Goal: Task Accomplishment & Management: Manage account settings

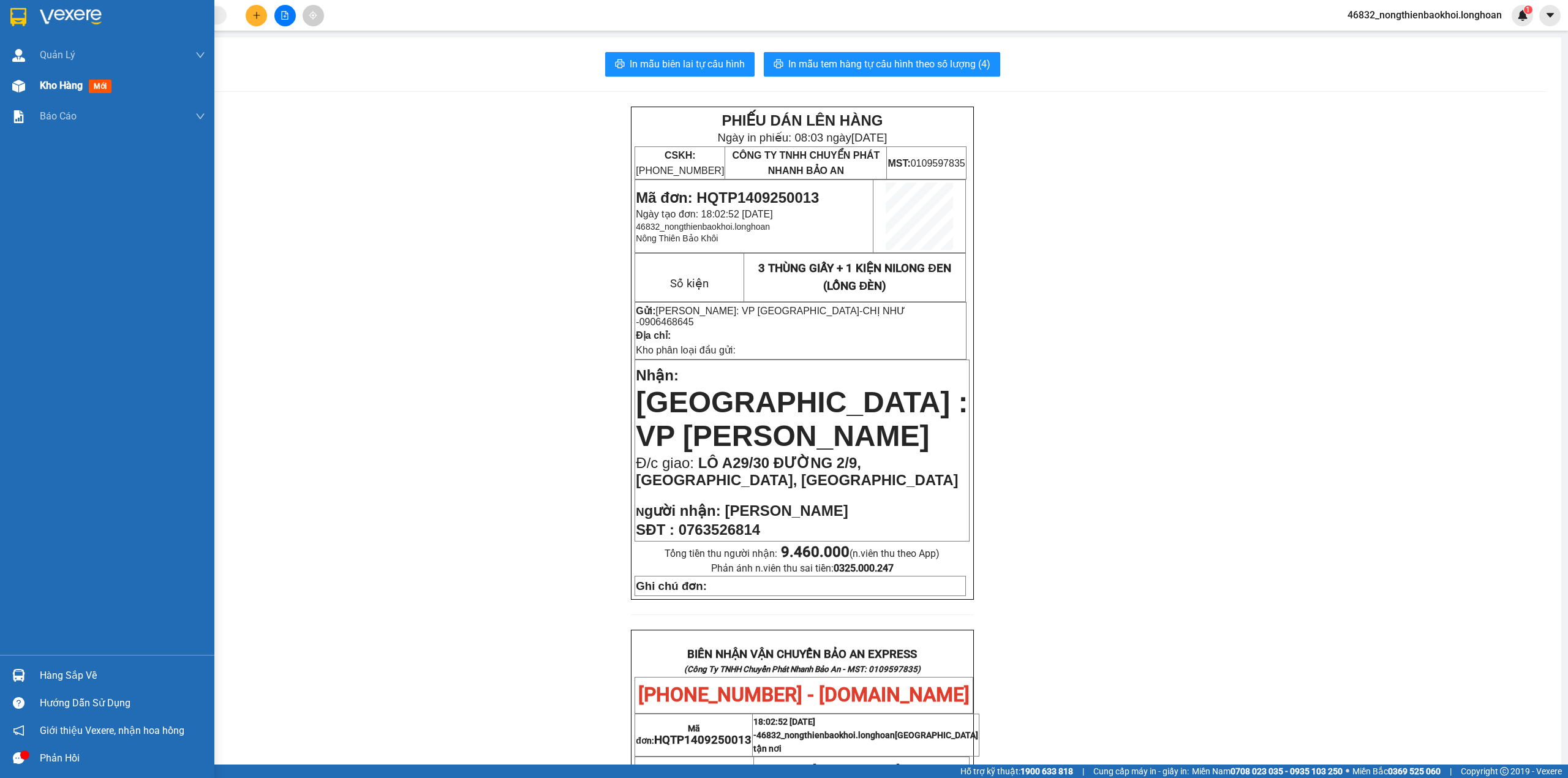
click at [16, 86] on img at bounding box center [19, 86] width 13 height 13
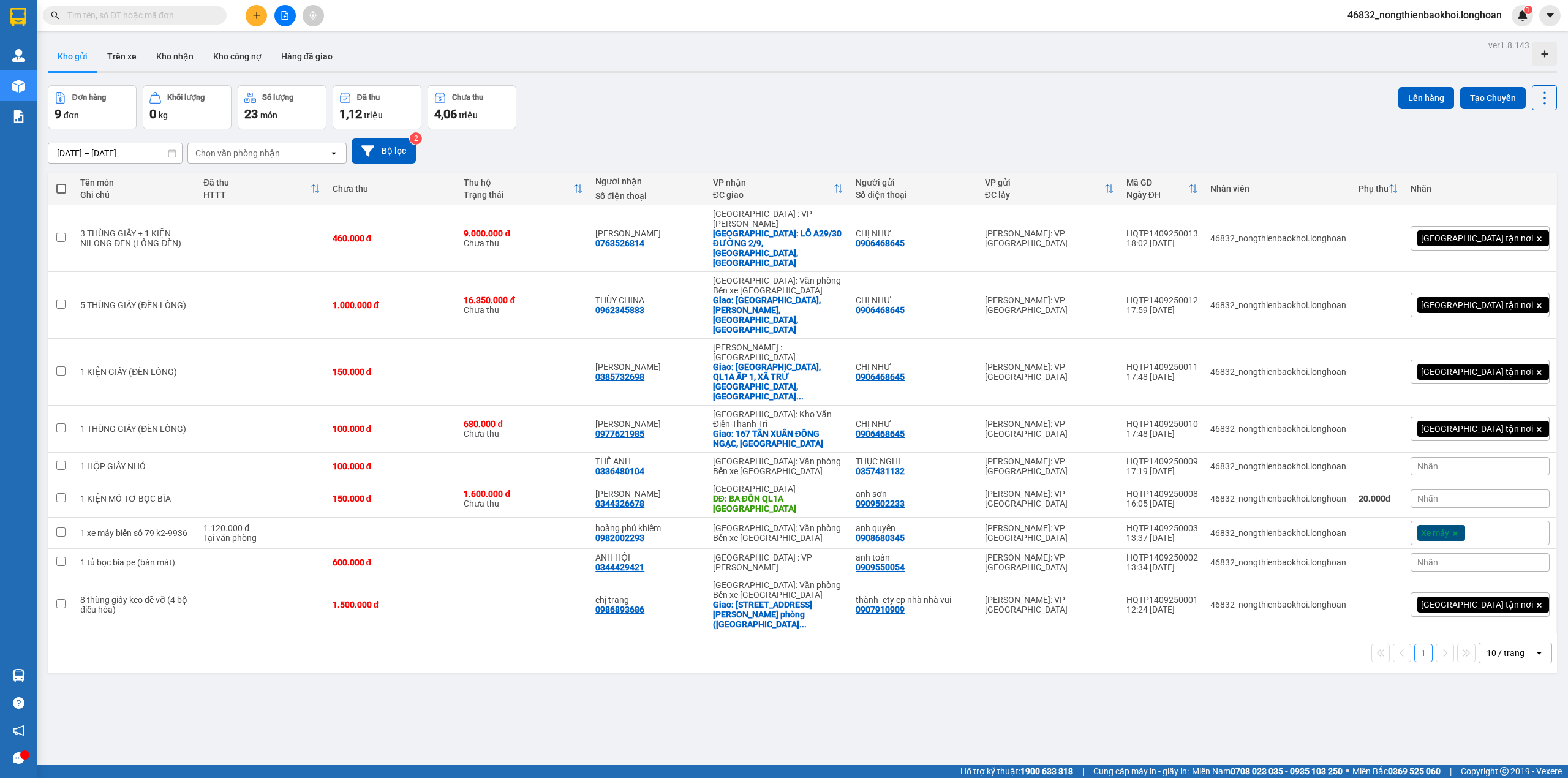
click at [660, 637] on div "ver 1.8.143 Kho gửi Trên xe Kho nhận Kho công nợ Hàng đã giao Đơn hàng 9 đơn Kh…" at bounding box center [802, 426] width 1519 height 778
click at [660, 622] on div "ver 1.8.143 Kho gửi Trên xe Kho nhận Kho công nợ Hàng đã giao Đơn hàng 9 đơn Kh…" at bounding box center [802, 426] width 1519 height 778
click at [928, 114] on div "Đơn hàng 9 đơn Khối lượng 0 kg Số lượng 23 món Đã thu 1,12 triệu Chưa thu 4,06 …" at bounding box center [802, 107] width 1509 height 44
click at [483, 618] on div "ver 1.8.143 Kho gửi Trên xe Kho nhận Kho công nợ Hàng đã giao Đơn hàng 9 đơn Kh…" at bounding box center [802, 426] width 1519 height 778
click at [791, 116] on div "Đơn hàng 9 đơn Khối lượng 0 kg Số lượng 23 món Đã thu 1,12 triệu Chưa thu 4,06 …" at bounding box center [802, 107] width 1509 height 44
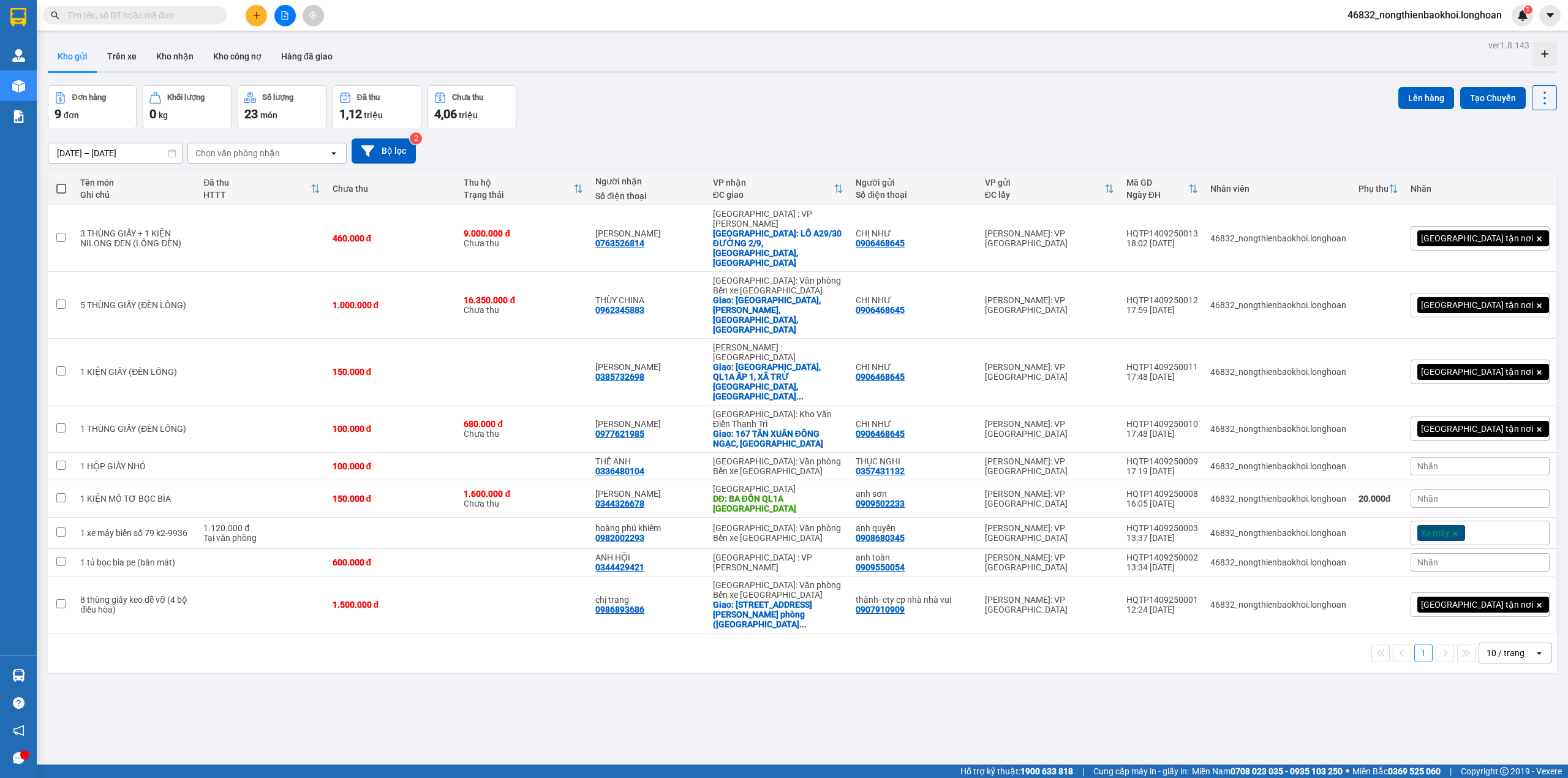
click at [824, 116] on div "Đơn hàng 9 đơn Khối lượng 0 kg Số lượng 23 món Đã thu 1,12 triệu Chưa thu 4,06 …" at bounding box center [802, 107] width 1509 height 44
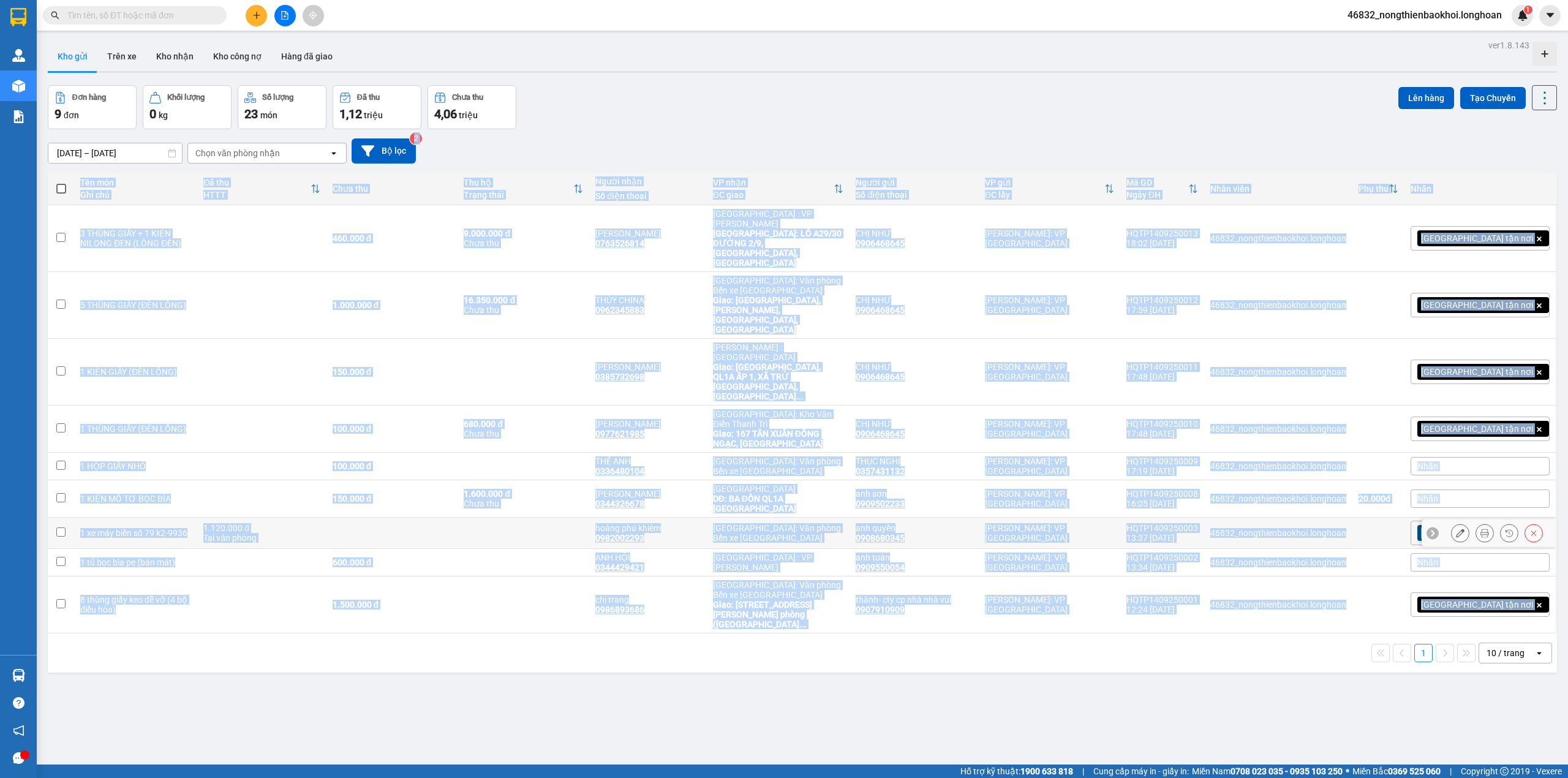
drag, startPoint x: 897, startPoint y: 136, endPoint x: 898, endPoint y: 672, distance: 536.0
click at [898, 672] on div "ver 1.8.143 Kho gửi Trên xe Kho nhận Kho công nợ Hàng đã giao Đơn hàng 9 đơn Kh…" at bounding box center [802, 426] width 1519 height 778
click at [898, 601] on div "ver 1.8.143 Kho gửi Trên xe Kho nhận Kho công nợ Hàng đã giao Đơn hàng 9 đơn Kh…" at bounding box center [802, 426] width 1519 height 778
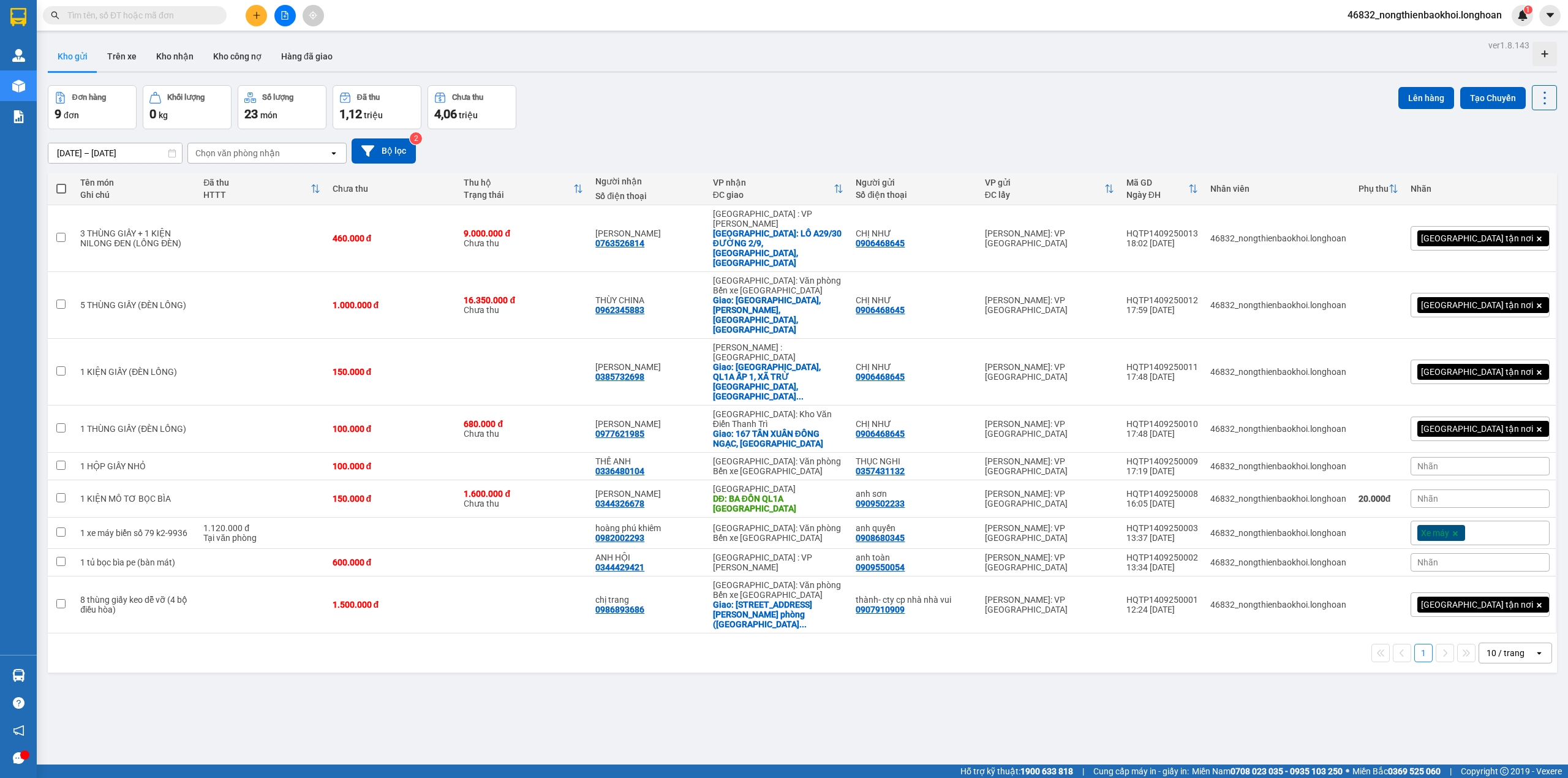
click at [657, 99] on div "Đơn hàng 9 đơn Khối lượng 0 kg Số lượng 23 món Đã thu 1,12 triệu Chưa thu 4,06 …" at bounding box center [802, 107] width 1509 height 44
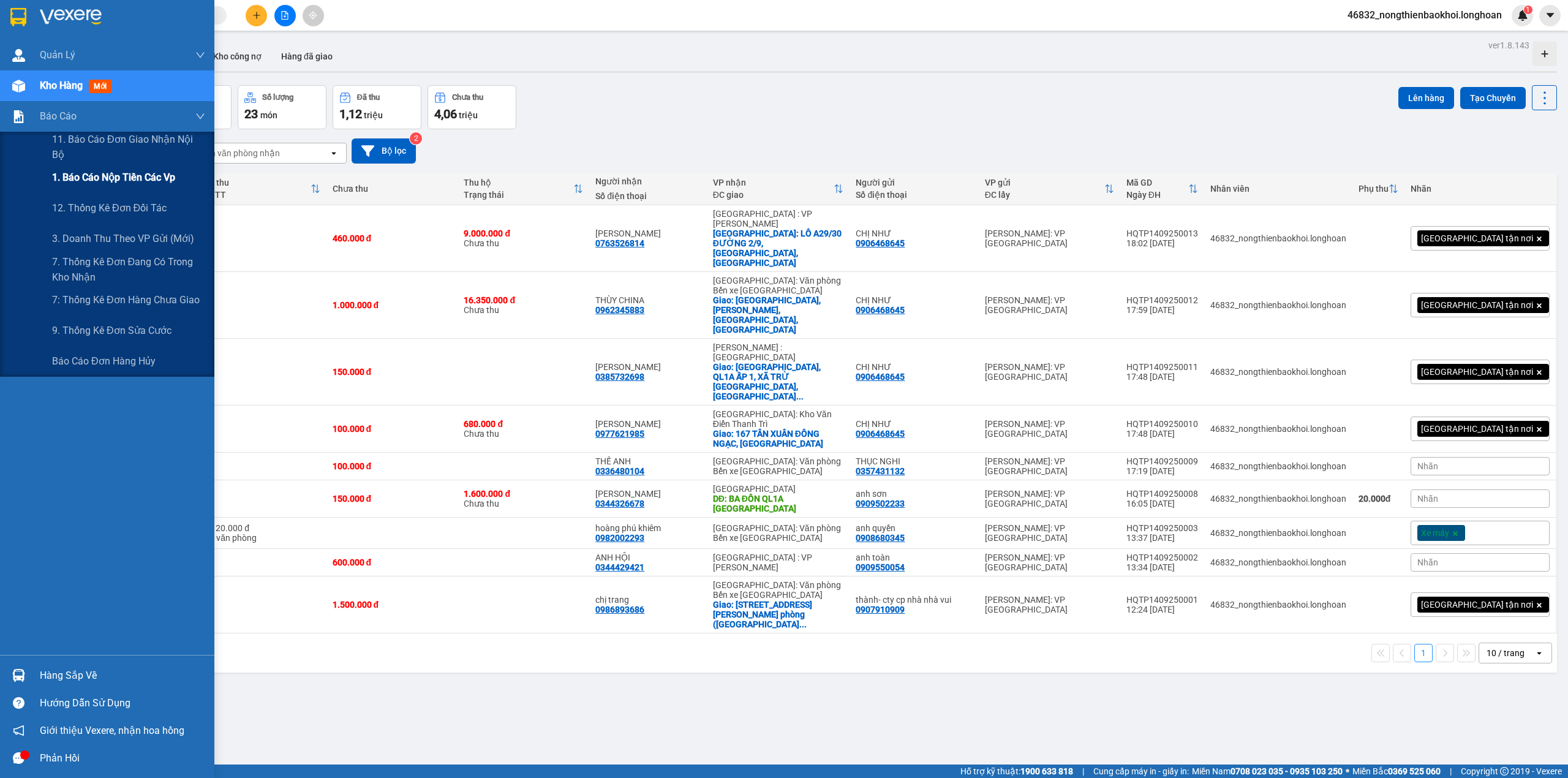
click at [145, 174] on span "1. Báo cáo nộp tiền các vp" at bounding box center [113, 177] width 123 height 15
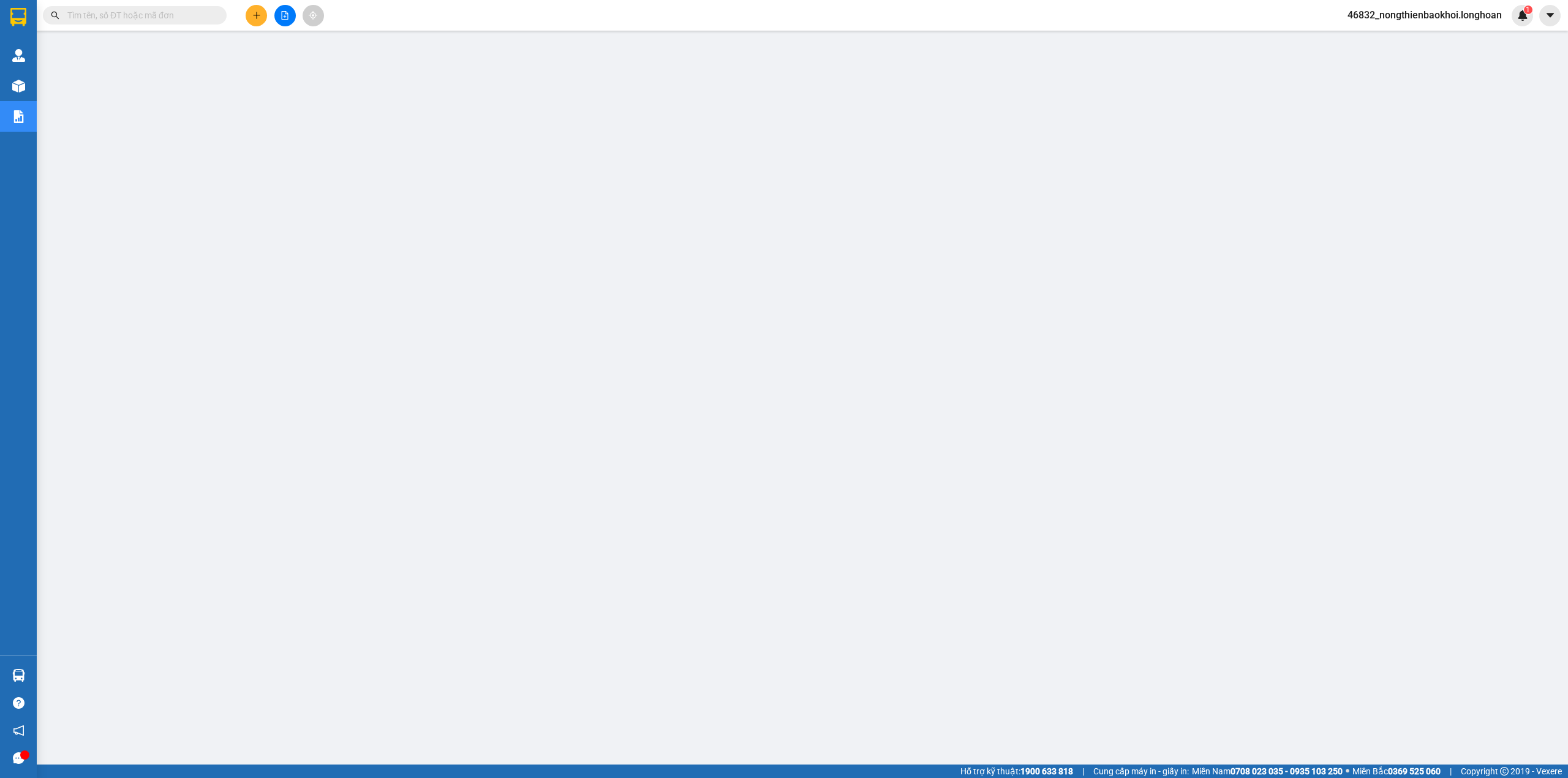
click at [1370, 696] on main at bounding box center [784, 382] width 1568 height 765
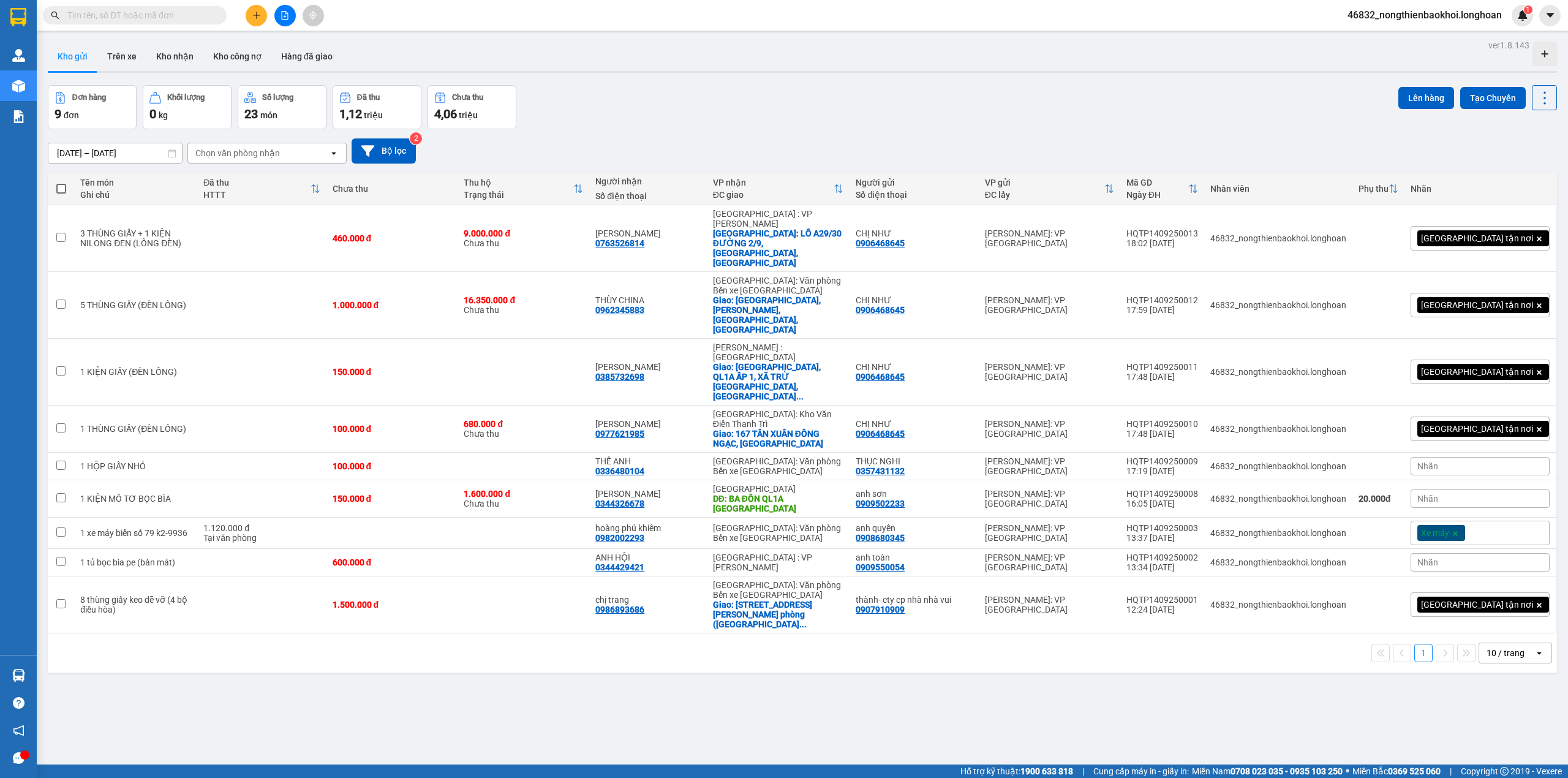
click at [153, 3] on div "Kết quả tìm kiếm ( 0 ) Bộ lọc Thuộc VP này No Data 46832_nongthienbaokhoi.longh…" at bounding box center [784, 15] width 1568 height 31
click at [155, 9] on input "text" at bounding box center [139, 15] width 145 height 13
paste input "0902418123"
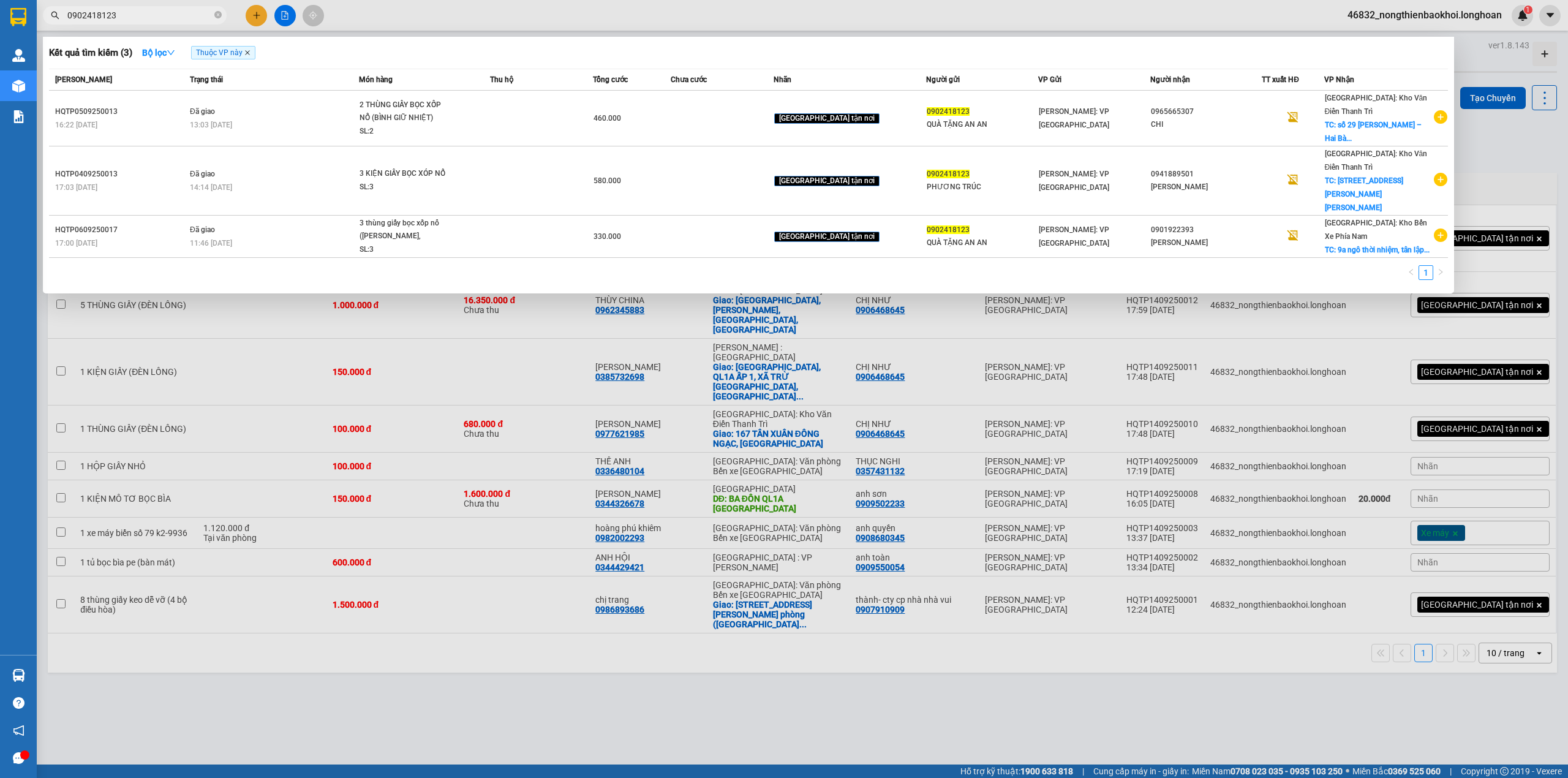
type input "0902418123"
click at [249, 54] on icon "close" at bounding box center [247, 52] width 4 height 4
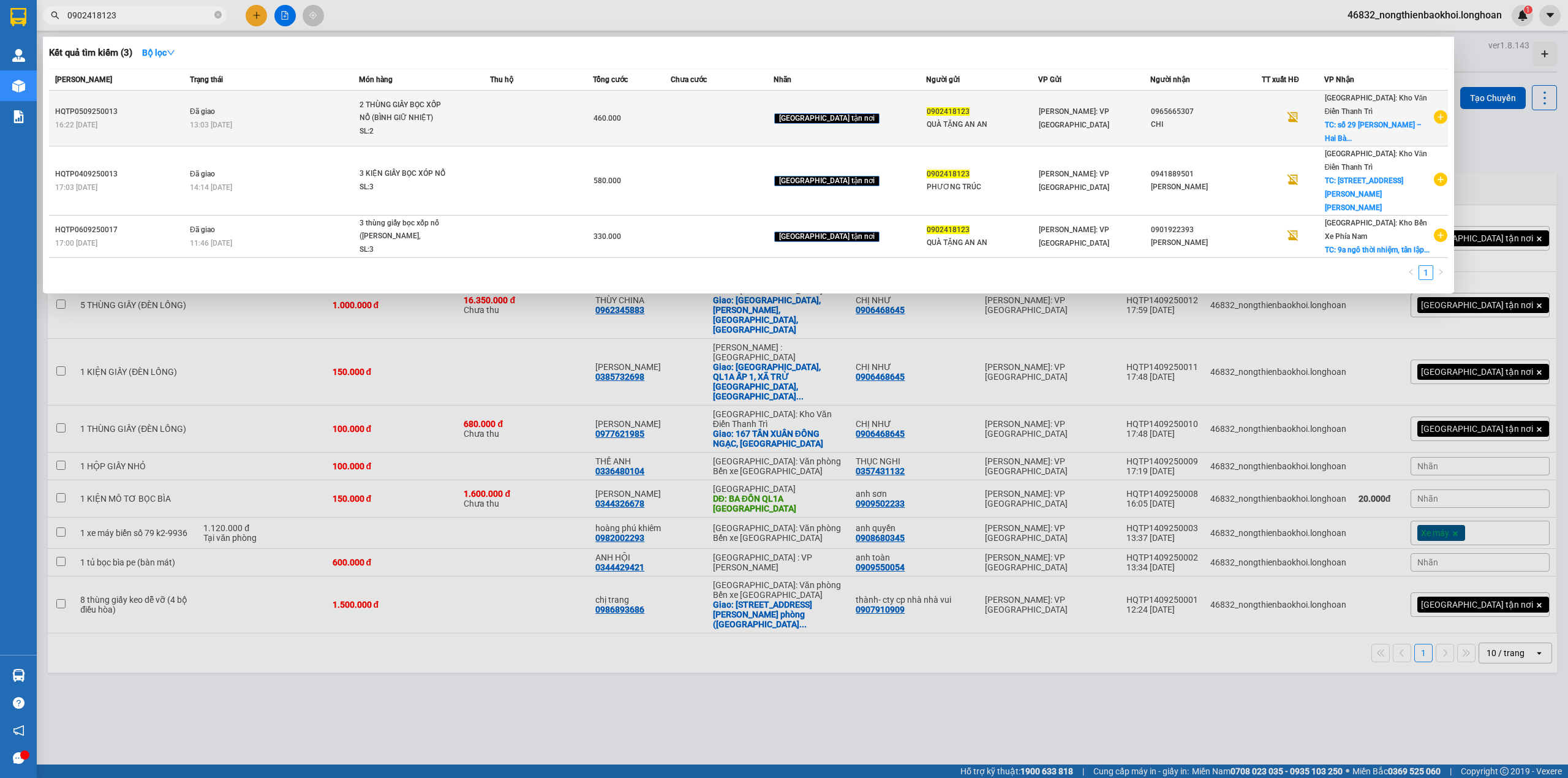
click at [95, 109] on div "HQTP0509250013" at bounding box center [120, 111] width 131 height 13
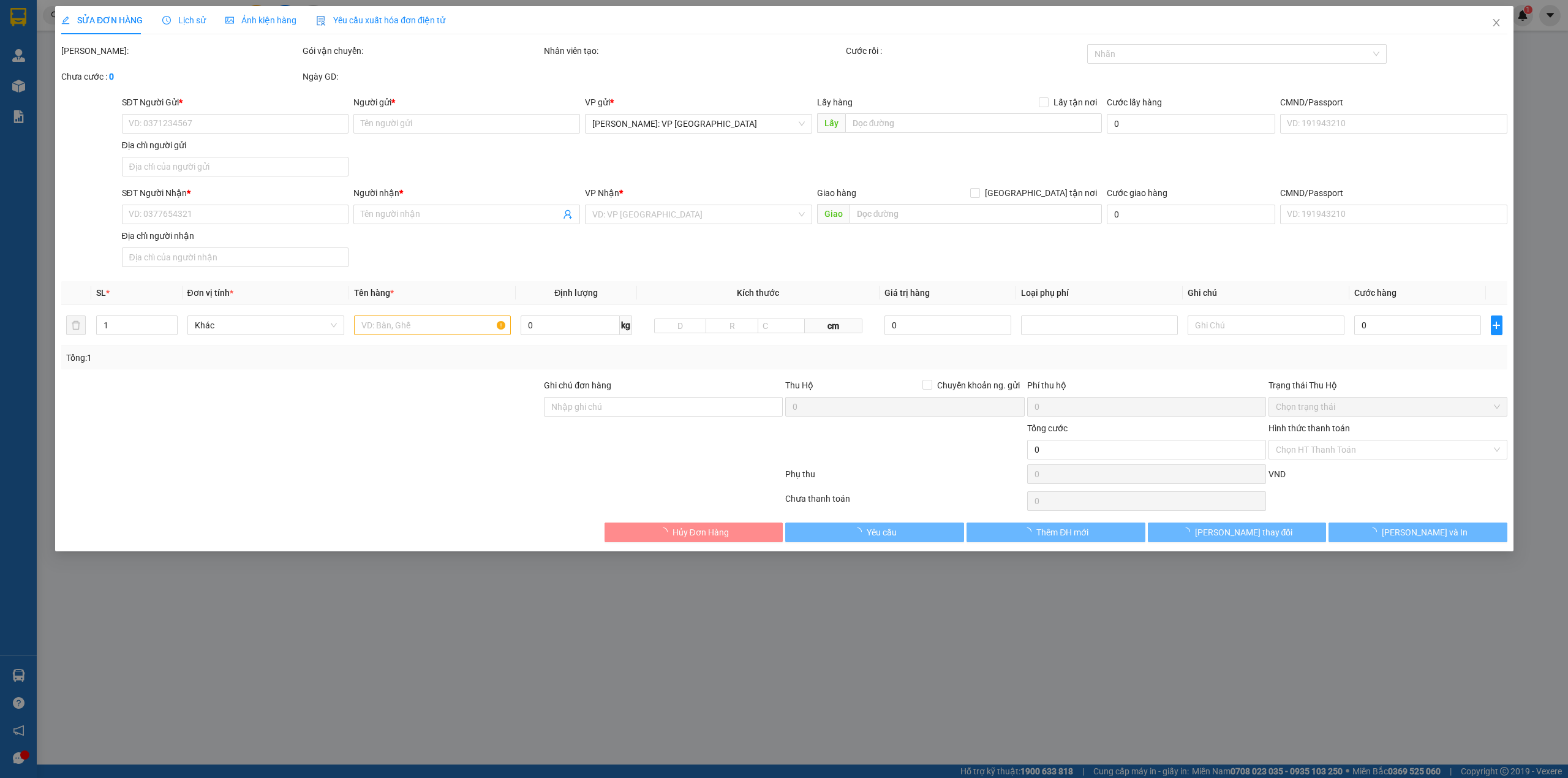
type input "0902418123"
type input "QUÀ TẶNG AN AN"
type input "0965665307"
type input "CHI"
checkbox input "true"
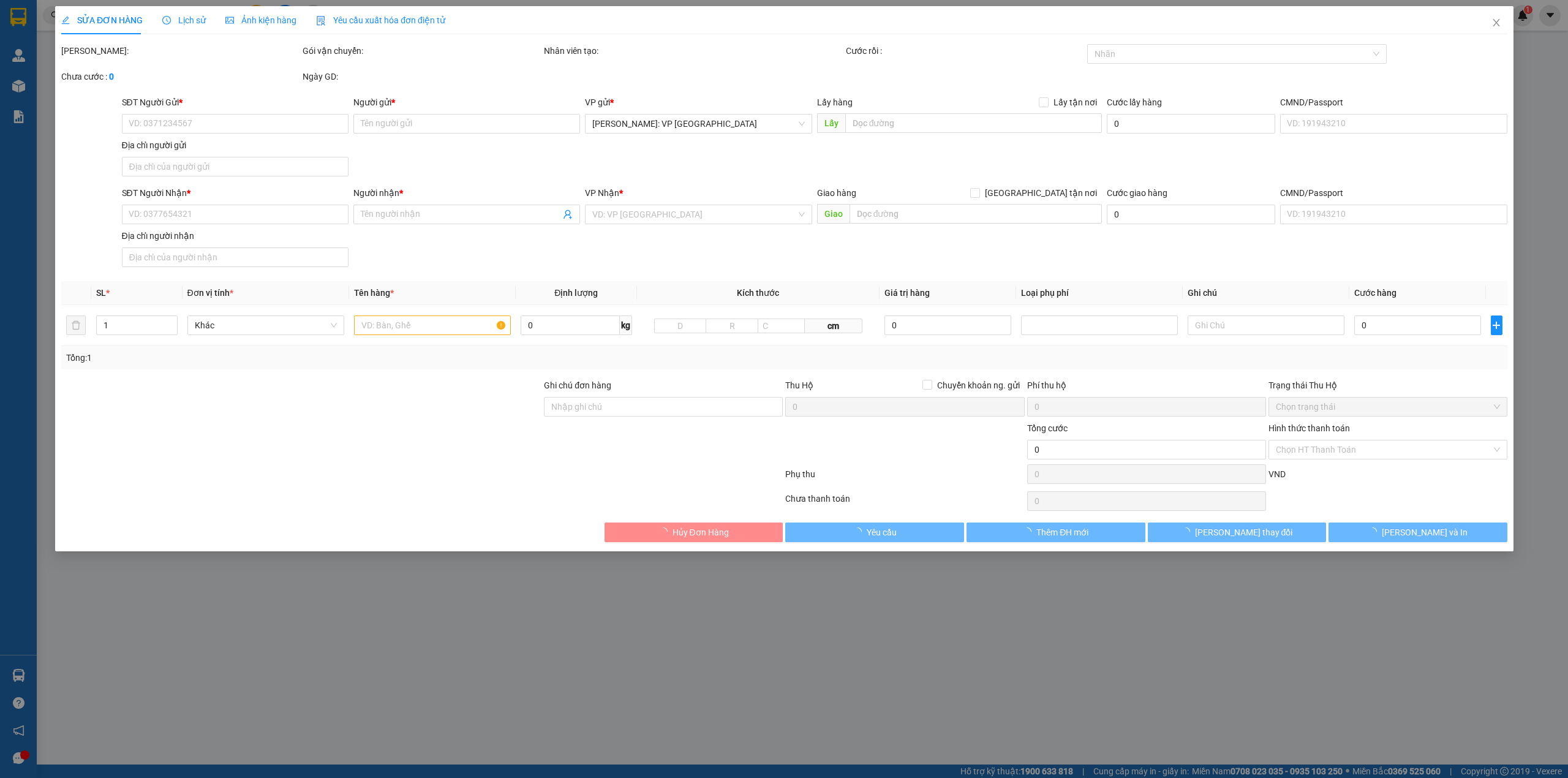
type input "số 29 Lê Đại Hành – Hai Bà Trưng – Hà Nội"
type input "460.000"
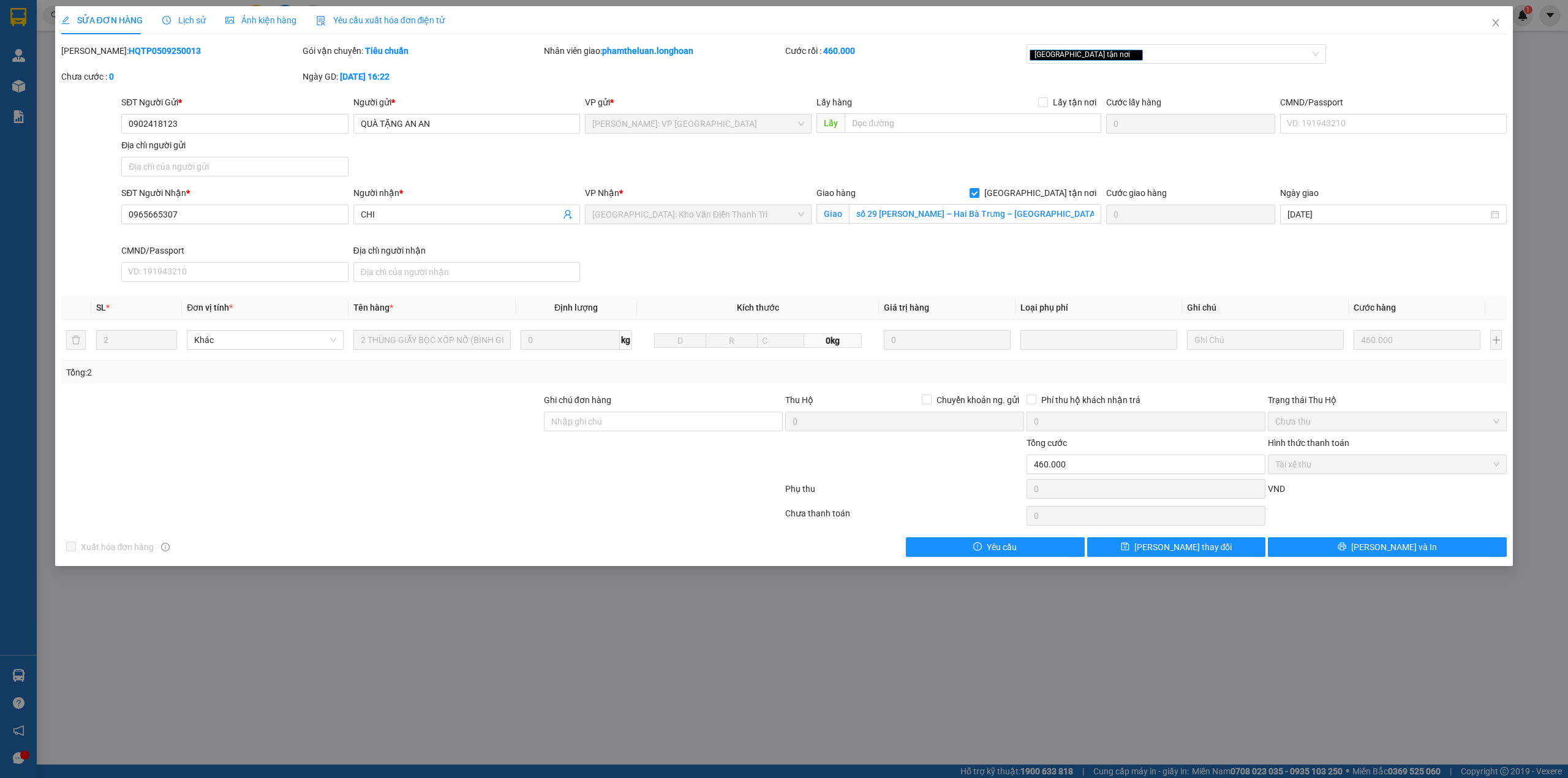
click at [128, 54] on b "HQTP0509250013" at bounding box center [164, 50] width 72 height 10
copy b "HQTP0509250013"
click at [208, 57] on div "Mã ĐH: HQTP0509250013" at bounding box center [181, 57] width 242 height 26
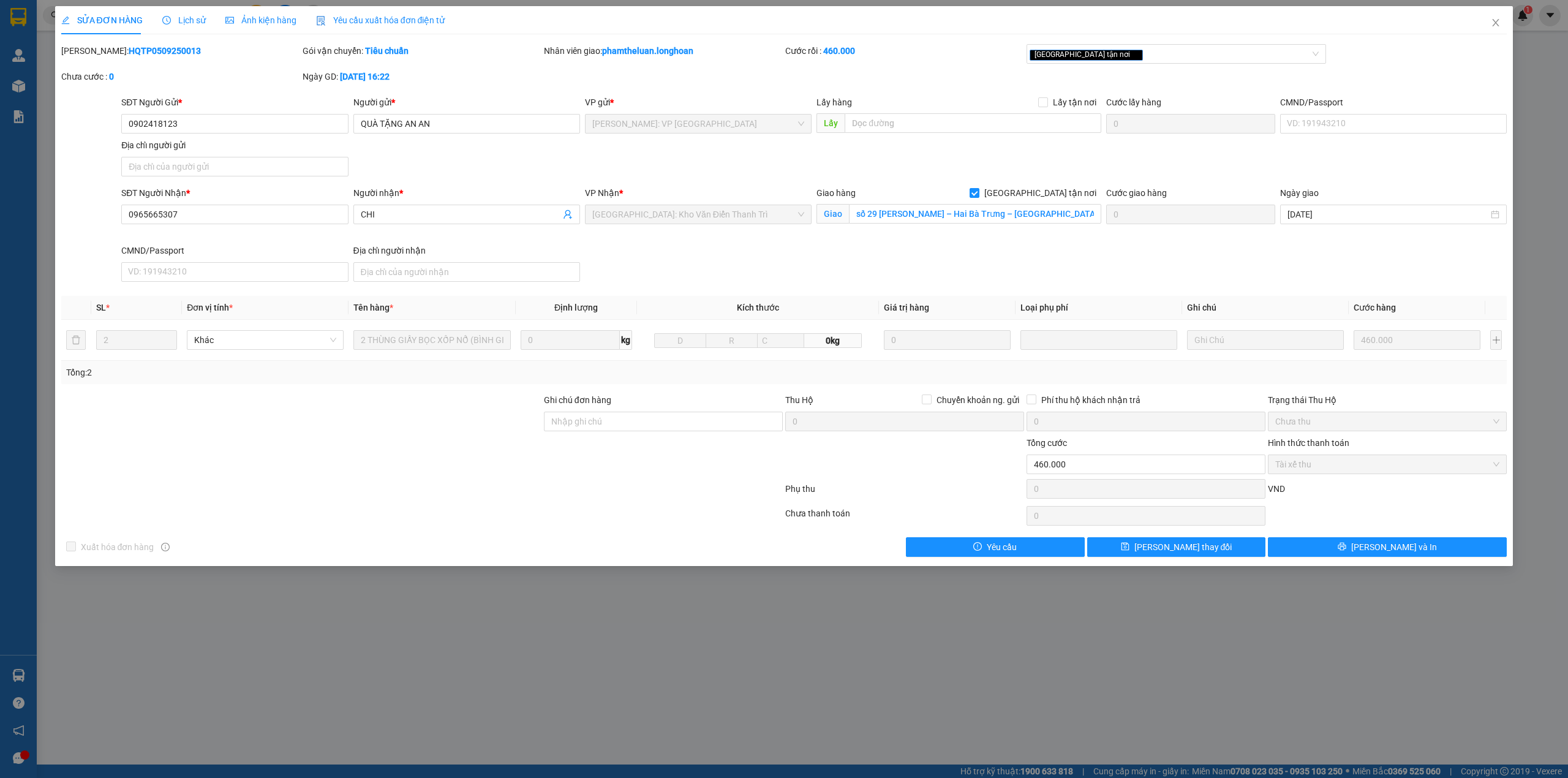
click at [155, 55] on b "HQTP0509250013" at bounding box center [164, 50] width 72 height 10
copy b "HQTP0509250013"
click at [228, 132] on input "0902418123" at bounding box center [235, 124] width 226 height 20
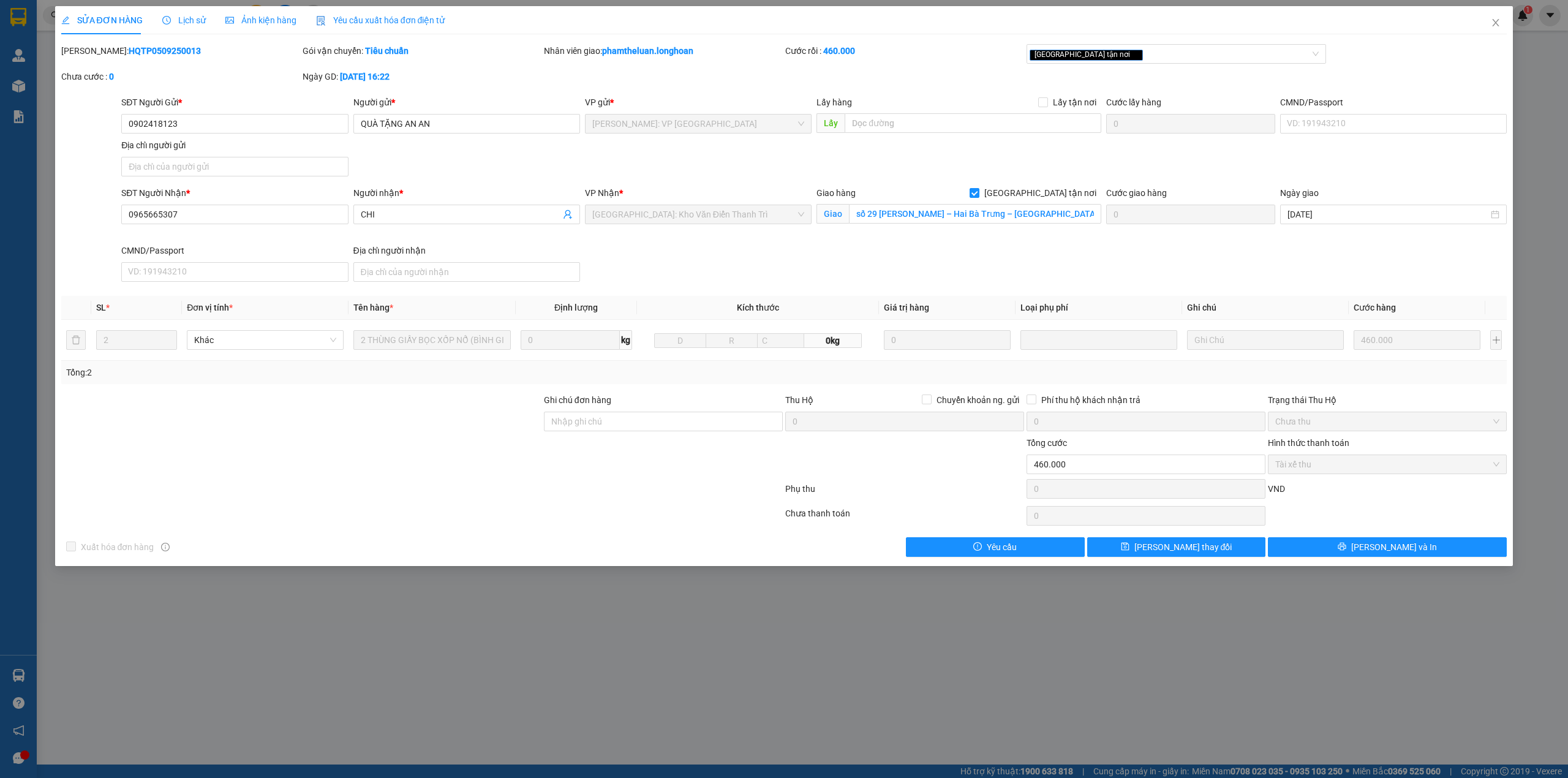
click at [242, 76] on div "Chưa cước : 0" at bounding box center [181, 76] width 239 height 13
click at [1059, 168] on div "SĐT Người Gửi * 0902418123 Người gửi * QUÀ TẶNG AN AN VP gửi * Hồ Chí Minh: VP …" at bounding box center [813, 137] width 1390 height 85
click at [1498, 24] on icon "close" at bounding box center [1495, 22] width 10 height 10
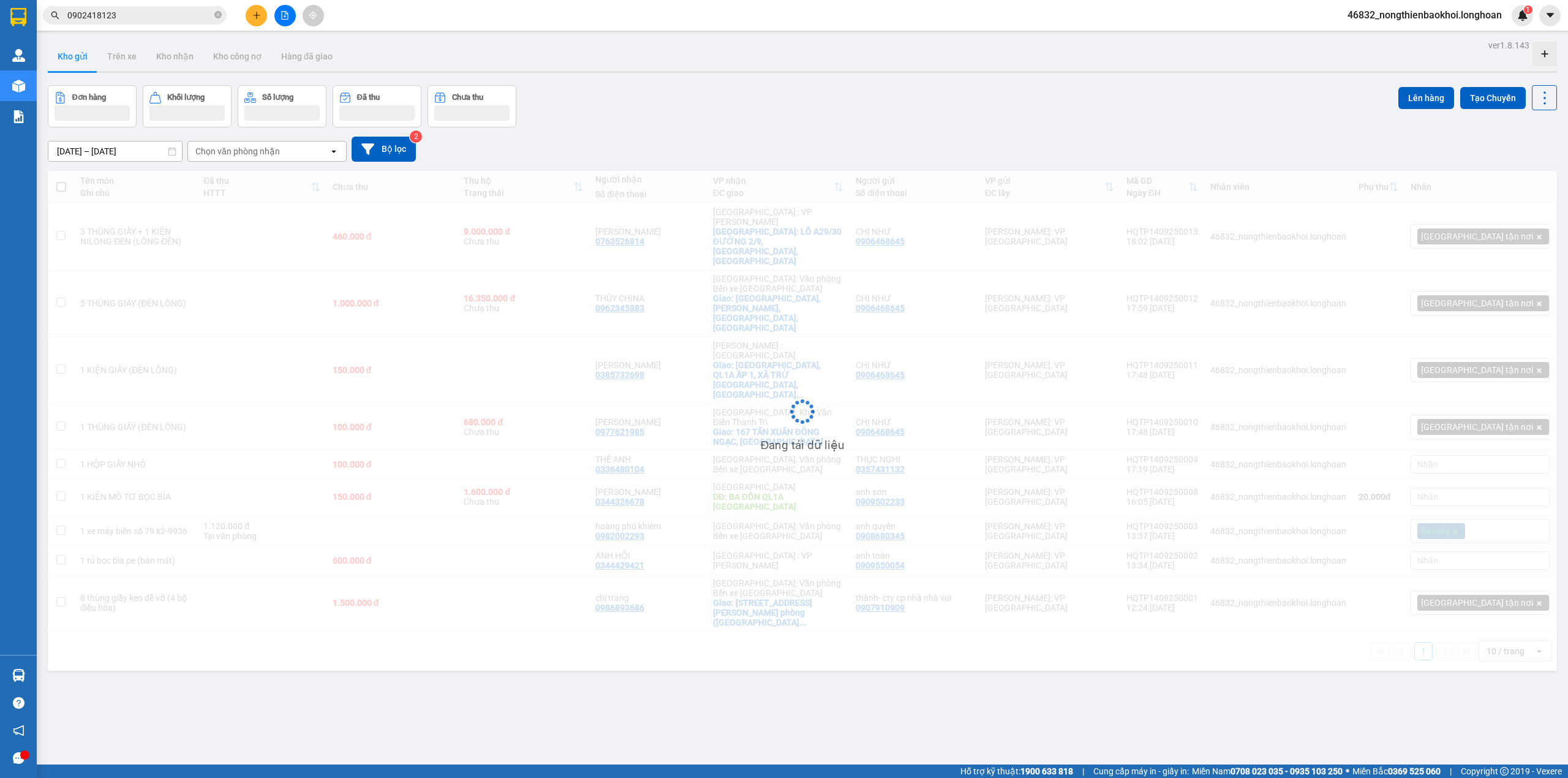
click at [138, 18] on input "0902418123" at bounding box center [139, 15] width 145 height 13
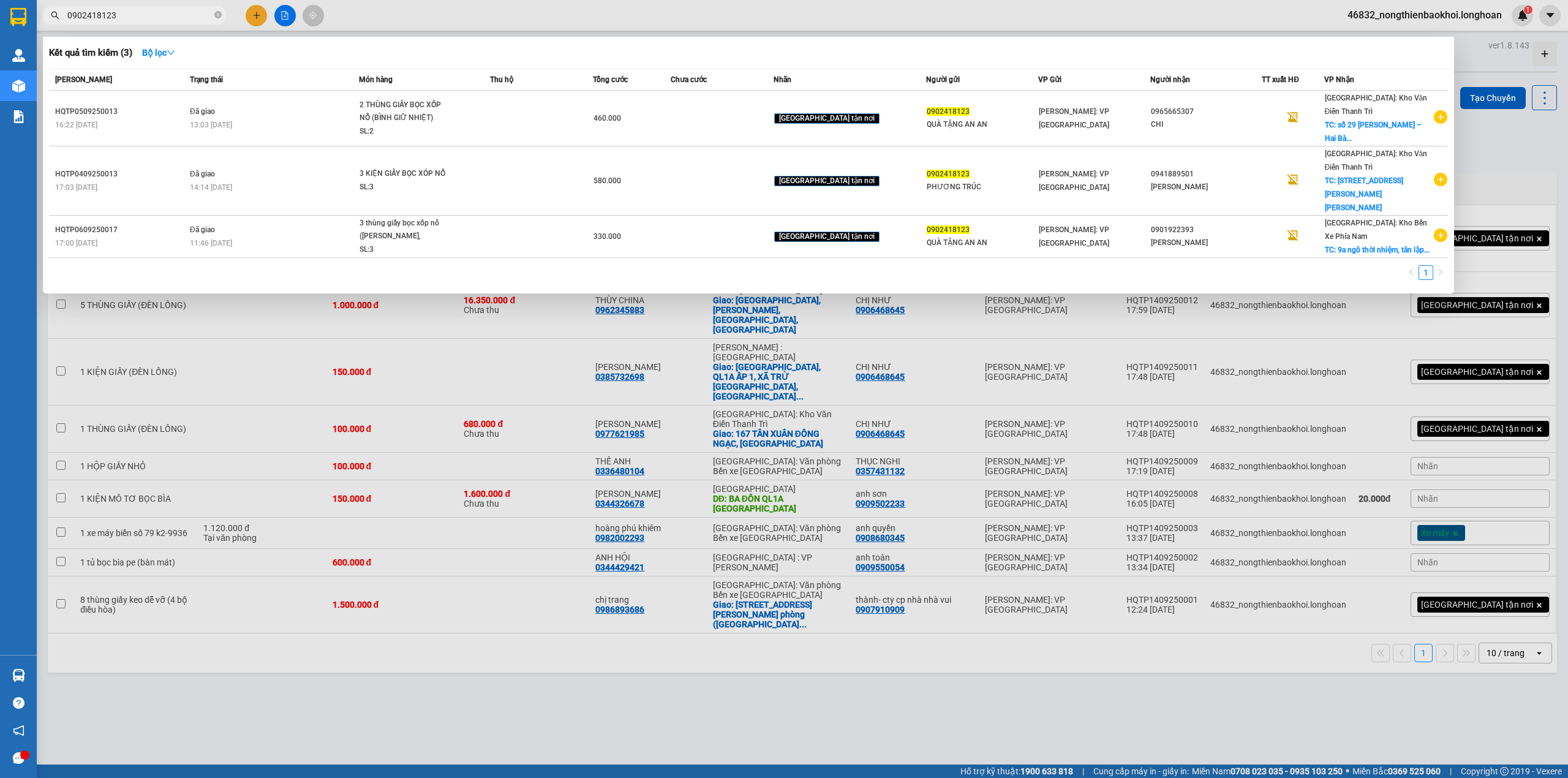
click at [138, 18] on input "0902418123" at bounding box center [139, 15] width 145 height 13
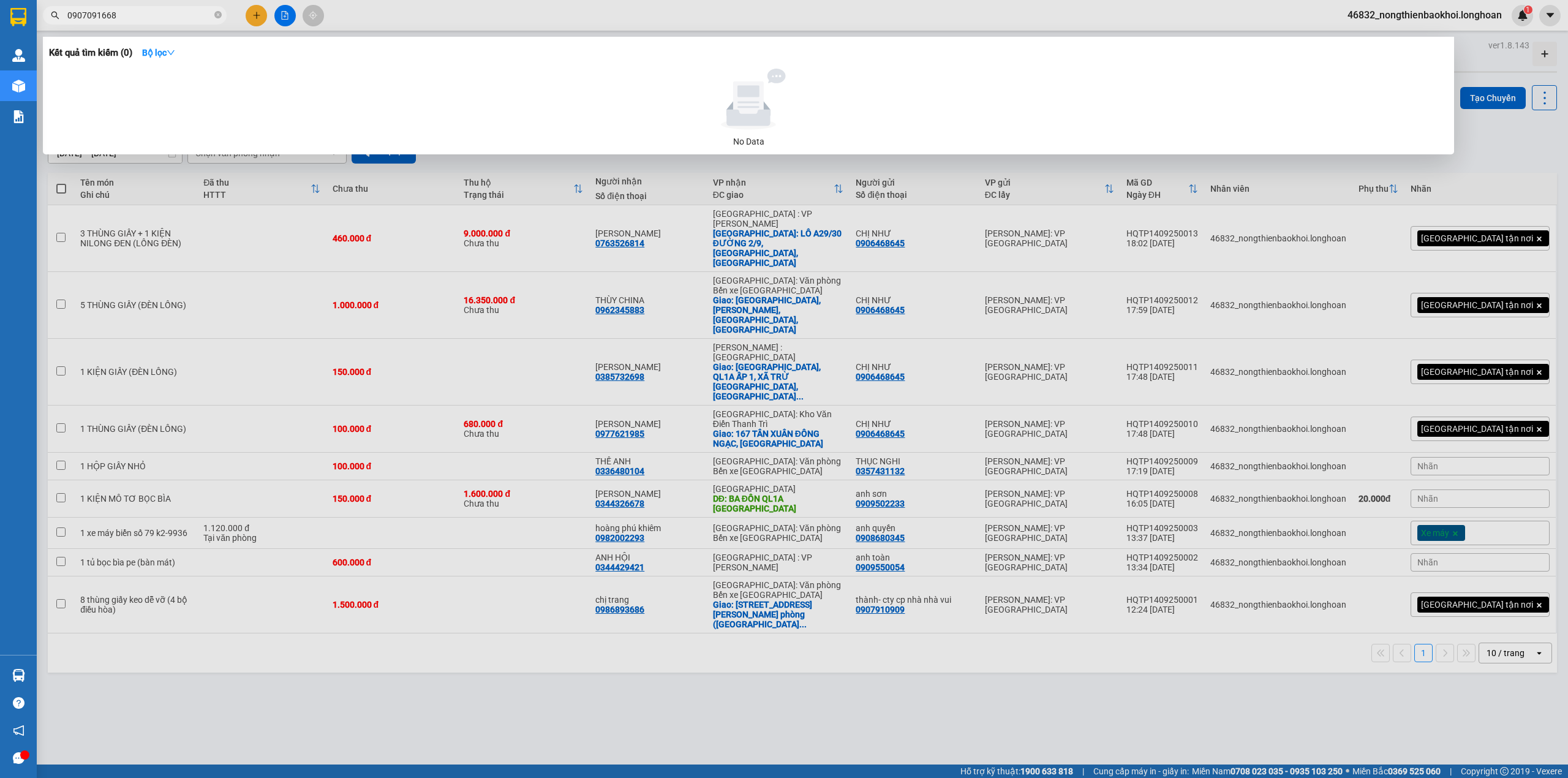
click at [92, 14] on input "0907091668" at bounding box center [139, 15] width 145 height 13
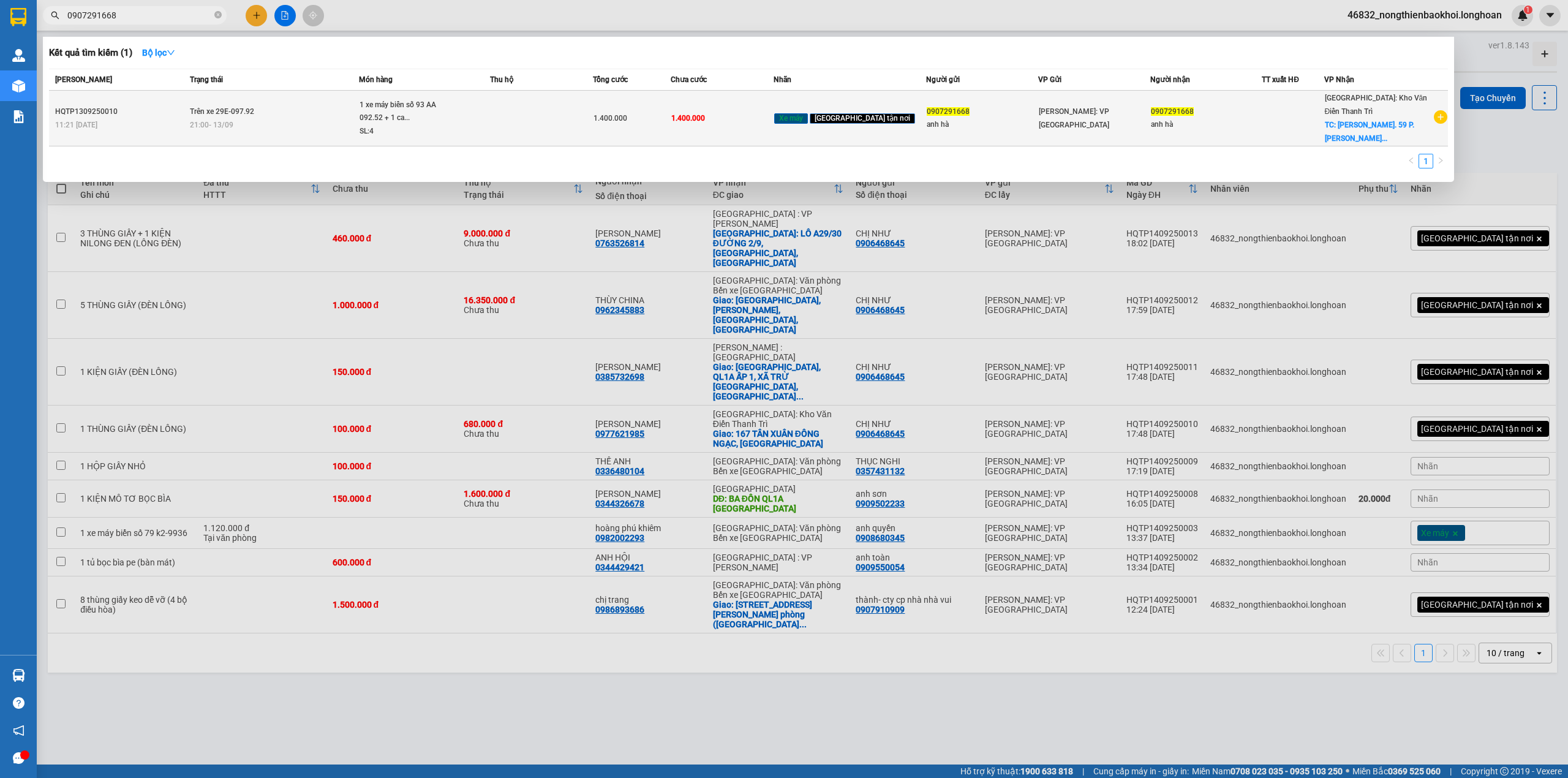
type input "0907291668"
click at [314, 125] on div "21:00 - 13/09" at bounding box center [273, 125] width 168 height 13
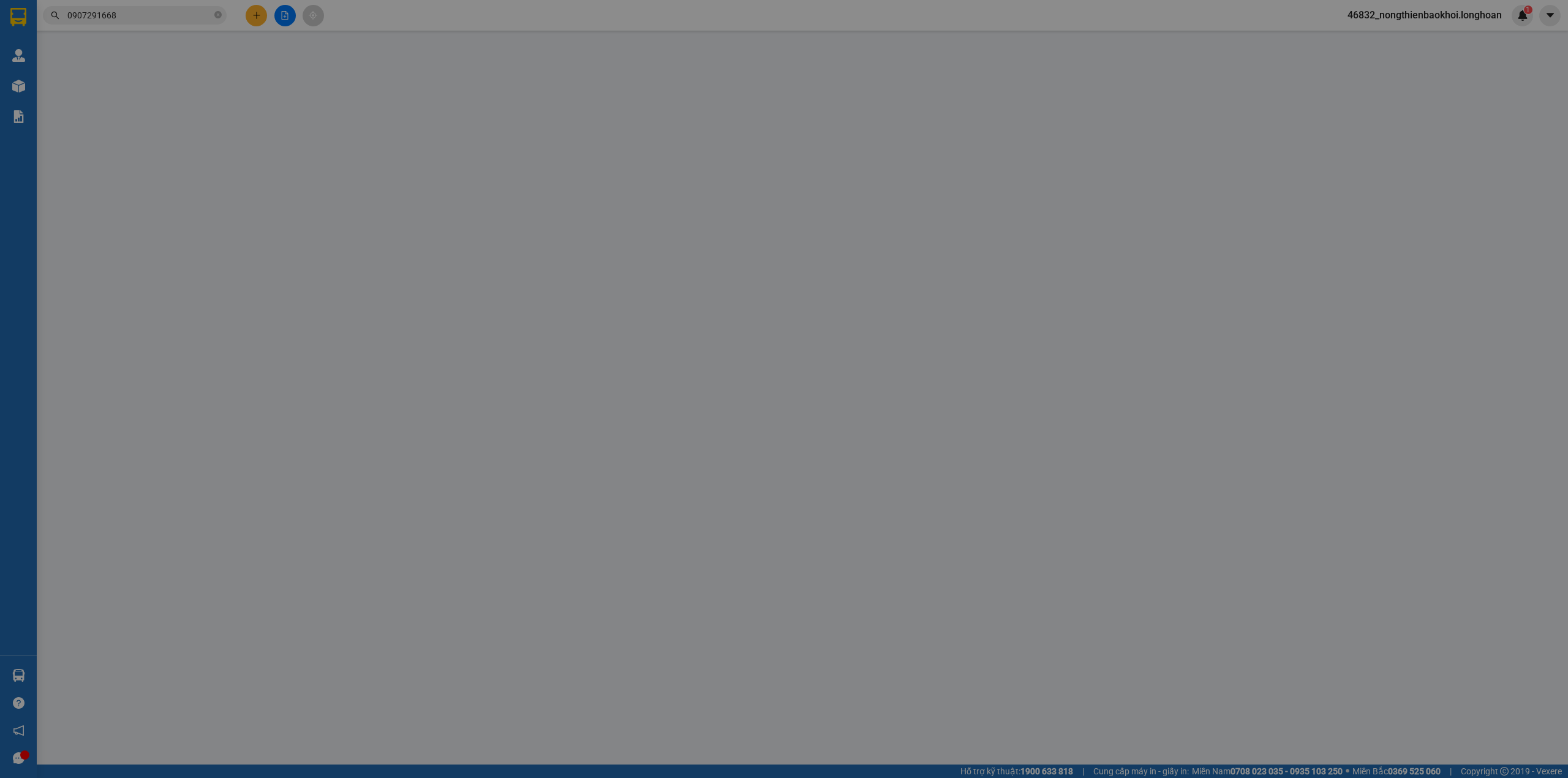
type input "0907291668"
type input "anh hà"
type input "0907291668"
type input "anh hà"
checkbox input "true"
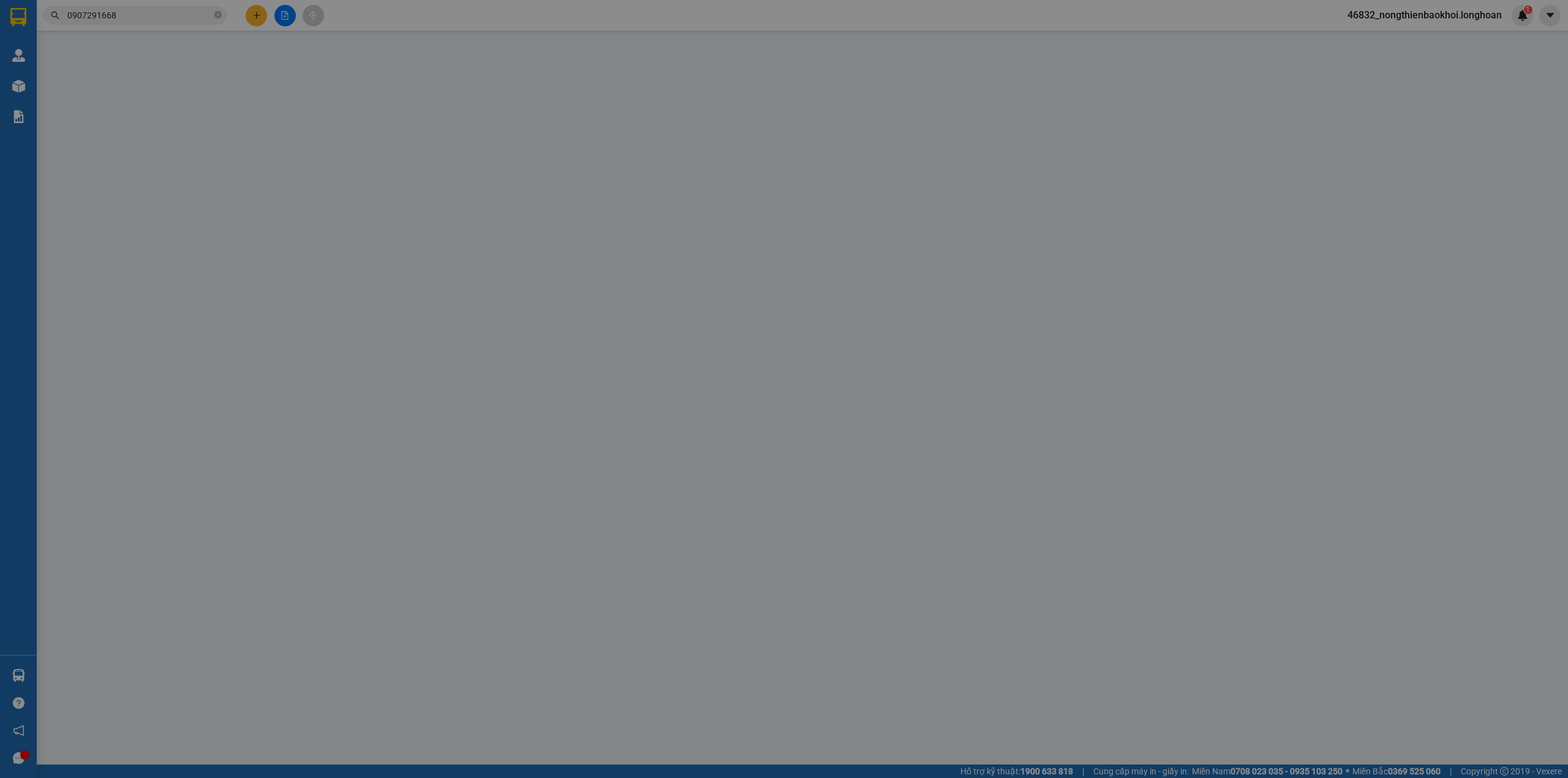
type input "Ng. 59 P. Lê Văn Hiến Đông Ngạc, Bắc Từ Liêm, Hà Nội"
type input "chìa khóa+ giấy tờ khách giữ"
type input "1.400.000"
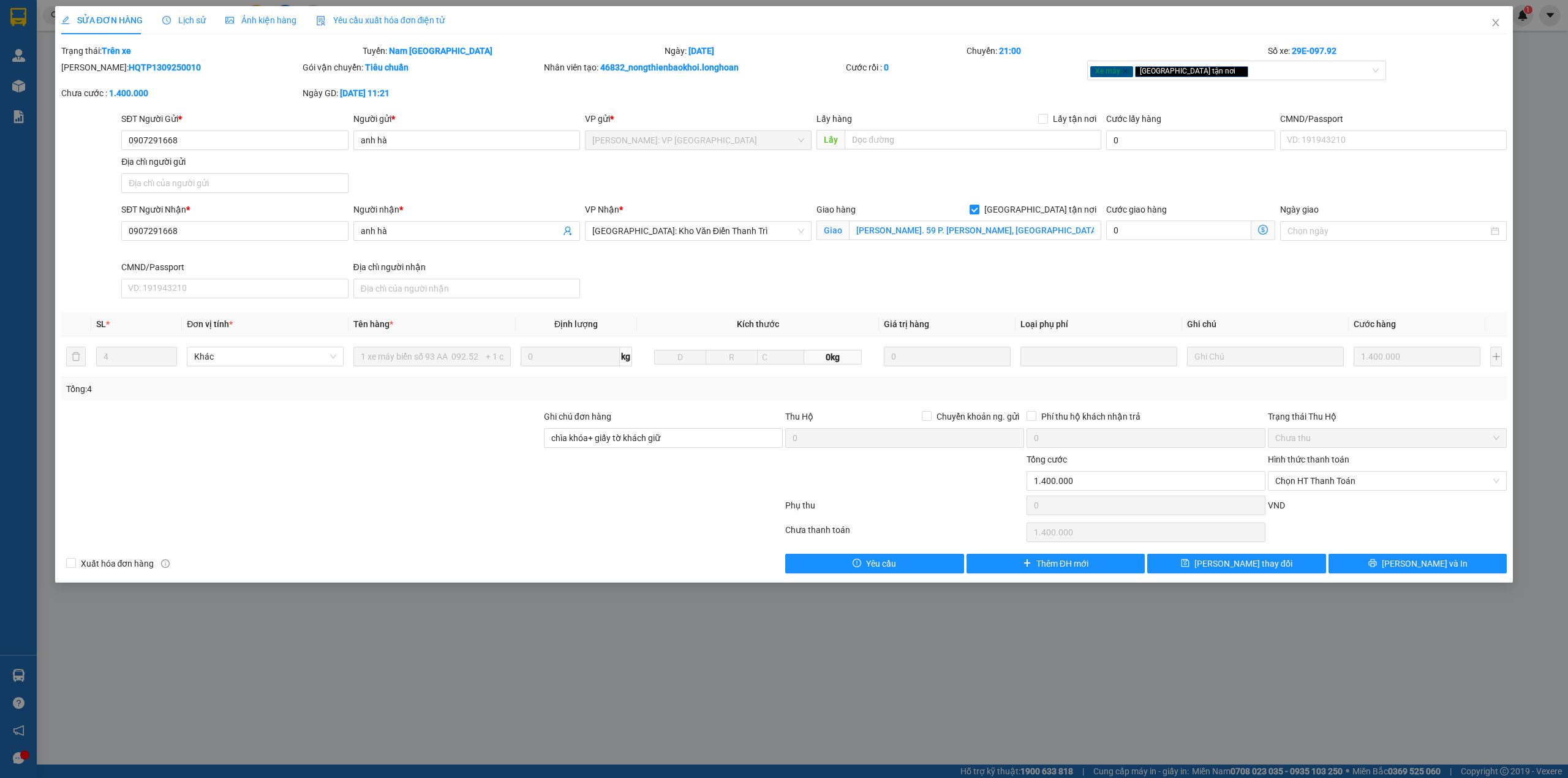
click at [184, 18] on span "Lịch sử" at bounding box center [184, 20] width 43 height 10
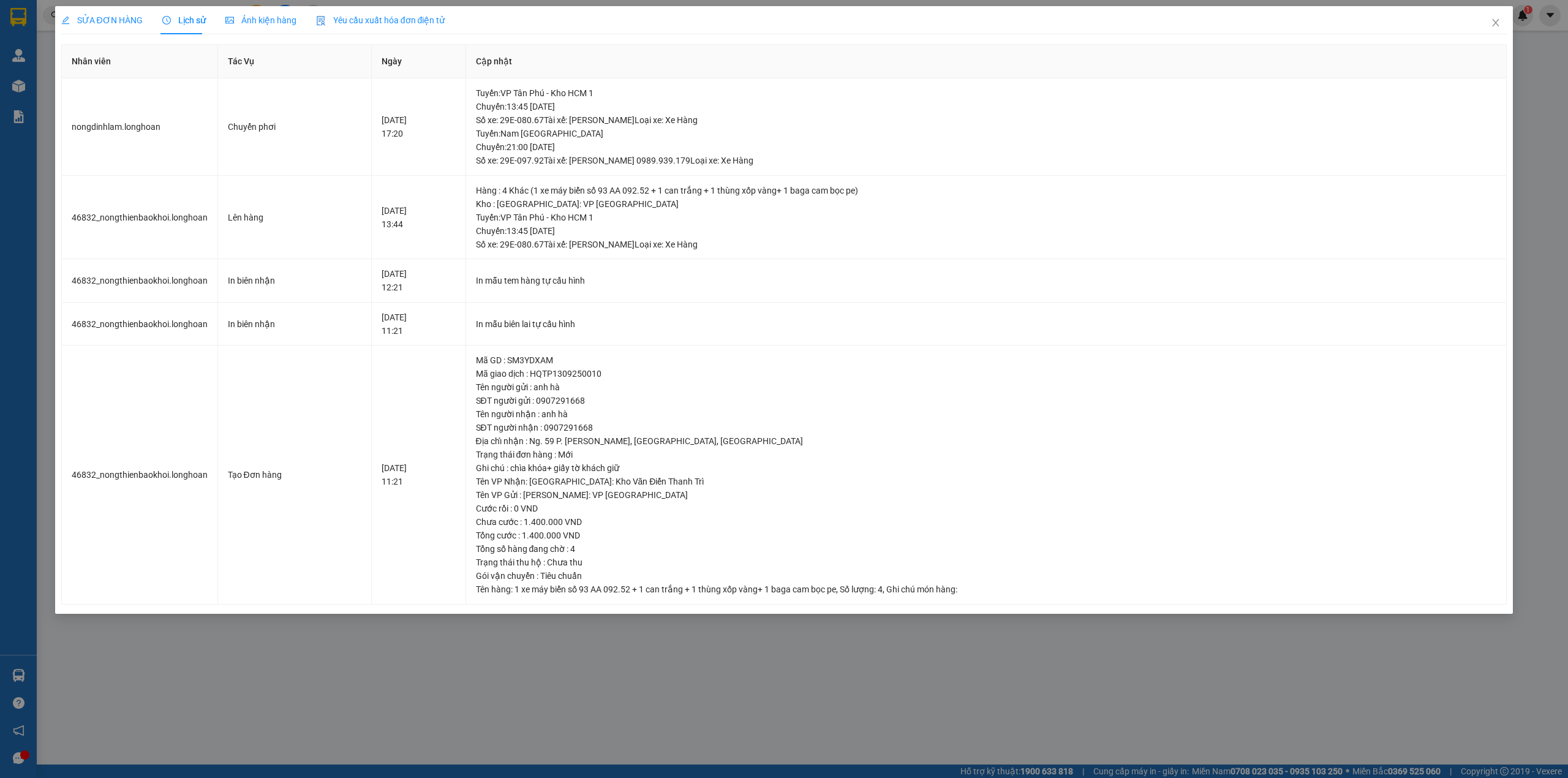
click at [128, 15] on span "SỬA ĐƠN HÀNG" at bounding box center [102, 20] width 82 height 10
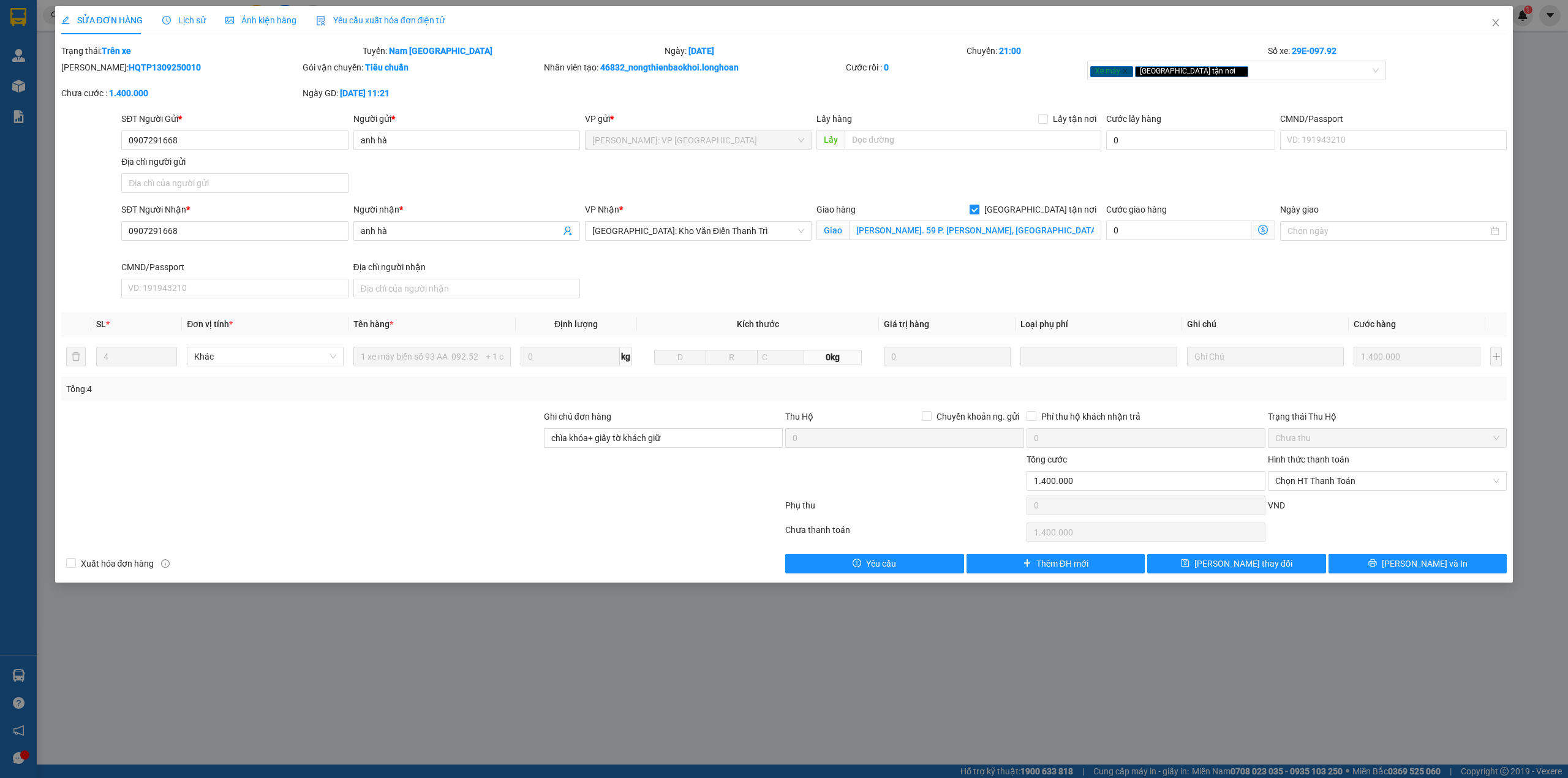
click at [501, 101] on div "Ngày GD: 13-09-2025 lúc 11:21" at bounding box center [421, 99] width 242 height 26
click at [1507, 24] on span "Close" at bounding box center [1495, 23] width 34 height 34
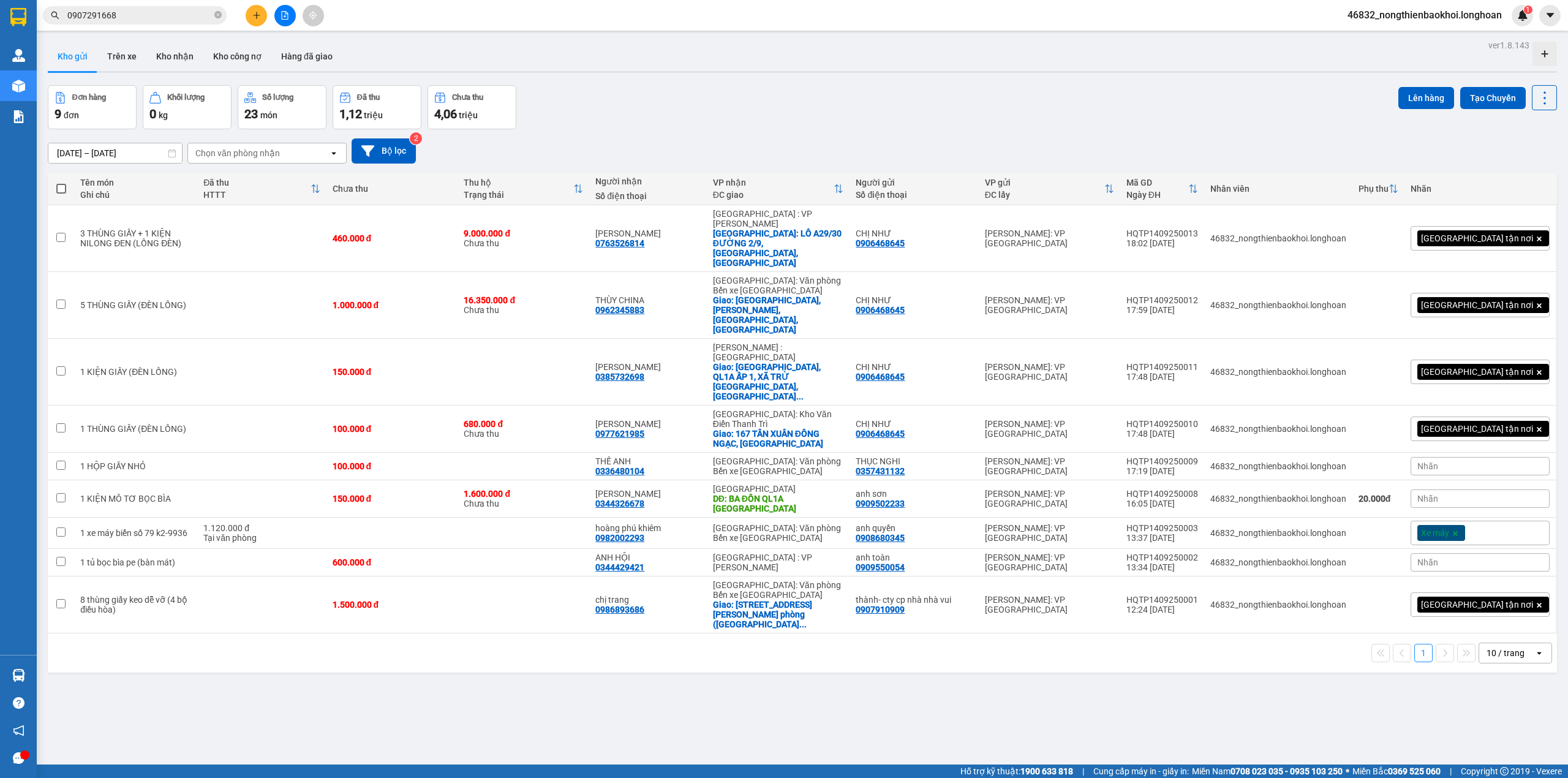
click at [757, 129] on div "17/08/2025 – 15/09/2025 Press the down arrow key to interact with the calendar …" at bounding box center [802, 151] width 1509 height 43
click at [645, 155] on div "17/08/2025 – 15/09/2025 Press the down arrow key to interact with the calendar …" at bounding box center [802, 151] width 1509 height 25
click at [625, 49] on div "Kho gửi Trên xe Kho nhận Kho công nợ Hàng đã giao" at bounding box center [802, 57] width 1509 height 32
click at [746, 105] on div "Đơn hàng 9 đơn Khối lượng 0 kg Số lượng 23 món Đã thu 1,12 triệu Chưa thu 4,06 …" at bounding box center [802, 107] width 1509 height 44
click at [763, 95] on div "Đơn hàng 9 đơn Khối lượng 0 kg Số lượng 23 món Đã thu 1,12 triệu Chưa thu 4,06 …" at bounding box center [802, 107] width 1509 height 44
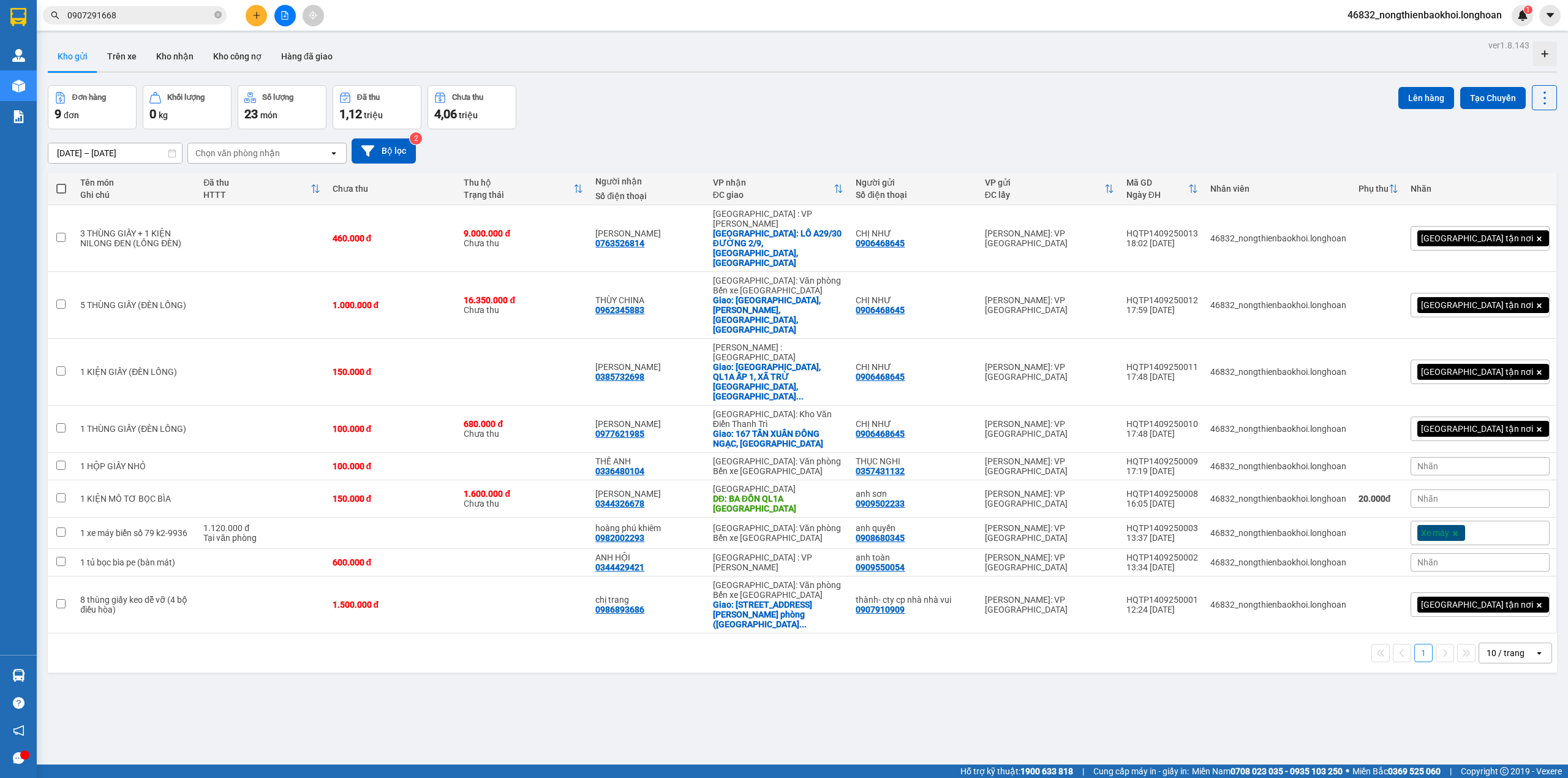
scroll to position [57, 0]
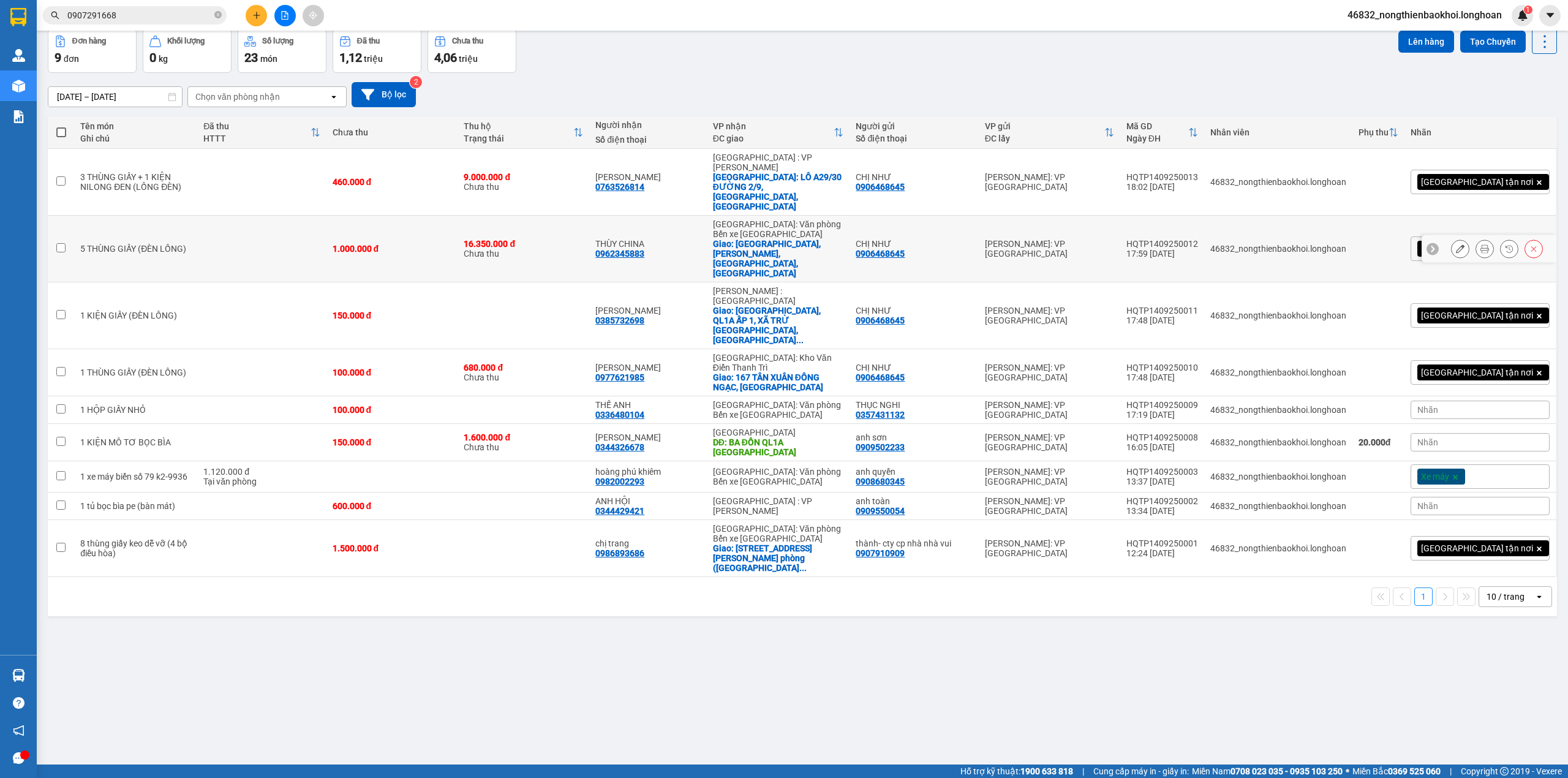
click at [905, 249] on div "0906468645" at bounding box center [880, 253] width 49 height 10
copy div "0906468645"
click at [874, 61] on div "Đơn hàng 9 đơn Khối lượng 0 kg Số lượng 23 món Đã thu 1,12 triệu Chưa thu 4,06 …" at bounding box center [802, 50] width 1509 height 44
click at [173, 9] on input "0907291668" at bounding box center [139, 15] width 145 height 13
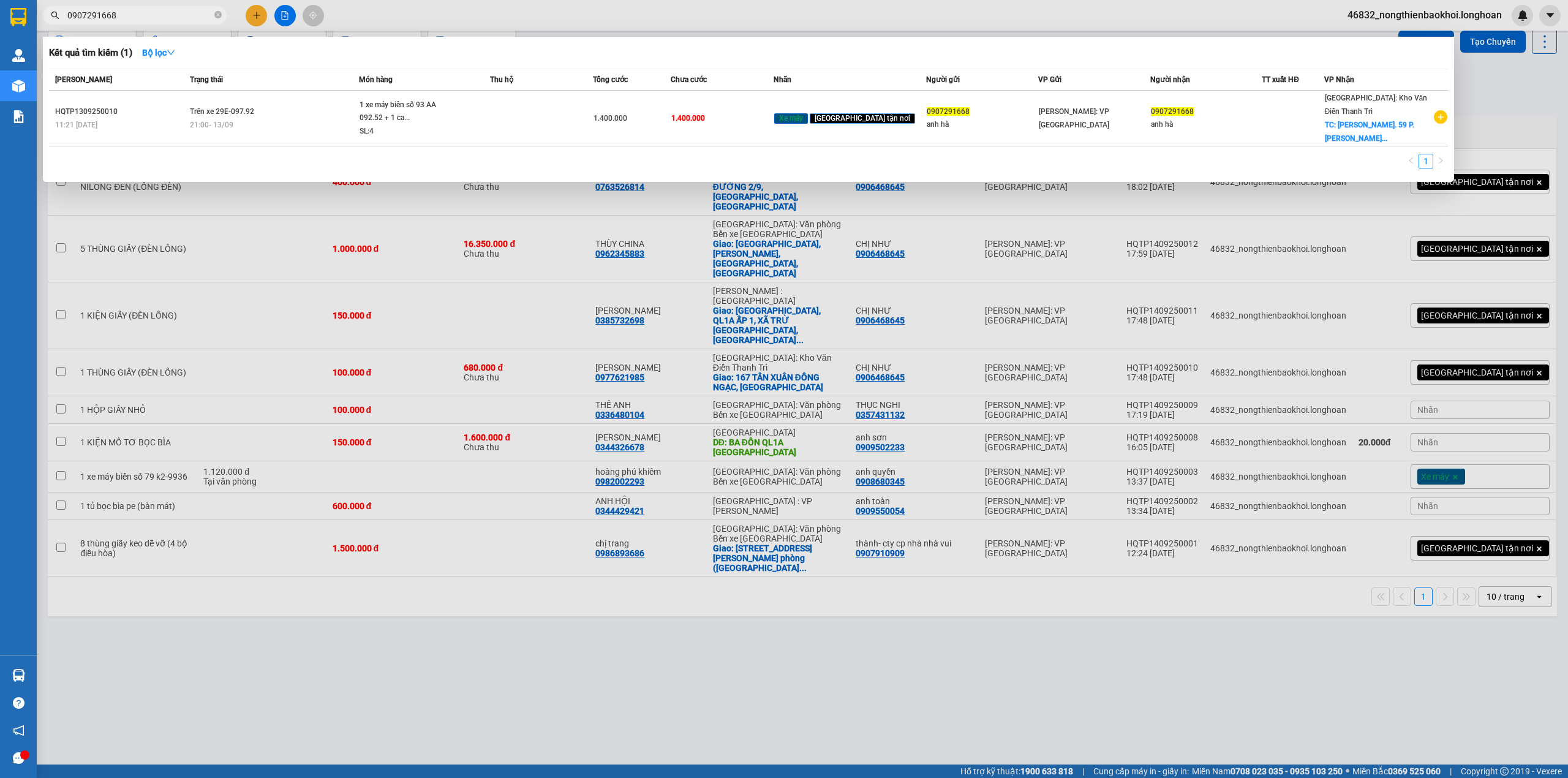
click at [173, 9] on input "0907291668" at bounding box center [139, 15] width 145 height 13
paste input "6468645"
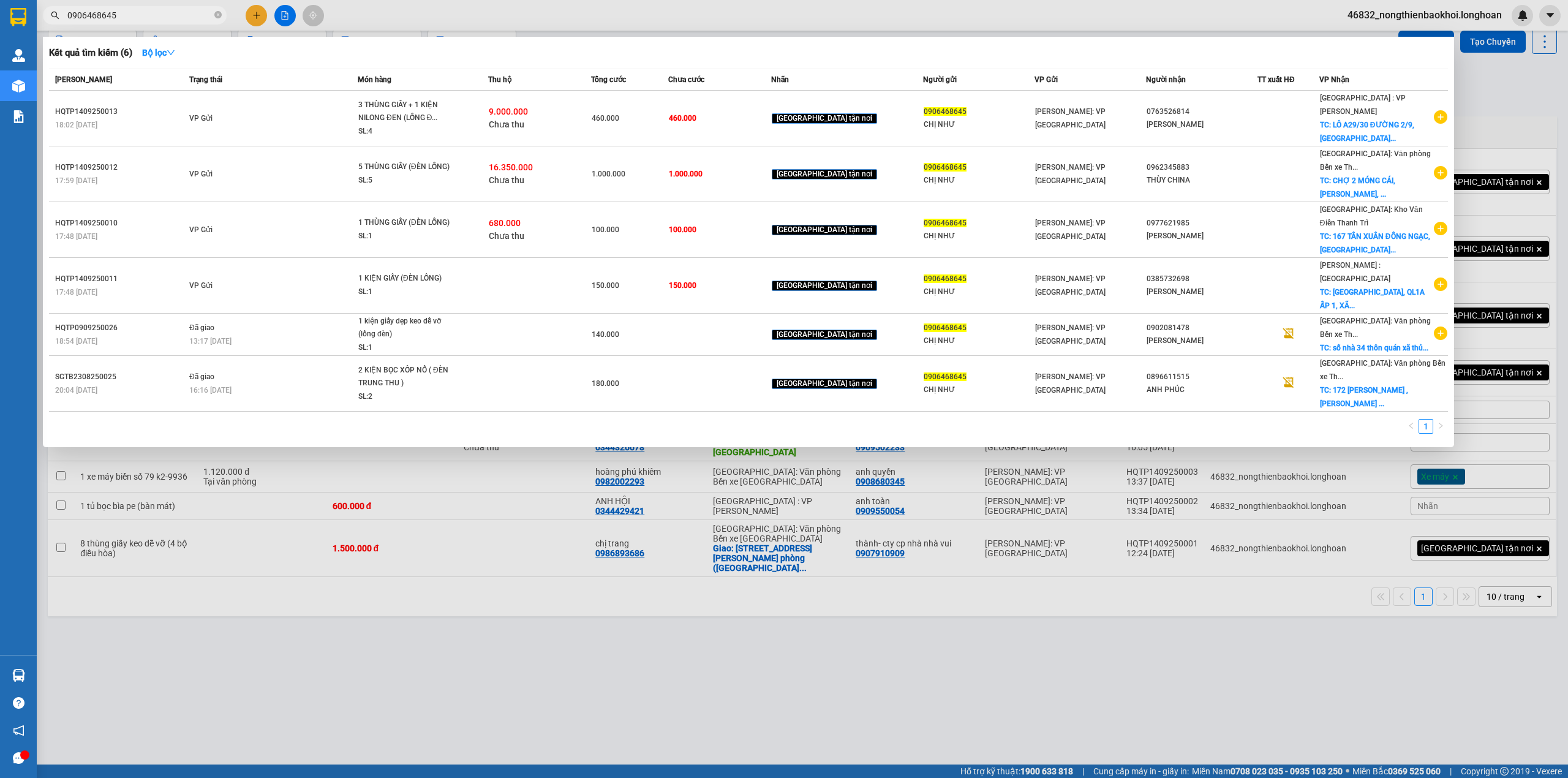
type input "0906468645"
drag, startPoint x: 598, startPoint y: 699, endPoint x: 607, endPoint y: 692, distance: 11.4
click at [604, 695] on div at bounding box center [784, 389] width 1568 height 778
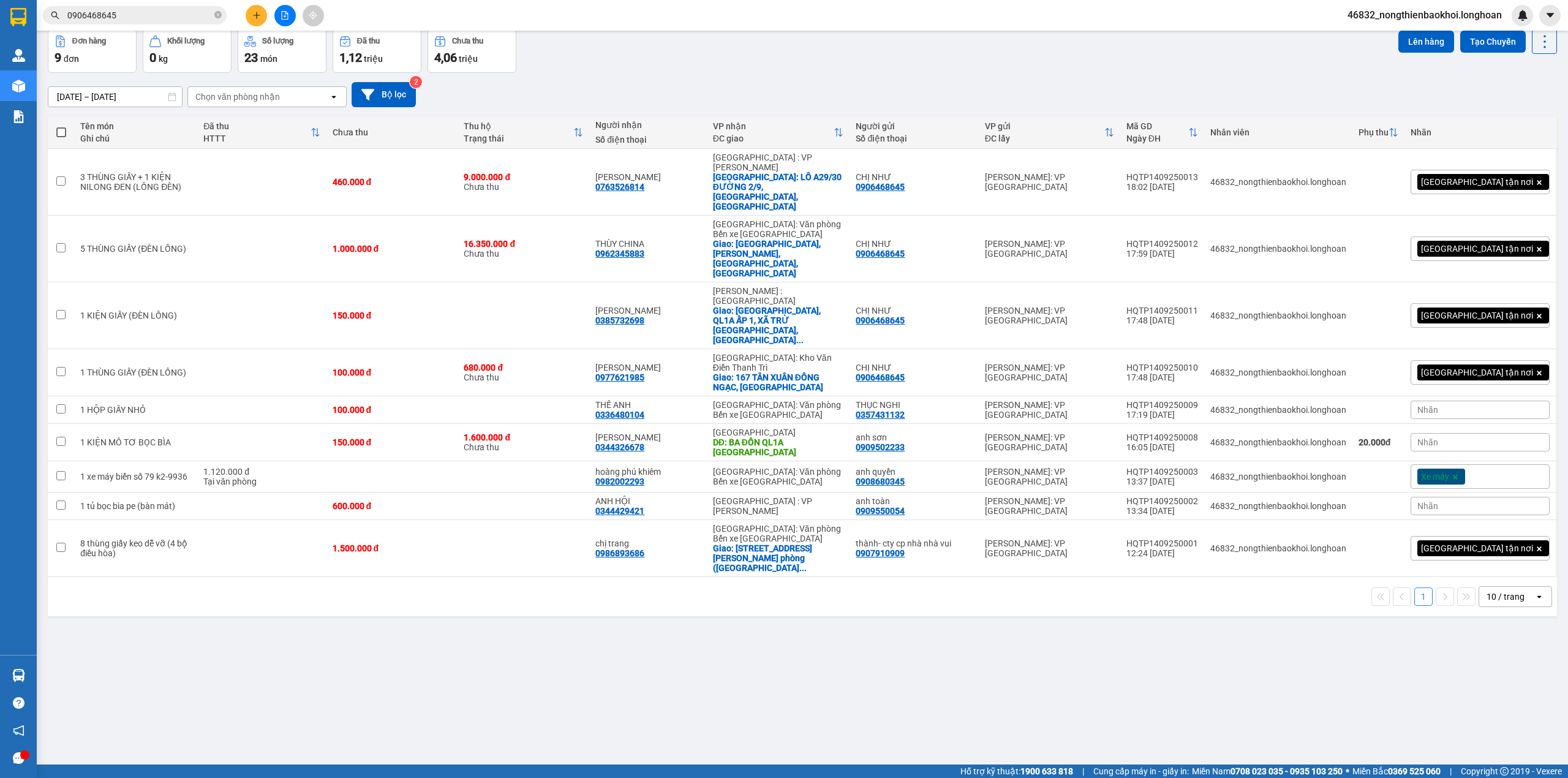
click at [368, 554] on div "ver 1.8.143 Kho gửi Trên xe Kho nhận Kho công nợ Hàng đã giao Đơn hàng 9 đơn Kh…" at bounding box center [802, 369] width 1519 height 778
click at [905, 95] on div "17/08/2025 – 15/09/2025 Press the down arrow key to interact with the calendar …" at bounding box center [802, 94] width 1509 height 25
click at [745, 577] on div "1 10 / trang open" at bounding box center [802, 597] width 1509 height 40
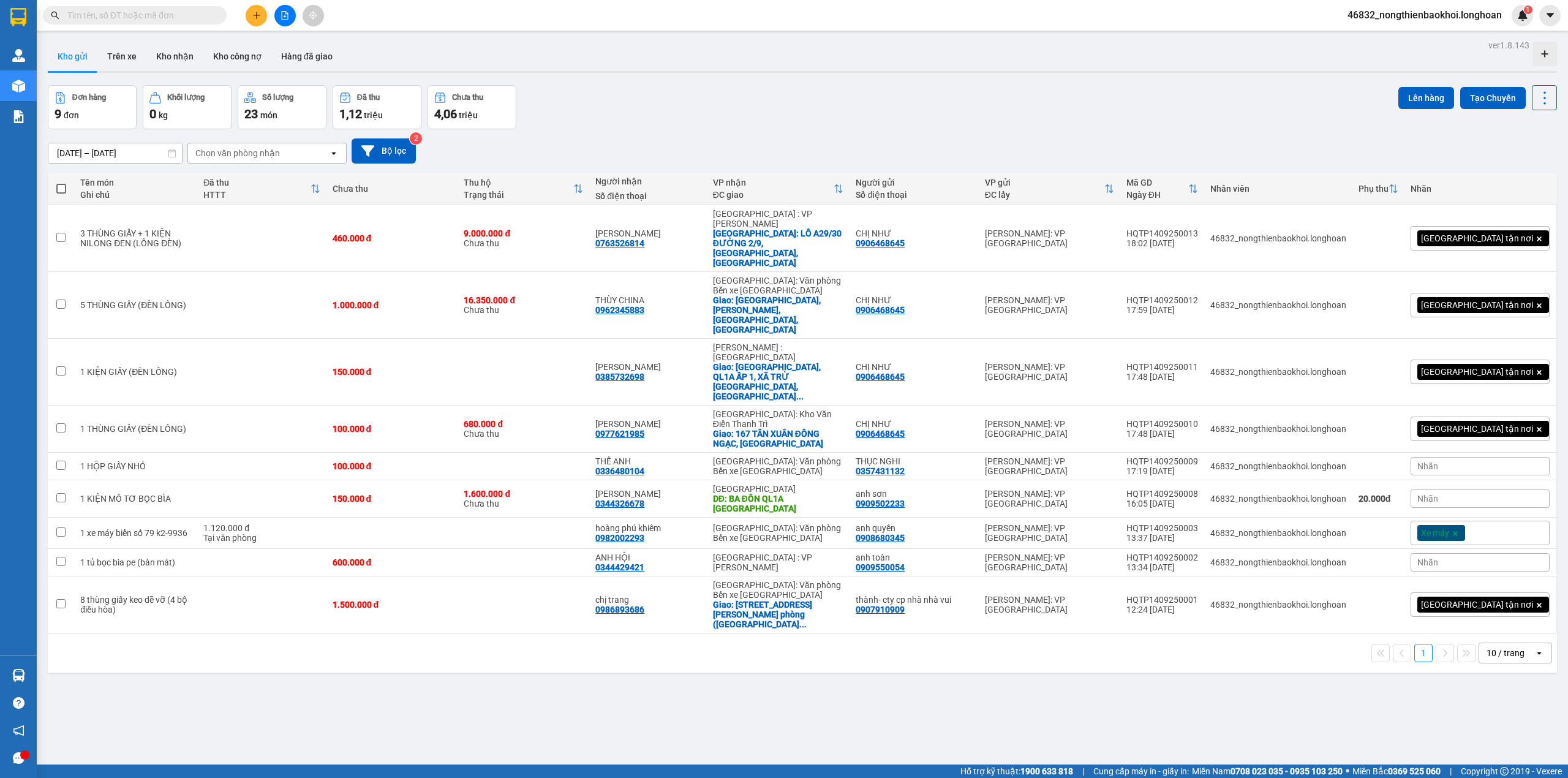
click at [191, 18] on input "text" at bounding box center [139, 15] width 145 height 13
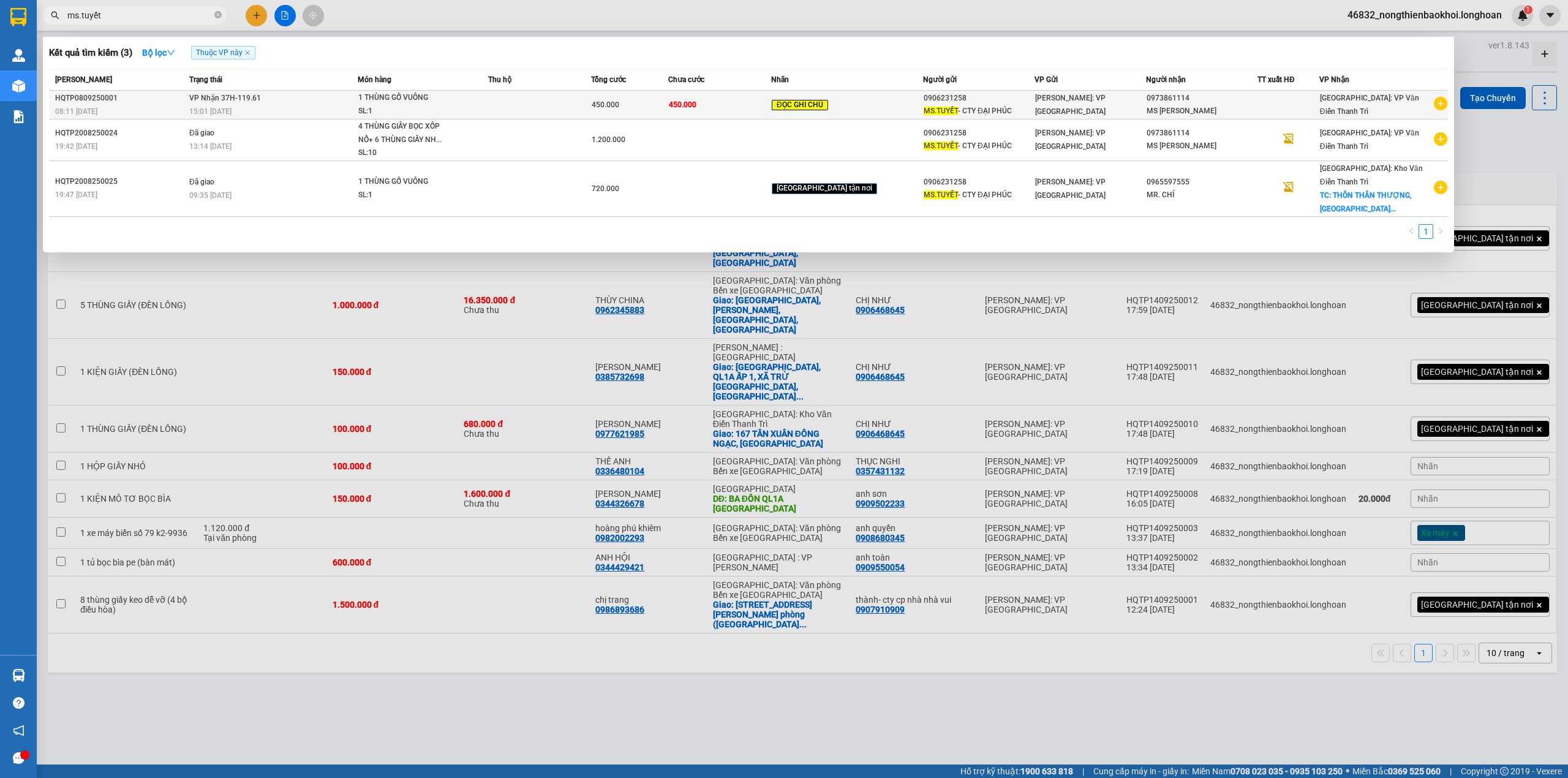
type input "ms.tuyết"
click at [321, 101] on td "VP Nhận 37H-119.61 15:01 - 12/09" at bounding box center [271, 105] width 172 height 29
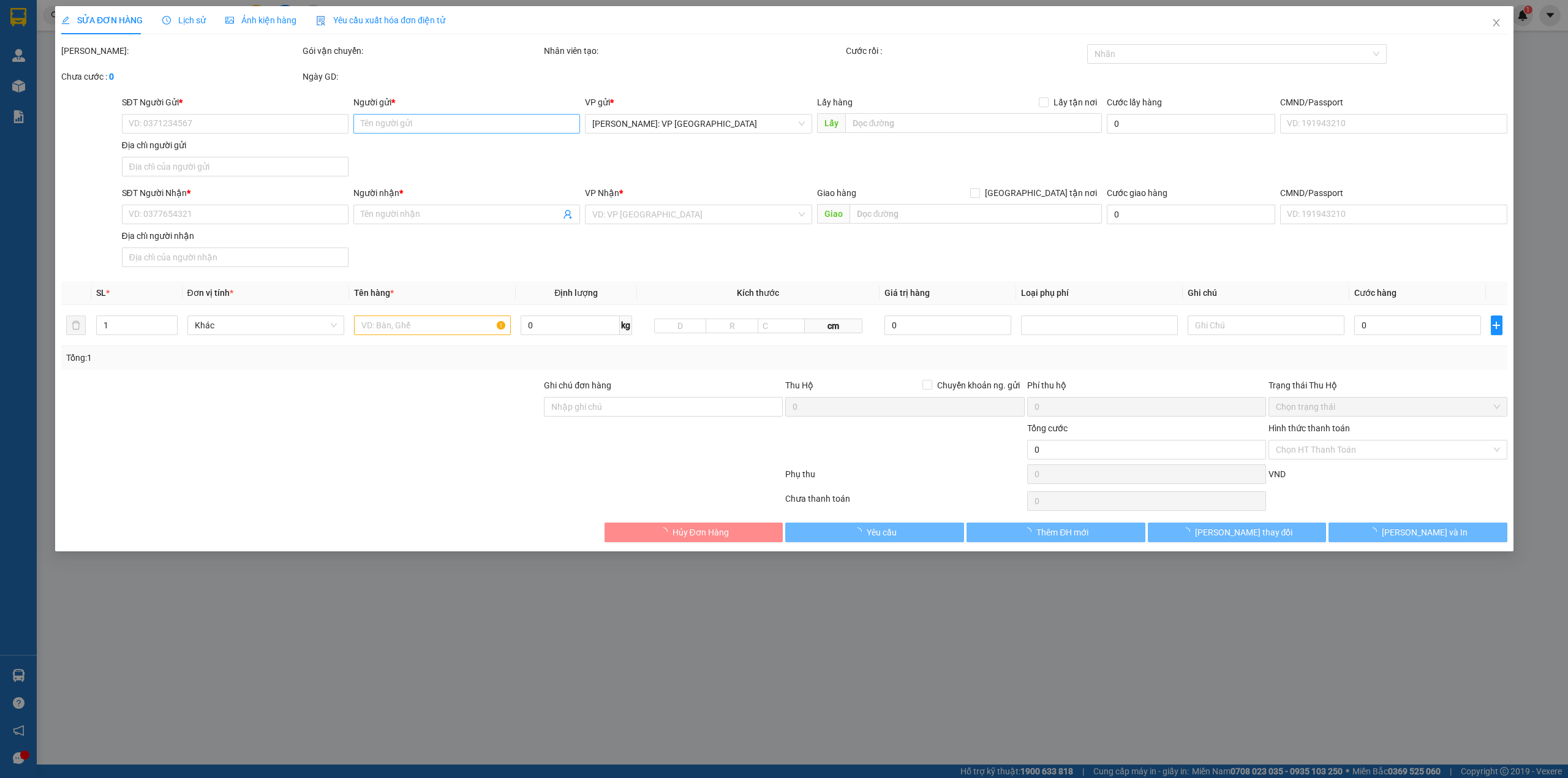
type input "0906231258"
type input "MS.TUYẾT- CTY ĐẠI PHÚC"
type input "0973861114"
type input "MS VÂN"
type input "ĐƠN NGƯỜI GỬI THANH TOÁN CƯỚC A NHÉ"
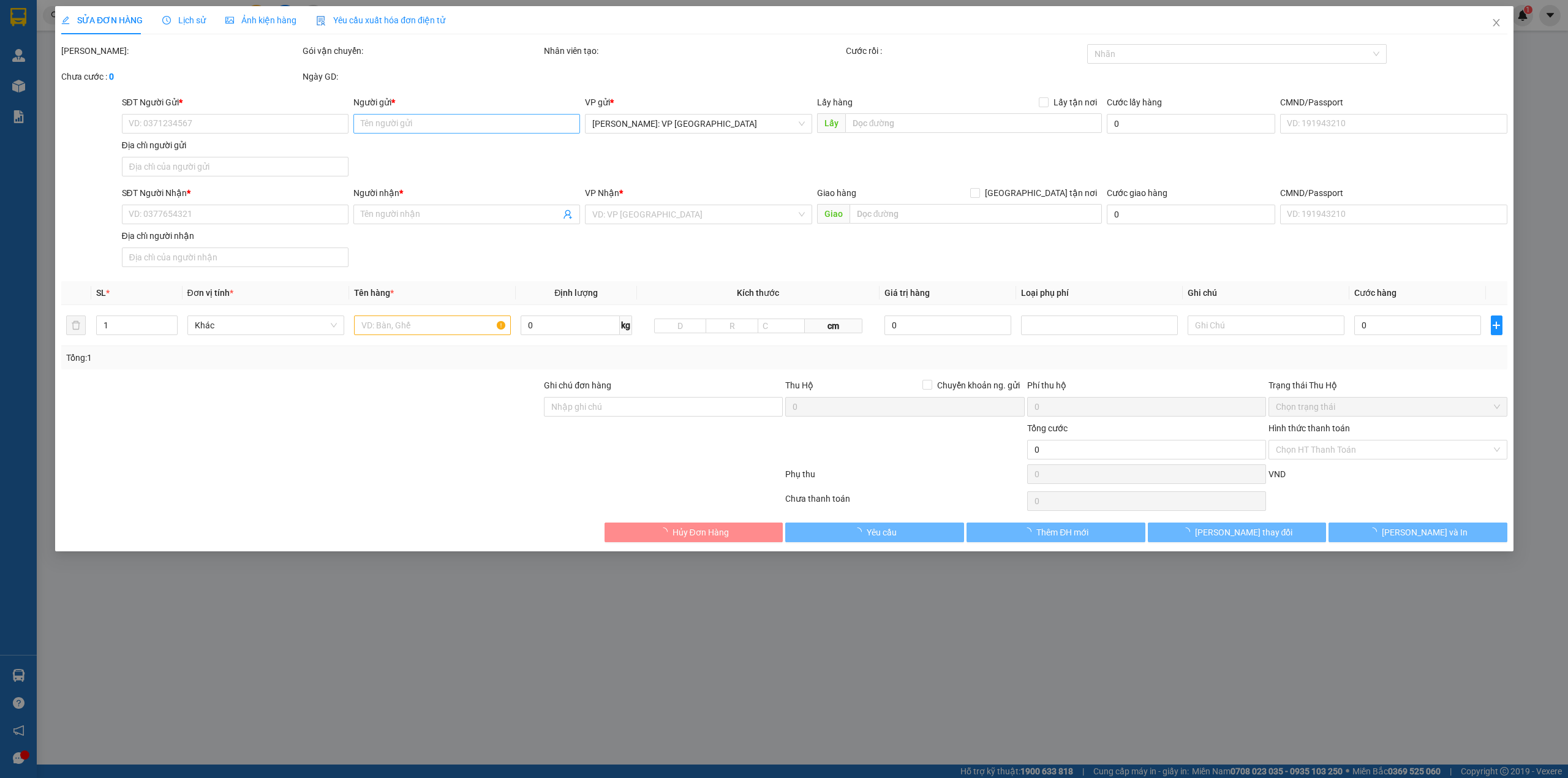
type input "450.000"
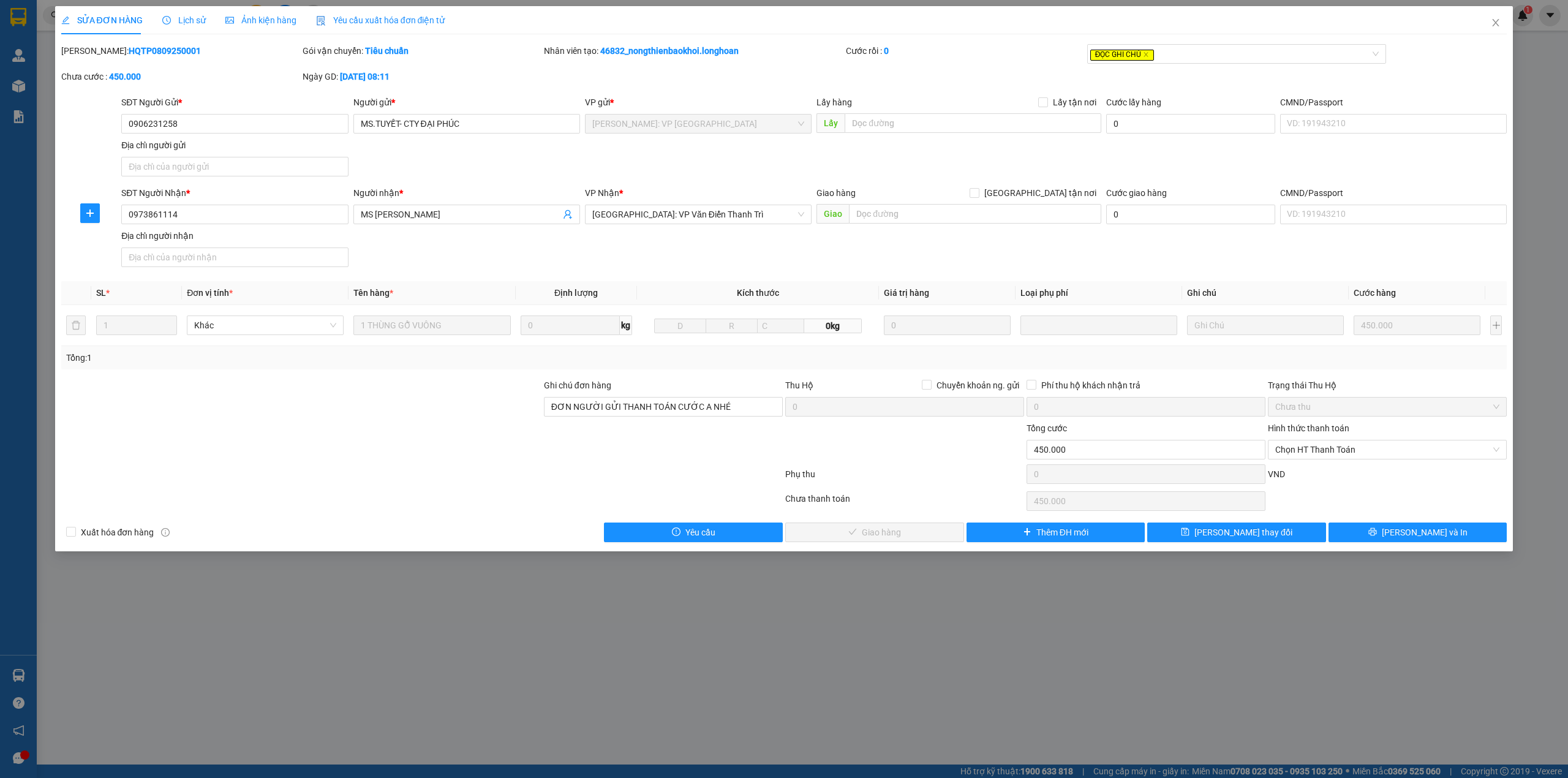
click at [177, 26] on div "Lịch sử" at bounding box center [184, 20] width 43 height 13
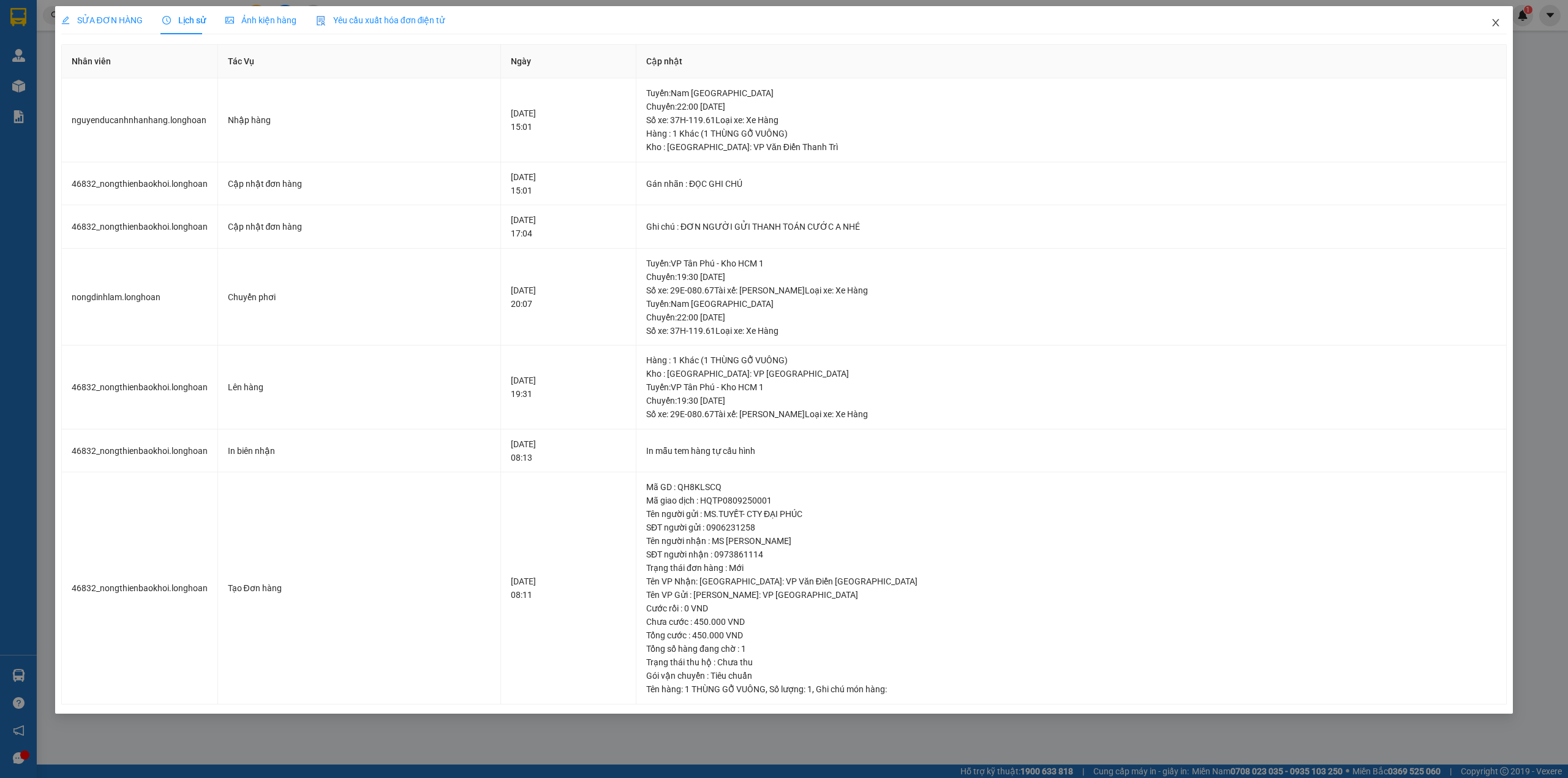
click at [1488, 22] on span "Close" at bounding box center [1495, 23] width 34 height 34
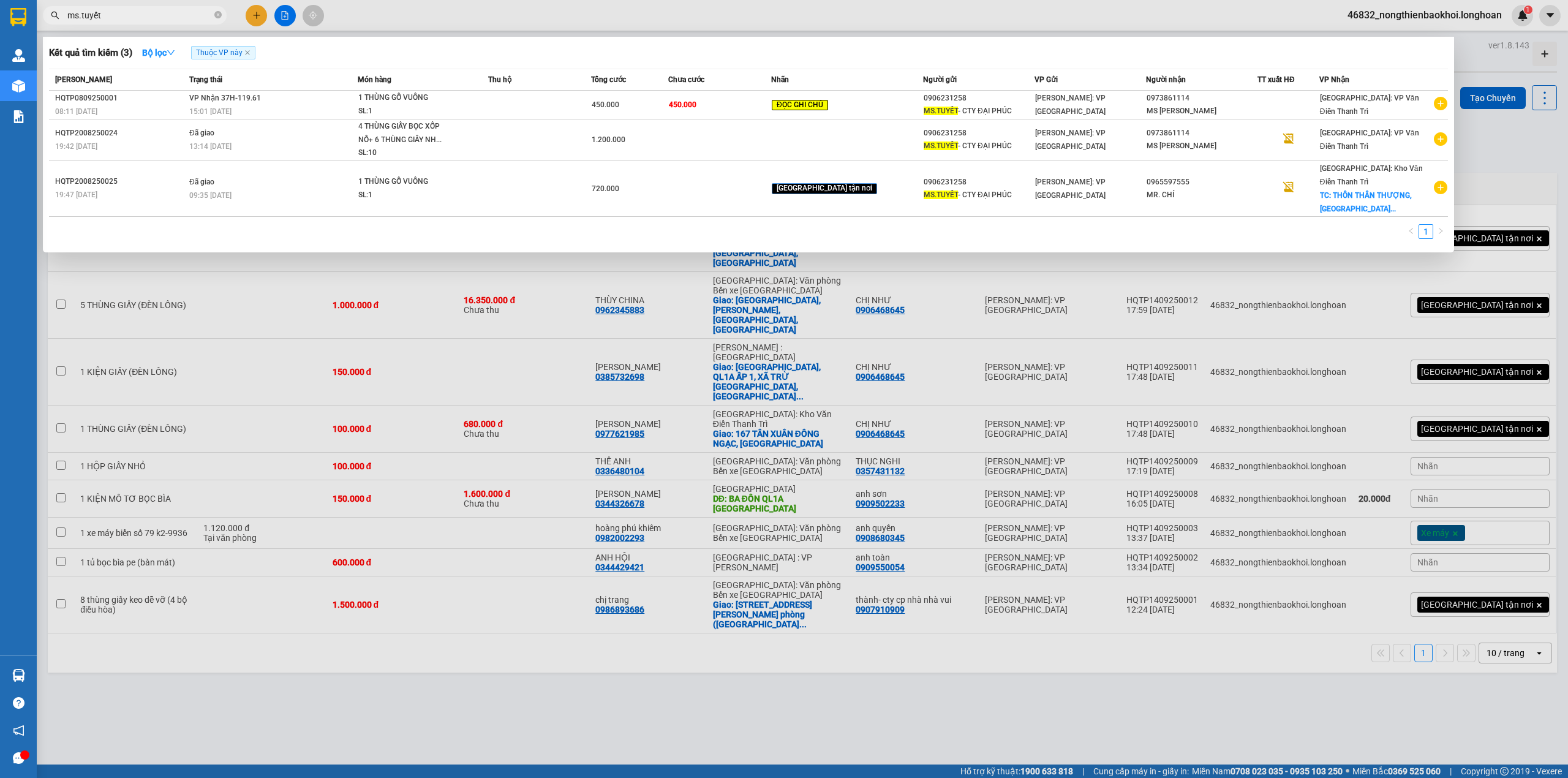
click at [190, 20] on input "ms.tuyết" at bounding box center [139, 15] width 145 height 13
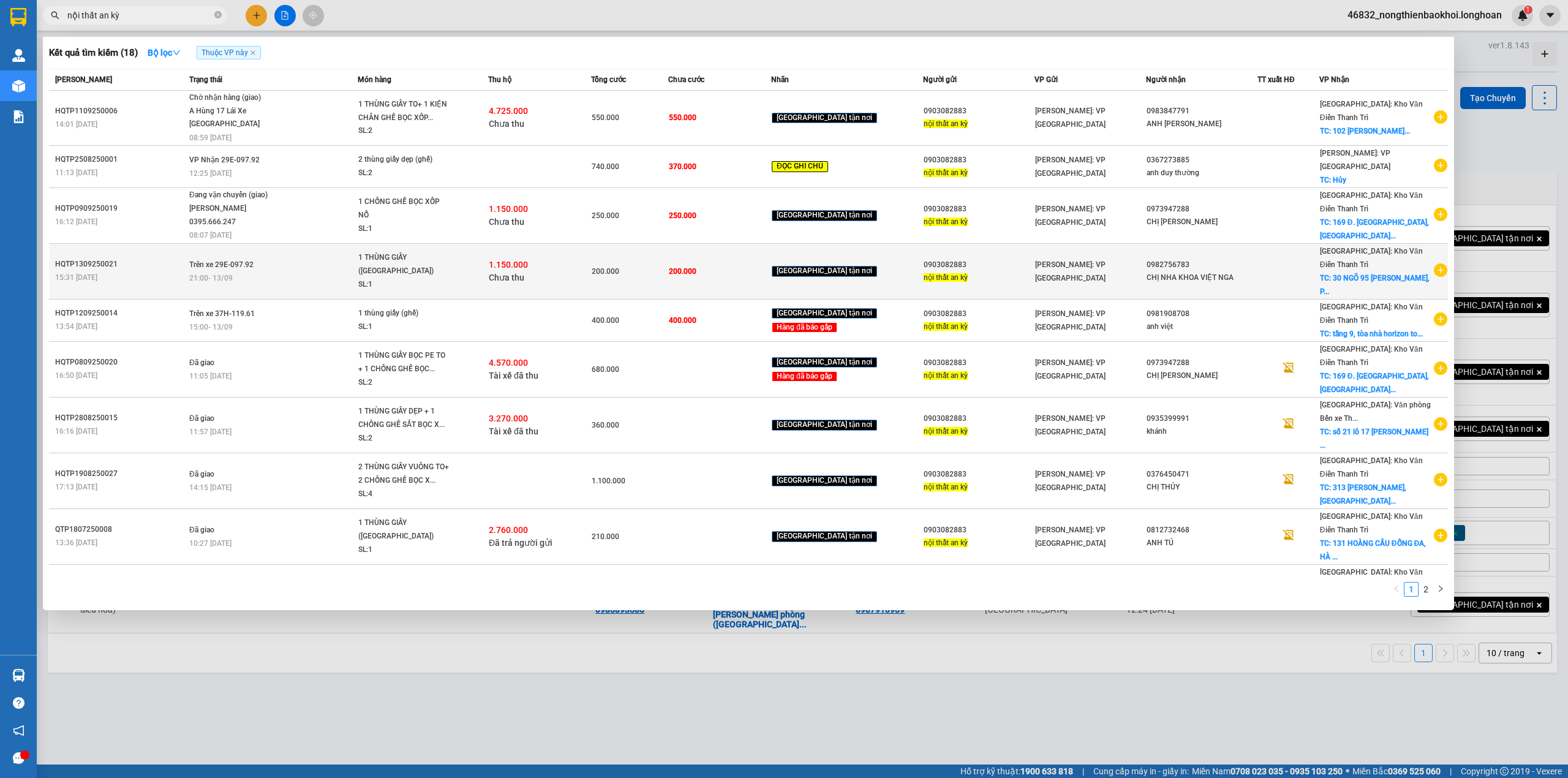
type input "nội thất an kỳ"
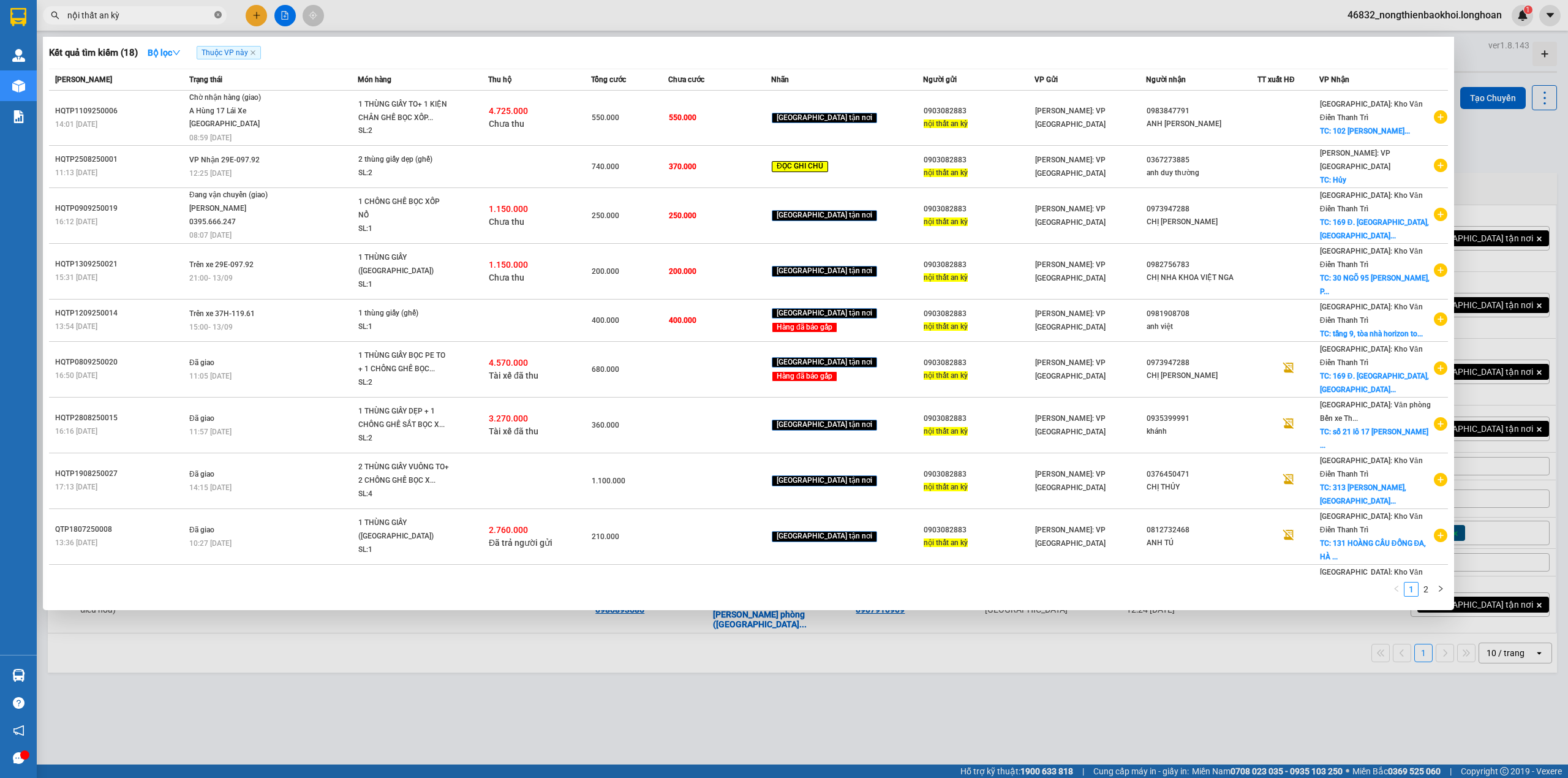
click at [216, 16] on icon "close-circle" at bounding box center [218, 14] width 7 height 7
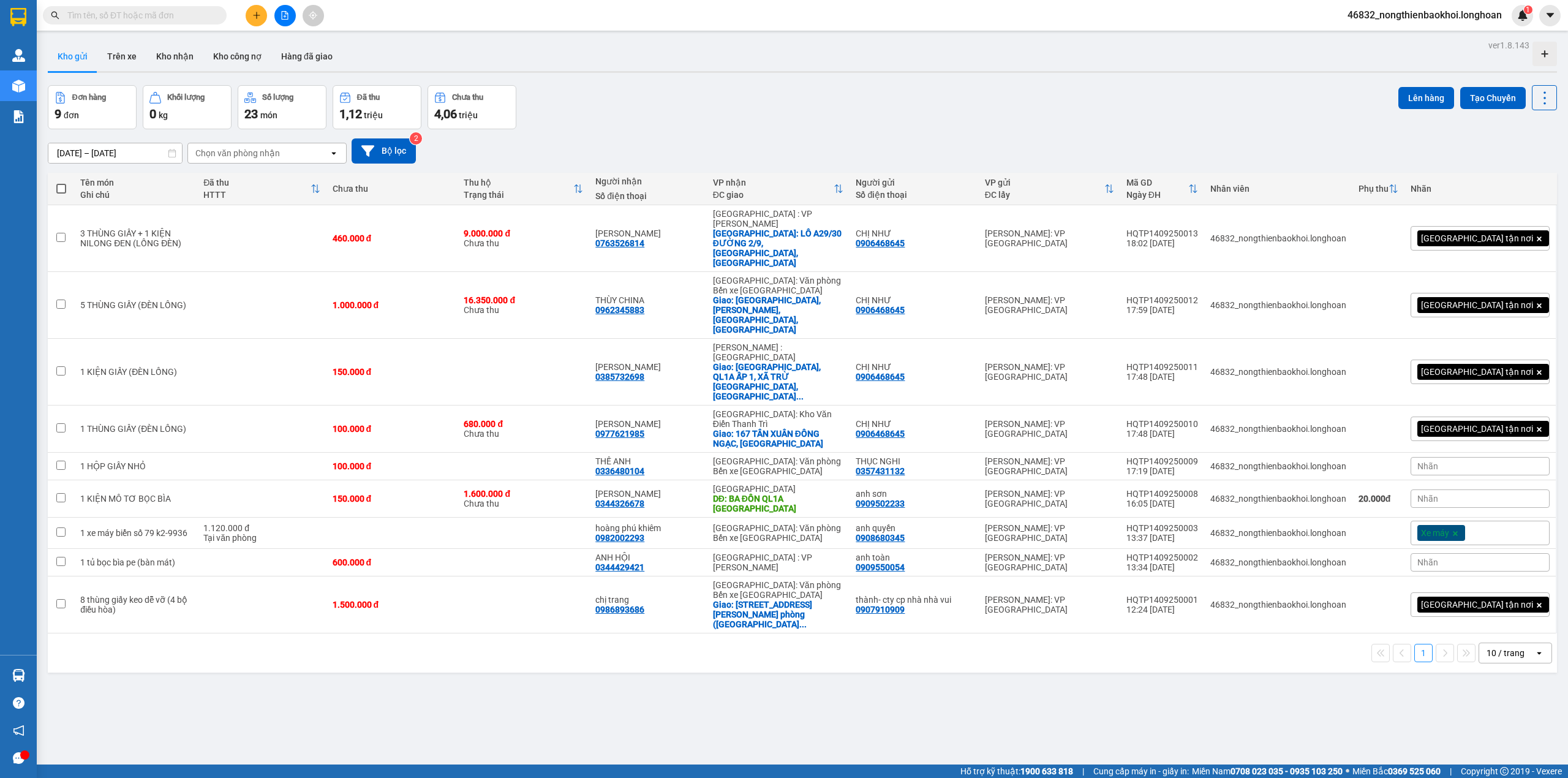
click at [185, 20] on input "text" at bounding box center [139, 15] width 145 height 13
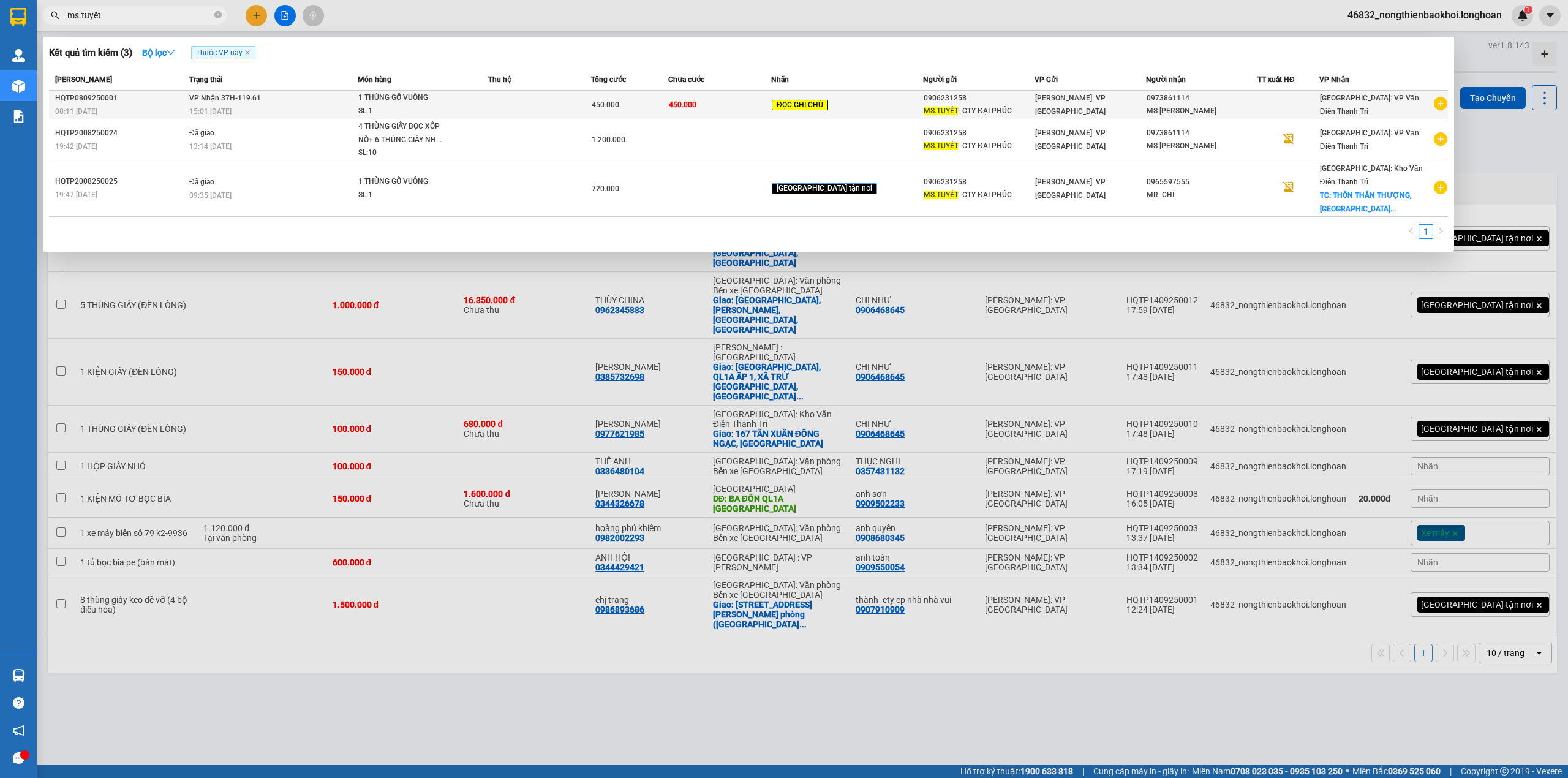
type input "ms.tuyết"
click at [487, 93] on span "1 THÙNG GỖ VUÔNG SL: 1" at bounding box center [423, 104] width 129 height 26
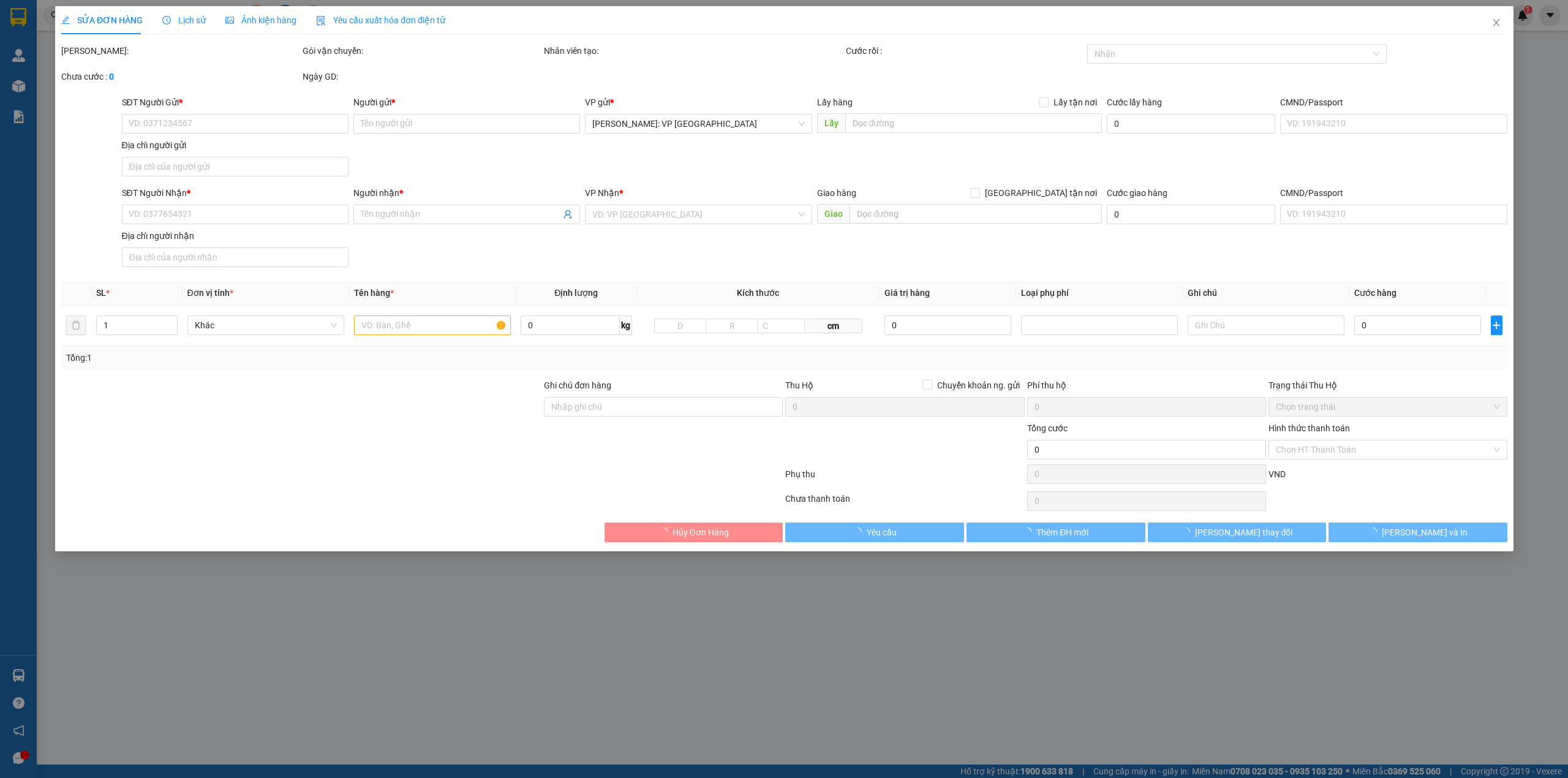
type input "0906231258"
type input "MS.TUYẾT- CTY ĐẠI PHÚC"
type input "0973861114"
type input "MS VÂN"
type input "ĐƠN NGƯỜI GỬI THANH TOÁN CƯỚC A NHÉ"
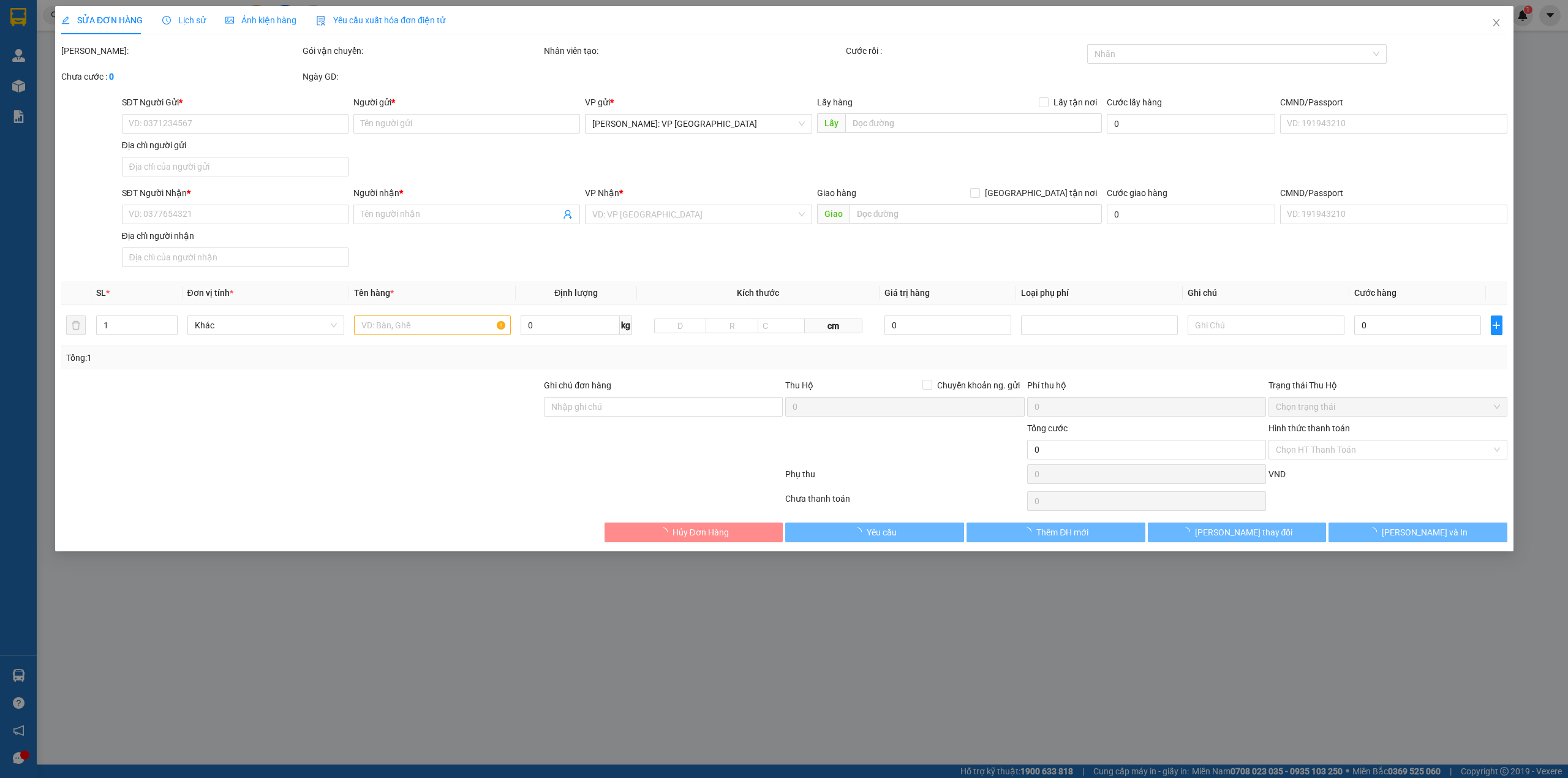
type input "450.000"
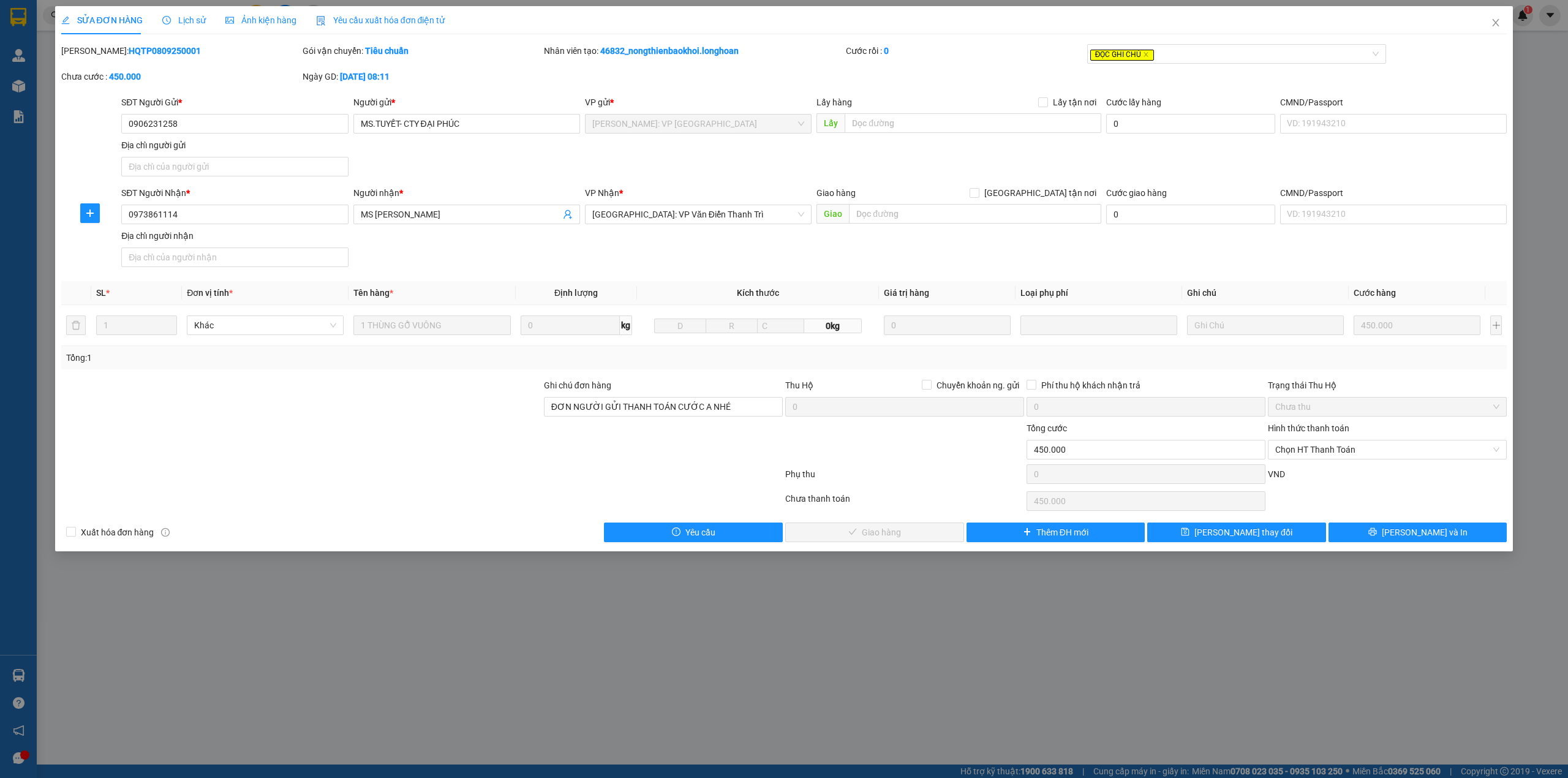
click at [438, 438] on div at bounding box center [301, 443] width 483 height 43
drag, startPoint x: 1362, startPoint y: 446, endPoint x: 1372, endPoint y: 444, distance: 10.2
click at [1362, 446] on span "Chọn HT Thanh Toán" at bounding box center [1386, 449] width 224 height 18
click at [1335, 473] on div "Tại văn phòng" at bounding box center [1386, 476] width 224 height 13
type input "0"
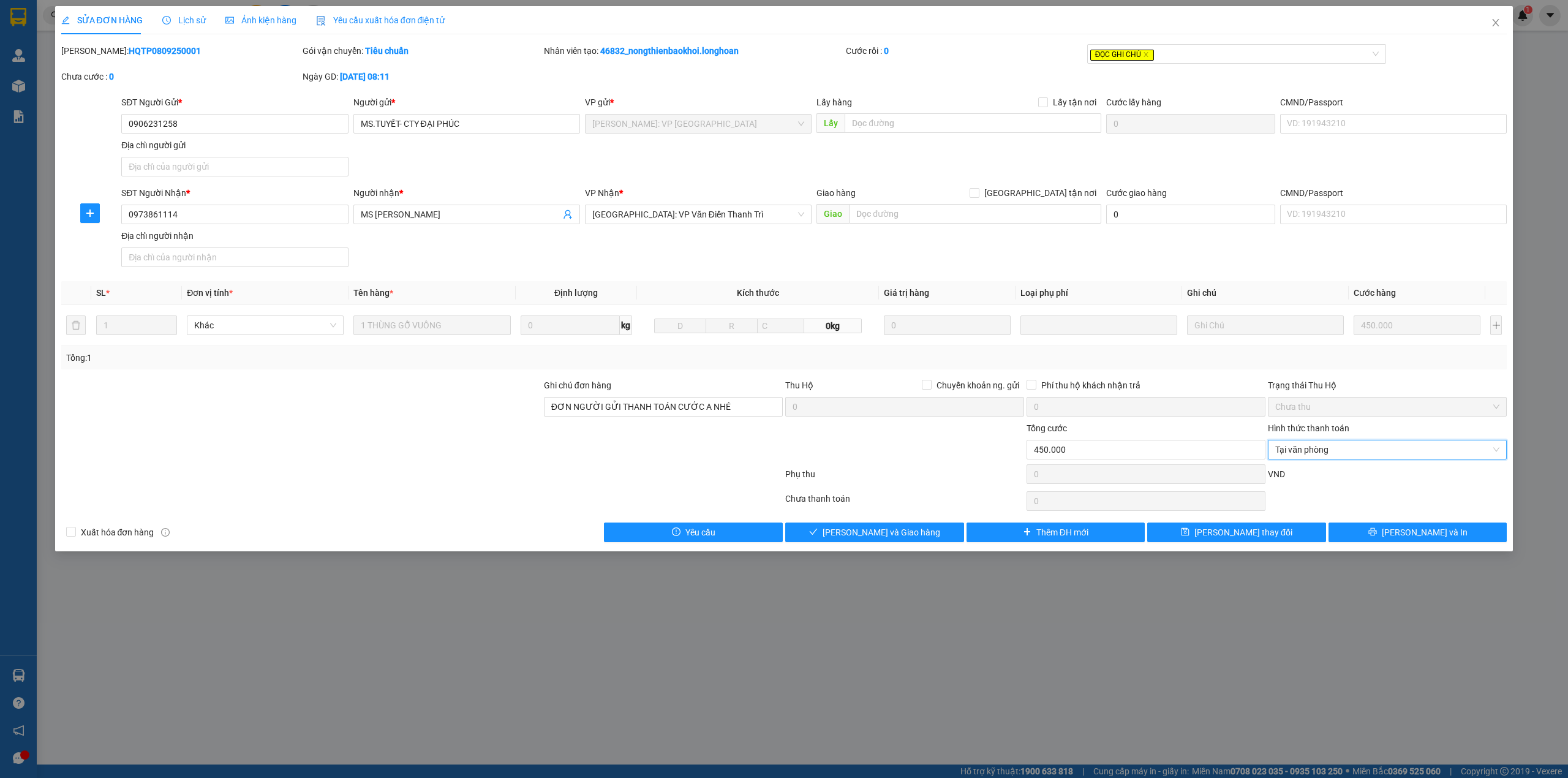
click at [651, 476] on div at bounding box center [422, 476] width 724 height 24
click at [1257, 542] on button "[PERSON_NAME] thay đổi" at bounding box center [1236, 532] width 179 height 20
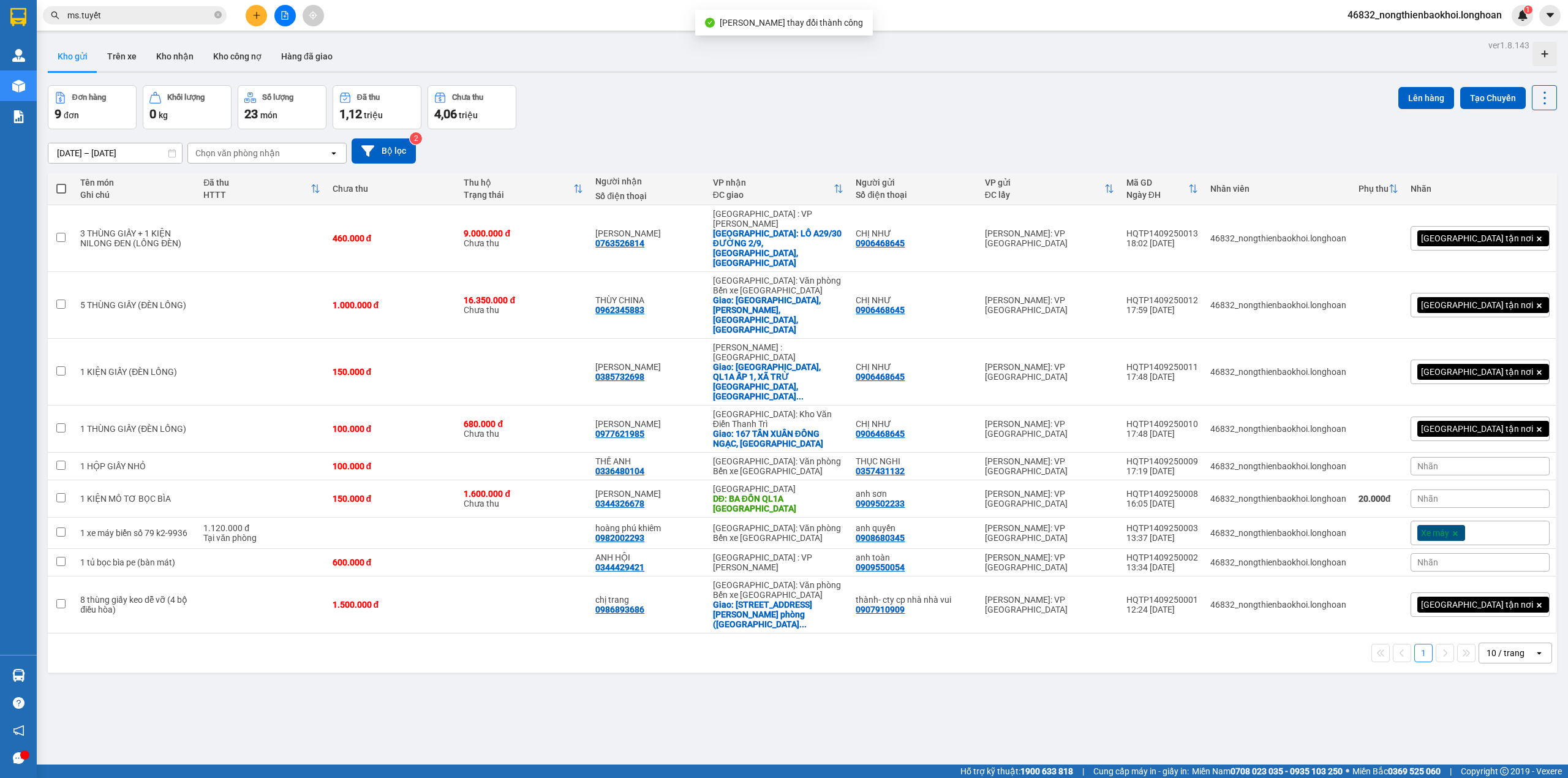
click at [136, 14] on input "ms.tuyết" at bounding box center [139, 15] width 145 height 13
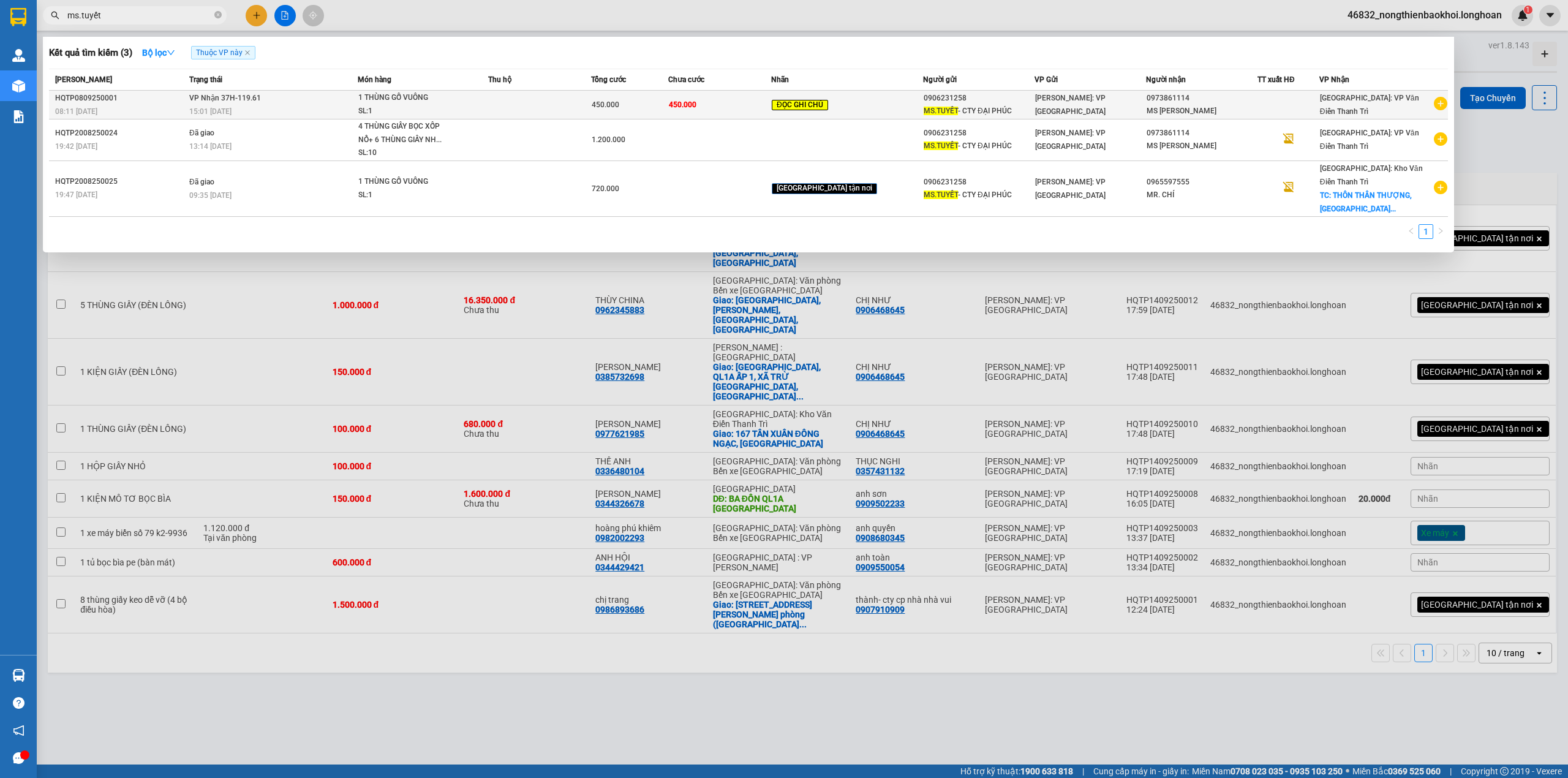
click at [771, 109] on td "450.000" at bounding box center [720, 105] width 102 height 29
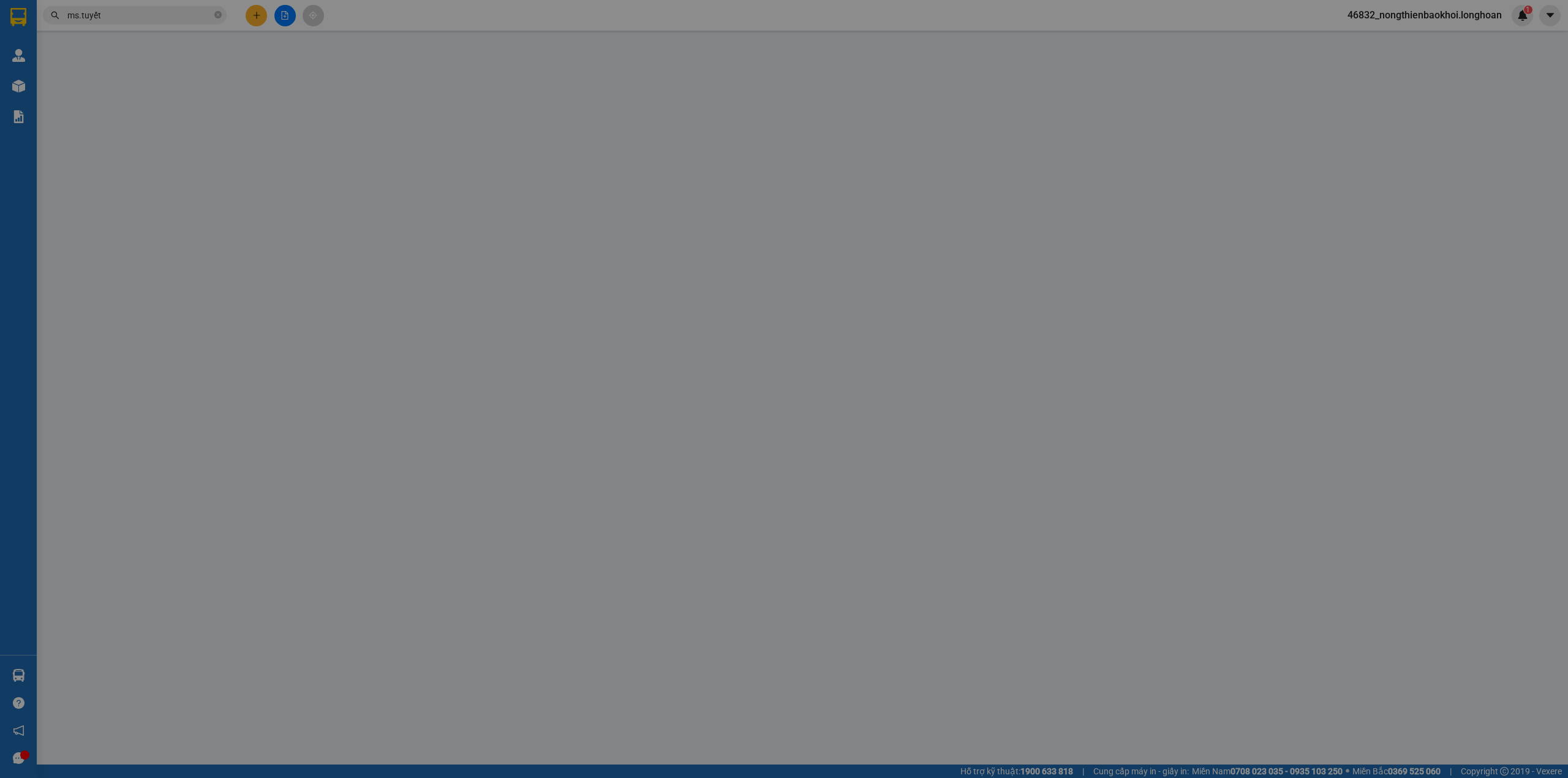
type input "0906231258"
type input "MS.TUYẾT- CTY ĐẠI PHÚC"
type input "0973861114"
type input "MS VÂN"
type input "ĐƠN NGƯỜI GỬI THANH TOÁN CƯỚC A NHÉ"
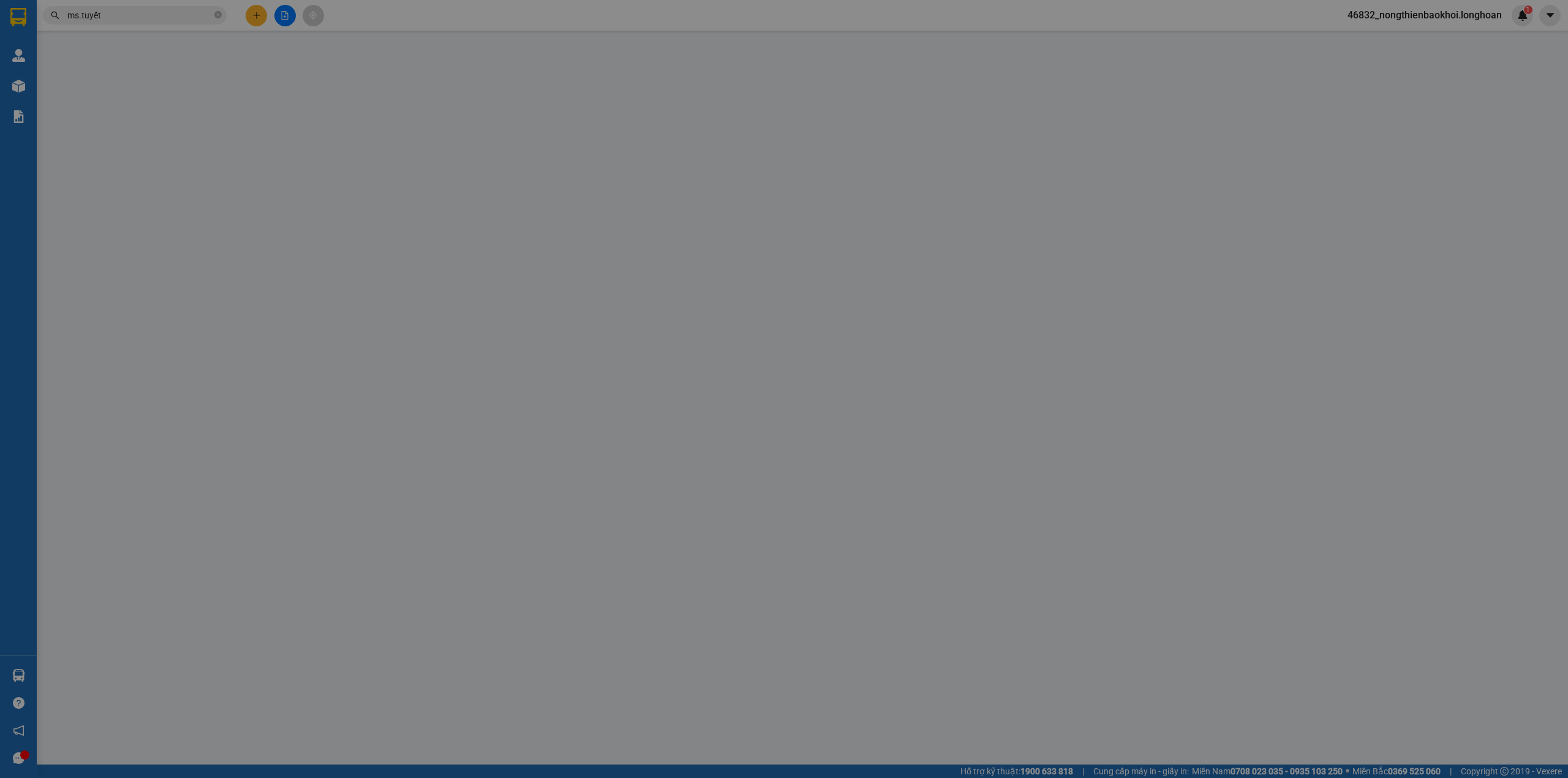
type input "450.000"
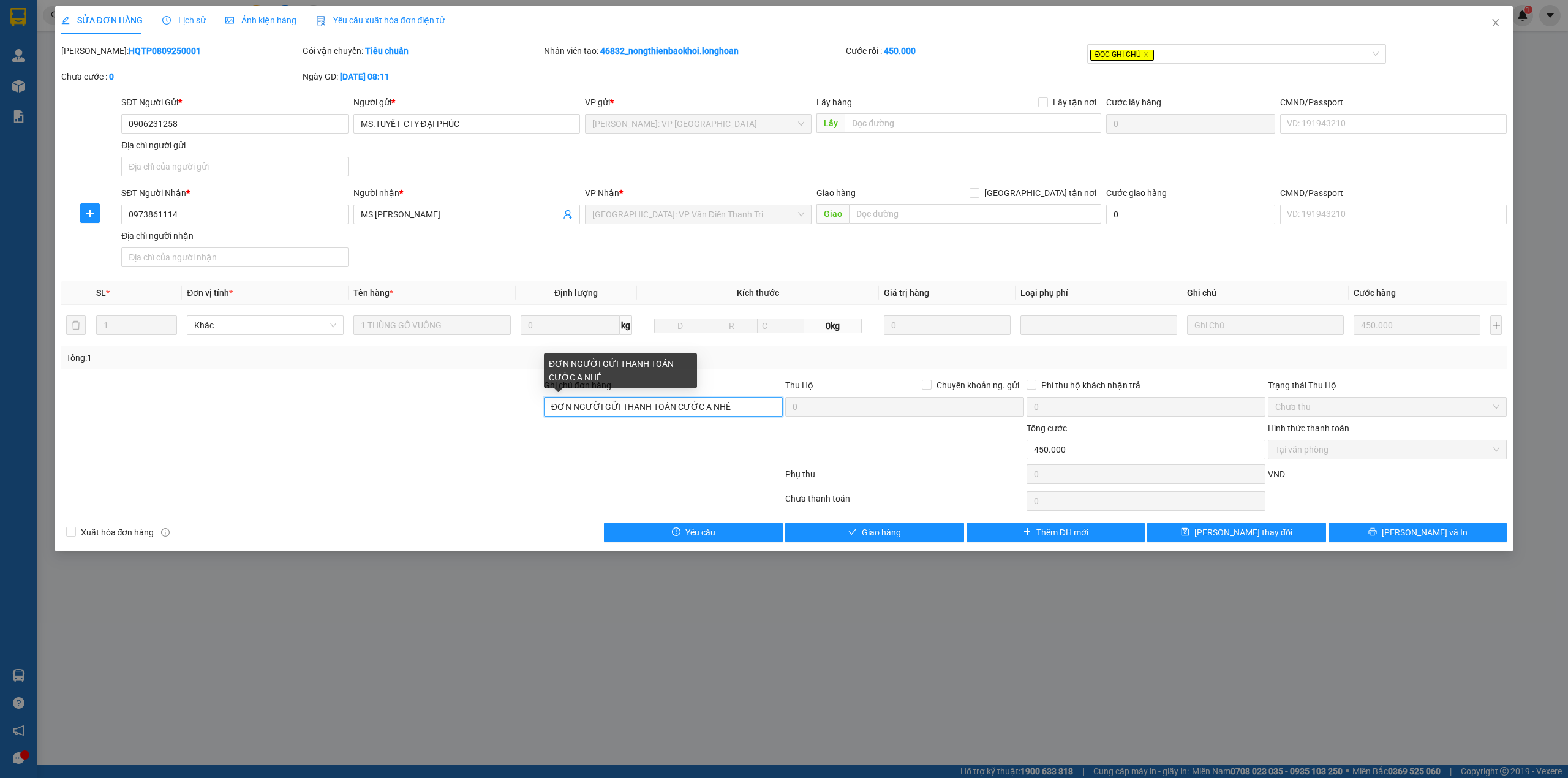
click at [695, 409] on input "ĐƠN NGƯỜI GỬI THANH TOÁN CƯỚC A NHÉ" at bounding box center [663, 407] width 239 height 20
click at [1147, 55] on icon "close" at bounding box center [1146, 54] width 6 height 6
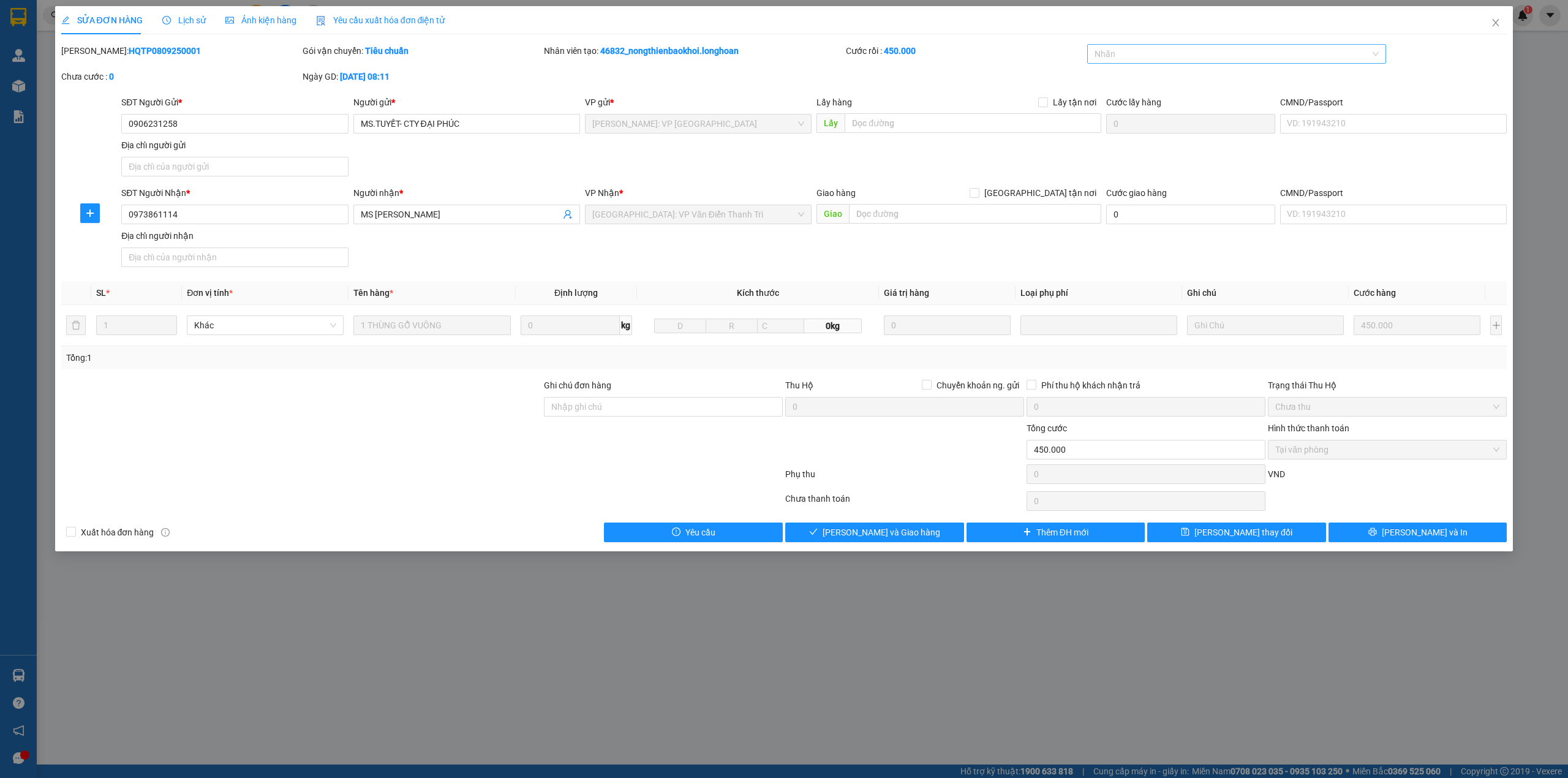
click at [1416, 493] on div "Chọn HT Thanh Toán" at bounding box center [1386, 500] width 242 height 24
click at [618, 411] on input "Ghi chú đơn hàng" at bounding box center [663, 407] width 239 height 20
type input "d"
type input "đã tt vp gửi"
click at [1189, 535] on icon "save" at bounding box center [1185, 532] width 9 height 9
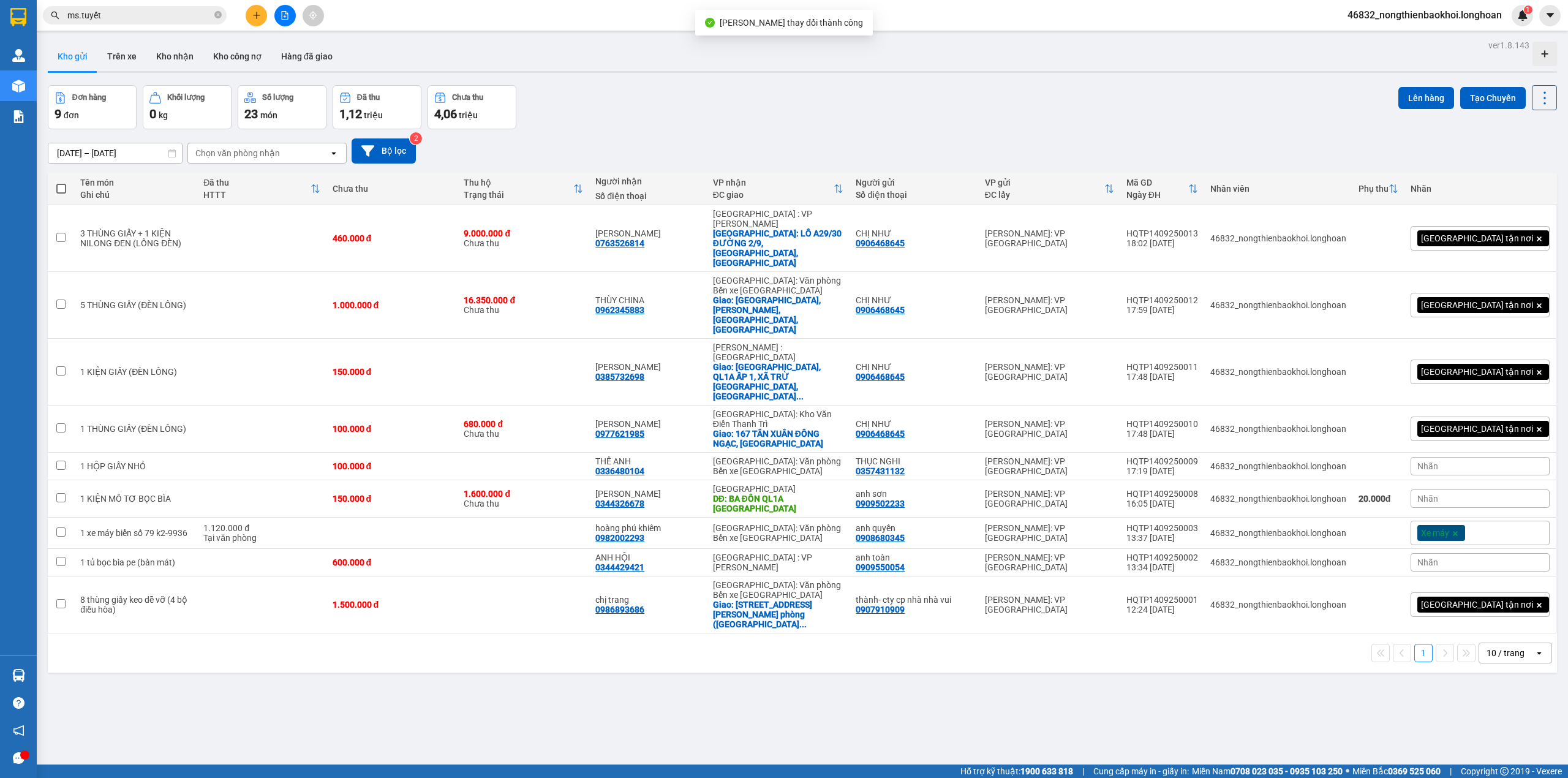
click at [560, 642] on div "ver 1.8.143 Kho gửi Trên xe Kho nhận Kho công nợ Hàng đã giao Đơn hàng 9 đơn Kh…" at bounding box center [802, 426] width 1519 height 778
click at [153, 11] on input "ms.tuyết" at bounding box center [139, 15] width 145 height 13
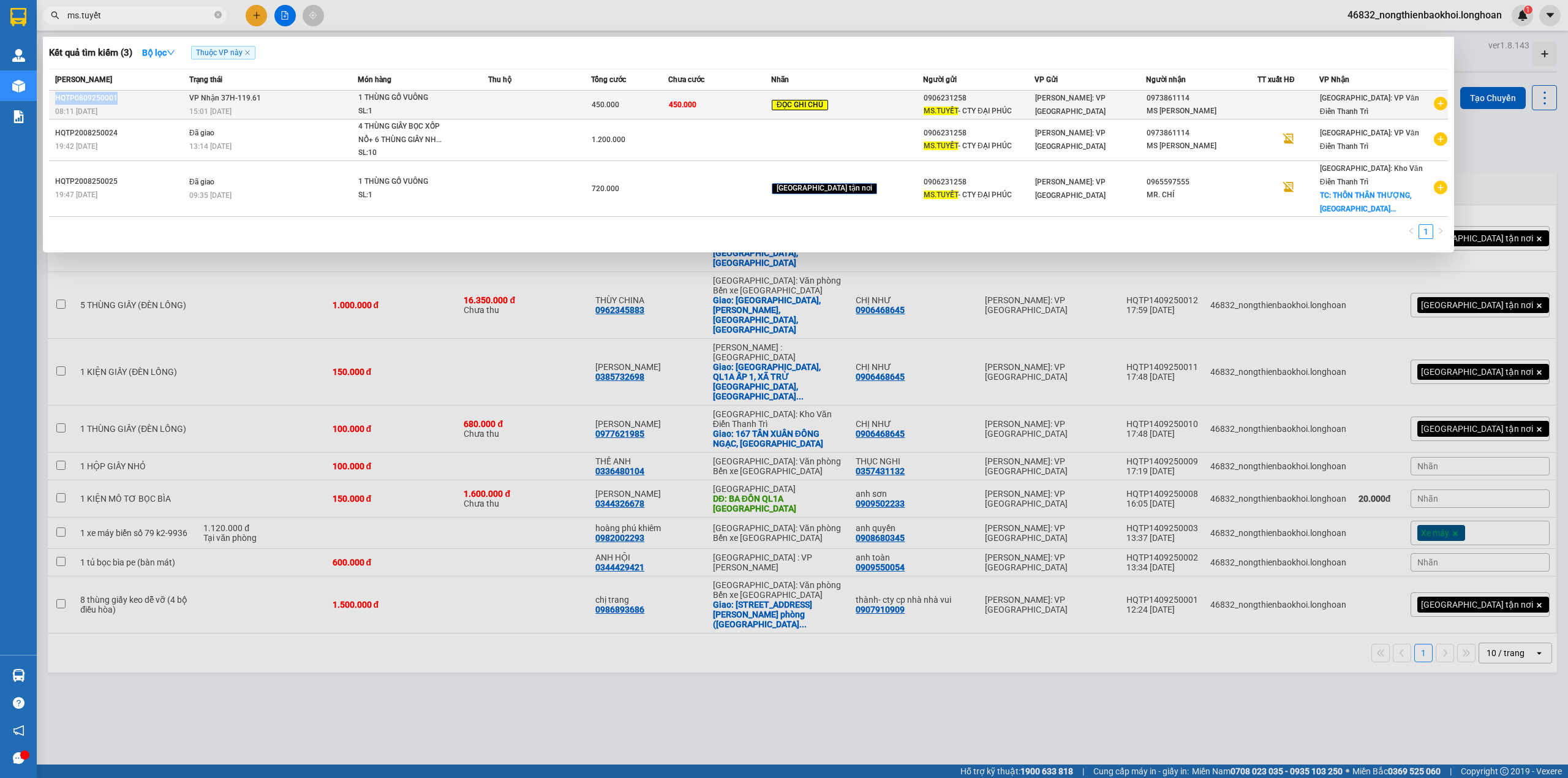
copy div "HQTP0809250001"
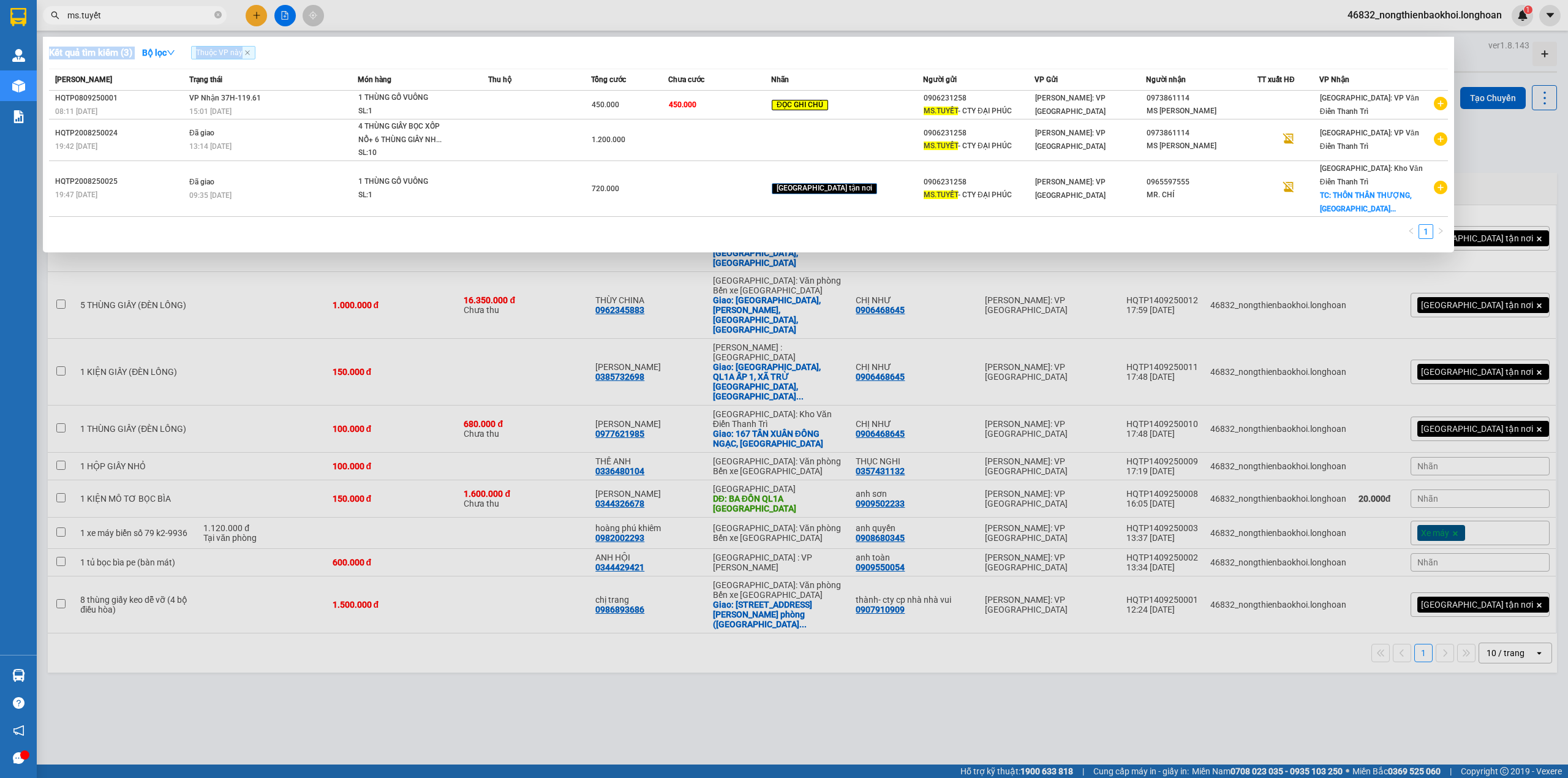
drag, startPoint x: 57, startPoint y: 95, endPoint x: 397, endPoint y: 655, distance: 655.1
click at [0, 15] on div "Kết quả tìm kiếm ( 3 ) Bộ lọc Thuộc VP này Mã ĐH Trạng thái Món hàng Thu hộ Tổn…" at bounding box center [0, 15] width 0 height 0
click at [397, 655] on div at bounding box center [784, 389] width 1568 height 778
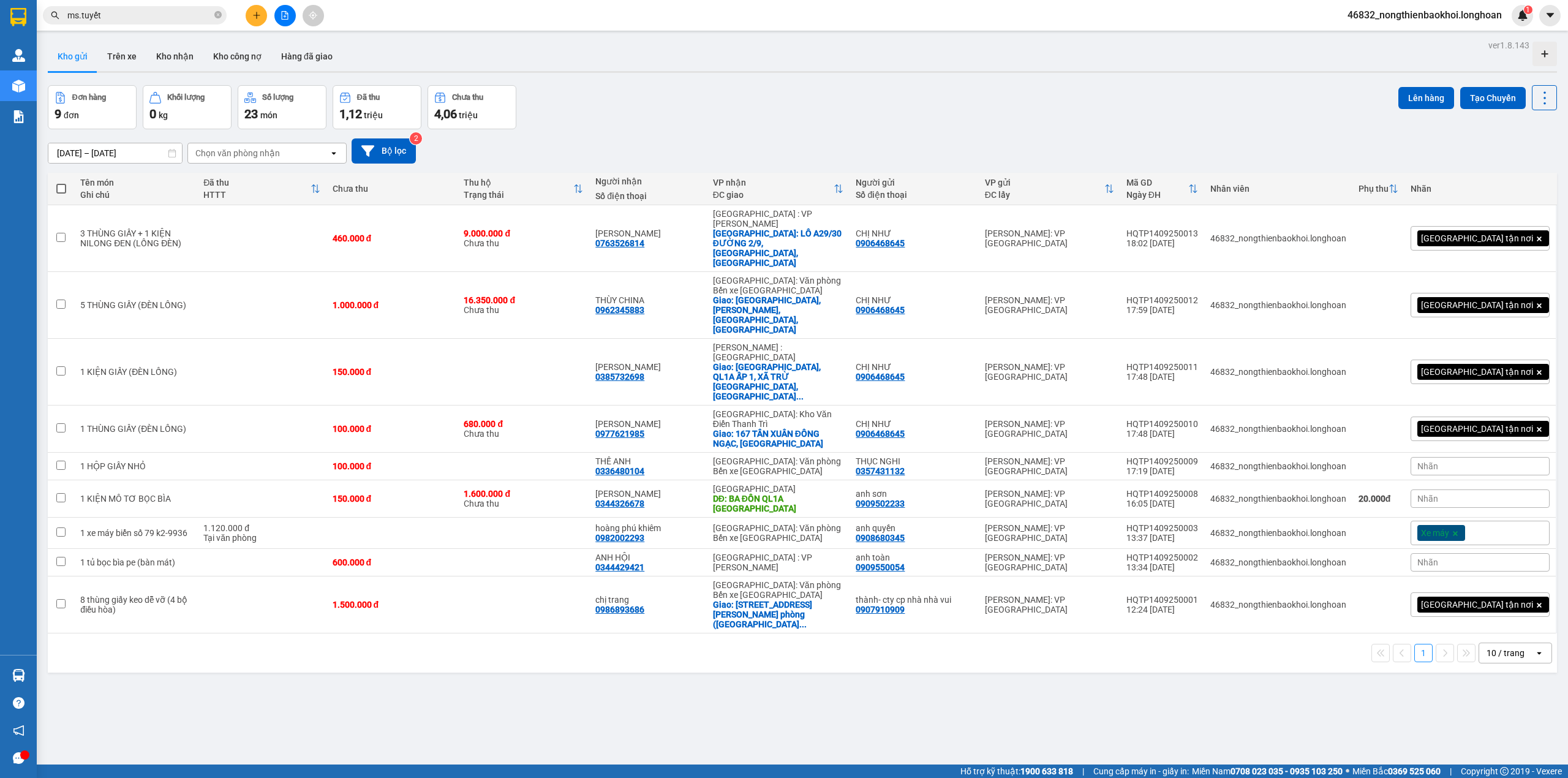
click at [168, 14] on input "ms.tuyết" at bounding box center [139, 15] width 145 height 13
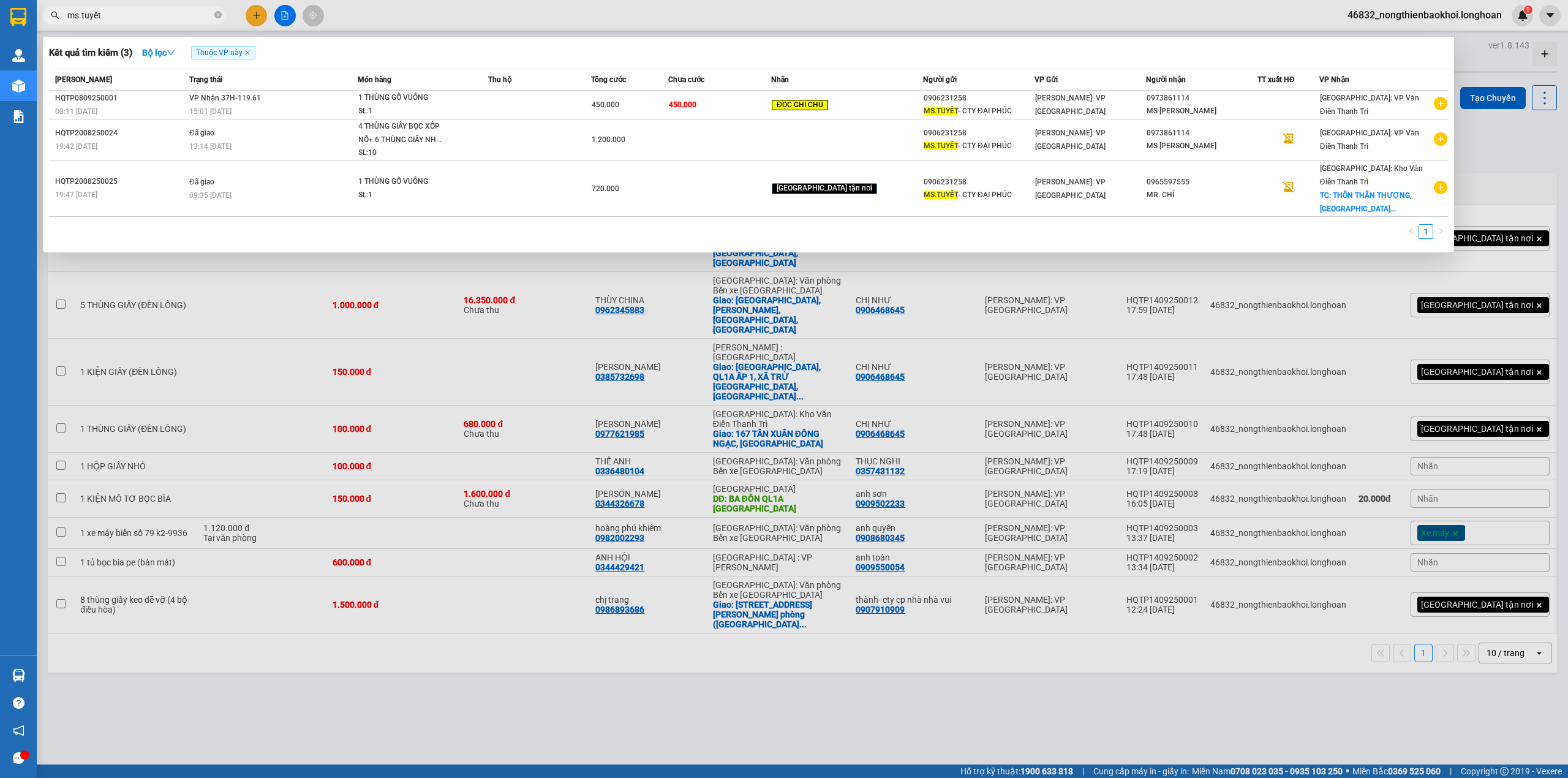
click at [168, 14] on input "ms.tuyết" at bounding box center [139, 15] width 145 height 13
paste input "0919237737"
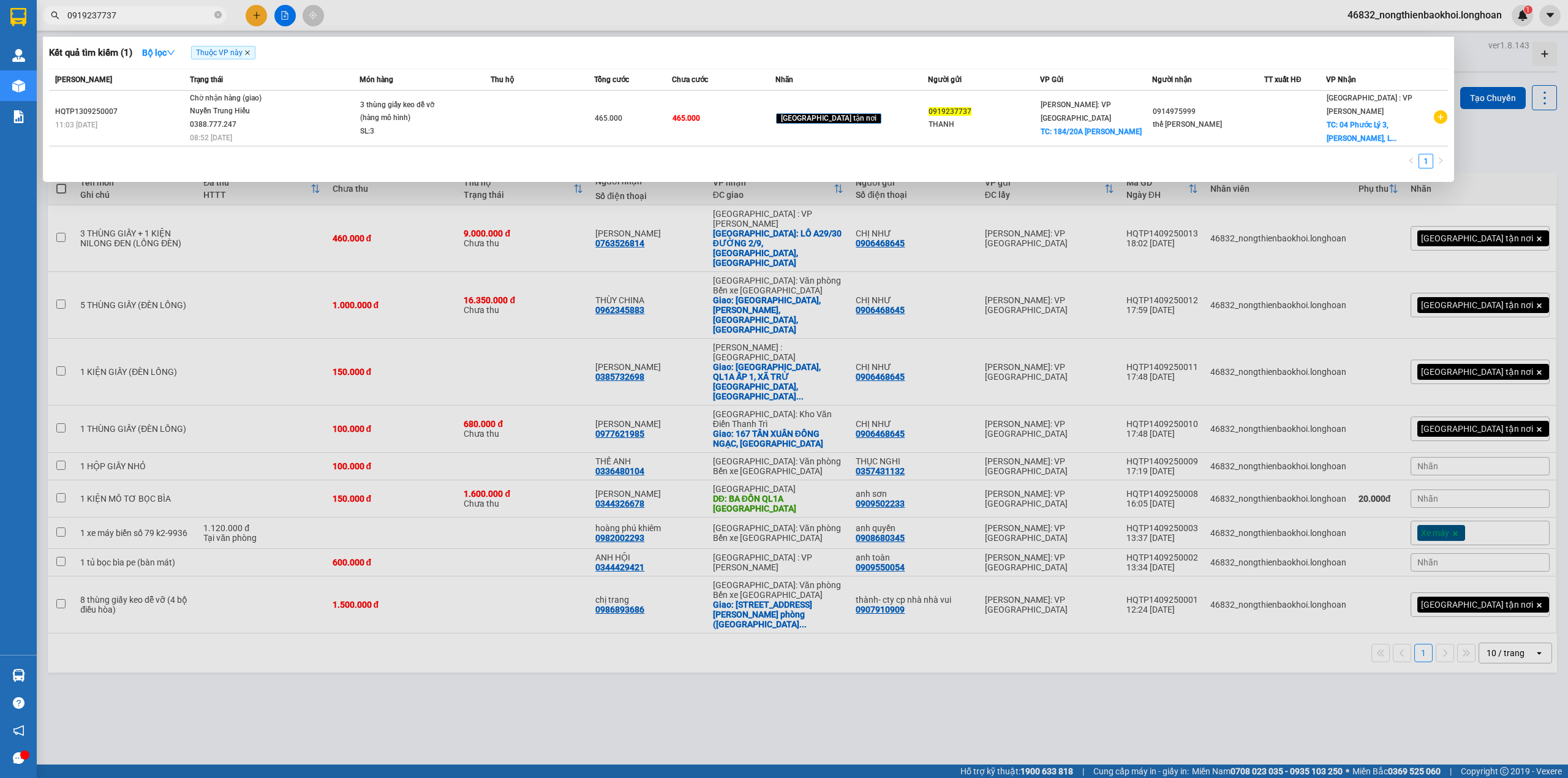
type input "0919237737"
click at [248, 50] on icon "close" at bounding box center [247, 52] width 6 height 6
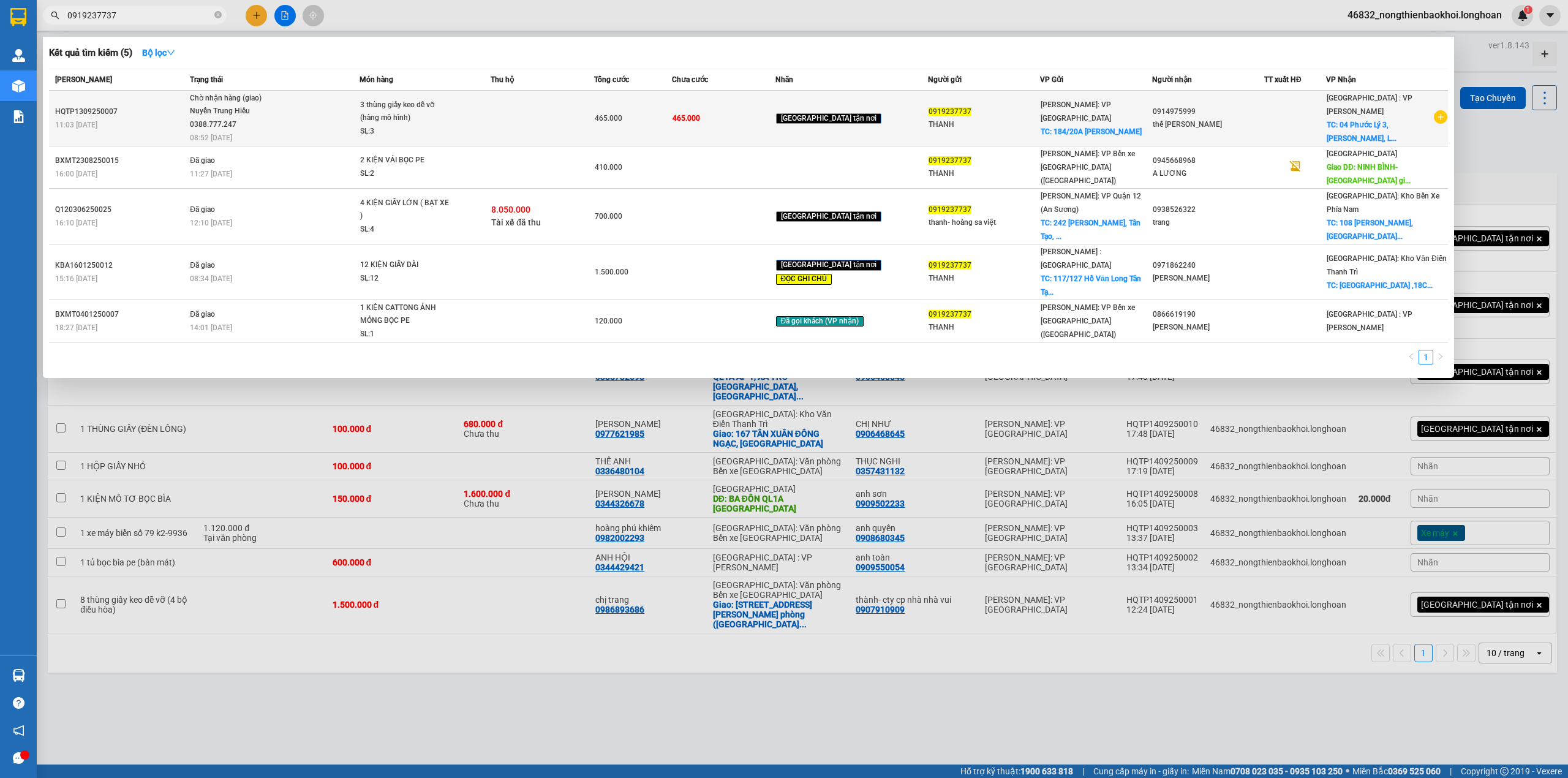
click at [530, 134] on td at bounding box center [542, 119] width 103 height 56
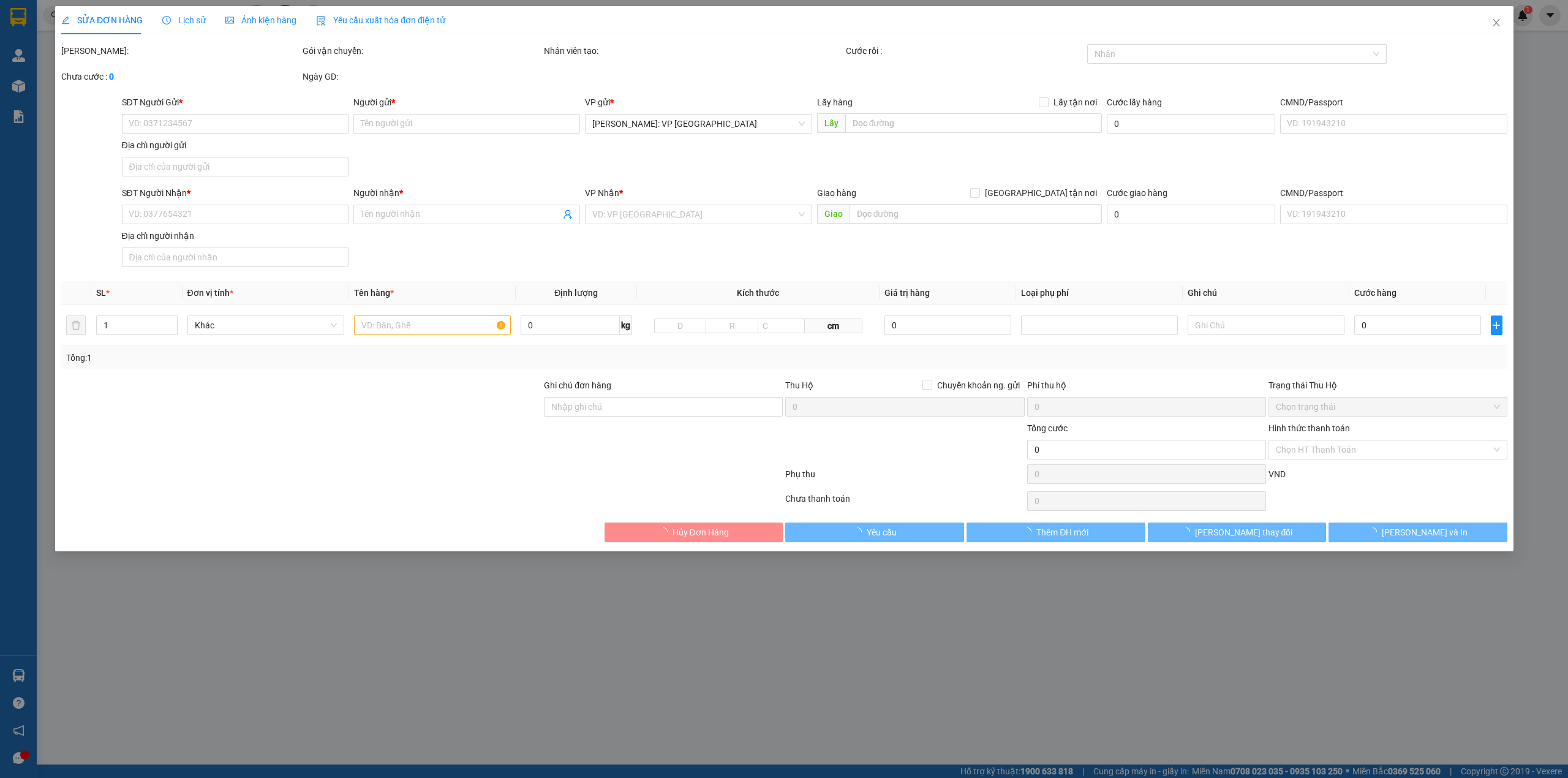
type input "0919237737"
type input "THANH"
checkbox input "true"
type input "184/20A [PERSON_NAME]"
type input "0914975999"
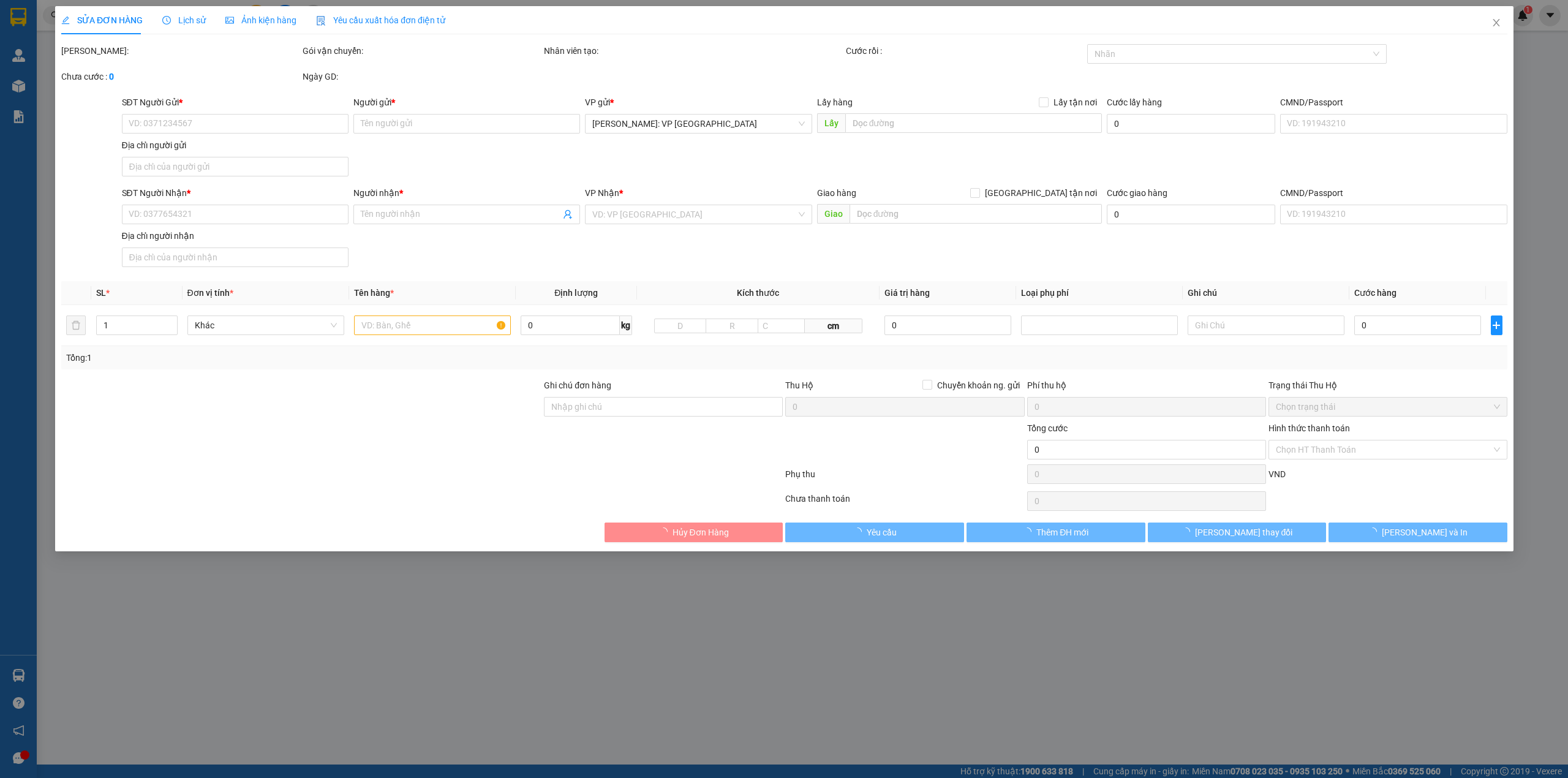
type input "thế [PERSON_NAME]"
checkbox input "true"
type input "04 Phước Lý 3, Hoà Minh, Liên Chiểu, Đà Nẵng"
type input "HÀNG DỄ VỠ NHẸ TAY- HƯ VỠ KHÔNG ĐỀN"
type input "465.000"
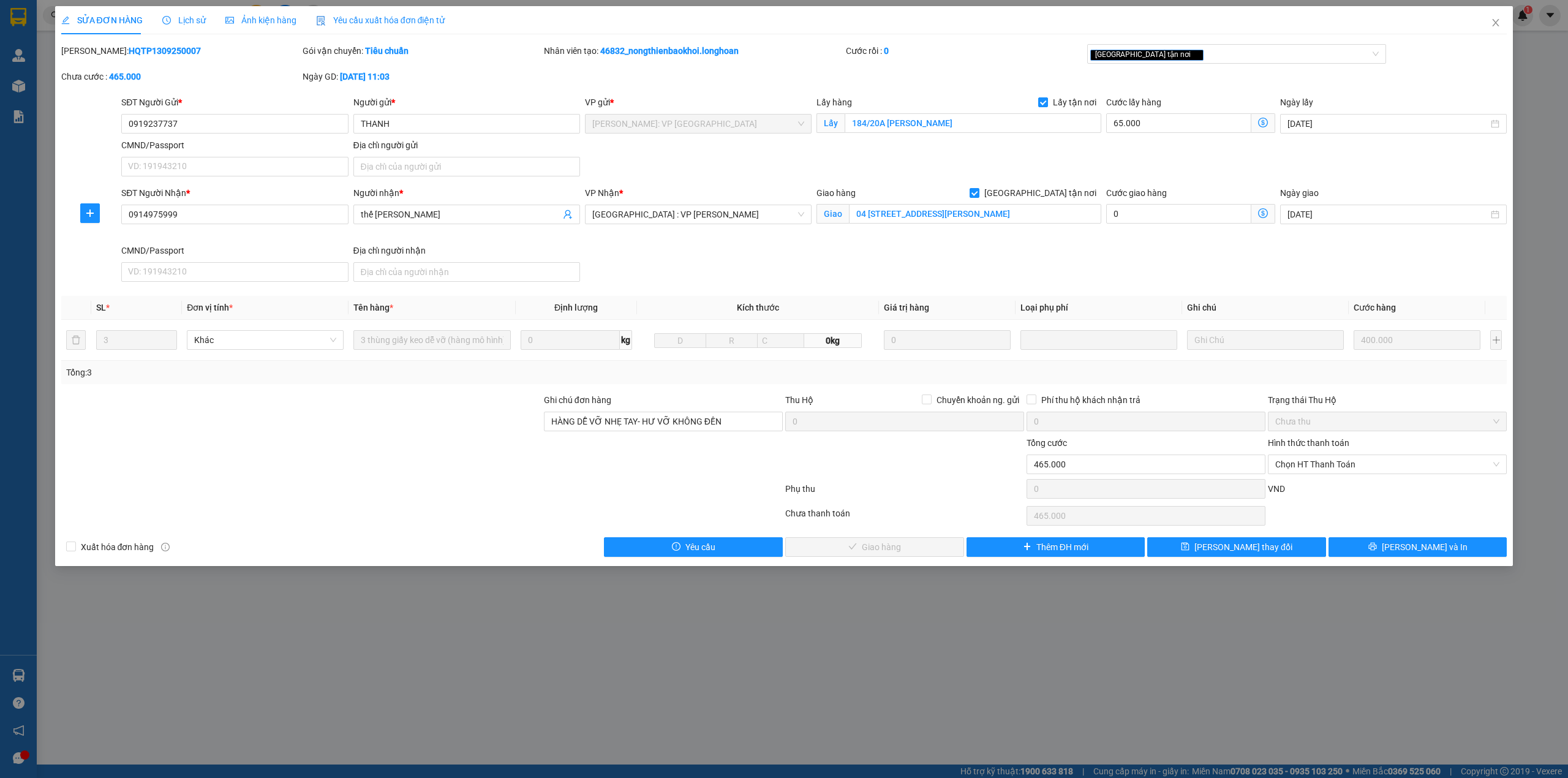
click at [689, 257] on div "SĐT Người Nhận * 0914975999 Người nhận * thế nguyễn VP Nhận * Đà Nẵng : VP Than…" at bounding box center [813, 236] width 1390 height 101
click at [1279, 268] on div "SĐT Người Nhận * 0914975999 Người nhận * thế nguyễn VP Nhận * Đà Nẵng : VP Than…" at bounding box center [813, 236] width 1390 height 101
click at [1357, 461] on span "Chọn HT Thanh Toán" at bounding box center [1386, 464] width 224 height 18
click at [1342, 489] on div "Tại văn phòng" at bounding box center [1386, 491] width 224 height 13
type input "0"
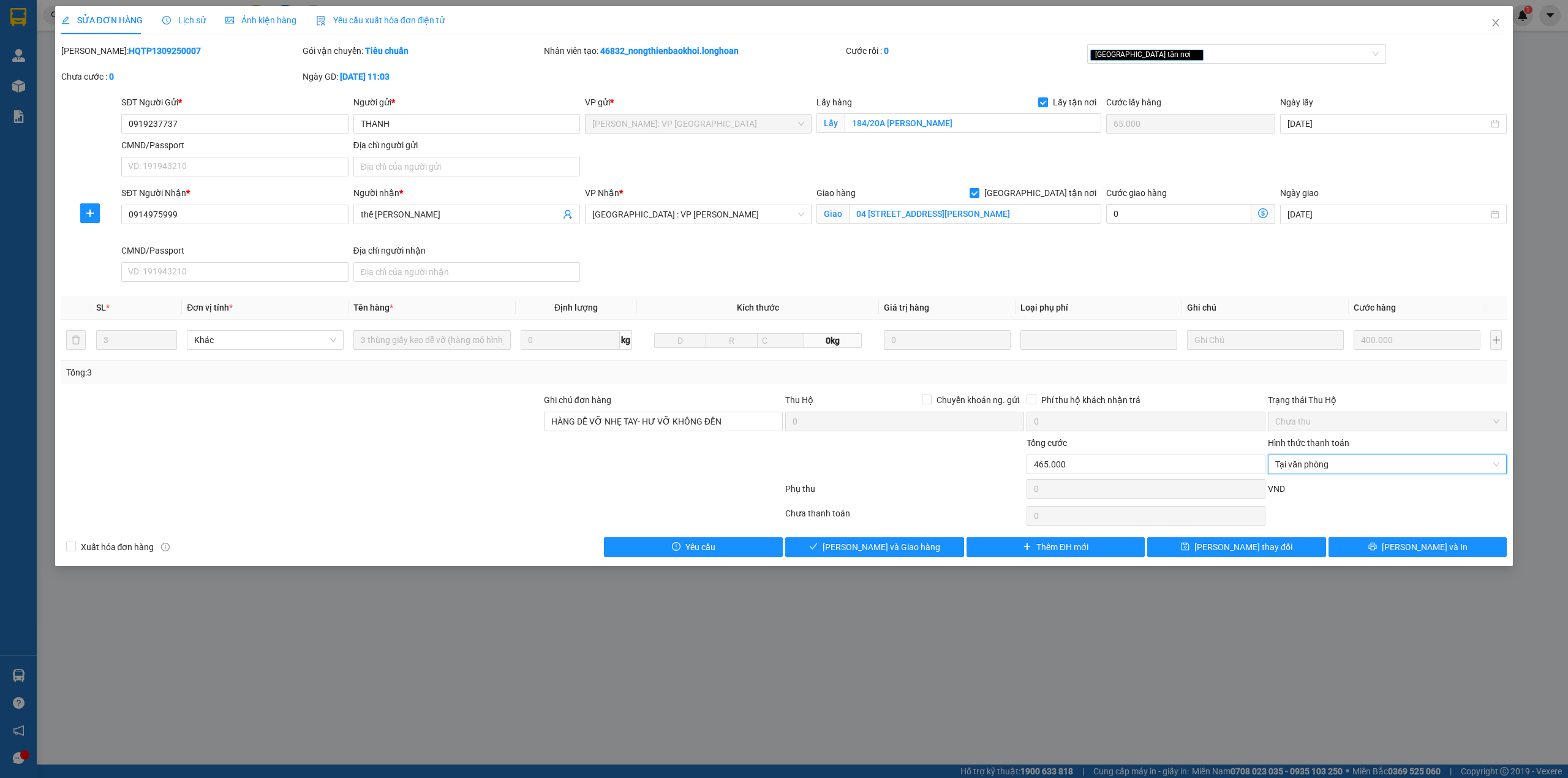
click at [877, 479] on div at bounding box center [904, 457] width 242 height 43
click at [739, 431] on input "HÀNG DỄ VỠ NHẸ TAY- HƯ VỠ KHÔNG ĐỀN" at bounding box center [663, 421] width 239 height 20
click at [1174, 55] on div "[GEOGRAPHIC_DATA] tận nơi" at bounding box center [1230, 54] width 281 height 14
type input "HÀNG DỄ VỠ NHẸ TAY- HƯ VỠ KHÔNG ĐỀN đã tt vp gửi"
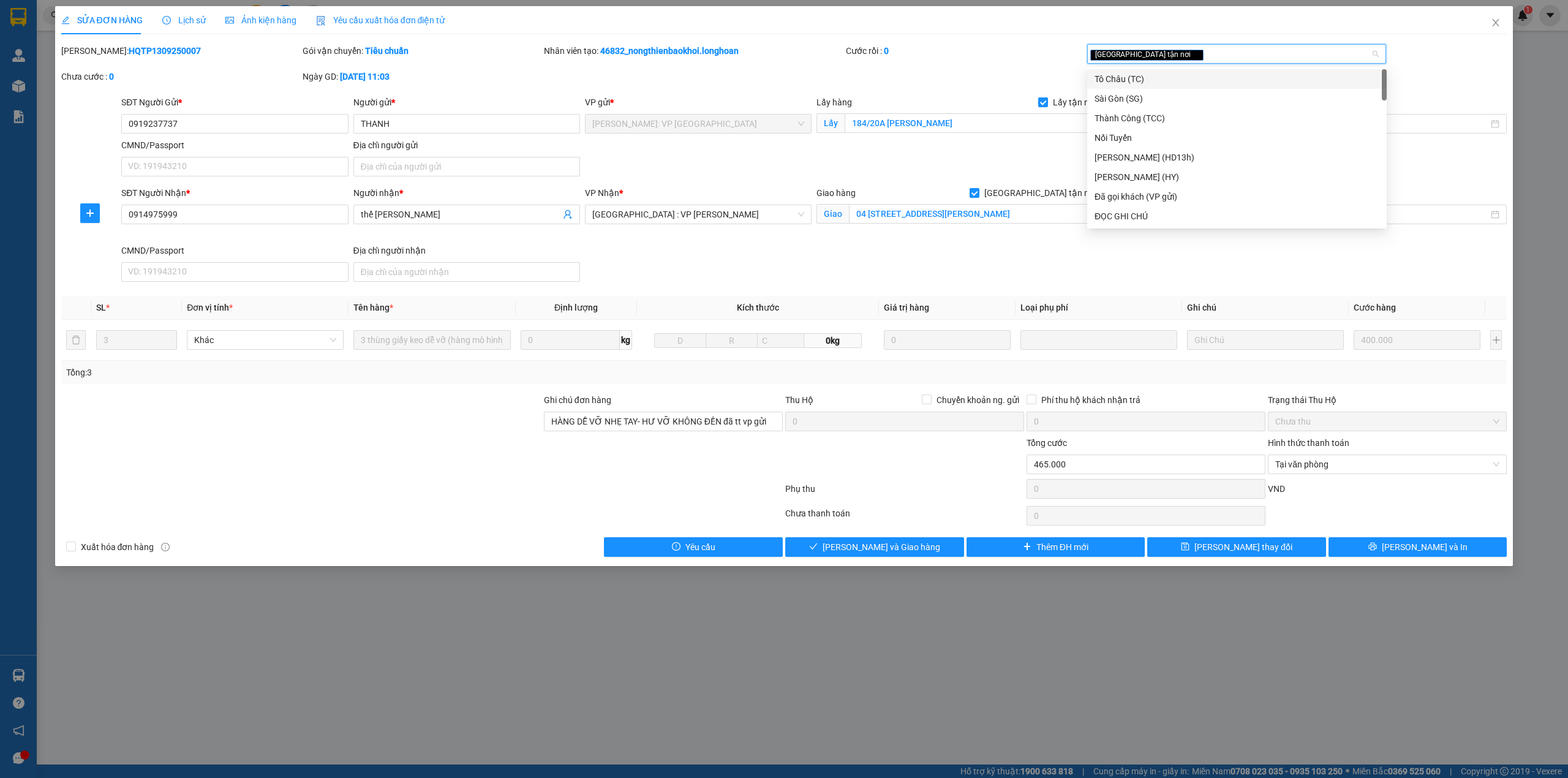
type input "d"
type input "đọc"
click at [1200, 69] on div "ĐỌC GHI CHÚ" at bounding box center [1236, 79] width 299 height 20
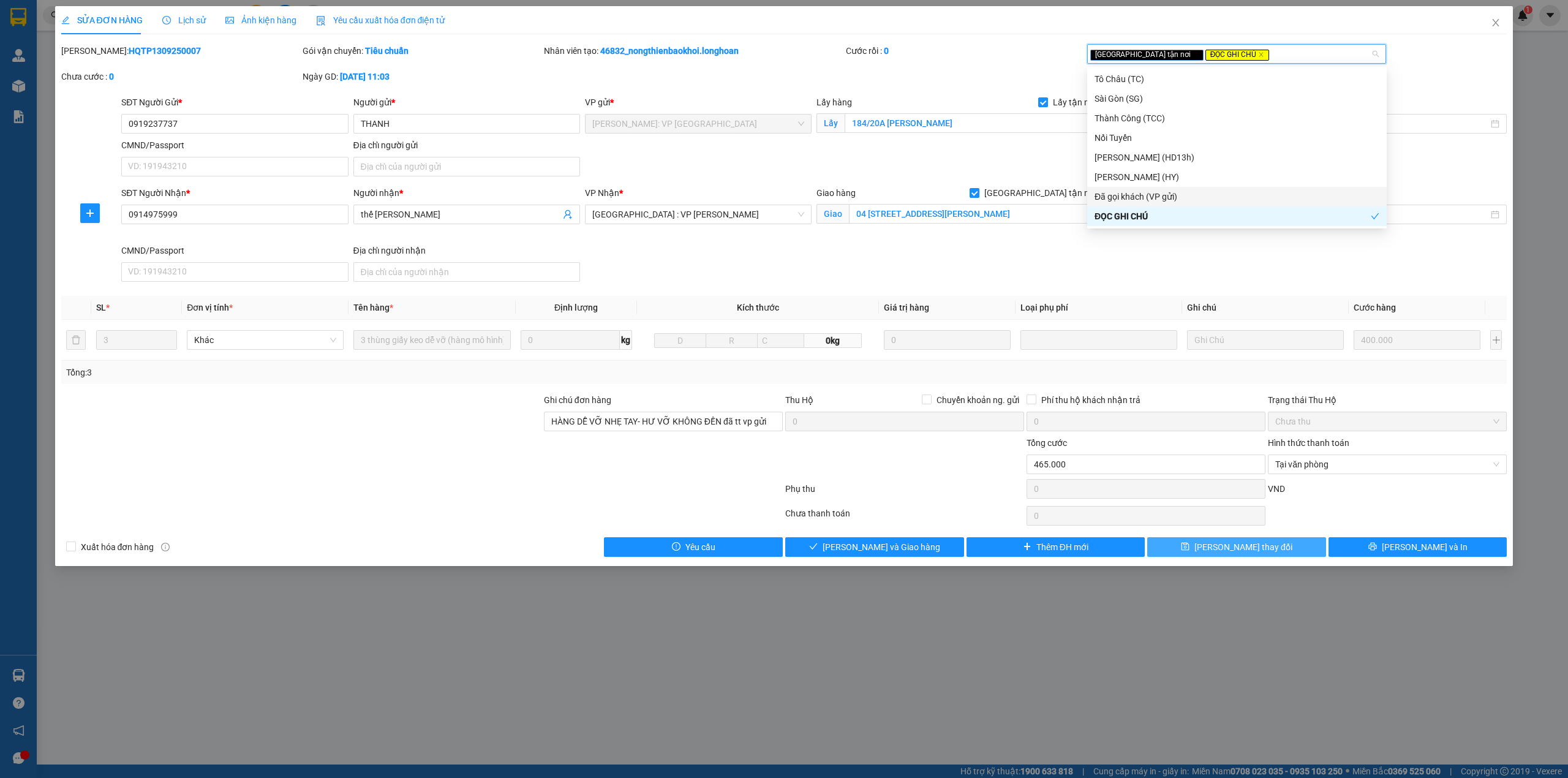
click at [1241, 552] on span "Lưu thay đổi" at bounding box center [1243, 546] width 98 height 13
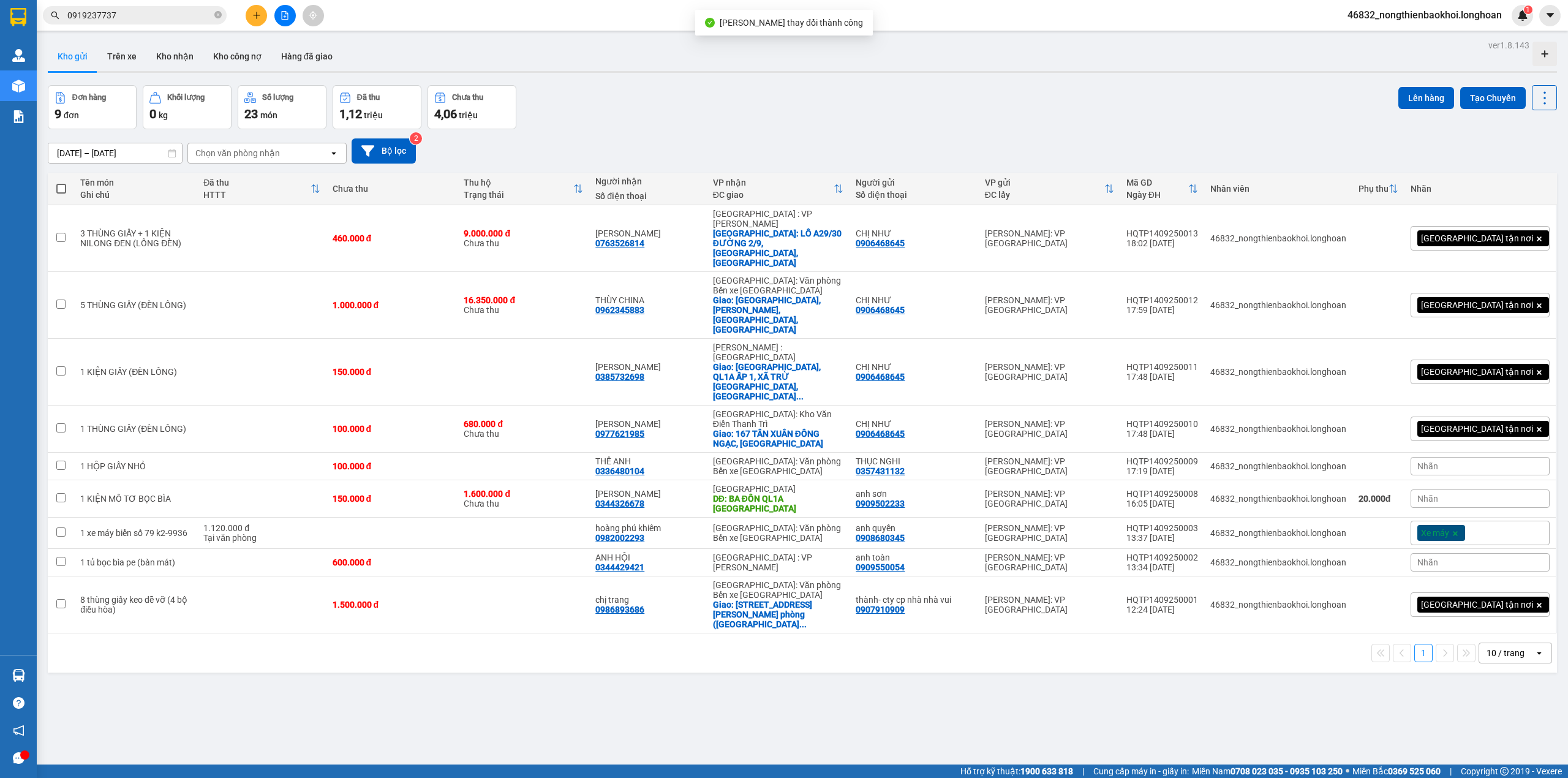
click at [660, 126] on div "Đơn hàng 9 đơn Khối lượng 0 kg Số lượng 23 món Đã thu 1,12 triệu Chưa thu 4,06 …" at bounding box center [802, 107] width 1509 height 44
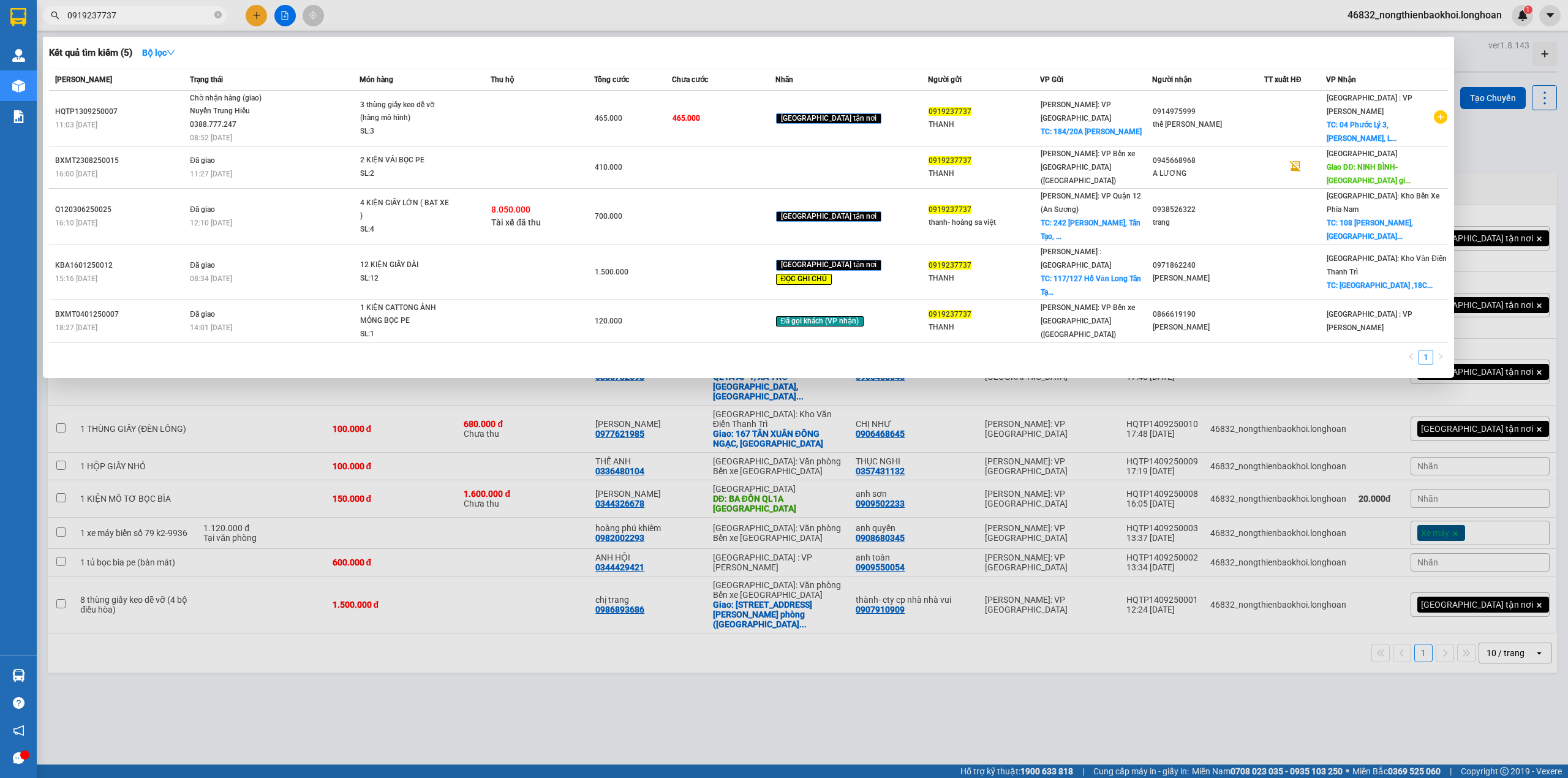
click at [179, 10] on input "0919237737" at bounding box center [139, 15] width 145 height 13
click at [136, 11] on input "0919237737" at bounding box center [139, 15] width 145 height 13
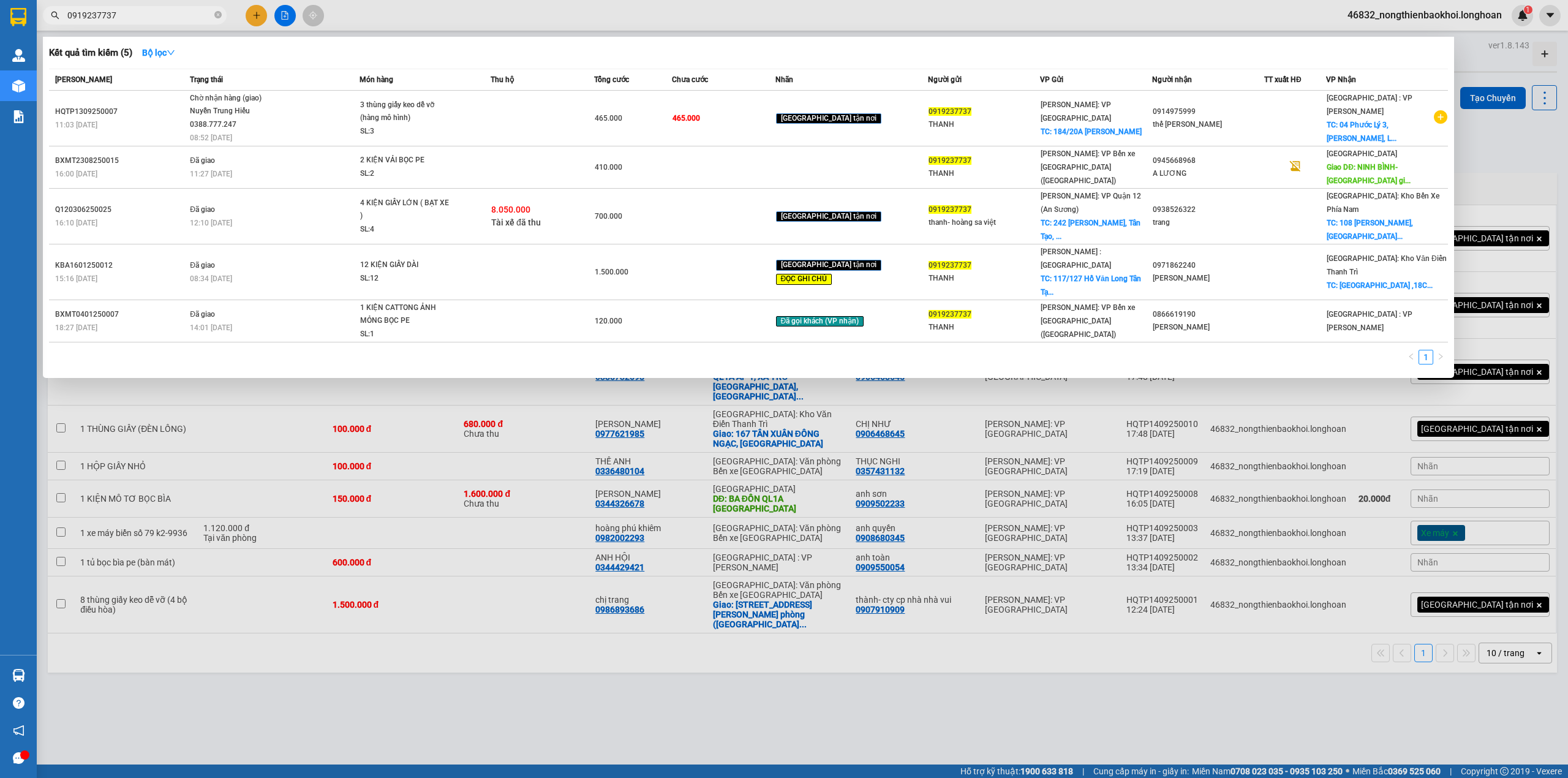
paste input "HQTP0509250013"
type input "HQTP0509250013"
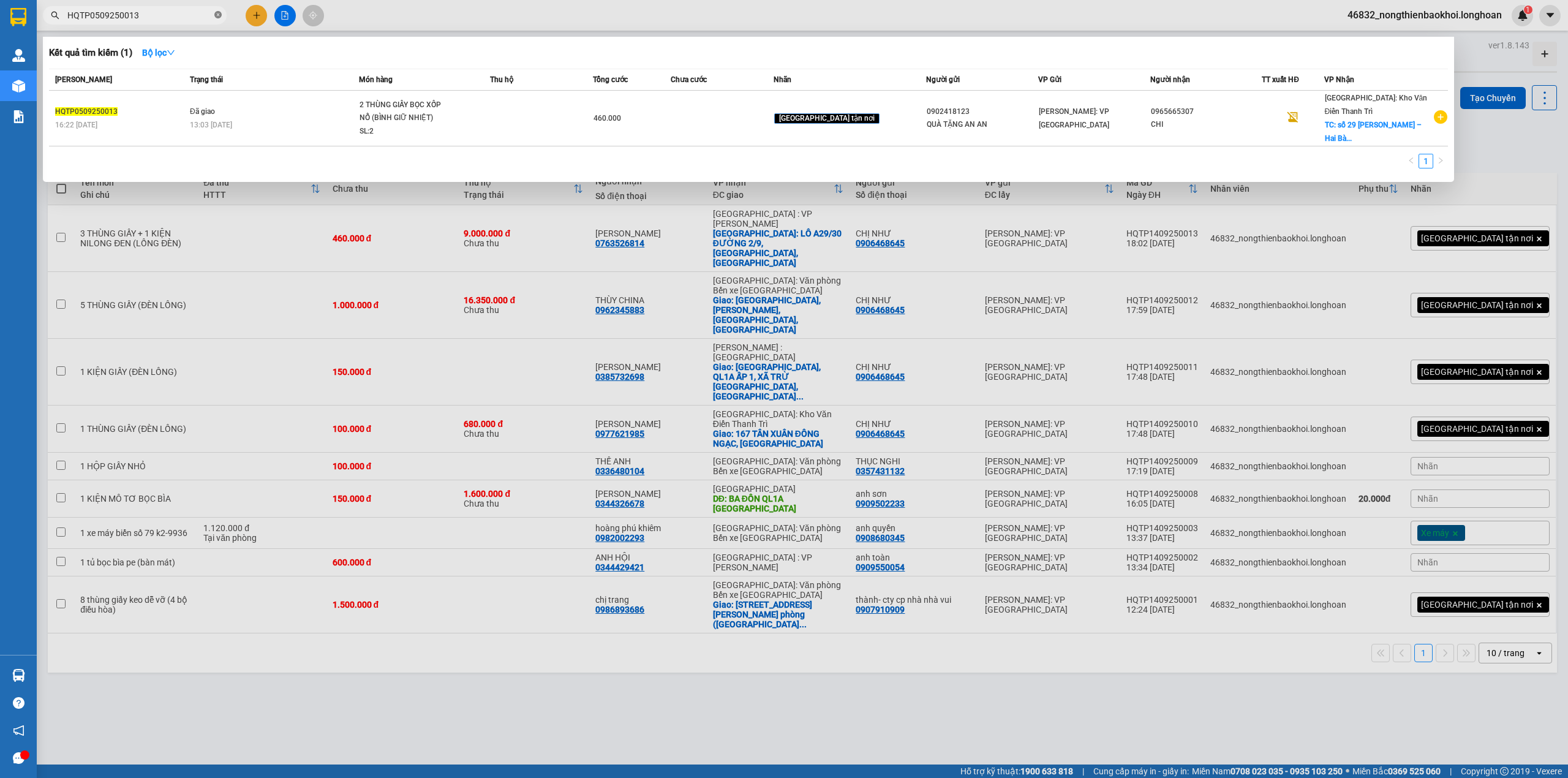
click at [220, 13] on icon "close-circle" at bounding box center [218, 14] width 7 height 7
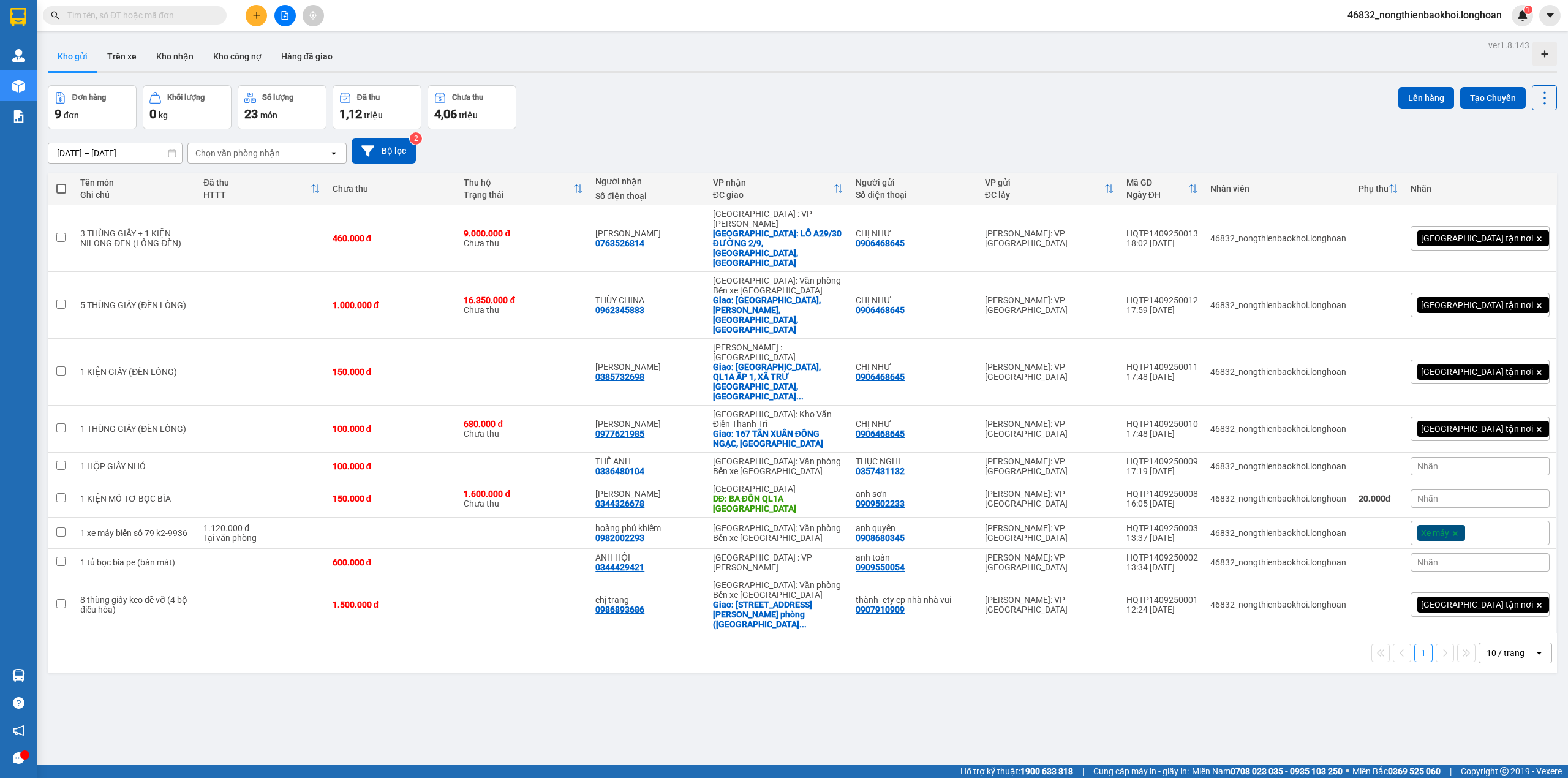
paste input "0902418123"
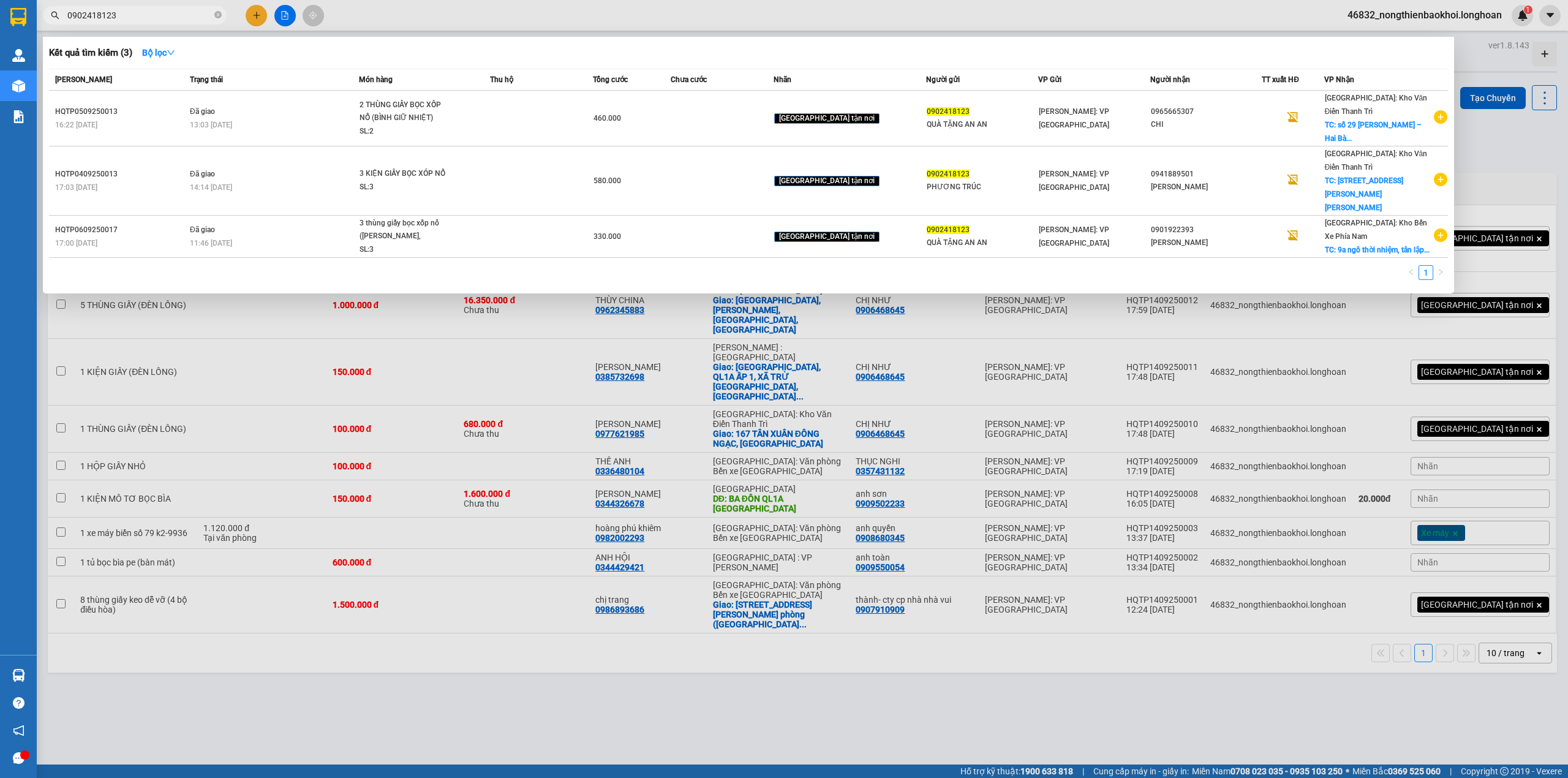
click at [155, 14] on input "0902418123" at bounding box center [139, 15] width 145 height 13
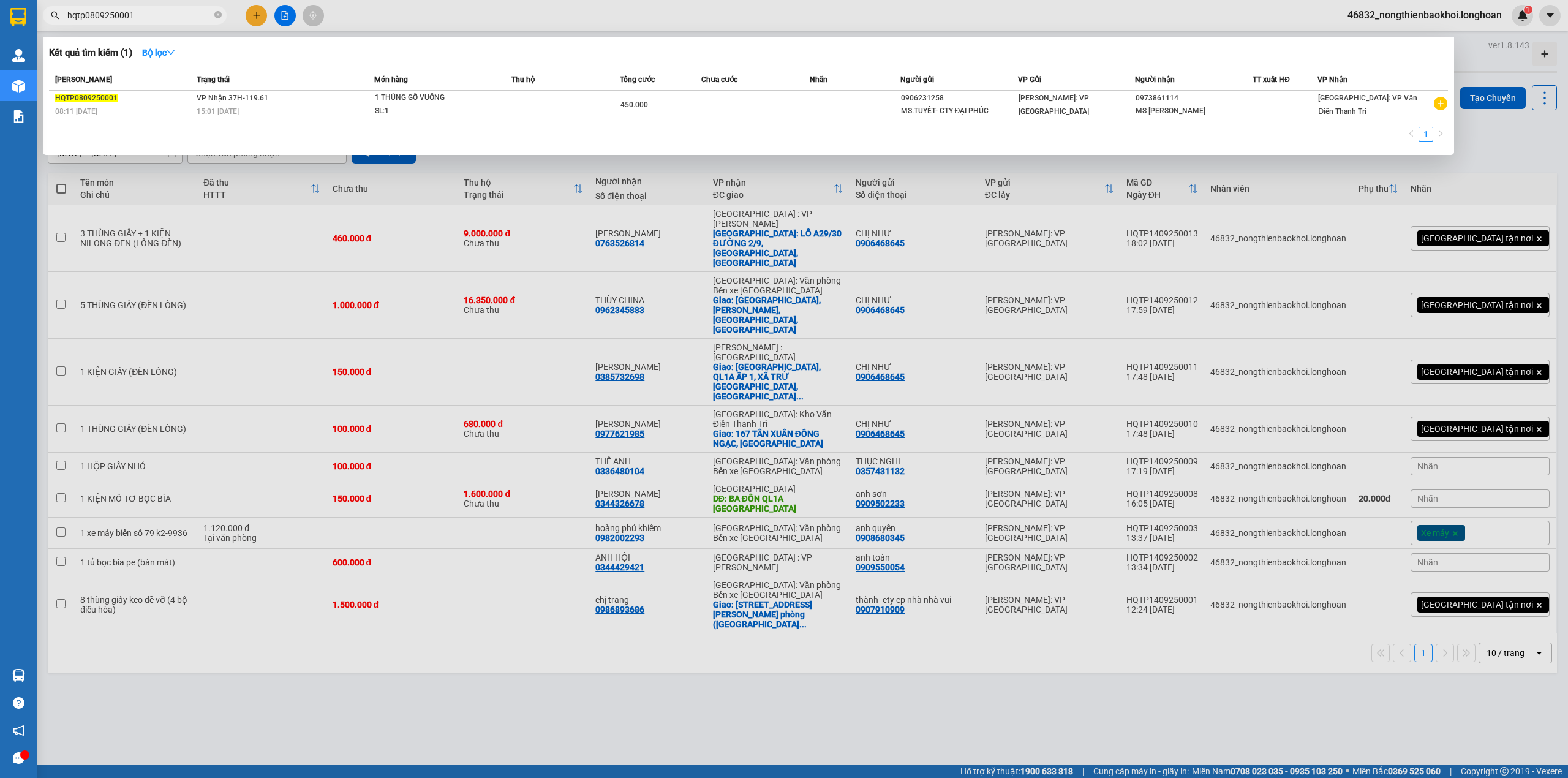
drag, startPoint x: 94, startPoint y: 13, endPoint x: 143, endPoint y: 32, distance: 52.6
click at [95, 14] on input "hqtp0809250001" at bounding box center [139, 15] width 145 height 13
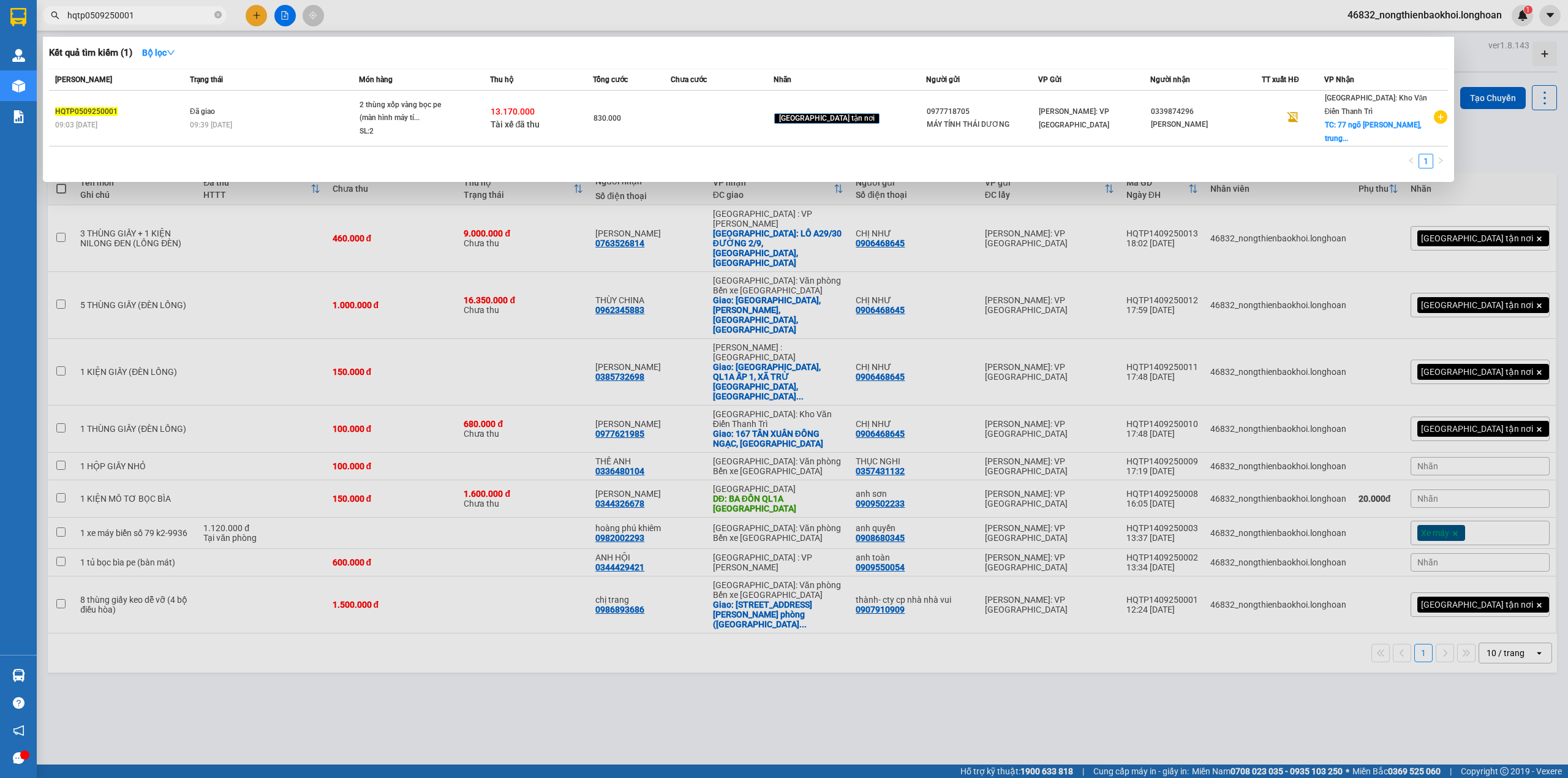
click at [156, 9] on input "hqtp0509250001" at bounding box center [139, 15] width 145 height 13
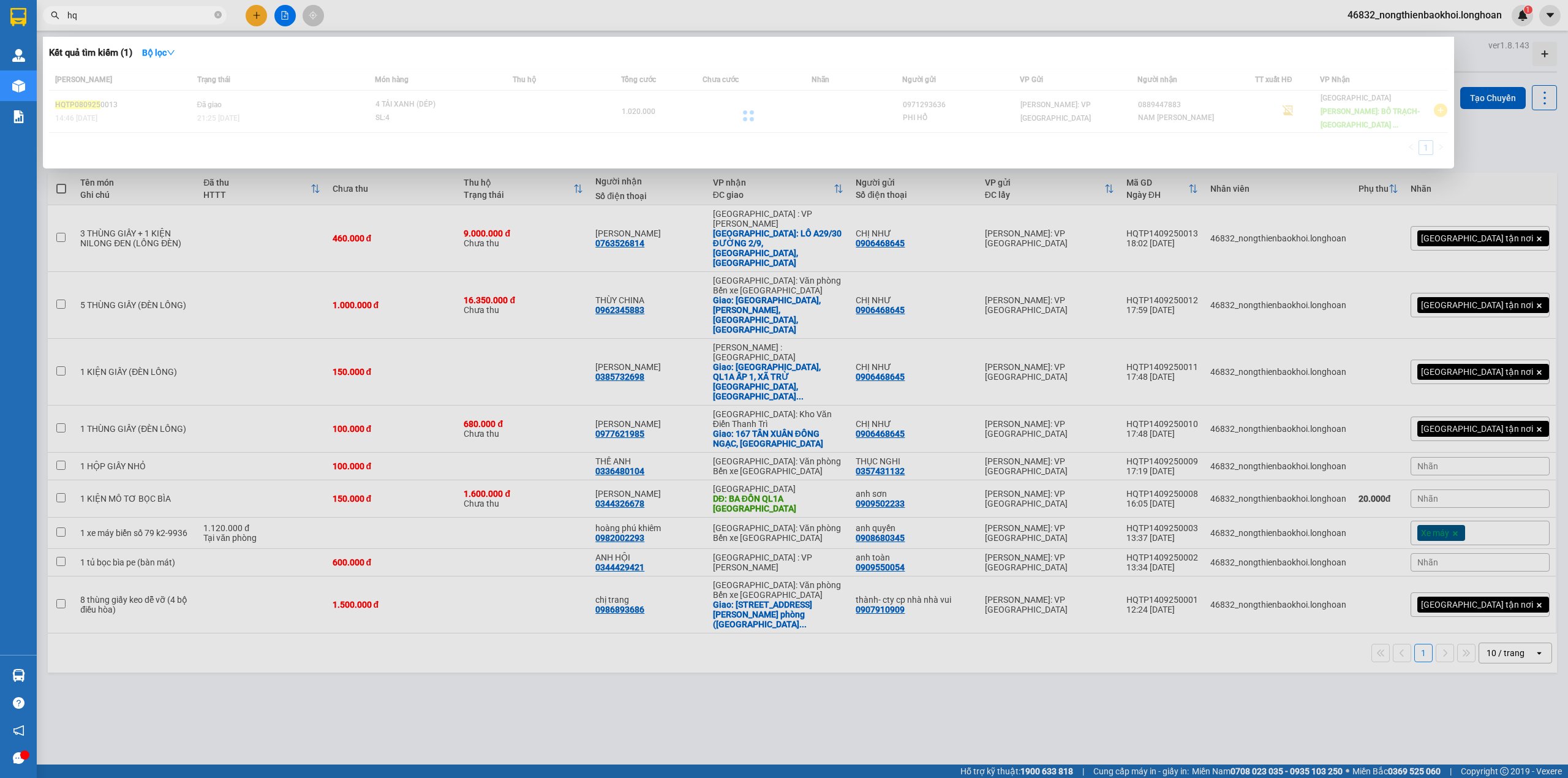
type input "h"
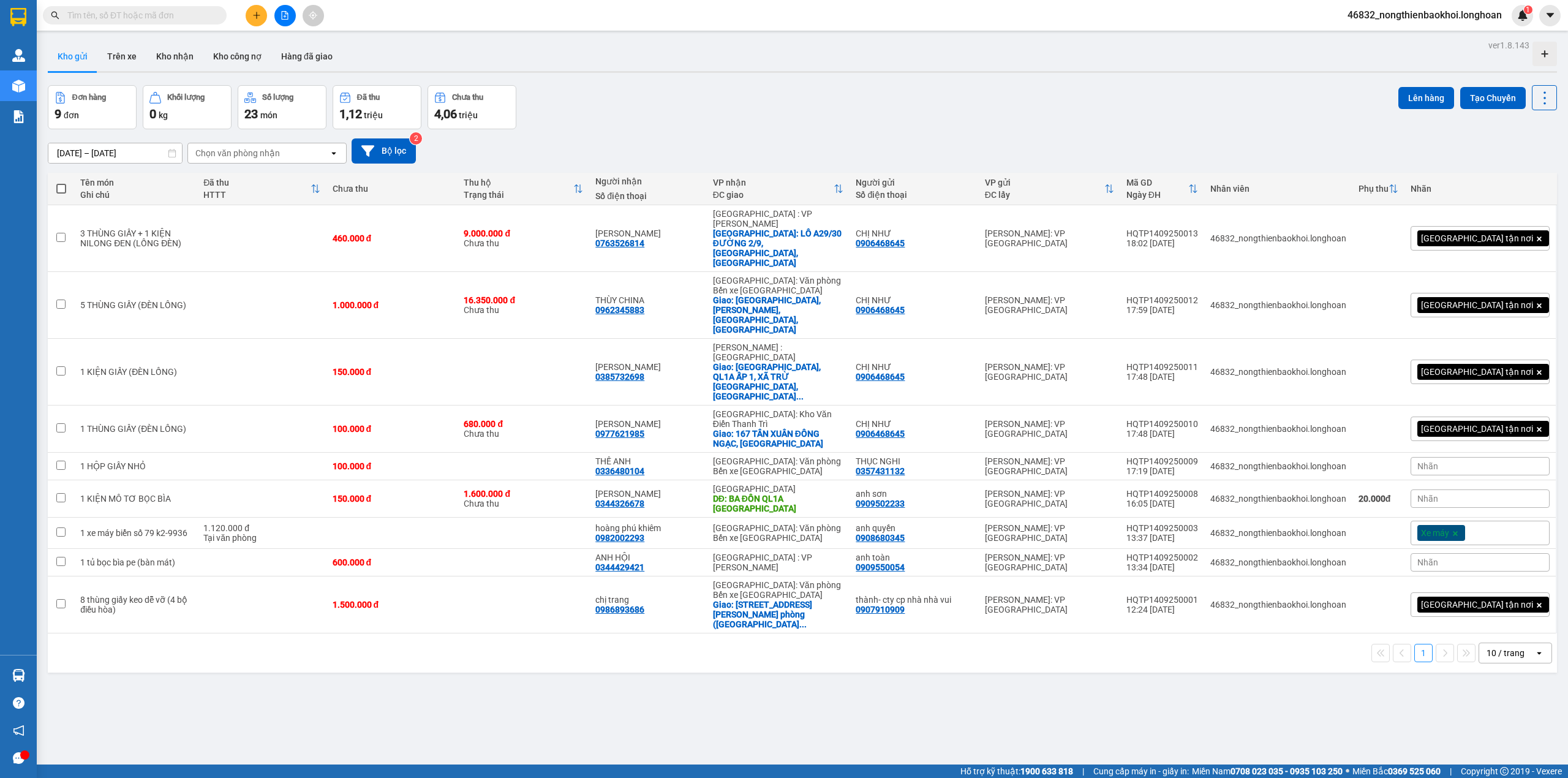
paste input "HQTP0809250001"
type input "HQTP0809250001"
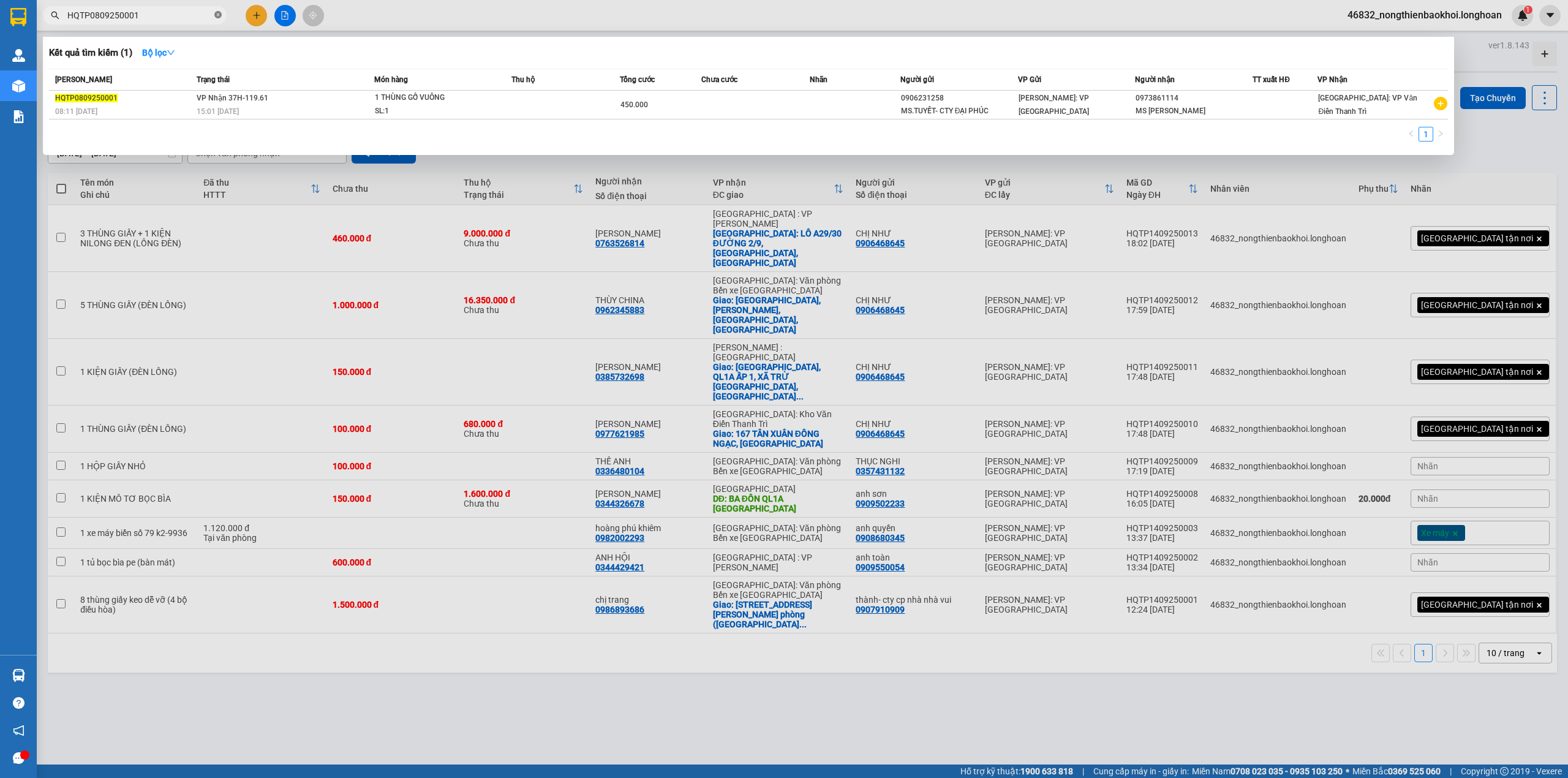
click at [216, 17] on icon "close-circle" at bounding box center [218, 14] width 7 height 7
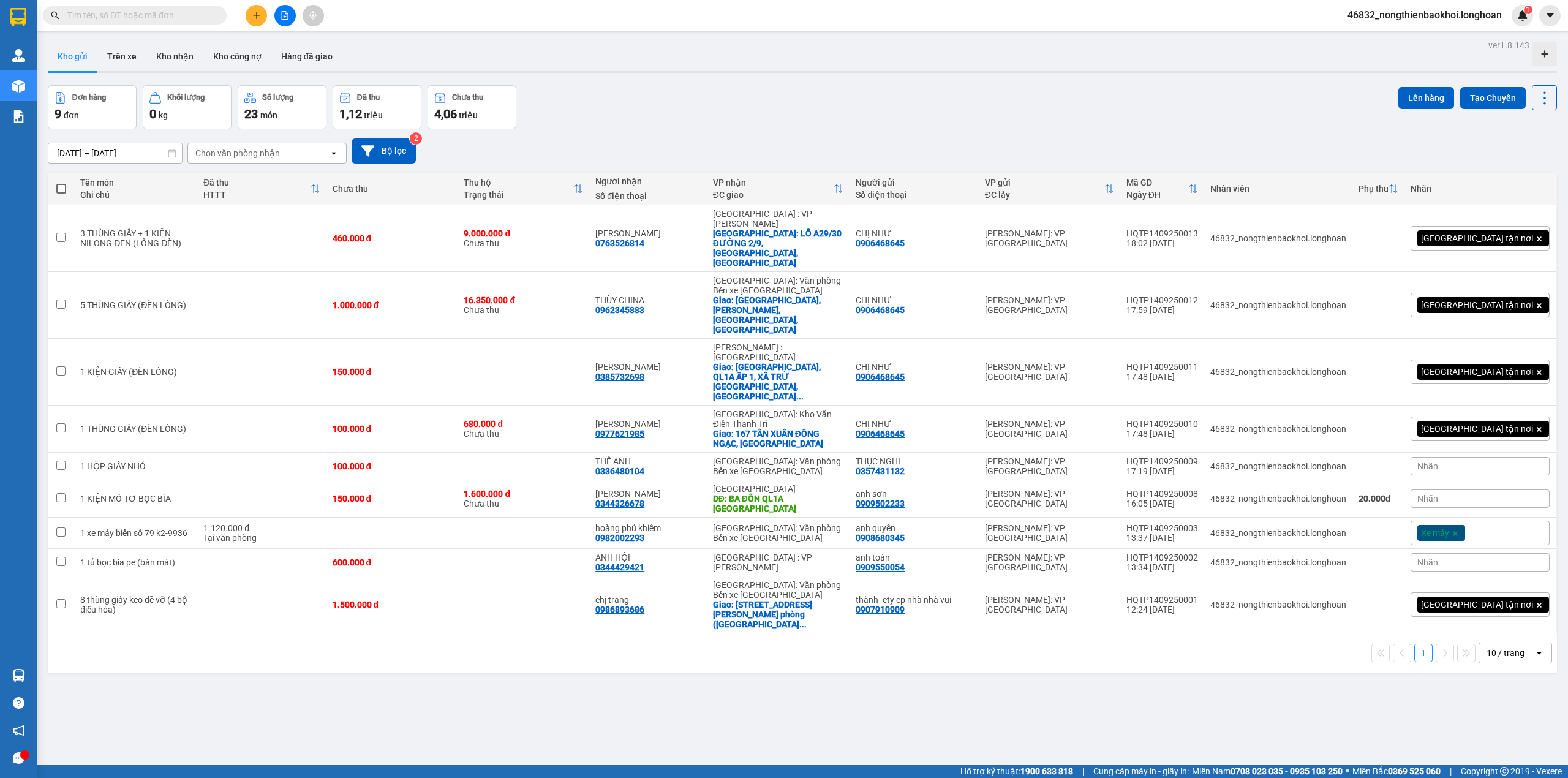
paste input "HQTP0509250013"
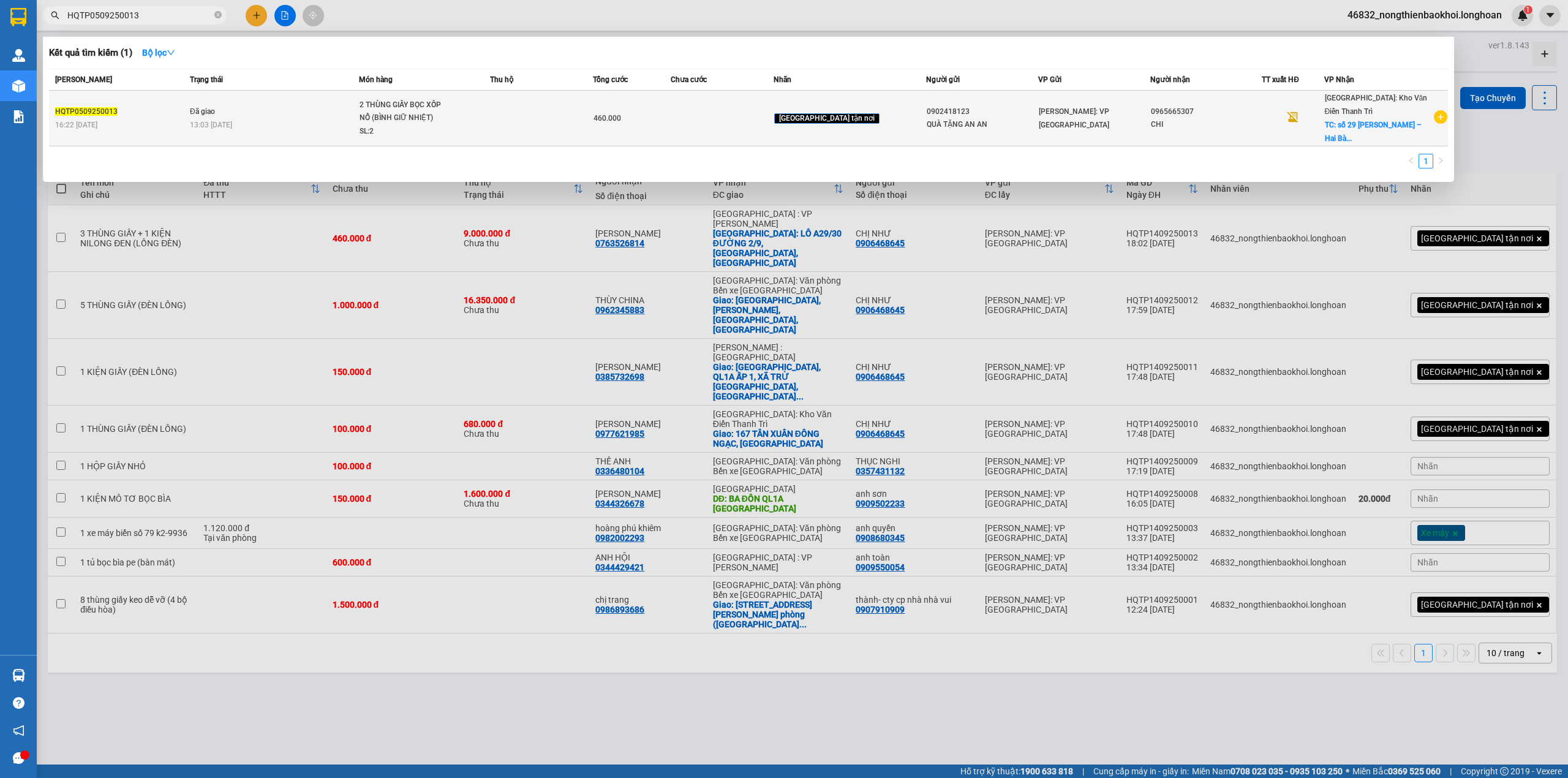
type input "HQTP0509250013"
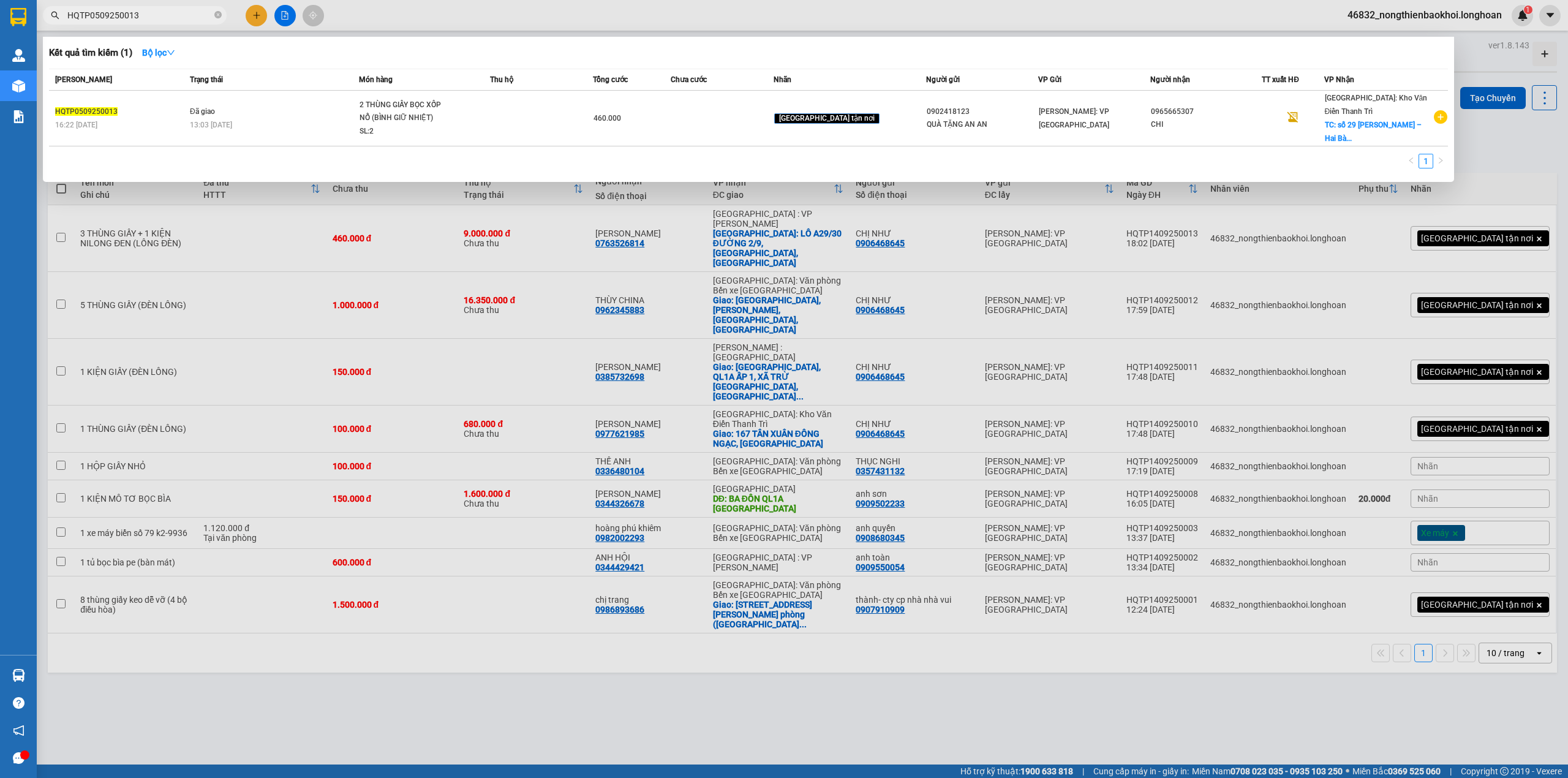
click at [507, 649] on div at bounding box center [784, 389] width 1568 height 778
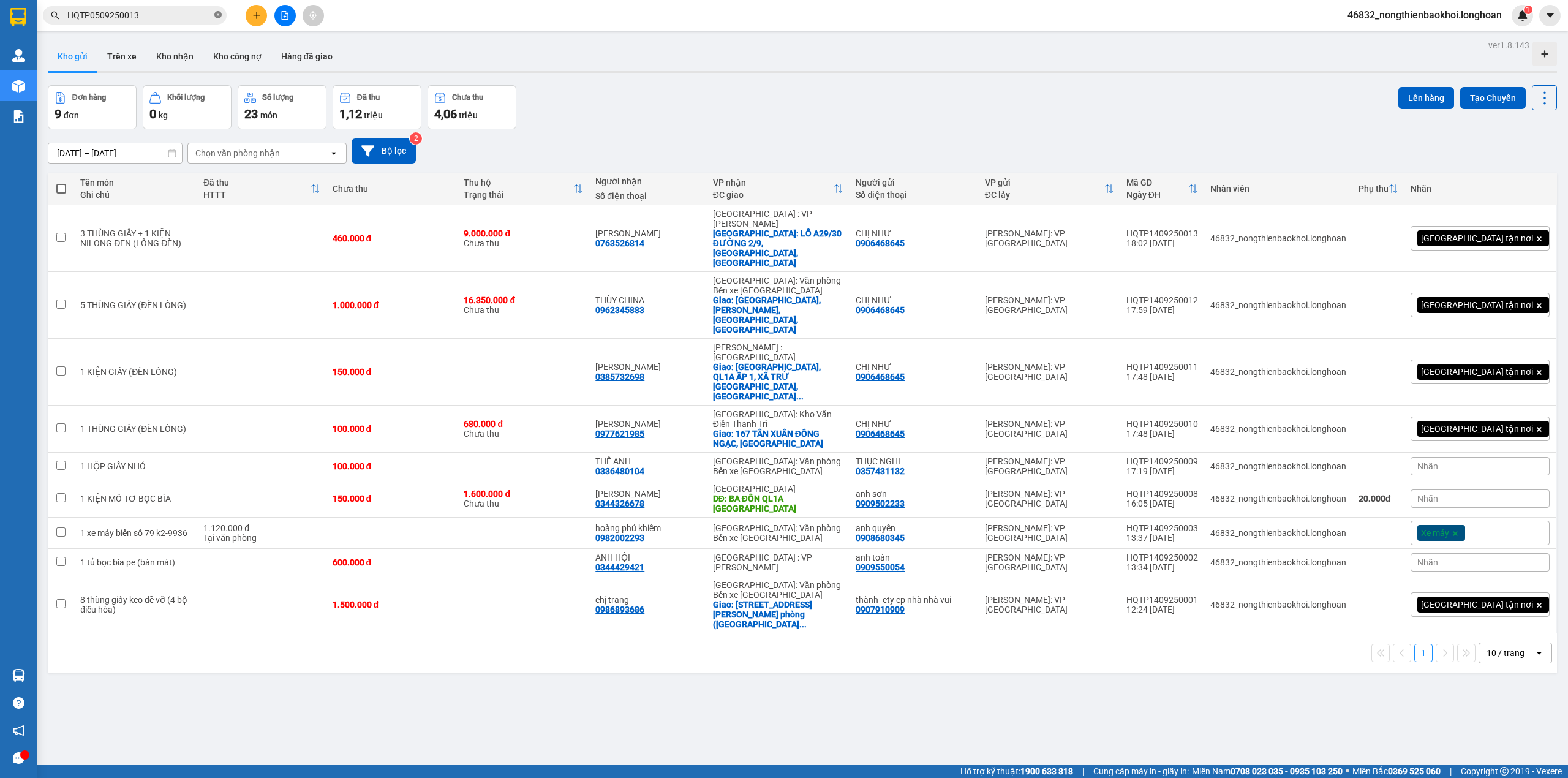
click at [217, 16] on icon "close-circle" at bounding box center [218, 14] width 7 height 7
click at [258, 13] on icon "plus" at bounding box center [257, 15] width 9 height 9
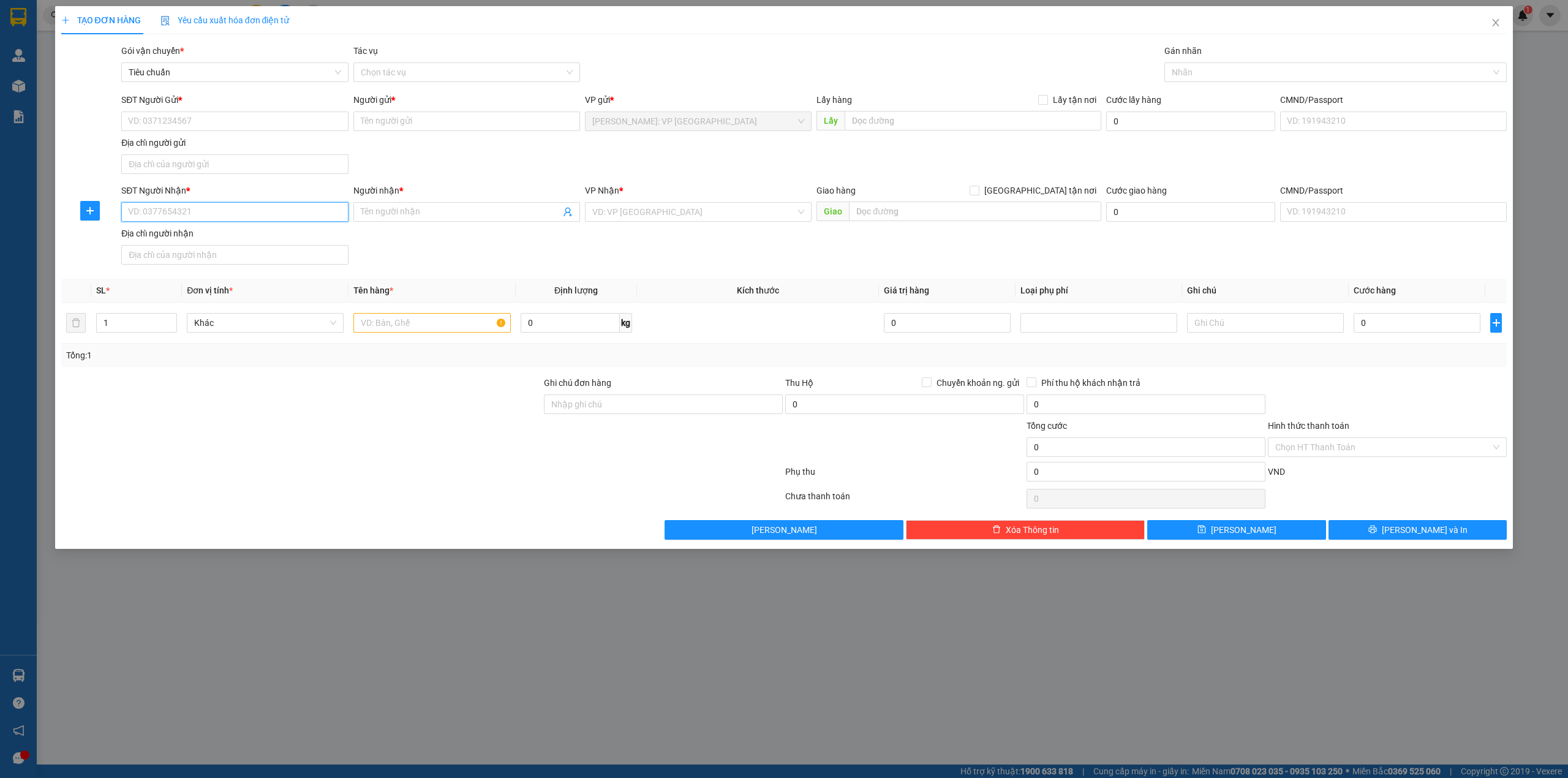
click at [246, 214] on input "SĐT Người Nhận *" at bounding box center [235, 212] width 226 height 20
paste input "0878872678"
type input "0878872678"
drag, startPoint x: 218, startPoint y: 245, endPoint x: 234, endPoint y: 246, distance: 16.0
click at [218, 246] on div "0878872678 - hòa" at bounding box center [235, 238] width 226 height 20
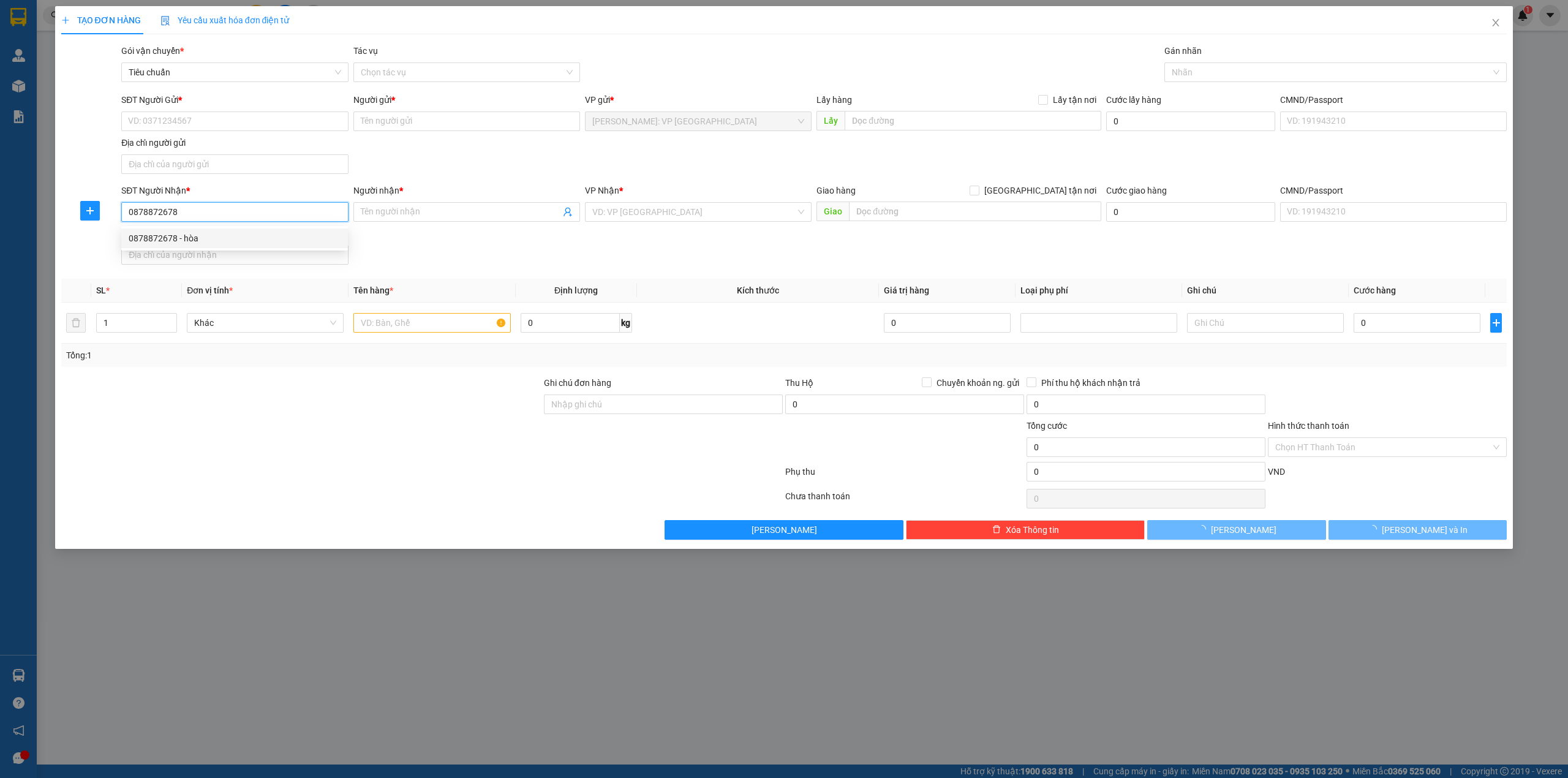
type input "hòa"
checkbox input "true"
type input "số 36, ngõ 288, đường hoàng mai, hoàng văn thụ, hoàng mai, hà nội"
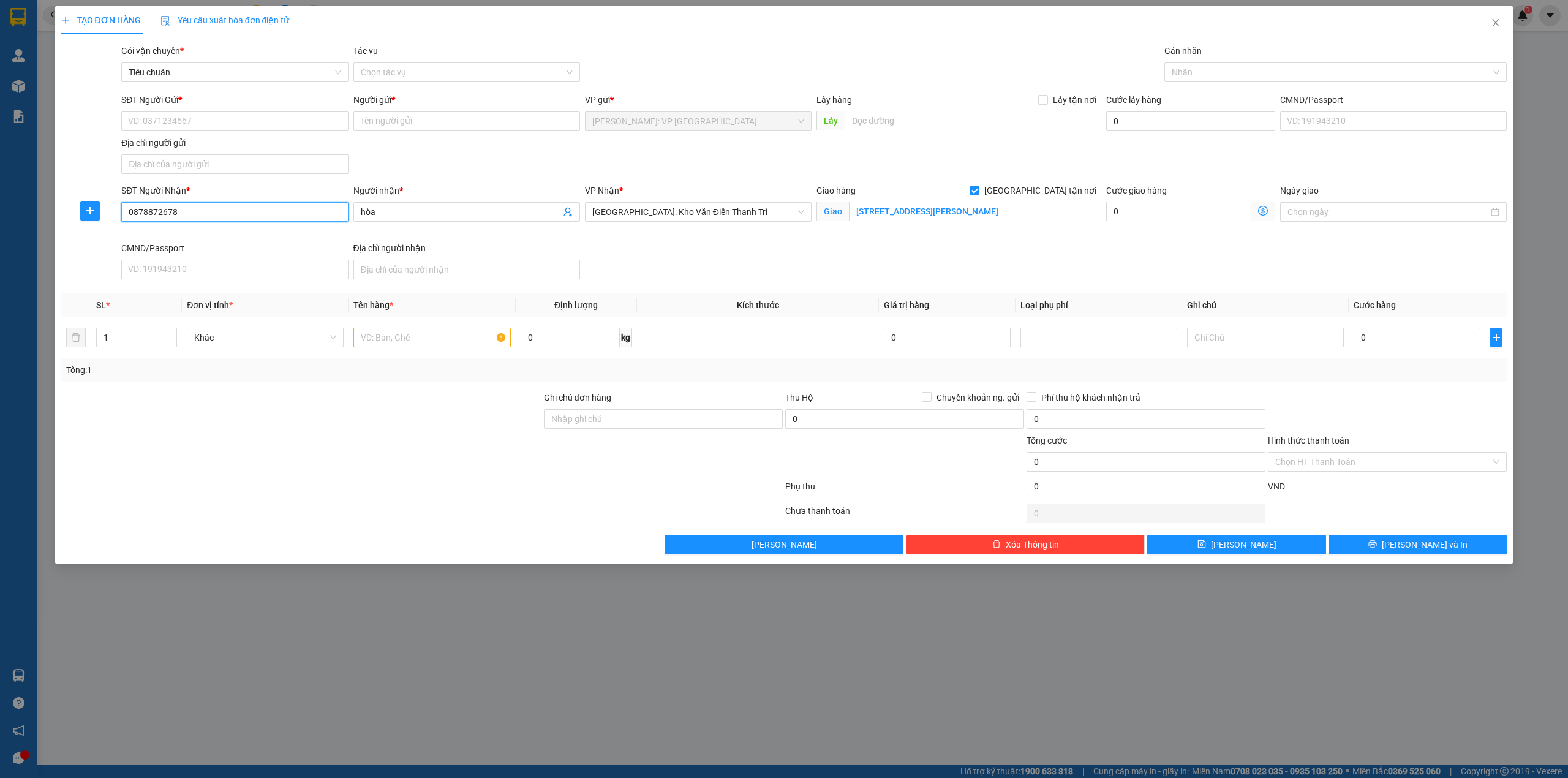
type input "0878872678"
click at [261, 121] on input "SĐT Người Gửi *" at bounding box center [235, 121] width 226 height 20
click at [205, 146] on div "0797096699 - CHỊ CHI" at bounding box center [235, 146] width 212 height 13
type input "0797096699"
type input "CHỊ CHI"
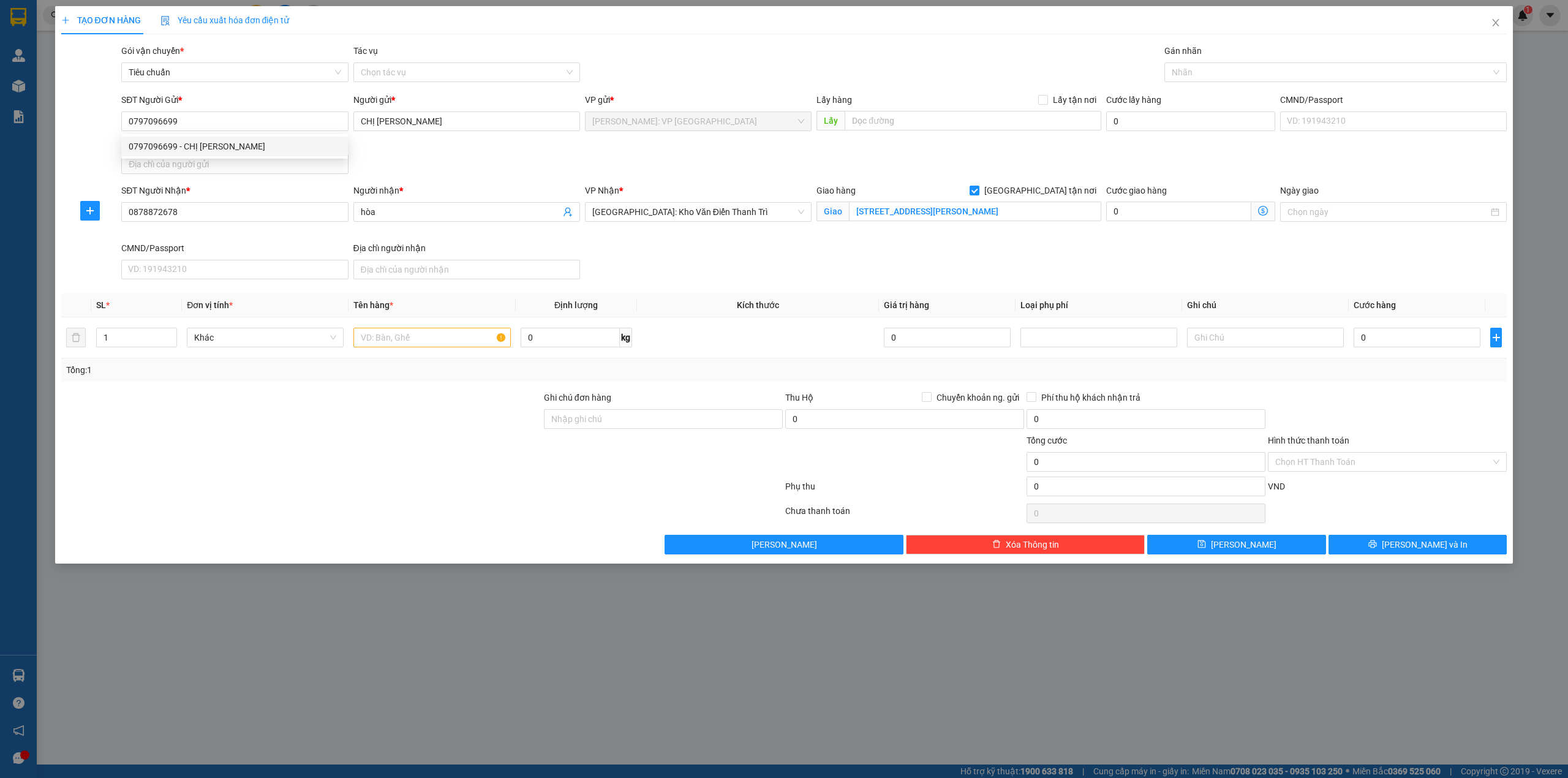
click at [412, 155] on div "SĐT Người Gửi * 0797096699 Người gửi * CHỊ CHI VP gửi * Hồ Chí Minh: VP Quận Tâ…" at bounding box center [813, 136] width 1390 height 85
click at [167, 338] on span "up" at bounding box center [170, 334] width 7 height 7
type input "4"
click at [167, 338] on span "up" at bounding box center [170, 334] width 7 height 7
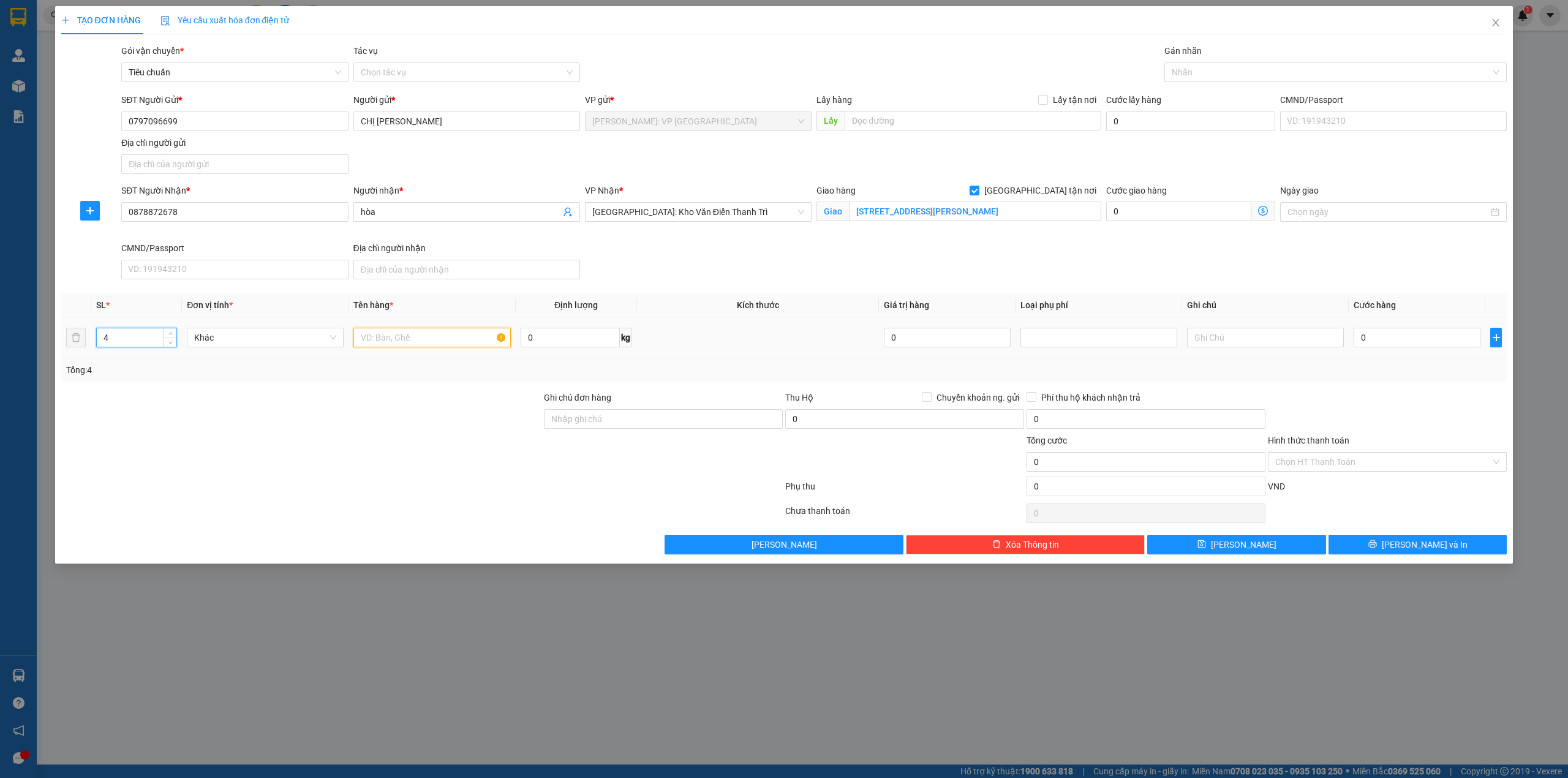
click at [431, 333] on input "text" at bounding box center [431, 338] width 156 height 20
type input "4 tải xanh (túi vải)"
click at [412, 441] on div at bounding box center [301, 455] width 483 height 43
click at [1234, 68] on div at bounding box center [1329, 72] width 324 height 14
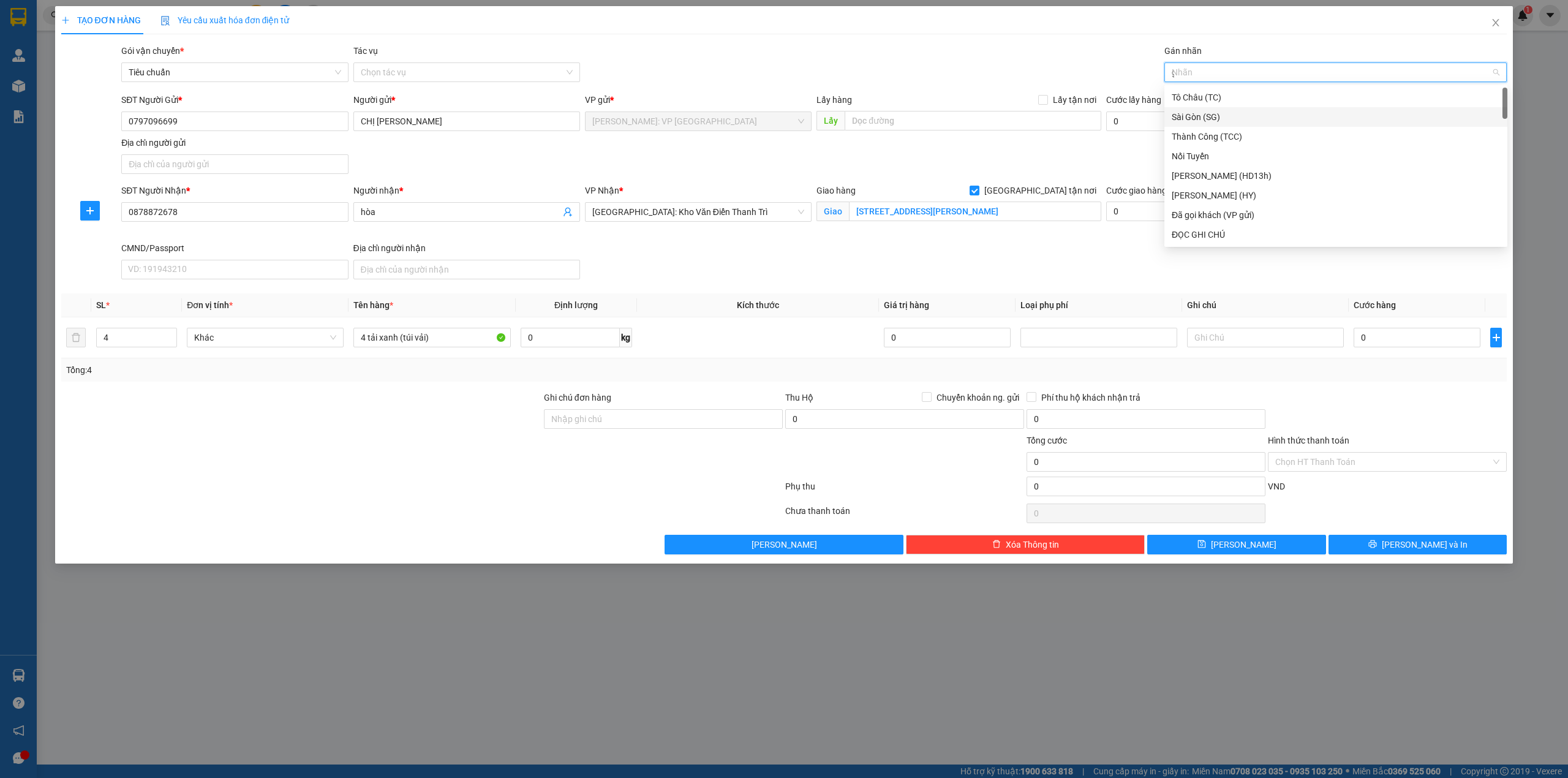
type input "gi"
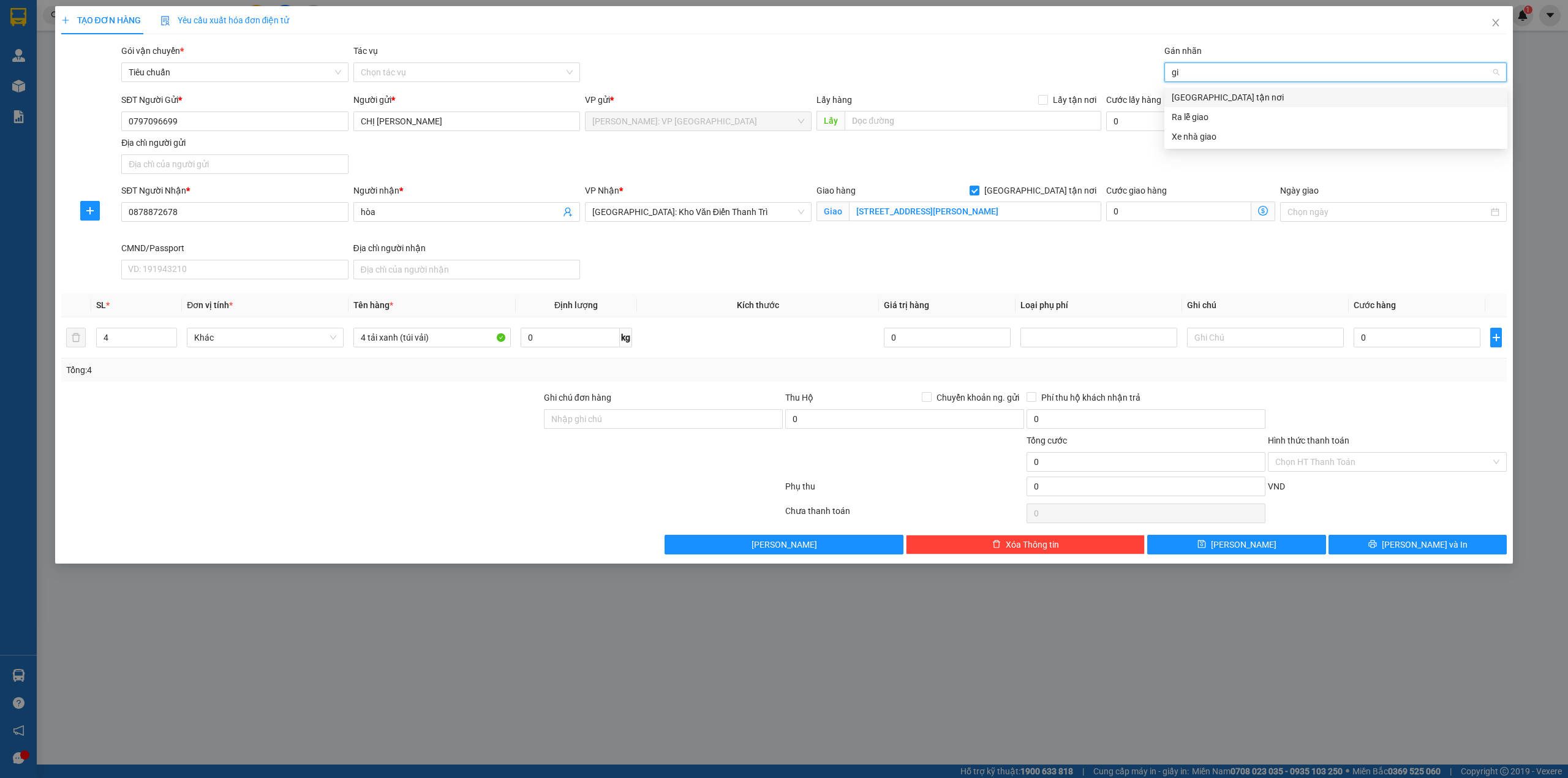
click at [1240, 103] on div "[GEOGRAPHIC_DATA] tận nơi" at bounding box center [1335, 97] width 328 height 13
click at [999, 78] on div "Gói vận chuyển * Tiêu chuẩn Tác vụ Chọn tác vụ Gán nhãn Giao tận nơi" at bounding box center [813, 66] width 1390 height 43
click at [685, 255] on div "SĐT Người Nhận * 0878872678 Người nhận * hòa VP Nhận * Hà Nội: Kho Văn Điển Tha…" at bounding box center [813, 234] width 1390 height 101
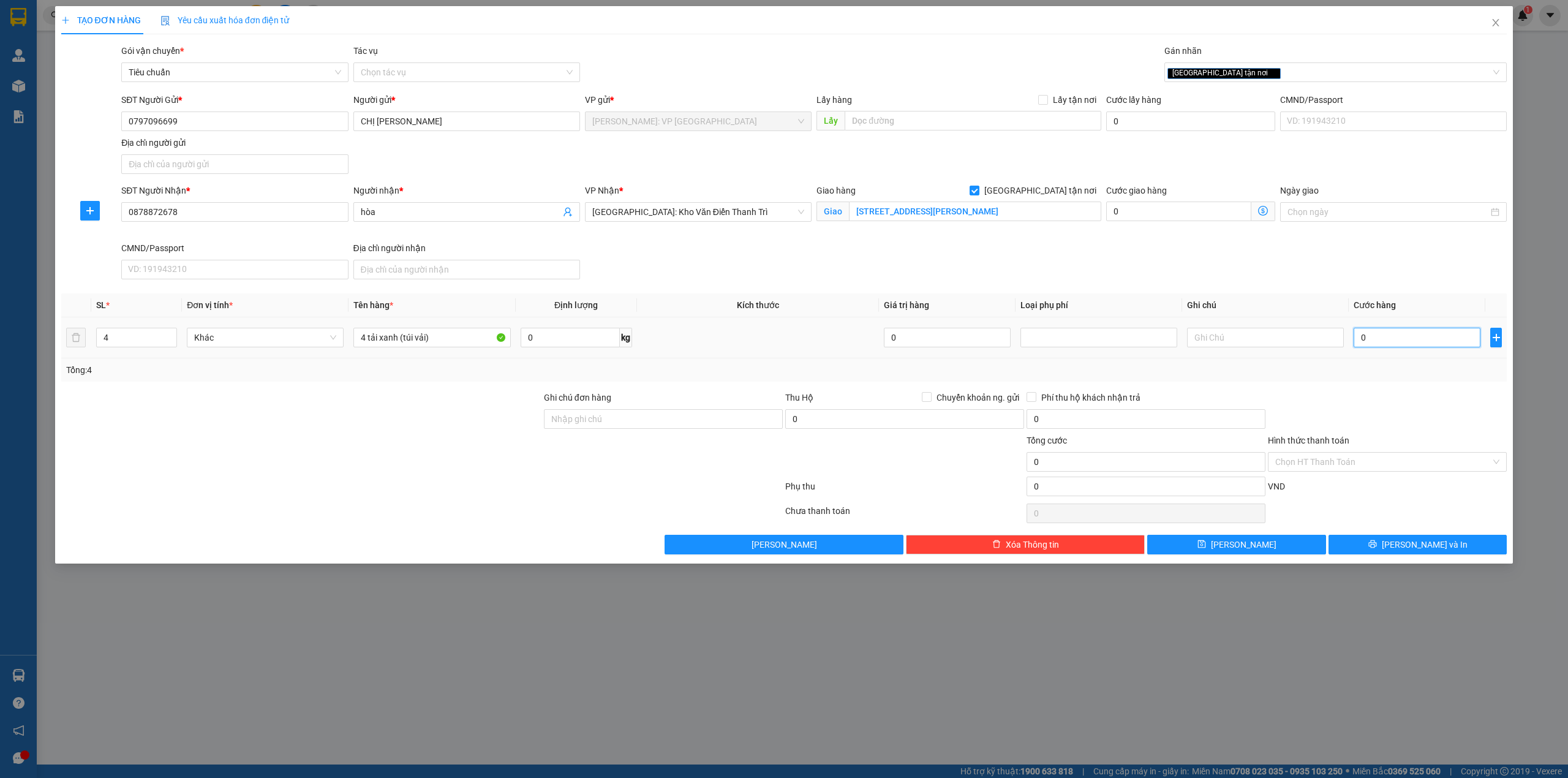
click at [1396, 337] on input "0" at bounding box center [1416, 338] width 127 height 20
type input "1"
type input "10"
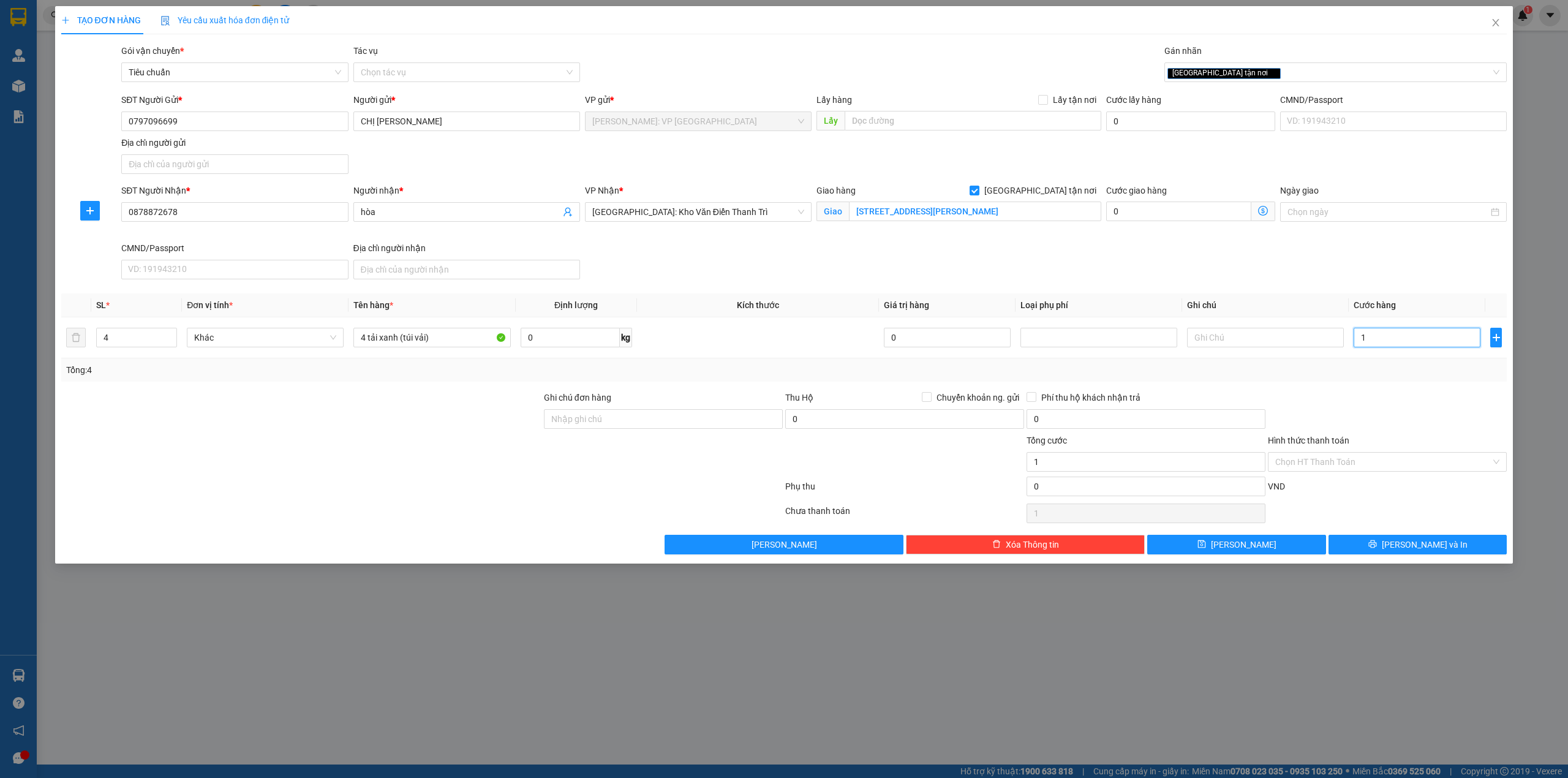
type input "10"
type input "100"
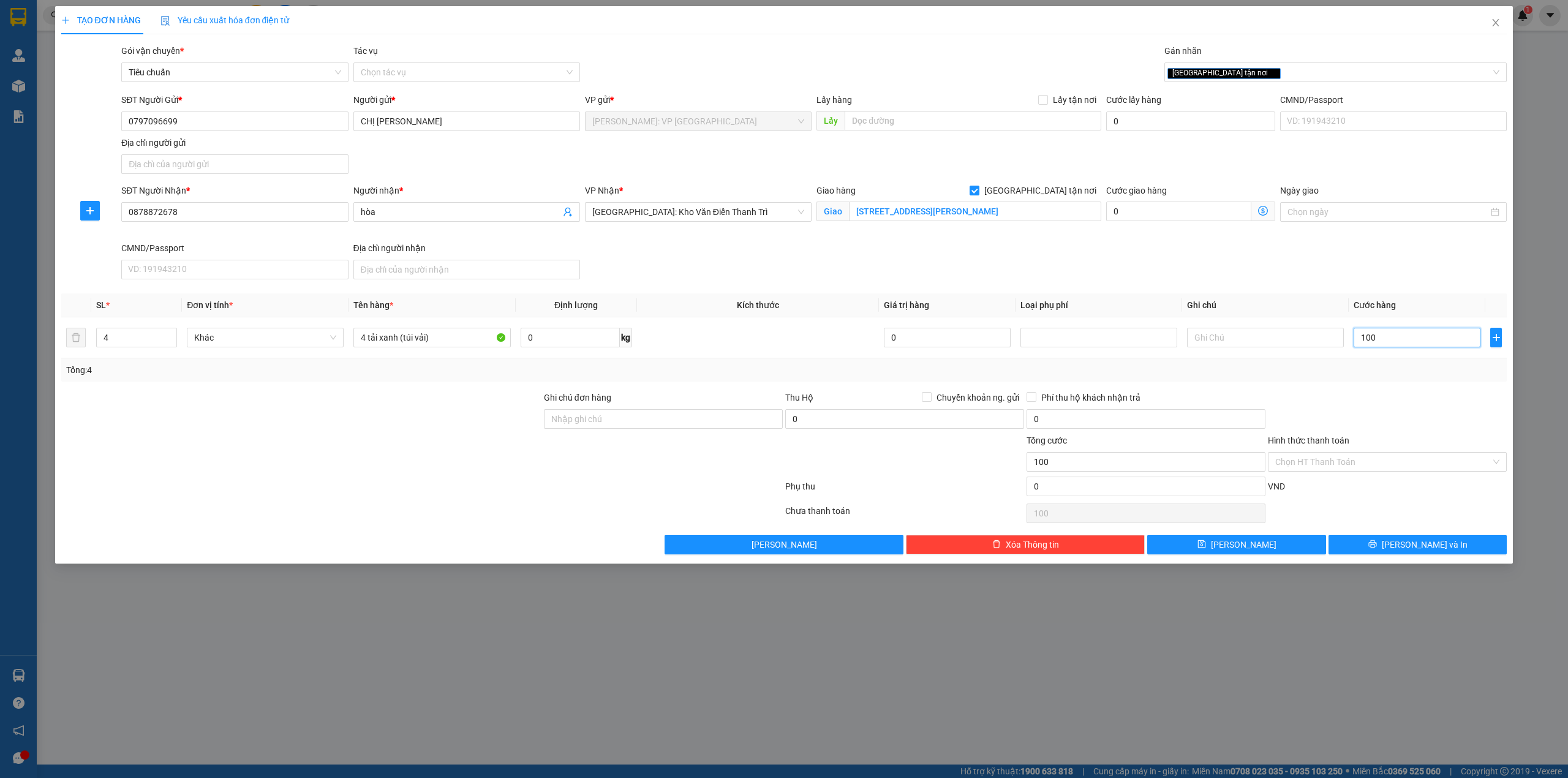
type input "1.000"
type input "10.000"
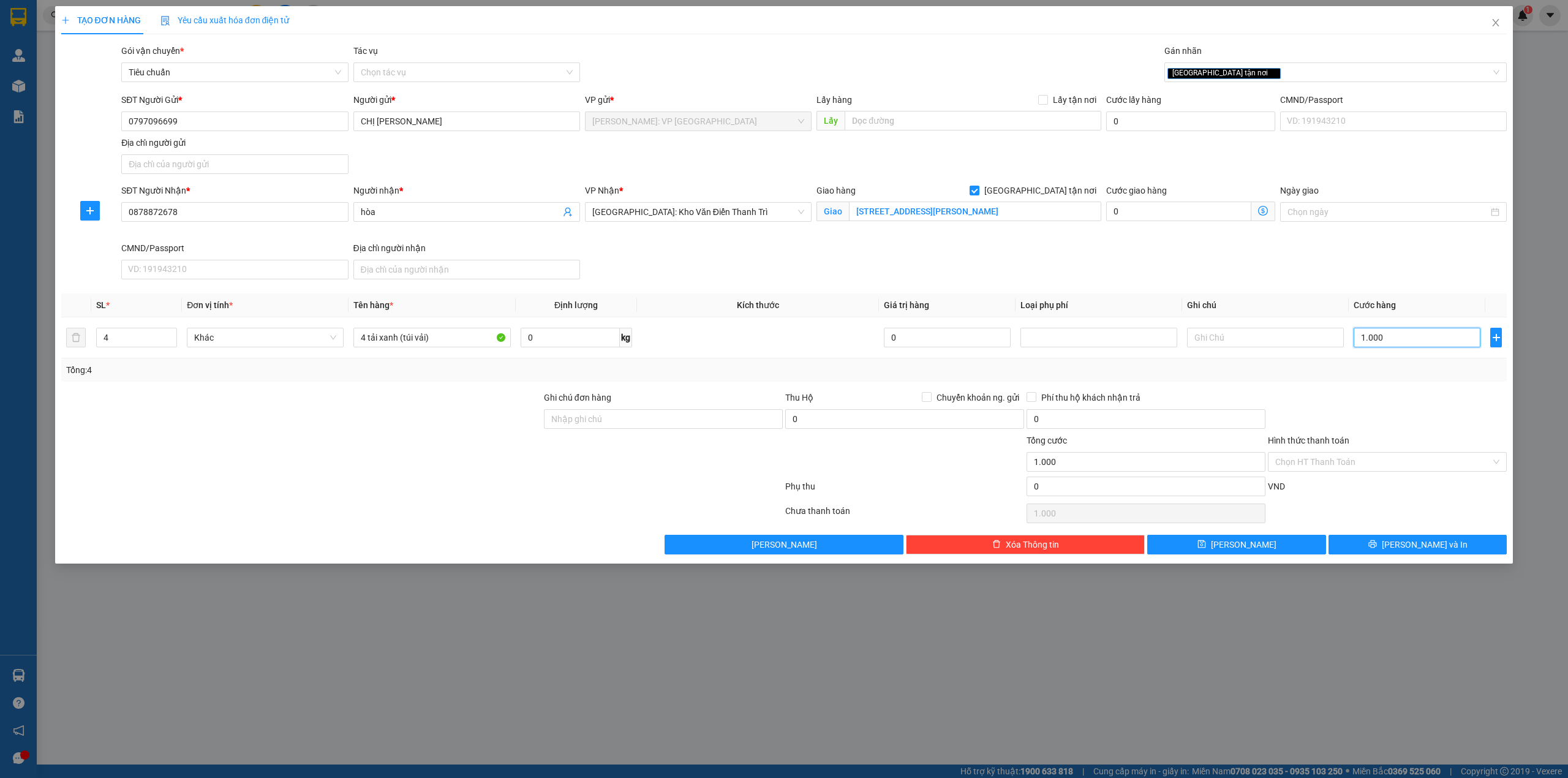
type input "10.000"
type input "100.000"
type input "1.000.000"
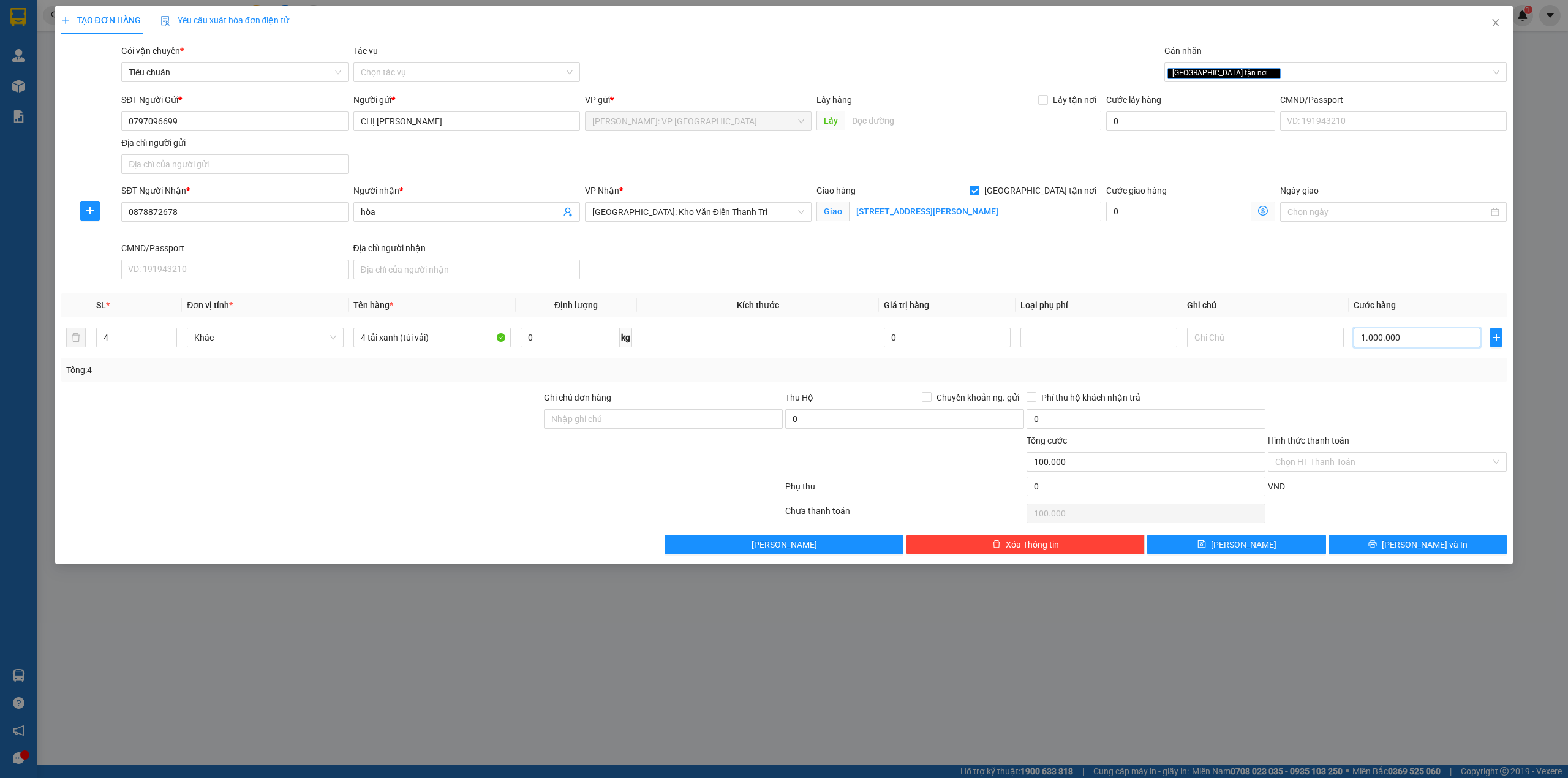
type input "1.000.000"
click at [401, 417] on div at bounding box center [301, 412] width 483 height 43
click at [639, 55] on div "Gói vận chuyển * Tiêu chuẩn Tác vụ Chọn tác vụ Gán nhãn Giao tận nơi" at bounding box center [813, 66] width 1390 height 43
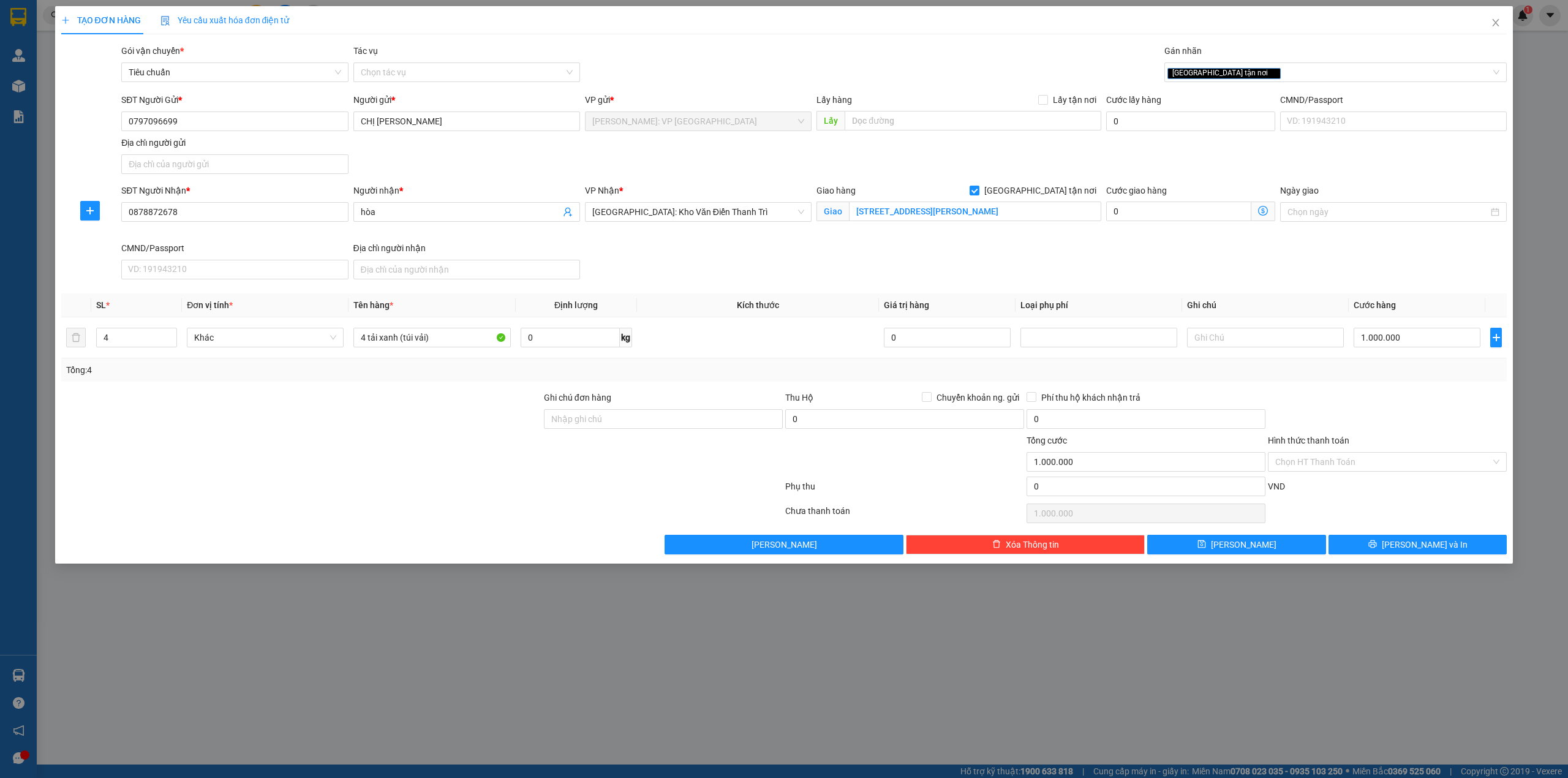
click at [478, 156] on div "SĐT Người Gửi * 0797096699 Người gửi * CHỊ CHI VP gửi * Hồ Chí Minh: VP Quận Tâ…" at bounding box center [813, 136] width 1390 height 85
click at [382, 434] on div at bounding box center [301, 412] width 483 height 43
click at [390, 429] on div at bounding box center [301, 412] width 483 height 43
click at [741, 281] on div "SĐT Người Nhận * 0878872678 Người nhận * hòa VP Nhận * Hà Nội: Kho Văn Điển Tha…" at bounding box center [813, 234] width 1390 height 101
click at [458, 496] on div at bounding box center [422, 488] width 724 height 24
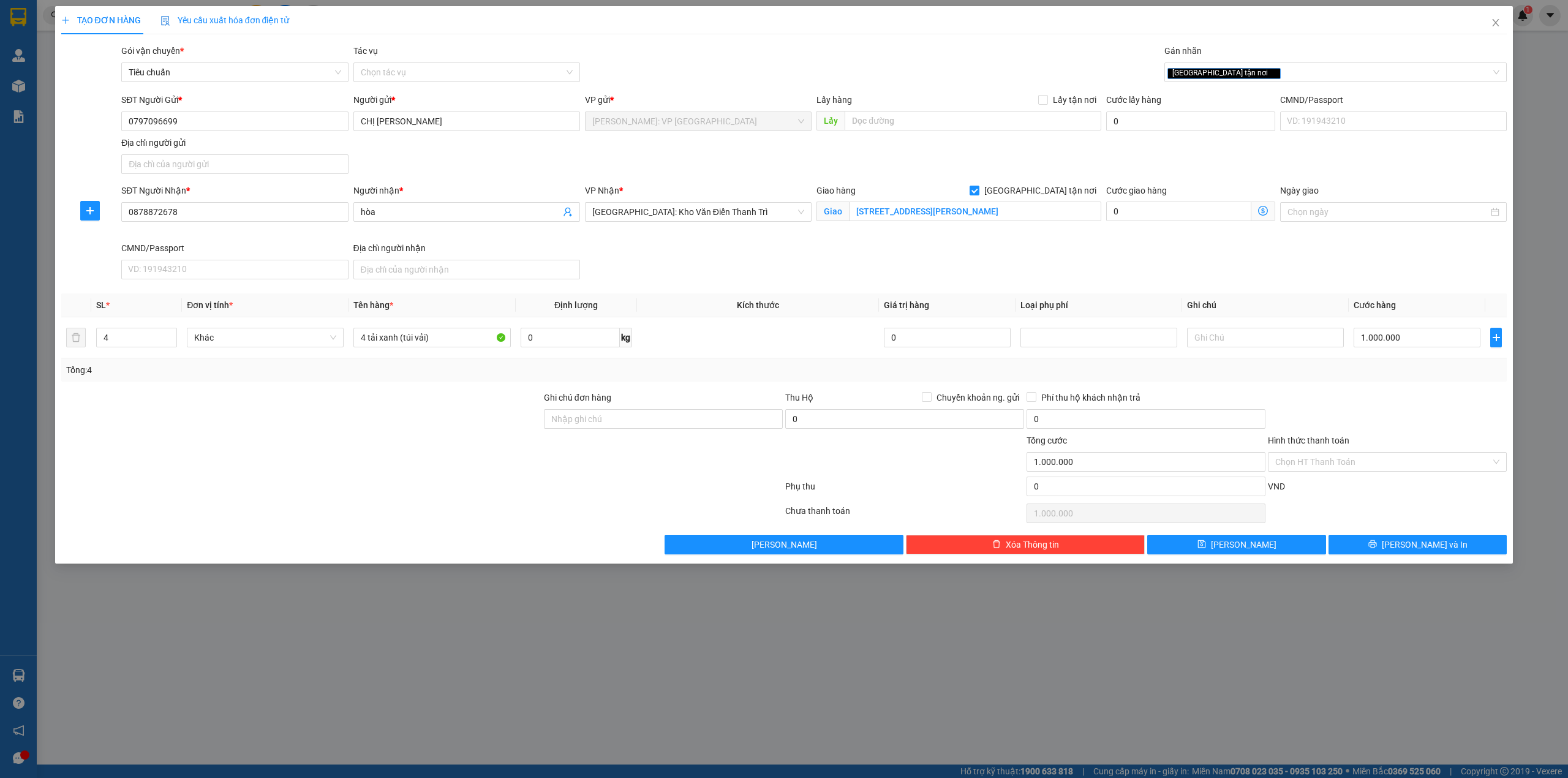
click at [441, 454] on div at bounding box center [301, 455] width 483 height 43
click at [314, 411] on div at bounding box center [301, 412] width 483 height 43
click at [370, 378] on div "Tổng: 4" at bounding box center [784, 370] width 1446 height 23
click at [705, 273] on div "SĐT Người Nhận * 0878872678 Người nhận * hòa VP Nhận * Hà Nội: Kho Văn Điển Tha…" at bounding box center [813, 234] width 1390 height 101
click at [391, 432] on div at bounding box center [301, 412] width 483 height 43
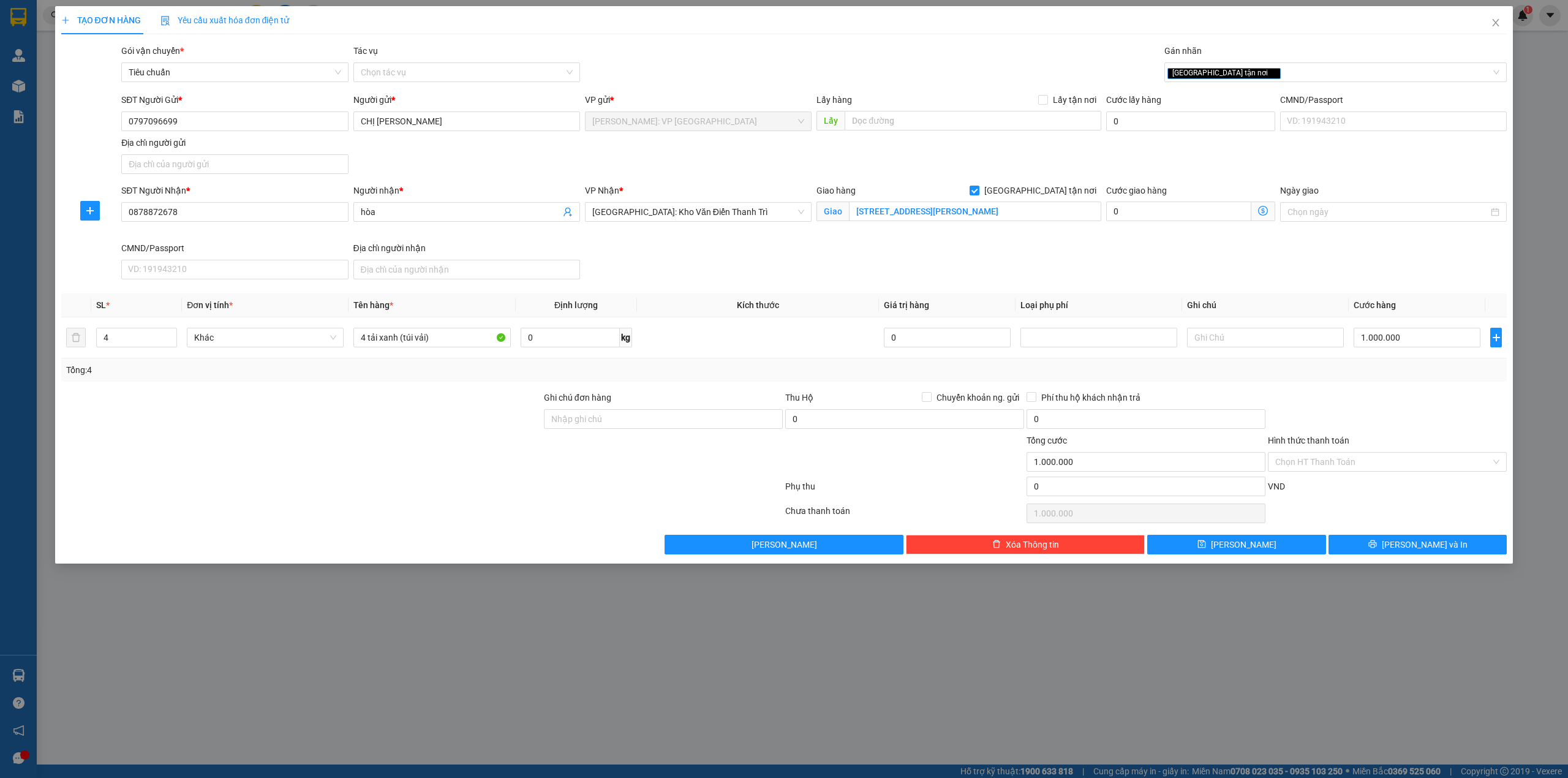
click at [760, 249] on div "SĐT Người Nhận * 0878872678 Người nhận * hòa VP Nhận * Hà Nội: Kho Văn Điển Tha…" at bounding box center [813, 234] width 1390 height 101
click at [360, 455] on div at bounding box center [301, 455] width 483 height 43
click at [372, 458] on div at bounding box center [301, 455] width 483 height 43
click at [374, 456] on div at bounding box center [301, 455] width 483 height 43
click at [412, 429] on div at bounding box center [301, 412] width 483 height 43
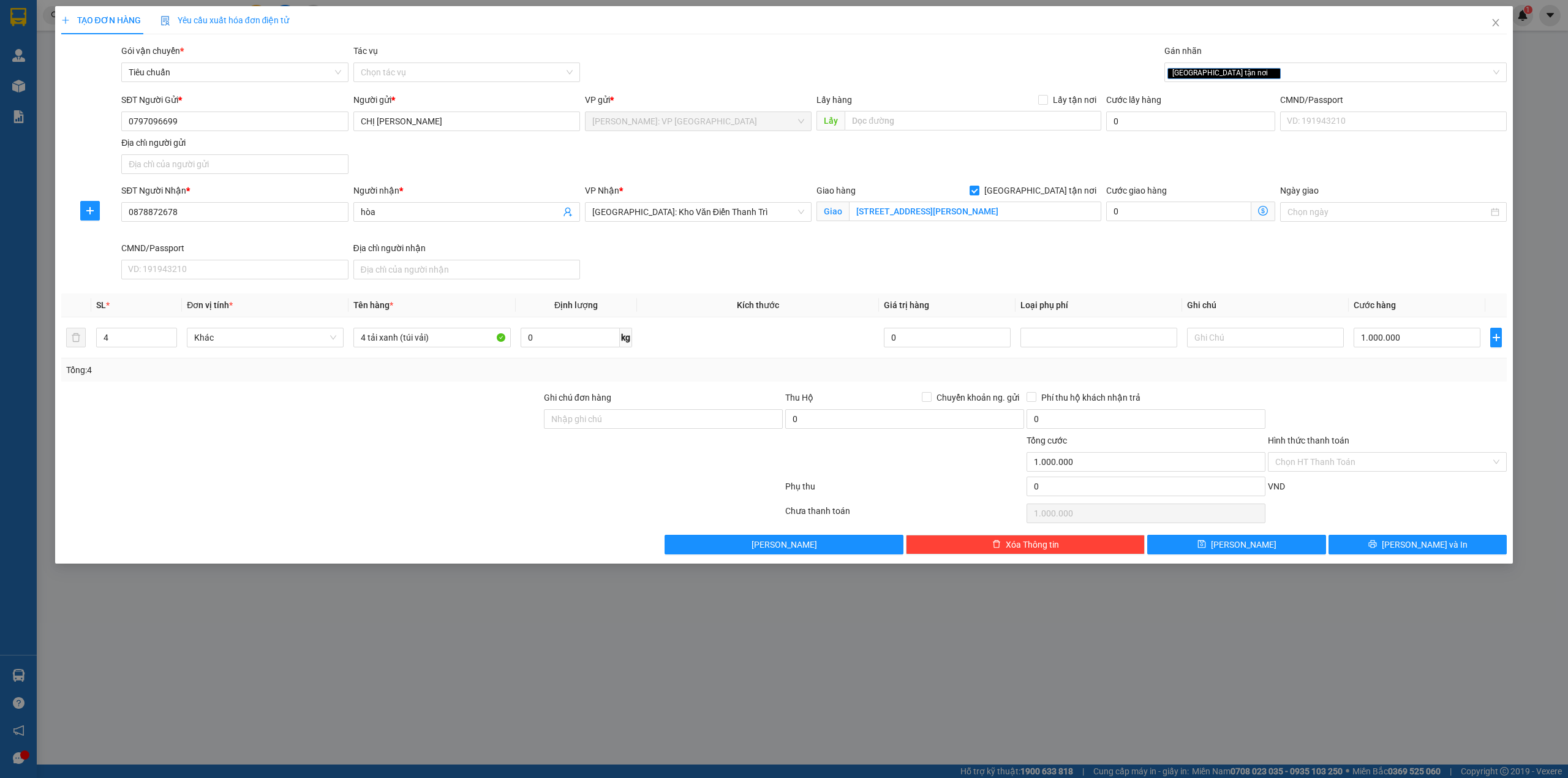
click at [359, 449] on div at bounding box center [301, 455] width 483 height 43
click at [830, 255] on div "SĐT Người Nhận * 0878872678 Người nhận * hòa VP Nhận * Hà Nội: Kho Văn Điển Tha…" at bounding box center [813, 234] width 1390 height 101
click at [417, 414] on div at bounding box center [301, 412] width 483 height 43
click at [689, 267] on div "SĐT Người Nhận * 0878872678 Người nhận * hòa VP Nhận * Hà Nội: Kho Văn Điển Tha…" at bounding box center [813, 234] width 1390 height 101
click at [422, 408] on div at bounding box center [301, 412] width 483 height 43
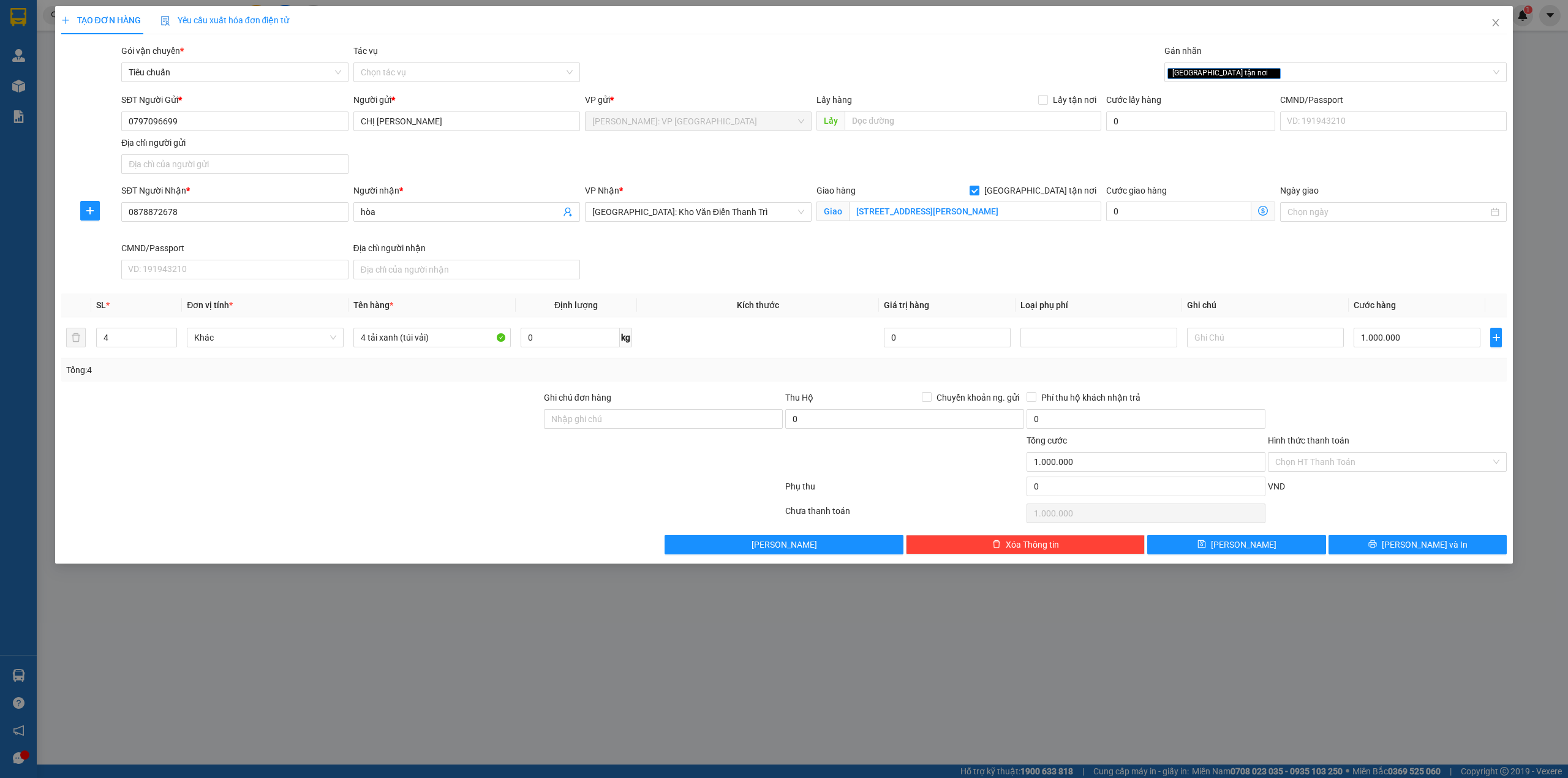
click at [1364, 400] on div at bounding box center [1386, 412] width 242 height 43
click at [1284, 243] on div "SĐT Người Nhận * 0878872678 Người nhận * hòa VP Nhận * Hà Nội: Kho Văn Điển Tha…" at bounding box center [813, 234] width 1390 height 101
click at [1333, 397] on div at bounding box center [1386, 412] width 242 height 43
drag, startPoint x: 411, startPoint y: 458, endPoint x: 421, endPoint y: 458, distance: 10.0
click at [412, 458] on div at bounding box center [301, 455] width 483 height 43
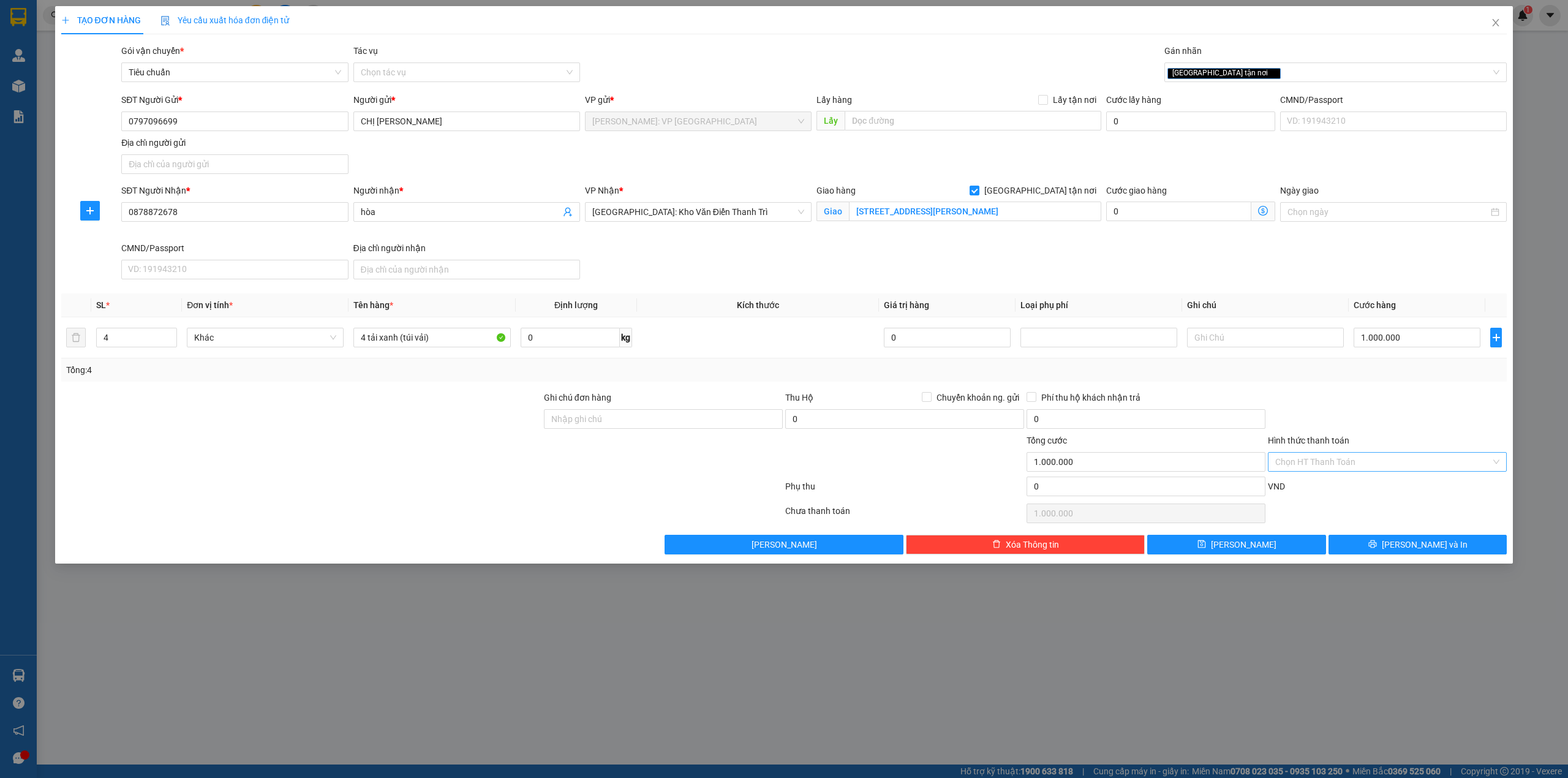
click at [1386, 462] on input "Hình thức thanh toán" at bounding box center [1383, 462] width 216 height 18
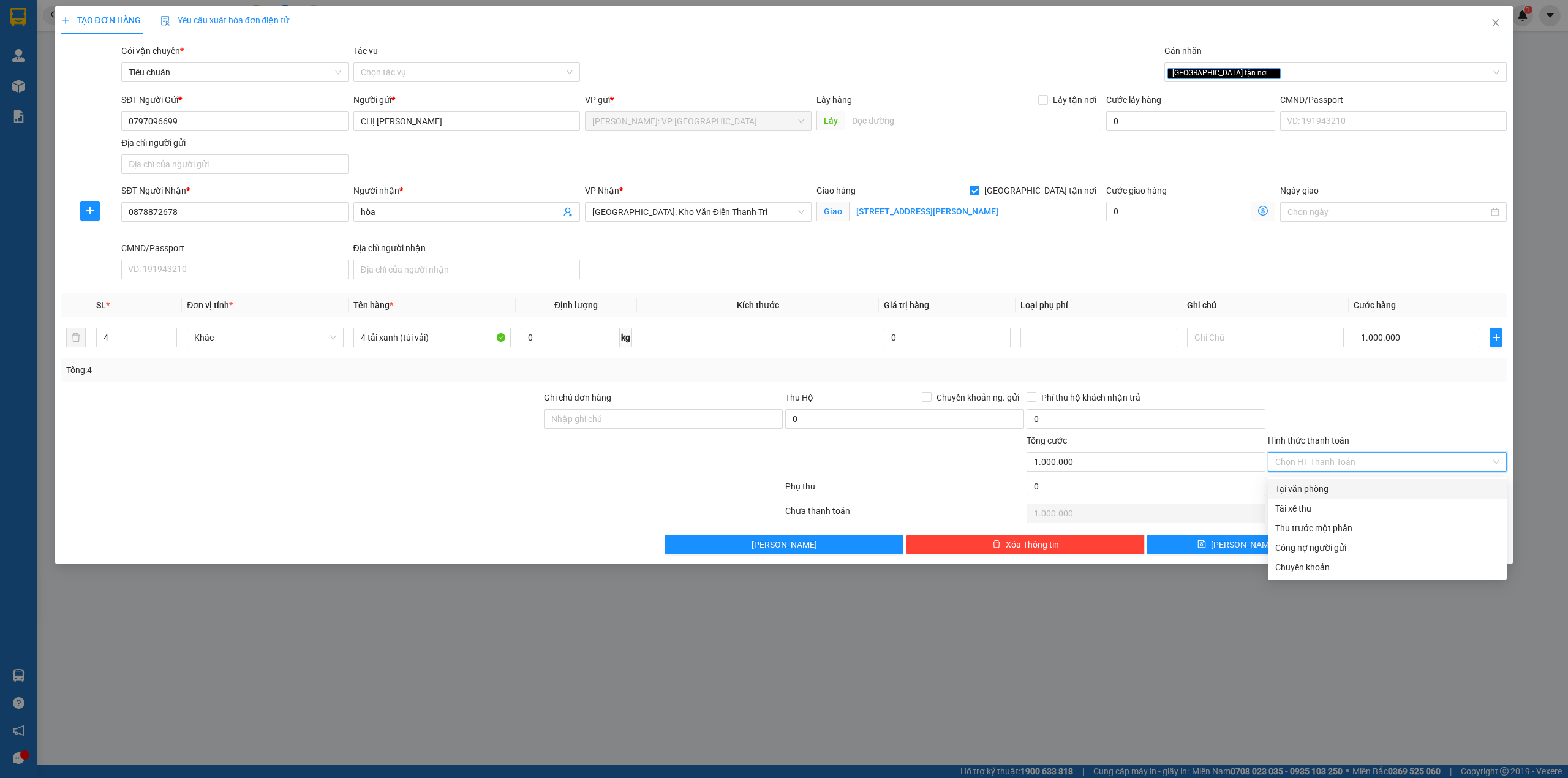
click at [1341, 483] on div "Tại văn phòng" at bounding box center [1386, 488] width 224 height 13
type input "0"
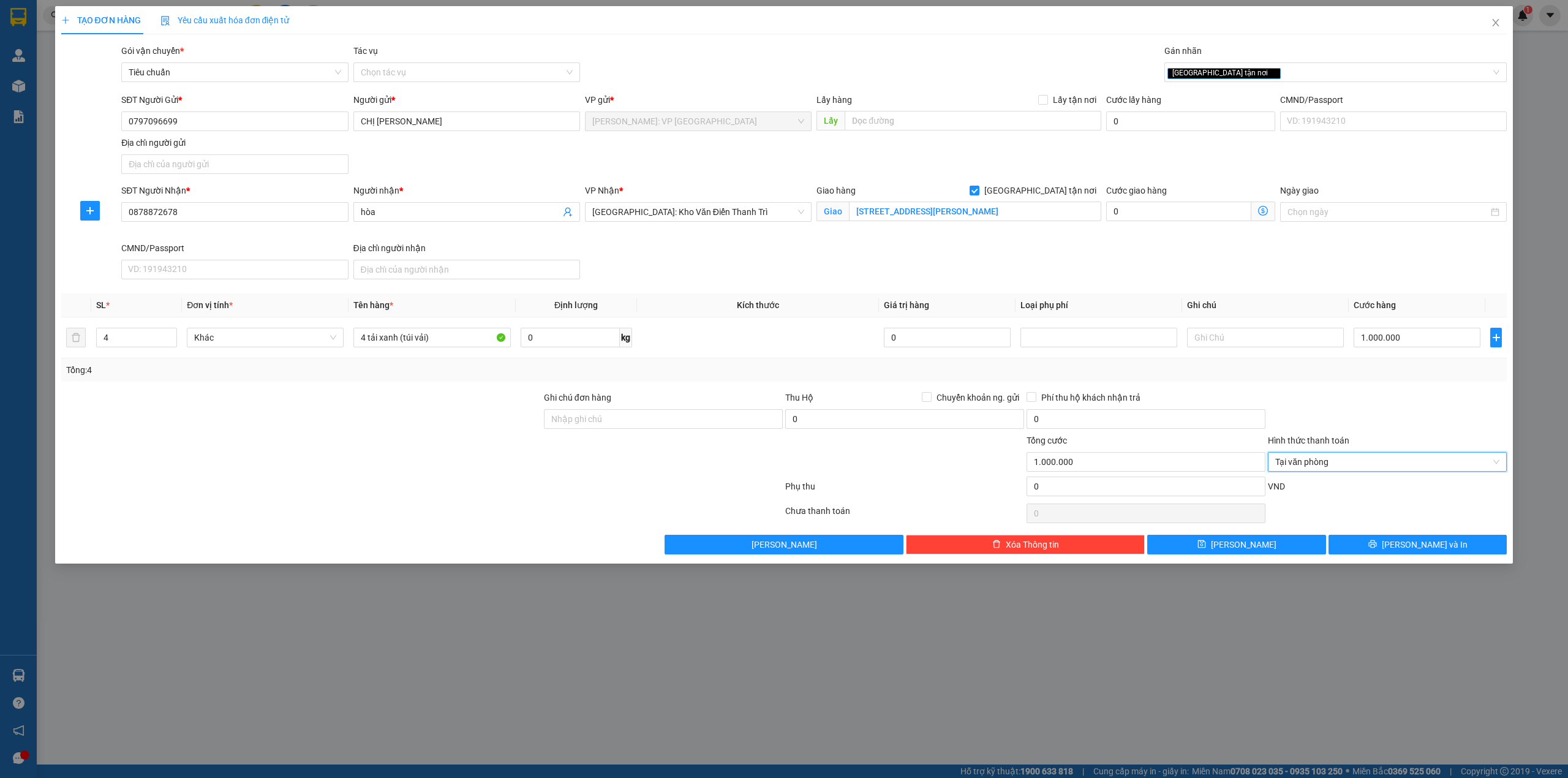
click at [1393, 385] on div "Transit Pickup Surcharge Ids Transit Deliver Surcharge Ids Transit Deliver Surc…" at bounding box center [784, 299] width 1446 height 510
click at [1404, 547] on button "Lưu và In" at bounding box center [1417, 544] width 179 height 20
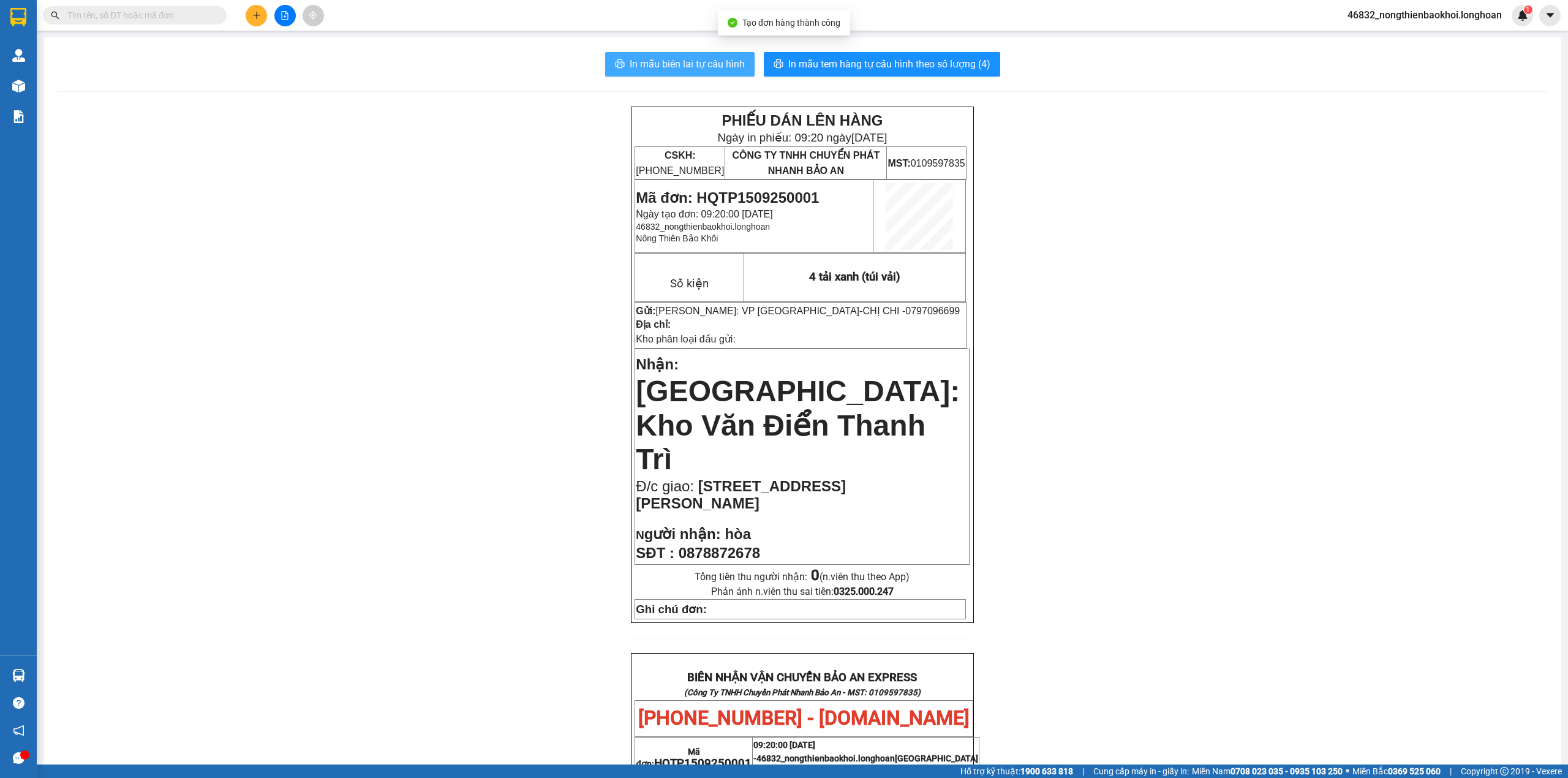
click at [679, 66] on span "In mẫu biên lai tự cấu hình" at bounding box center [687, 64] width 115 height 15
click at [463, 380] on div "PHIẾU DÁN LÊN HÀNG Ngày in phiếu: 09:20 ngày 15-09-2025 CSKH: 1900.06.88.33 CÔN…" at bounding box center [802, 693] width 1488 height 1172
drag, startPoint x: 421, startPoint y: 393, endPoint x: 412, endPoint y: 393, distance: 9.0
click at [420, 393] on div "PHIẾU DÁN LÊN HÀNG Ngày in phiếu: 09:20 ngày 15-09-2025 CSKH: 1900.06.88.33 CÔN…" at bounding box center [802, 693] width 1488 height 1172
click at [491, 397] on div "PHIẾU DÁN LÊN HÀNG Ngày in phiếu: 09:20 ngày 15-09-2025 CSKH: 1900.06.88.33 CÔN…" at bounding box center [802, 693] width 1488 height 1172
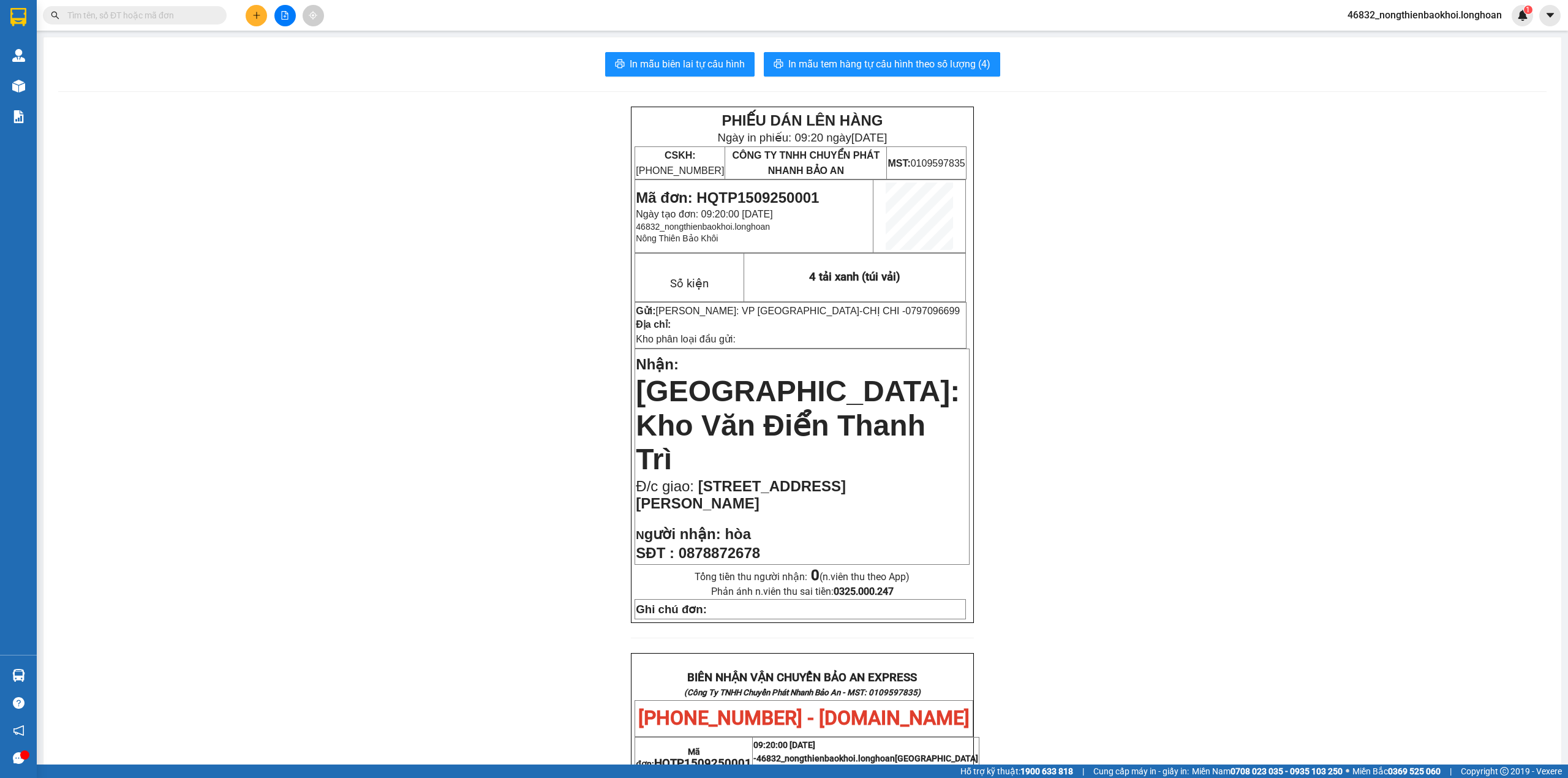
scroll to position [490, 0]
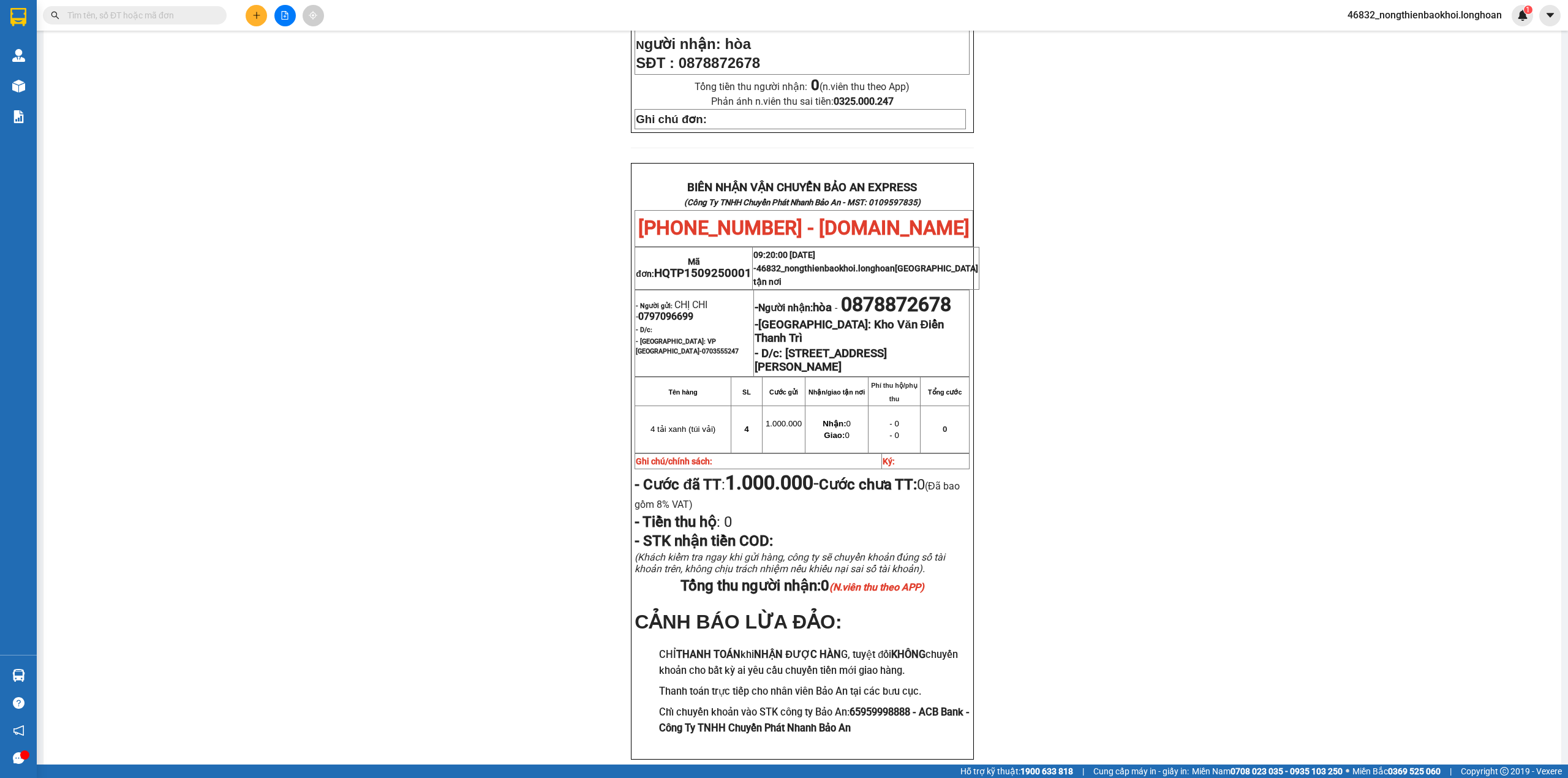
drag, startPoint x: 493, startPoint y: 181, endPoint x: 509, endPoint y: 174, distance: 17.5
click at [496, 181] on div "PHIẾU DÁN LÊN HÀNG Ngày in phiếu: 09:20 ngày 15-09-2025 CSKH: 1900.06.88.33 CÔN…" at bounding box center [802, 202] width 1488 height 1172
click at [383, 533] on div "PHIẾU DÁN LÊN HÀNG Ngày in phiếu: 09:20 ngày 15-09-2025 CSKH: 1900.06.88.33 CÔN…" at bounding box center [802, 202] width 1488 height 1172
click at [424, 146] on div "PHIẾU DÁN LÊN HÀNG Ngày in phiếu: 09:20 ngày 15-09-2025 CSKH: 1900.06.88.33 CÔN…" at bounding box center [802, 202] width 1488 height 1172
click at [421, 234] on div "PHIẾU DÁN LÊN HÀNG Ngày in phiếu: 09:20 ngày 15-09-2025 CSKH: 1900.06.88.33 CÔN…" at bounding box center [802, 202] width 1488 height 1172
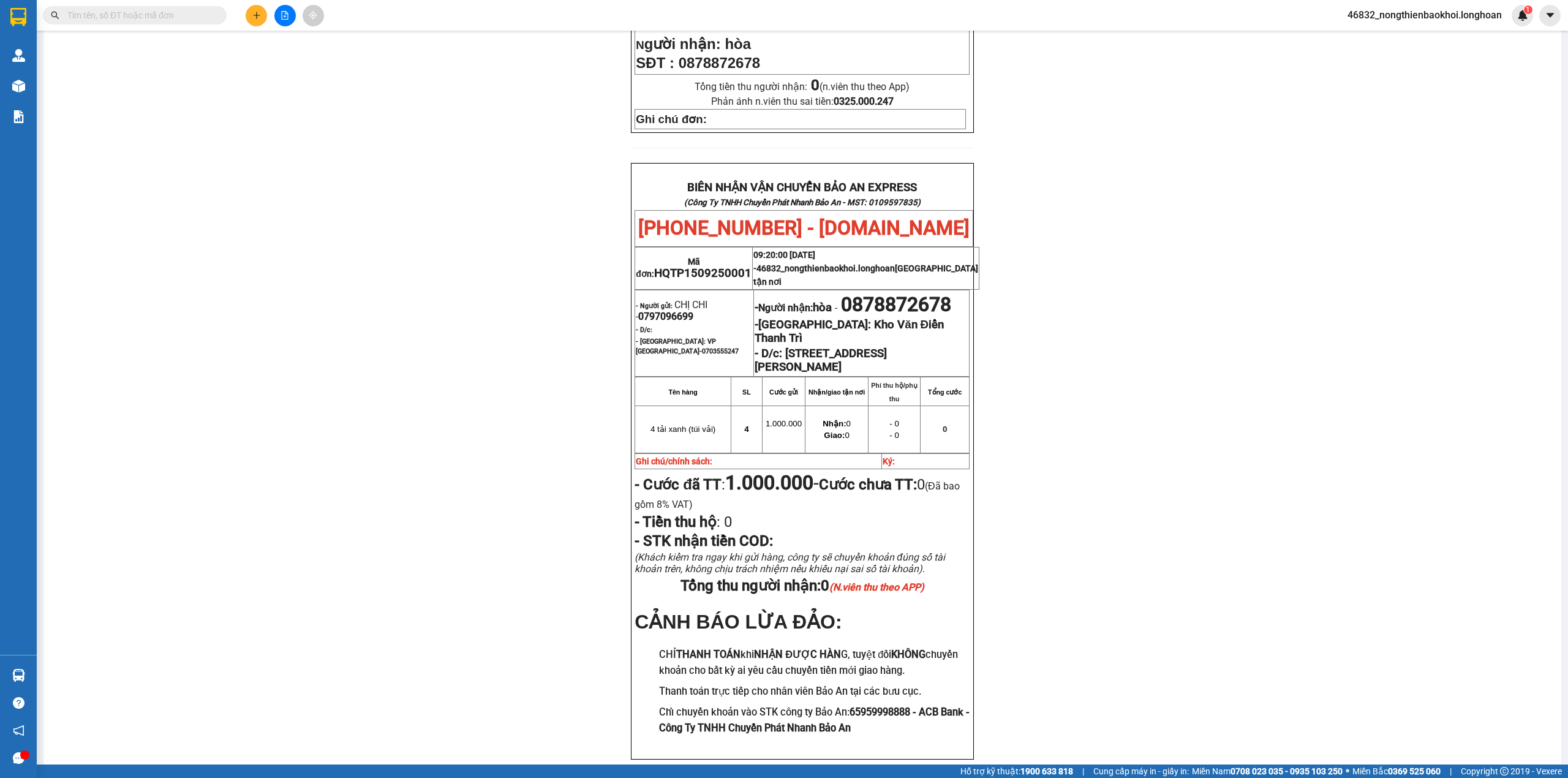
drag, startPoint x: 429, startPoint y: 222, endPoint x: 441, endPoint y: 220, distance: 12.2
click at [430, 221] on div "PHIẾU DÁN LÊN HÀNG Ngày in phiếu: 09:20 ngày 15-09-2025 CSKH: 1900.06.88.33 CÔN…" at bounding box center [802, 202] width 1488 height 1172
drag, startPoint x: 430, startPoint y: 201, endPoint x: 262, endPoint y: 122, distance: 185.6
click at [425, 196] on div "PHIẾU DÁN LÊN HÀNG Ngày in phiếu: 09:20 ngày 15-09-2025 CSKH: 1900.06.88.33 CÔN…" at bounding box center [802, 202] width 1488 height 1172
click at [409, 147] on div "PHIẾU DÁN LÊN HÀNG Ngày in phiếu: 09:20 ngày 15-09-2025 CSKH: 1900.06.88.33 CÔN…" at bounding box center [802, 202] width 1488 height 1172
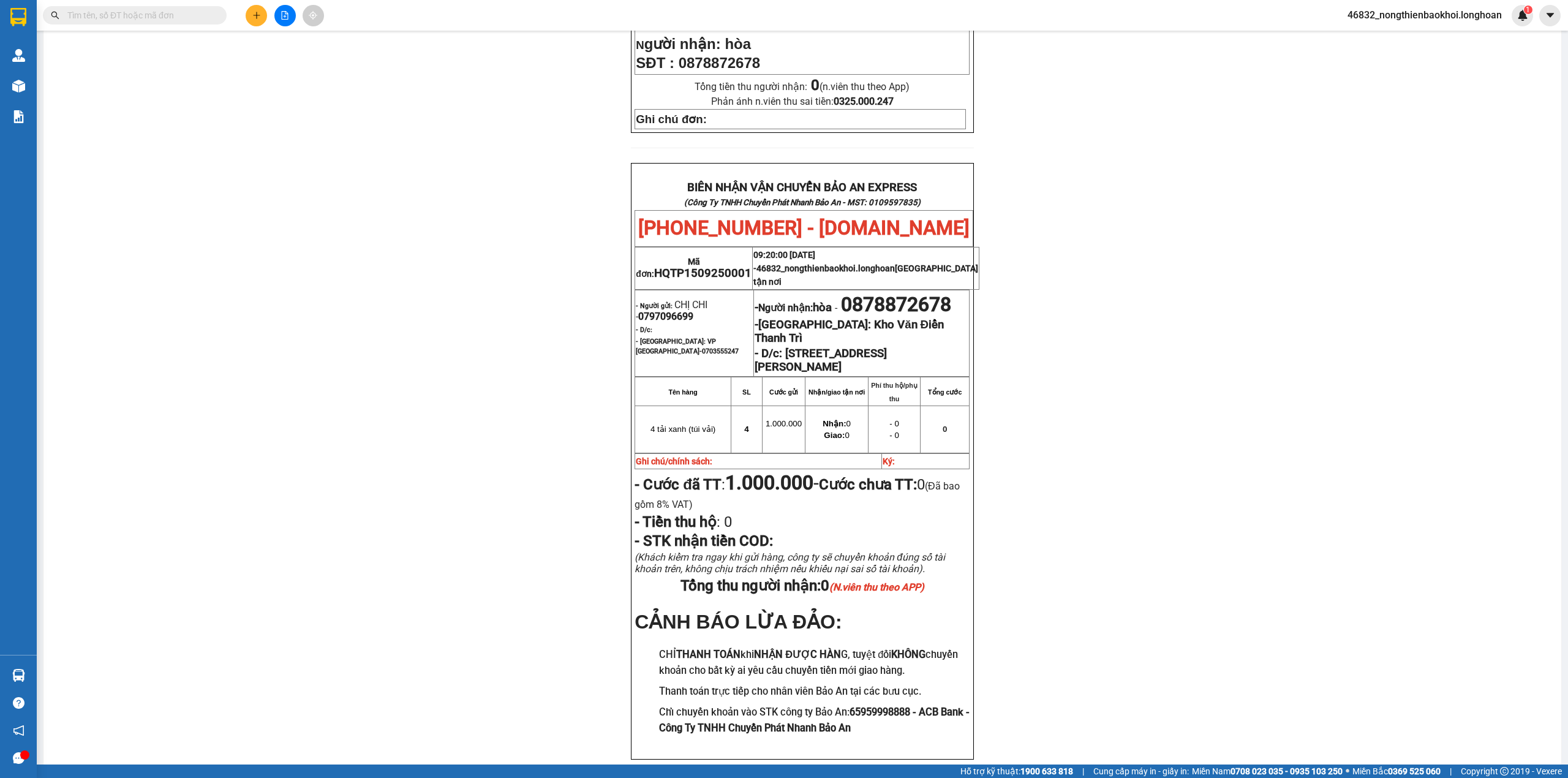
click at [401, 126] on div "PHIẾU DÁN LÊN HÀNG Ngày in phiếu: 09:20 ngày 15-09-2025 CSKH: 1900.06.88.33 CÔN…" at bounding box center [802, 202] width 1488 height 1172
click at [258, 18] on icon "plus" at bounding box center [257, 15] width 9 height 9
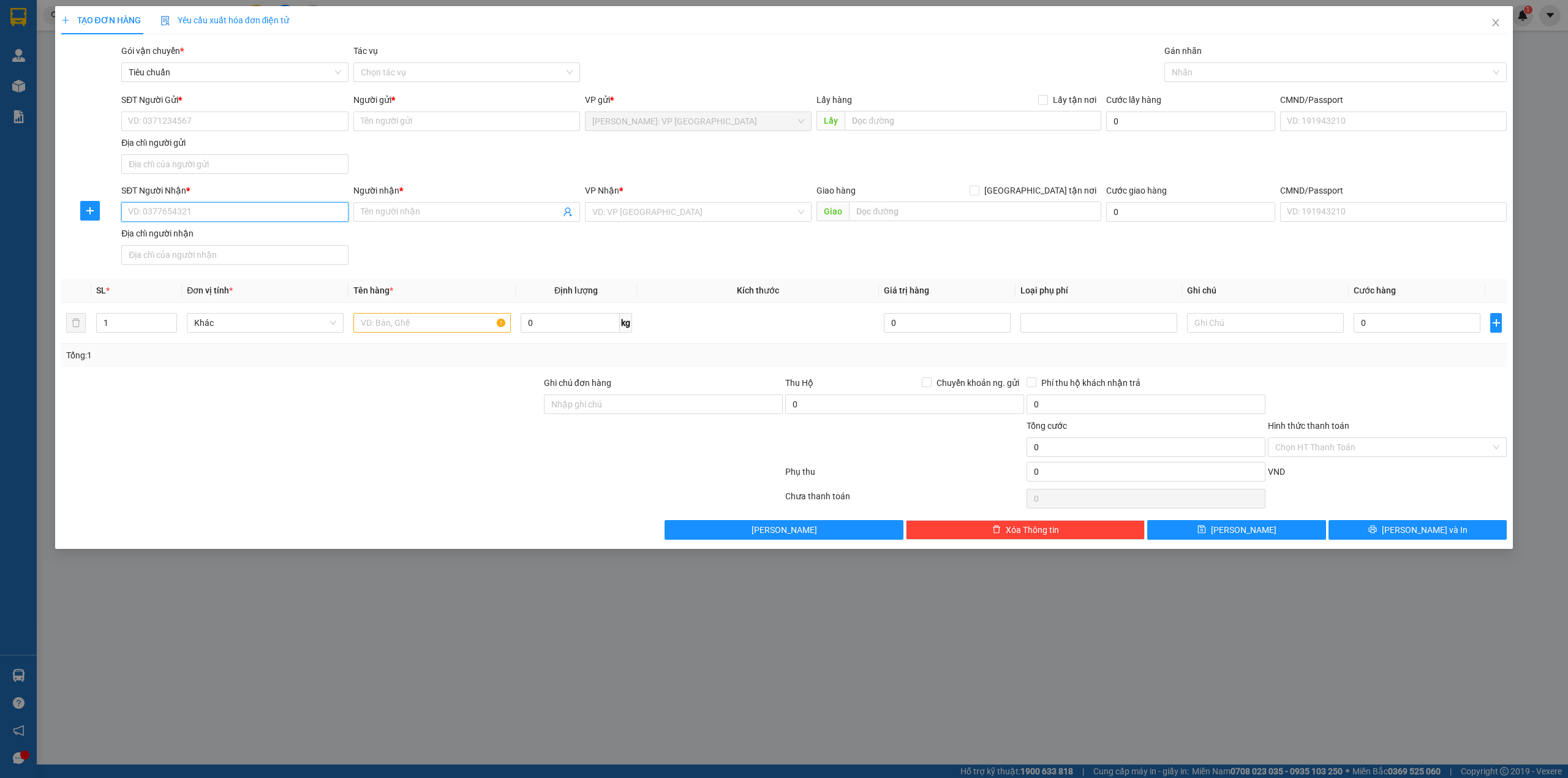
click at [199, 209] on input "SĐT Người Nhận *" at bounding box center [235, 212] width 226 height 20
type input "0972356179"
click at [59, 283] on div "TẠO ĐƠN HÀNG Yêu cầu xuất hóa đơn điện tử Transit Pickup Surcharge Ids Transit …" at bounding box center [784, 278] width 1458 height 543
click at [395, 207] on input "Người nhận *" at bounding box center [460, 211] width 199 height 13
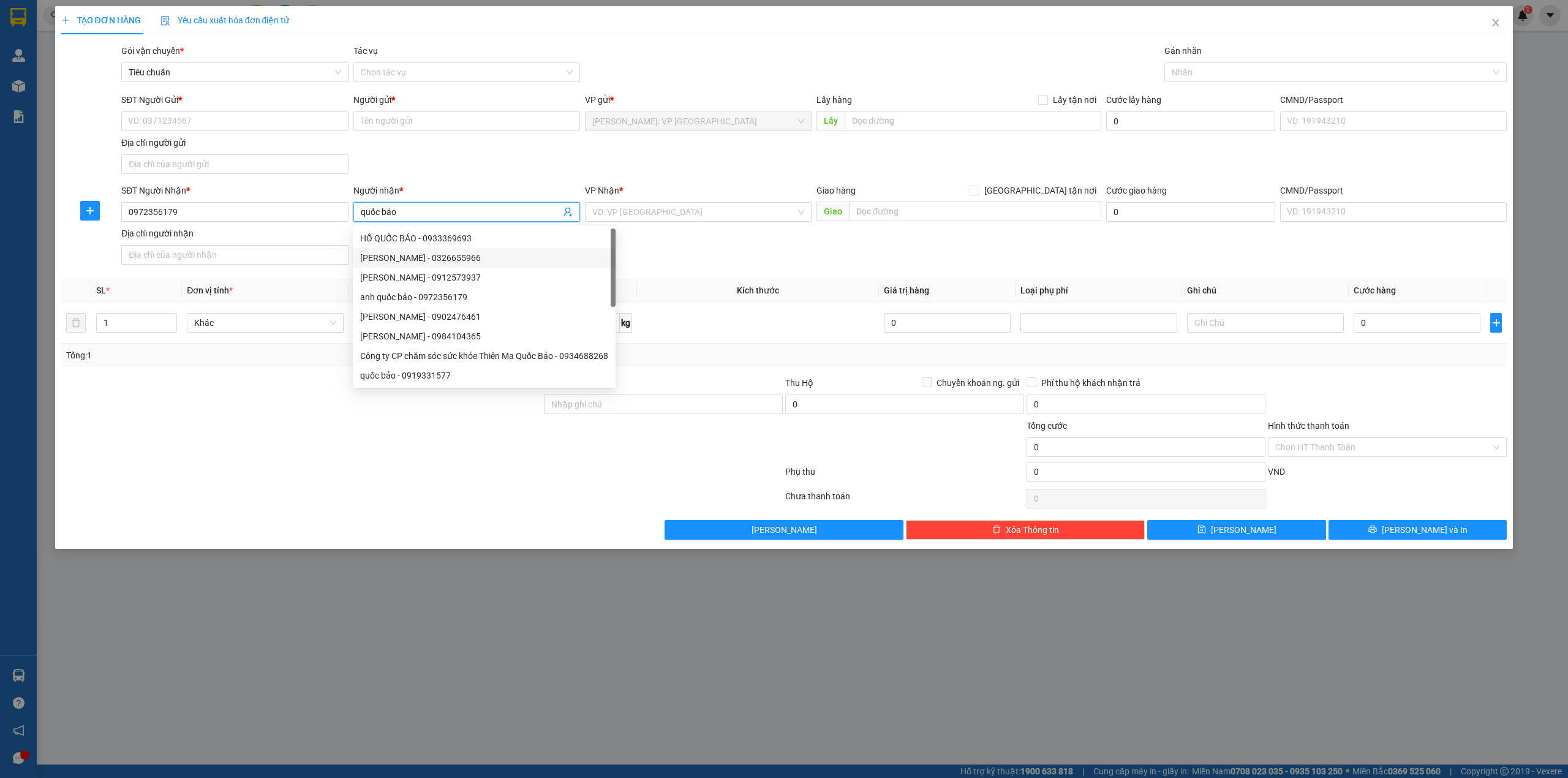
type input "quốc bảo"
click at [409, 151] on div "SĐT Người Gửi * VD: 0371234567 Người gửi * Tên người gửi VP gửi * Hồ Chí Minh: …" at bounding box center [813, 136] width 1390 height 85
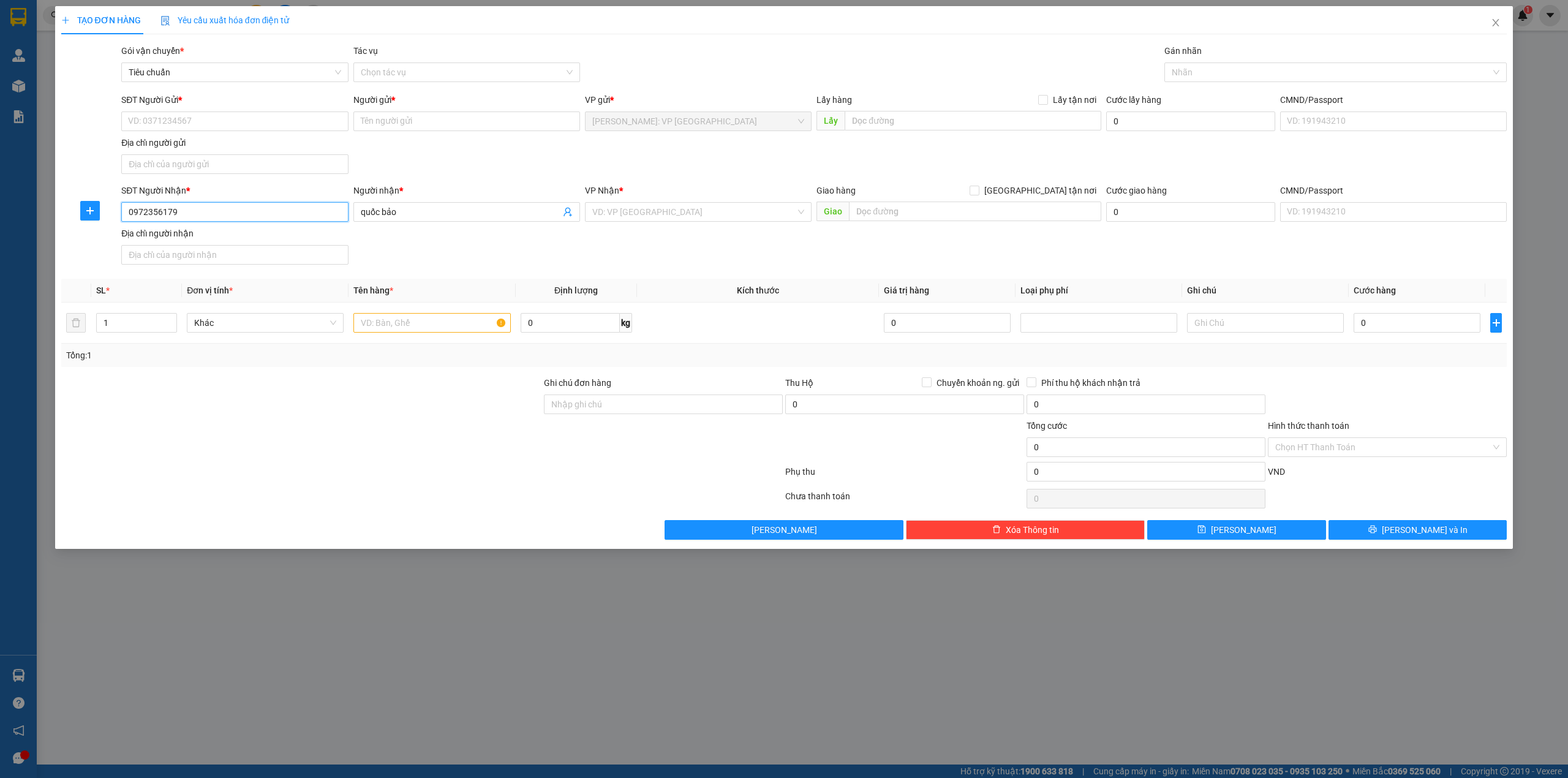
click at [197, 216] on input "0972356179" at bounding box center [235, 212] width 226 height 20
click at [442, 151] on div "SĐT Người Gửi * VD: 0371234567 Người gửi * Tên người gửi VP gửi * Hồ Chí Minh: …" at bounding box center [813, 136] width 1390 height 85
drag, startPoint x: 448, startPoint y: 152, endPoint x: 458, endPoint y: 152, distance: 10.0
click at [449, 152] on div "SĐT Người Gửi * VD: 0371234567 Người gửi * Tên người gửi VP gửi * Hồ Chí Minh: …" at bounding box center [813, 136] width 1390 height 85
drag, startPoint x: 434, startPoint y: 151, endPoint x: 411, endPoint y: 157, distance: 23.8
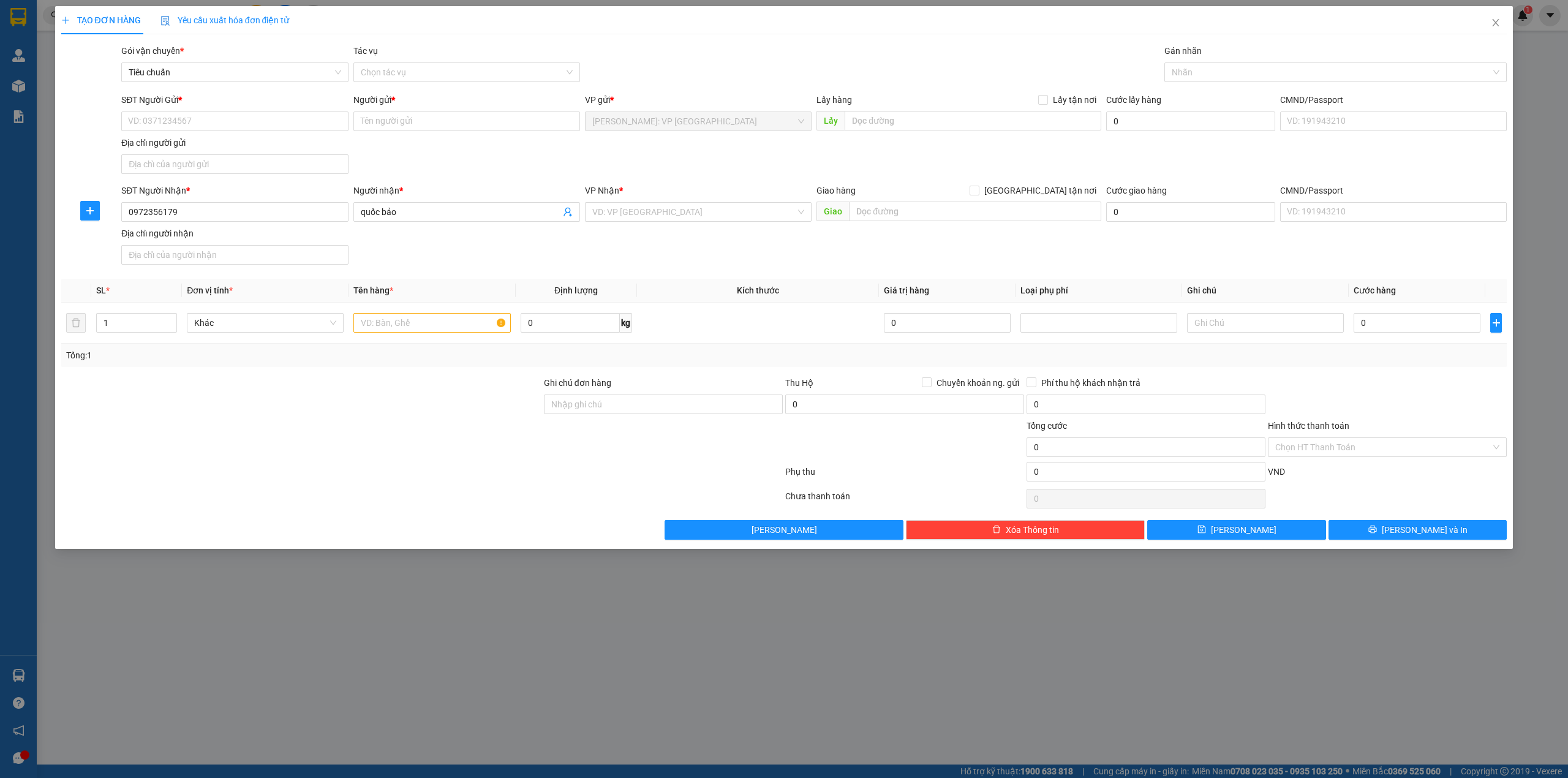
click at [434, 152] on div "SĐT Người Gửi * VD: 0371234567 Người gửi * Tên người gửi VP gửi * Hồ Chí Minh: …" at bounding box center [813, 136] width 1390 height 85
drag, startPoint x: 476, startPoint y: 157, endPoint x: 493, endPoint y: 157, distance: 17.0
click at [478, 157] on div "SĐT Người Gửi * VD: 0371234567 Người gửi * Tên người gửi VP gửi * Hồ Chí Minh: …" at bounding box center [813, 136] width 1390 height 85
click at [612, 208] on input "search" at bounding box center [694, 212] width 203 height 18
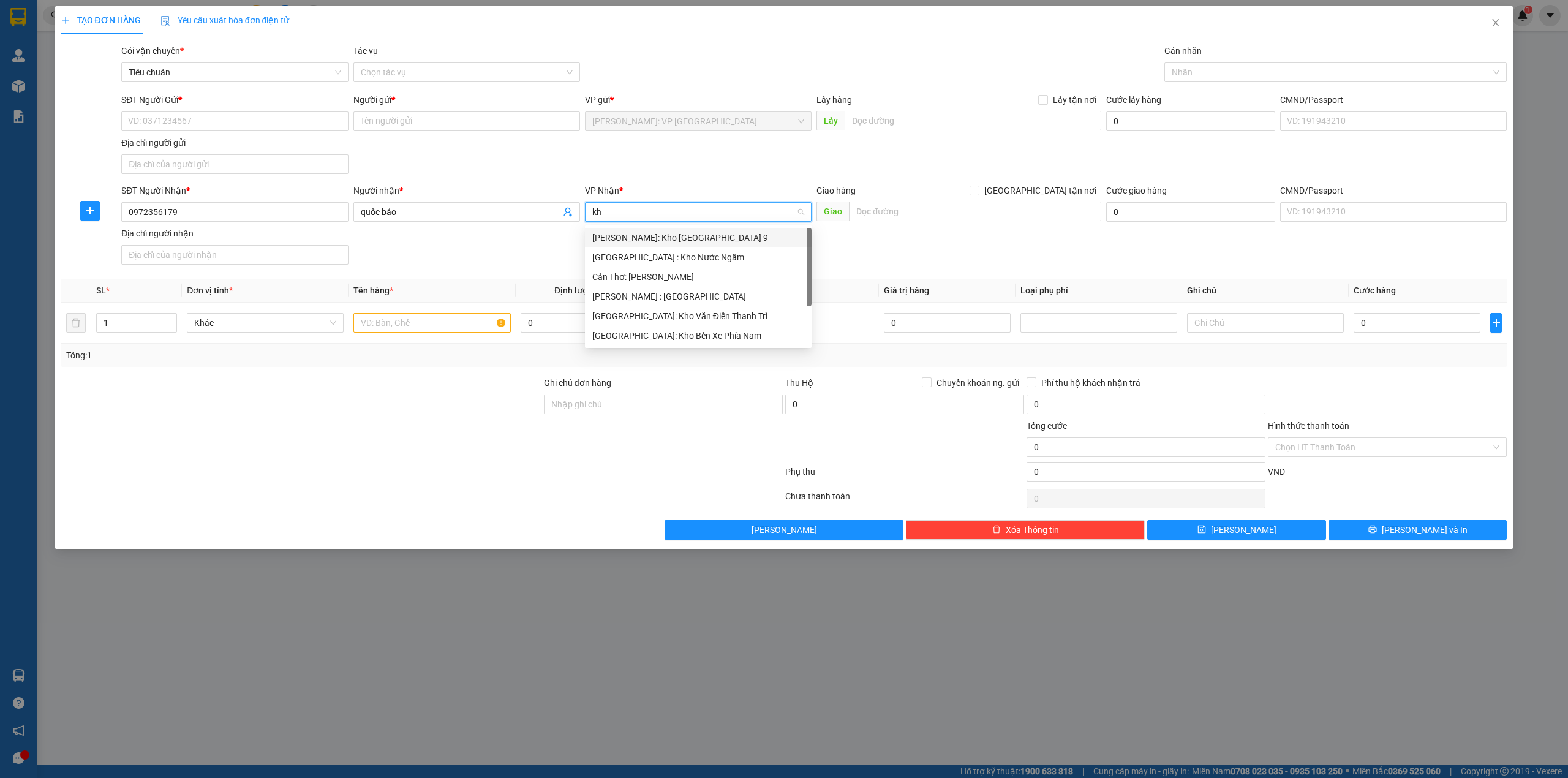
type input "kho"
click at [695, 318] on div "[GEOGRAPHIC_DATA]: Kho Văn Điển Thanh Trì" at bounding box center [698, 315] width 212 height 13
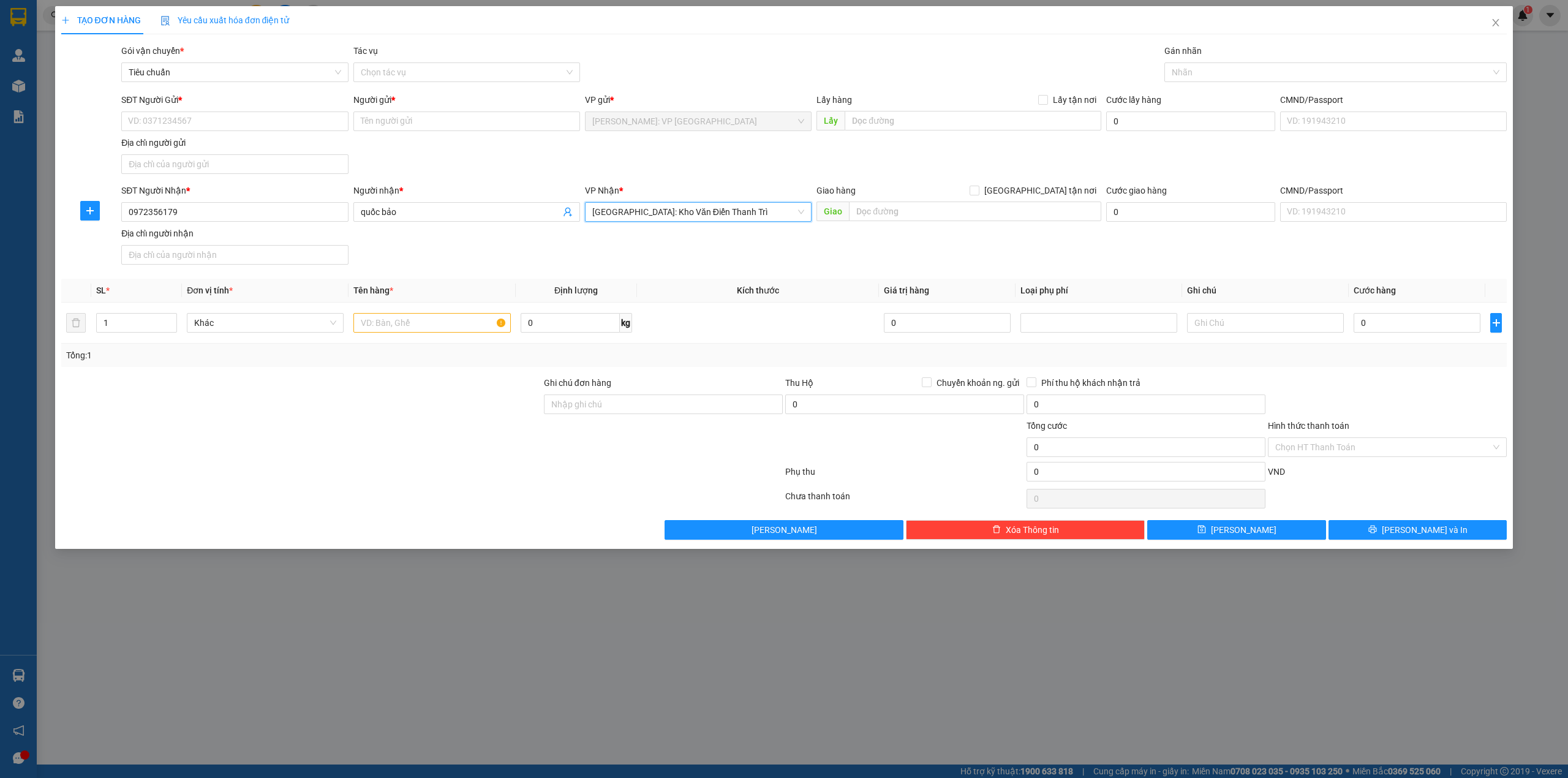
click at [554, 157] on div "SĐT Người Gửi * VD: 0371234567 Người gửi * Tên người gửi VP gửi * Hồ Chí Minh: …" at bounding box center [813, 136] width 1390 height 85
click at [268, 219] on input "0972356179" at bounding box center [235, 212] width 226 height 20
click at [268, 217] on input "0972356179" at bounding box center [235, 212] width 226 height 20
click at [235, 219] on input "0972356179" at bounding box center [235, 212] width 226 height 20
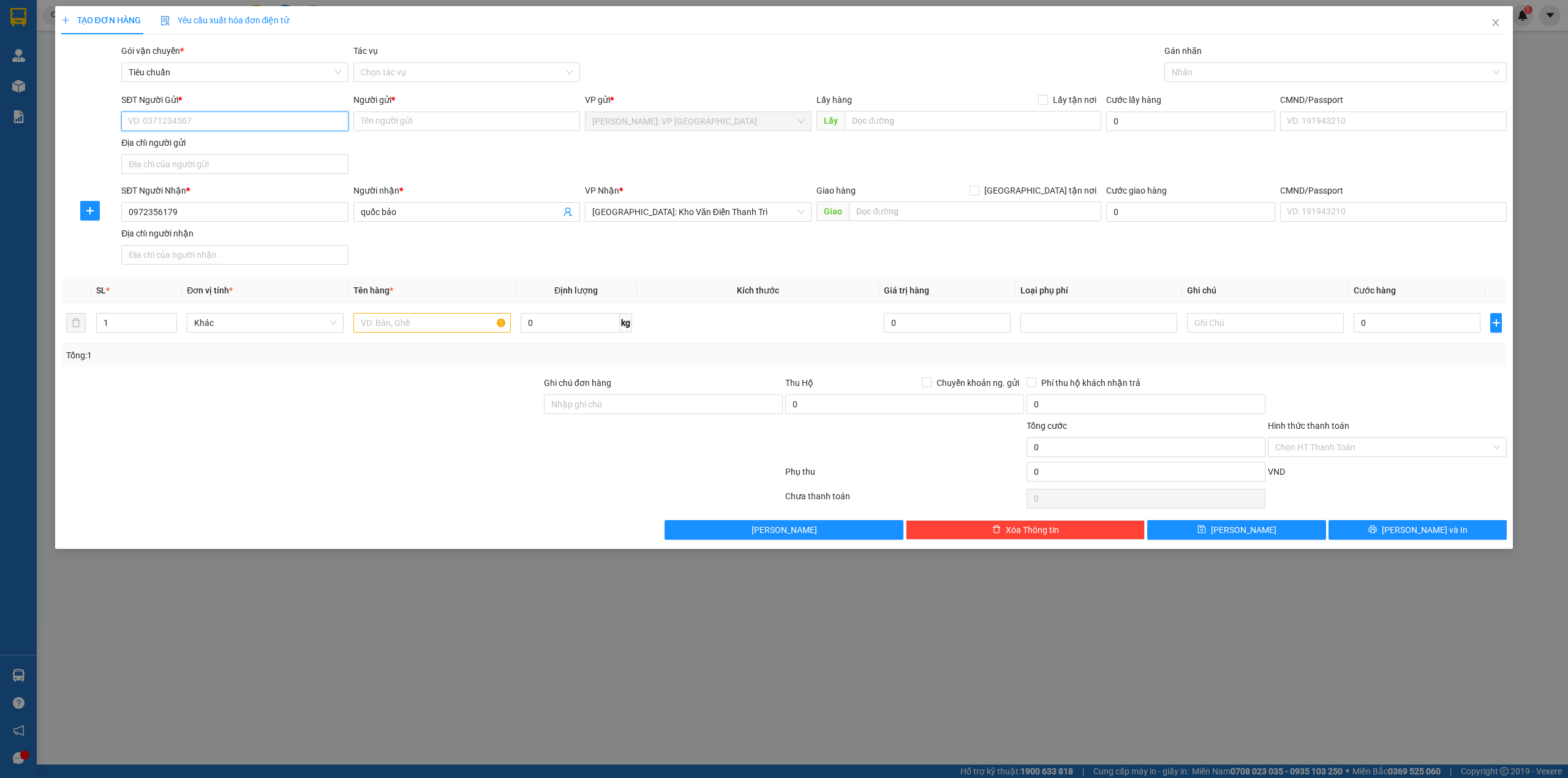
click at [208, 123] on input "SĐT Người Gửi *" at bounding box center [235, 121] width 226 height 20
paste input "0972356179"
type input "0972356179"
click at [231, 141] on div "0972356179 - anh quốc bảo" at bounding box center [235, 146] width 212 height 13
type input "anh quốc bảo"
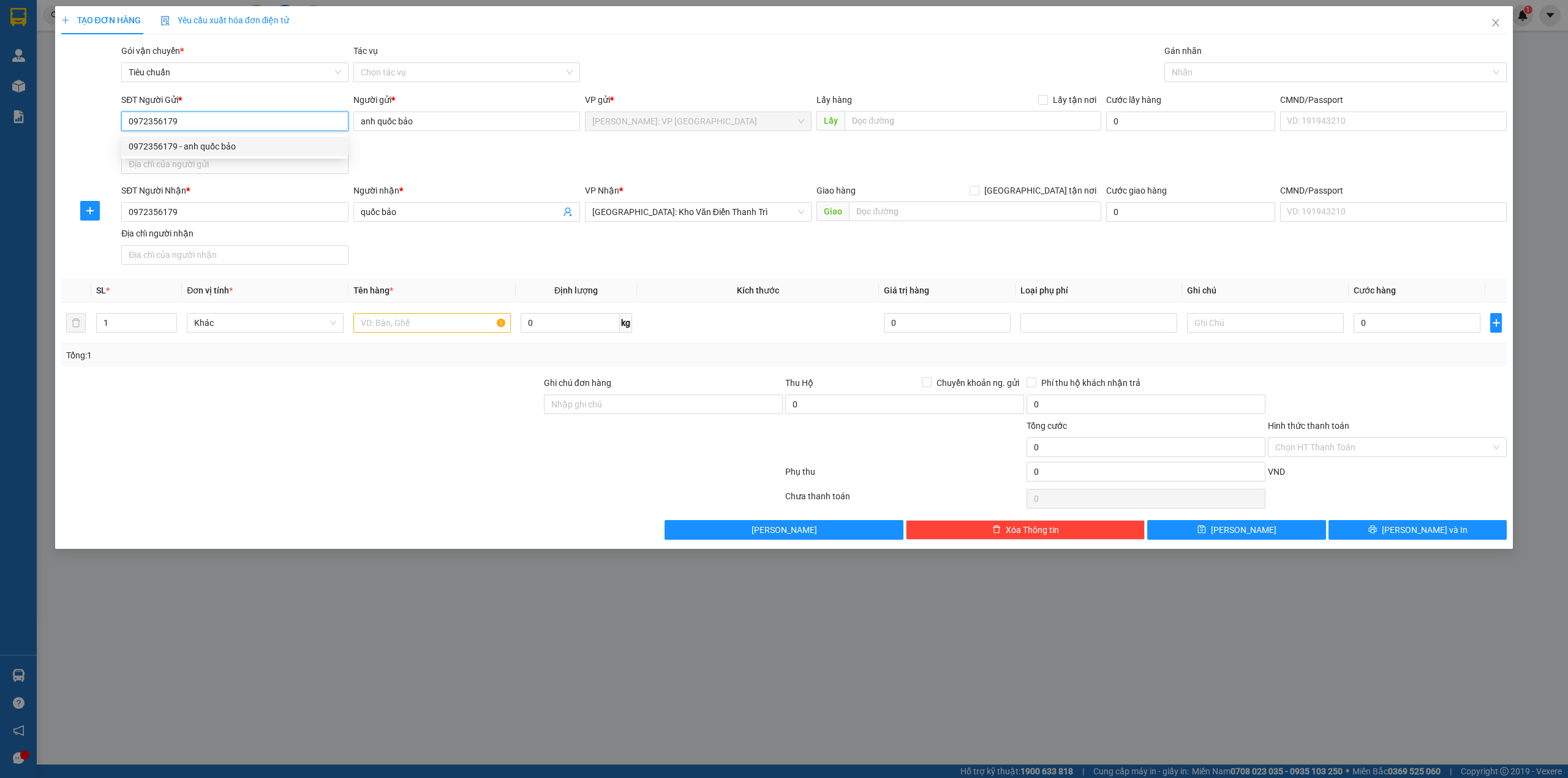
drag, startPoint x: 197, startPoint y: 123, endPoint x: 59, endPoint y: 122, distance: 138.0
click at [65, 122] on div "SĐT Người Gửi * 0972356179 Người gửi * anh quốc bảo VP gửi * Hồ Chí Minh: VP Qu…" at bounding box center [784, 136] width 1448 height 85
type input "0972356179"
click at [899, 208] on input "text" at bounding box center [975, 211] width 252 height 20
paste input "khu 3 sa mạc liên mạc, mê linh, hà nội (ngã tư chợ chiều sa mạc)"
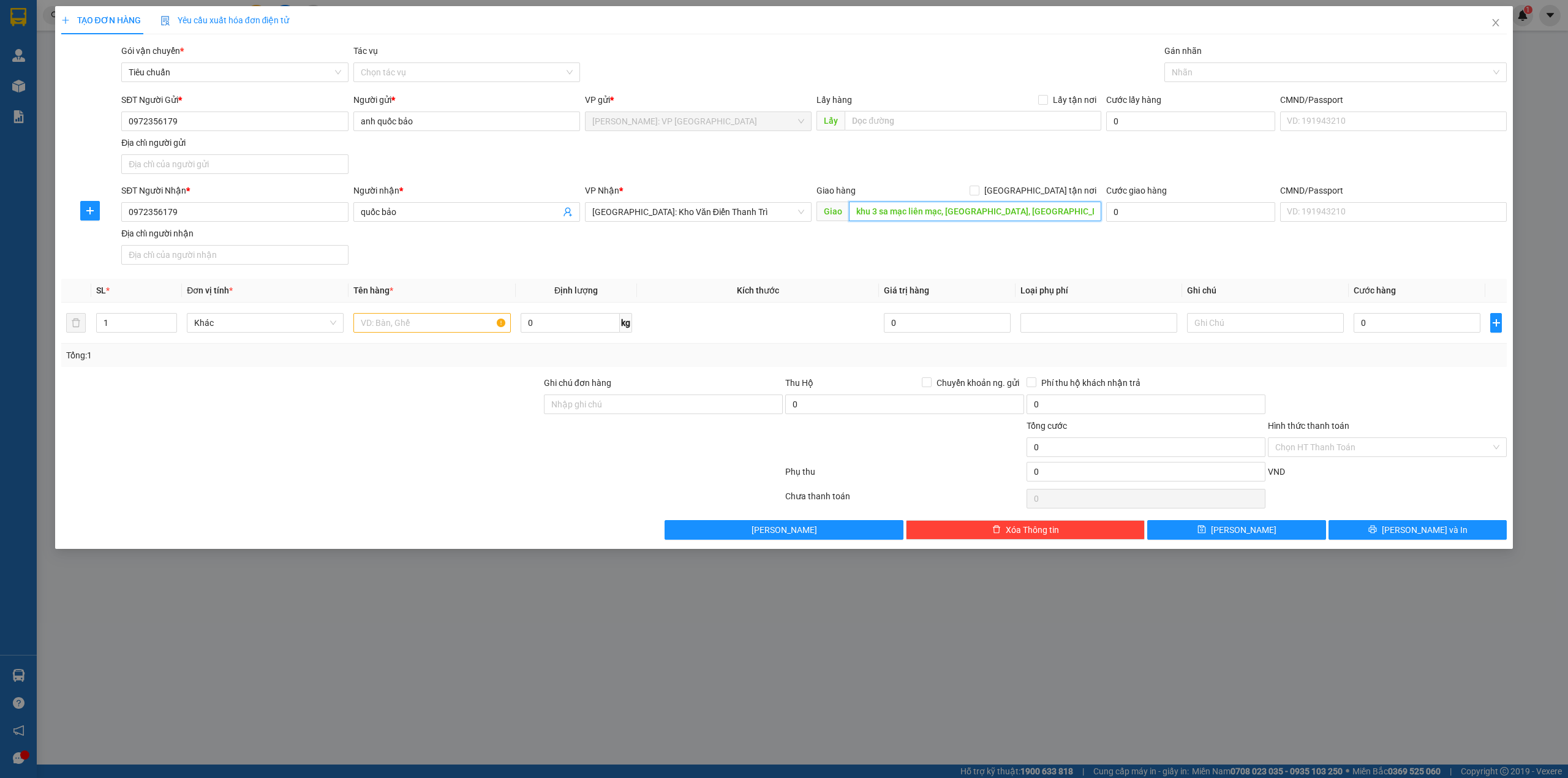
scroll to position [0, 13]
type input "khu 3 sa mạc liên mạc, mê linh, hà nội (ngã tư chợ chiều sa mạc)"
click at [996, 163] on div "SĐT Người Gửi * 0972356179 Người gửi * anh quốc bảo VP gửi * Hồ Chí Minh: VP Qu…" at bounding box center [813, 136] width 1390 height 85
click at [979, 191] on span at bounding box center [974, 190] width 10 height 10
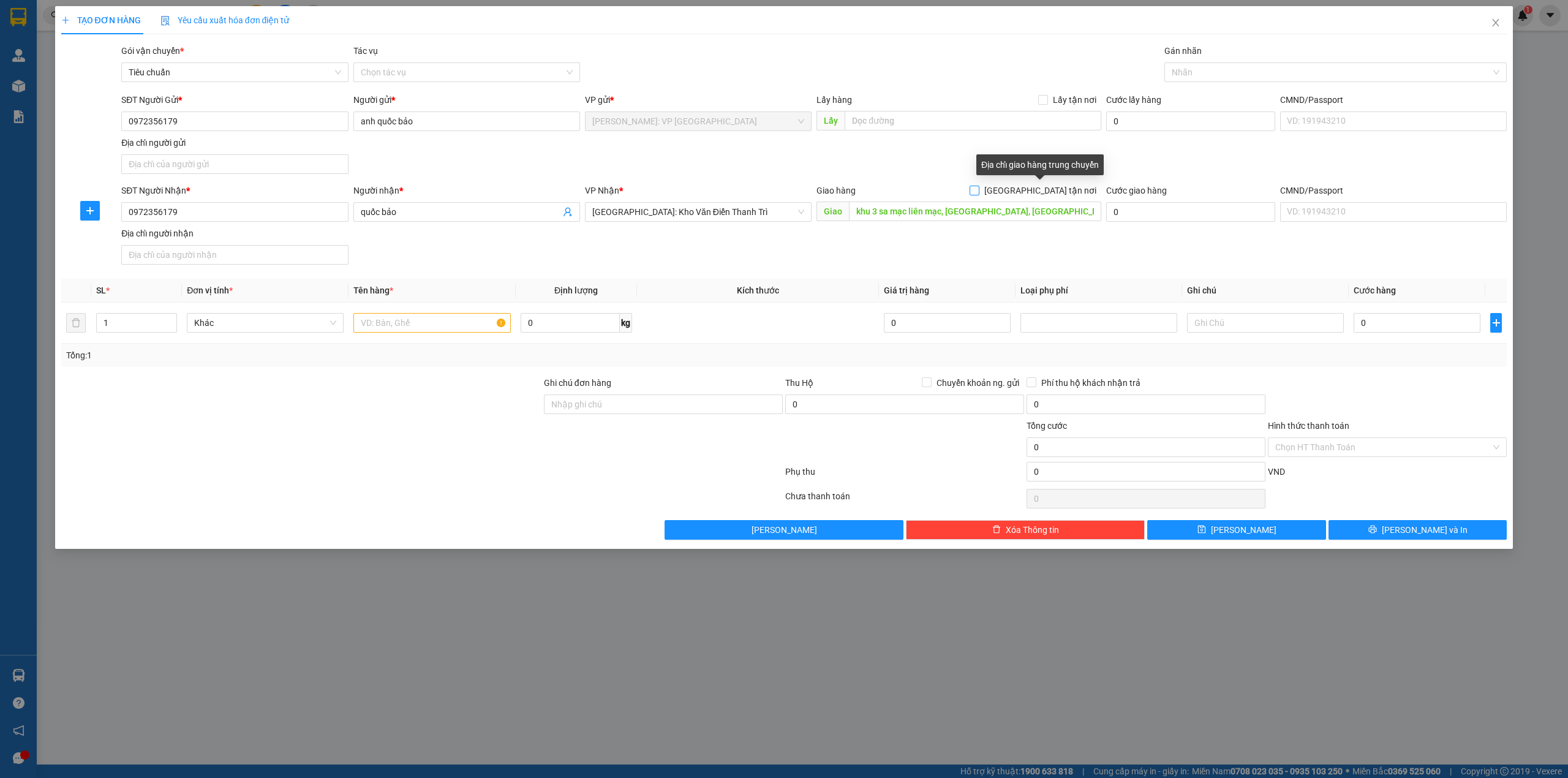
click at [978, 191] on input "[GEOGRAPHIC_DATA] tận nơi" at bounding box center [974, 190] width 9 height 9
checkbox input "true"
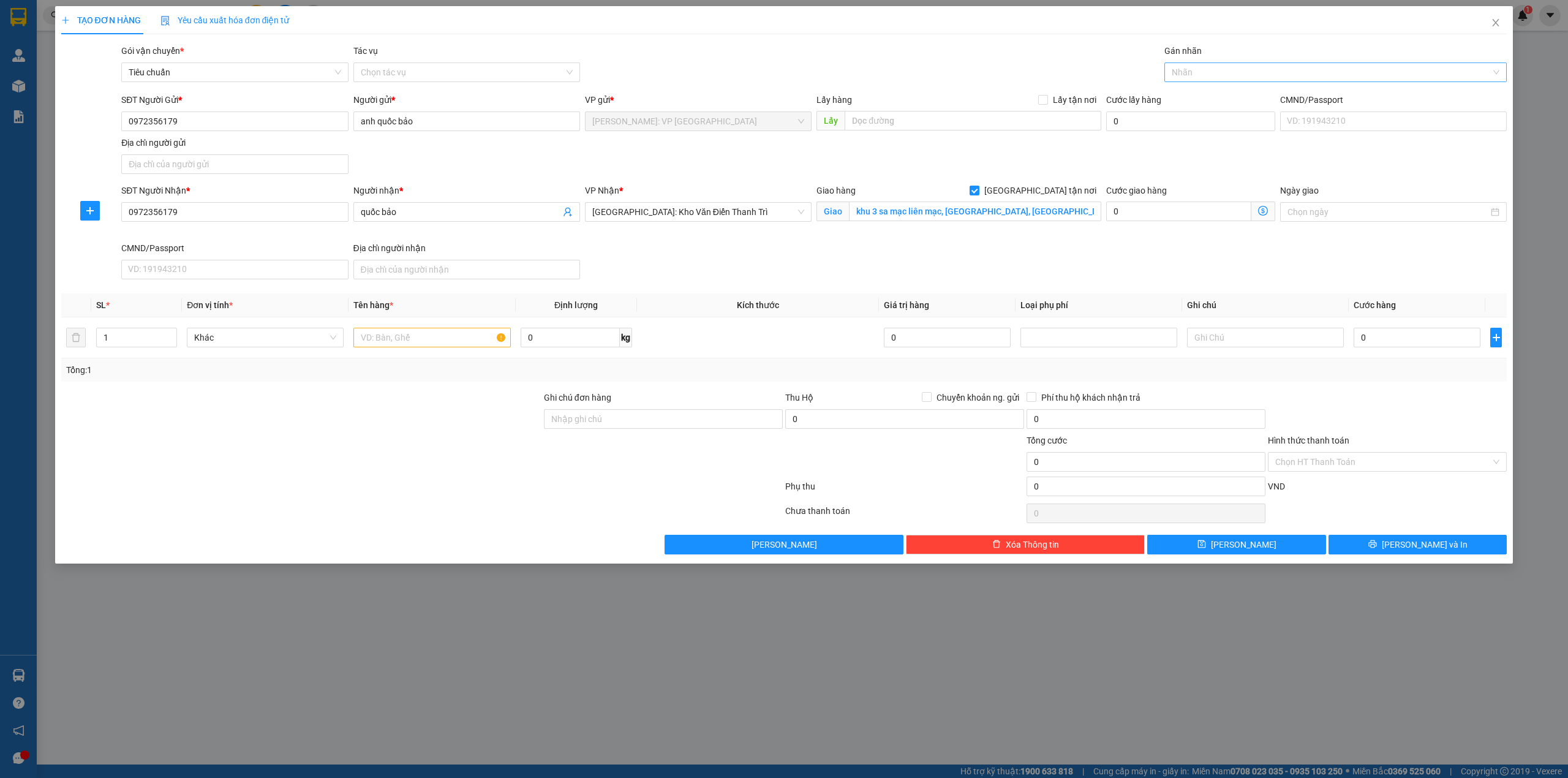
click at [1200, 67] on div at bounding box center [1329, 72] width 324 height 14
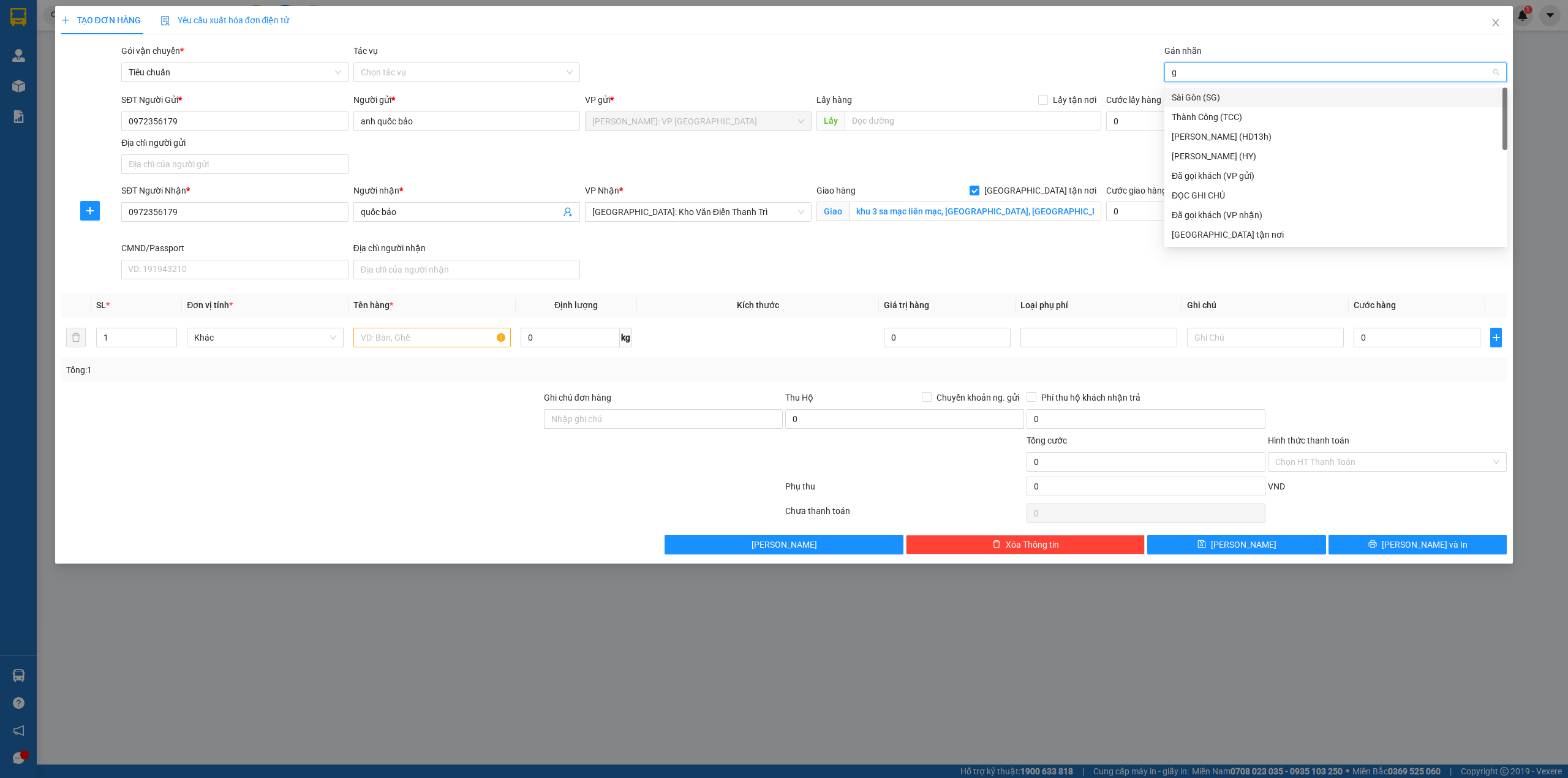
type input "gi"
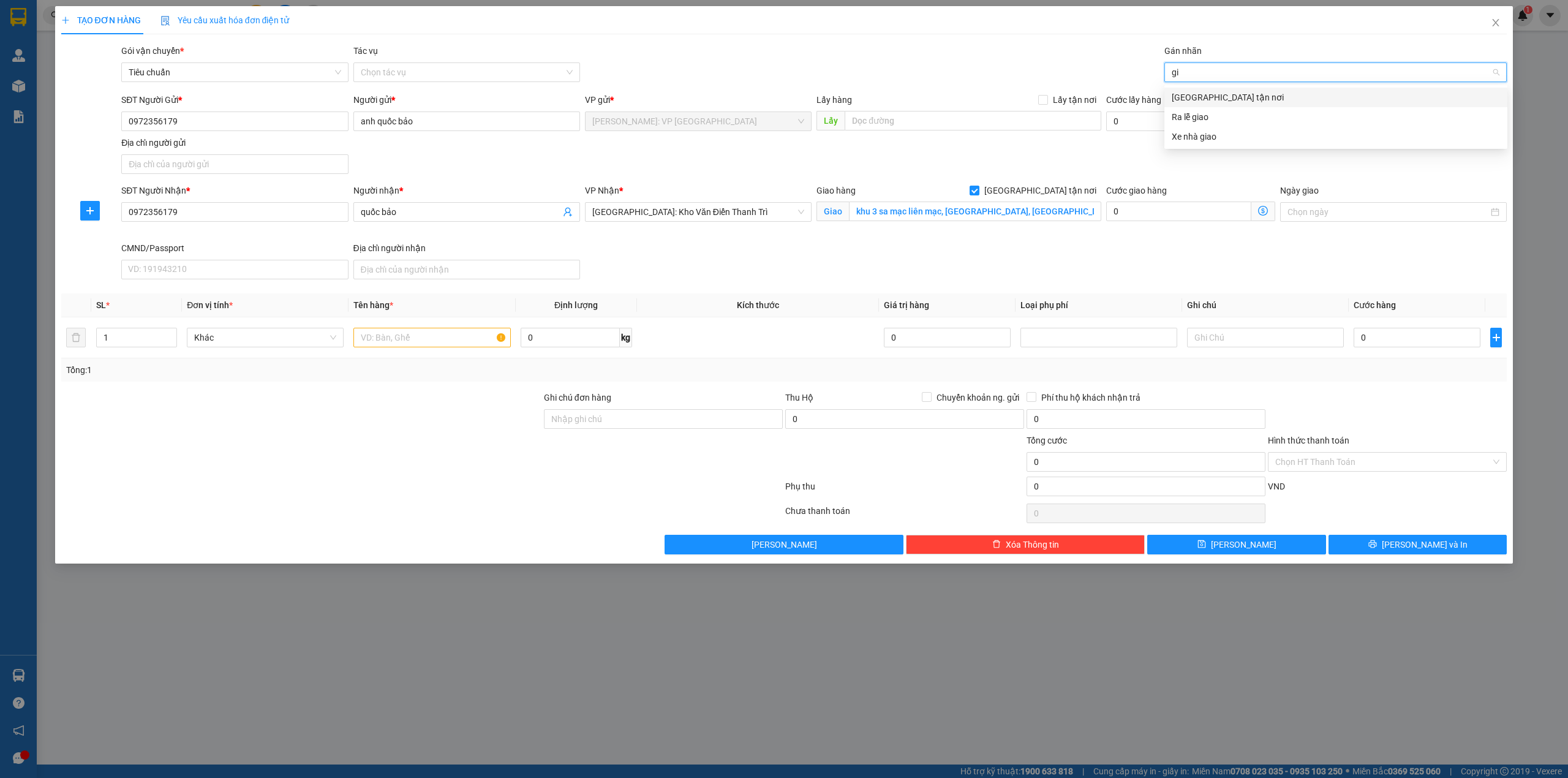
click at [1178, 92] on div "[GEOGRAPHIC_DATA] tận nơi" at bounding box center [1335, 97] width 328 height 13
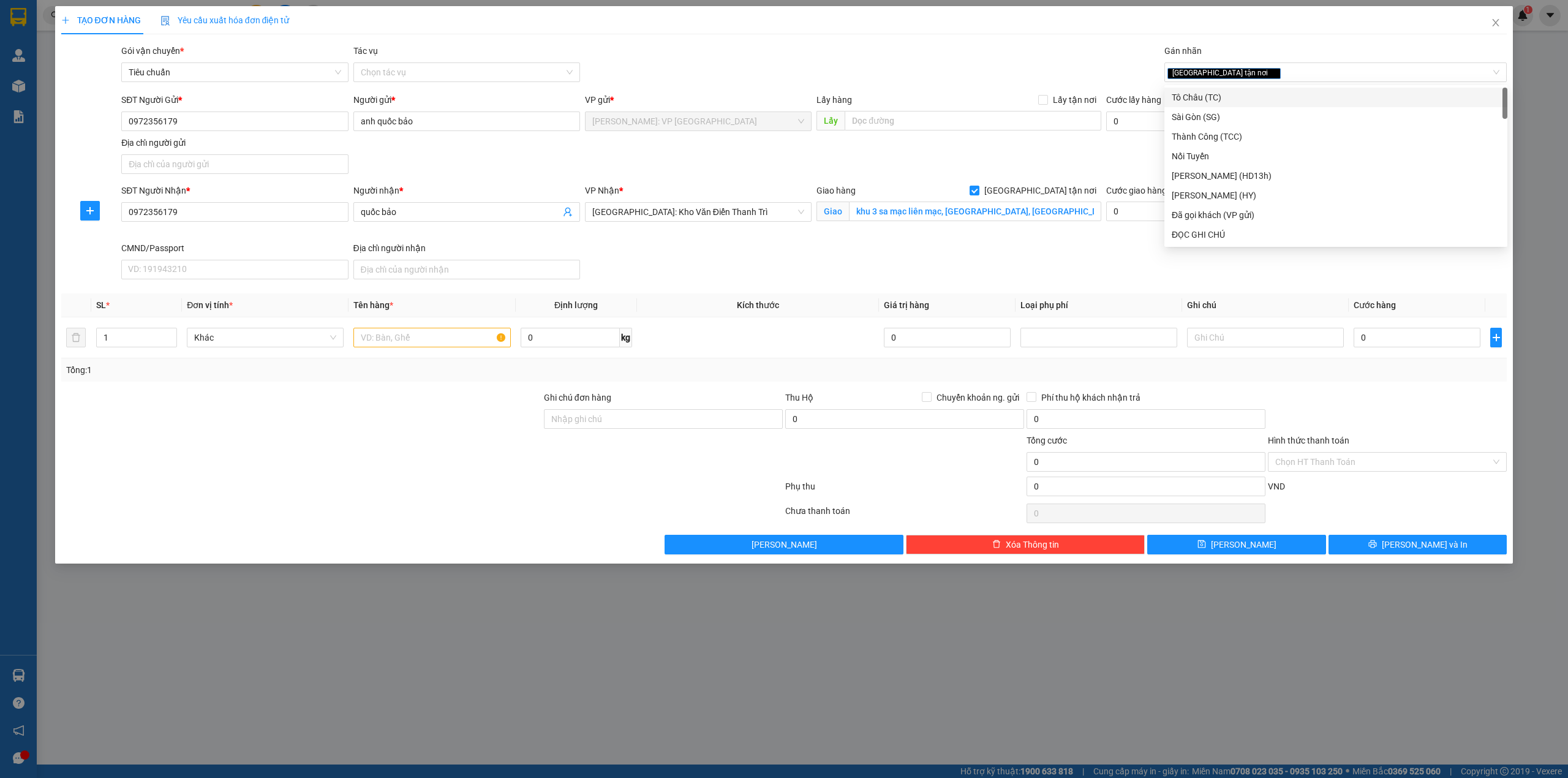
drag, startPoint x: 871, startPoint y: 33, endPoint x: 887, endPoint y: 33, distance: 16.0
click at [875, 36] on div "TẠO ĐƠN HÀNG Yêu cầu xuất hóa đơn điện tử Transit Pickup Surcharge Ids Transit …" at bounding box center [784, 280] width 1446 height 548
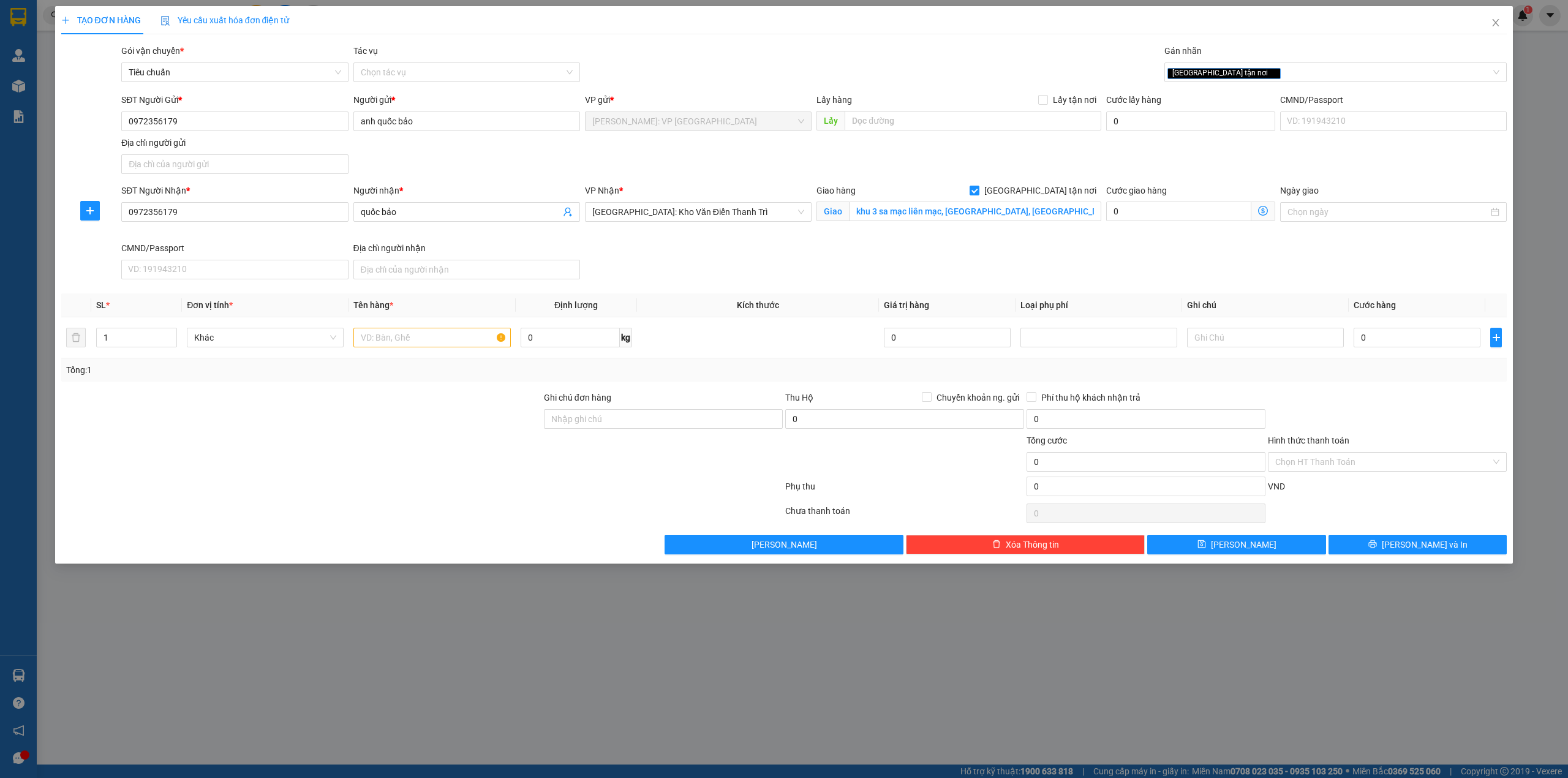
click at [718, 259] on div "SĐT Người Nhận * 0972356179 Người nhận * quốc bảo VP Nhận * Hà Nội: Kho Văn Điể…" at bounding box center [813, 234] width 1390 height 101
drag, startPoint x: 351, startPoint y: 372, endPoint x: 360, endPoint y: 343, distance: 30.4
click at [350, 370] on div "Tổng: 1" at bounding box center [335, 369] width 538 height 13
click at [364, 341] on input "text" at bounding box center [431, 338] width 156 height 20
type input "1 thùng xốp bọc pe (tượng gỗ)"
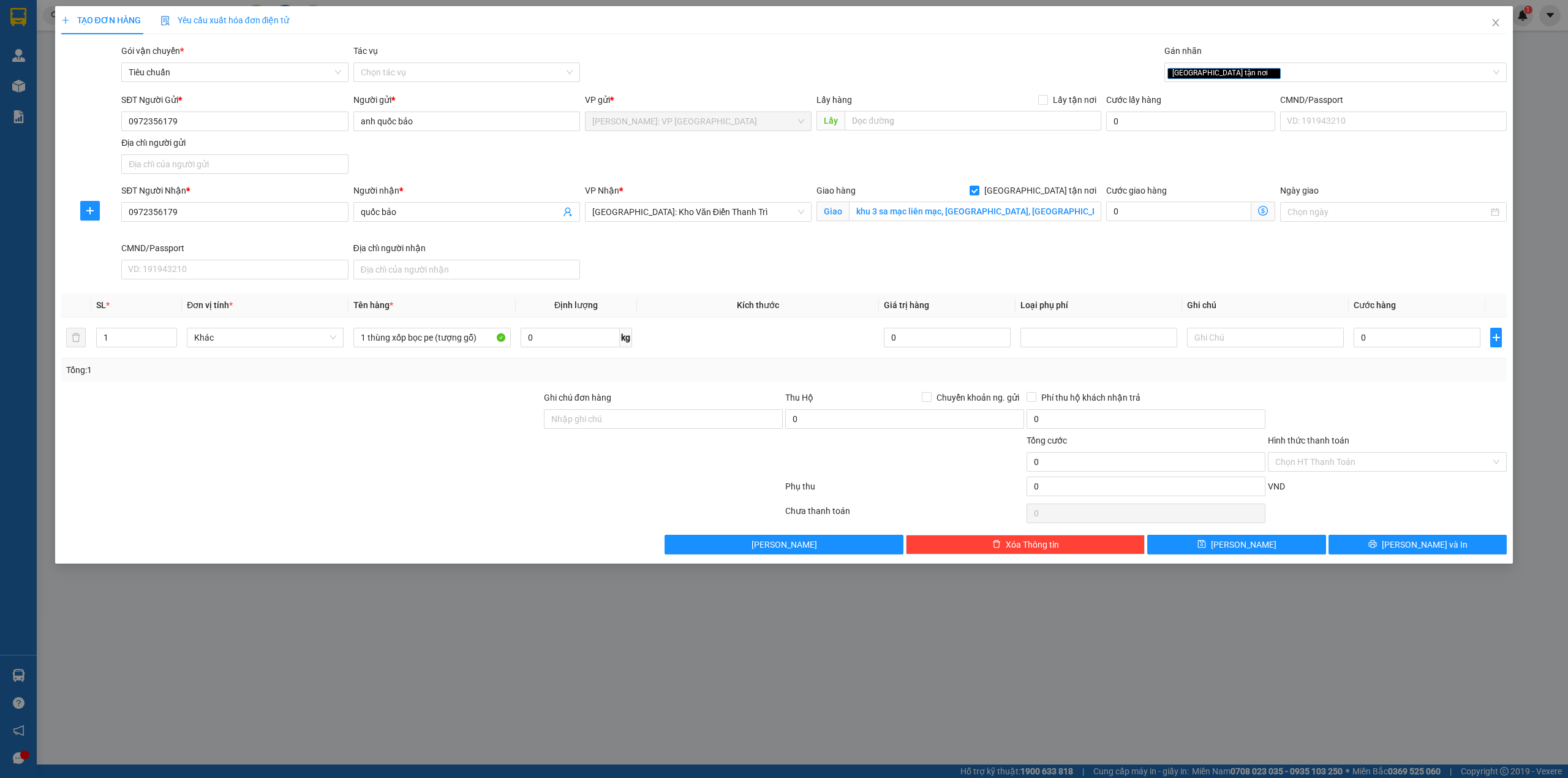
click at [341, 439] on div at bounding box center [301, 455] width 483 height 43
click at [1012, 268] on div "SĐT Người Nhận * 0972356179 Người nhận * quốc bảo VP Nhận * Hà Nội: Kho Văn Điể…" at bounding box center [813, 234] width 1390 height 101
type input "1"
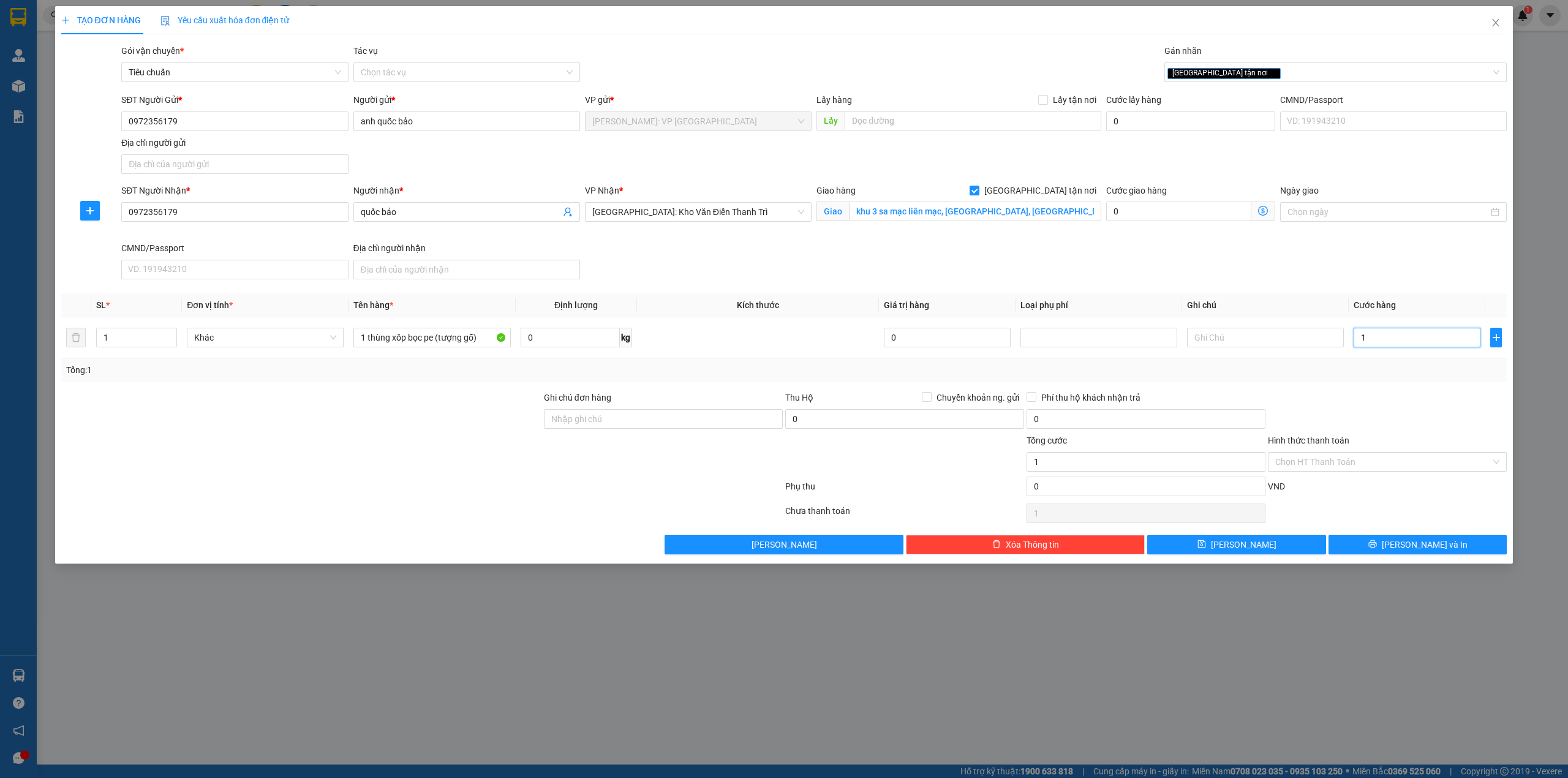
type input "18"
type input "180"
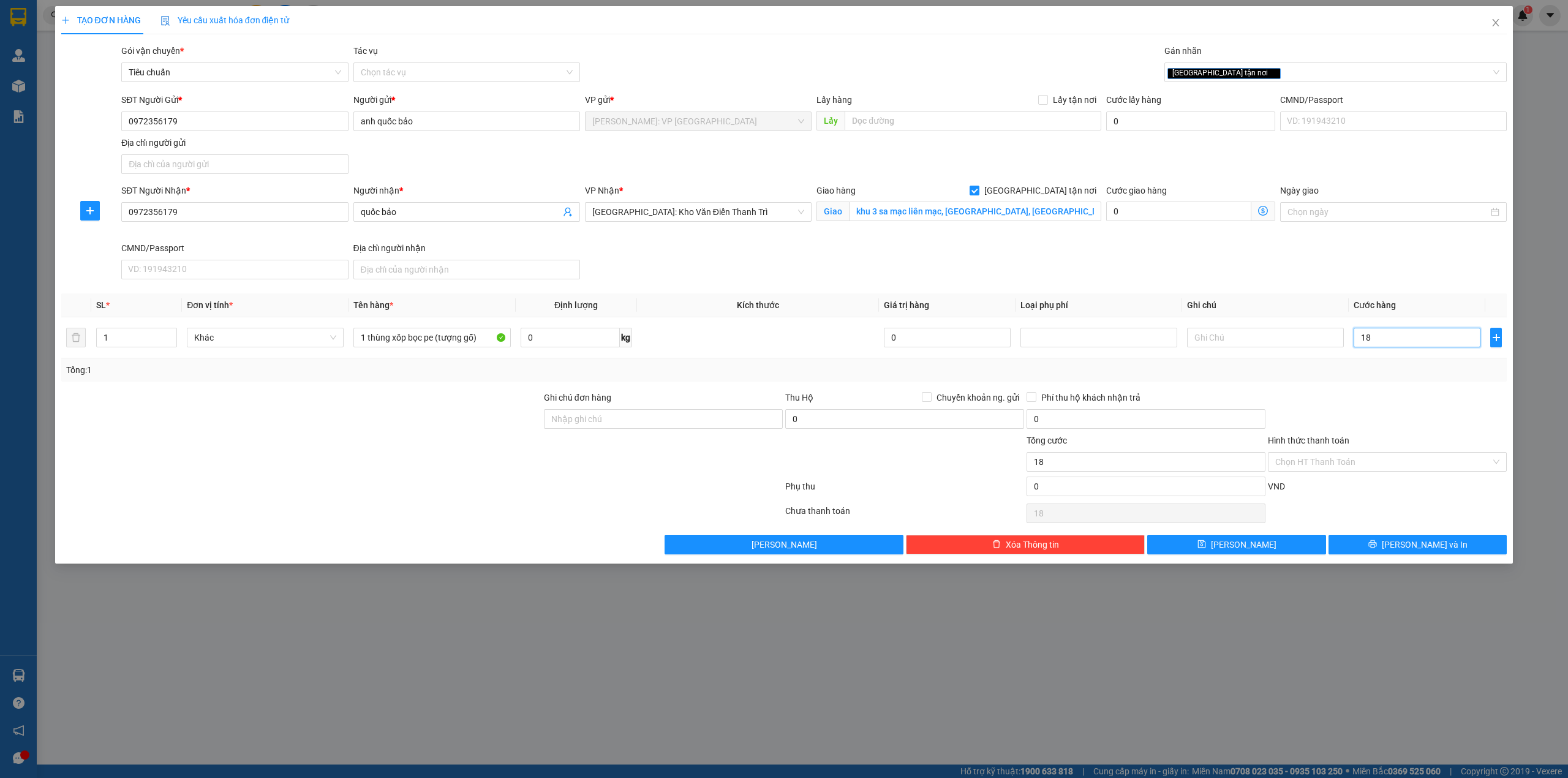
type input "180"
type input "1.800"
type input "18.000"
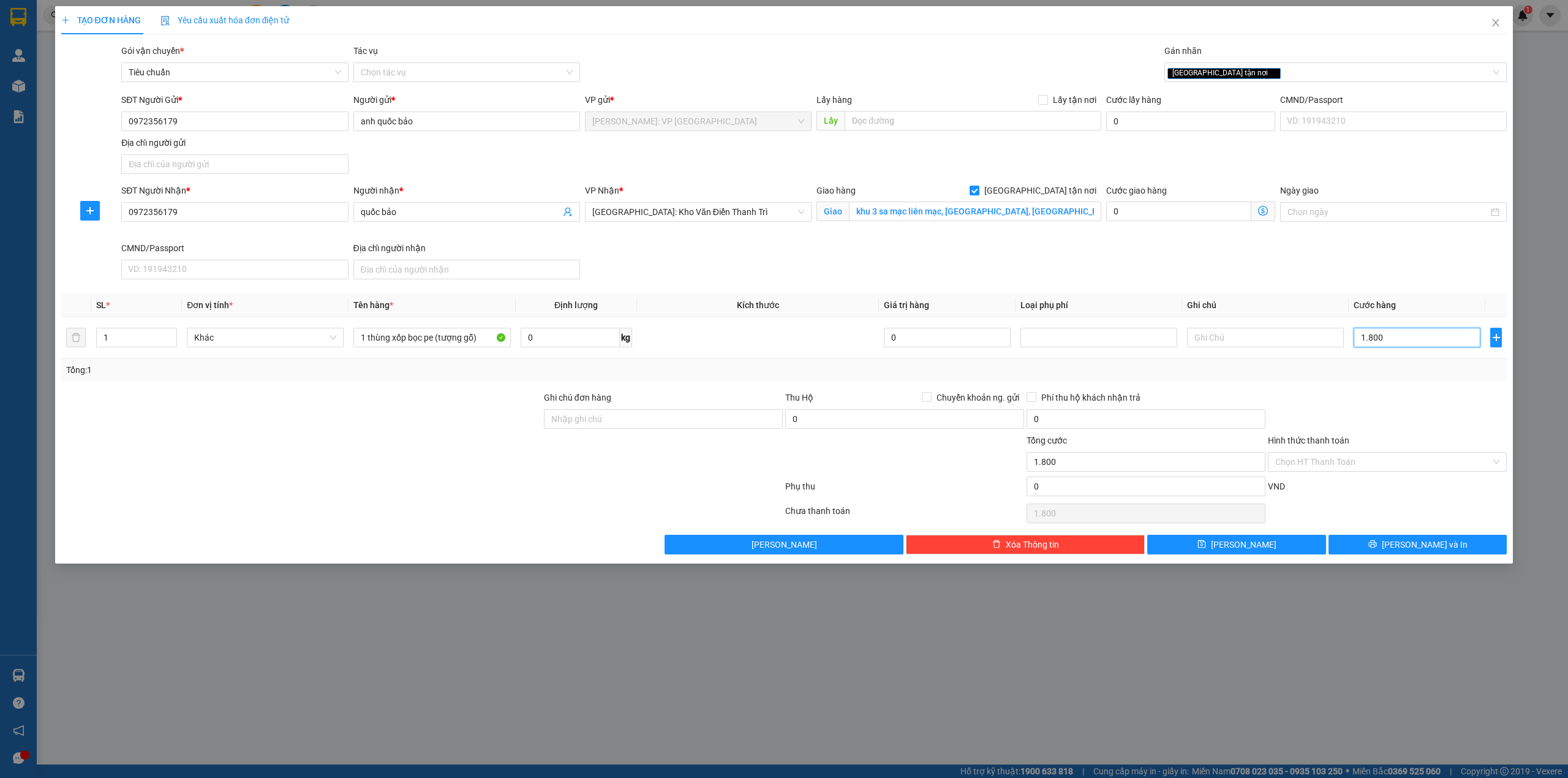
type input "18.000"
type input "180.000"
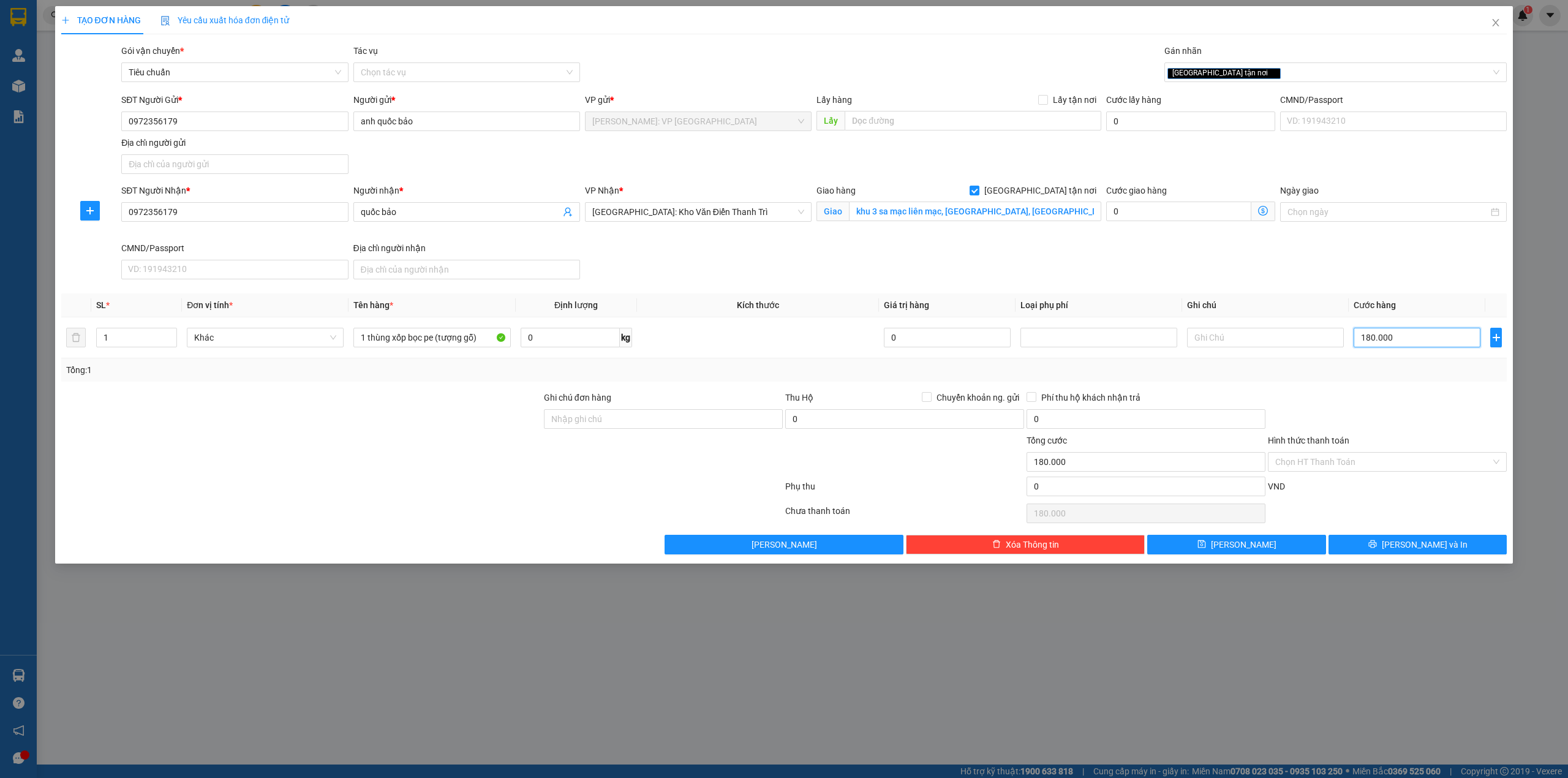
type input "180.000"
click at [1329, 420] on div at bounding box center [1386, 412] width 242 height 43
click at [1335, 470] on input "Hình thức thanh toán" at bounding box center [1383, 462] width 216 height 18
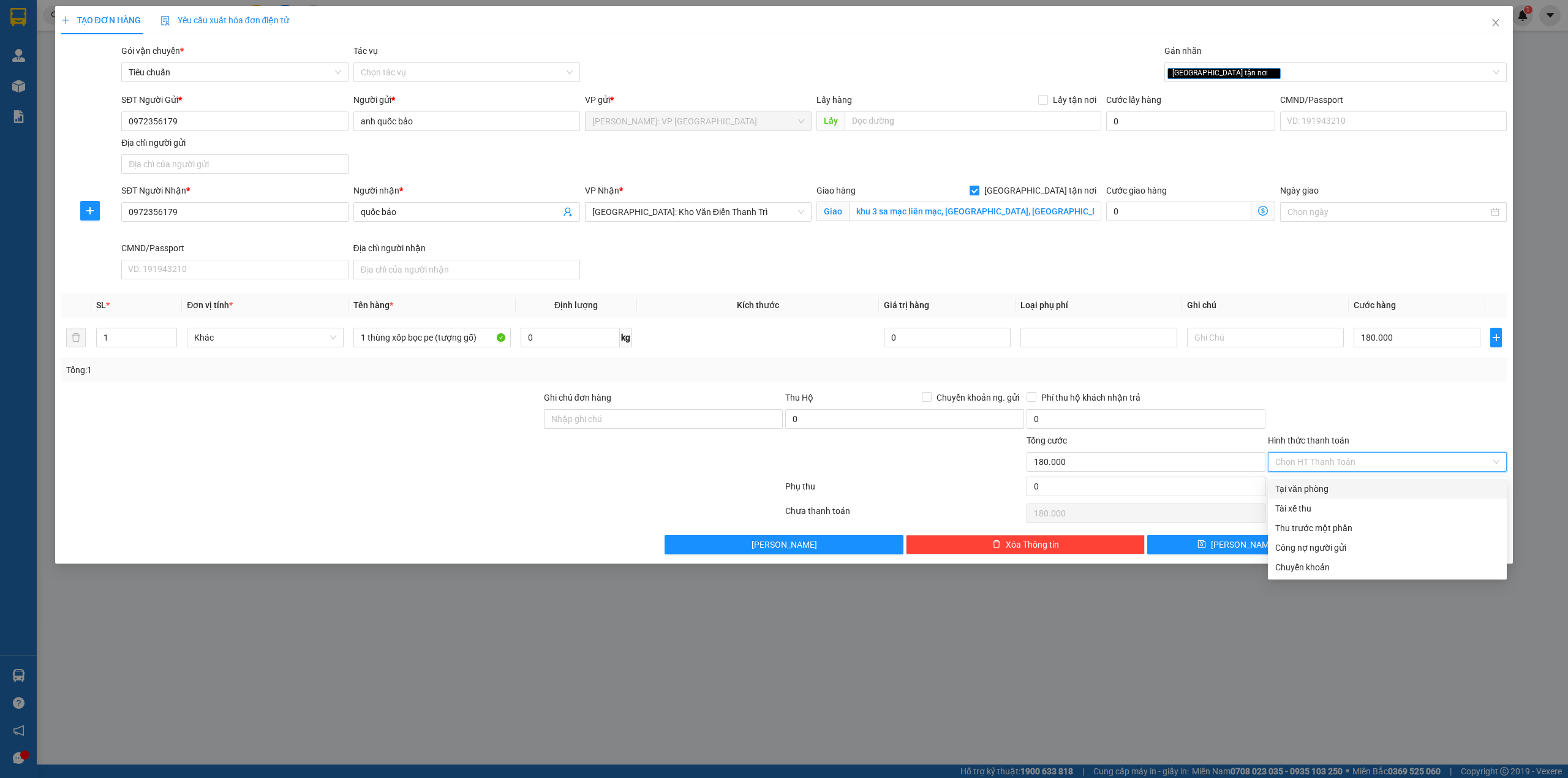
click at [1319, 483] on div "Tại văn phòng" at bounding box center [1386, 488] width 224 height 13
type input "0"
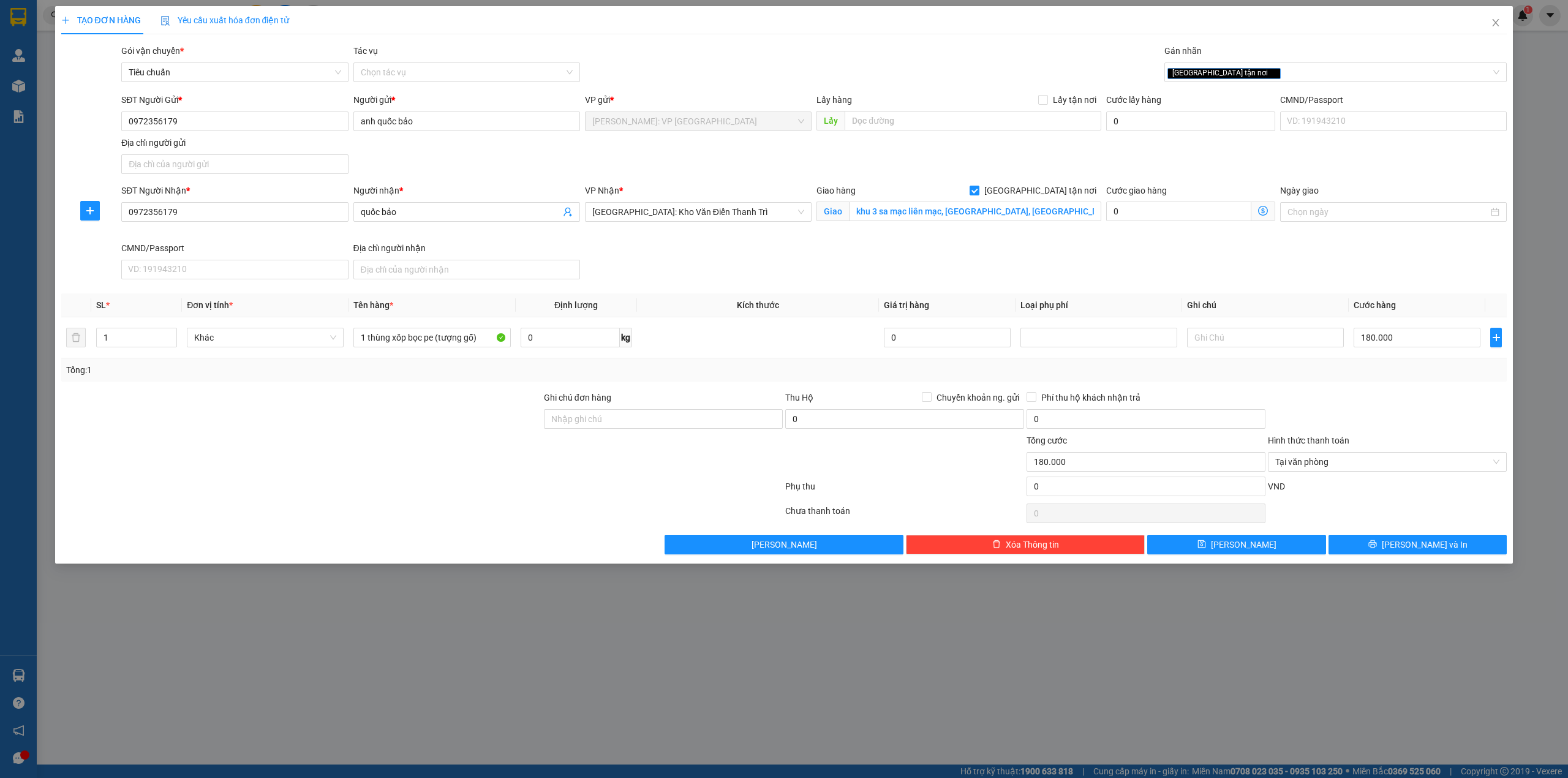
click at [1360, 422] on div at bounding box center [1386, 412] width 242 height 43
click at [455, 489] on div at bounding box center [422, 488] width 724 height 24
click at [1420, 547] on span "Lưu và In" at bounding box center [1423, 544] width 85 height 13
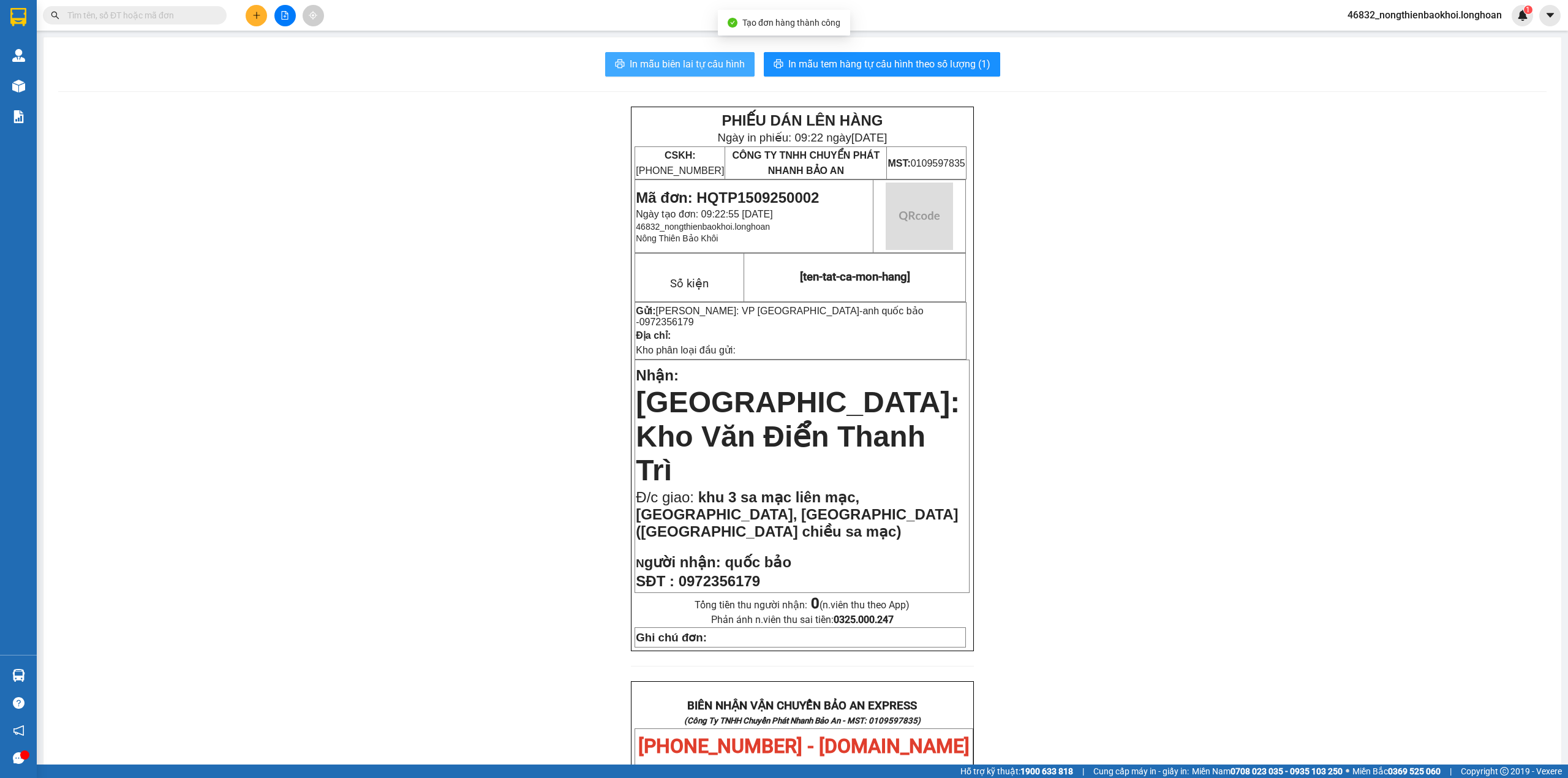
click at [686, 67] on span "In mẫu biên lai tự cấu hình" at bounding box center [687, 64] width 115 height 15
click at [518, 473] on div "PHIẾU DÁN LÊN HÀNG Ngày in phiếu: 09:22 ngày 15-09-2025 CSKH: 1900.06.88.33 CÔN…" at bounding box center [802, 729] width 1488 height 1244
click at [483, 195] on div "PHIẾU DÁN LÊN HÀNG Ngày in phiếu: 09:22 ngày 15-09-2025 CSKH: 1900.06.88.33 CÔN…" at bounding box center [802, 729] width 1488 height 1244
click at [472, 188] on div "PHIẾU DÁN LÊN HÀNG Ngày in phiếu: 09:22 ngày 15-09-2025 CSKH: 1900.06.88.33 CÔN…" at bounding box center [802, 729] width 1488 height 1244
click at [476, 170] on div "PHIẾU DÁN LÊN HÀNG Ngày in phiếu: 09:22 ngày 15-09-2025 CSKH: 1900.06.88.33 CÔN…" at bounding box center [802, 729] width 1488 height 1244
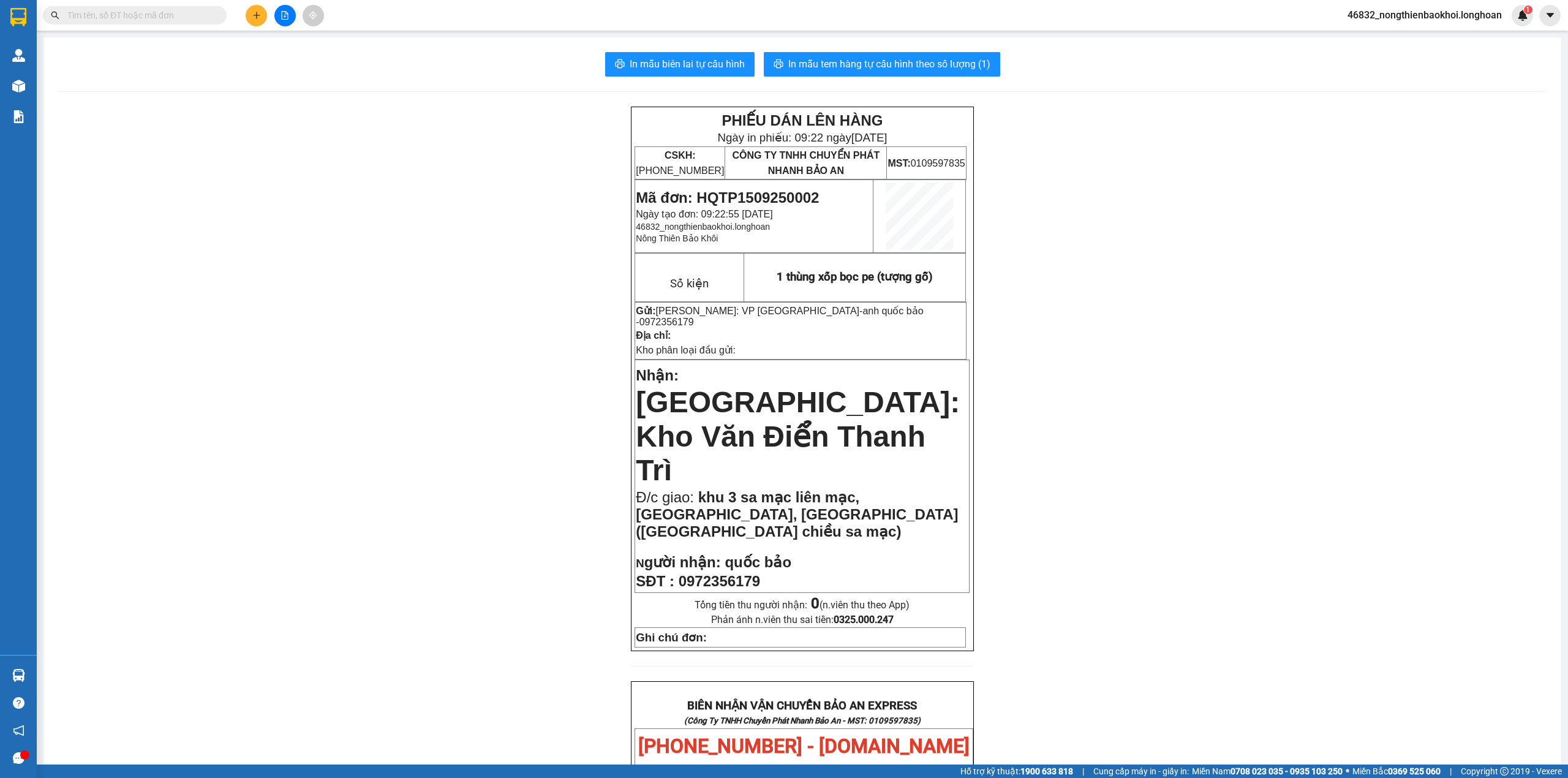
click at [375, 156] on div "PHIẾU DÁN LÊN HÀNG Ngày in phiếu: 09:22 ngày 15-09-2025 CSKH: 1900.06.88.33 CÔN…" at bounding box center [802, 729] width 1488 height 1244
drag, startPoint x: 384, startPoint y: 164, endPoint x: 367, endPoint y: 170, distance: 18.0
click at [385, 165] on div "PHIẾU DÁN LÊN HÀNG Ngày in phiếu: 09:22 ngày 15-09-2025 CSKH: 1900.06.88.33 CÔN…" at bounding box center [802, 729] width 1488 height 1244
click at [303, 164] on div "PHIẾU DÁN LÊN HÀNG Ngày in phiếu: 09:22 ngày 15-09-2025 CSKH: 1900.06.88.33 CÔN…" at bounding box center [802, 729] width 1488 height 1244
click at [461, 170] on div "PHIẾU DÁN LÊN HÀNG Ngày in phiếu: 09:22 ngày 15-09-2025 CSKH: 1900.06.88.33 CÔN…" at bounding box center [802, 729] width 1488 height 1244
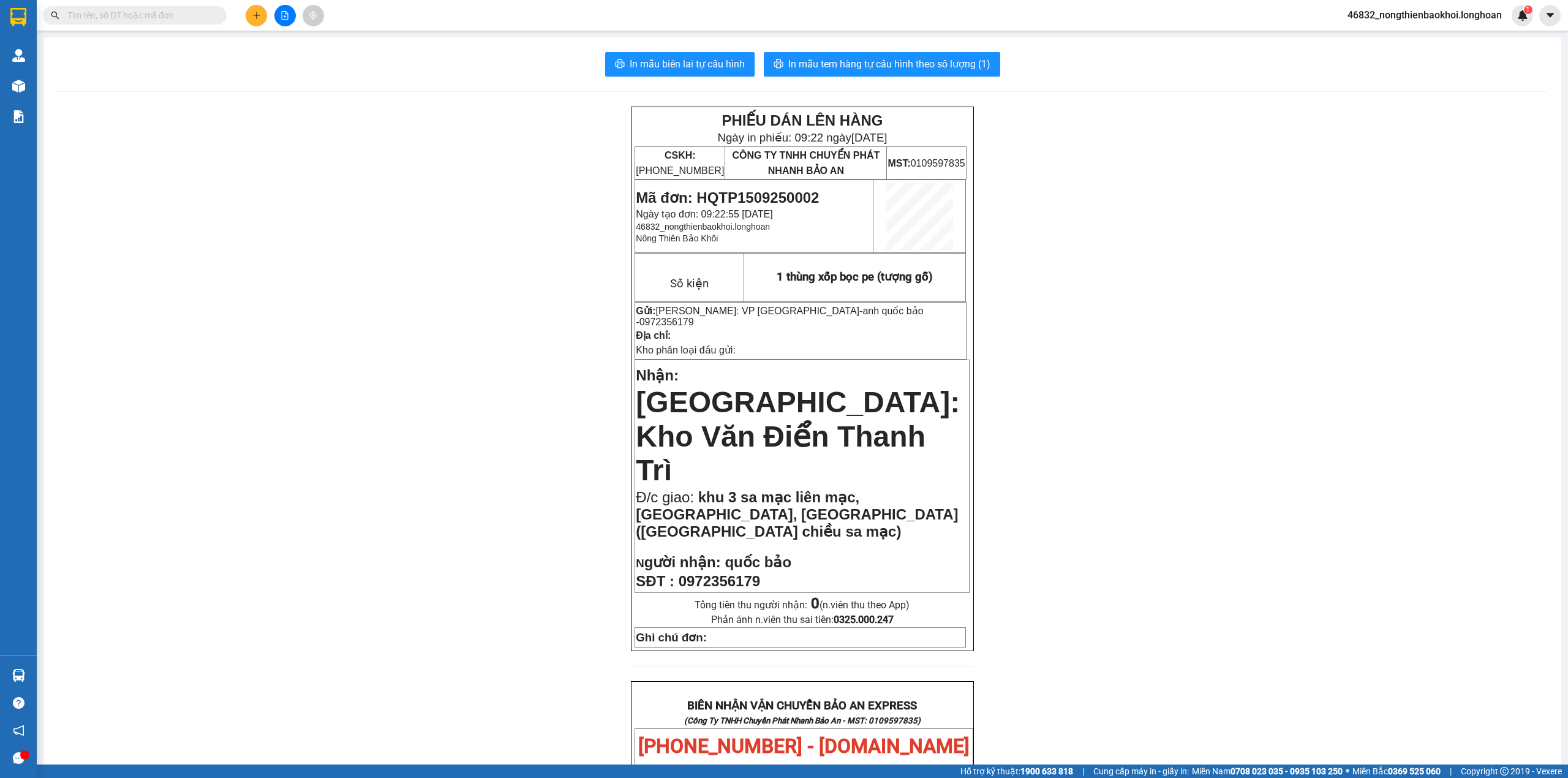
click at [463, 195] on div "PHIẾU DÁN LÊN HÀNG Ngày in phiếu: 09:22 ngày 15-09-2025 CSKH: 1900.06.88.33 CÔN…" at bounding box center [802, 729] width 1488 height 1244
click at [465, 187] on div "PHIẾU DÁN LÊN HÀNG Ngày in phiếu: 09:22 ngày 15-09-2025 CSKH: 1900.06.88.33 CÔN…" at bounding box center [802, 729] width 1488 height 1244
click at [335, 105] on div "In mẫu biên lai tự cấu hình In mẫu tem hàng tự cấu hình theo số lượng (1) PHIẾU…" at bounding box center [802, 702] width 1518 height 1329
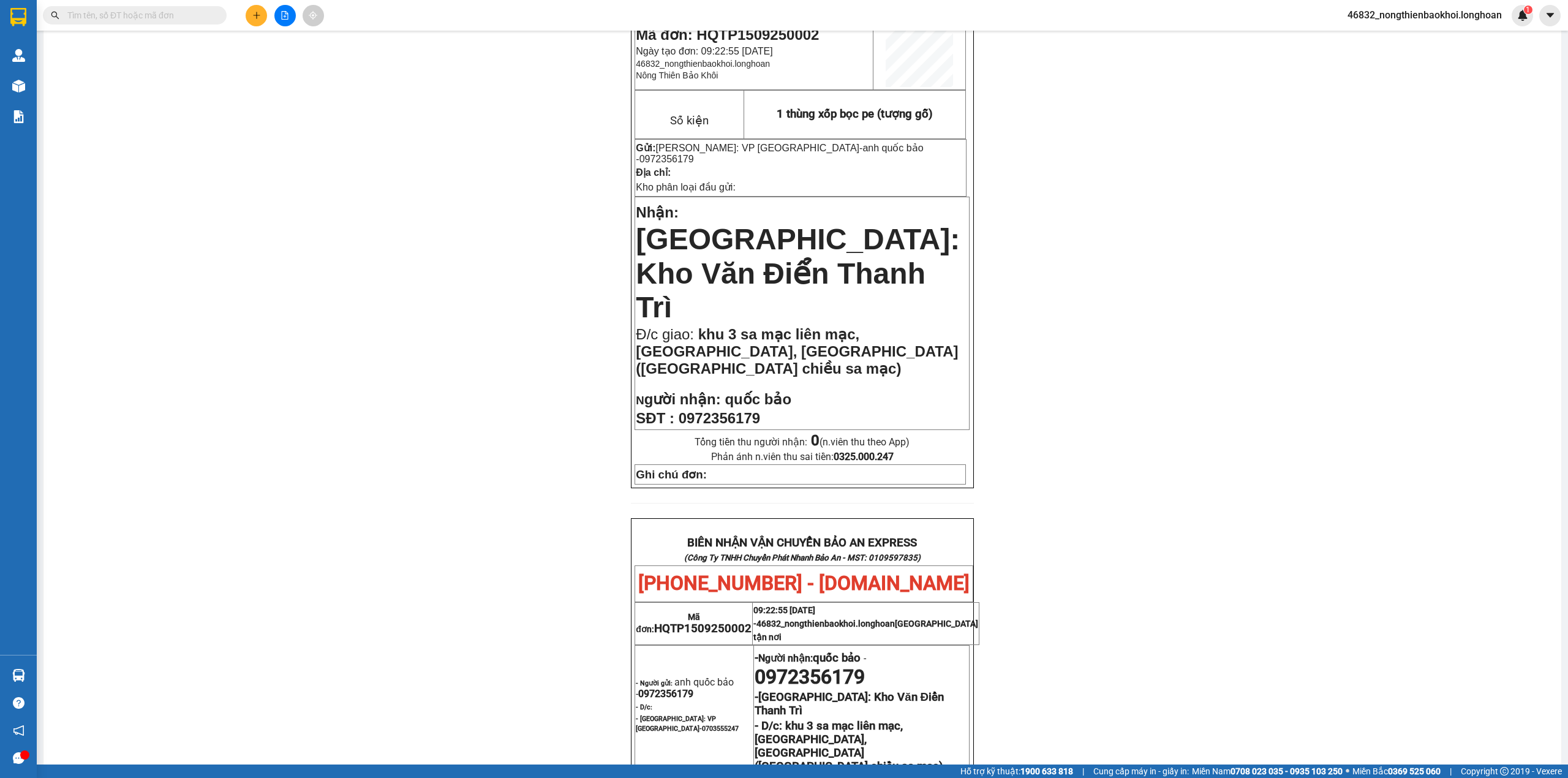
scroll to position [245, 0]
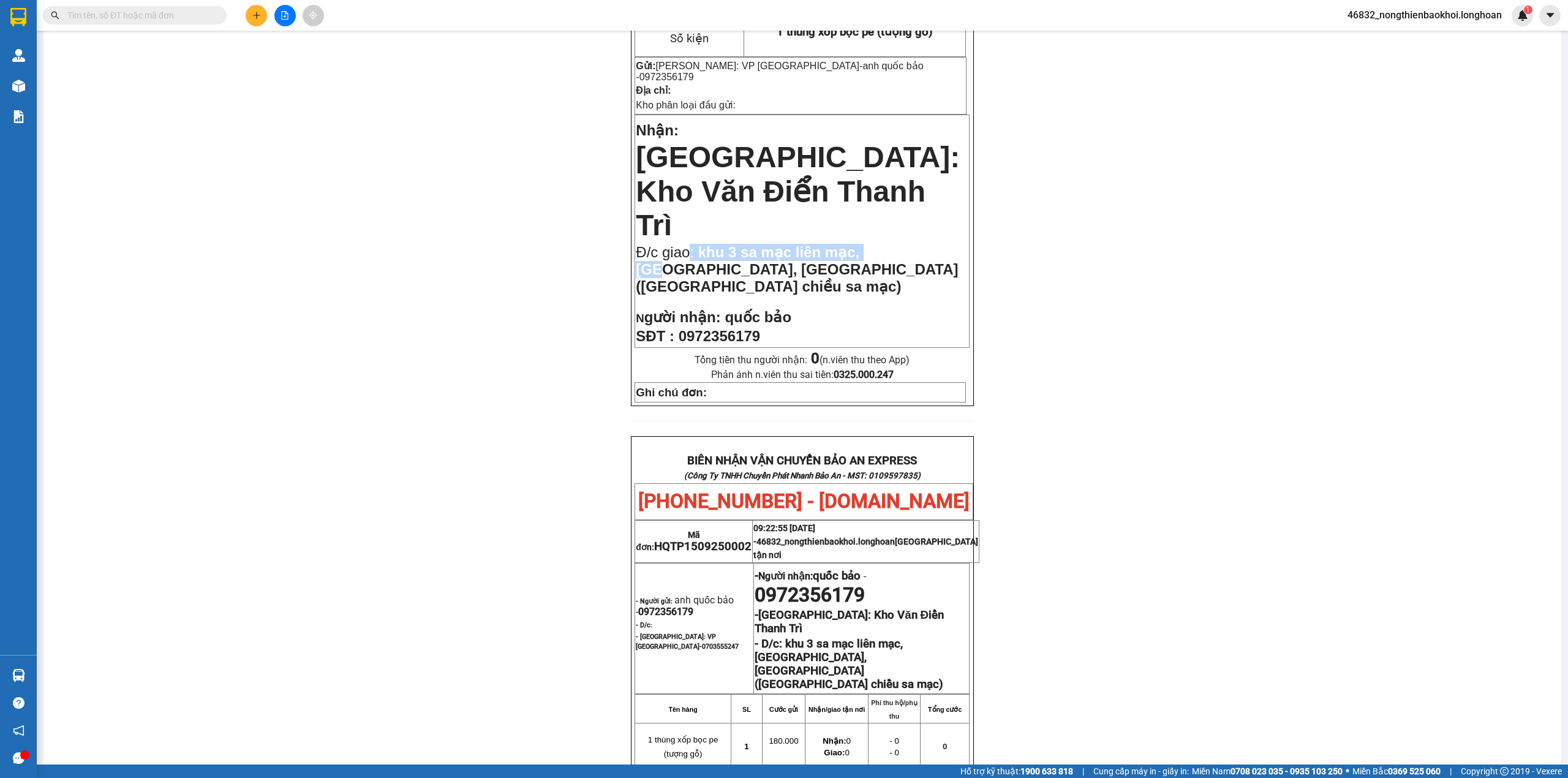
drag, startPoint x: 684, startPoint y: 181, endPoint x: 892, endPoint y: 190, distance: 208.2
click at [892, 243] on span "Đ/c giao: khu 3 sa mạc liên mạc, mê linh, hà nội (ngã tư chợ chiều sa mạc)" at bounding box center [796, 269] width 322 height 51
click at [914, 243] on span "khu 3 sa mạc liên mạc, mê linh, hà nội (ngã tư chợ chiều sa mạc)" at bounding box center [796, 269] width 322 height 51
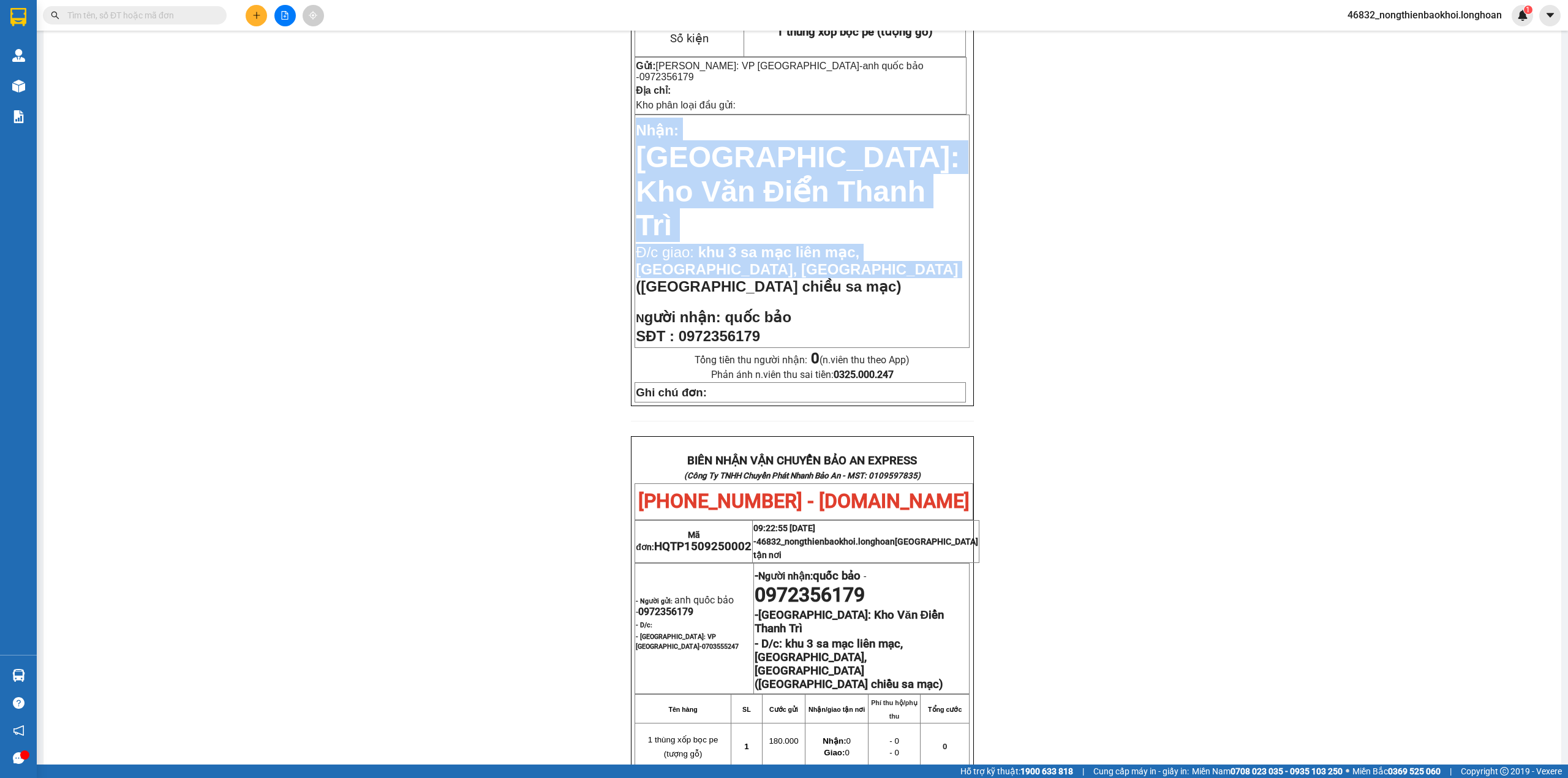
drag, startPoint x: 610, startPoint y: 199, endPoint x: 785, endPoint y: 197, distance: 175.0
click at [785, 197] on div "PHIẾU DÁN LÊN HÀNG Ngày in phiếu: 09:22 ngày 15-09-2025 CSKH: 1900.06.88.33 CÔN…" at bounding box center [802, 483] width 1488 height 1244
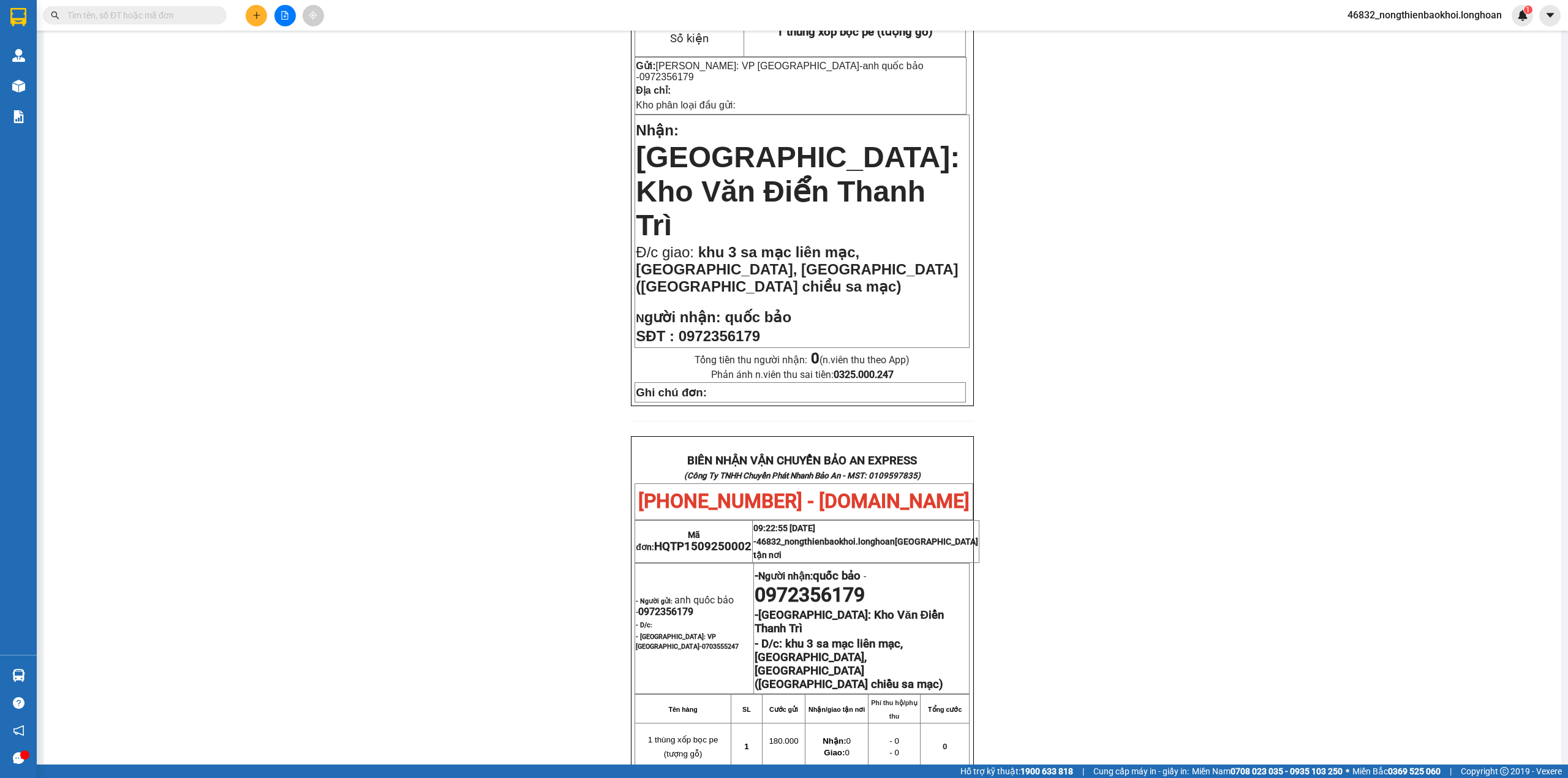
click at [819, 243] on p "Đ/c giao: khu 3 sa mạc liên mạc, mê linh, hà nội (ngã tư chợ chiều sa mạc)" at bounding box center [802, 269] width 332 height 51
click at [453, 238] on div "PHIẾU DÁN LÊN HÀNG Ngày in phiếu: 09:22 ngày 15-09-2025 CSKH: 1900.06.88.33 CÔN…" at bounding box center [802, 483] width 1488 height 1244
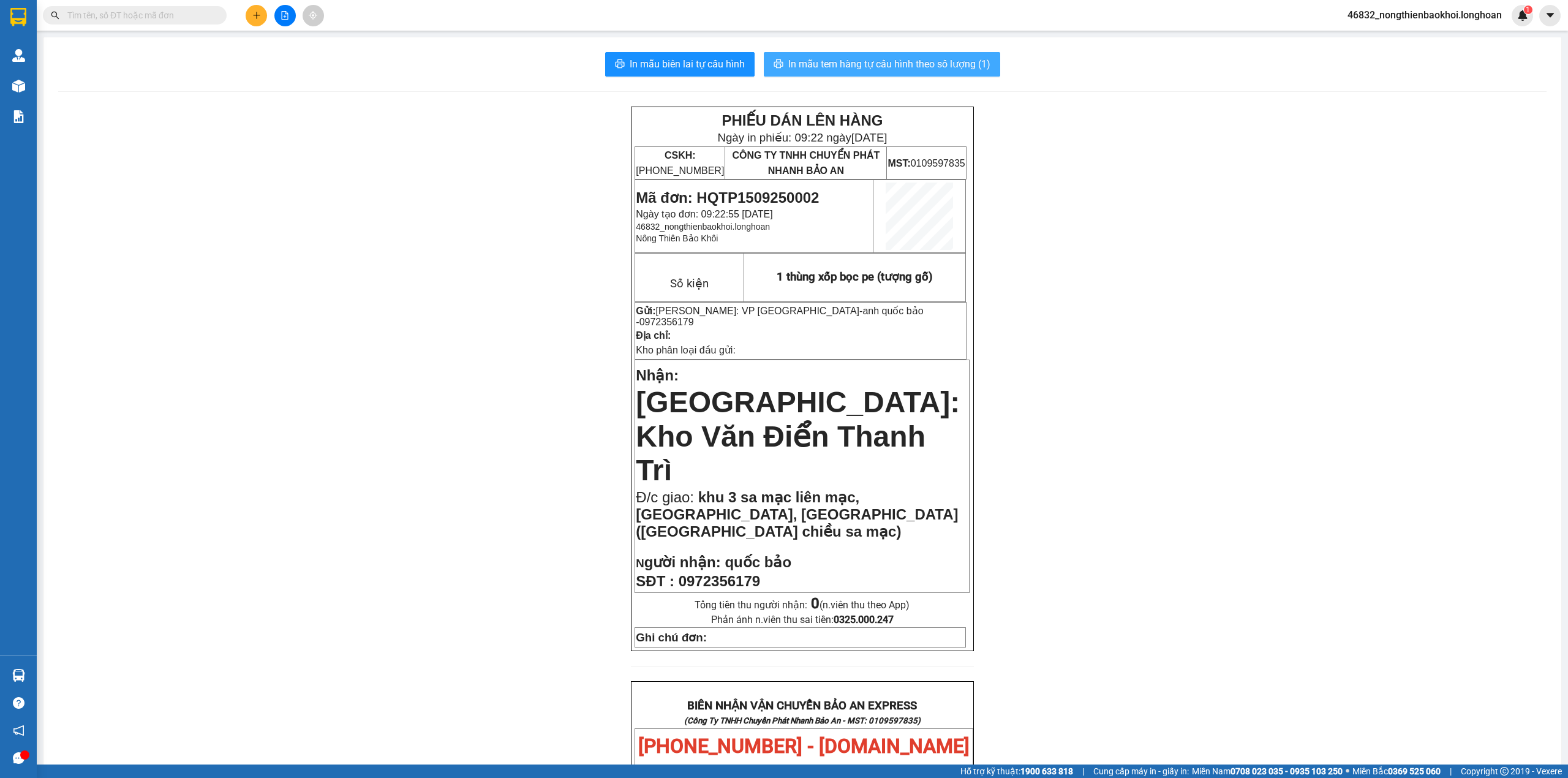
click at [944, 69] on span "In mẫu tem hàng tự cấu hình theo số lượng (1)" at bounding box center [889, 64] width 202 height 15
click at [412, 449] on div "PHIẾU DÁN LÊN HÀNG Ngày in phiếu: 09:24 ngày 15-09-2025 CSKH: 1900.06.88.33 CÔN…" at bounding box center [802, 729] width 1488 height 1244
drag, startPoint x: 394, startPoint y: 400, endPoint x: 410, endPoint y: 397, distance: 16.3
click at [404, 398] on div "PHIẾU DÁN LÊN HÀNG Ngày in phiếu: 09:24 ngày 15-09-2025 CSKH: 1900.06.88.33 CÔN…" at bounding box center [802, 729] width 1488 height 1244
drag, startPoint x: 409, startPoint y: 367, endPoint x: 412, endPoint y: 287, distance: 80.1
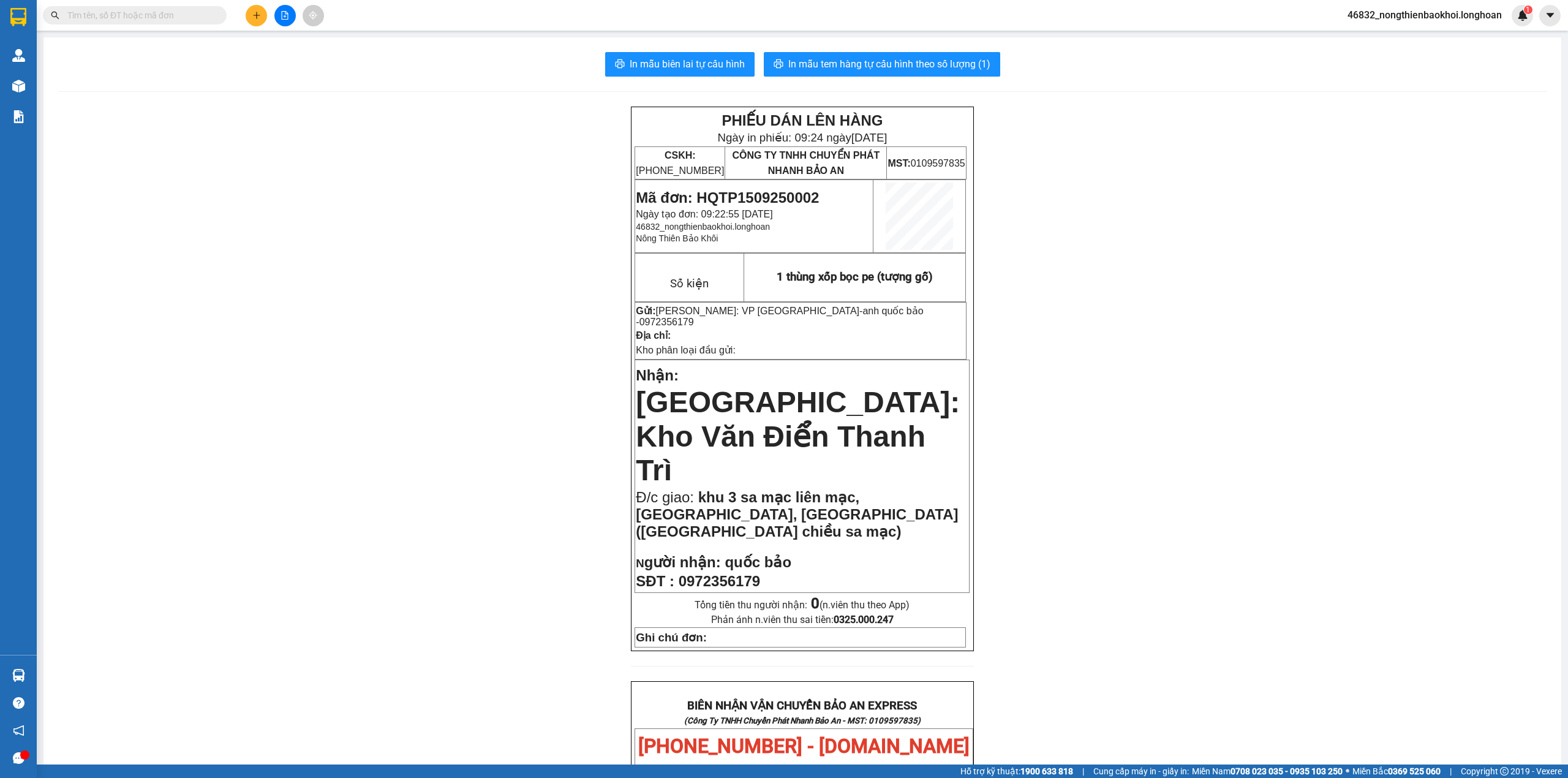
click at [412, 358] on div "PHIẾU DÁN LÊN HÀNG Ngày in phiếu: 09:24 ngày 15-09-2025 CSKH: 1900.06.88.33 CÔN…" at bounding box center [802, 729] width 1488 height 1244
drag, startPoint x: 258, startPoint y: 155, endPoint x: 243, endPoint y: 153, distance: 15.1
click at [252, 155] on div "PHIẾU DÁN LÊN HÀNG Ngày in phiếu: 09:24 ngày 15-09-2025 CSKH: 1900.06.88.33 CÔN…" at bounding box center [802, 729] width 1488 height 1244
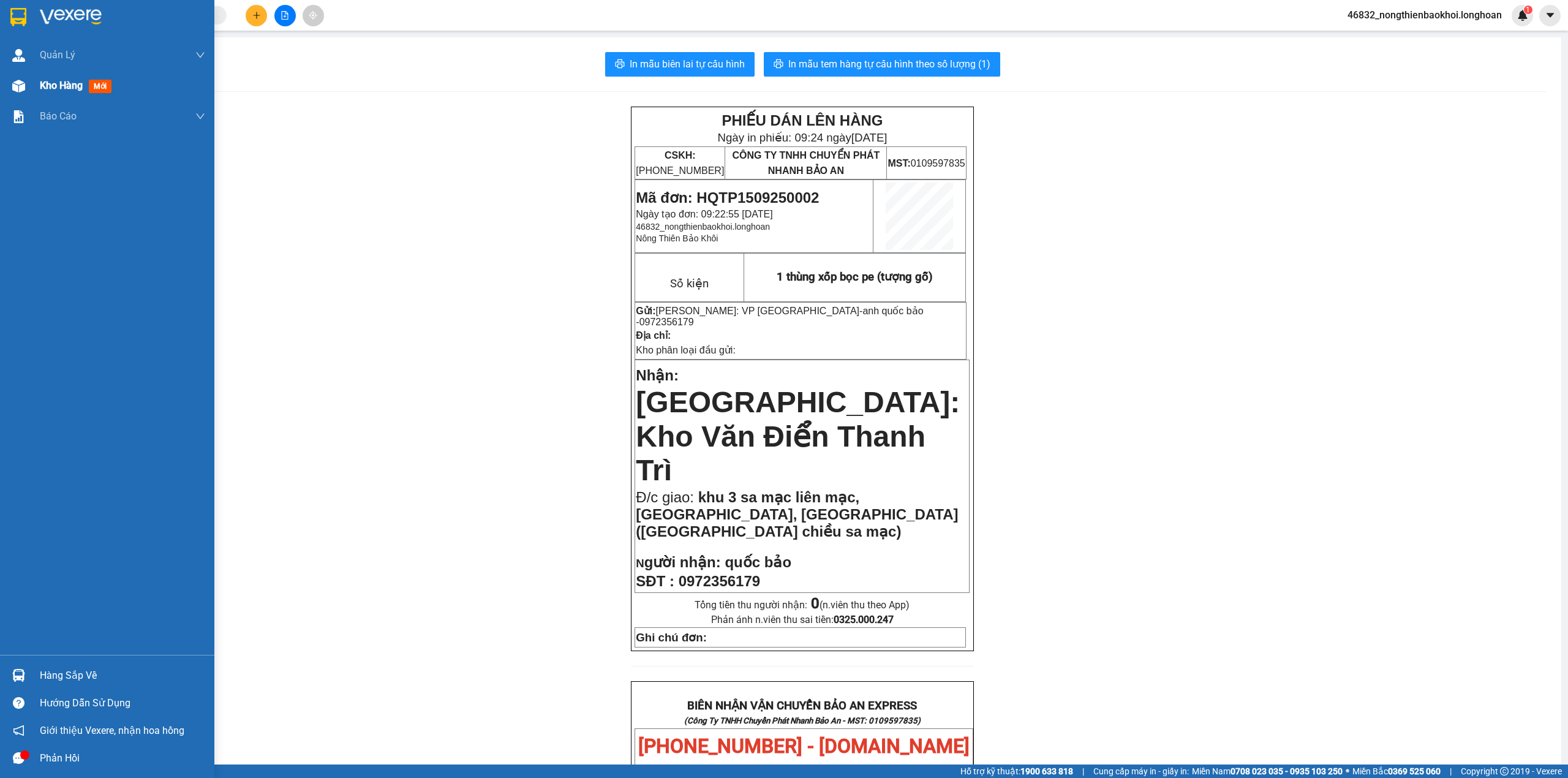
click at [6, 75] on div "Kho hàng mới" at bounding box center [107, 85] width 215 height 31
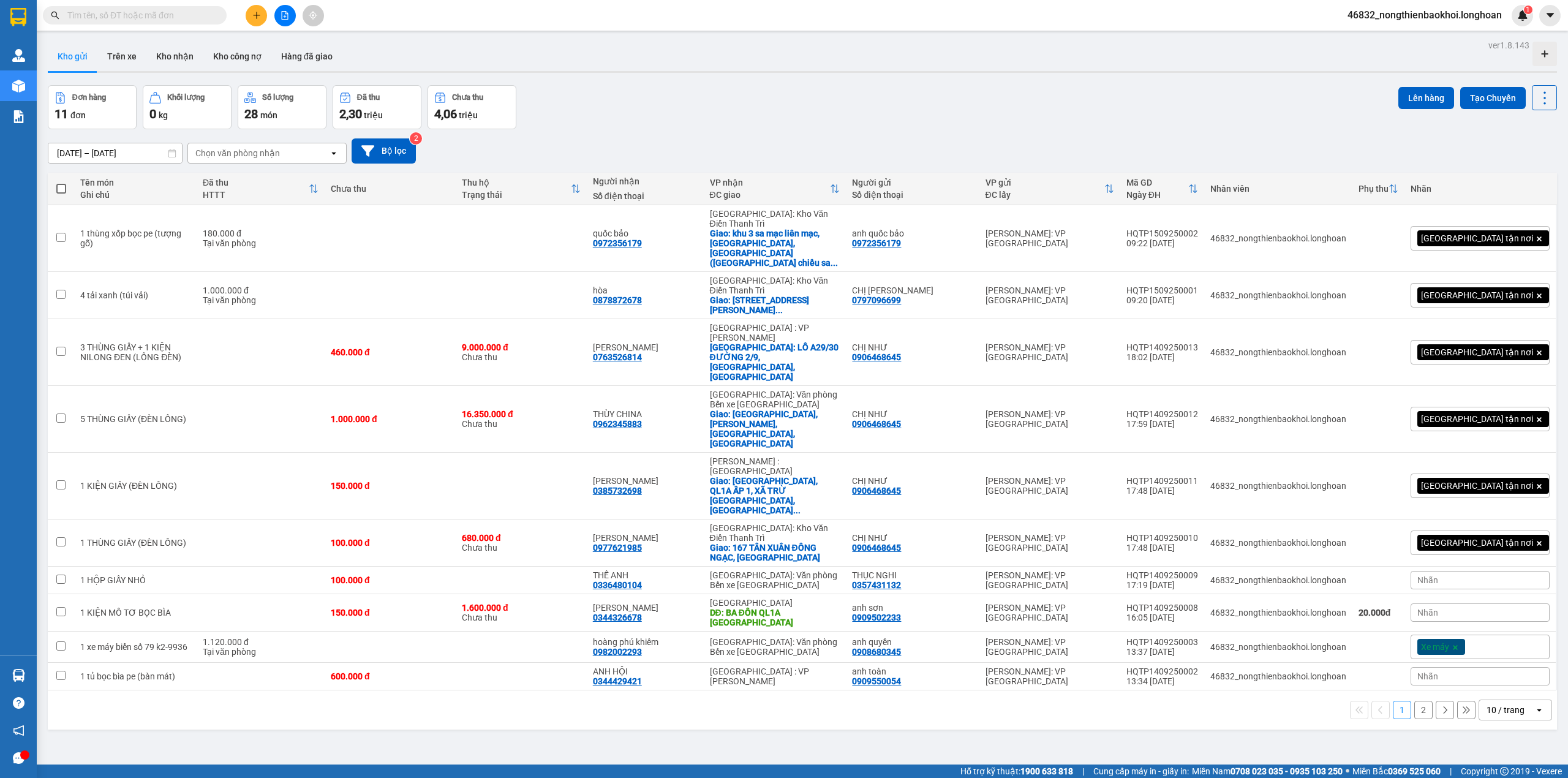
drag, startPoint x: 901, startPoint y: 84, endPoint x: 917, endPoint y: 85, distance: 16.0
click at [903, 85] on div "Đơn hàng 11 đơn Khối lượng 0 kg Số lượng 28 món Đã thu 2,30 triệu Chưa thu 4,06…" at bounding box center [802, 107] width 1509 height 44
click at [1477, 285] on button at bounding box center [1484, 296] width 17 height 22
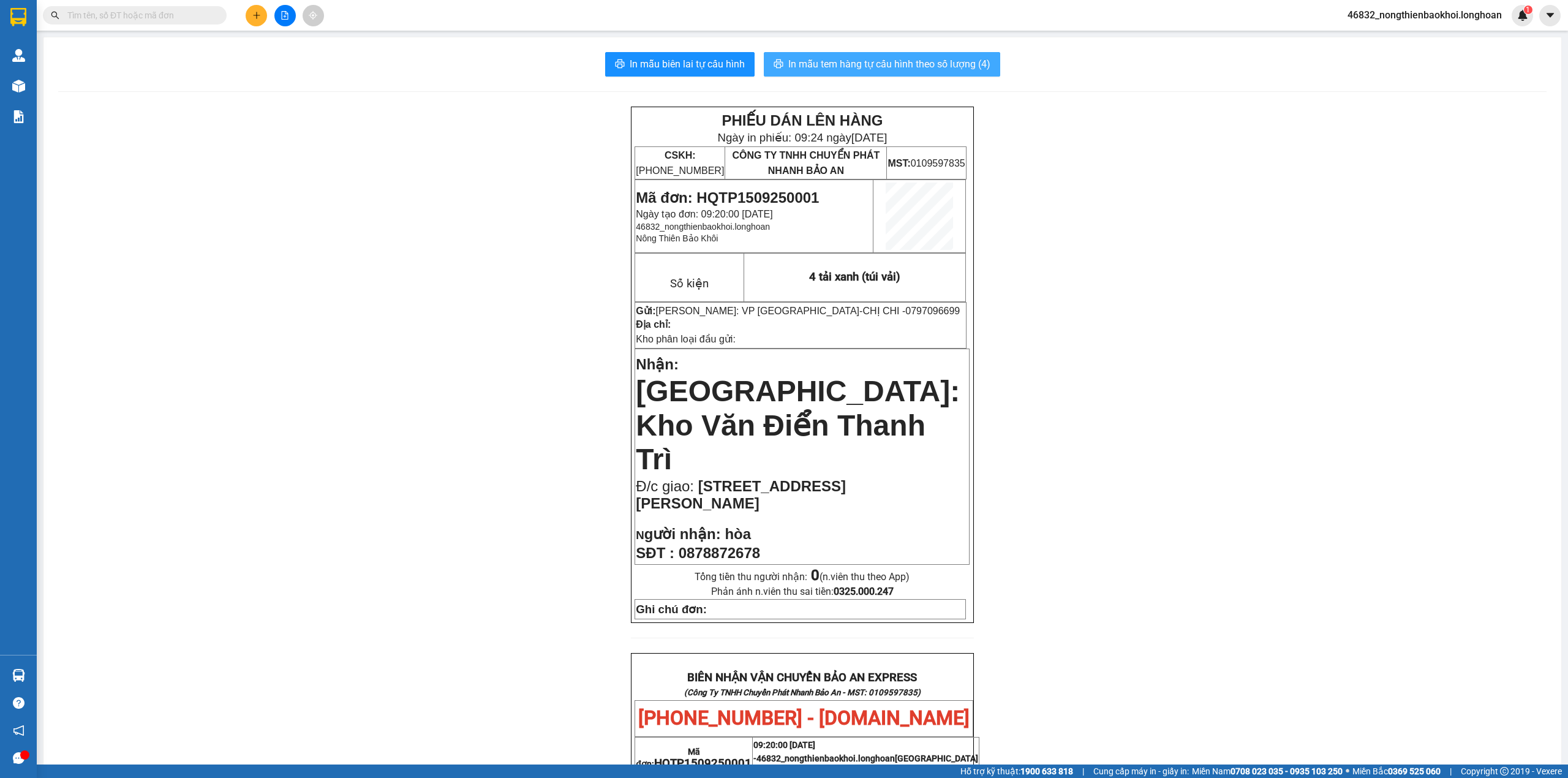
click at [861, 75] on button "In mẫu tem hàng tự cấu hình theo số lượng (4)" at bounding box center [881, 64] width 236 height 24
click at [421, 364] on div "PHIẾU DÁN LÊN HÀNG Ngày in phiếu: 09:24 ngày 15-09-2025 CSKH: 1900.06.88.33 CÔN…" at bounding box center [802, 693] width 1488 height 1172
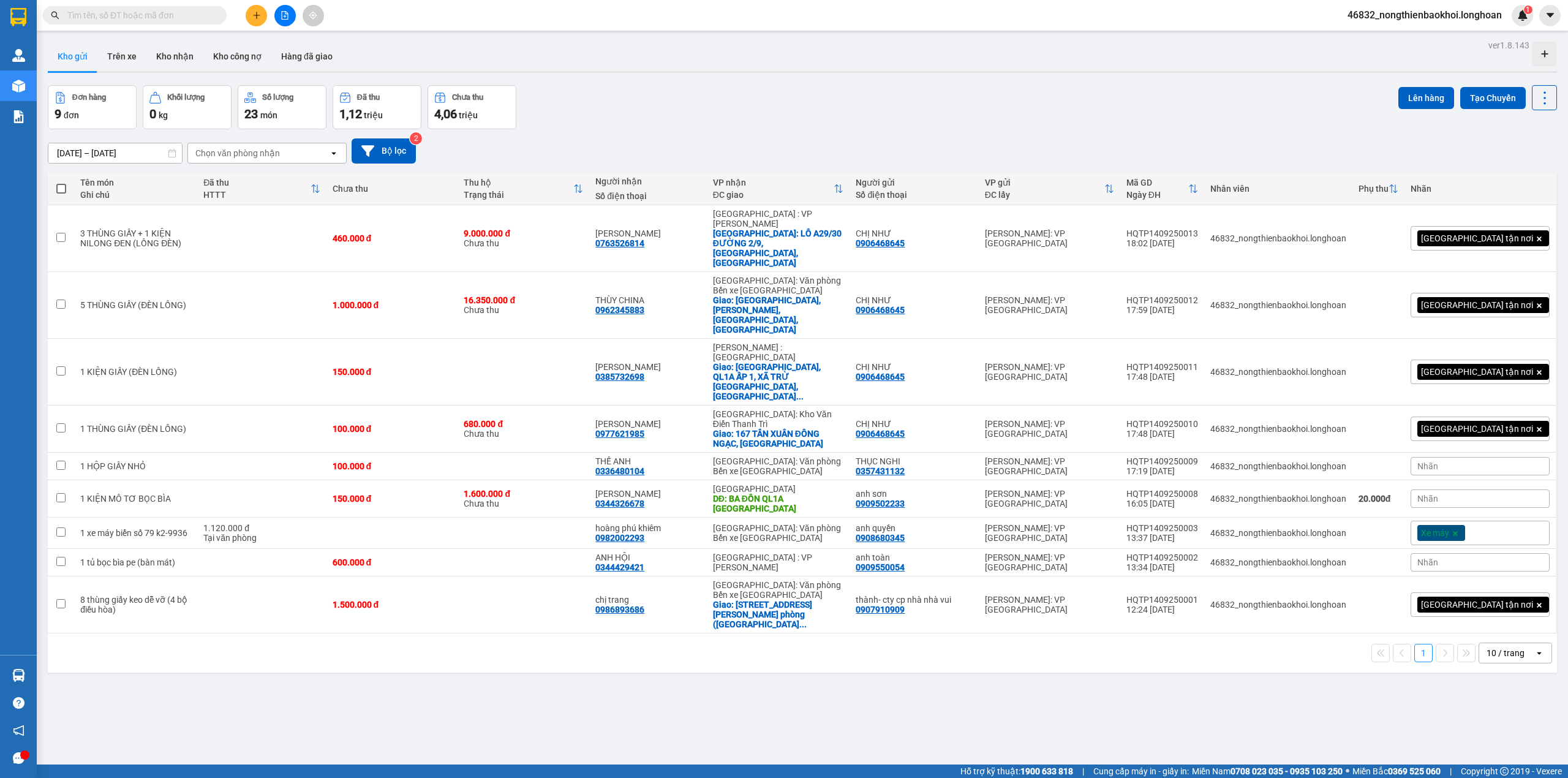
click at [184, 16] on input "text" at bounding box center [139, 15] width 145 height 13
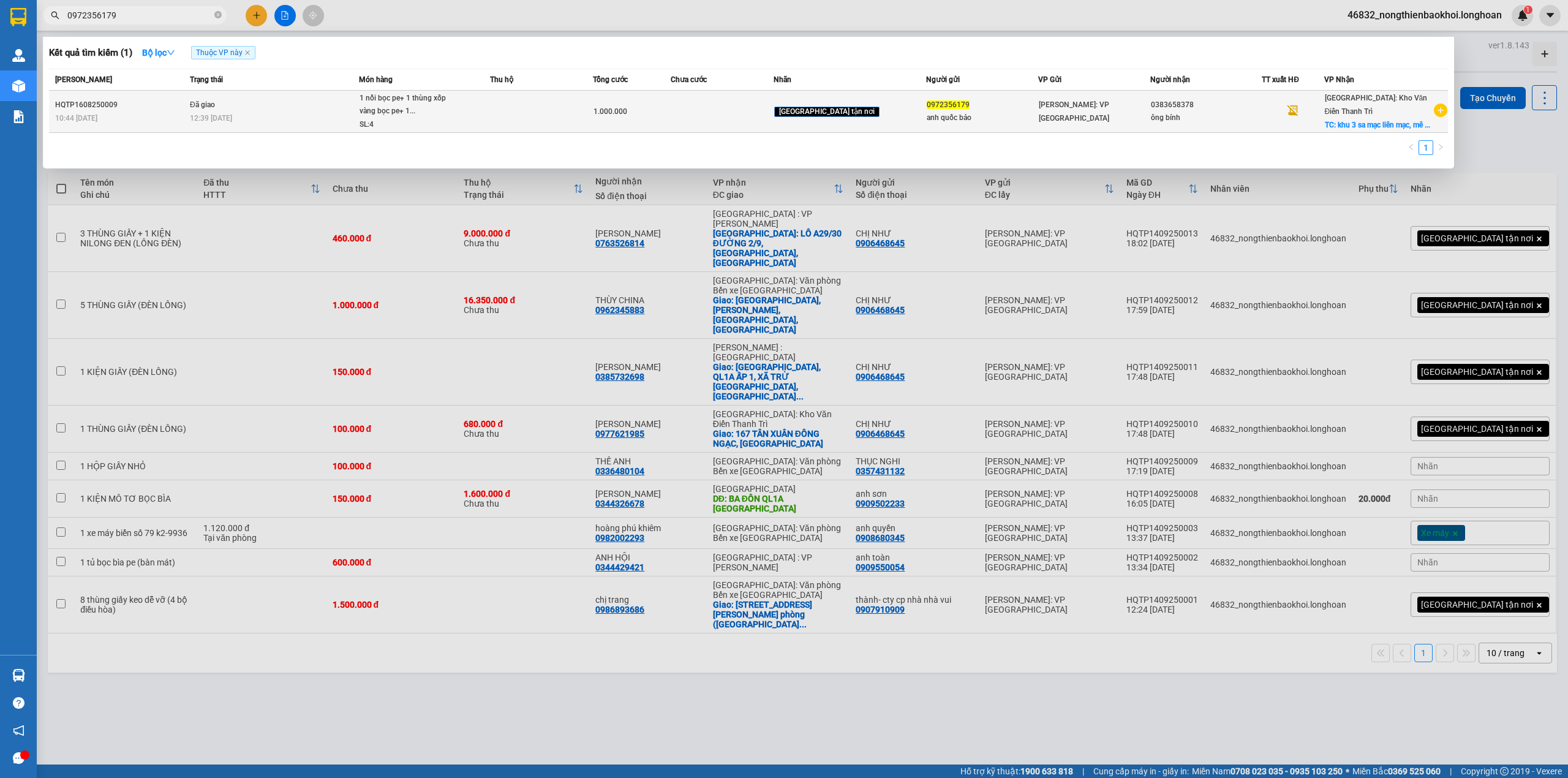
type input "0972356179"
click at [451, 112] on div "1 nồi bọc pe+ 1 thùng xốp vàng bọc pe+ 1..." at bounding box center [405, 104] width 92 height 26
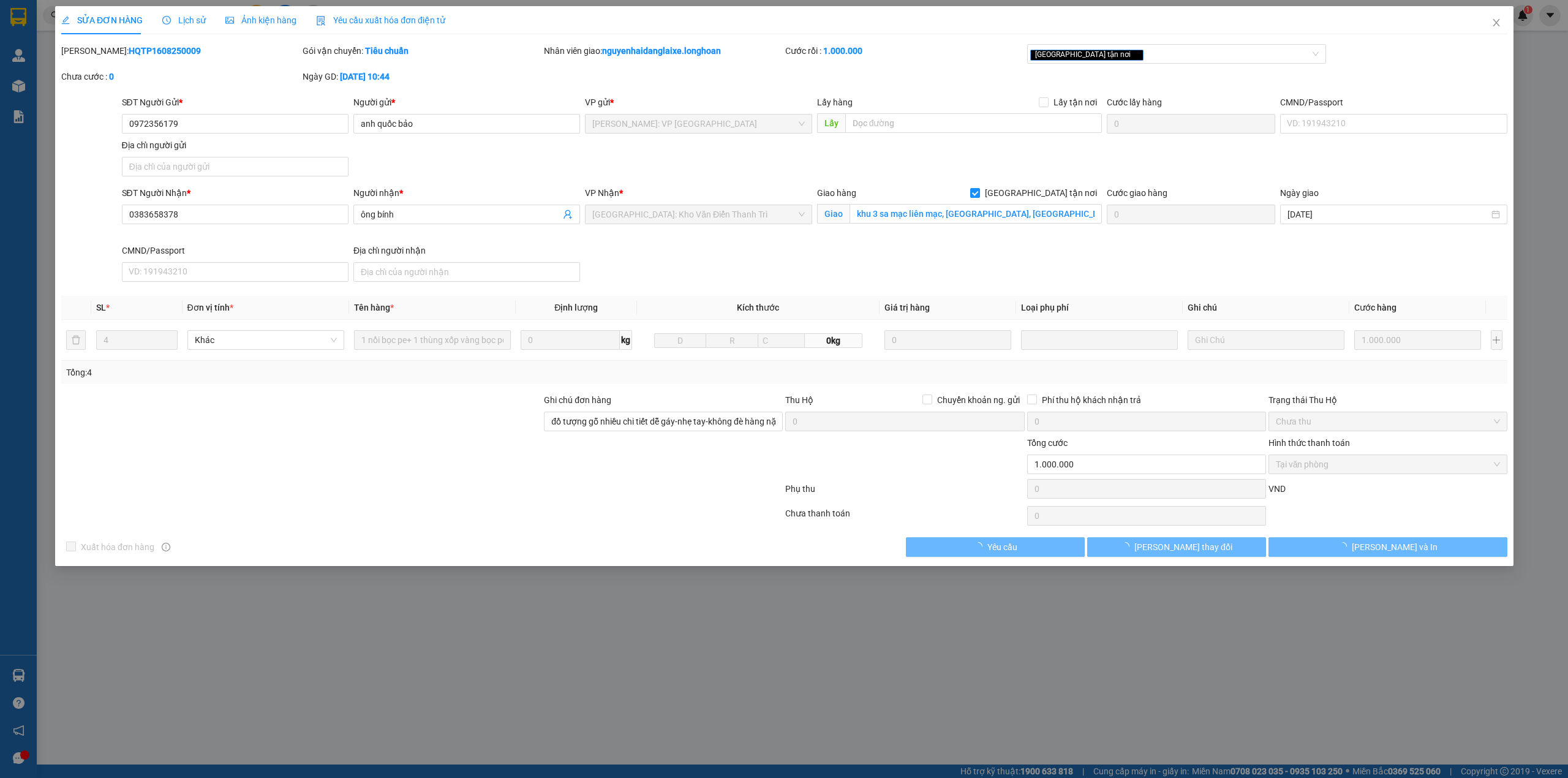
type input "0972356179"
type input "anh quốc bảo"
type input "0383658378"
type input "ông bính"
checkbox input "true"
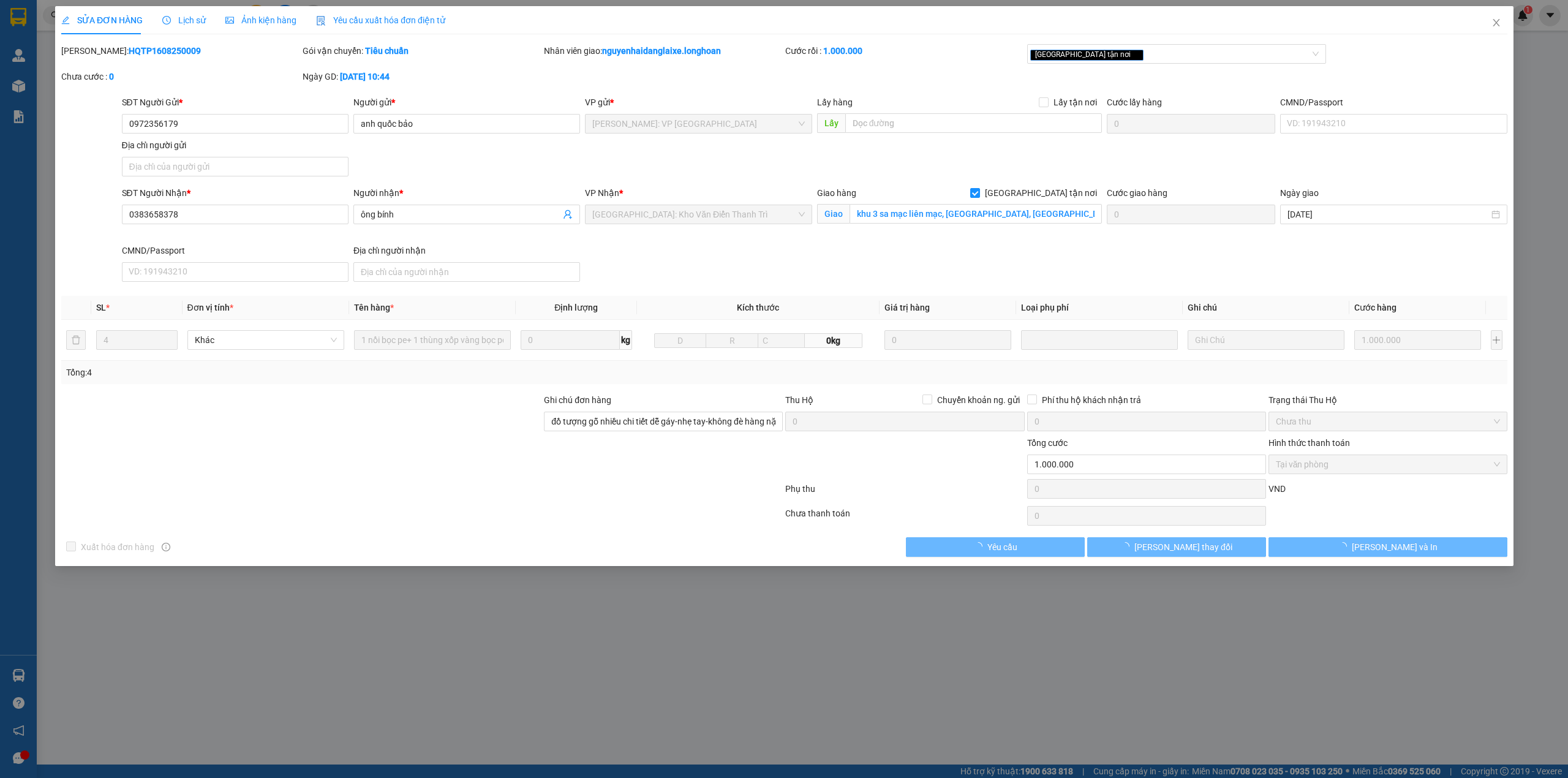
type input "khu 3 sa mạc liên mạc, mê linh, hà nội (ngã tư chợ chiều sa mạc)"
type input "đồ tượng gỗ nhiều chi tiết dễ gáy-nhẹ tay-không đè hàng nặng- bể vỡ không đền"
type input "1.000.000"
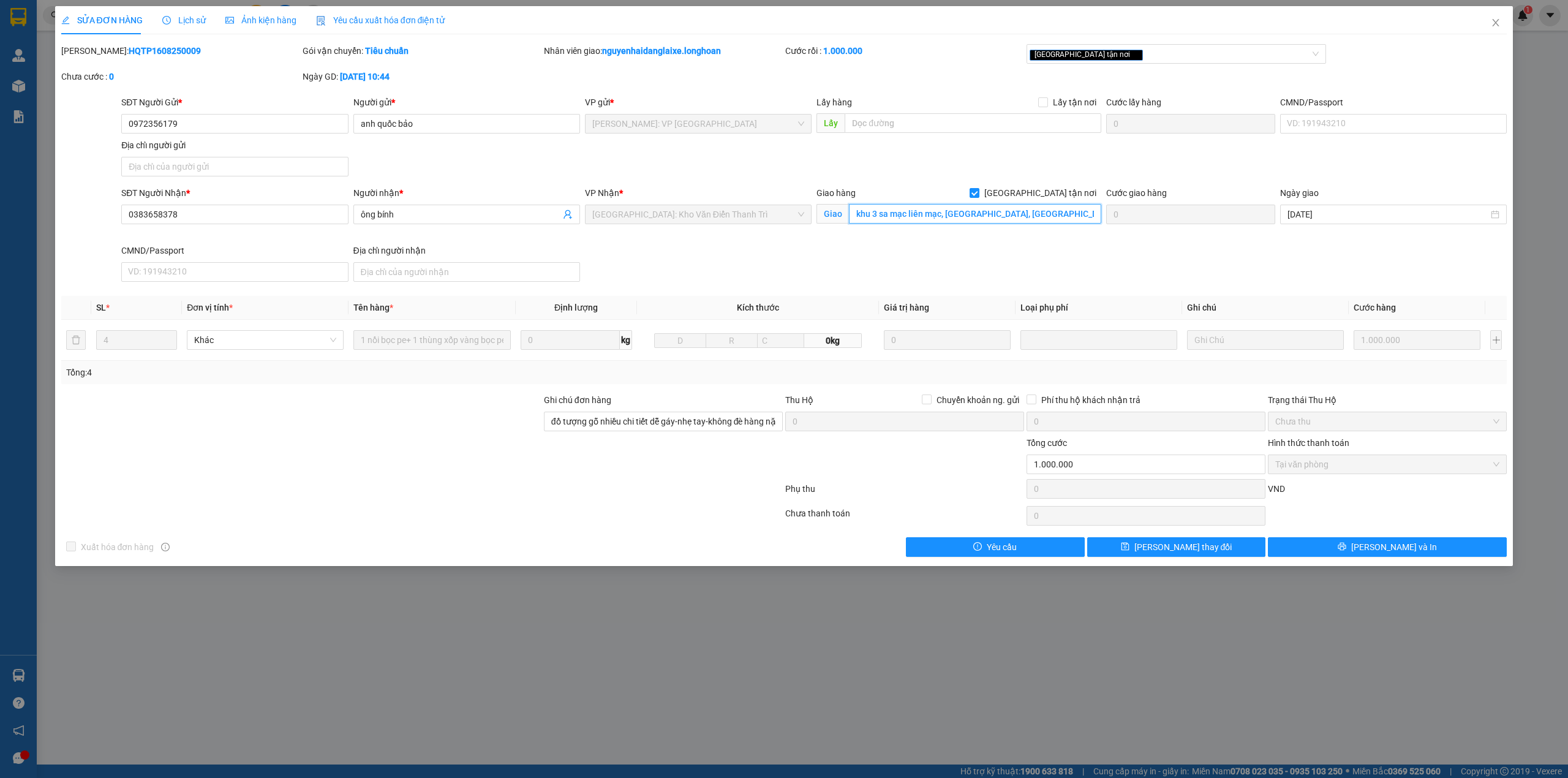
click at [914, 221] on input "khu 3 sa mạc liên mạc, mê linh, hà nội (ngã tư chợ chiều sa mạc)" at bounding box center [975, 214] width 252 height 20
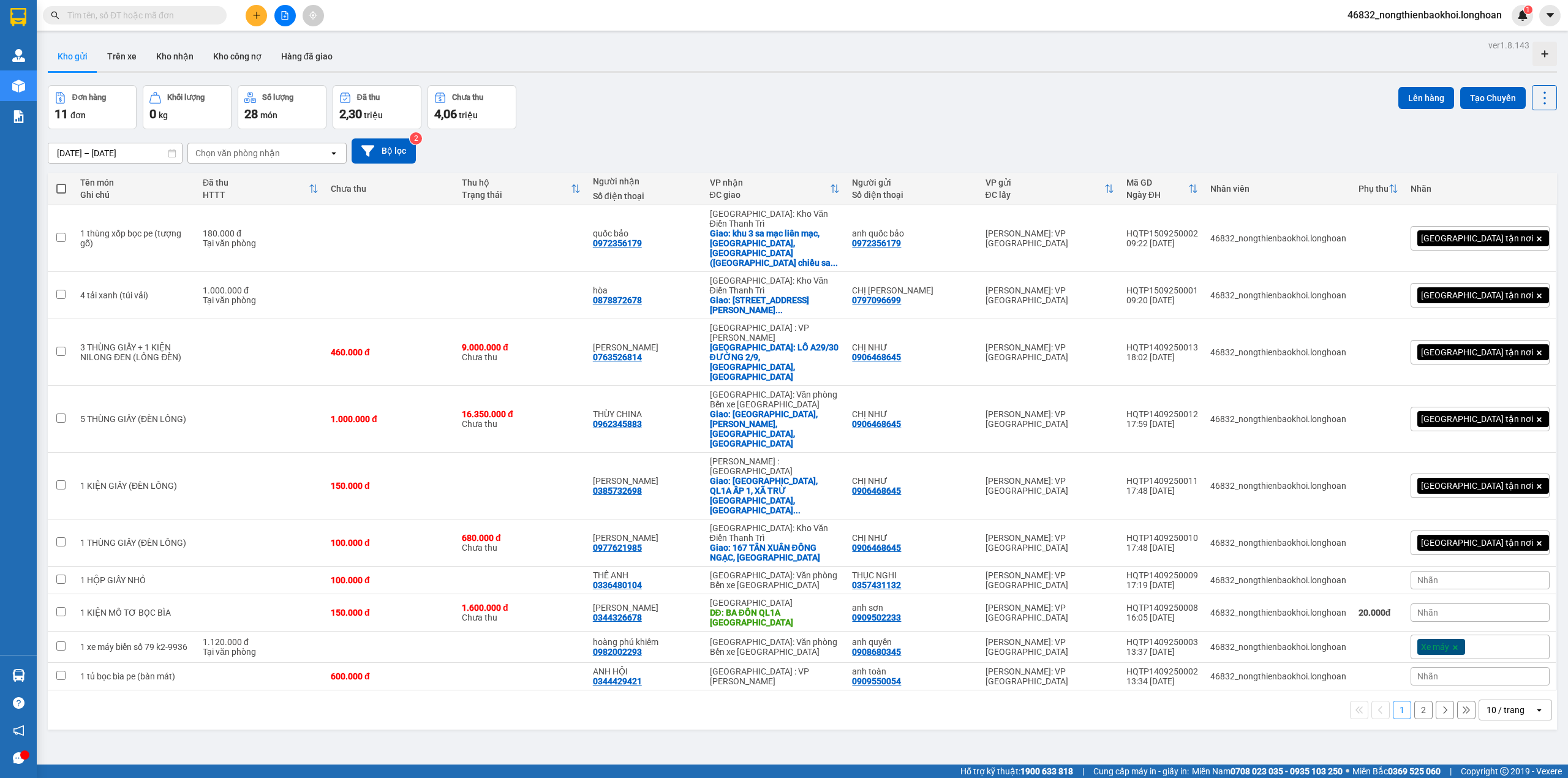
click at [593, 119] on div "Đơn hàng 11 đơn Khối lượng 0 kg Số lượng 28 món Đã thu 2,30 triệu Chưa thu 4,06…" at bounding box center [802, 107] width 1509 height 44
click at [858, 115] on div "Đơn hàng 11 đơn Khối lượng 0 kg Số lượng 28 món Đã thu 2,30 triệu Chưa thu 4,06…" at bounding box center [802, 107] width 1509 height 44
click at [739, 147] on div "[DATE] – [DATE] Press the down arrow key to interact with the calendar and sele…" at bounding box center [802, 151] width 1509 height 25
click at [483, 687] on div "ver 1.8.143 Kho gửi Trên xe Kho nhận Kho công nợ Hàng đã giao Đơn hàng 11 đơn K…" at bounding box center [802, 426] width 1519 height 778
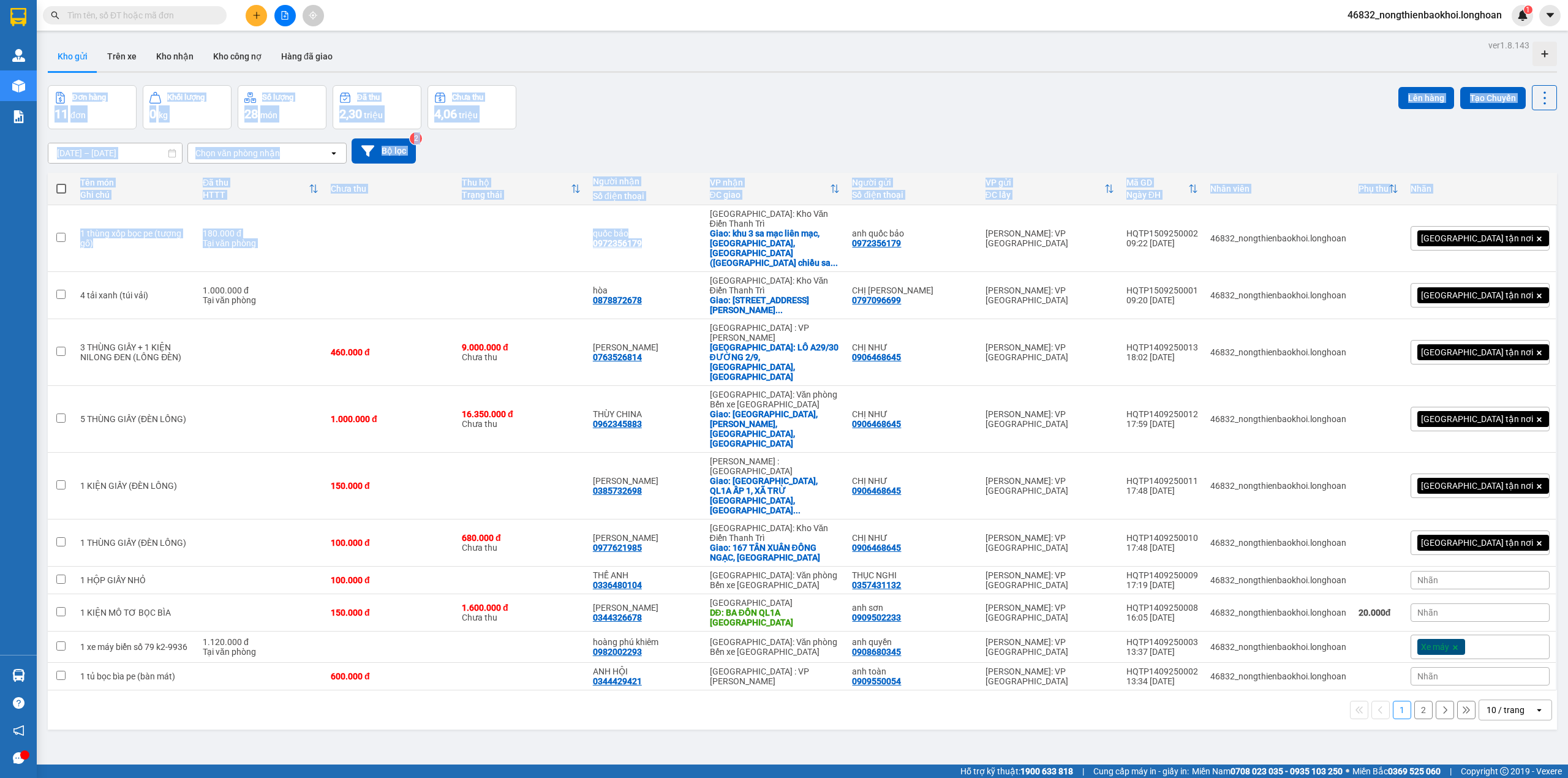
drag, startPoint x: 635, startPoint y: 58, endPoint x: 516, endPoint y: 487, distance: 445.2
click at [635, 281] on div "ver 1.8.143 Kho gửi Trên xe Kho nhận Kho công nợ Hàng đã giao Đơn hàng 11 đơn K…" at bounding box center [802, 426] width 1519 height 778
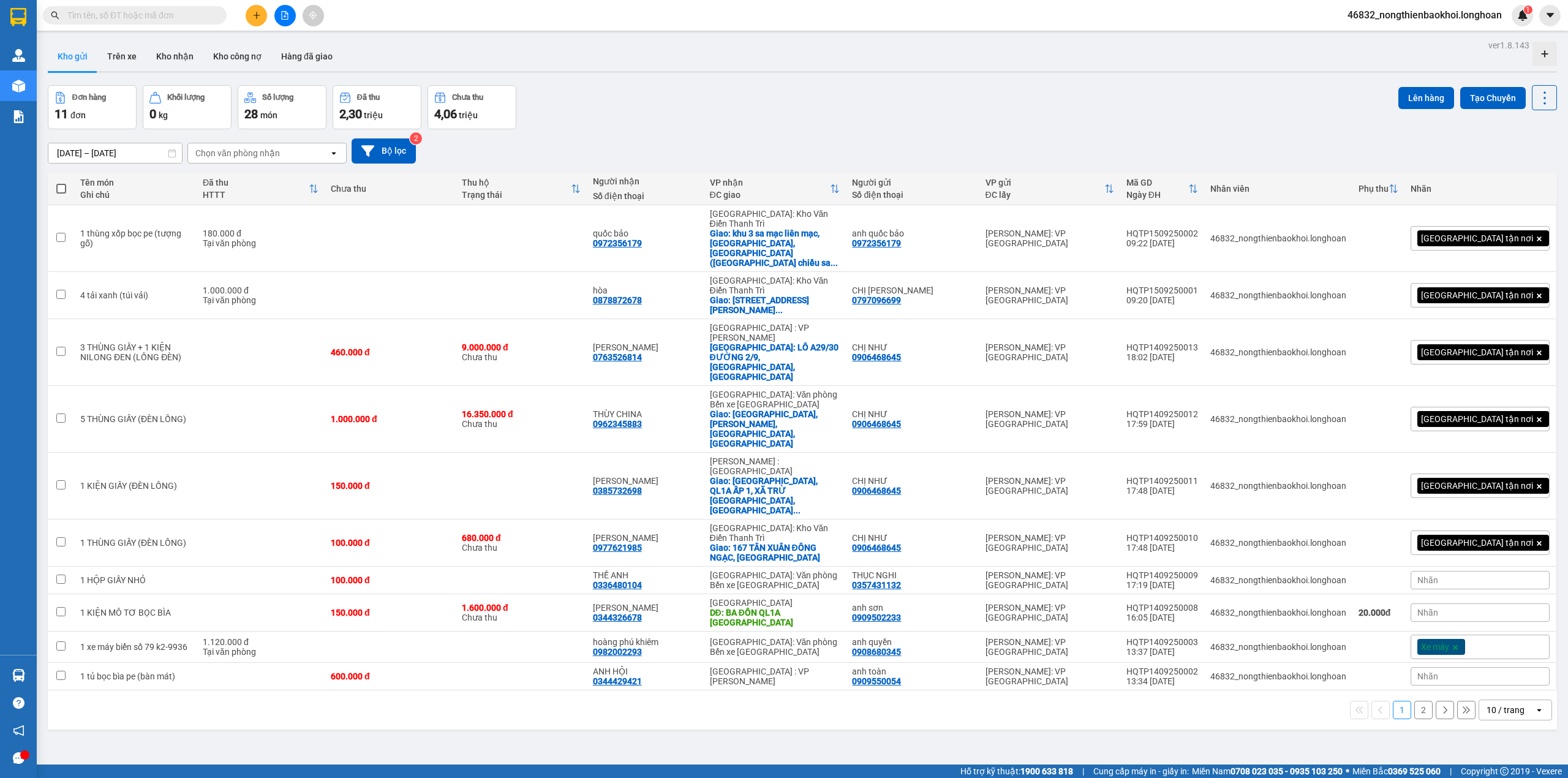
click at [417, 685] on div "ver 1.8.143 Kho gửi Trên xe Kho nhận Kho công nợ Hàng đã giao Đơn hàng 11 đơn K…" at bounding box center [802, 426] width 1519 height 778
click at [417, 679] on div "ver 1.8.143 Kho gửi Trên xe Kho nhận Kho công nợ Hàng đã giao Đơn hàng 11 đơn K…" at bounding box center [802, 426] width 1519 height 778
click at [422, 678] on div "ver 1.8.143 Kho gửi Trên xe Kho nhận Kho công nợ Hàng đã giao Đơn hàng 11 đơn K…" at bounding box center [802, 426] width 1519 height 778
click at [422, 679] on div "ver 1.8.143 Kho gửi Trên xe Kho nhận Kho công nợ Hàng đã giao Đơn hàng 11 đơn K…" at bounding box center [802, 426] width 1519 height 778
click at [598, 128] on div "Đơn hàng 11 đơn Khối lượng 0 kg Số lượng 28 món Đã thu 2,30 triệu Chưa thu 4,06…" at bounding box center [802, 107] width 1509 height 44
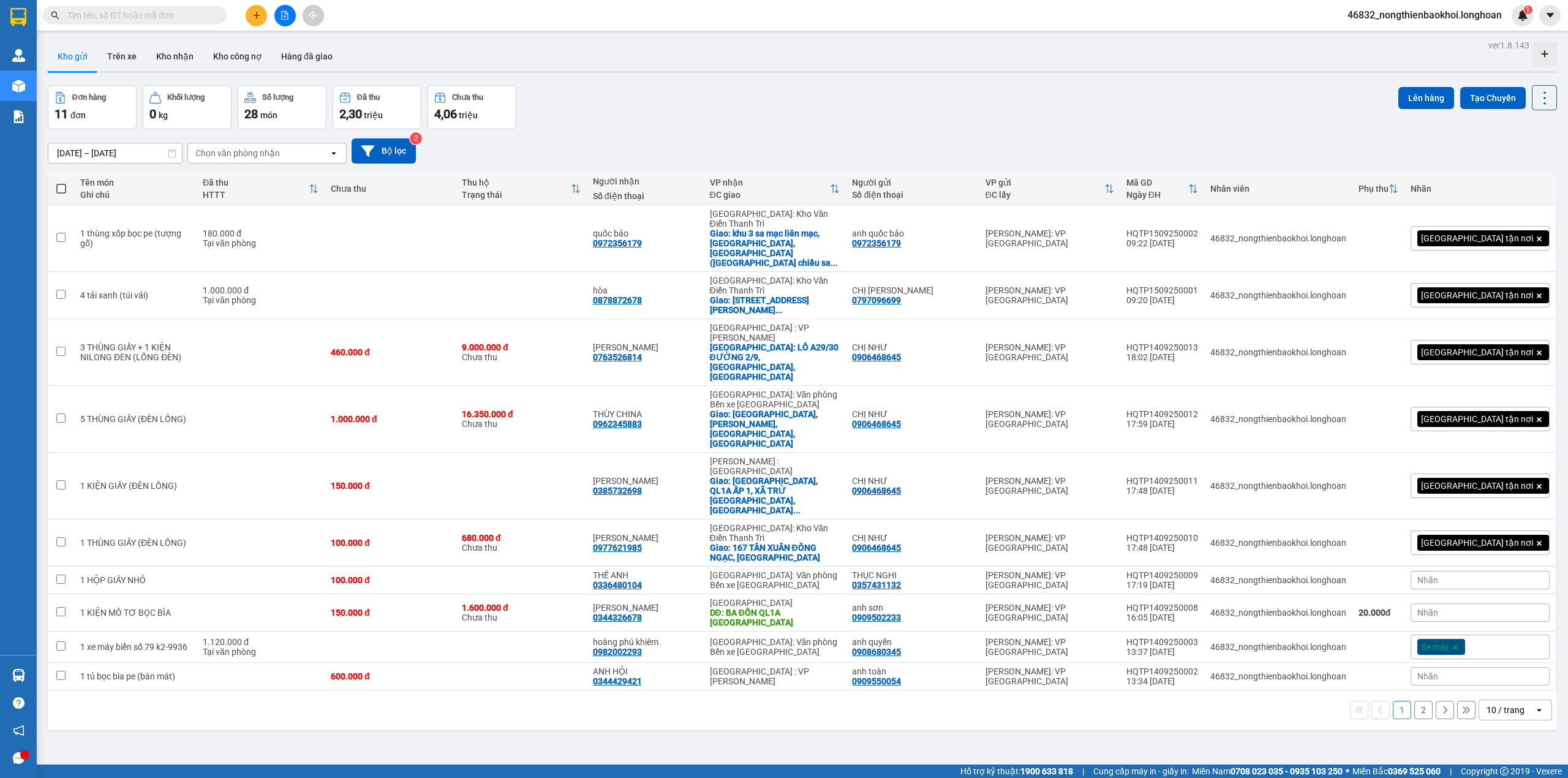
click at [1414, 701] on button "2" at bounding box center [1423, 710] width 18 height 18
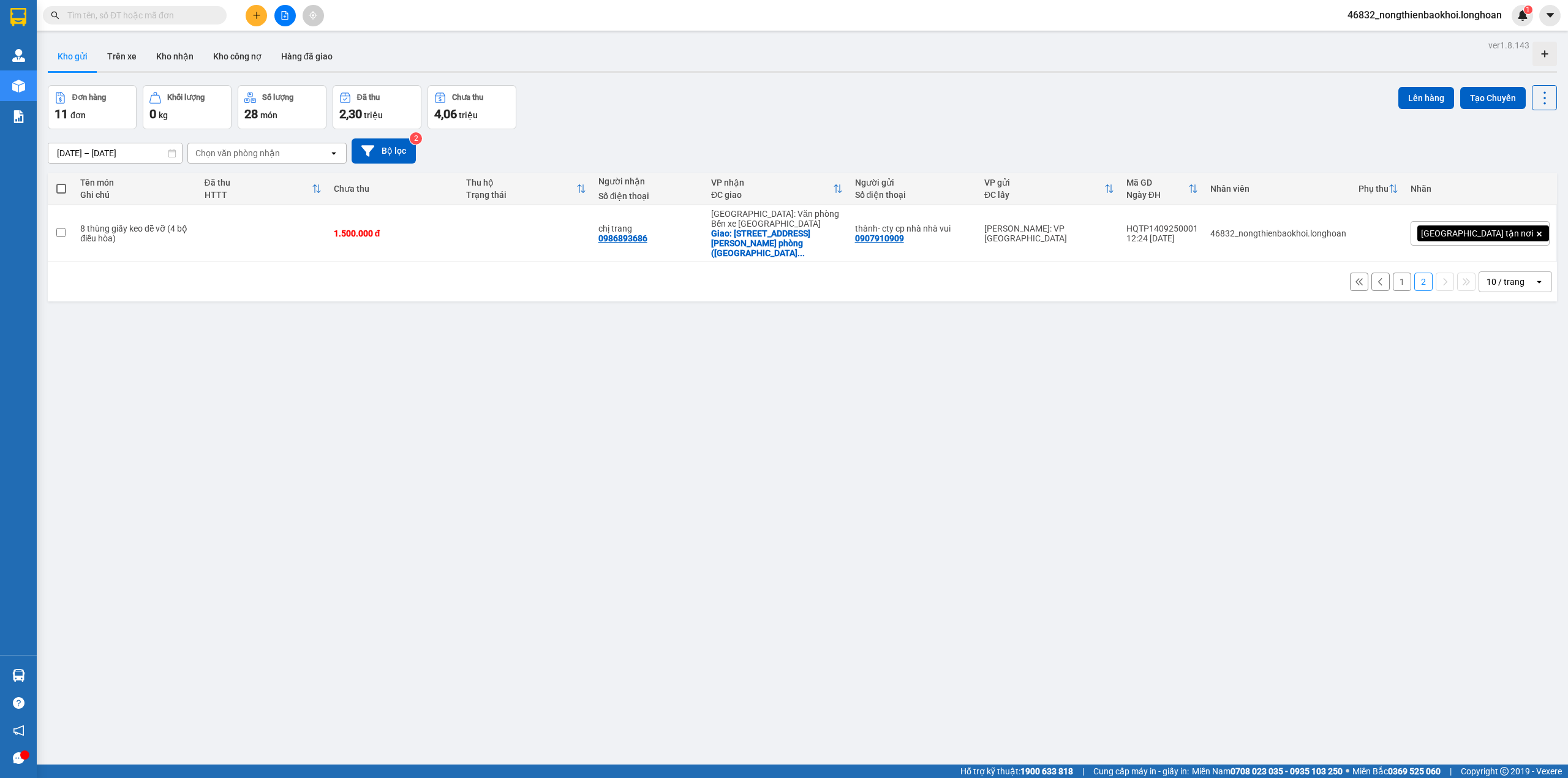
click at [757, 114] on div "Đơn hàng 11 đơn Khối lượng 0 kg Số lượng 28 món Đã thu 2,30 triệu Chưa thu 4,06…" at bounding box center [802, 107] width 1509 height 44
click at [1393, 287] on button "1" at bounding box center [1402, 281] width 18 height 18
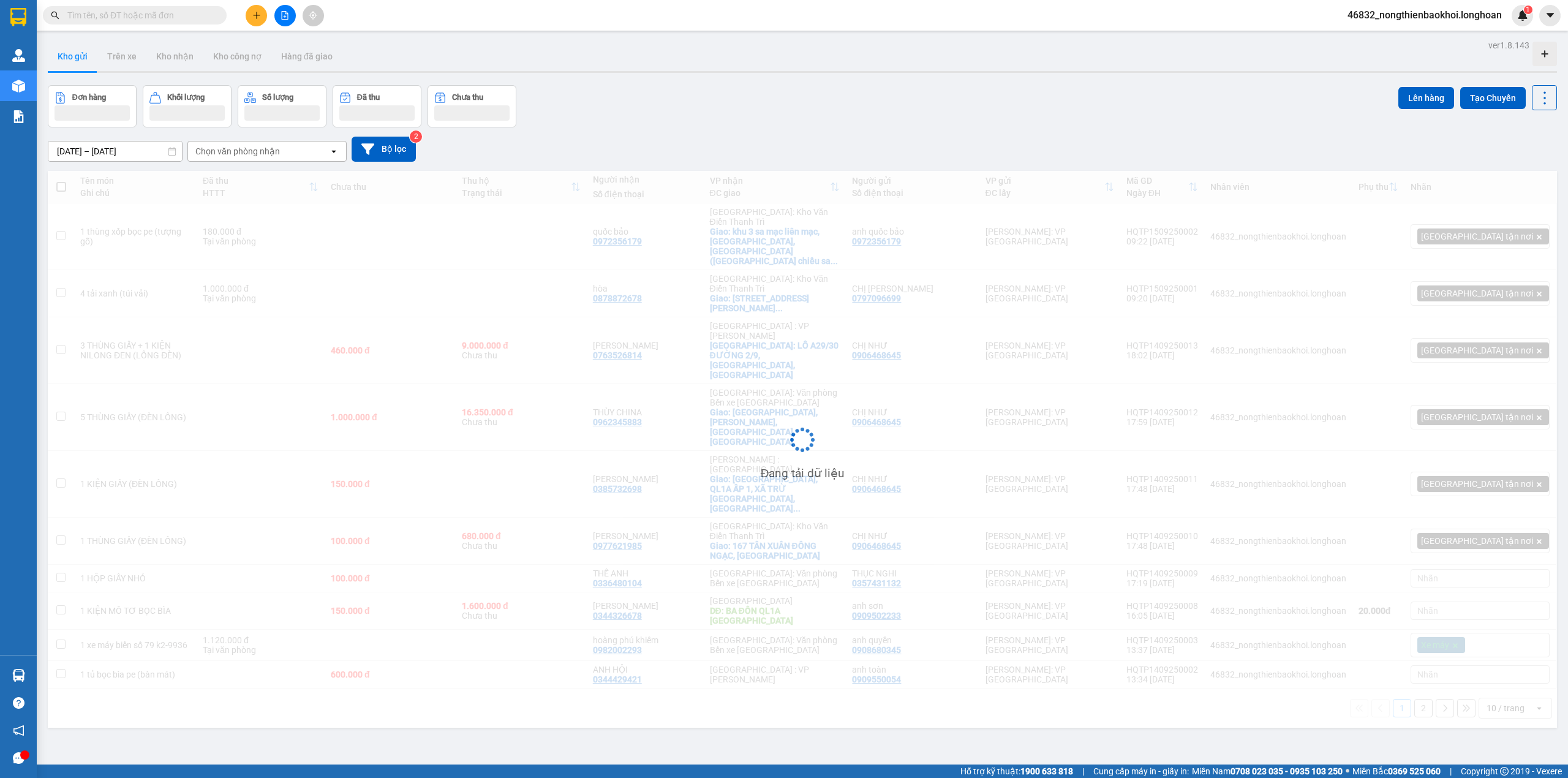
click at [997, 96] on div "Đơn hàng Khối lượng Số lượng Đã thu Chưa thu Lên hàng Tạo Chuyến" at bounding box center [802, 106] width 1509 height 42
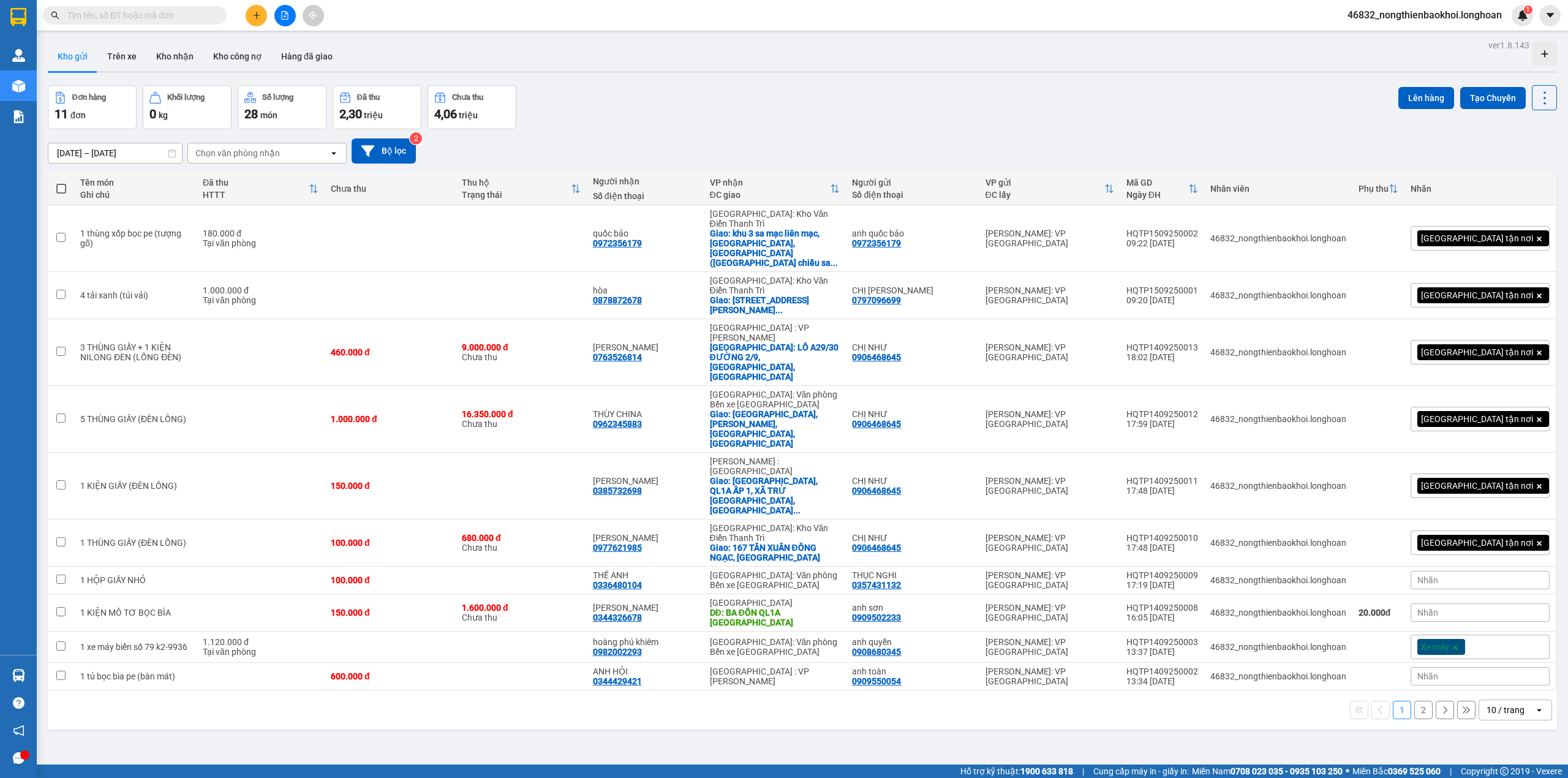
click at [439, 625] on div "ver 1.8.143 Kho gửi Trên xe Kho nhận Kho công nợ Hàng đã giao Đơn hàng 11 đơn K…" at bounding box center [802, 426] width 1519 height 778
click at [559, 143] on div "17/08/2025 – 15/09/2025 Press the down arrow key to interact with the calendar …" at bounding box center [802, 151] width 1509 height 25
click at [610, 116] on div "Đơn hàng 11 đơn Khối lượng 0 kg Số lượng 28 món Đã thu 2,30 triệu Chưa thu 4,06…" at bounding box center [802, 107] width 1509 height 44
drag, startPoint x: 615, startPoint y: 116, endPoint x: 649, endPoint y: 98, distance: 38.5
click at [615, 114] on div "Đơn hàng 11 đơn Khối lượng 0 kg Số lượng 28 món Đã thu 2,30 triệu Chưa thu 4,06…" at bounding box center [802, 107] width 1509 height 44
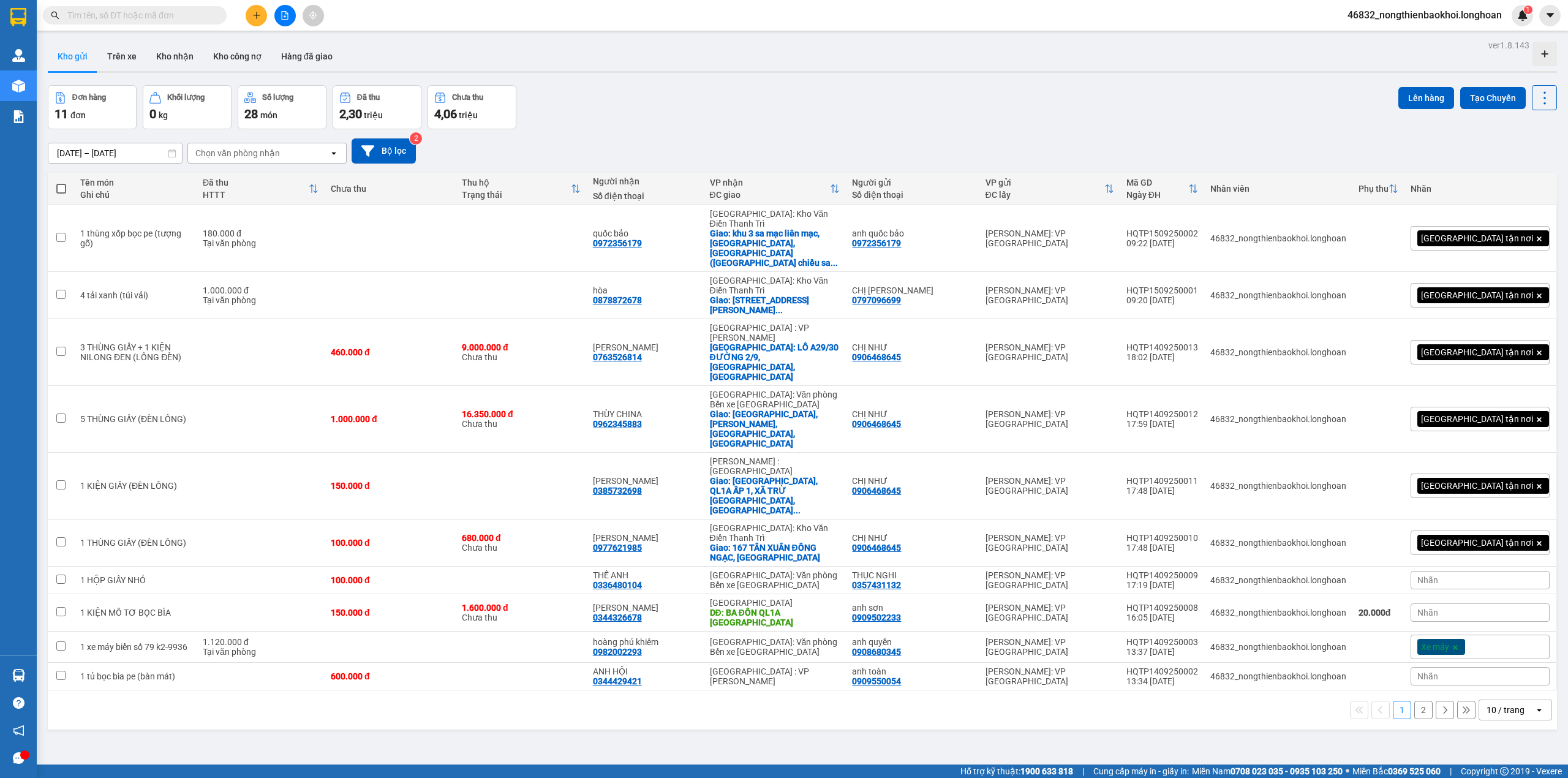
click at [553, 696] on div "ver 1.8.143 Kho gửi Trên xe Kho nhận Kho công nợ Hàng đã giao Đơn hàng 11 đơn K…" at bounding box center [802, 426] width 1519 height 778
click at [466, 633] on div "ver 1.8.143 Kho gửi Trên xe Kho nhận Kho công nợ Hàng đã giao Đơn hàng 11 đơn K…" at bounding box center [802, 426] width 1519 height 778
click at [926, 111] on div "Đơn hàng 11 đơn Khối lượng 0 kg Số lượng 28 món Đã thu 2,30 triệu Chưa thu 4,06…" at bounding box center [802, 107] width 1509 height 44
click at [252, 18] on icon "plus" at bounding box center [257, 15] width 9 height 9
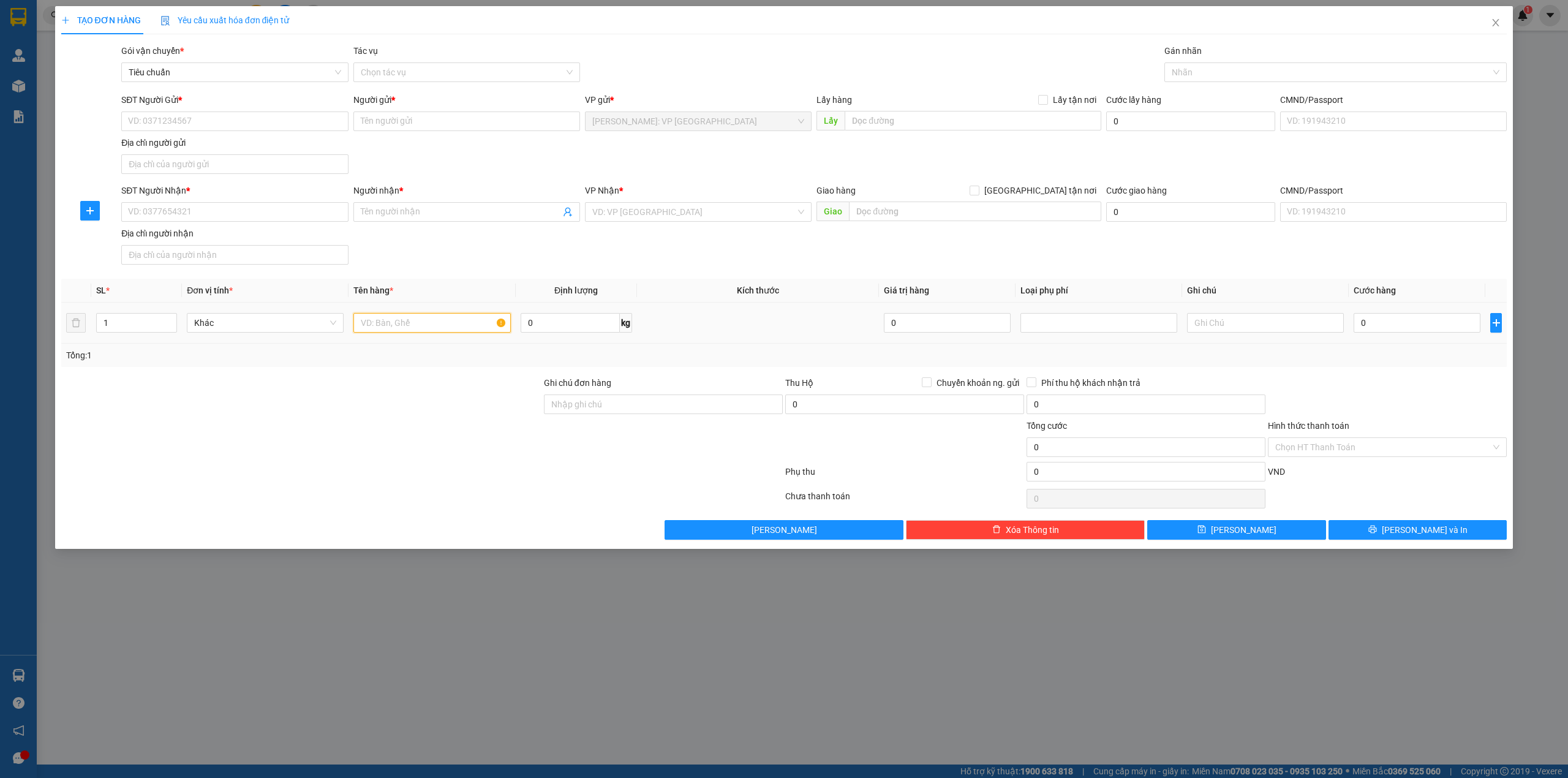
click at [377, 326] on input "text" at bounding box center [431, 323] width 156 height 20
type input "2 thùng giấy (đồ gia dụng)"
drag, startPoint x: 595, startPoint y: 414, endPoint x: 400, endPoint y: 405, distance: 195.2
click at [594, 414] on input "Ghi chú đơn hàng" at bounding box center [663, 404] width 239 height 20
type input "nhận theo kiện giao theo kiện bể vỡ ko đền"
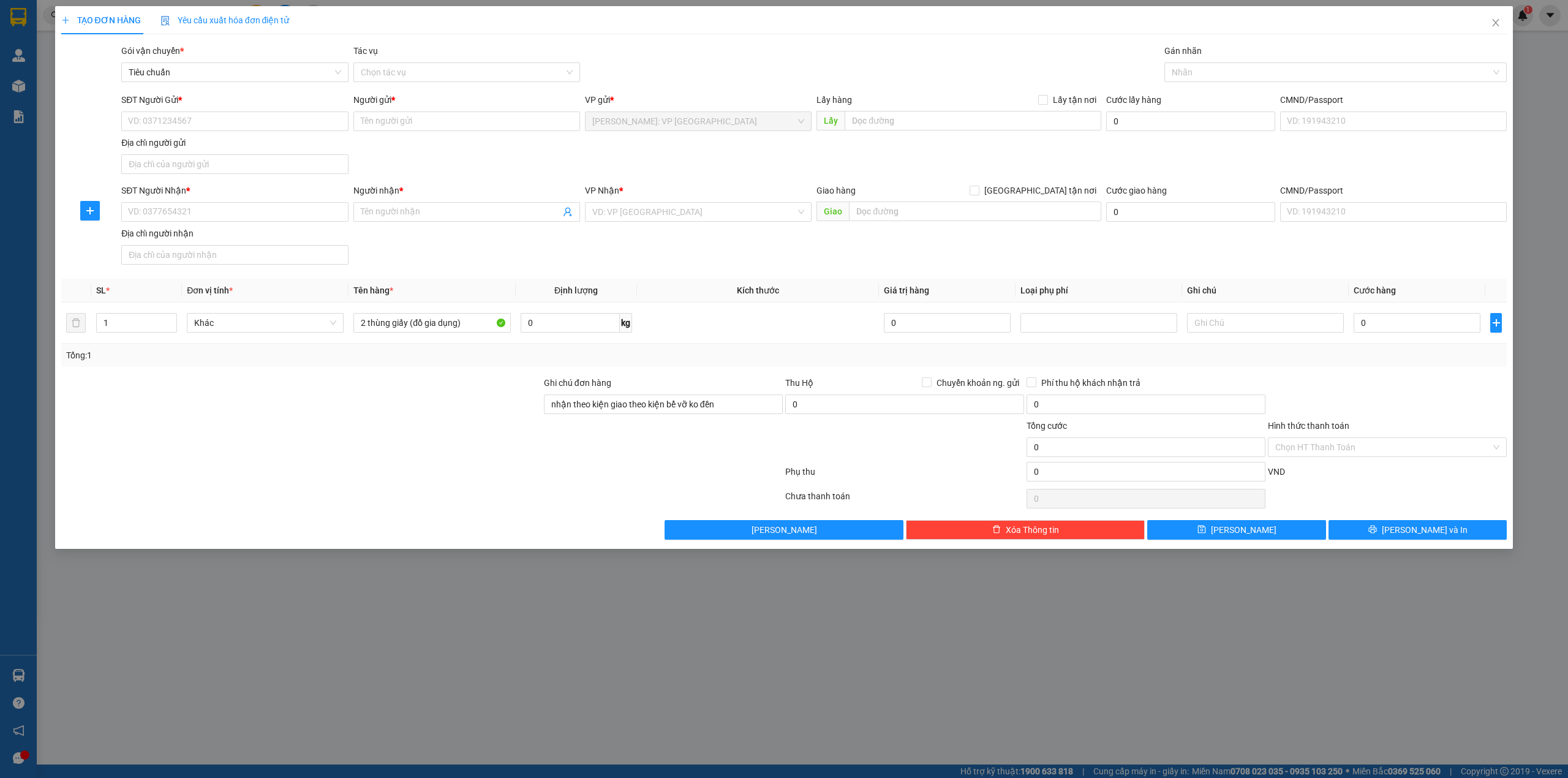
click at [333, 410] on div at bounding box center [301, 397] width 483 height 43
click at [177, 215] on input "SĐT Người Nhận *" at bounding box center [235, 212] width 226 height 20
type input "0905987572"
click at [305, 245] on div "0905987572 - VÕ NGỌC ÁNH" at bounding box center [235, 238] width 226 height 20
type input "VÕ NGỌC ÁNH"
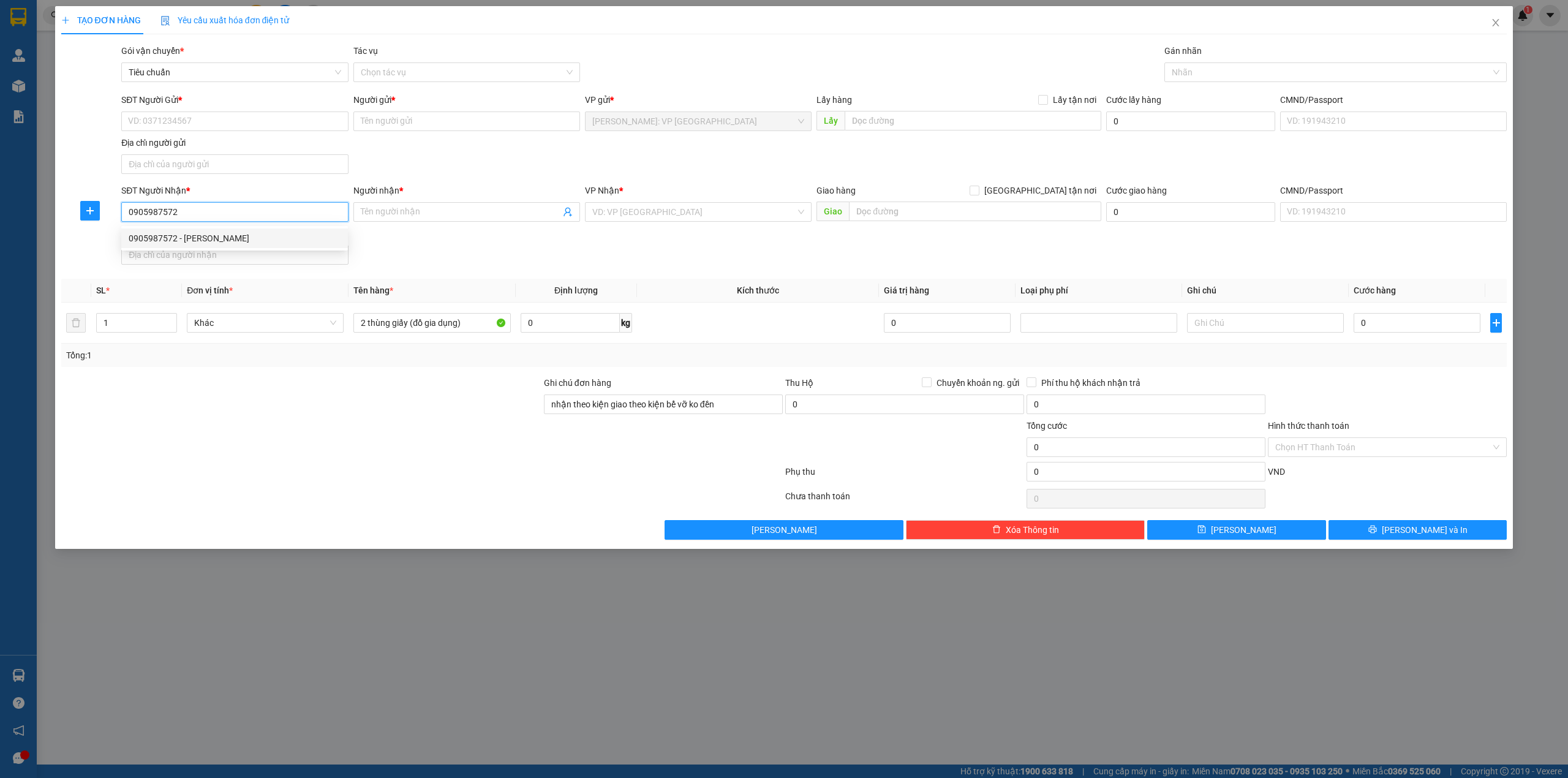
checkbox input "true"
type input "09 ĐINH THỊ VÂN, P. AN KHÊ, THANH KHÊ, ĐÀ NẴNG"
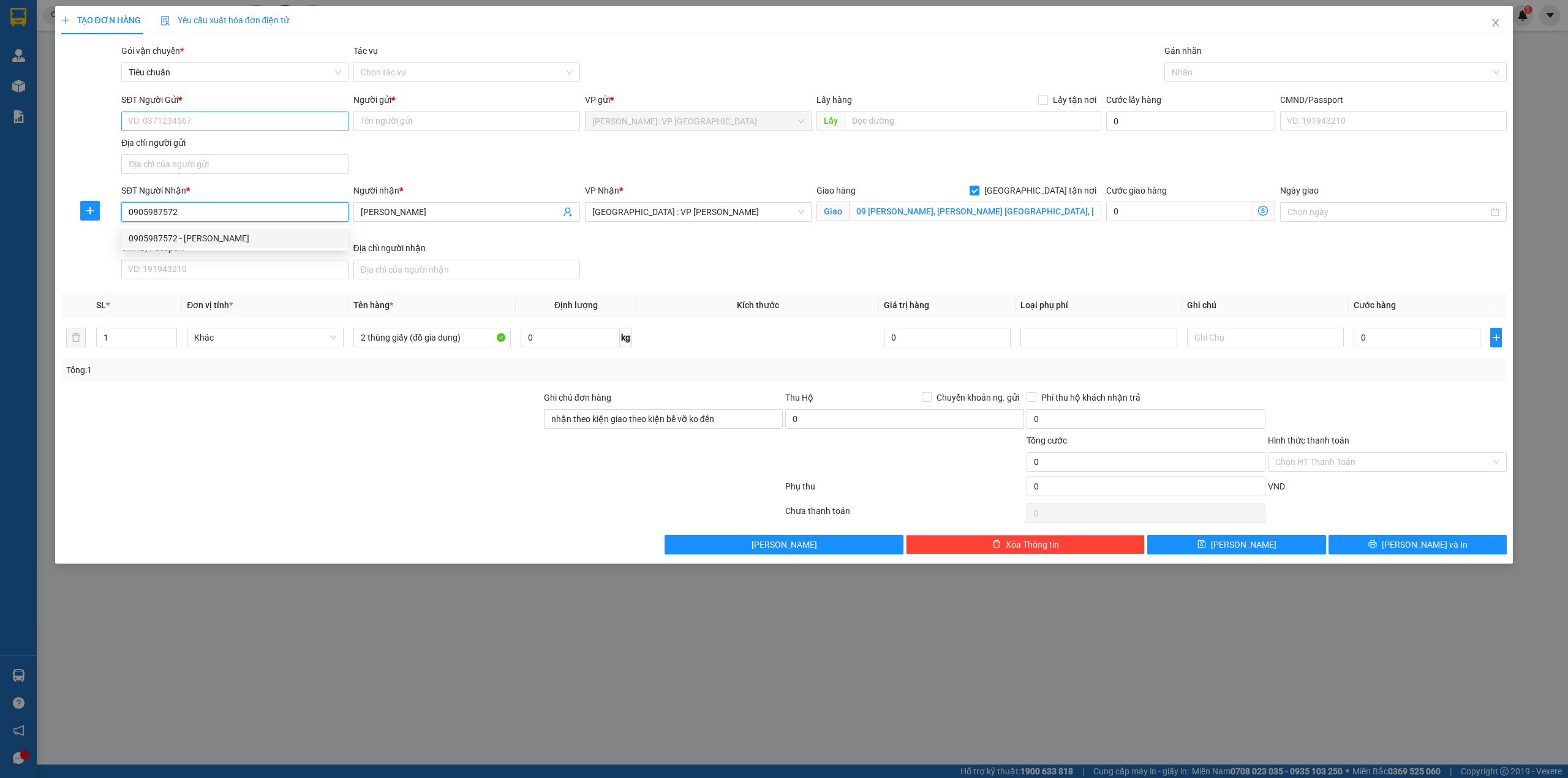
type input "0905987572"
click at [281, 120] on input "SĐT Người Gửi *" at bounding box center [235, 121] width 226 height 20
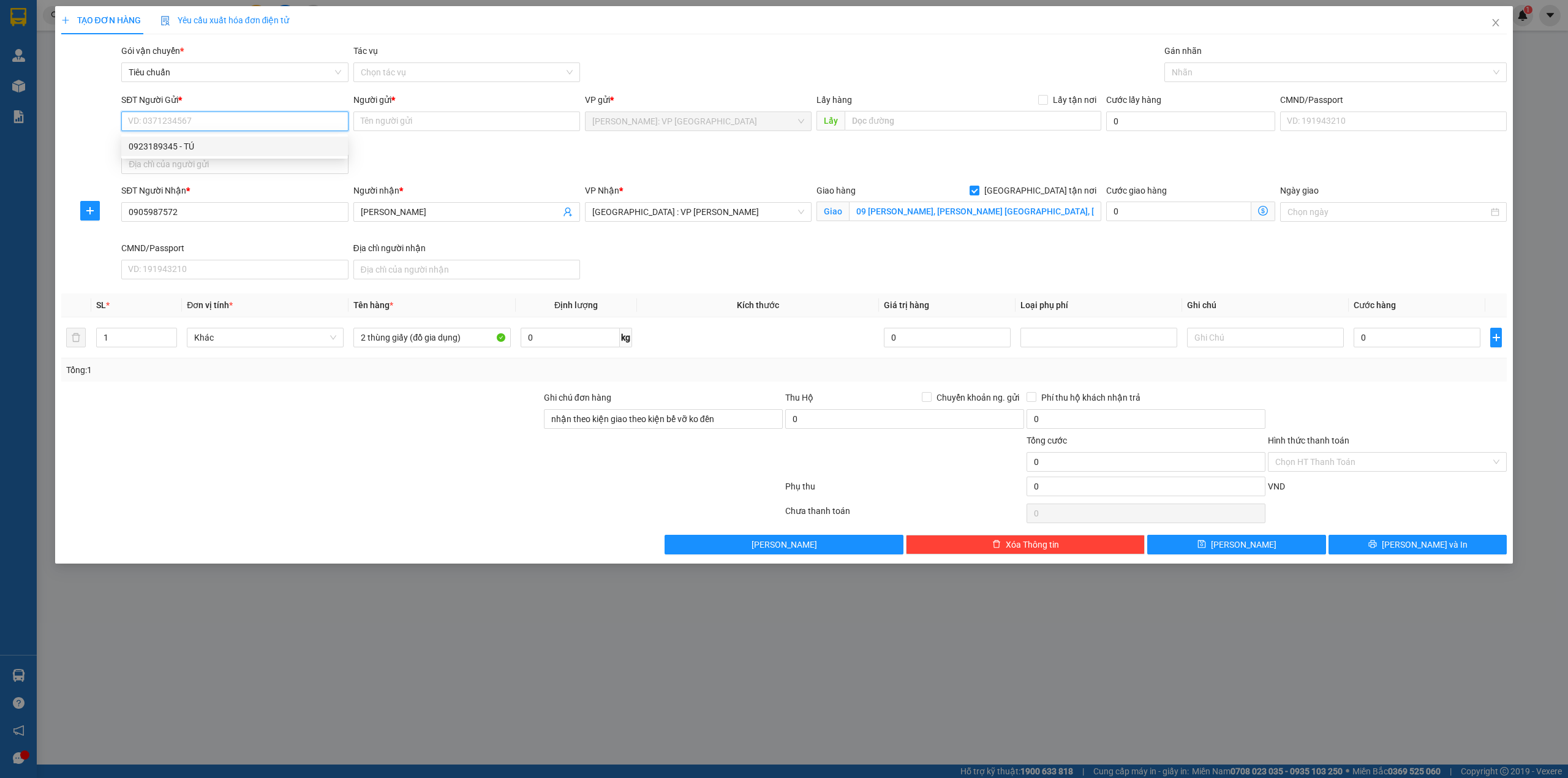
click at [258, 153] on div "0923189345 - TÚ" at bounding box center [235, 146] width 226 height 20
type input "0923189345"
type input "TÚ"
click at [530, 150] on div "SĐT Người Gửi * 0923189345 Người gửi * TÚ VP gửi * Hồ Chí Minh: VP Quận Tân Phú…" at bounding box center [813, 136] width 1390 height 85
click at [850, 279] on div "SĐT Người Nhận * 0905987572 Người nhận * VÕ NGỌC ÁNH VP Nhận * Đà Nẵng : VP Tha…" at bounding box center [813, 234] width 1390 height 101
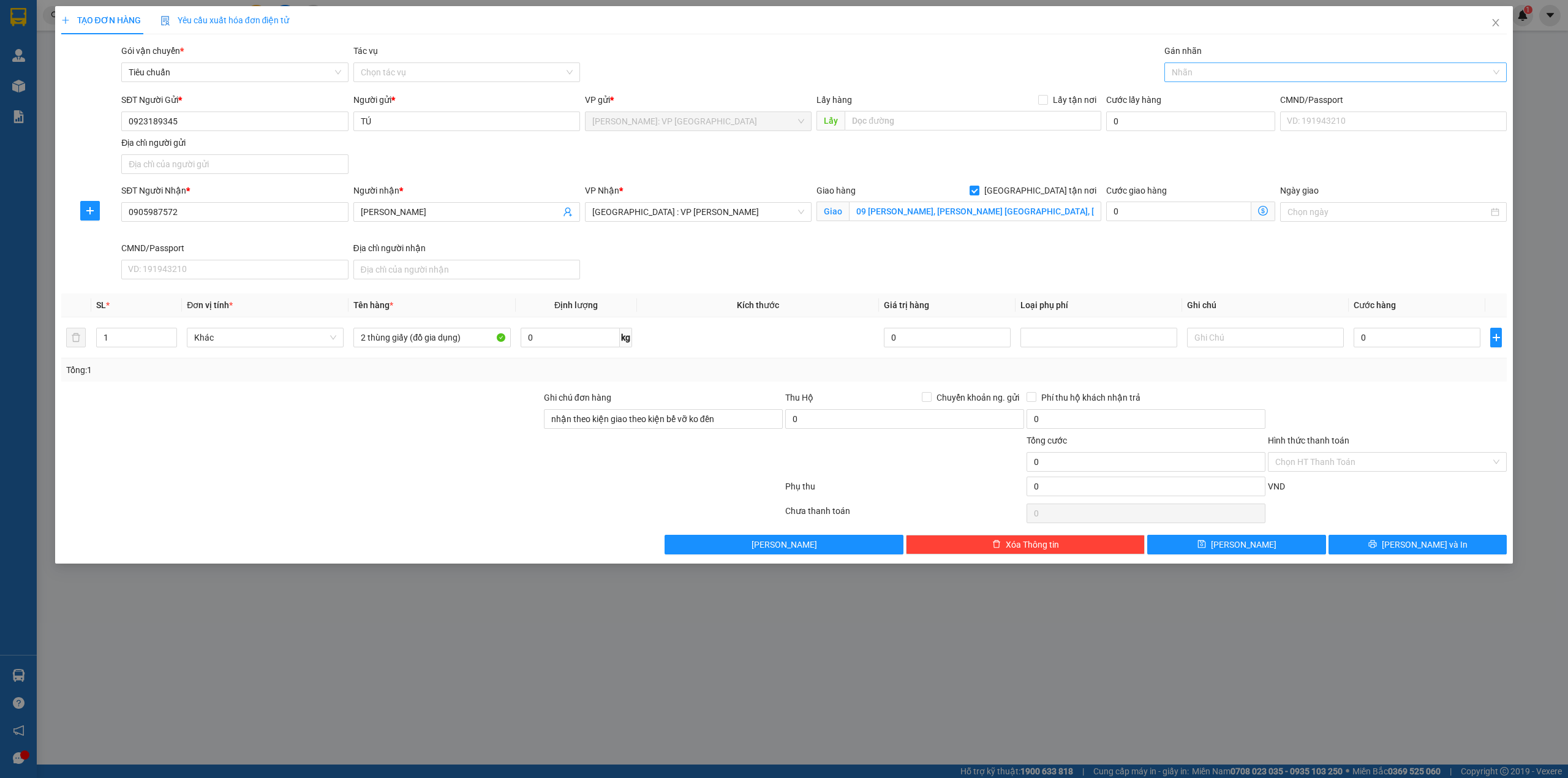
click at [1301, 70] on div at bounding box center [1329, 72] width 324 height 14
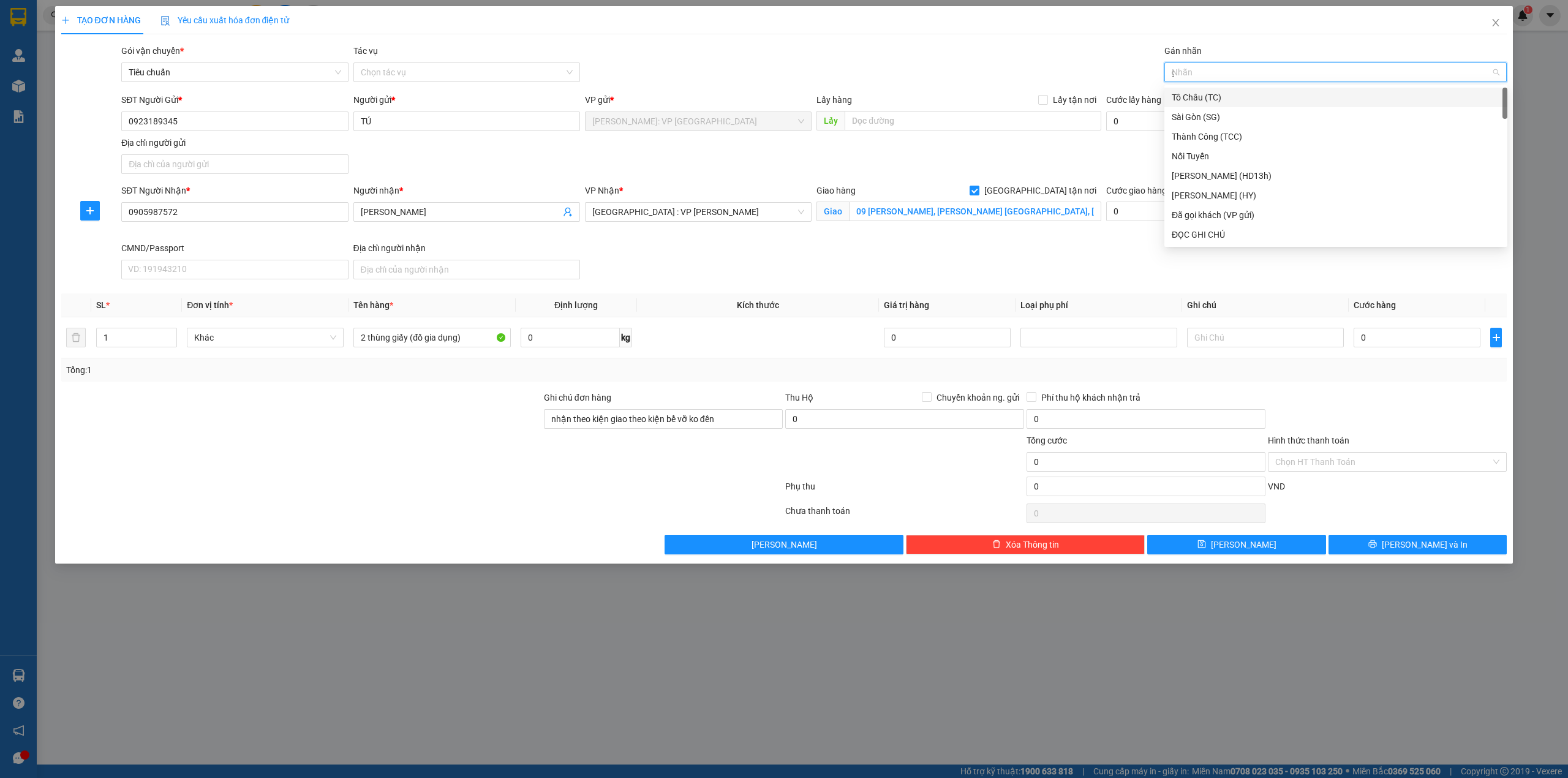
type input "gi"
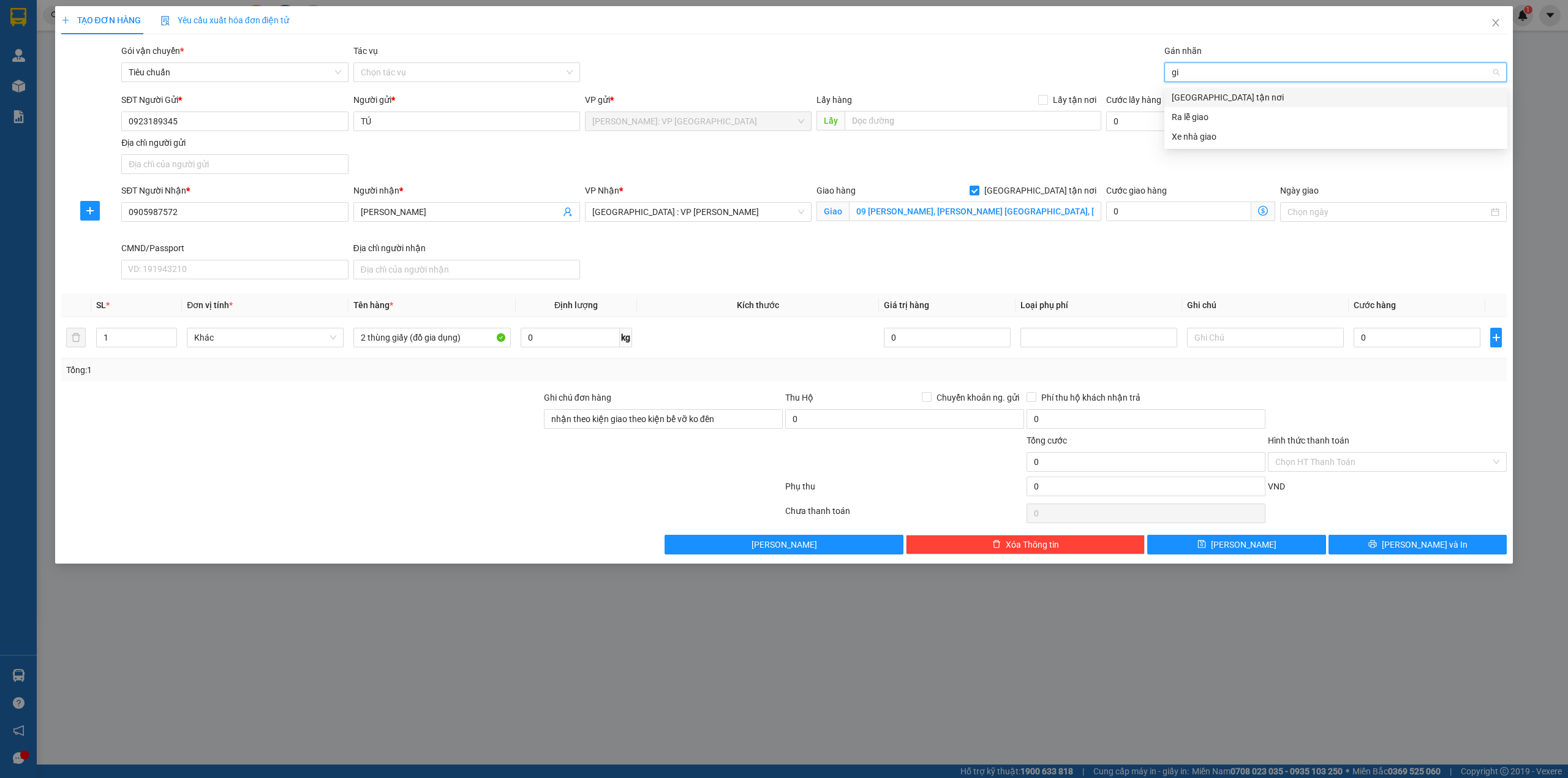
click at [1288, 97] on div "[GEOGRAPHIC_DATA] tận nơi" at bounding box center [1335, 97] width 328 height 13
drag, startPoint x: 872, startPoint y: 82, endPoint x: 830, endPoint y: 84, distance: 42.0
click at [857, 82] on div "Gói vận chuyển * Tiêu chuẩn Tác vụ Chọn tác vụ Gán nhãn Giao tận nơi" at bounding box center [813, 66] width 1390 height 43
drag, startPoint x: 583, startPoint y: 161, endPoint x: 411, endPoint y: 161, distance: 172.0
click at [557, 161] on div "SĐT Người Gửi * 0923189345 Người gửi * TÚ VP gửi * Hồ Chí Minh: VP Quận Tân Phú…" at bounding box center [813, 136] width 1390 height 85
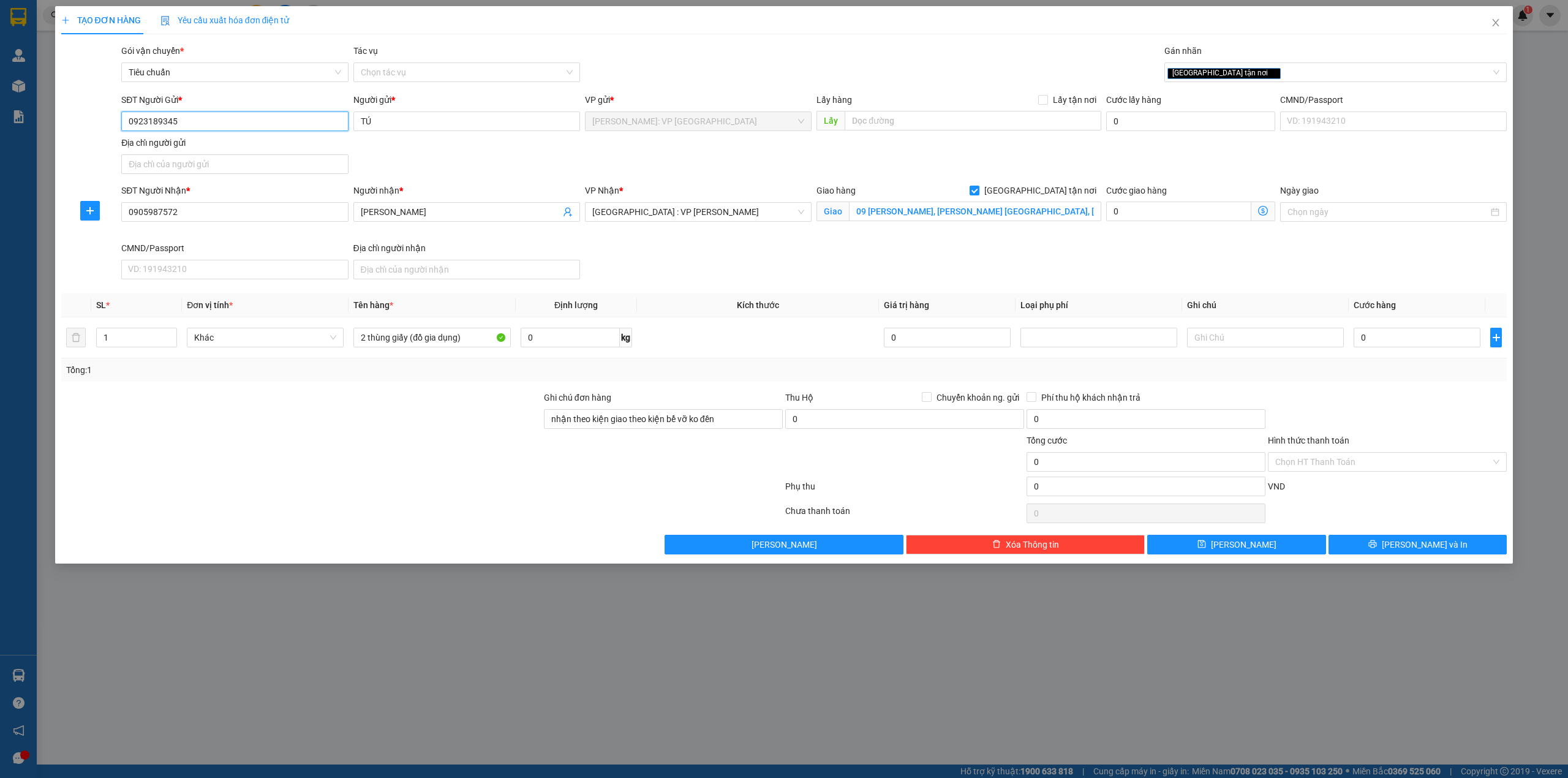
click at [239, 126] on input "0923189345" at bounding box center [235, 121] width 226 height 20
type input "0366407244"
click at [397, 124] on input "TÚ" at bounding box center [466, 121] width 226 height 20
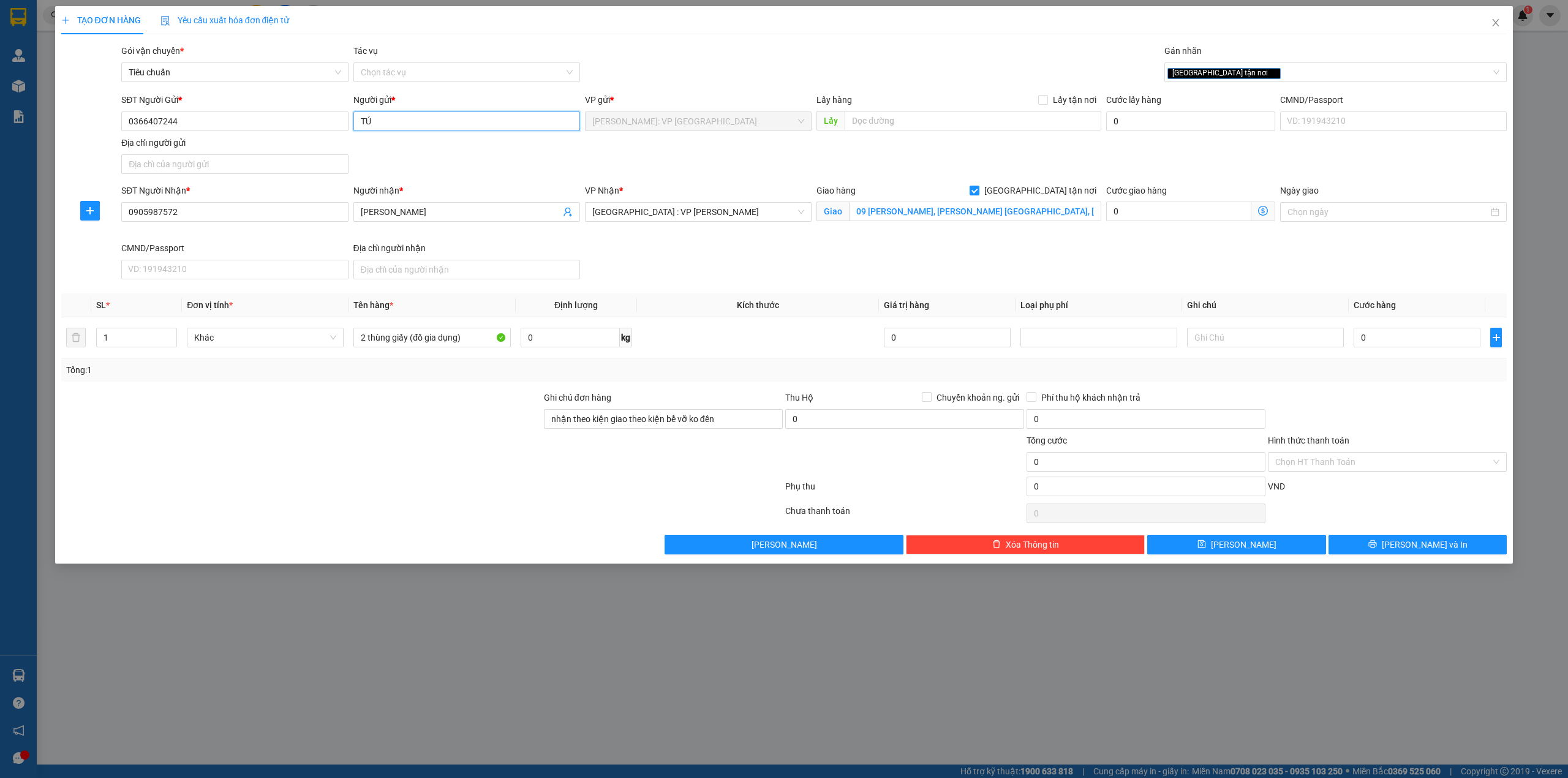
click at [397, 124] on input "TÚ" at bounding box center [466, 121] width 226 height 20
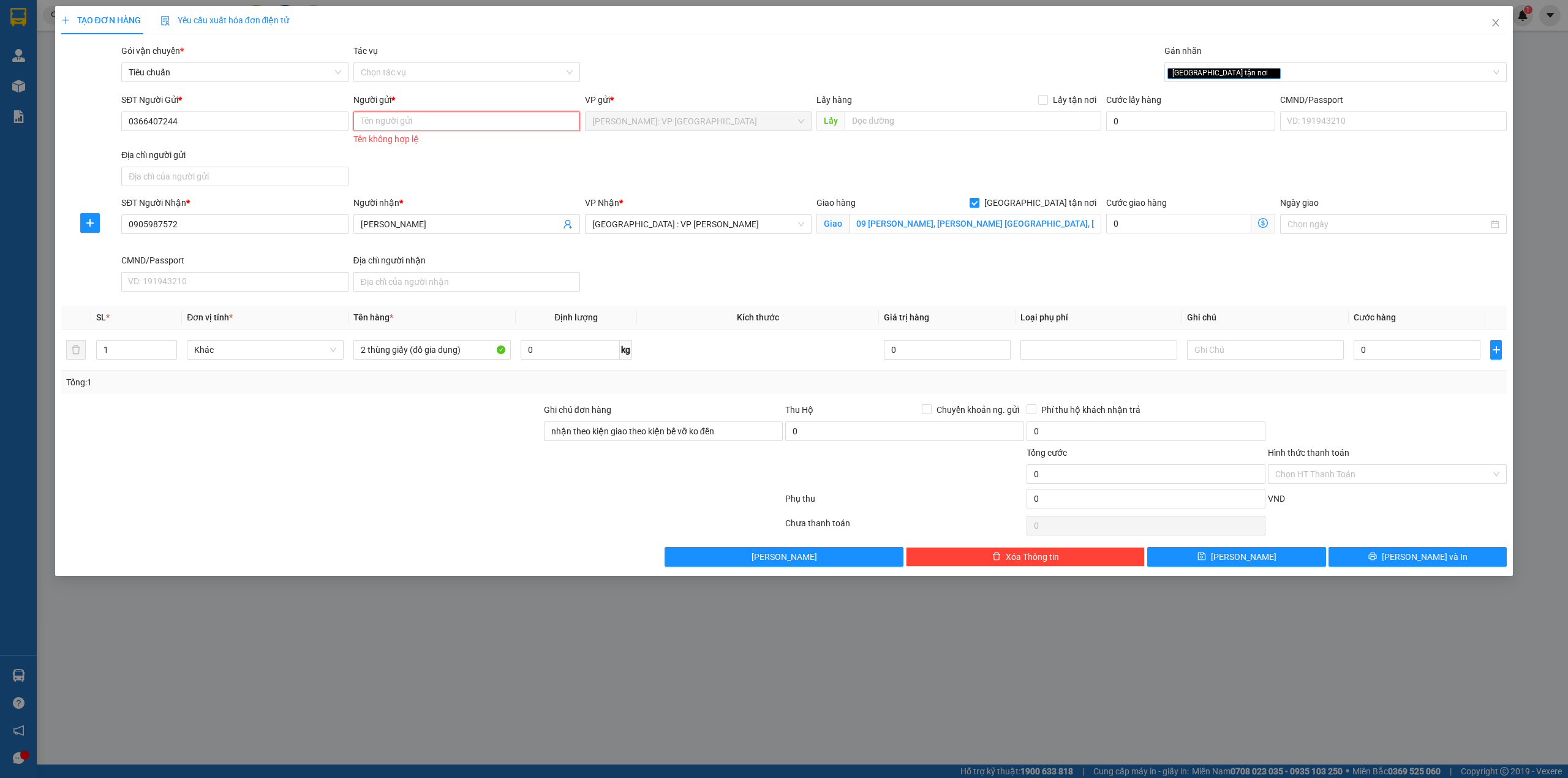
type input "v"
drag, startPoint x: 404, startPoint y: 429, endPoint x: 441, endPoint y: 420, distance: 38.1
click at [408, 428] on div at bounding box center [301, 424] width 483 height 43
click at [1376, 347] on input "0" at bounding box center [1416, 349] width 127 height 20
type input "3"
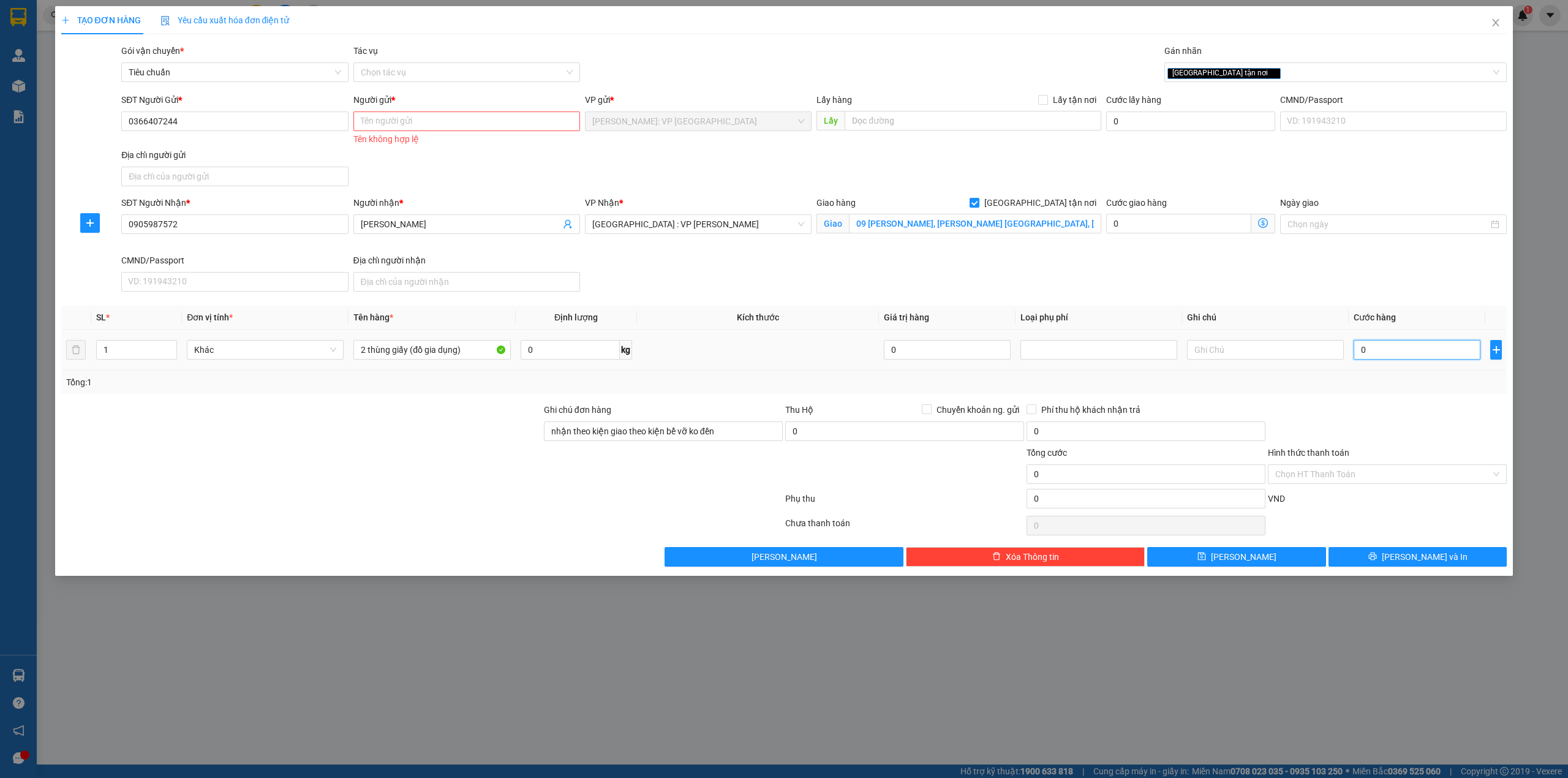
type input "3"
type input "30"
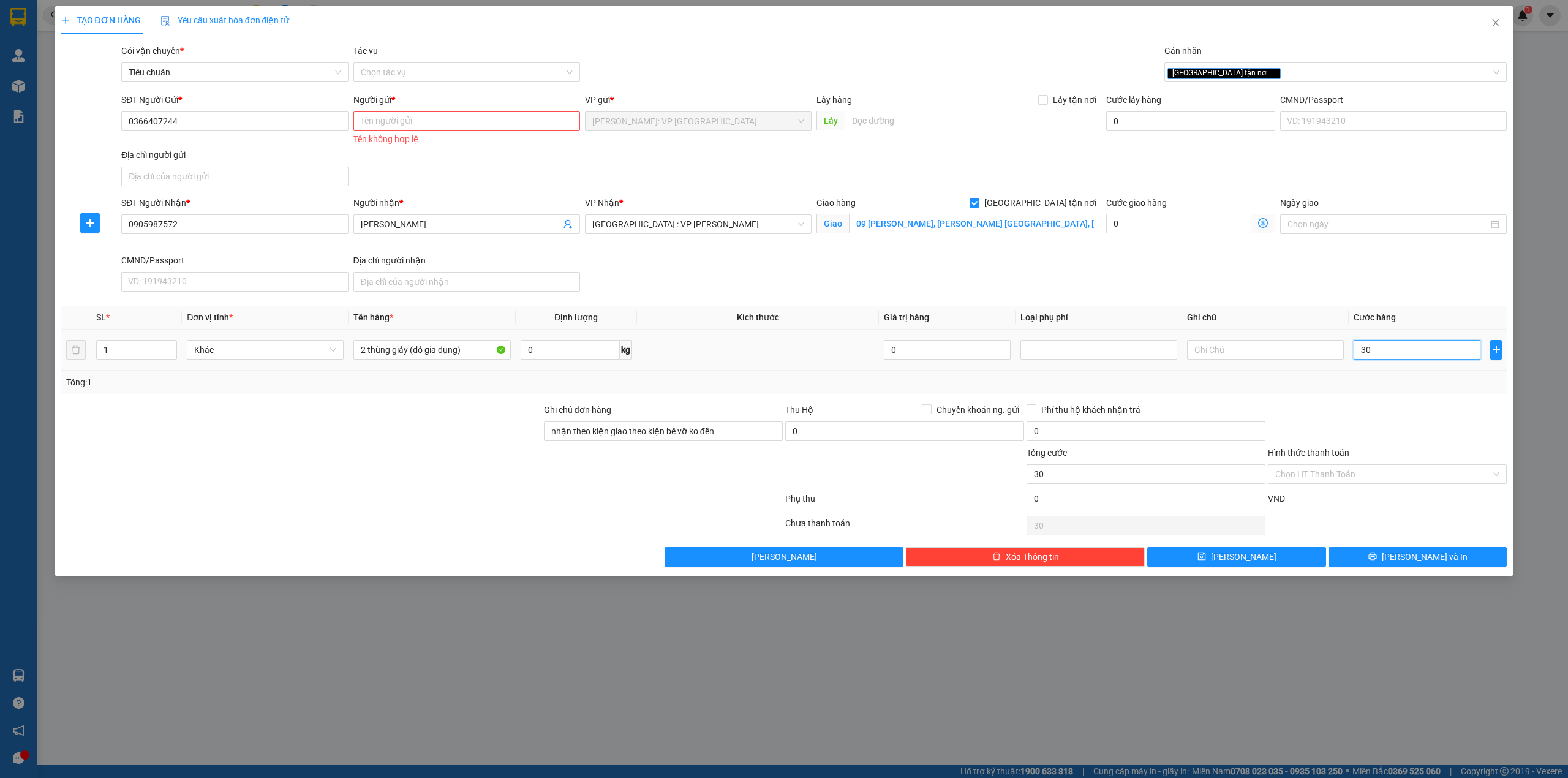
type input "300"
type input "3.000"
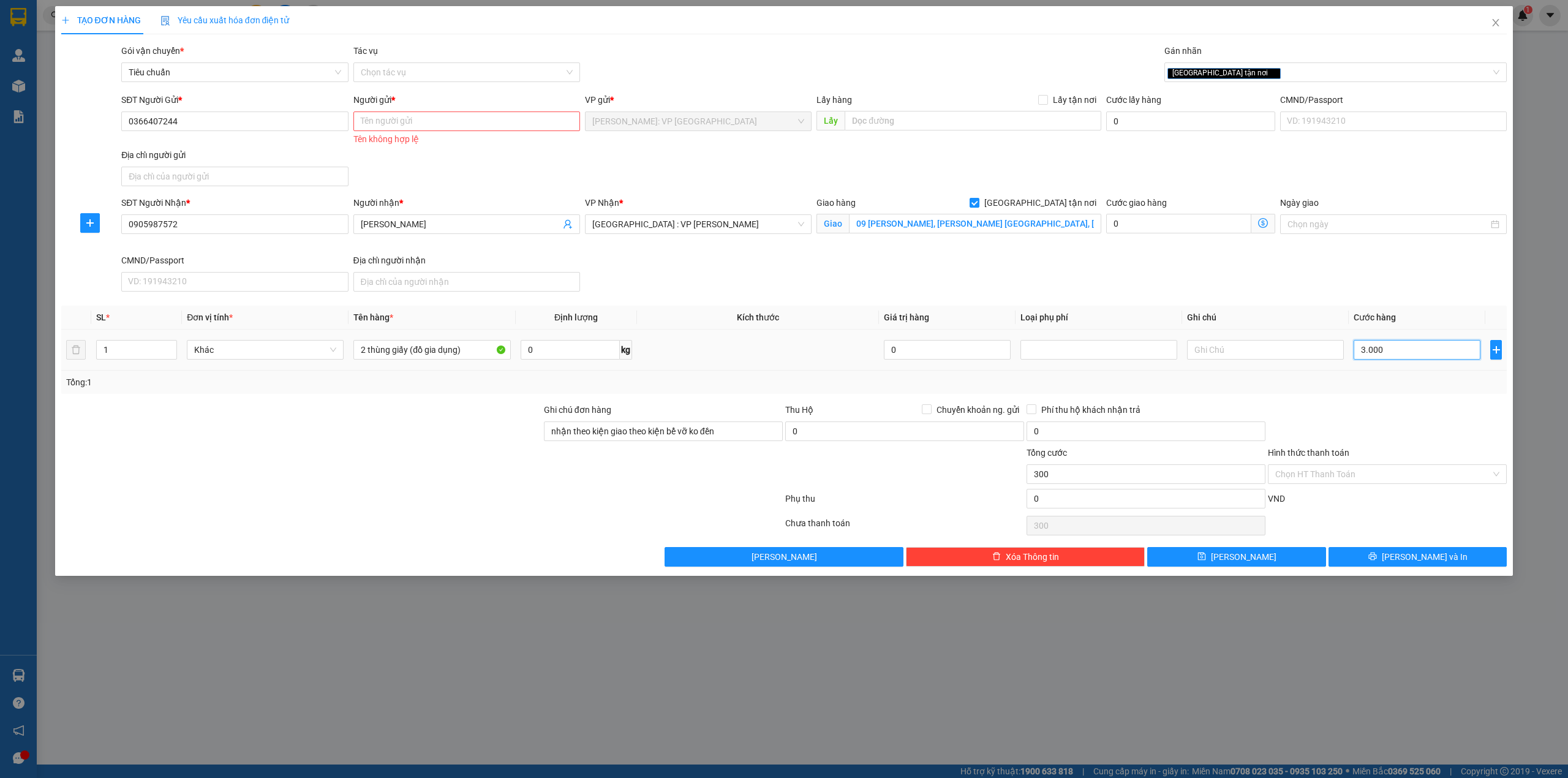
type input "3.000"
type input "30.000"
type input "300.000"
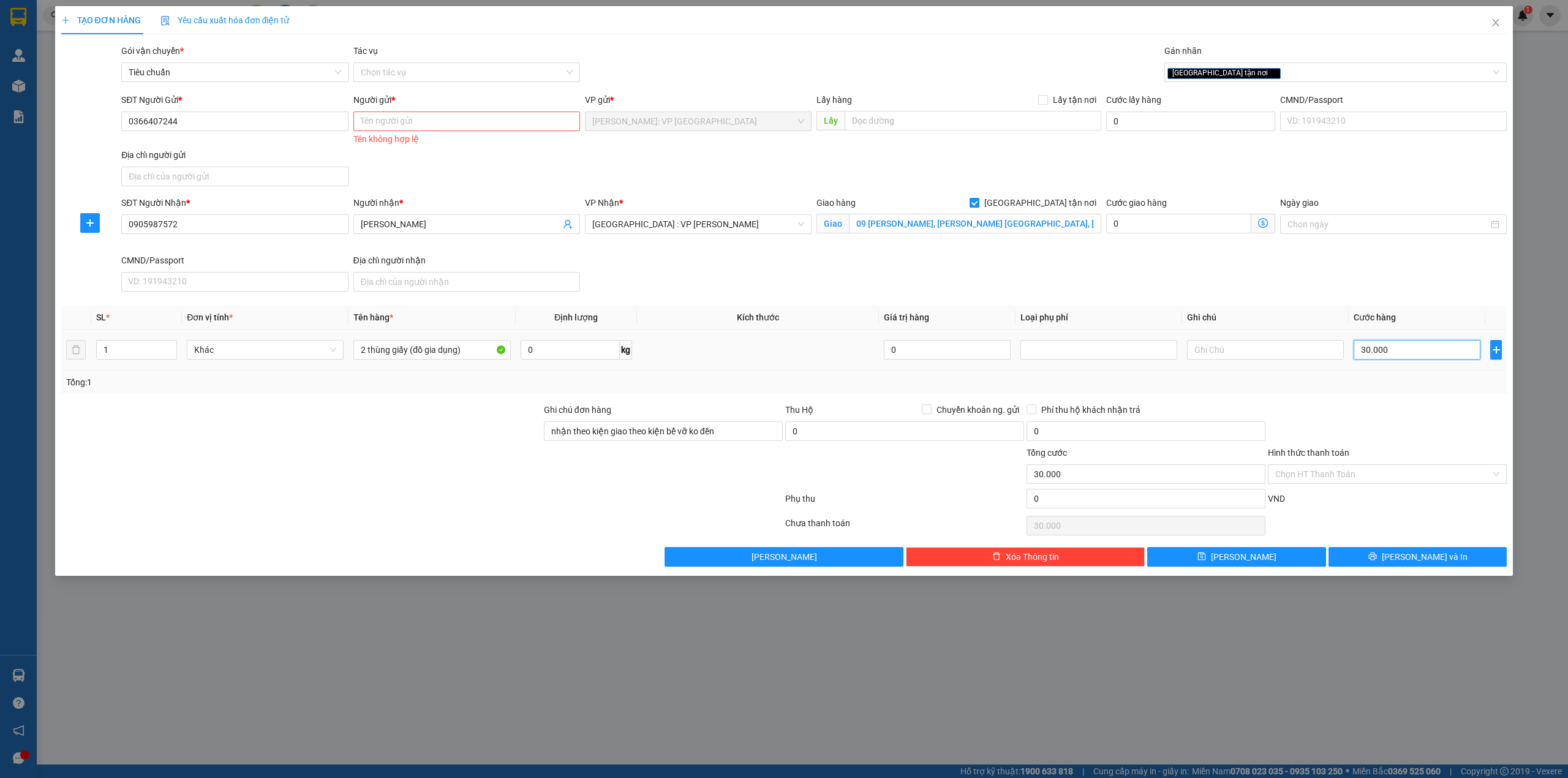
type input "300.000"
click at [409, 115] on input "Người gửi *" at bounding box center [466, 121] width 226 height 20
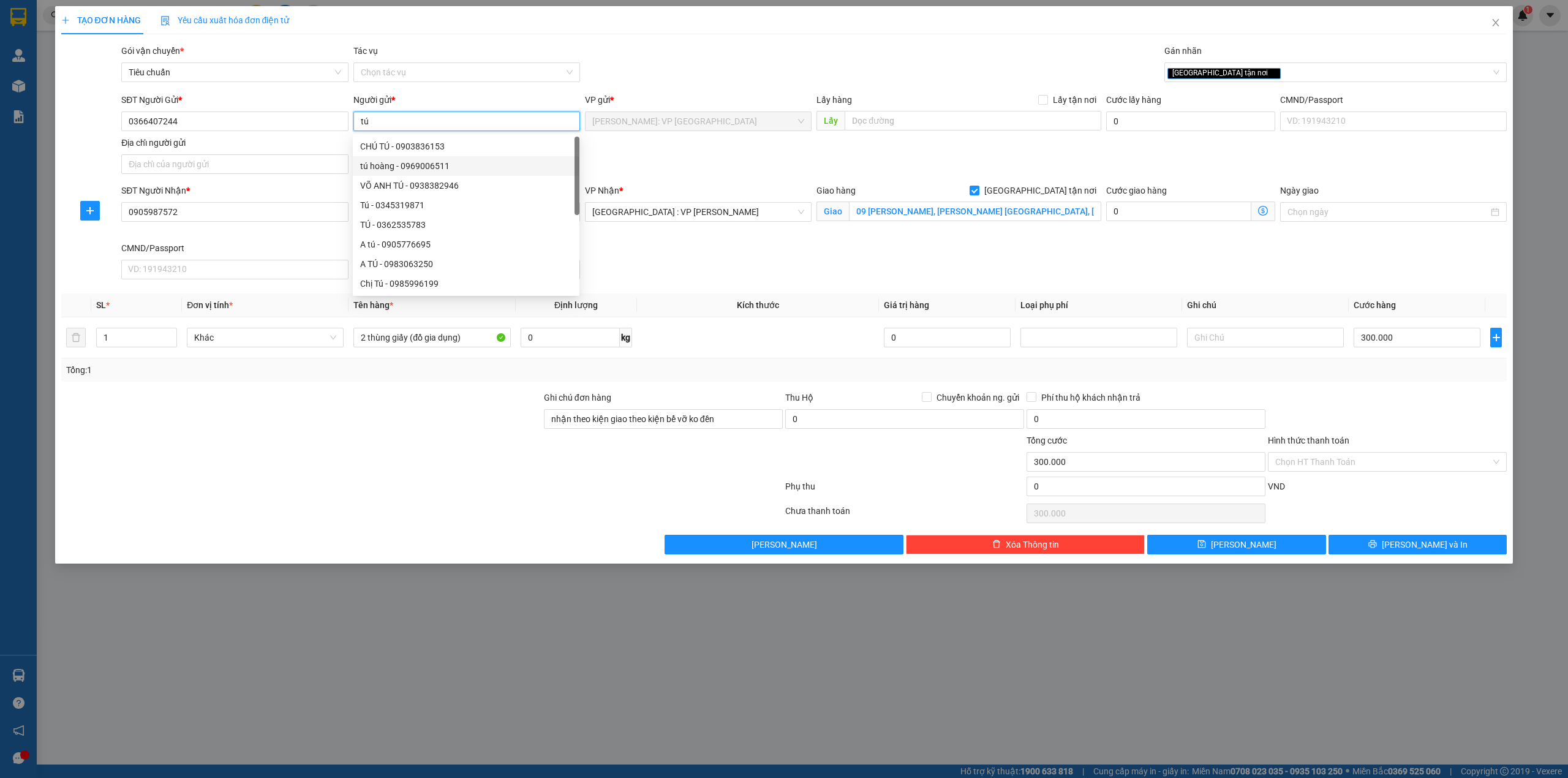
type input "tú"
click at [741, 163] on div "SĐT Người Gửi * 0366407244 Người gửi * tú VP gửi * Hồ Chí Minh: VP Quận Tân Phú…" at bounding box center [813, 136] width 1390 height 85
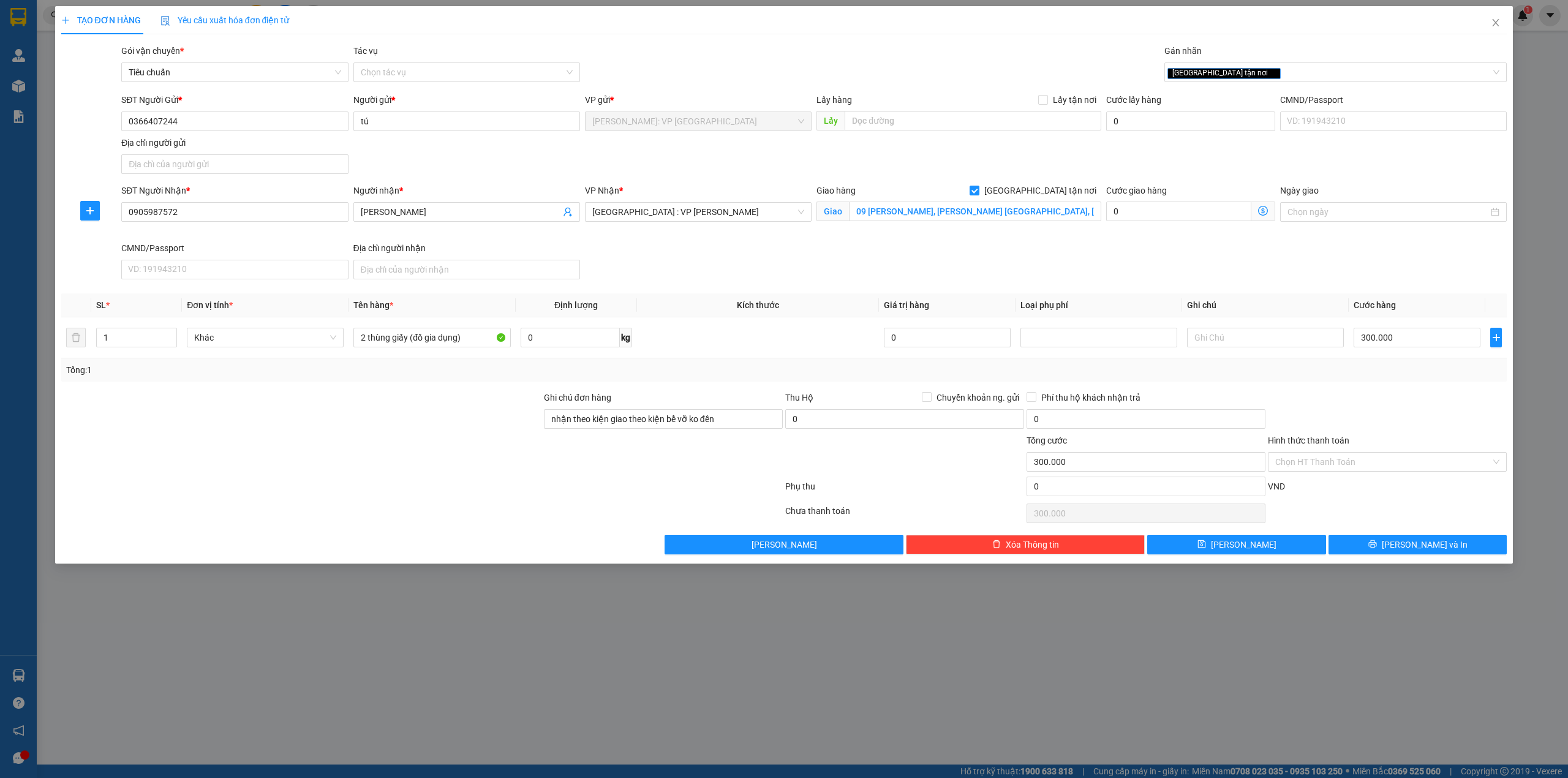
click at [699, 270] on div "SĐT Người Nhận * 0905987572 Người nhận * VÕ NGỌC ÁNH VP Nhận * Đà Nẵng : VP Tha…" at bounding box center [813, 234] width 1390 height 101
click at [855, 258] on div "SĐT Người Nhận * 0905987572 Người nhận * VÕ NGỌC ÁNH VP Nhận * Đà Nẵng : VP Tha…" at bounding box center [813, 234] width 1390 height 101
click at [1389, 537] on button "[PERSON_NAME] và In" at bounding box center [1417, 544] width 179 height 20
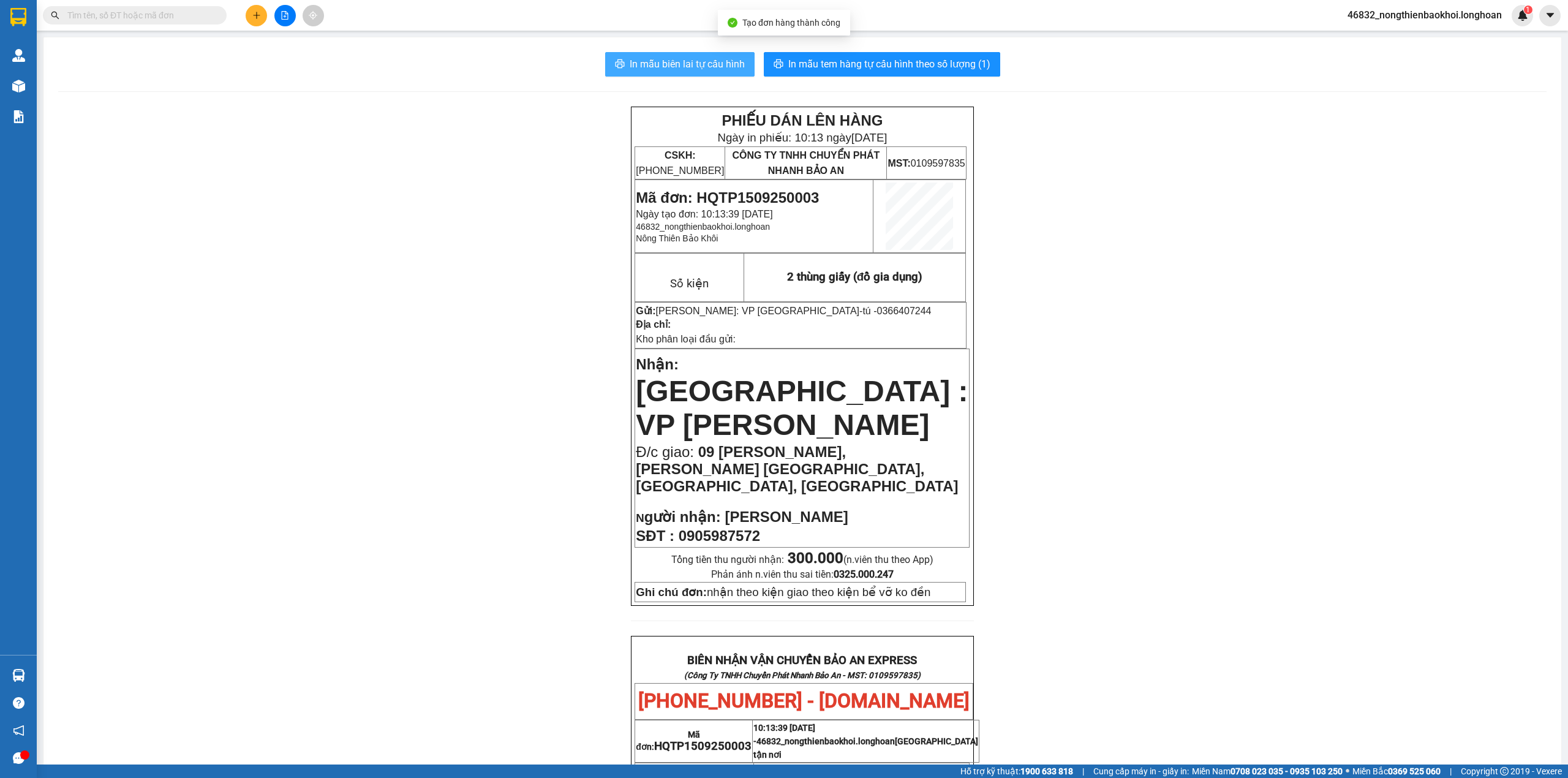
click at [634, 65] on span "In mẫu biên lai tự cấu hình" at bounding box center [687, 64] width 115 height 15
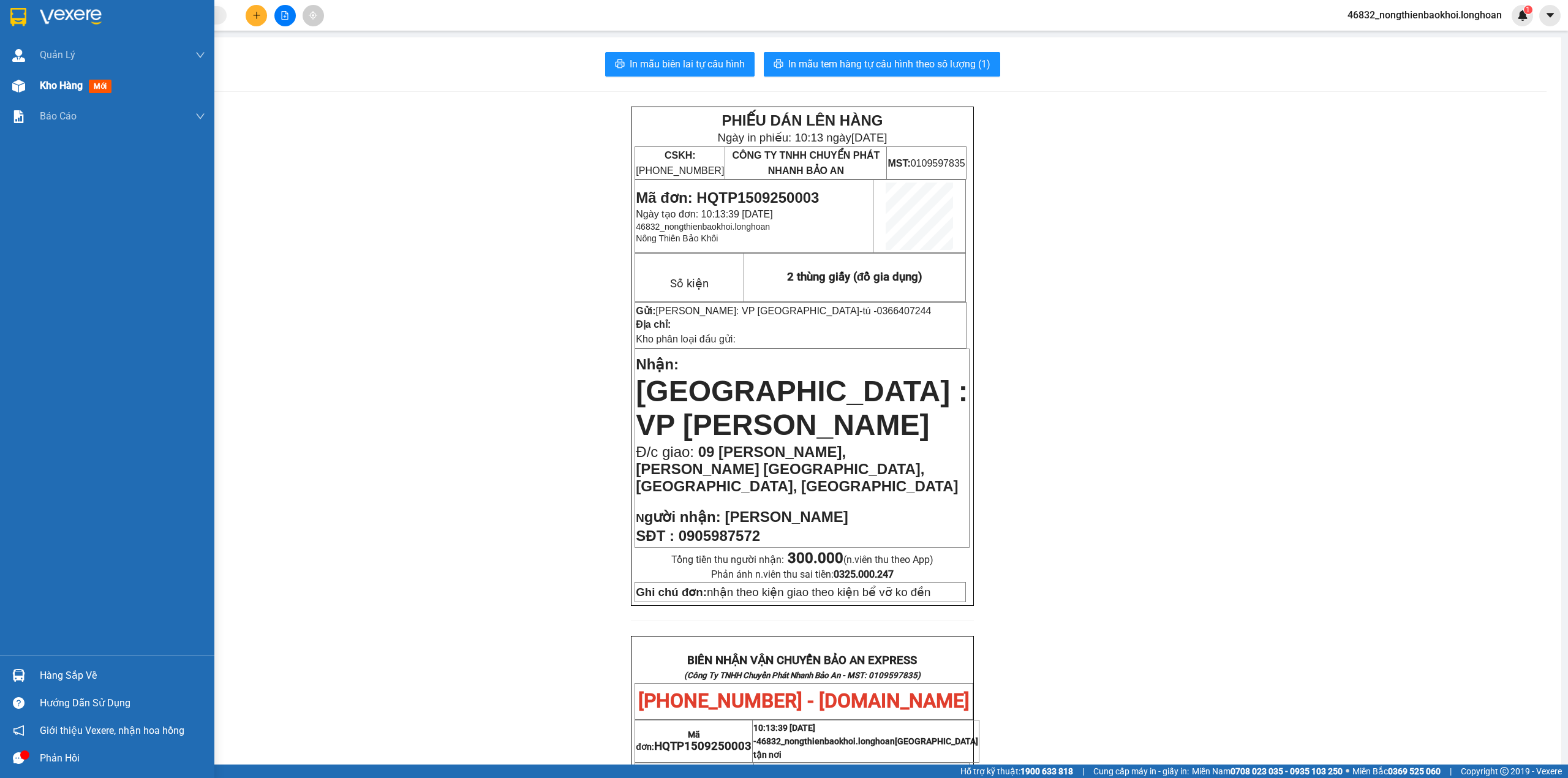
click at [0, 84] on div "Kho hàng mới" at bounding box center [107, 85] width 215 height 31
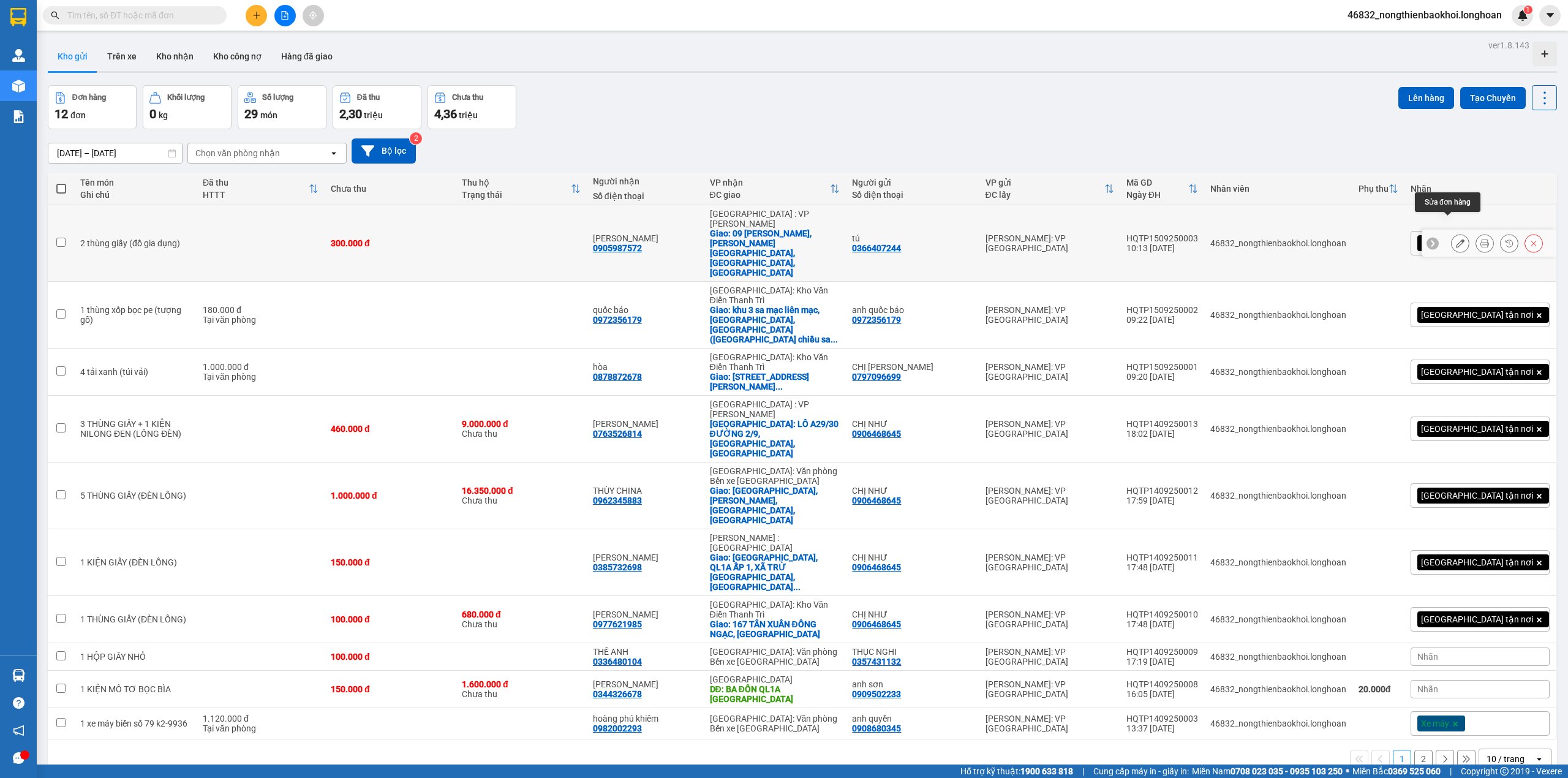
click at [1453, 233] on button at bounding box center [1459, 243] width 17 height 22
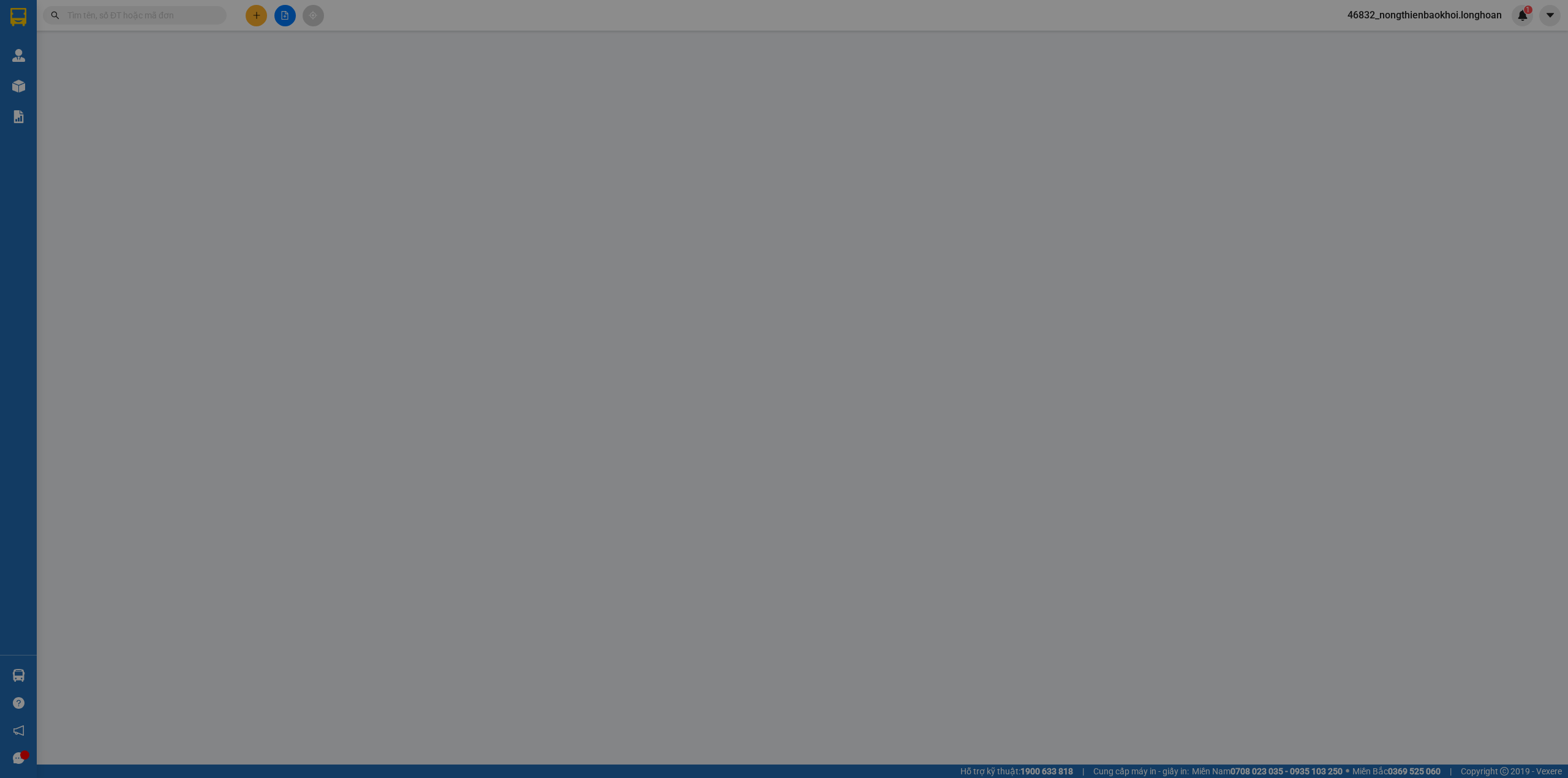
type input "0366407244"
type input "tú"
type input "0905987572"
type input "VÕ NGỌC ÁNH"
checkbox input "true"
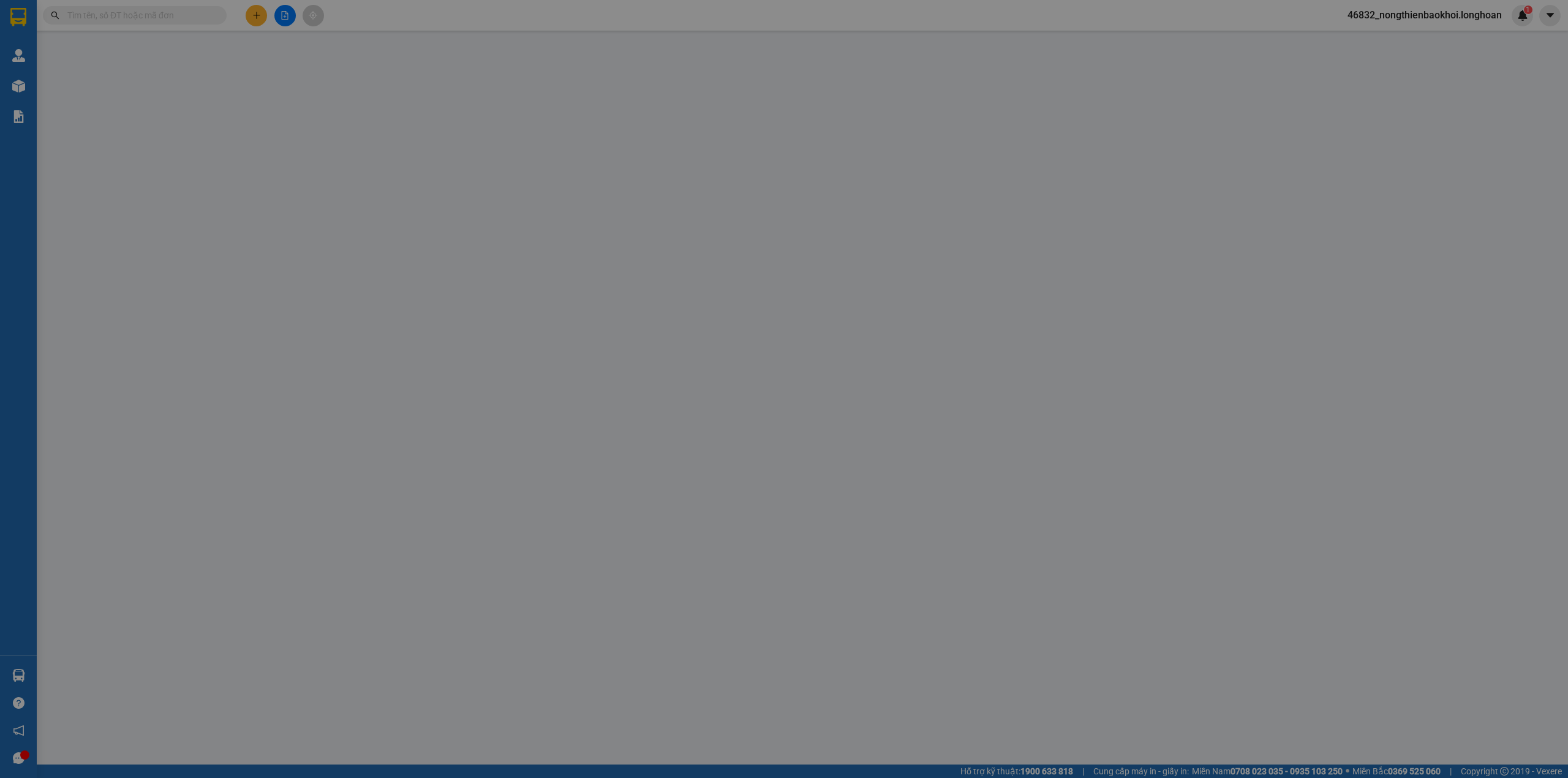
type input "09 ĐINH THỊ VÂN, P. AN KHÊ, THANH KHÊ, ĐÀ NẴNG"
type input "nhận theo kiện giao theo kiện bể vỡ ko đền"
type input "300.000"
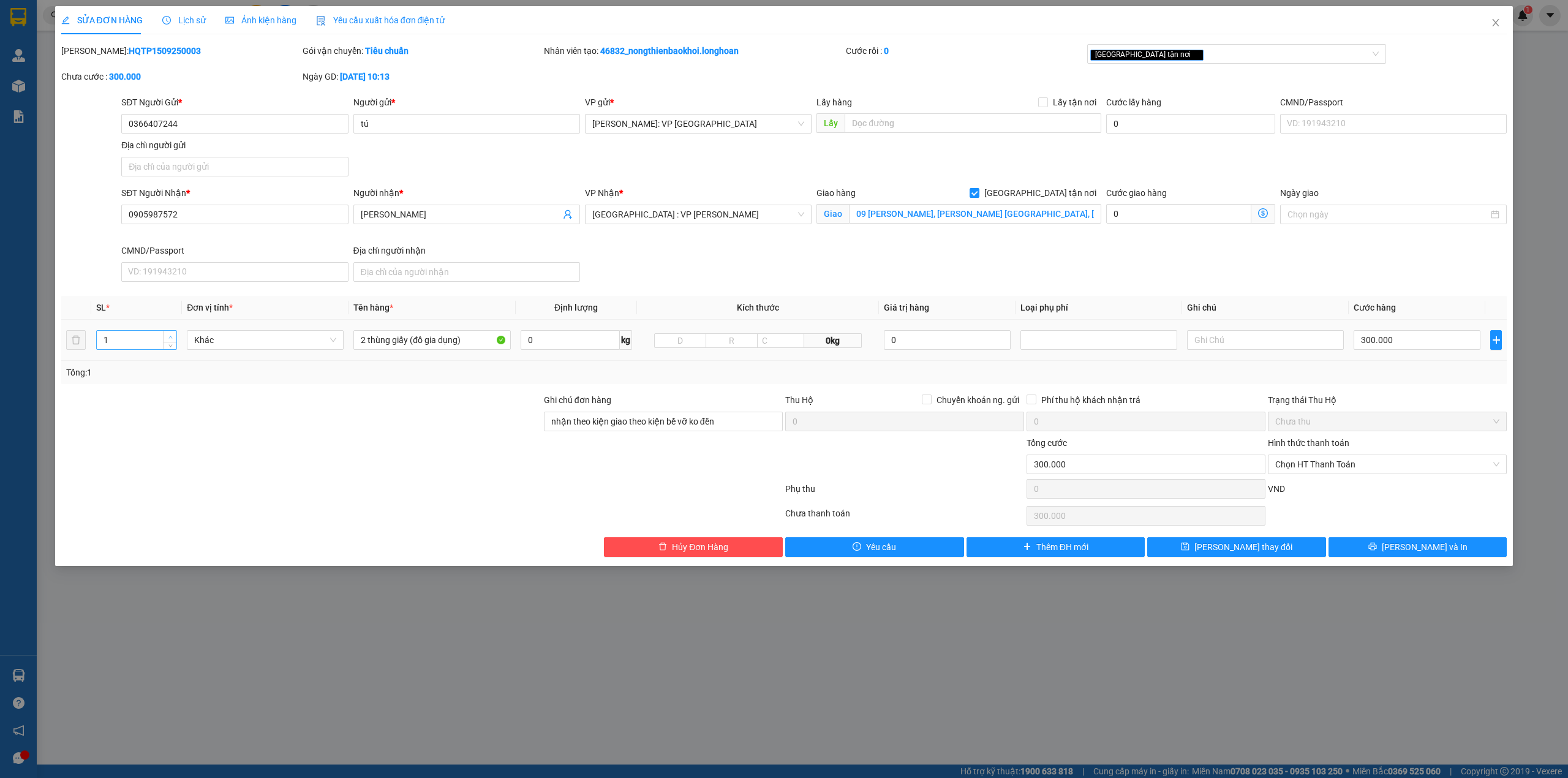
type input "2"
click at [166, 334] on span "up" at bounding box center [170, 337] width 7 height 7
click at [1380, 539] on button "[PERSON_NAME] và In" at bounding box center [1417, 547] width 179 height 20
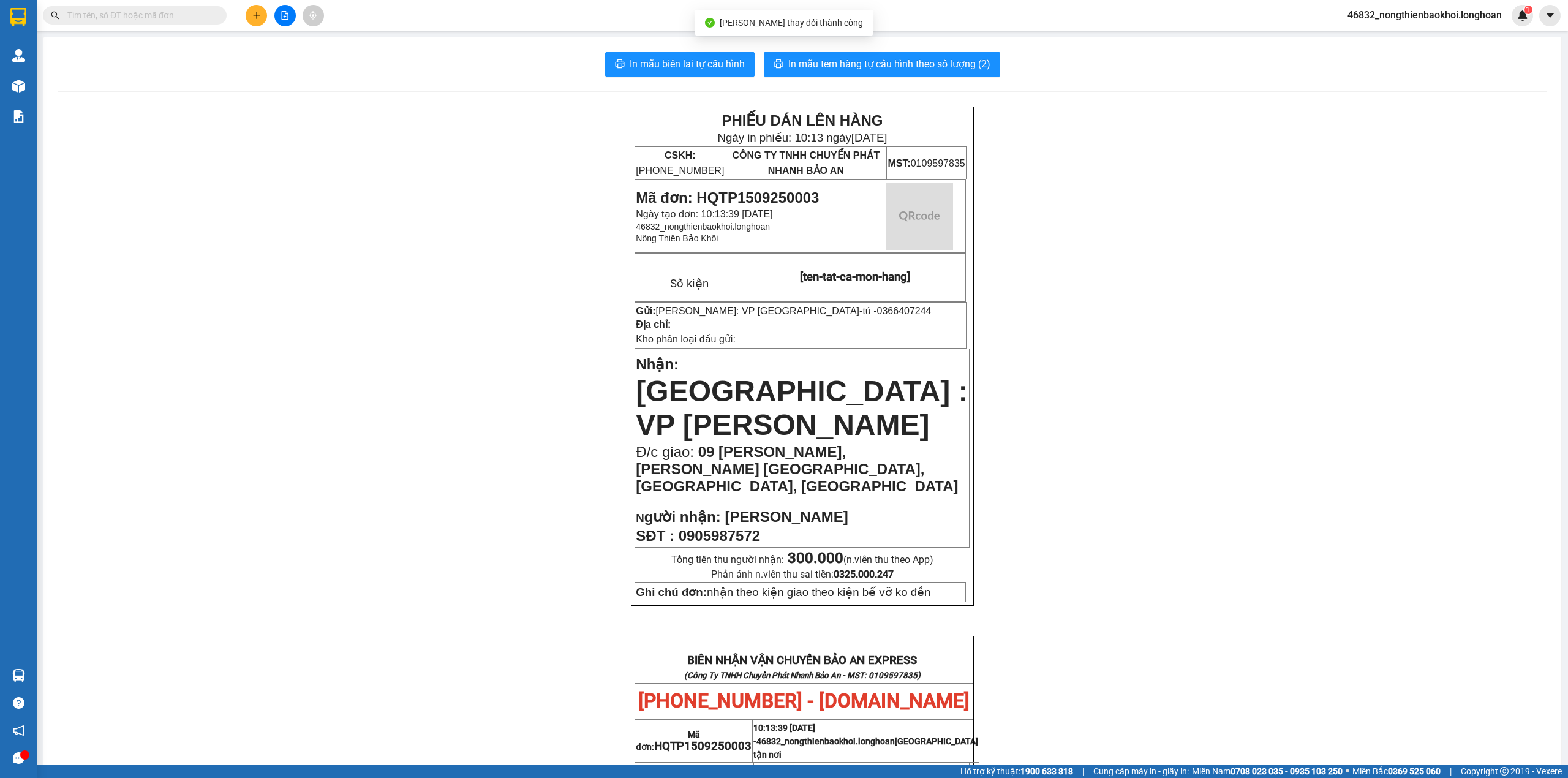
click at [701, 48] on div "In mẫu biên lai tự cấu hình In mẫu tem hàng tự cấu hình theo số lượng (2) PHIẾU…" at bounding box center [802, 679] width 1518 height 1283
click at [696, 72] on span "In mẫu biên lai tự cấu hình" at bounding box center [687, 64] width 115 height 15
drag, startPoint x: 586, startPoint y: 381, endPoint x: 586, endPoint y: 366, distance: 15.0
click at [586, 377] on div "PHIẾU DÁN LÊN HÀNG Ngày in phiếu: 10:13 ngày 15-09-2025 CSKH: 1900.06.88.33 CÔN…" at bounding box center [802, 706] width 1488 height 1199
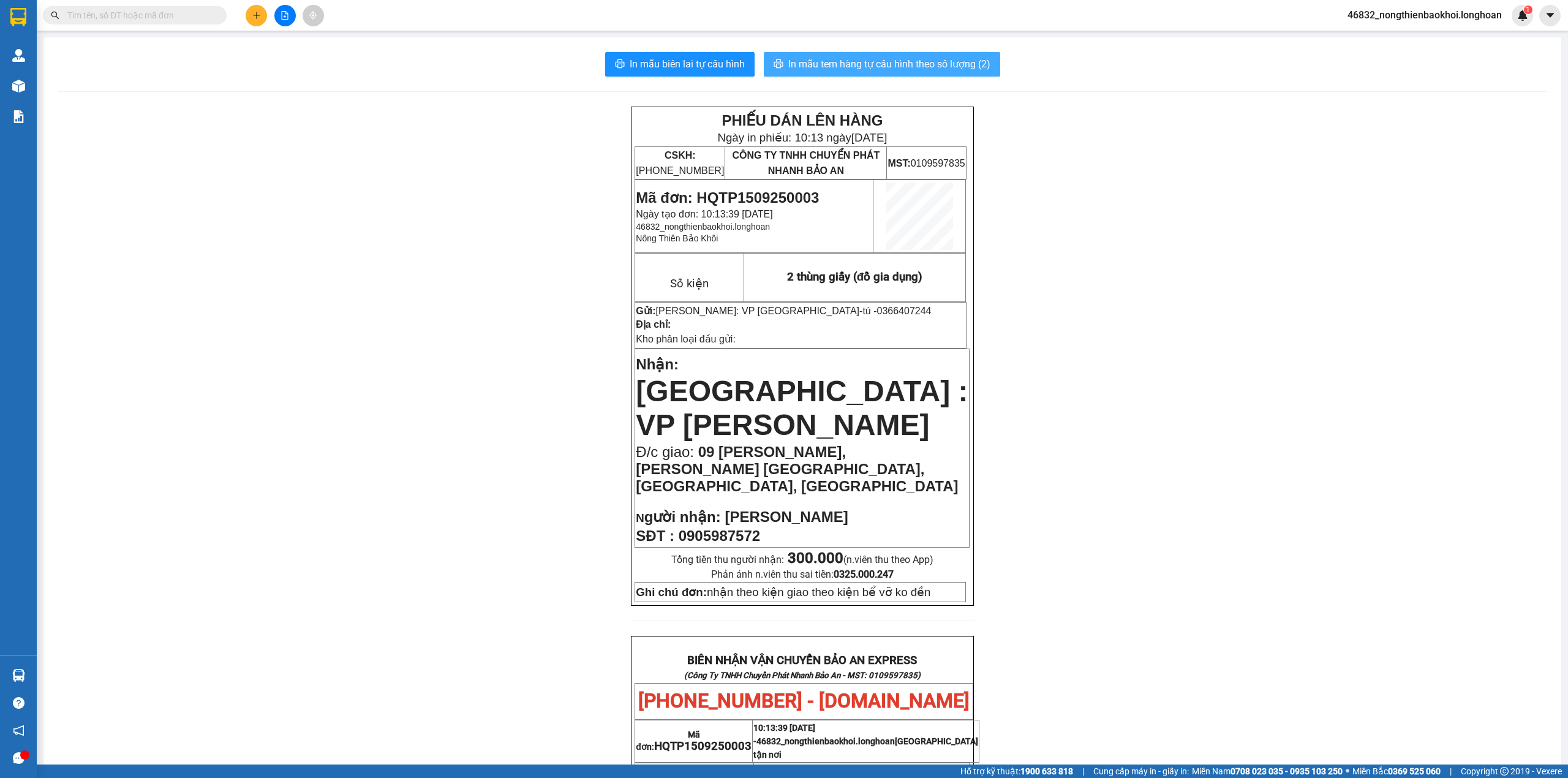
click at [804, 57] on span "In mẫu tem hàng tự cấu hình theo số lượng (2)" at bounding box center [889, 64] width 202 height 15
click at [470, 497] on div "PHIẾU DÁN LÊN HÀNG Ngày in phiếu: 10:14 ngày 15-09-2025 CSKH: 1900.06.88.33 CÔN…" at bounding box center [802, 706] width 1488 height 1199
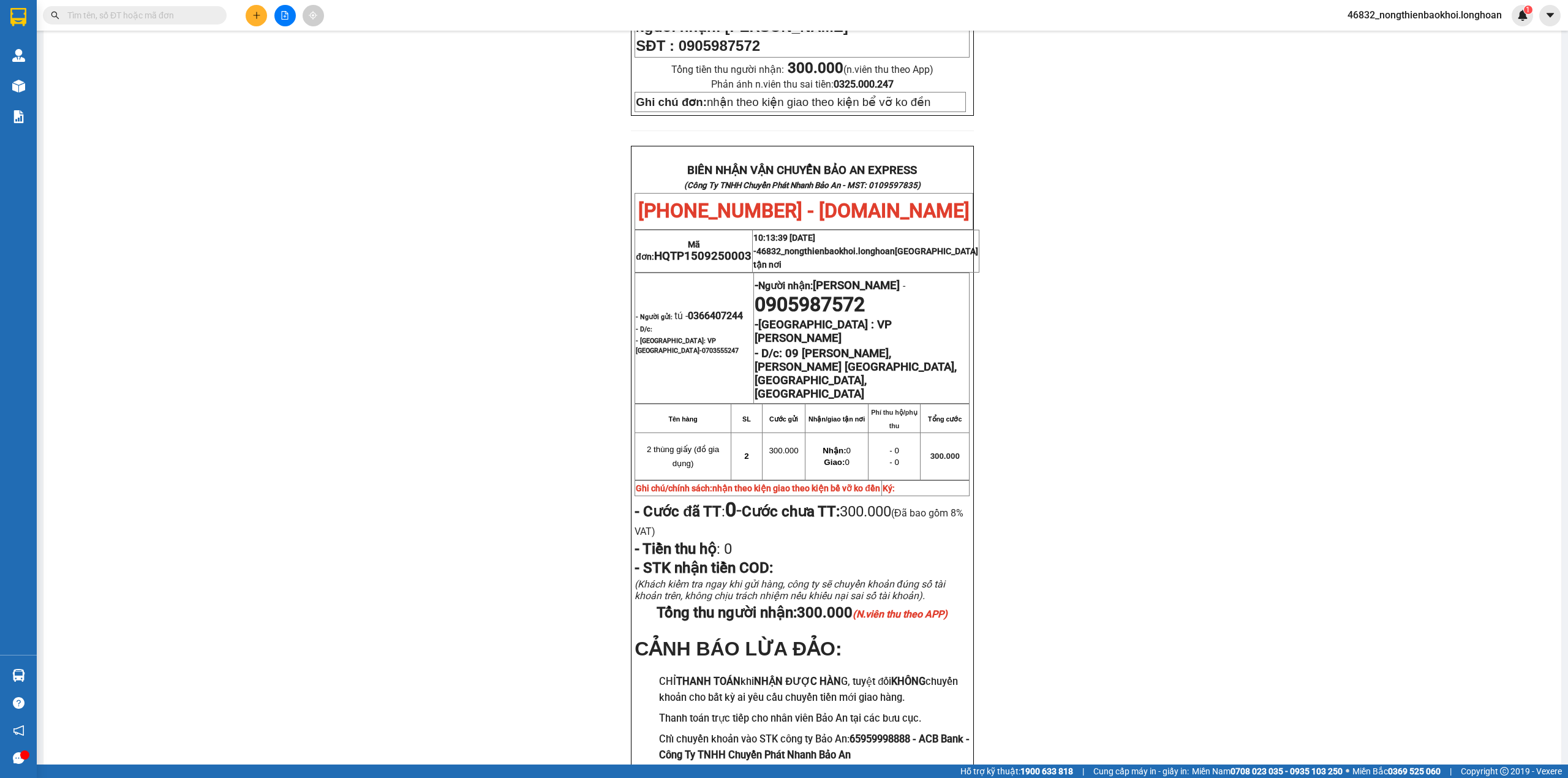
scroll to position [539, 0]
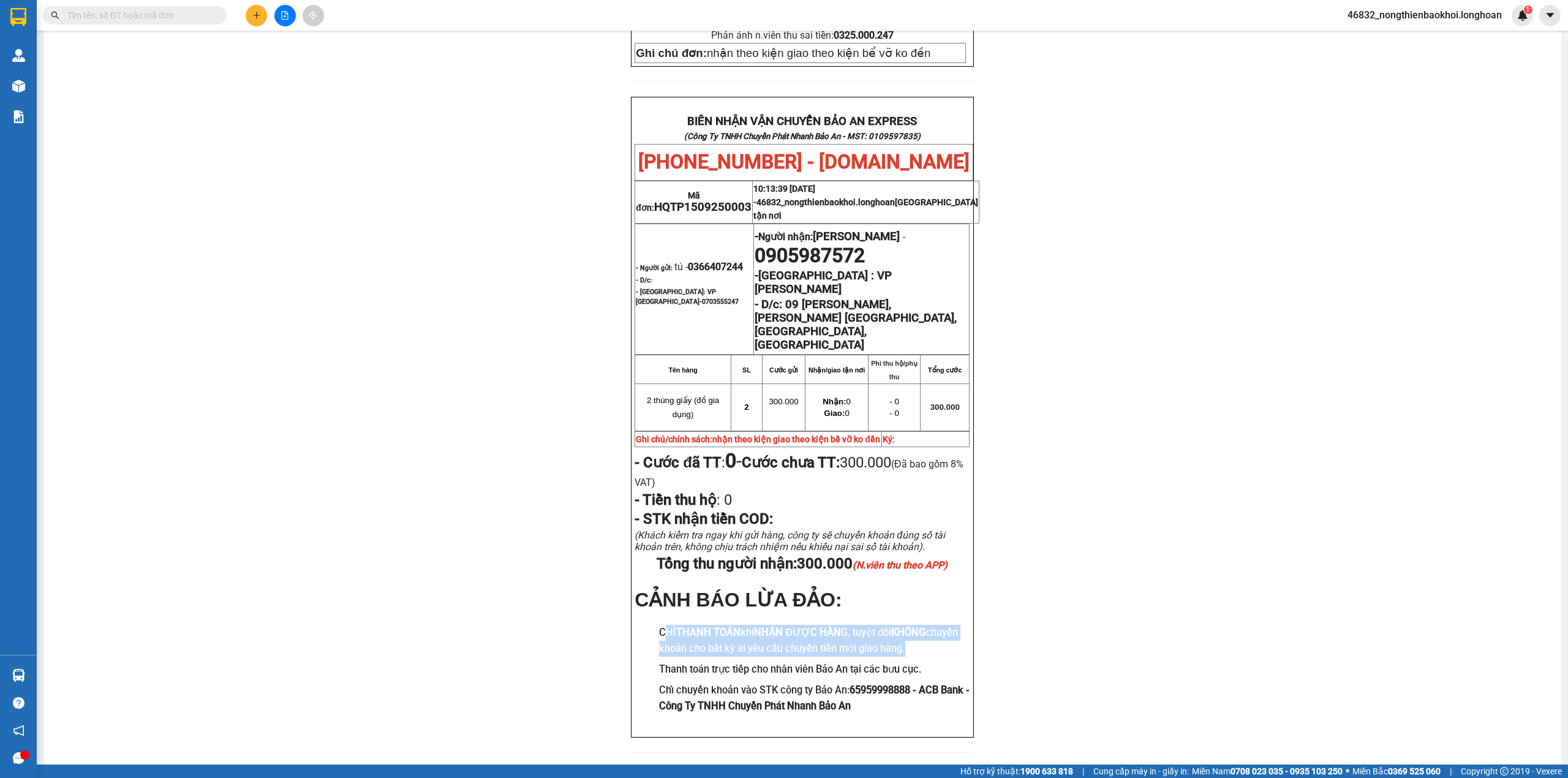
drag, startPoint x: 657, startPoint y: 606, endPoint x: 949, endPoint y: 621, distance: 292.4
click at [949, 624] on h3 "CHỈ THANH TOÁN khi NHẬN ĐƯỢC HÀN G, tuyệt đối KHÔNG chuyển khoản cho bất kỳ ai …" at bounding box center [814, 640] width 311 height 31
click at [478, 579] on div "PHIẾU DÁN LÊN HÀNG Ngày in phiếu: 10:14 ngày 15-09-2025 CSKH: 1900.06.88.33 CÔN…" at bounding box center [802, 167] width 1488 height 1199
click at [485, 547] on div "PHIẾU DÁN LÊN HÀNG Ngày in phiếu: 10:14 ngày 15-09-2025 CSKH: 1900.06.88.33 CÔN…" at bounding box center [802, 167] width 1488 height 1199
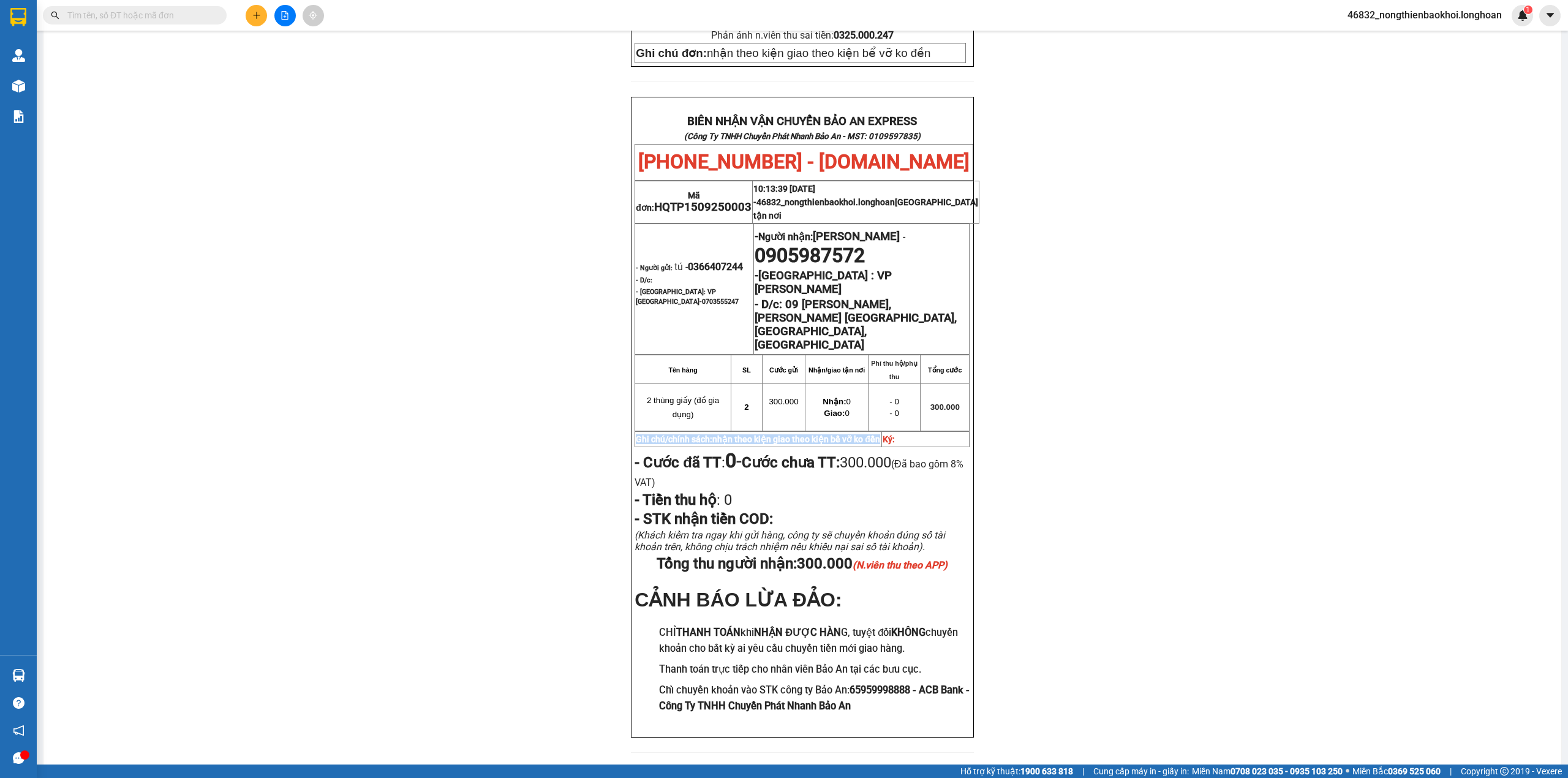
drag, startPoint x: 630, startPoint y: 382, endPoint x: 760, endPoint y: 389, distance: 130.2
click at [760, 434] on p "Ghi chú/chính sách: nhận theo kiện giao theo kiện bể vỡ ko đền" at bounding box center [757, 438] width 245 height 10
click at [607, 398] on div "PHIẾU DÁN LÊN HÀNG Ngày in phiếu: 10:14 ngày 15-09-2025 CSKH: 1900.06.88.33 CÔN…" at bounding box center [802, 167] width 1488 height 1199
drag, startPoint x: 632, startPoint y: 382, endPoint x: 804, endPoint y: 393, distance: 172.4
click at [804, 434] on p "Ghi chú/chính sách: nhận theo kiện giao theo kiện bể vỡ ko đền" at bounding box center [757, 438] width 245 height 10
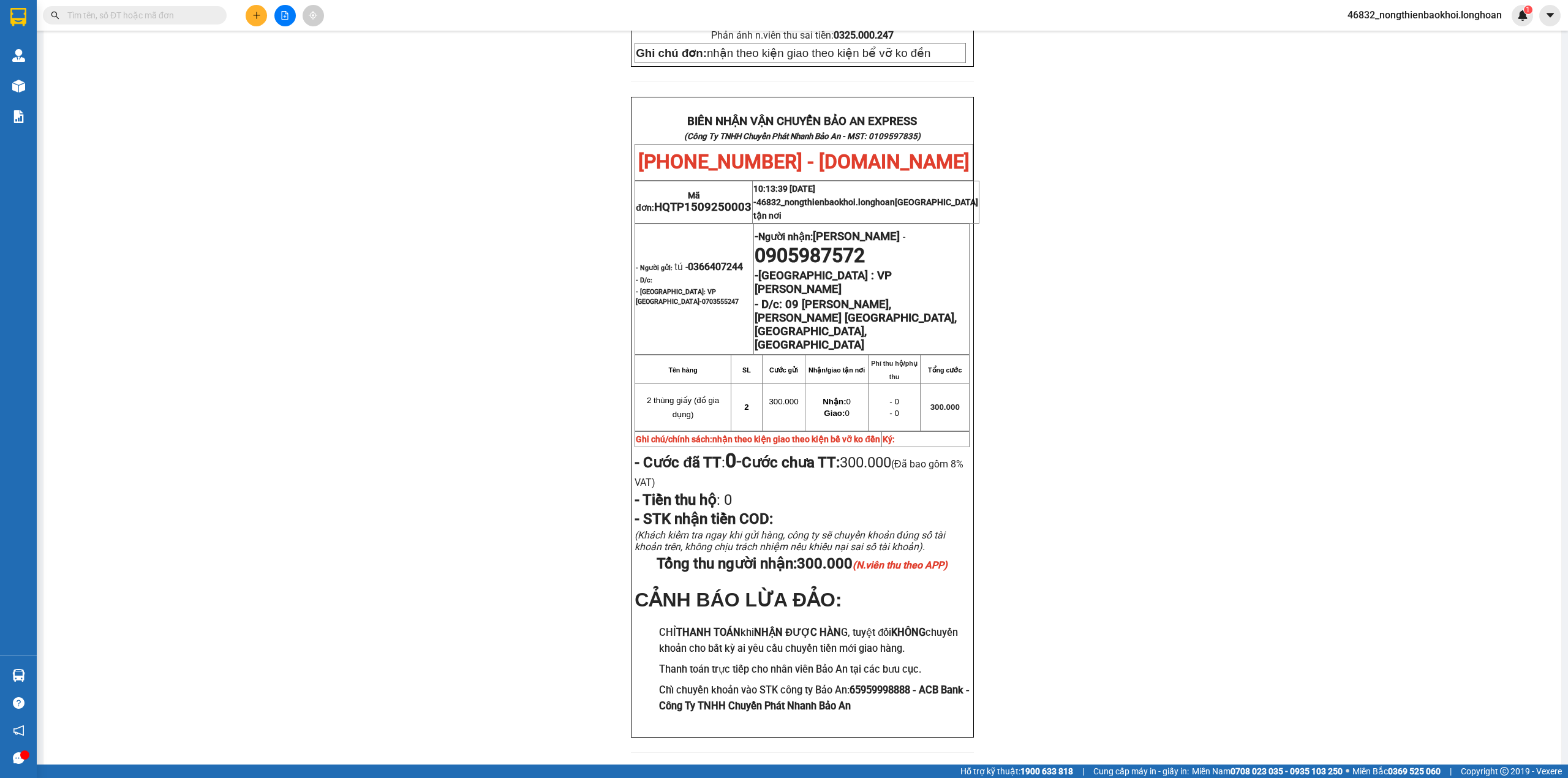
click at [551, 405] on div "PHIẾU DÁN LÊN HÀNG Ngày in phiếu: 10:14 ngày 15-09-2025 CSKH: 1900.06.88.33 CÔN…" at bounding box center [802, 167] width 1488 height 1199
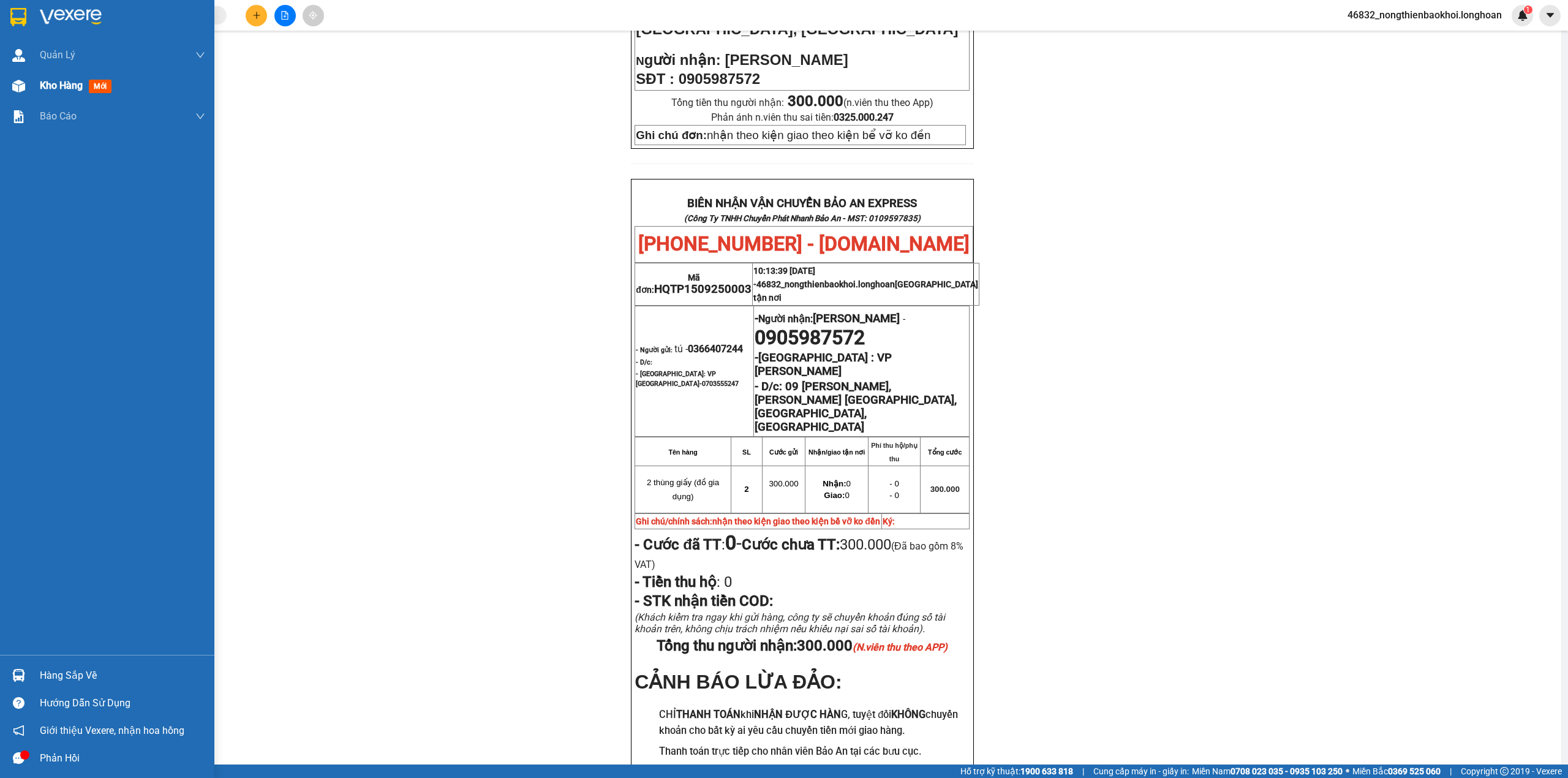
click at [31, 75] on div "Kho hàng mới" at bounding box center [107, 85] width 215 height 31
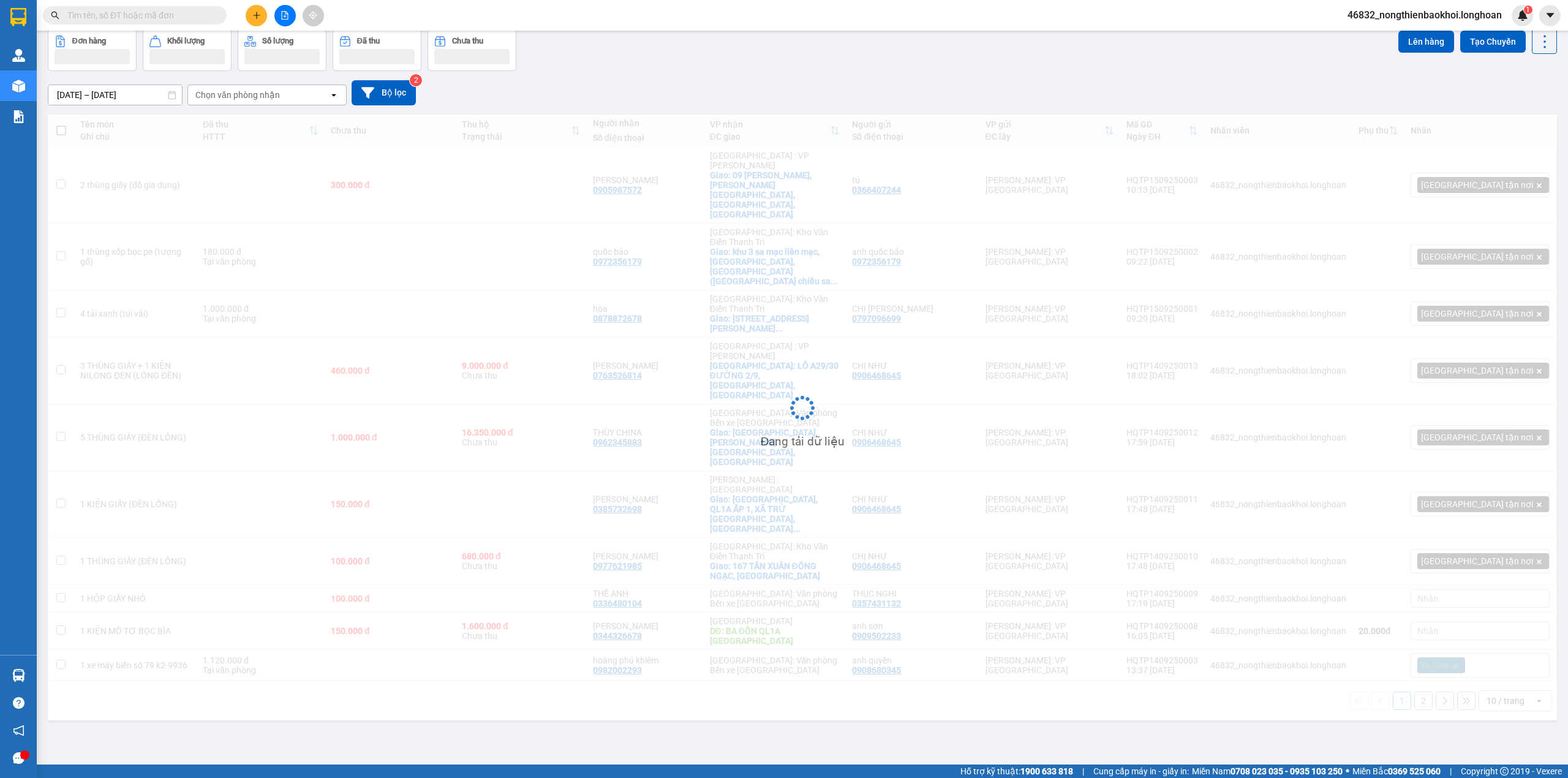
scroll to position [57, 0]
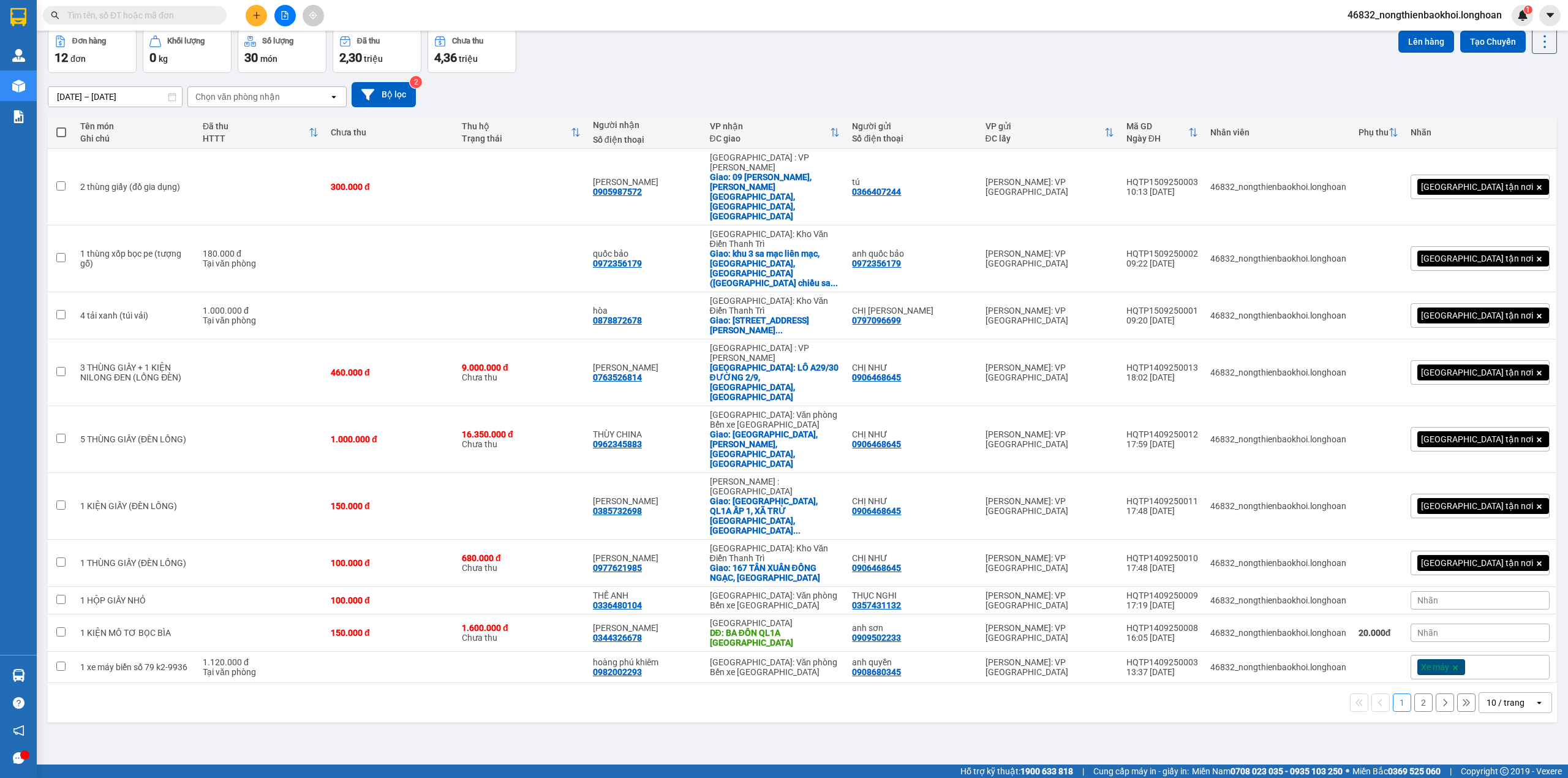
click at [837, 96] on div "17/08/2025 – 15/09/2025 Press the down arrow key to interact with the calendar …" at bounding box center [802, 94] width 1509 height 25
click at [792, 570] on div "ver 1.8.143 Kho gửi Trên xe Kho nhận Kho công nợ Hàng đã giao Đơn hàng 12 đơn K…" at bounding box center [802, 369] width 1519 height 778
click at [481, 650] on div "ver 1.8.143 Kho gửi Trên xe Kho nhận Kho công nợ Hàng đã giao Đơn hàng 12 đơn K…" at bounding box center [802, 369] width 1519 height 778
click at [261, 11] on icon "plus" at bounding box center [257, 15] width 9 height 9
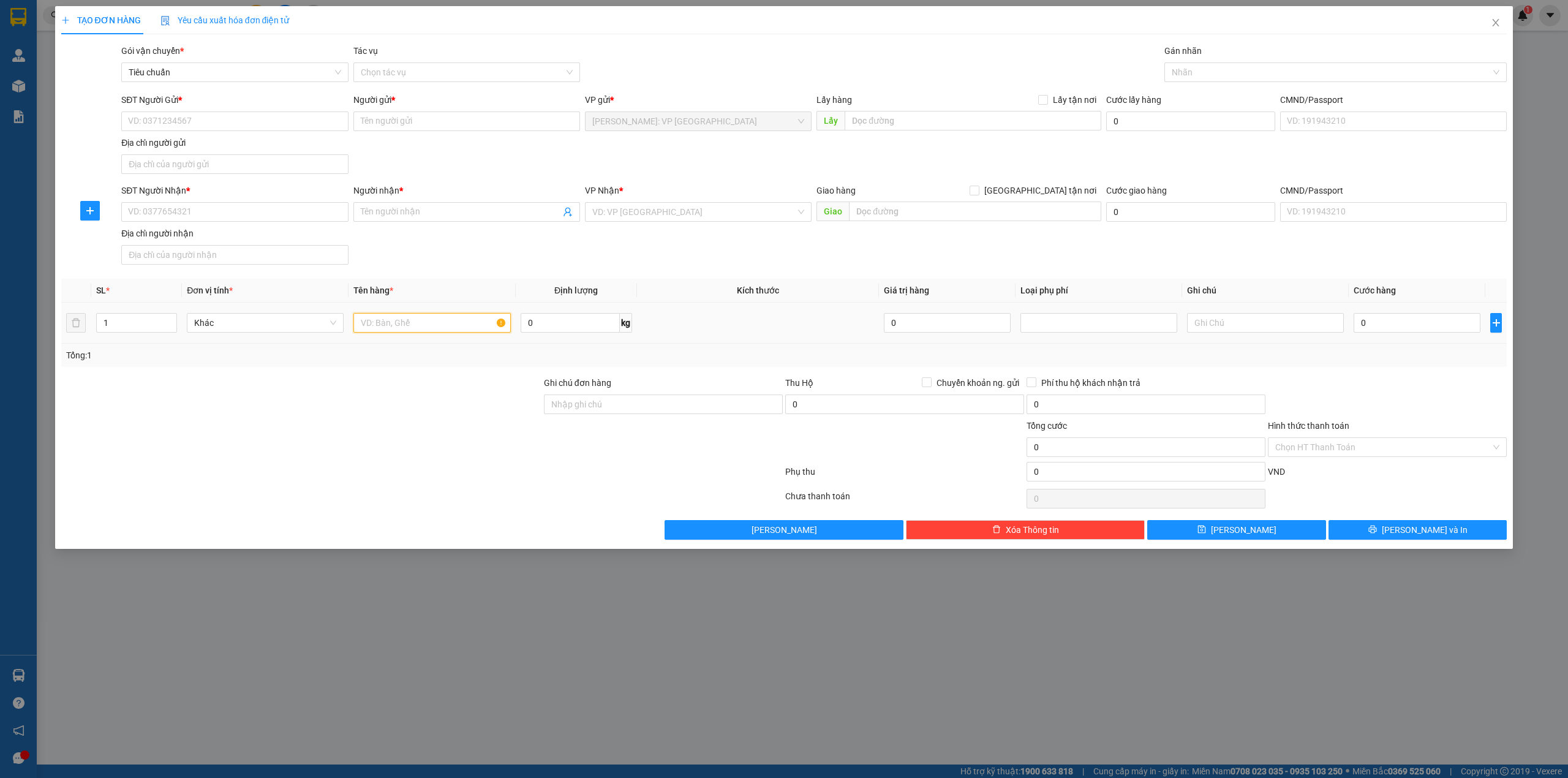
click at [368, 320] on input "text" at bounding box center [431, 323] width 156 height 20
type input "1 hộp giấy nhỏ bọc pe (mẫu sắt)"
drag, startPoint x: 183, startPoint y: 209, endPoint x: 199, endPoint y: 208, distance: 16.0
click at [183, 210] on input "SĐT Người Nhận *" at bounding box center [235, 212] width 226 height 20
type input "0989197727"
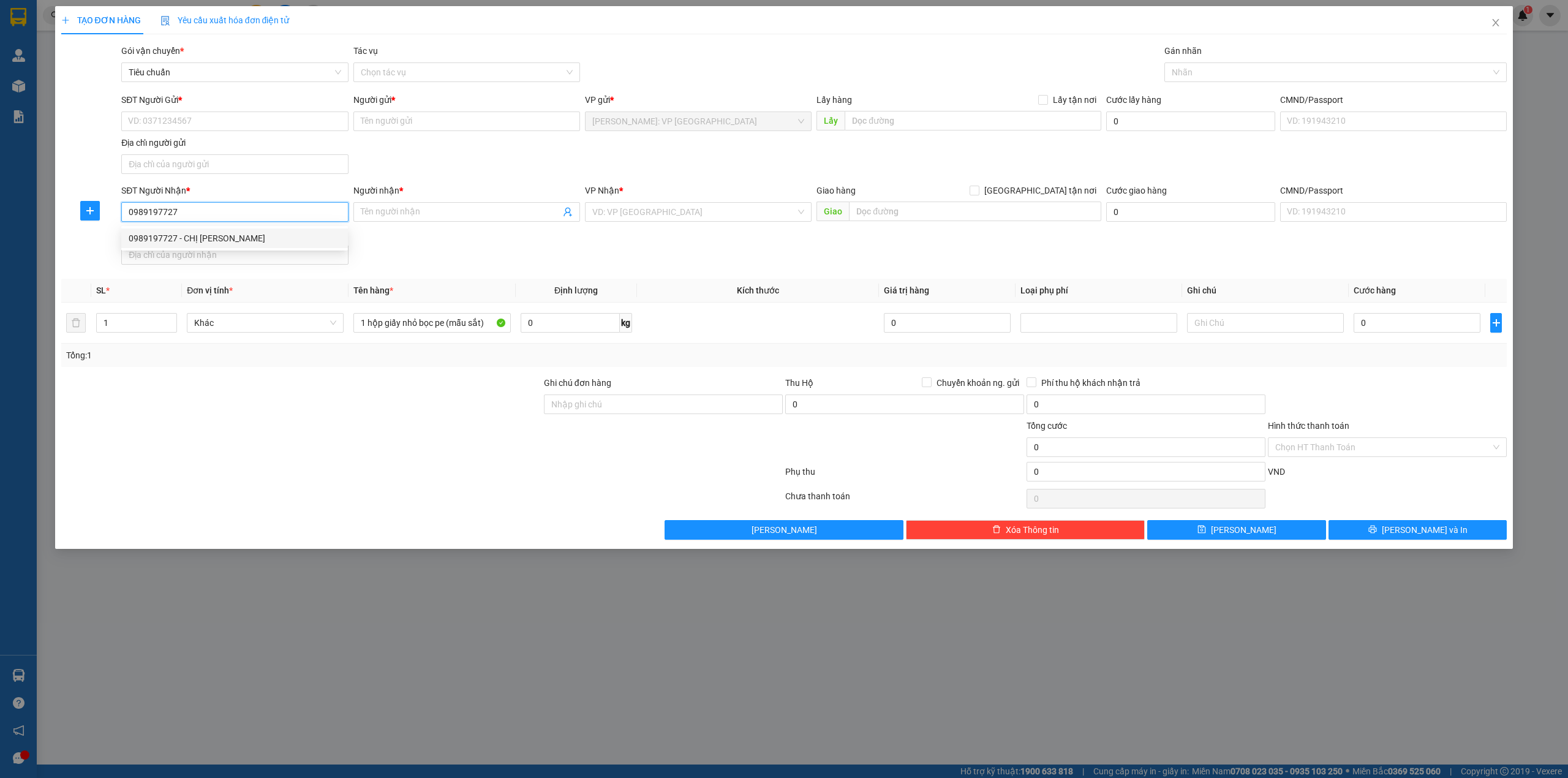
click at [299, 240] on div "0989197727 - CHỊ NGÂN" at bounding box center [235, 238] width 212 height 13
type input "CHỊ NGÂN"
checkbox input "true"
type input "19B NGÁCH 125, NGÕ 56, TỨ LIÊN, TÂY HỒ, HN ( HẺM NHỎ NHỜ KHÁCH RA ĐẦU HẺM LẤY G…"
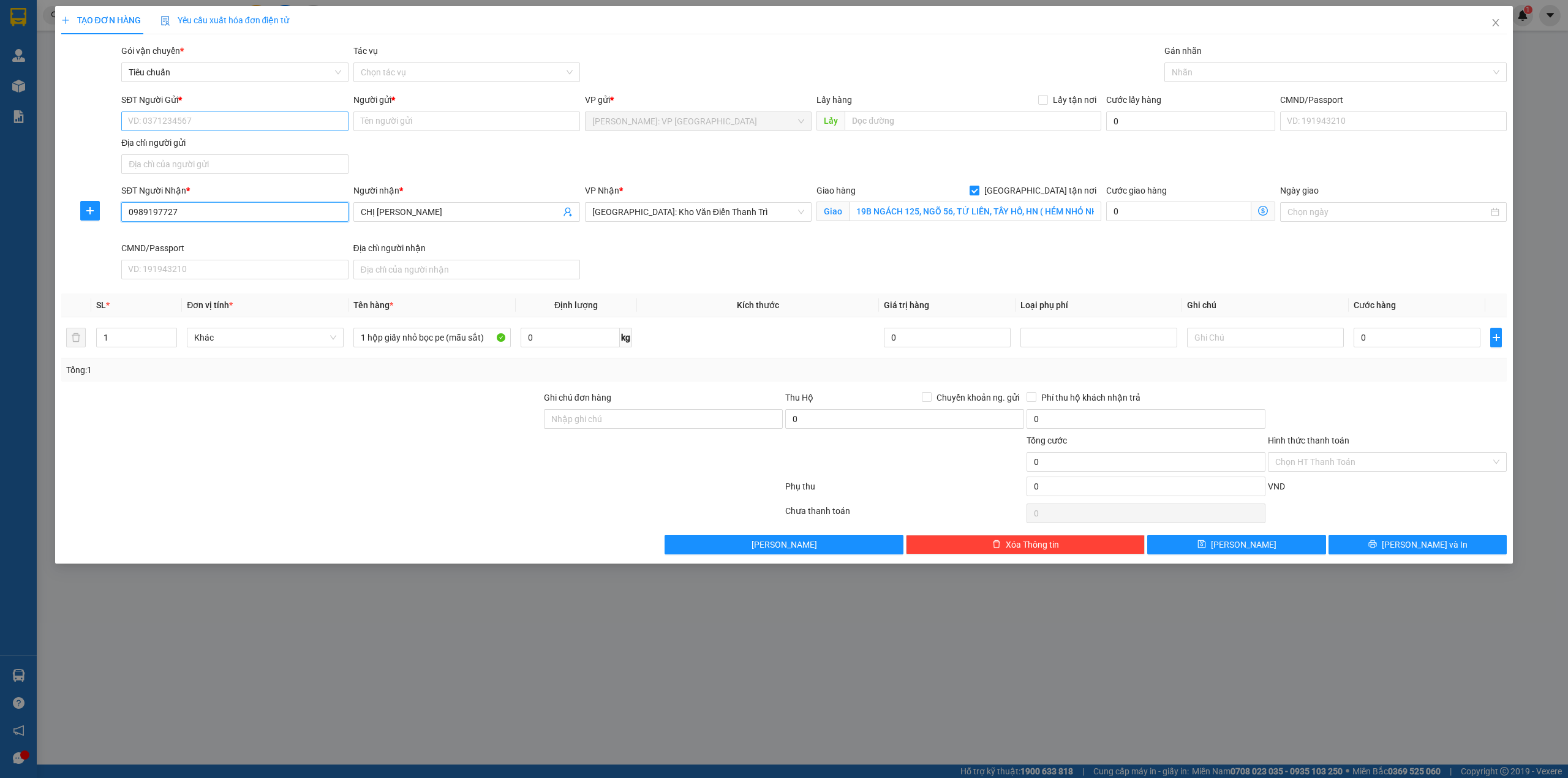
type input "0989197727"
click at [202, 119] on input "SĐT Người Gửi *" at bounding box center [235, 121] width 226 height 20
type input "0939215837"
click at [377, 119] on input "Người gửi *" at bounding box center [466, 121] width 226 height 20
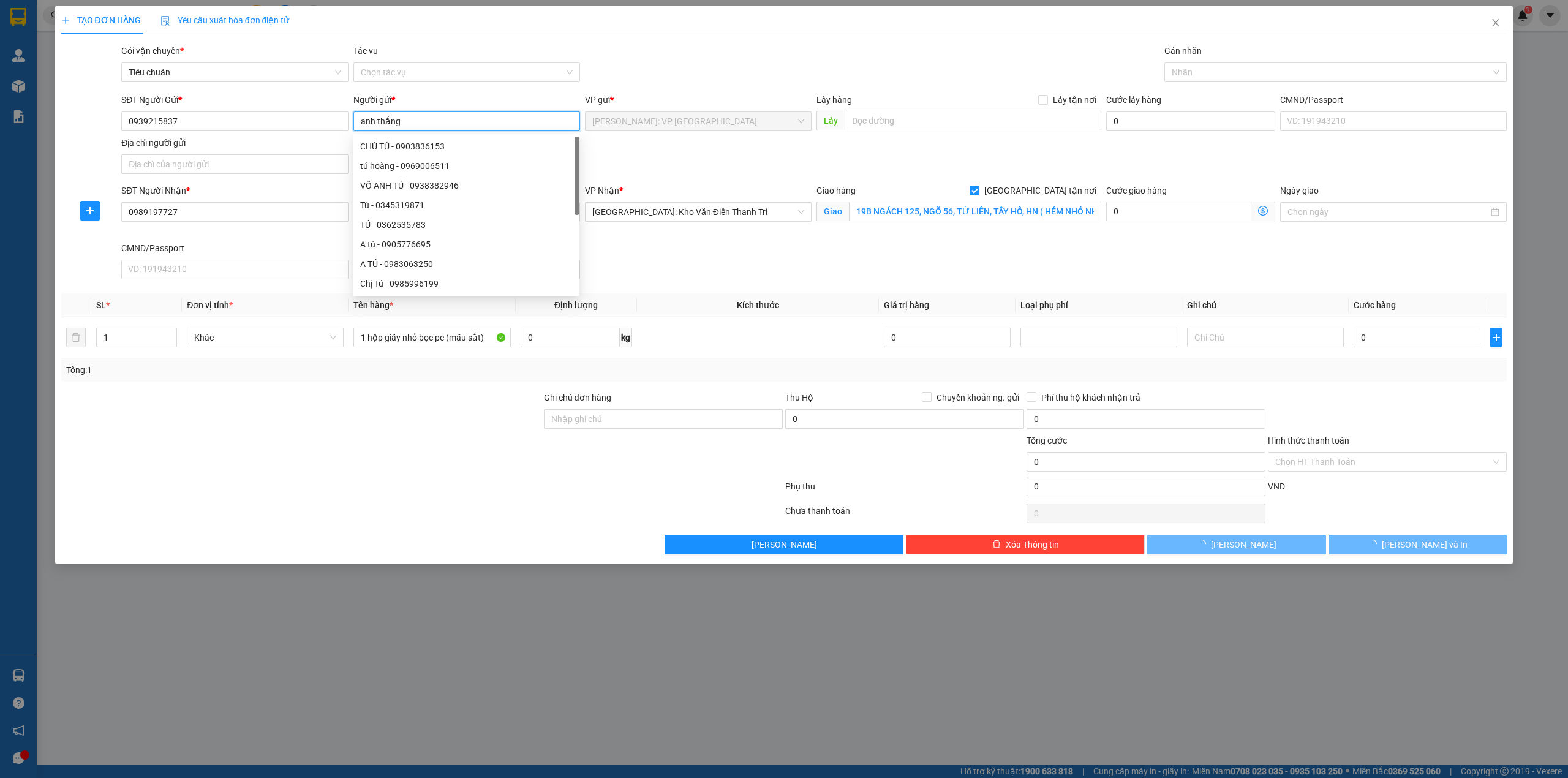
type input "anh thắng"
drag, startPoint x: 674, startPoint y: 61, endPoint x: 685, endPoint y: 57, distance: 11.7
click at [678, 62] on div "Gói vận chuyển * Tiêu chuẩn Tác vụ Chọn tác vụ Gán nhãn Nhãn" at bounding box center [813, 66] width 1390 height 43
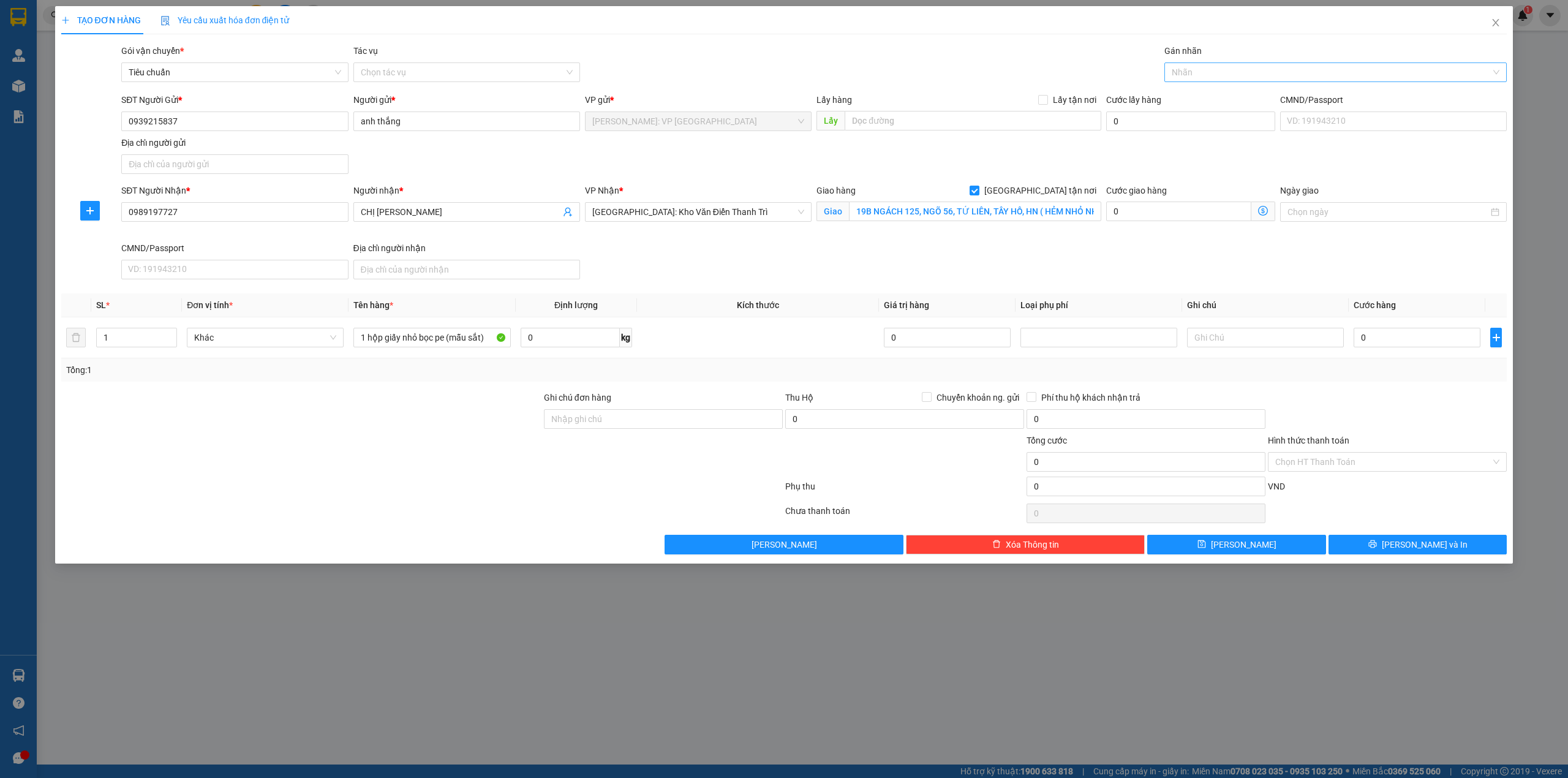
click at [1252, 66] on div at bounding box center [1329, 72] width 324 height 14
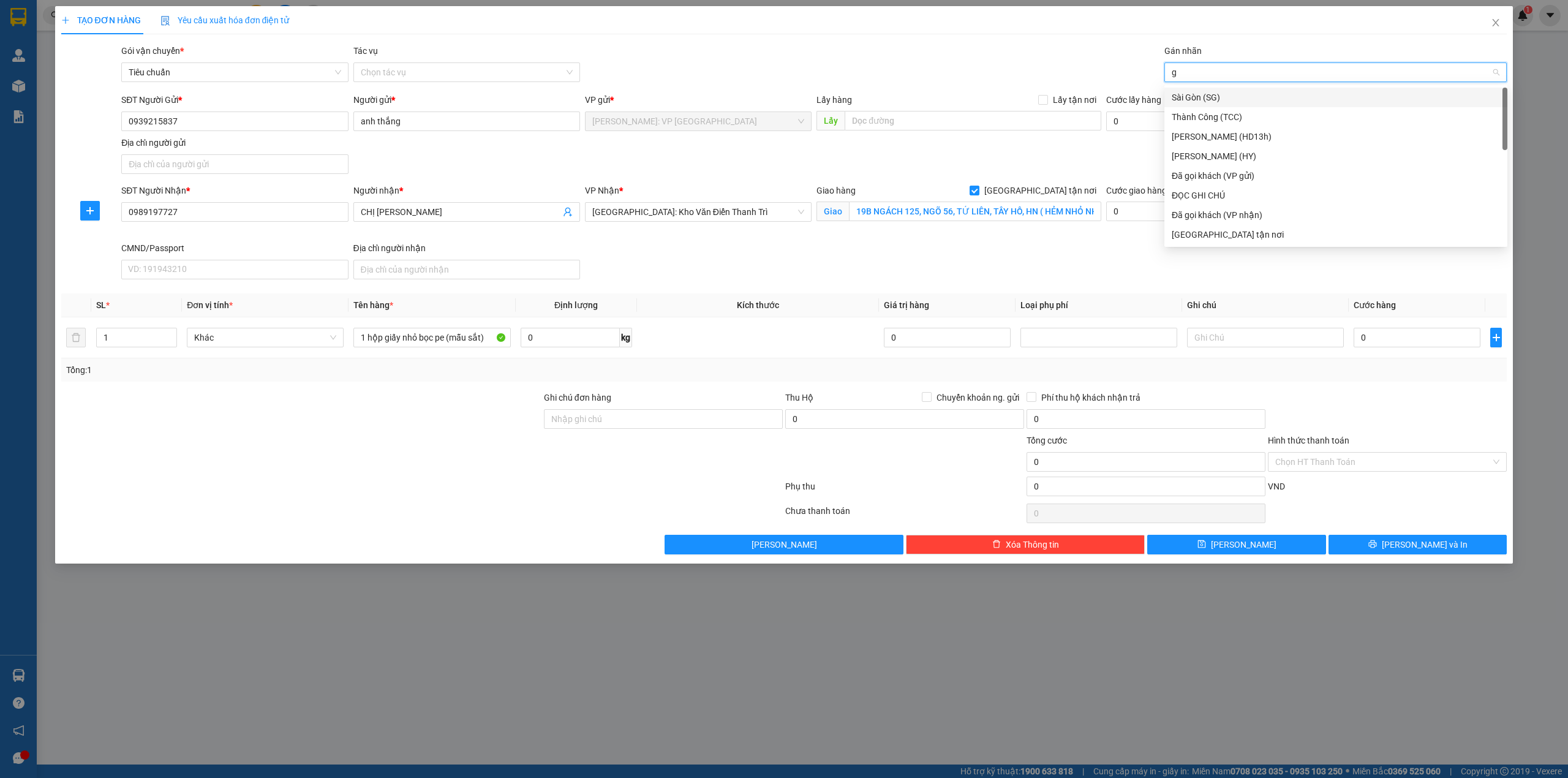
type input "gi"
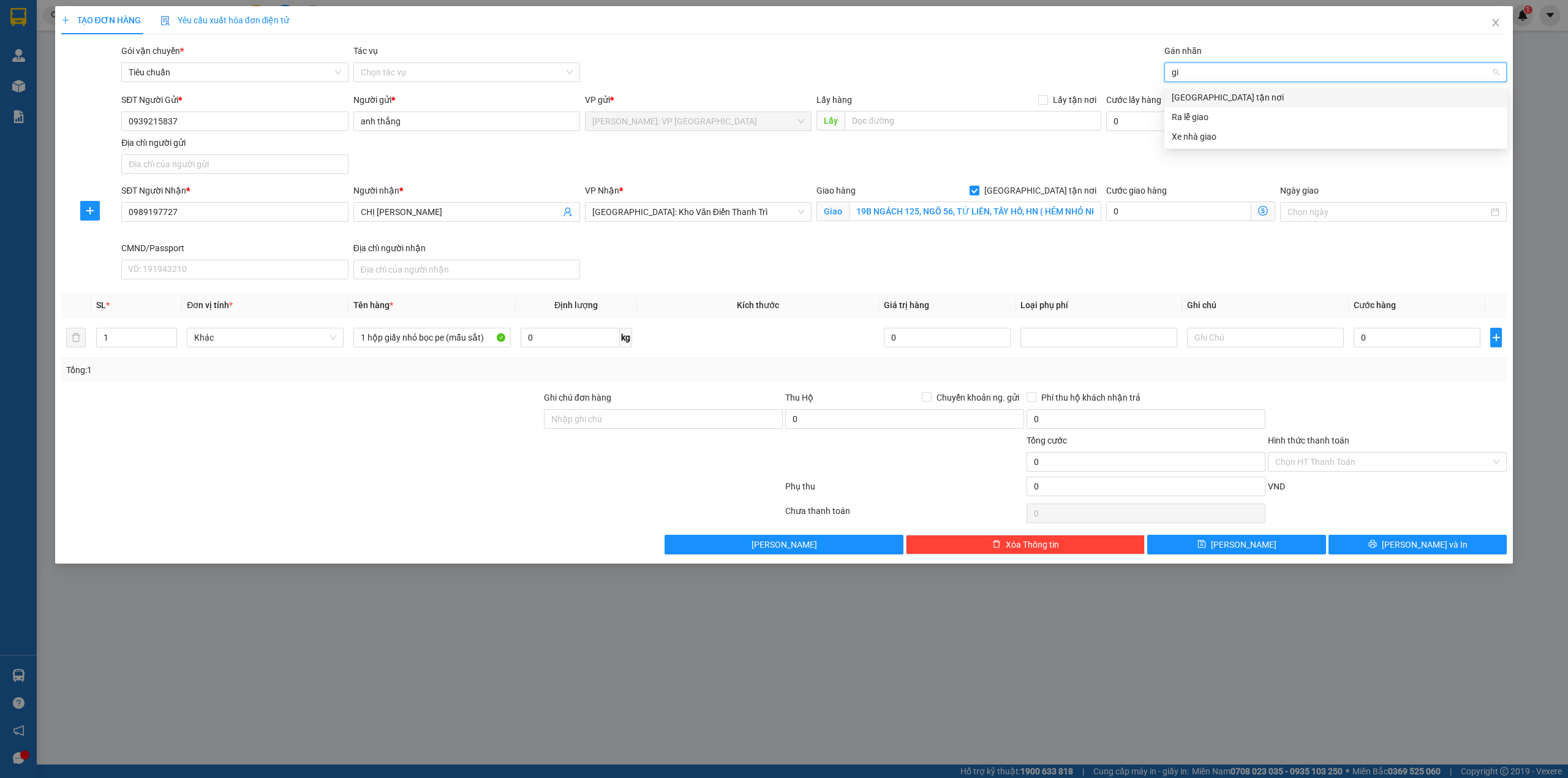
click at [1240, 99] on div "[GEOGRAPHIC_DATA] tận nơi" at bounding box center [1335, 97] width 328 height 13
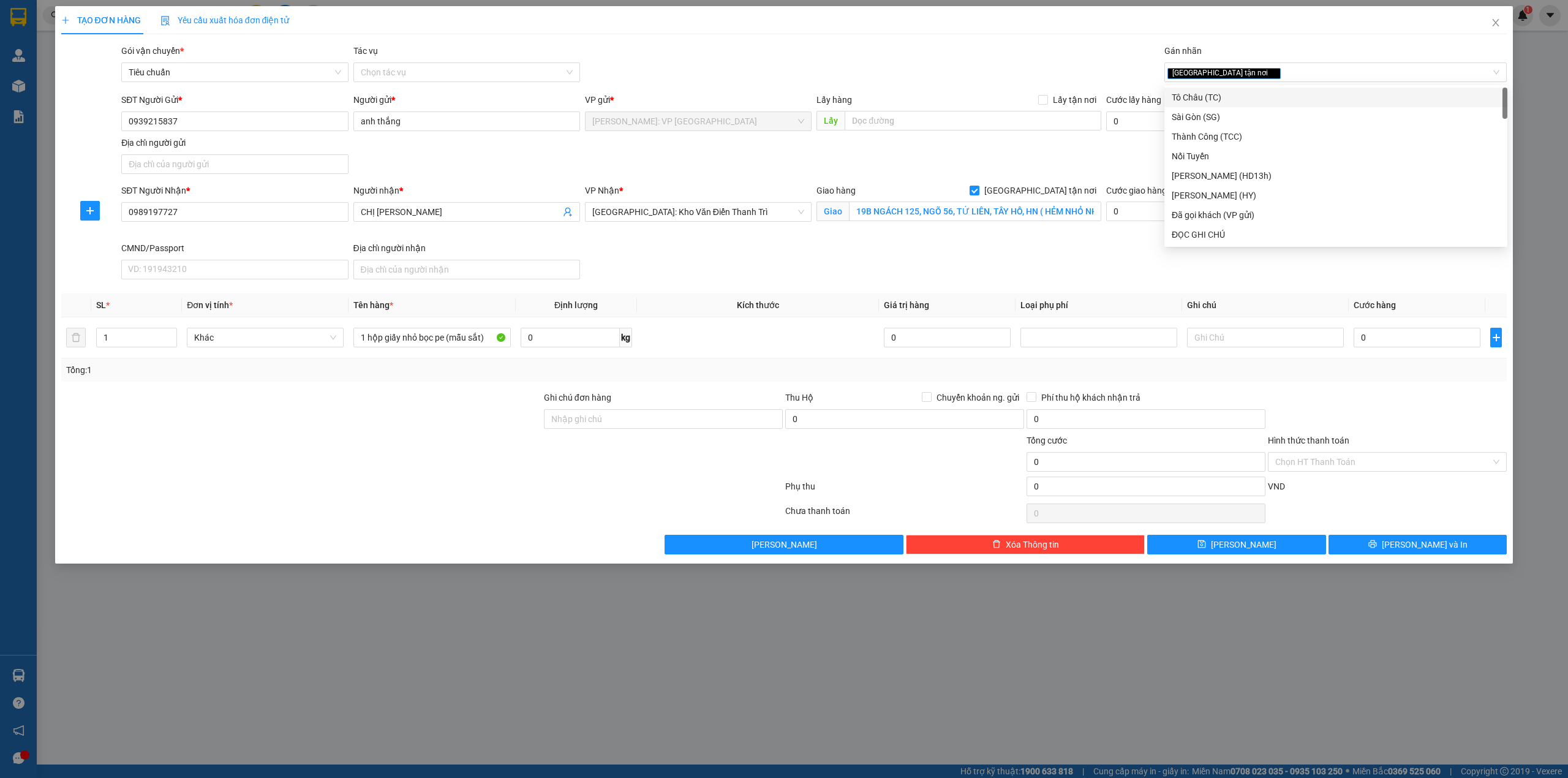
click at [998, 69] on div "Gói vận chuyển * Tiêu chuẩn Tác vụ Chọn tác vụ Gán nhãn Giao tận nơi" at bounding box center [813, 66] width 1390 height 43
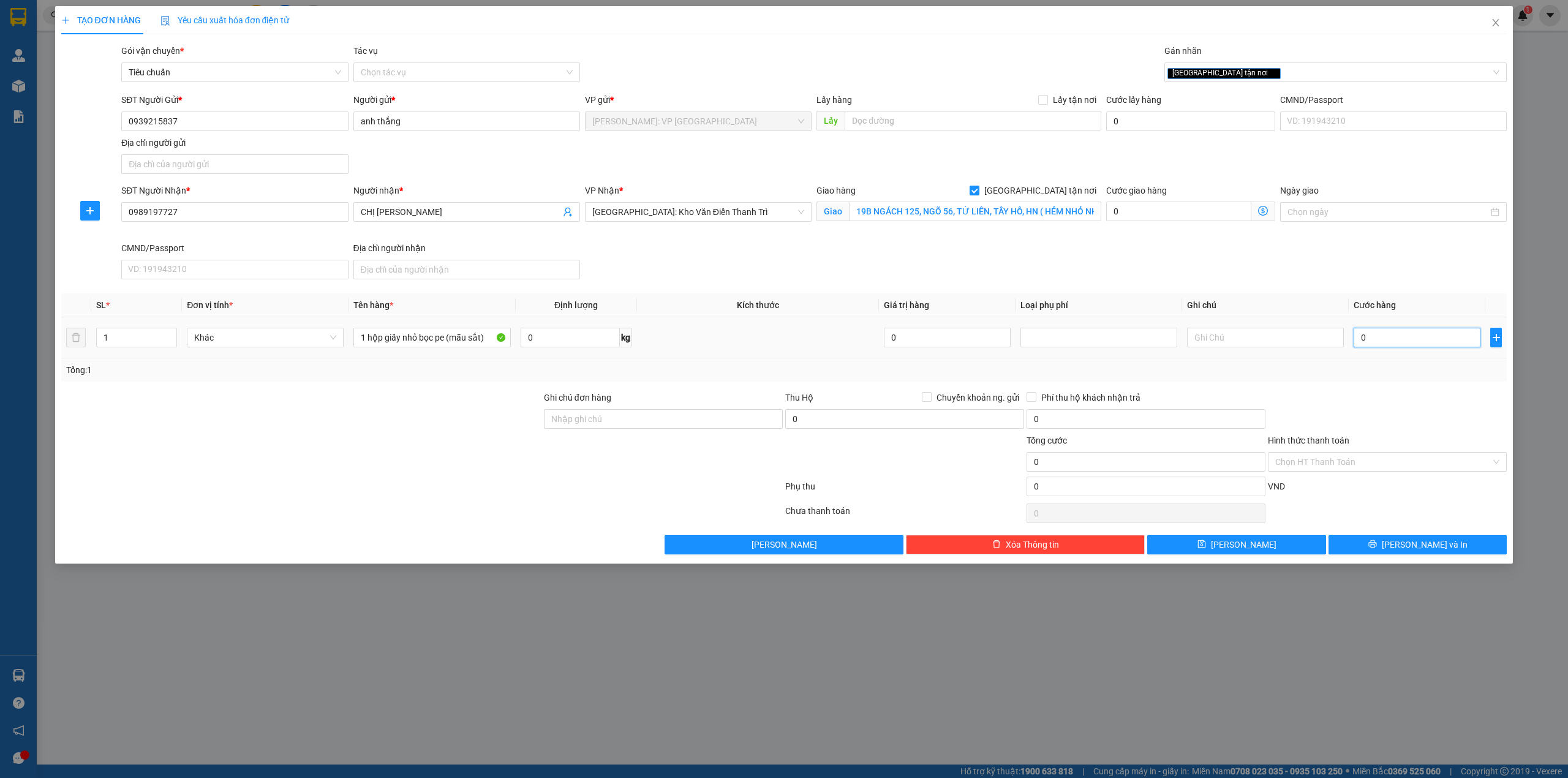
click at [1384, 337] on input "0" at bounding box center [1416, 338] width 127 height 20
type input "1"
type input "10"
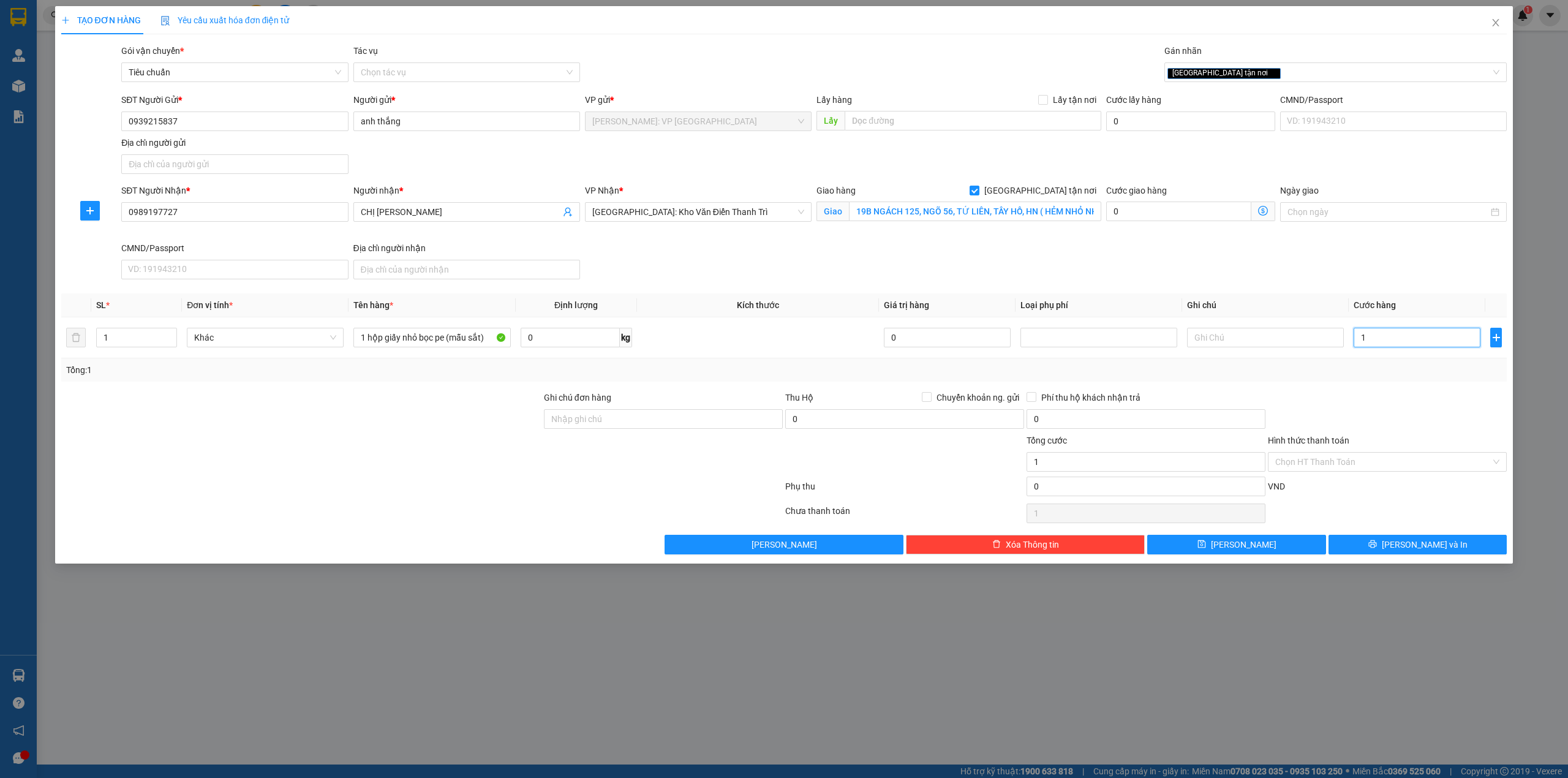
type input "10"
type input "100"
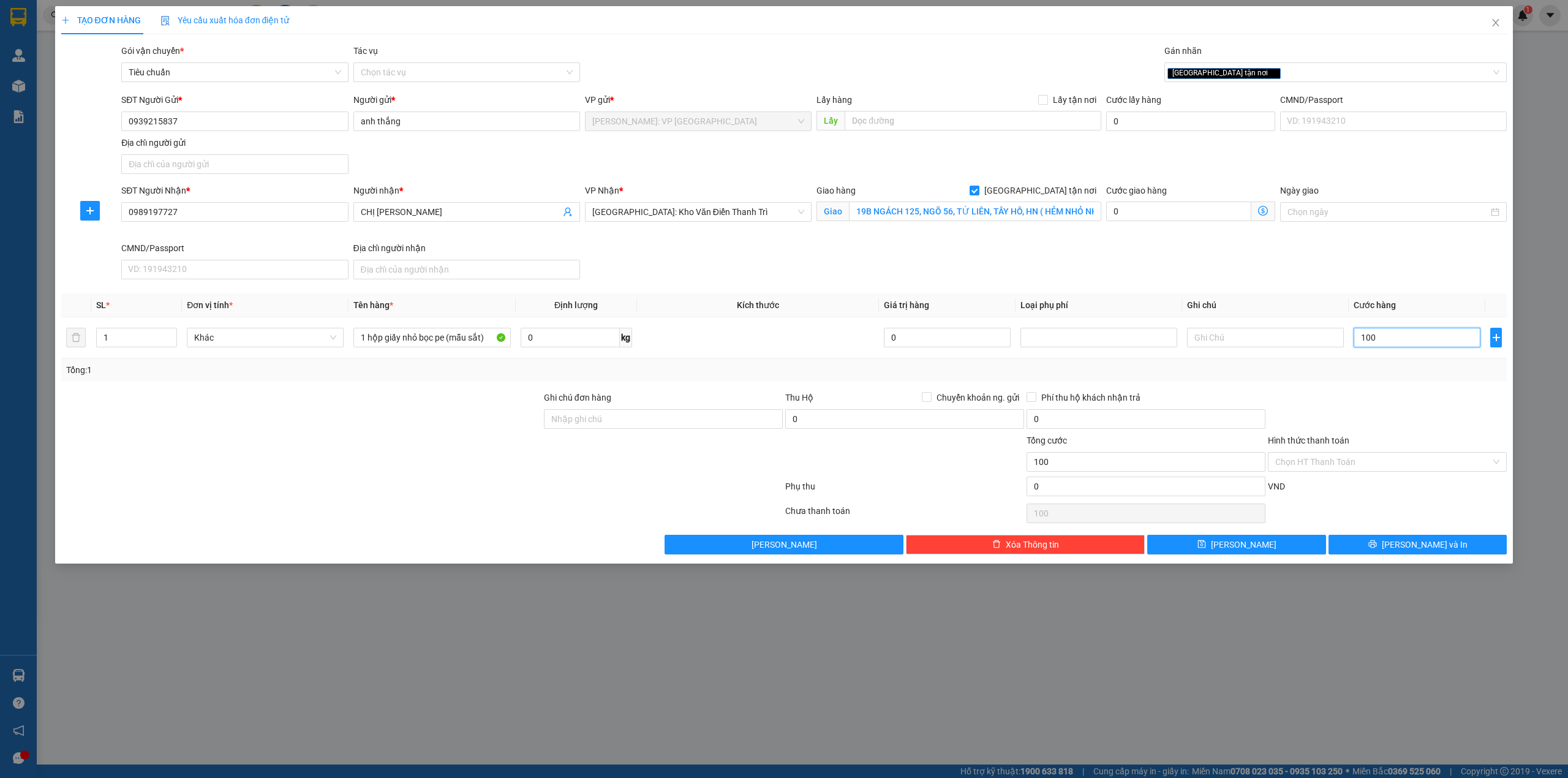
type input "1.000"
type input "10.000"
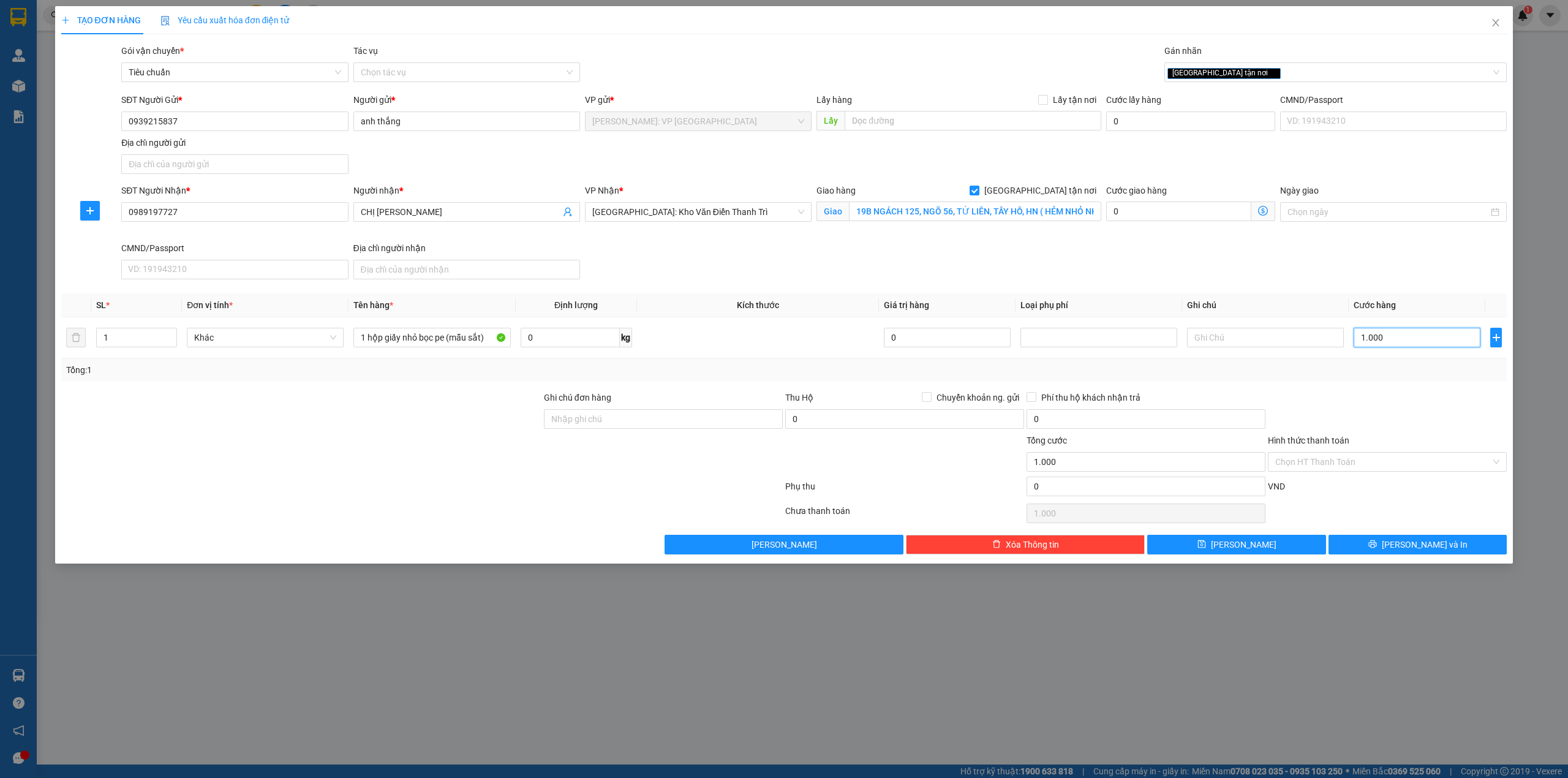
type input "10.000"
type input "100.000"
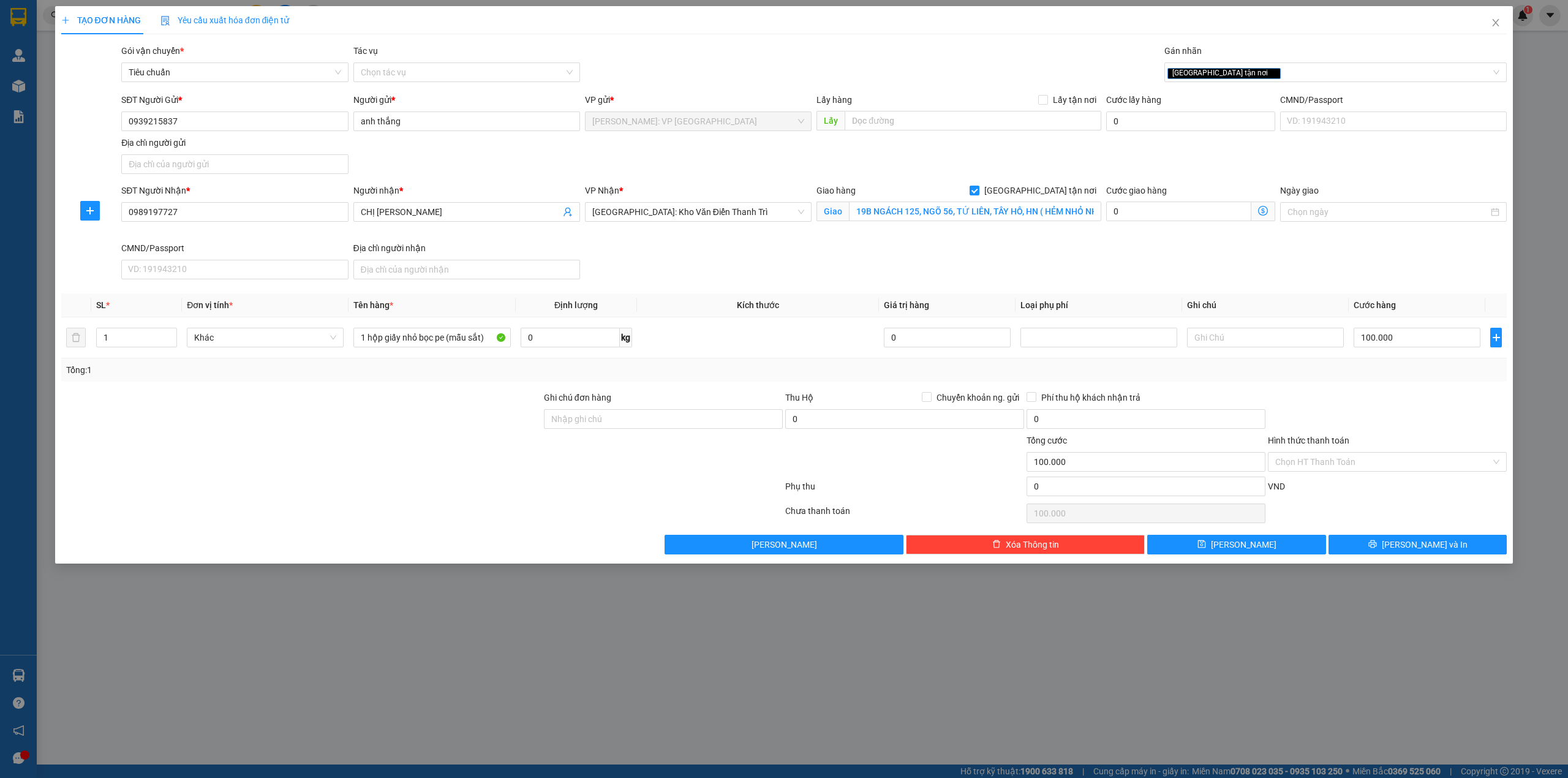
click at [430, 384] on div "Transit Pickup Surcharge Ids Transit Deliver Surcharge Ids Transit Deliver Surc…" at bounding box center [784, 299] width 1446 height 510
click at [689, 279] on div "SĐT Người Nhận * 0989197727 Người nhận * CHỊ NGÂN VP Nhận * Hà Nội: Kho Văn Điể…" at bounding box center [813, 234] width 1390 height 101
click at [1372, 393] on div at bounding box center [1386, 412] width 242 height 43
click at [1376, 460] on input "Hình thức thanh toán" at bounding box center [1383, 462] width 216 height 18
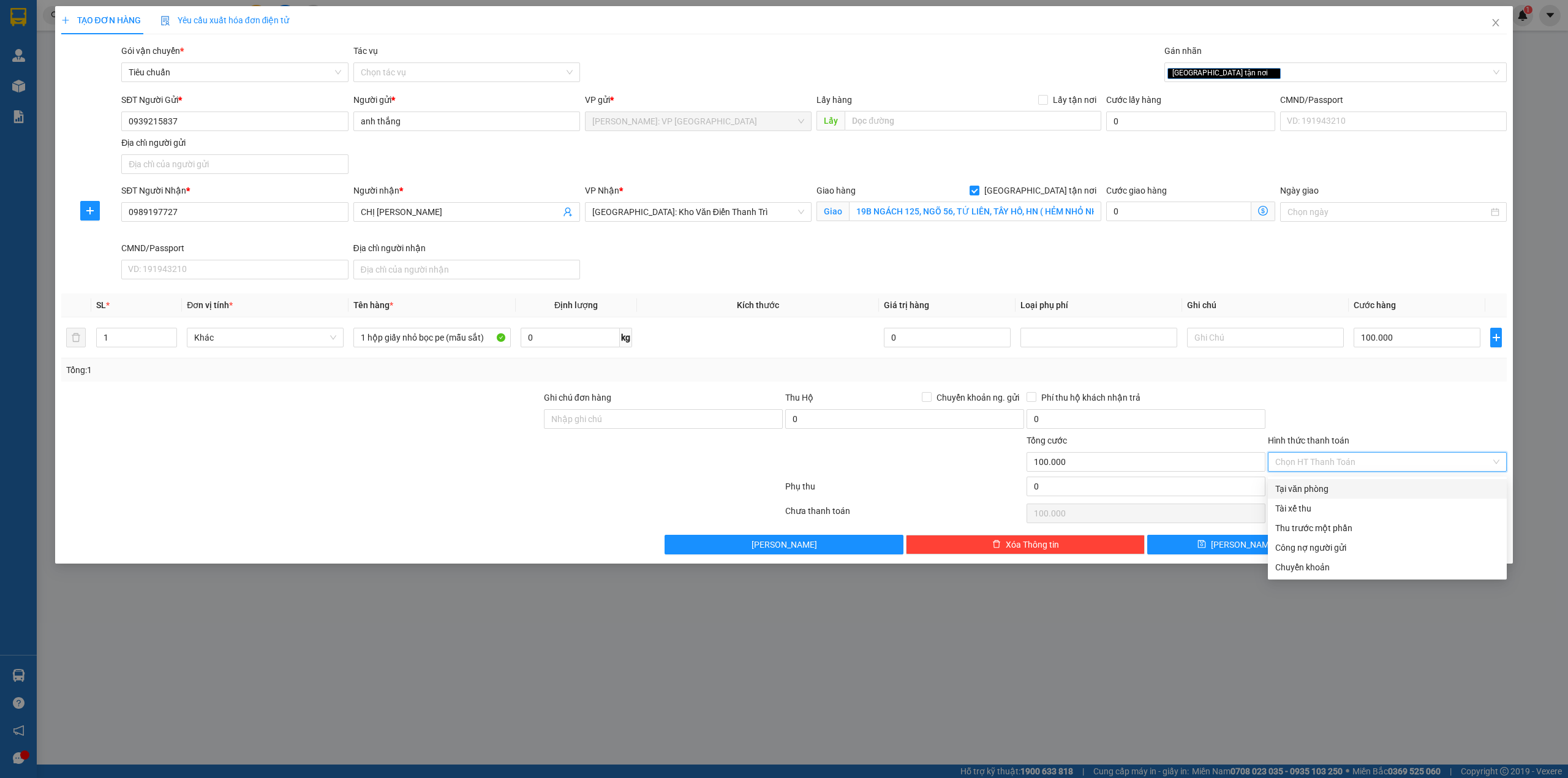
drag, startPoint x: 1345, startPoint y: 491, endPoint x: 1373, endPoint y: 412, distance: 83.8
click at [1345, 490] on div "Tại văn phòng" at bounding box center [1386, 488] width 224 height 13
type input "0"
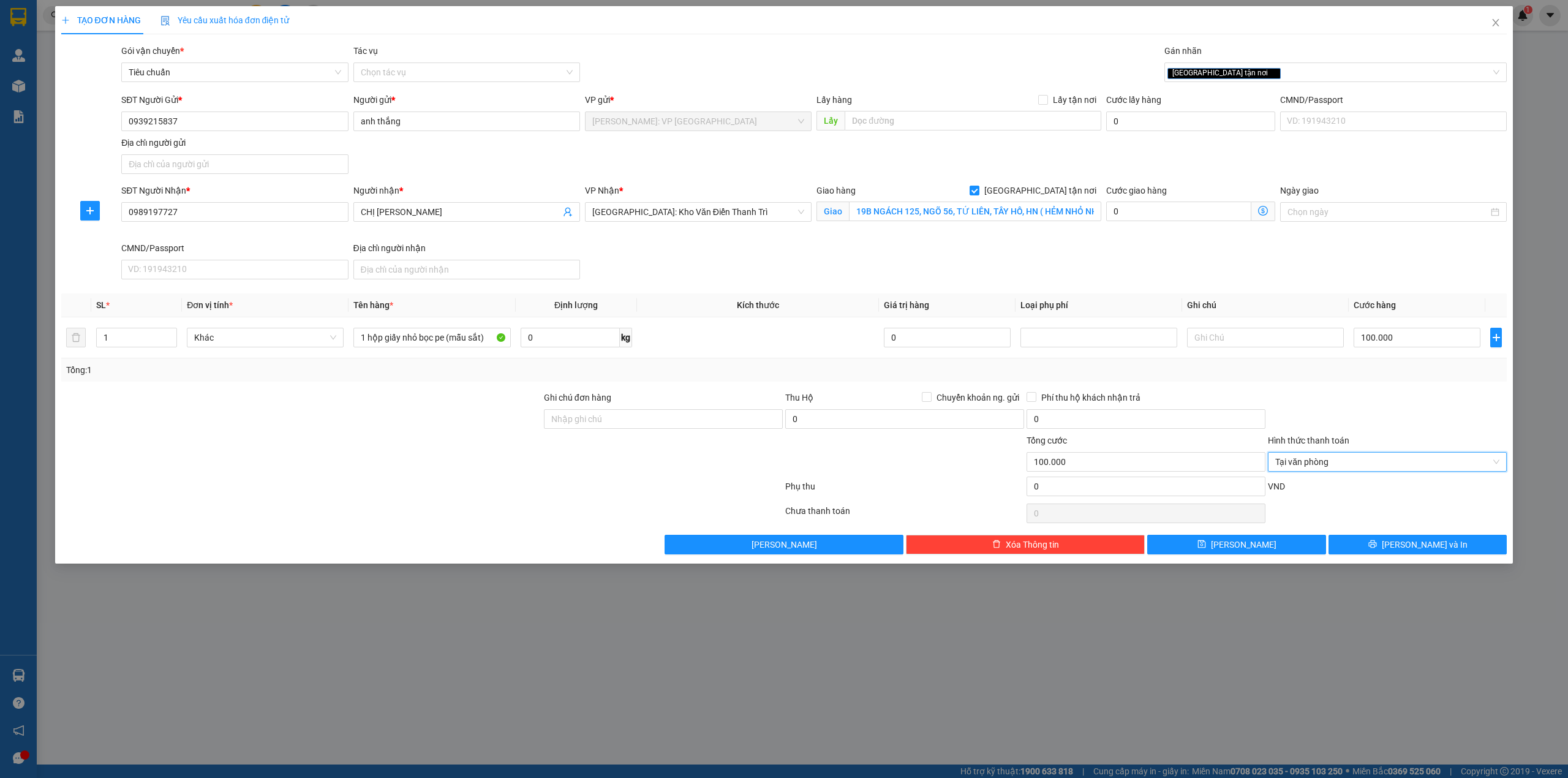
click at [1373, 412] on div at bounding box center [1386, 412] width 242 height 43
click at [1395, 554] on button "[PERSON_NAME] và In" at bounding box center [1417, 544] width 179 height 20
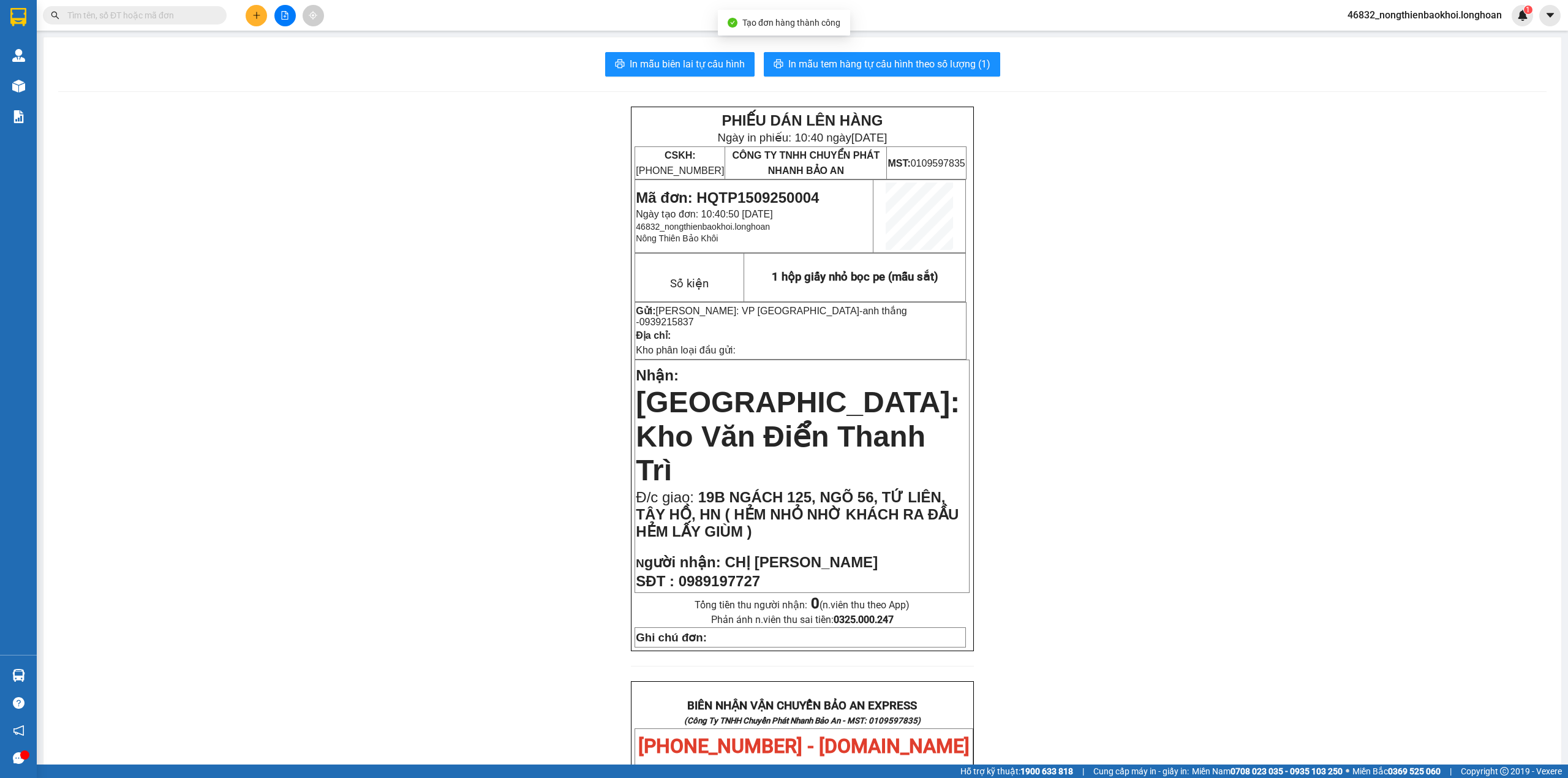
click at [545, 172] on div "PHIẾU DÁN LÊN HÀNG Ngày in phiếu: 10:40 ngày 15-09-2025 CSKH: 1900.06.88.33 CÔN…" at bounding box center [802, 722] width 1488 height 1231
click at [688, 70] on span "In mẫu biên lai tự cấu hình" at bounding box center [687, 64] width 115 height 15
click at [370, 380] on div "PHIẾU DÁN LÊN HÀNG Ngày in phiếu: 10:40 ngày 15-09-2025 CSKH: 1900.06.88.33 CÔN…" at bounding box center [802, 722] width 1488 height 1231
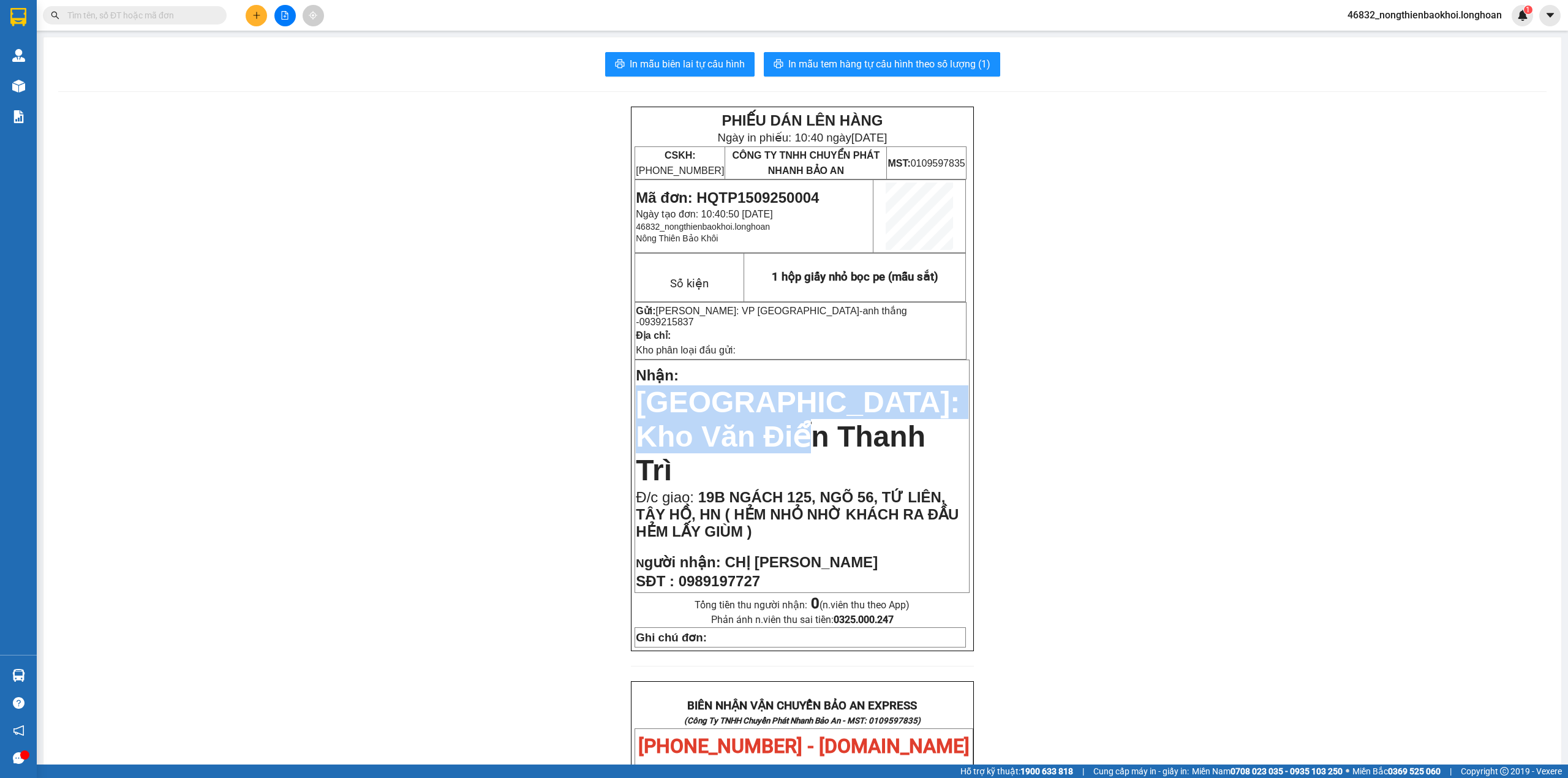
drag, startPoint x: 675, startPoint y: 362, endPoint x: 958, endPoint y: 402, distance: 285.8
click at [955, 402] on p "Nhận: Hà Nội: Kho Văn Điển Thanh Trì" at bounding box center [802, 424] width 332 height 124
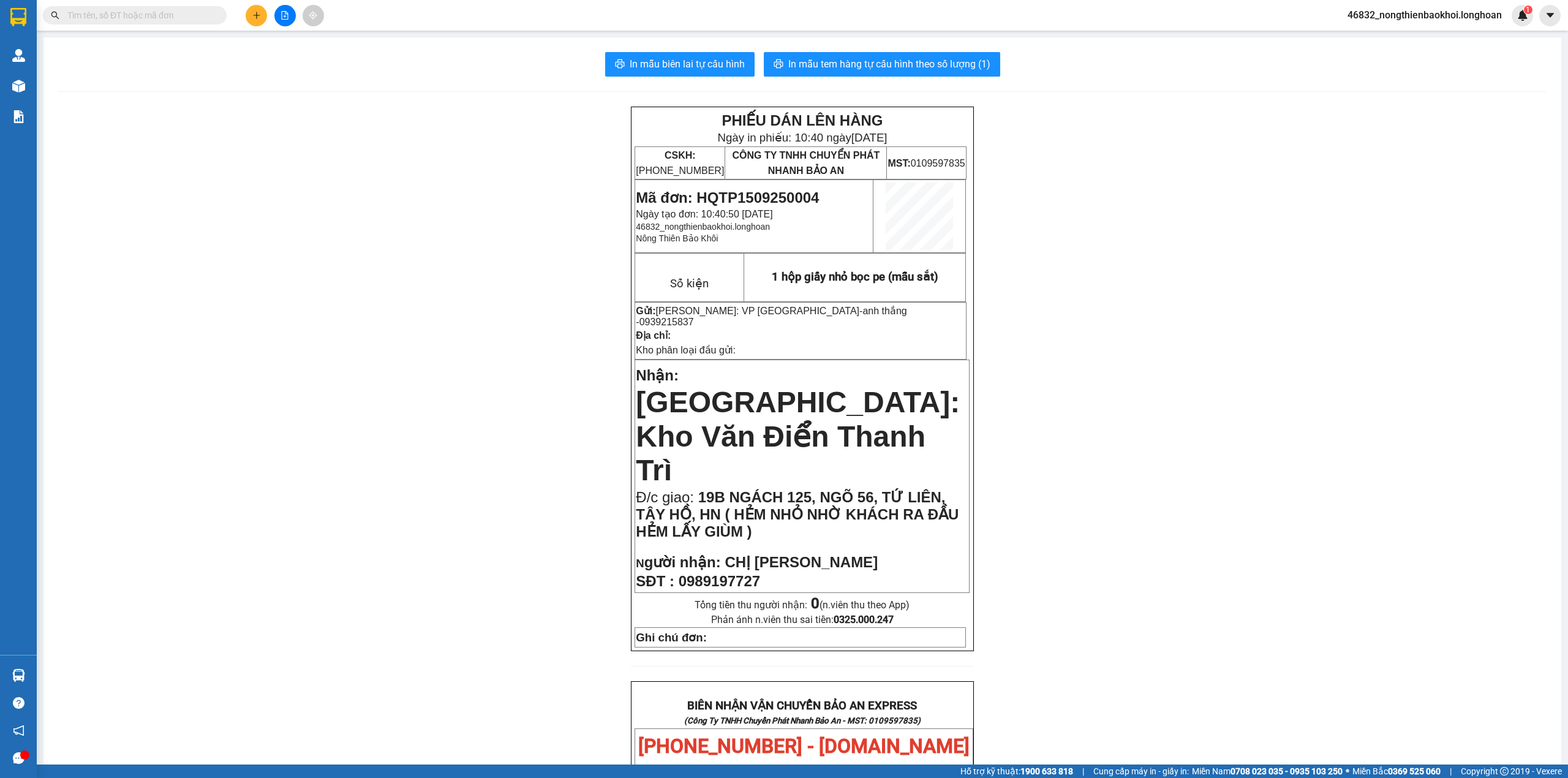
click at [858, 489] on span "19B NGÁCH 125, NGÕ 56, TỨ LIÊN, TÂY HỒ, HN ( HẺM NHỎ NHỜ KHÁCH RA ĐẦU HẺM LẤY G…" at bounding box center [796, 514] width 323 height 51
drag, startPoint x: 909, startPoint y: 429, endPoint x: 925, endPoint y: 432, distance: 16.3
click at [925, 489] on span "19B NGÁCH 125, NGÕ 56, TỨ LIÊN, TÂY HỒ, HN ( HẺM NHỎ NHỜ KHÁCH RA ĐẦU HẺM LẤY G…" at bounding box center [796, 514] width 323 height 51
click at [838, 489] on span "19B NGÁCH 125, NGÕ 56, TỨ LIÊN, TÂY HỒ, HN ( HẺM NHỎ NHỜ KHÁCH RA ĐẦU HẺM LẤY G…" at bounding box center [796, 514] width 323 height 51
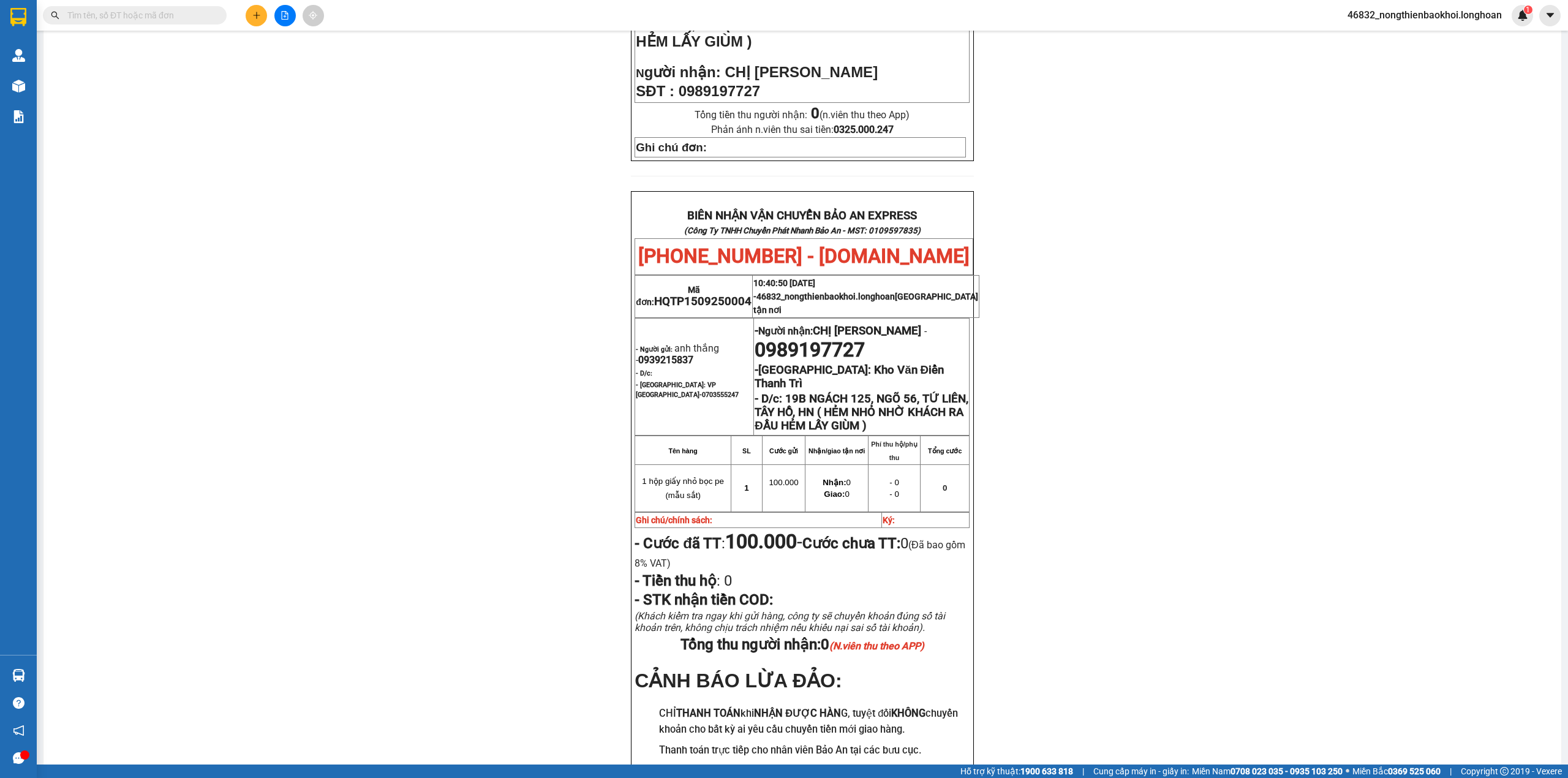
scroll to position [560, 0]
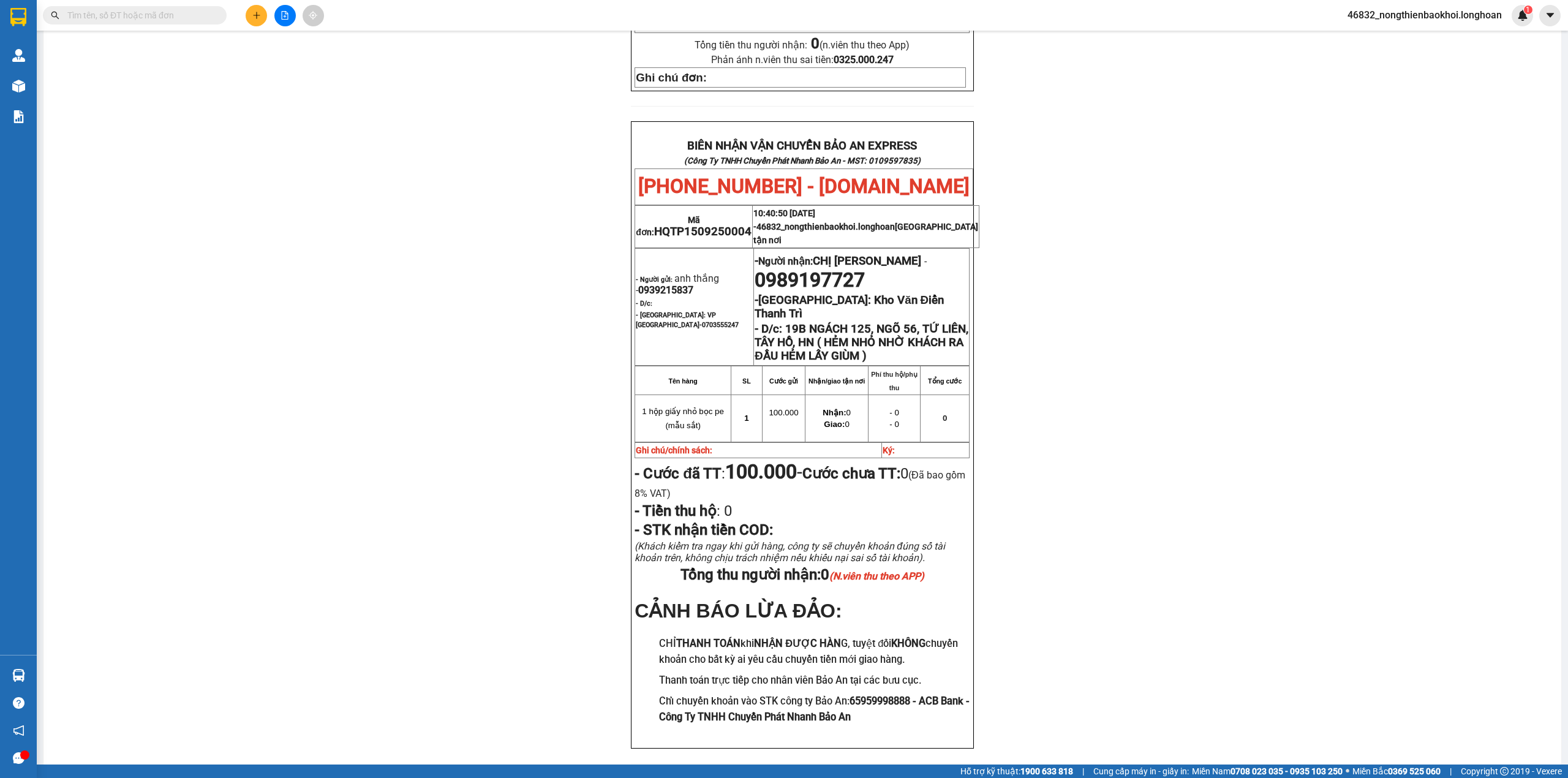
click at [549, 246] on div "PHIẾU DÁN LÊN HÀNG Ngày in phiếu: 10:40 ngày 15-09-2025 CSKH: 1900.06.88.33 CÔN…" at bounding box center [802, 163] width 1488 height 1231
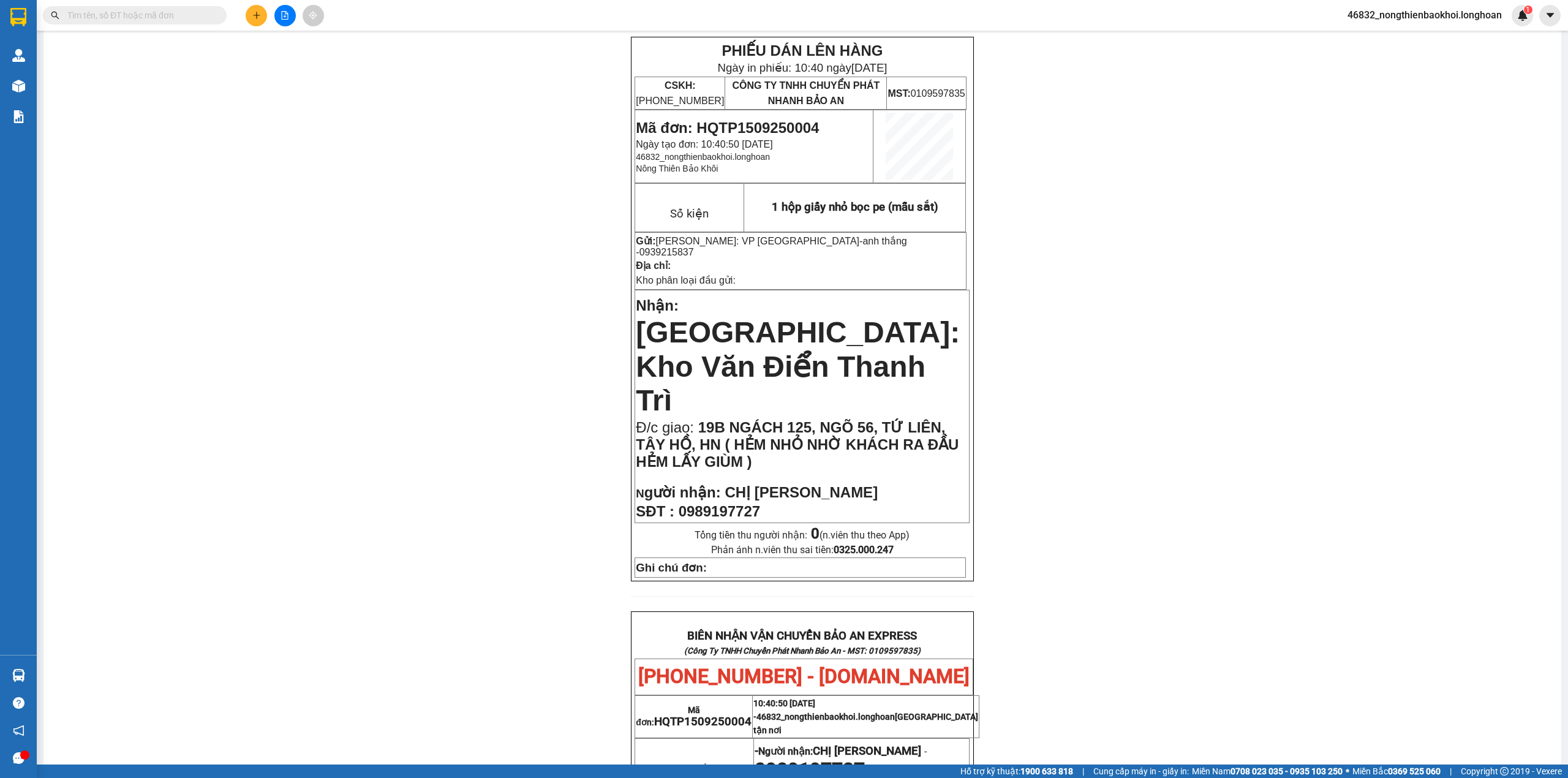
scroll to position [0, 0]
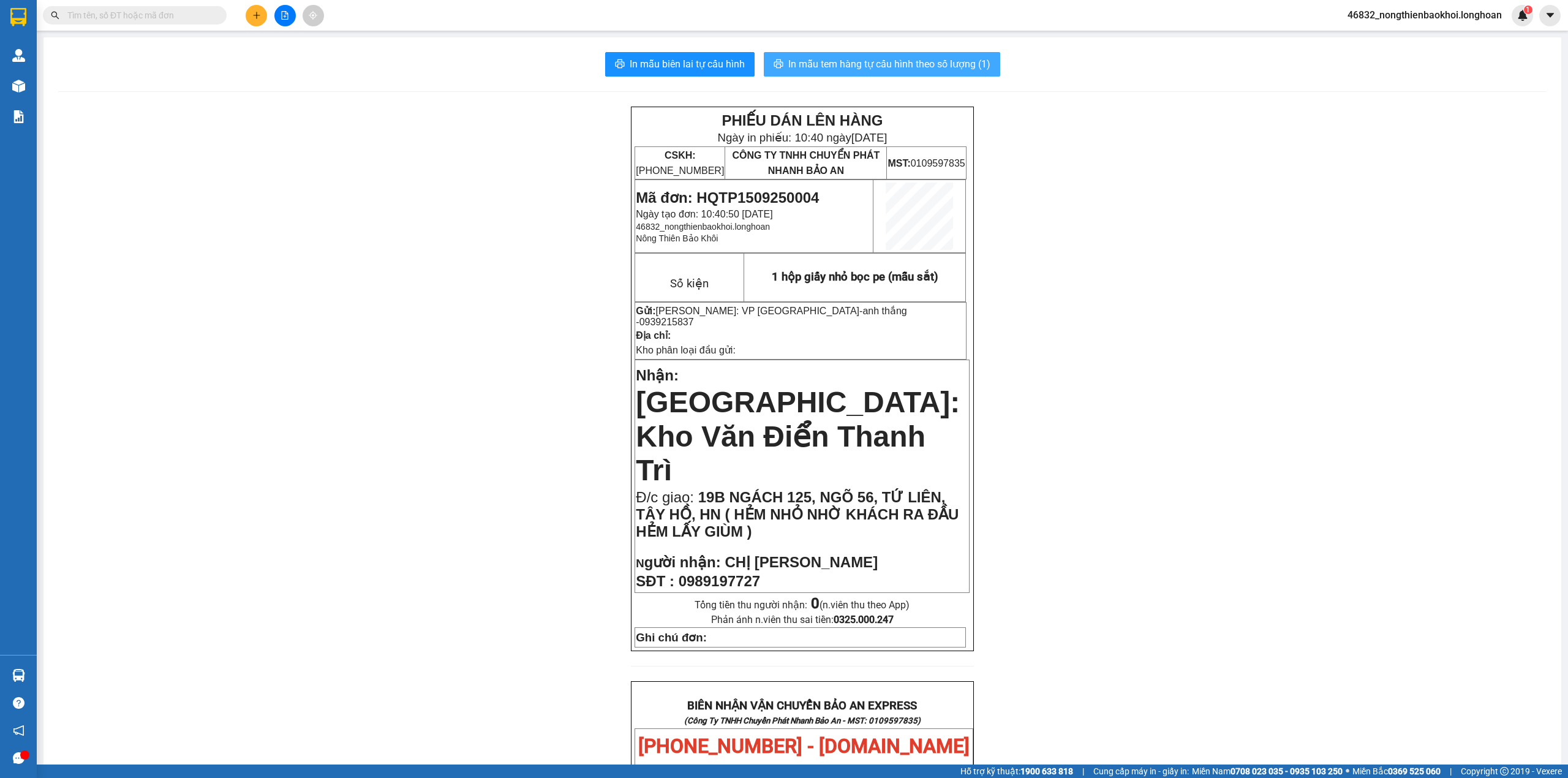
click at [836, 63] on span "In mẫu tem hàng tự cấu hình theo số lượng (1)" at bounding box center [889, 64] width 202 height 15
drag, startPoint x: 397, startPoint y: 473, endPoint x: 412, endPoint y: 466, distance: 16.6
click at [399, 470] on div "PHIẾU DÁN LÊN HÀNG Ngày in phiếu: 10:41 ngày 15-09-2025 CSKH: 1900.06.88.33 CÔN…" at bounding box center [802, 722] width 1488 height 1231
click at [439, 431] on div "PHIẾU DÁN LÊN HÀNG Ngày in phiếu: 10:41 ngày 15-09-2025 CSKH: 1900.06.88.33 CÔN…" at bounding box center [802, 722] width 1488 height 1231
click at [395, 376] on div "PHIẾU DÁN LÊN HÀNG Ngày in phiếu: 10:41 ngày 15-09-2025 CSKH: 1900.06.88.33 CÔN…" at bounding box center [802, 722] width 1488 height 1231
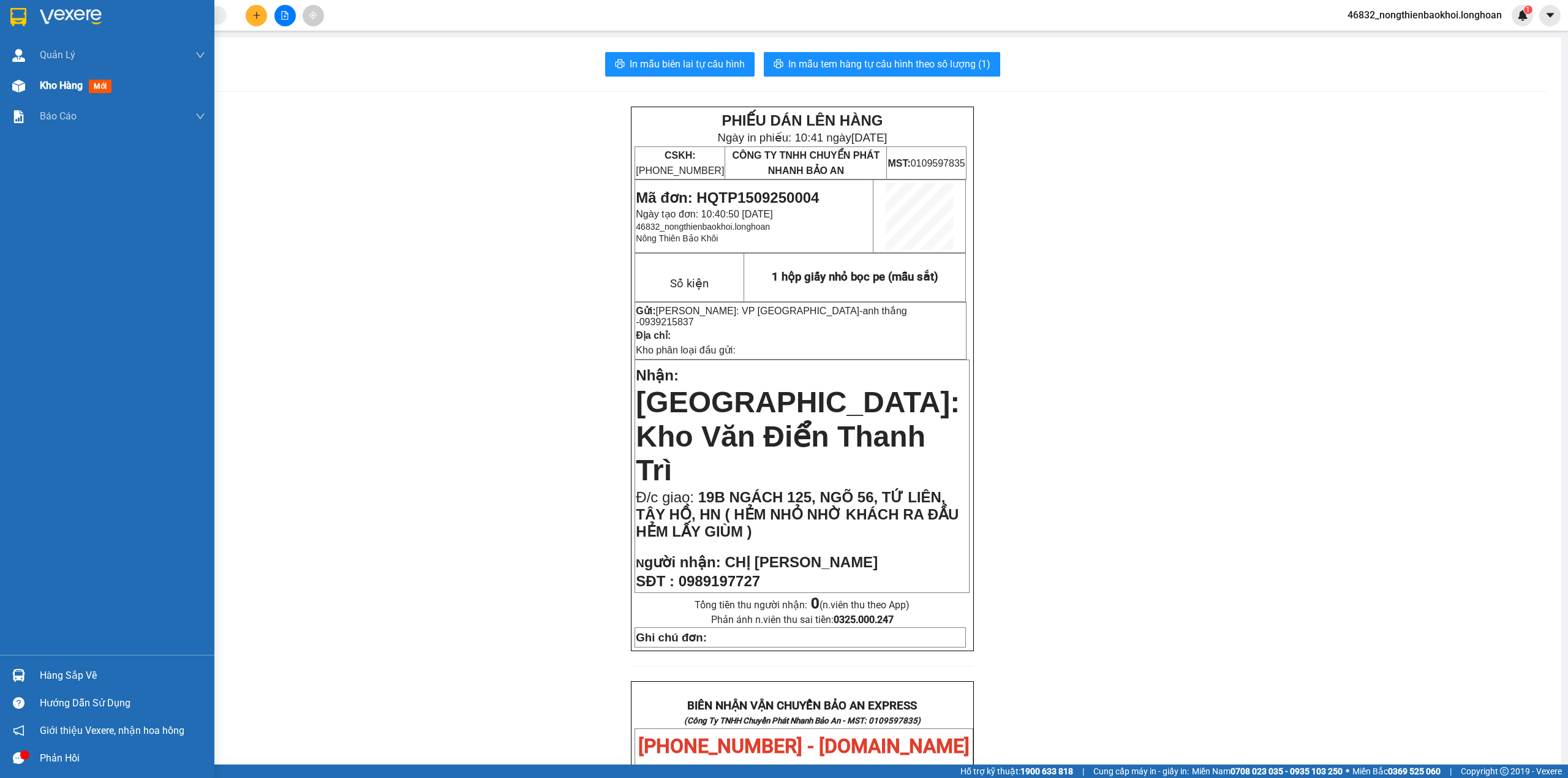
click at [1, 89] on div "Kho hàng mới" at bounding box center [107, 85] width 215 height 31
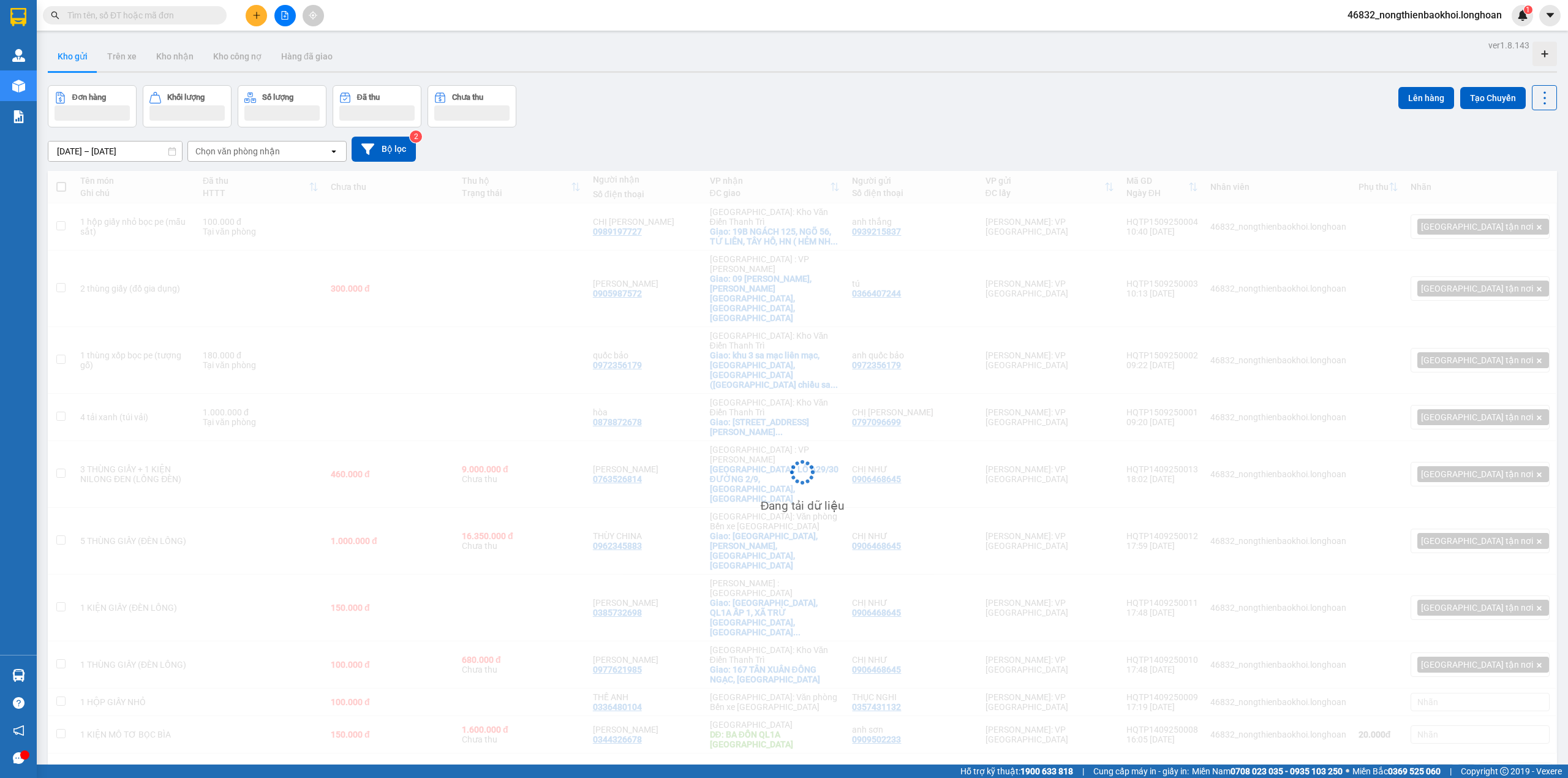
click at [675, 123] on div "Đơn hàng Khối lượng Số lượng Đã thu Chưa thu Lên hàng Tạo Chuyến" at bounding box center [802, 106] width 1509 height 42
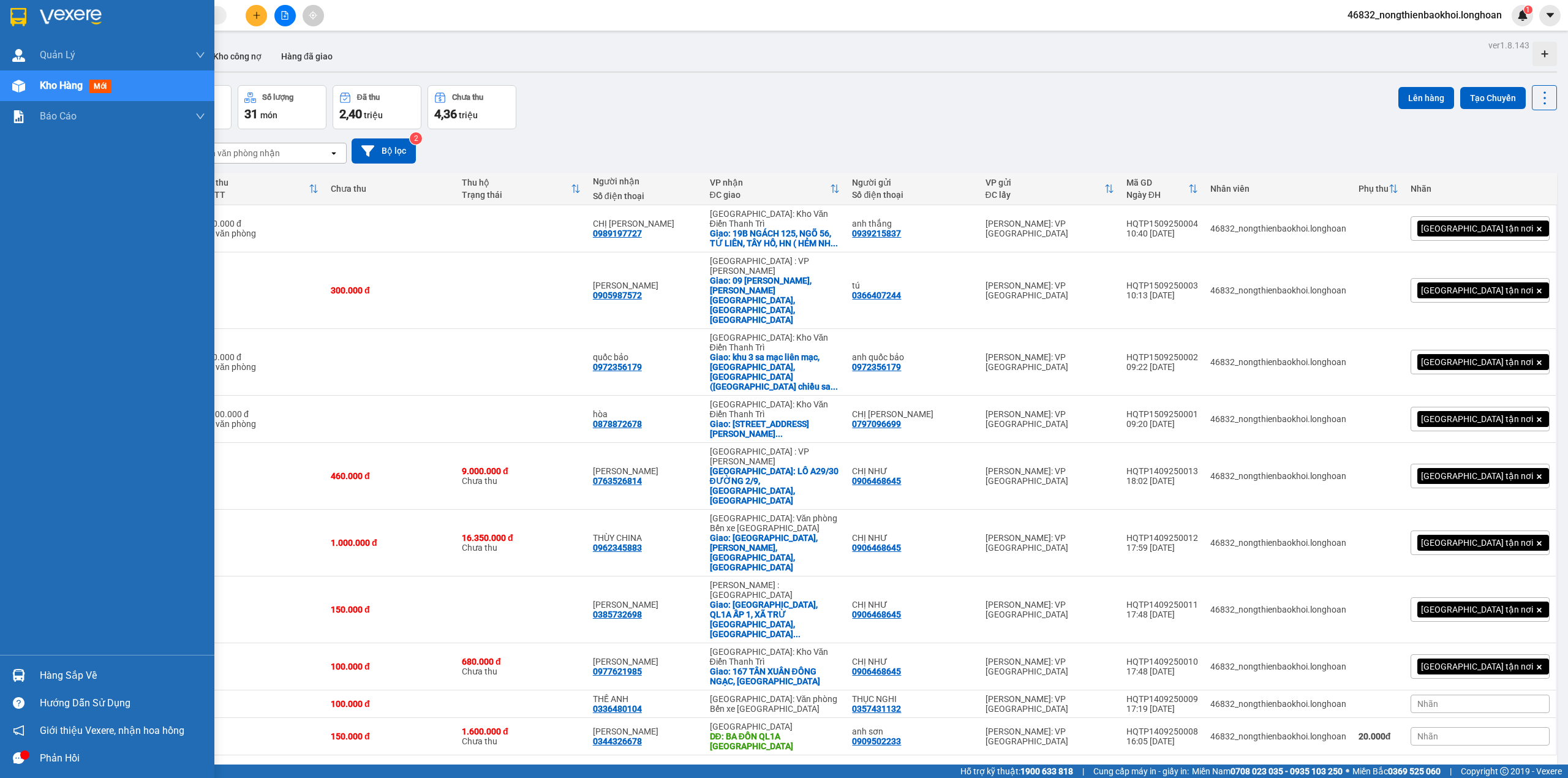
click at [18, 689] on div "Hướng dẫn sử dụng" at bounding box center [107, 703] width 215 height 28
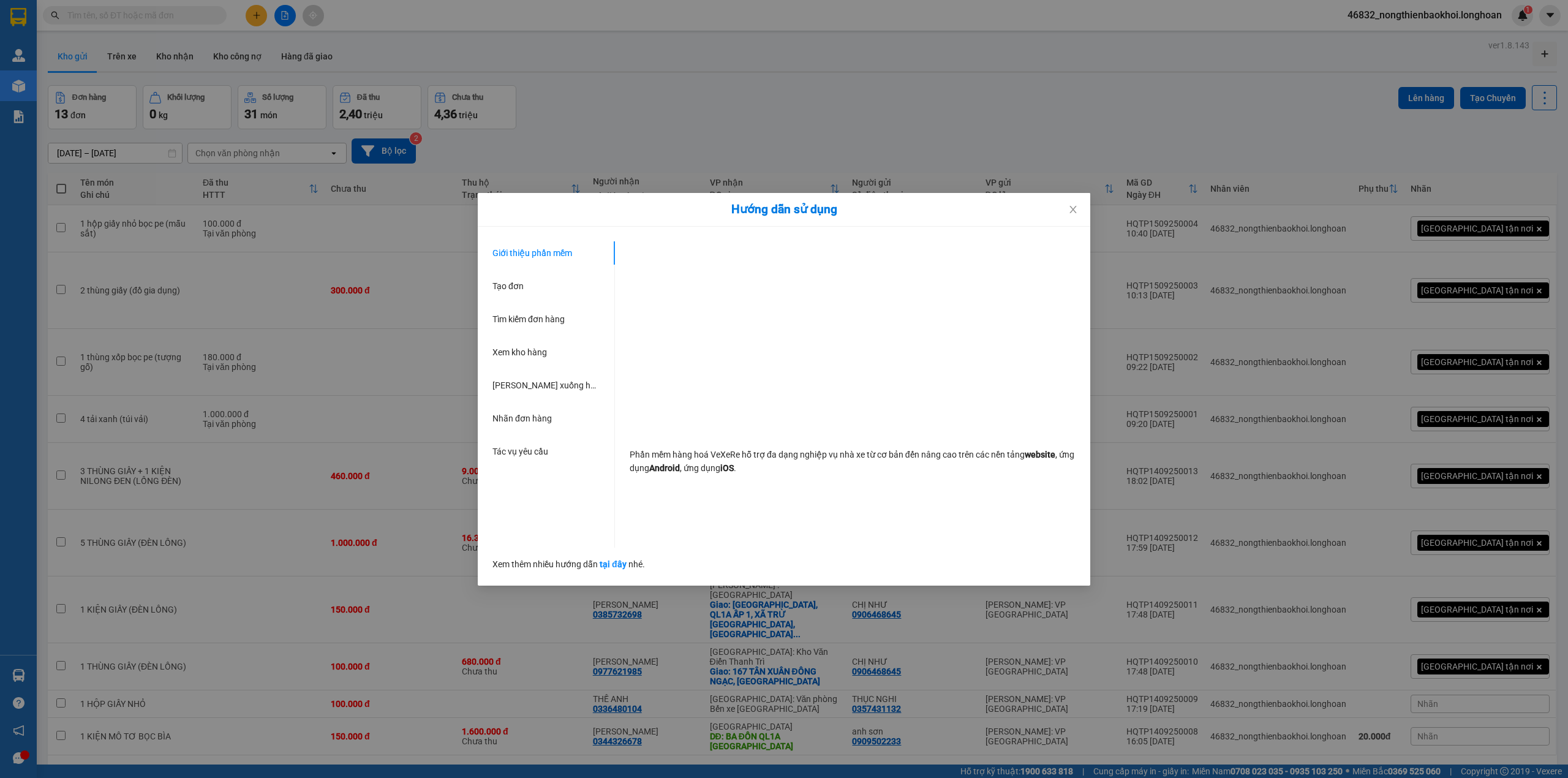
click at [488, 667] on div "Hướng dẫn sử dụng Giới thiệu phần mềm Tạo đơn Tìm kiếm đơn hàng Xem kho hàng Lê…" at bounding box center [784, 389] width 1568 height 778
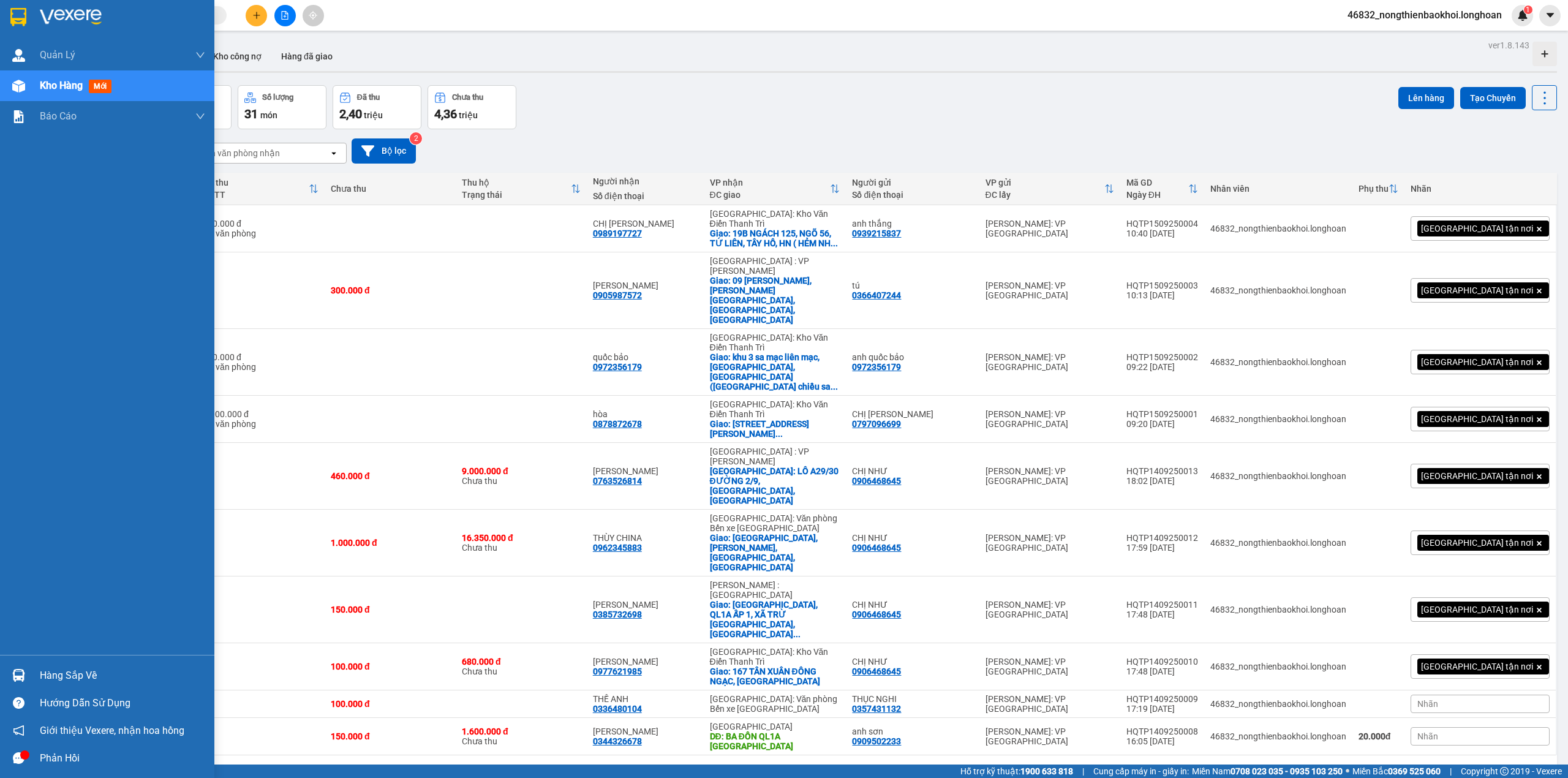
click at [13, 672] on img at bounding box center [19, 675] width 13 height 13
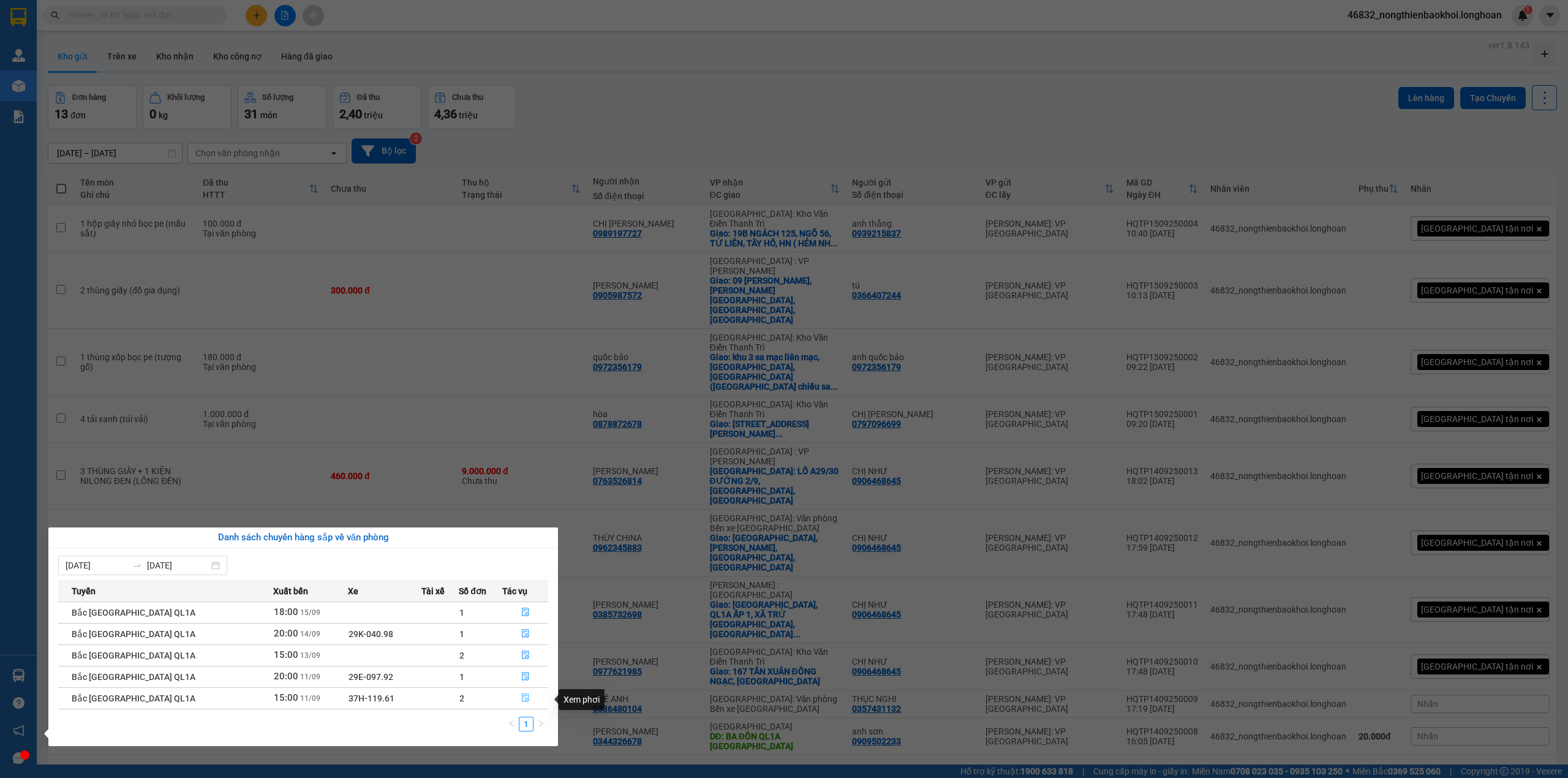
click at [521, 699] on icon "file-done" at bounding box center [526, 697] width 9 height 9
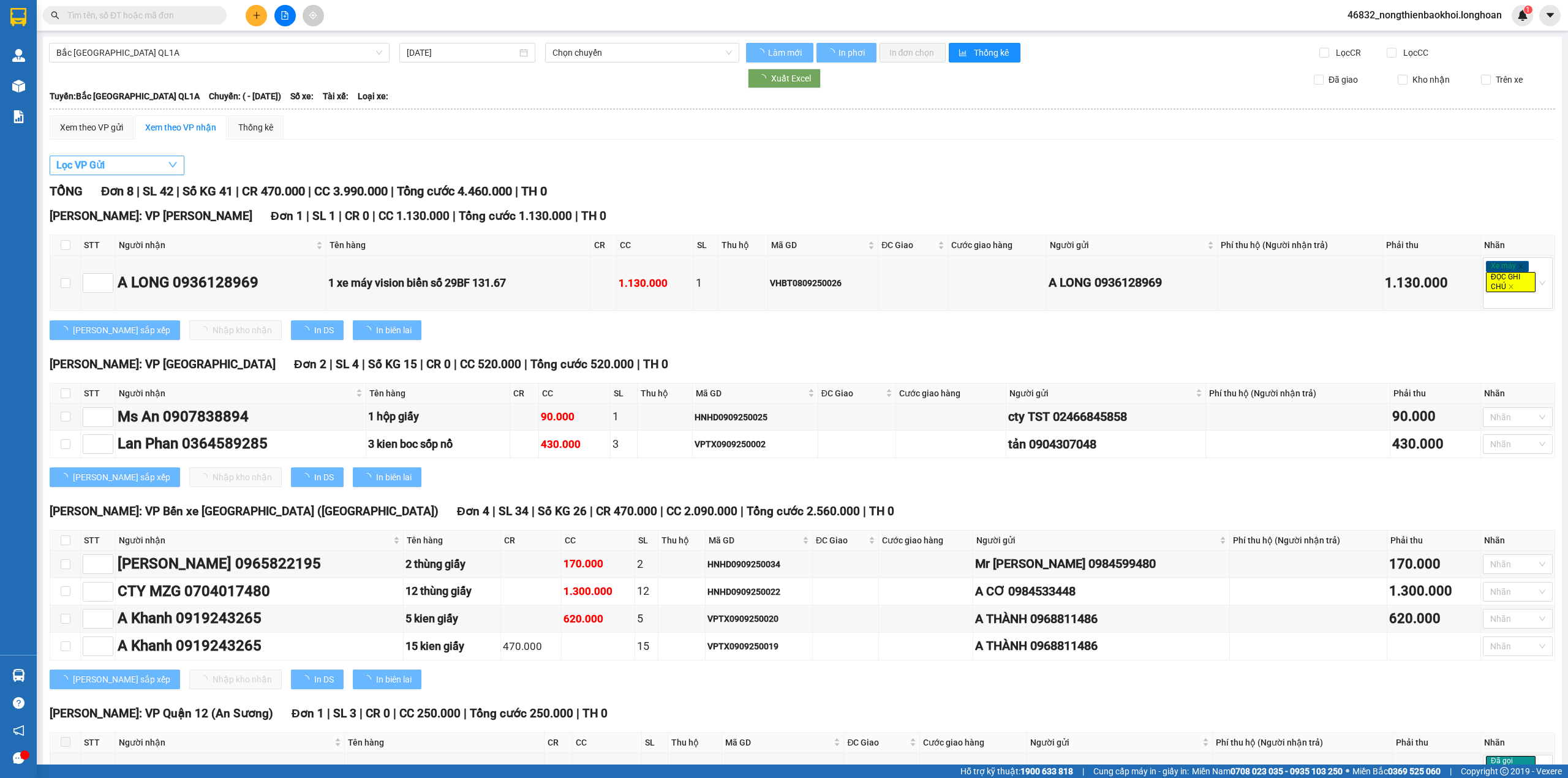
type input "11/09/2025"
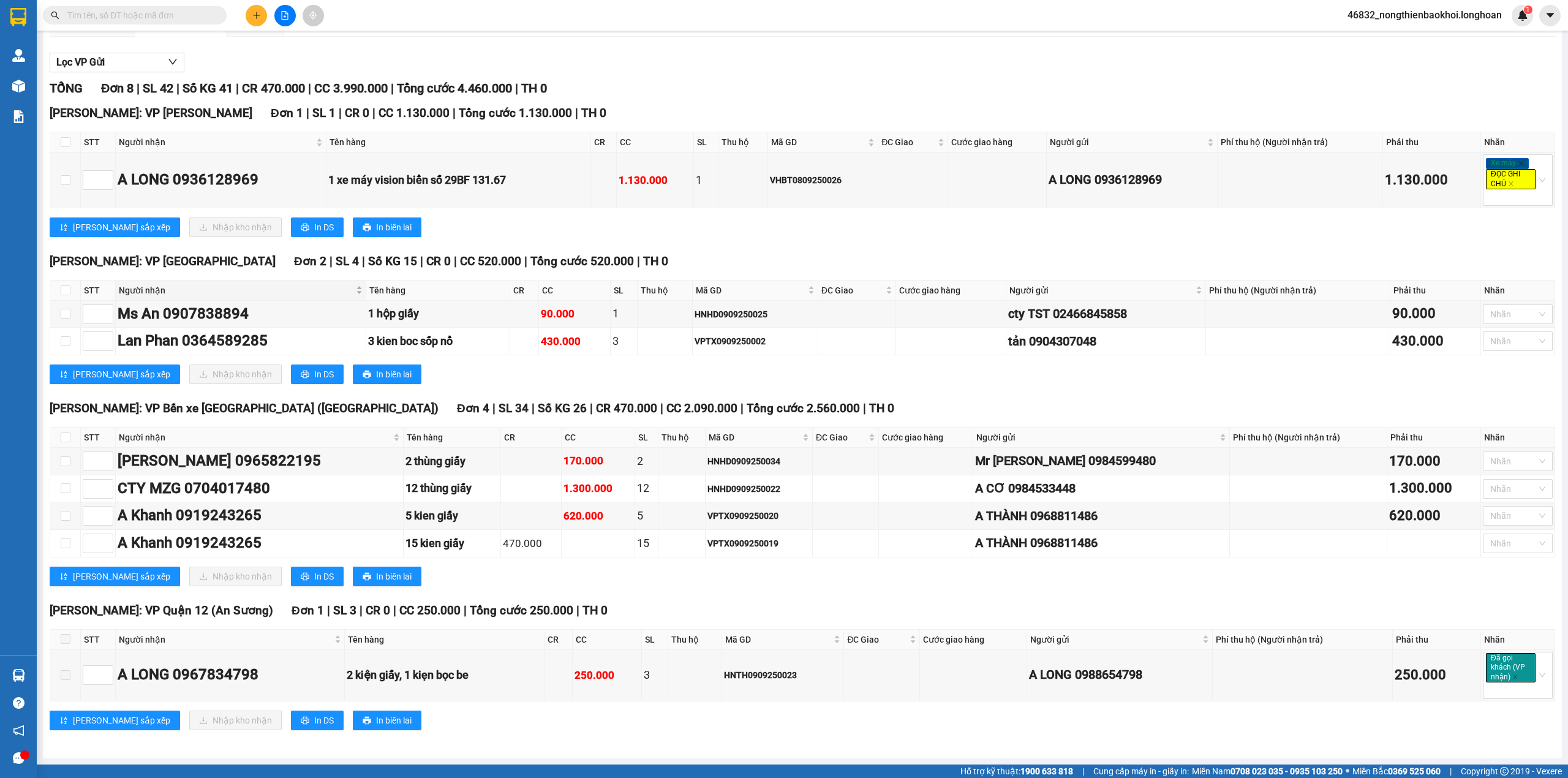
scroll to position [27, 0]
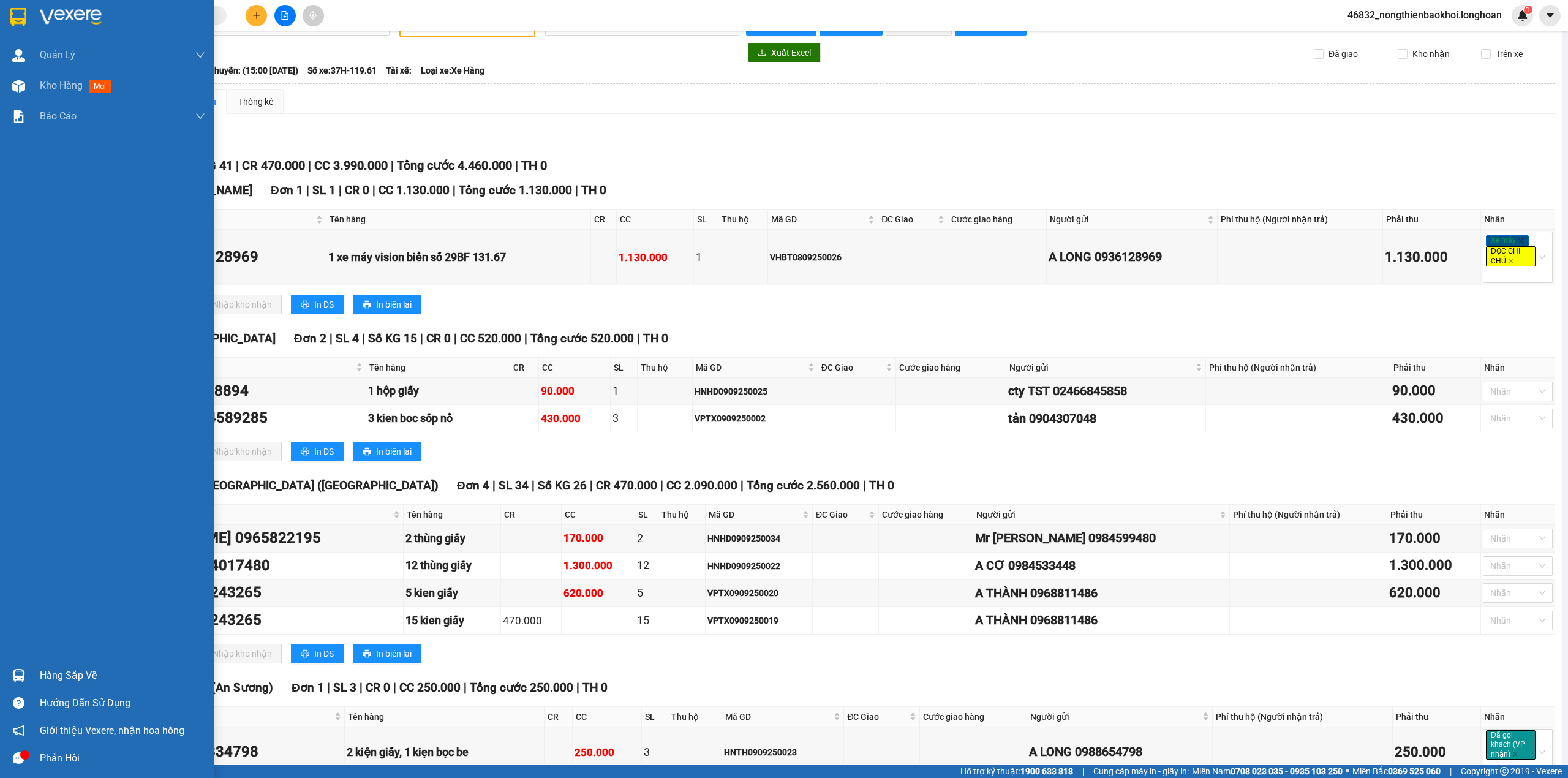
click at [76, 674] on div "Hàng sắp về" at bounding box center [122, 675] width 165 height 18
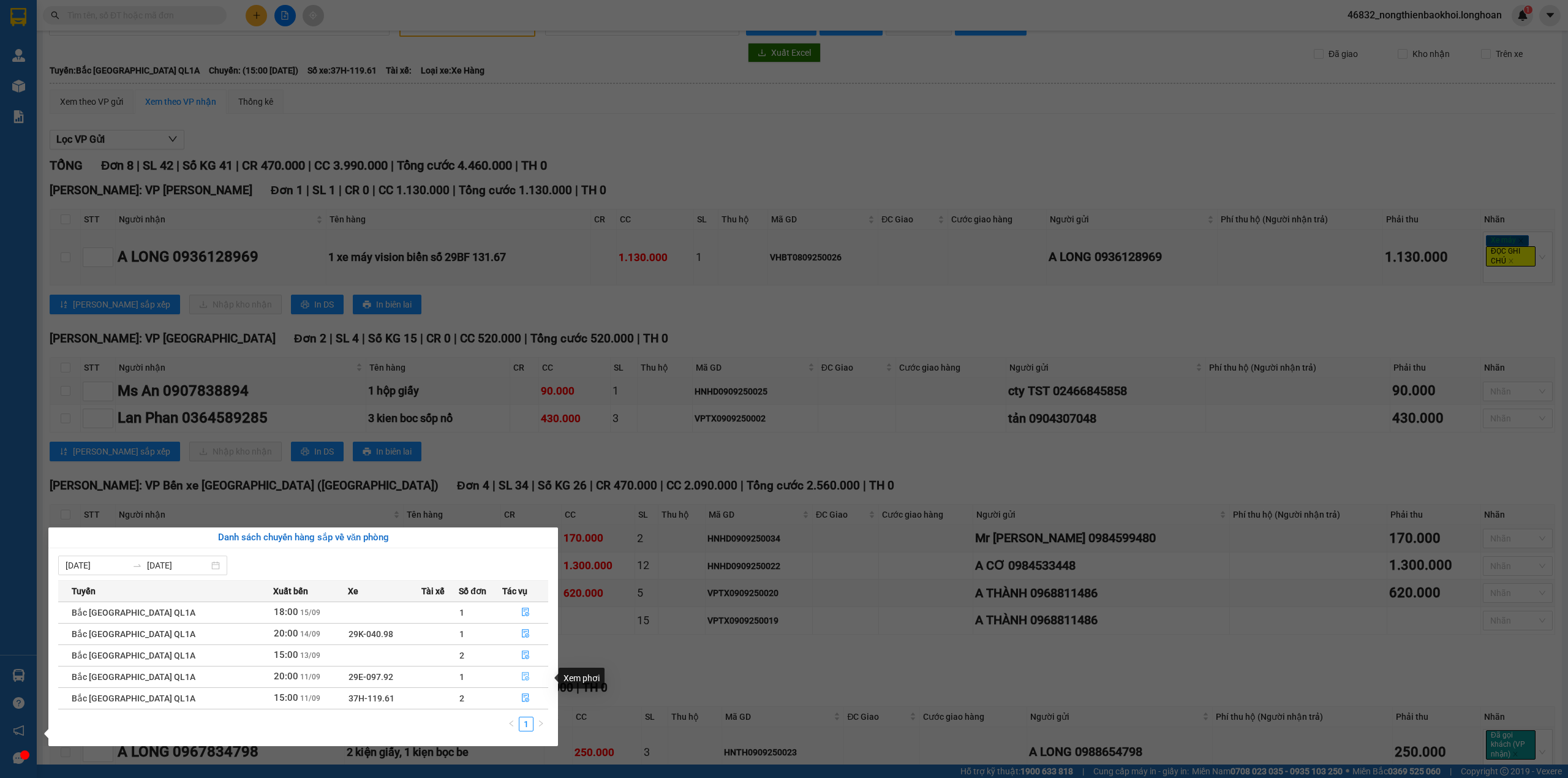
click at [522, 678] on icon "file-done" at bounding box center [526, 676] width 7 height 9
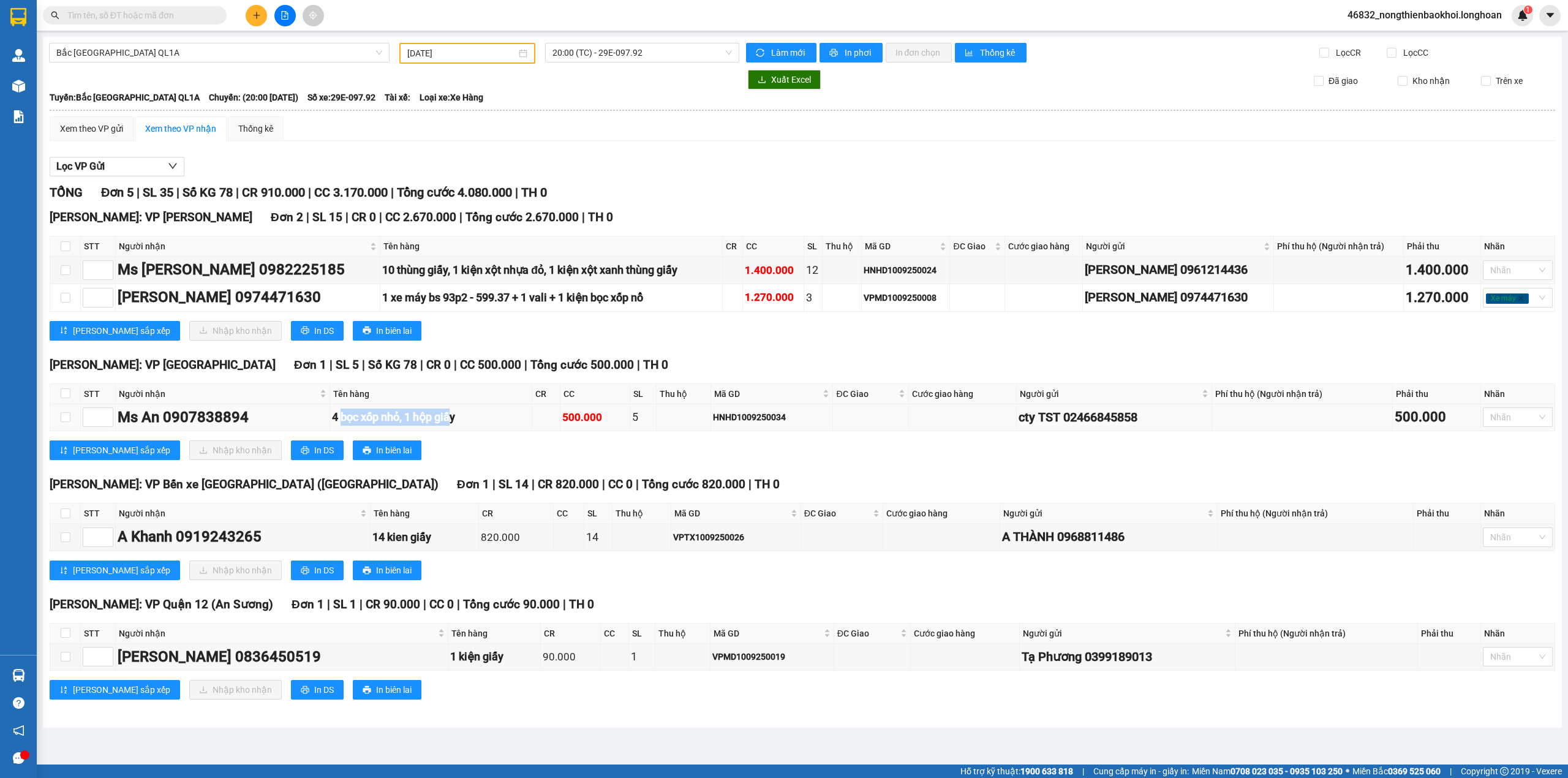
drag, startPoint x: 341, startPoint y: 412, endPoint x: 458, endPoint y: 417, distance: 117.1
click at [458, 417] on div "4 bọc xốp nhỏ, 1 hộp giấy" at bounding box center [430, 417] width 198 height 17
click at [390, 421] on div "4 bọc xốp nhỏ, 1 hộp giấy" at bounding box center [430, 417] width 198 height 17
click at [435, 458] on div "Lưu sắp xếp Nhập kho nhận In DS In biên lai" at bounding box center [802, 450] width 1505 height 20
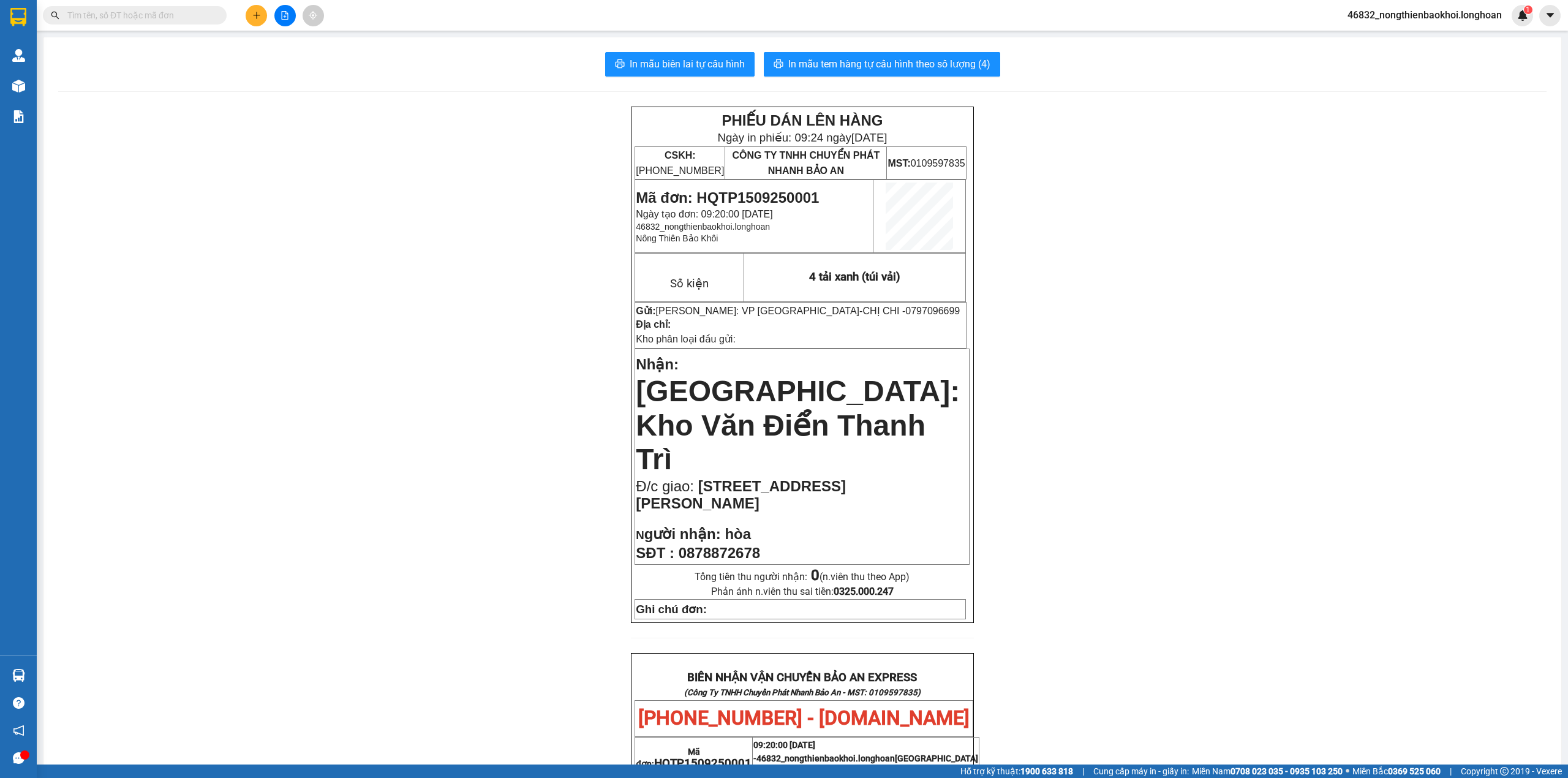
click at [247, 15] on button at bounding box center [256, 15] width 22 height 22
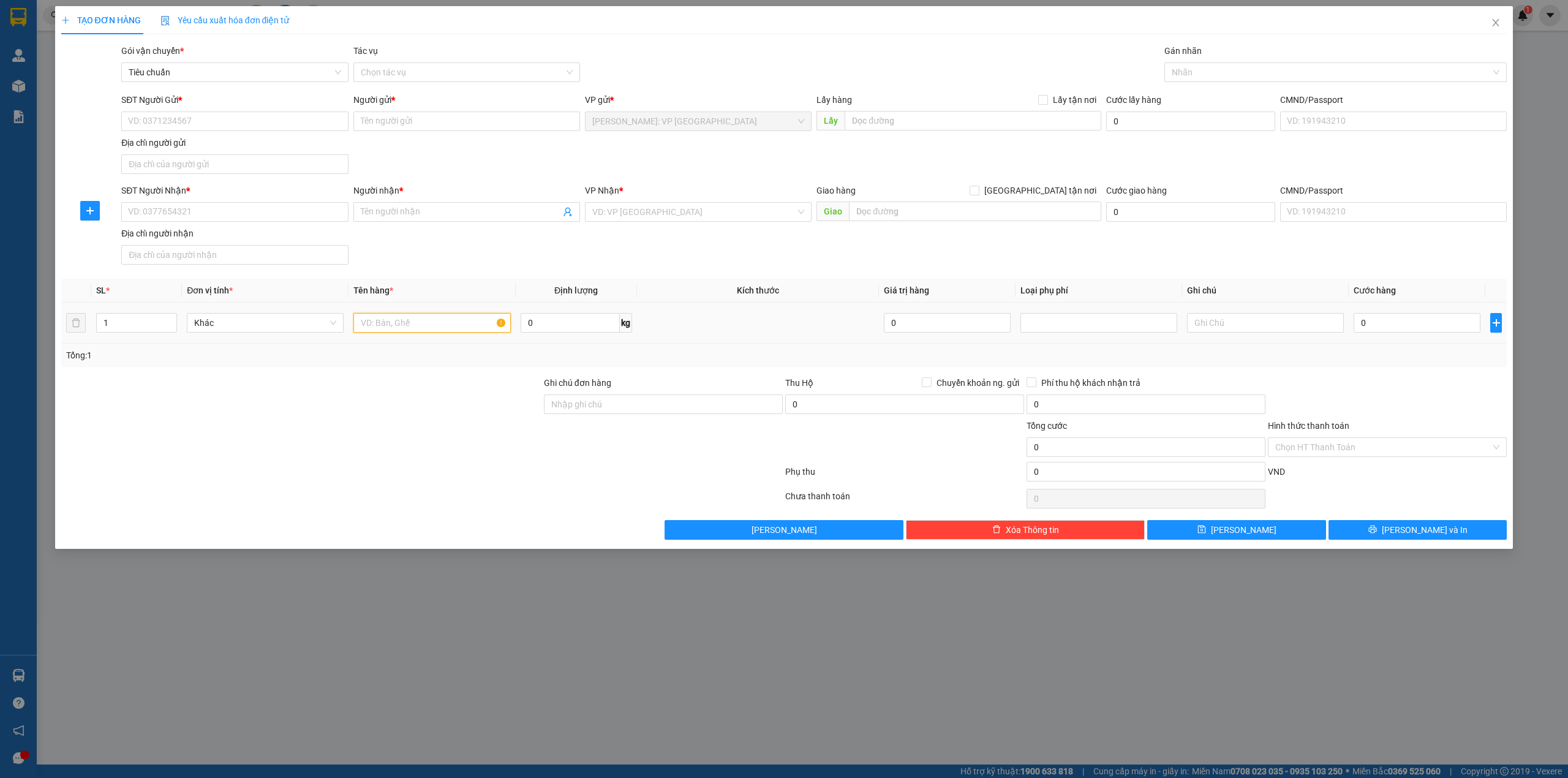
click at [380, 327] on input "text" at bounding box center [431, 323] width 156 height 20
type input "1 thùng giấy"
click at [235, 217] on input "SĐT Người Nhận *" at bounding box center [235, 212] width 226 height 20
type input "0984529007"
click at [246, 241] on div "0984529007 - HẢI" at bounding box center [235, 238] width 212 height 13
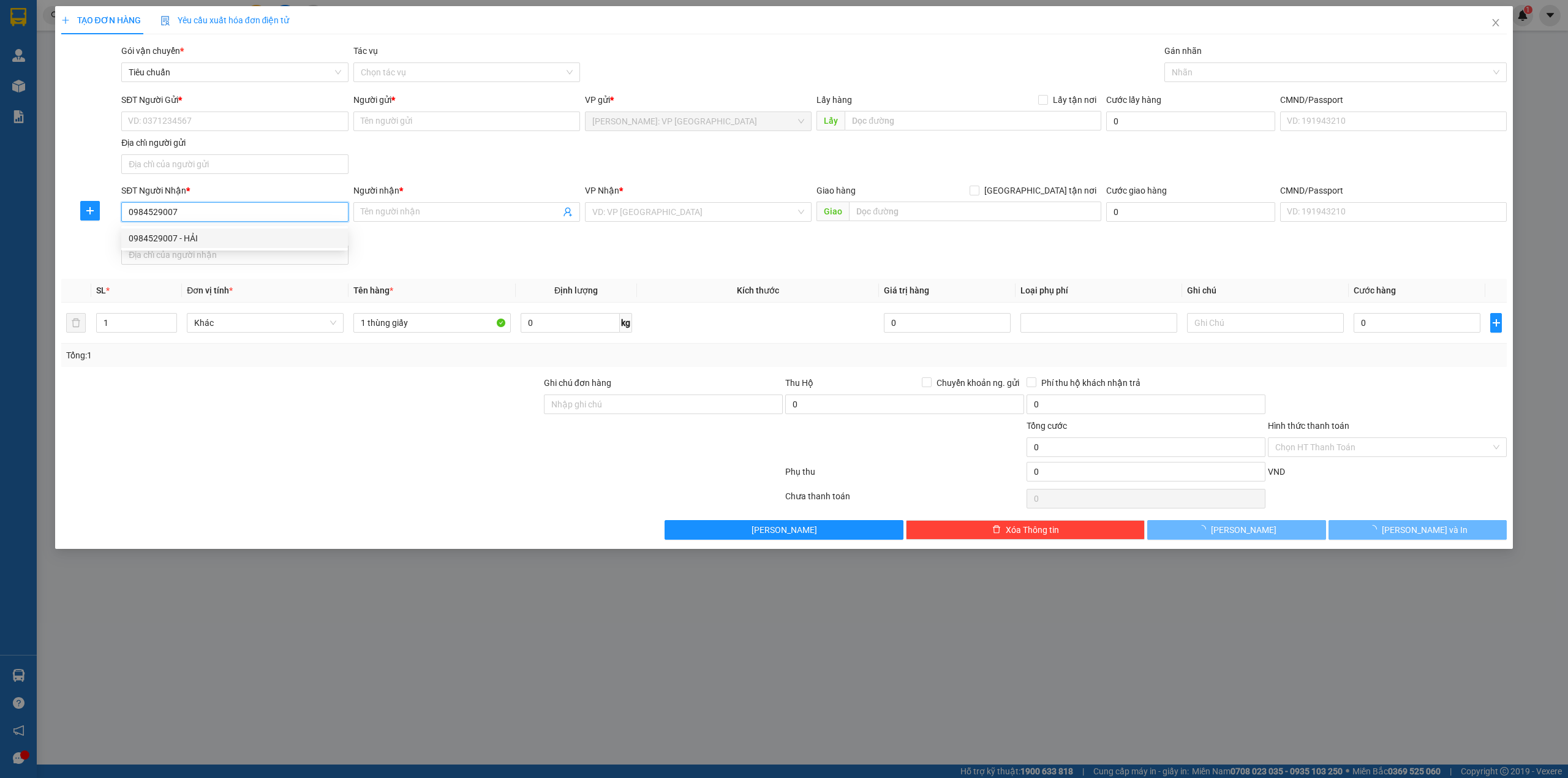
type input "HẢI"
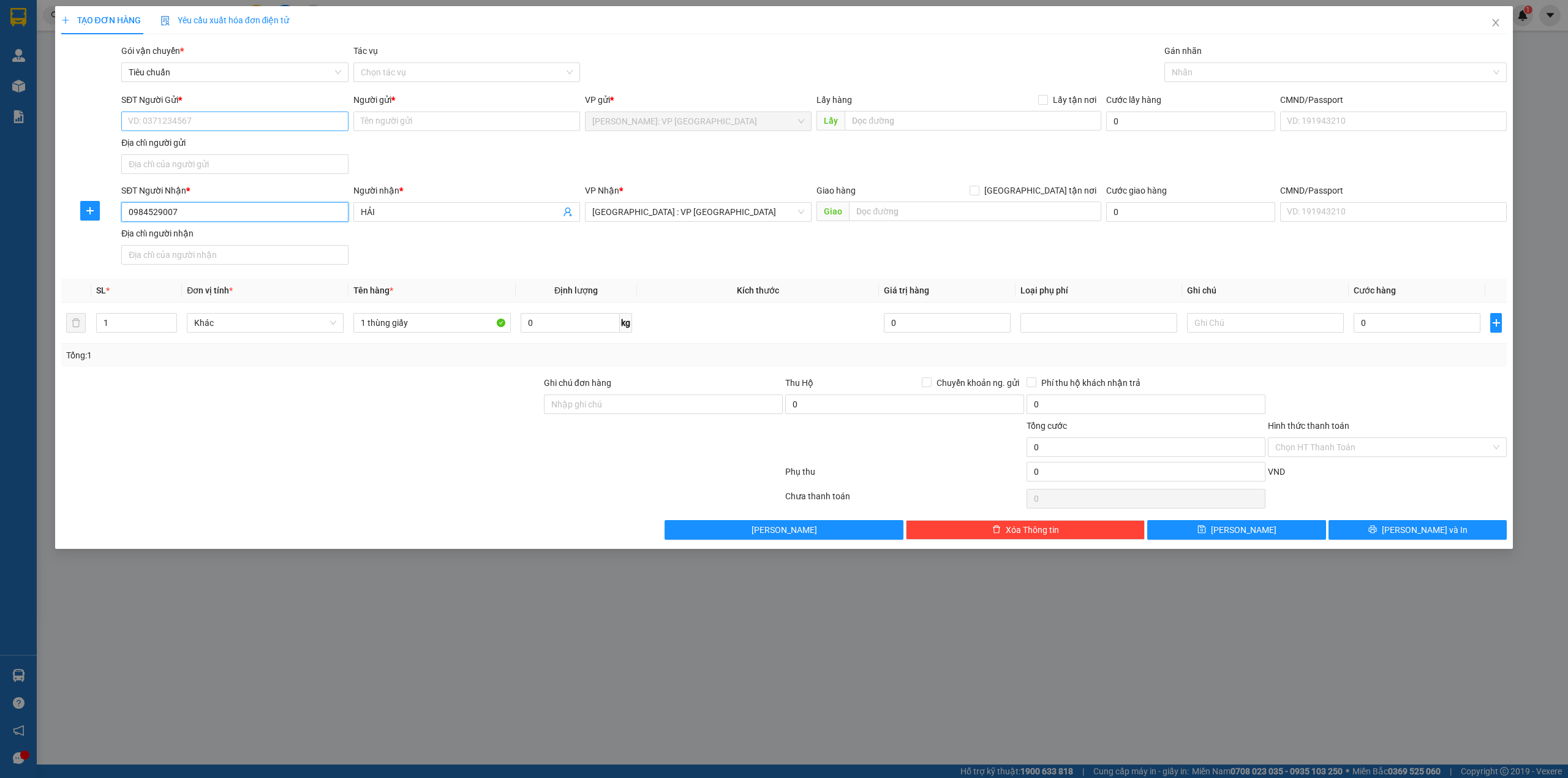
type input "0984529007"
click at [288, 114] on input "SĐT Người Gửi *" at bounding box center [235, 121] width 226 height 20
click at [261, 147] on div "0896973223 - bin" at bounding box center [235, 146] width 212 height 13
type input "0896973223"
type input "bin"
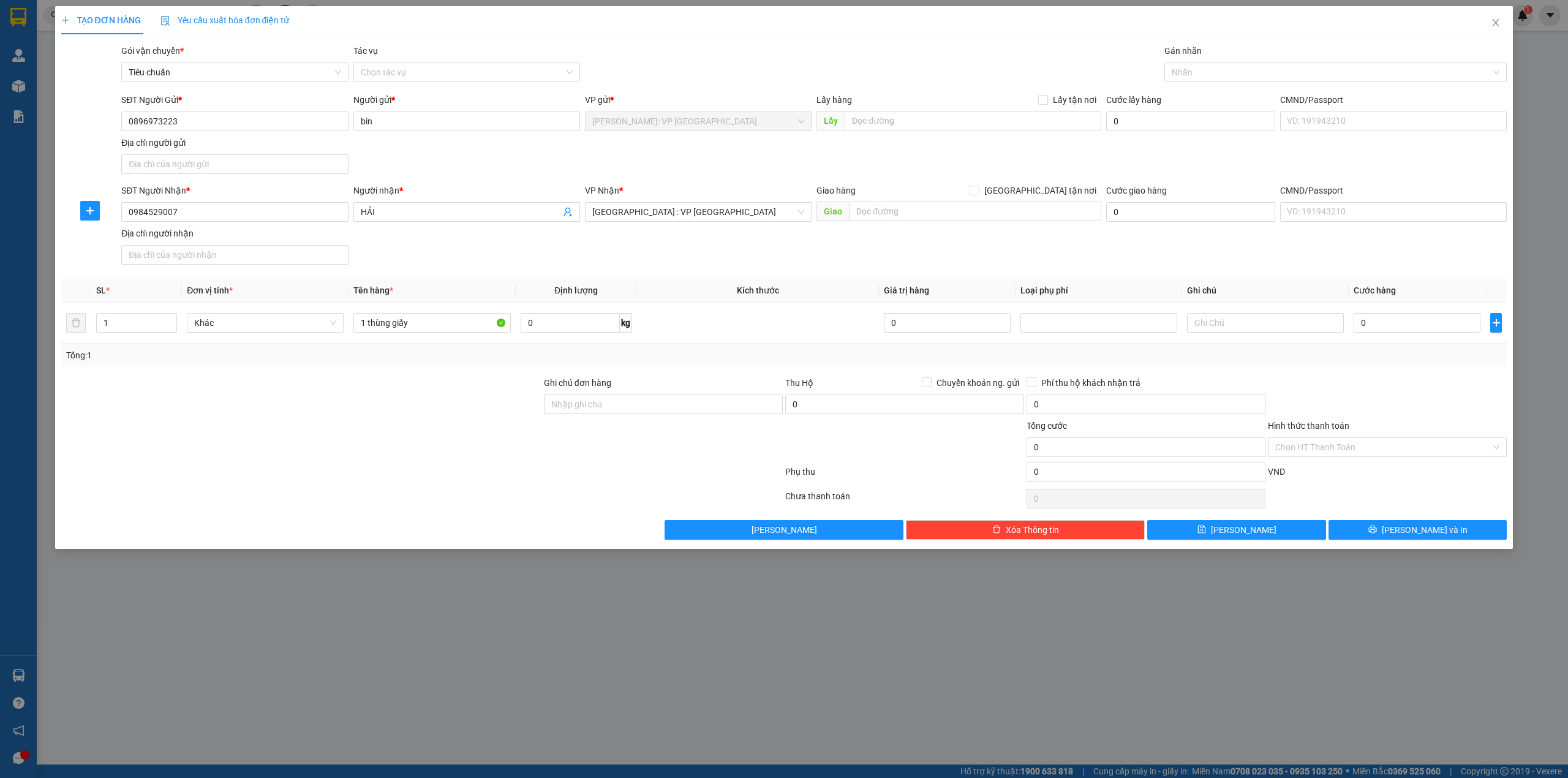
click at [495, 159] on div "SĐT Người Gửi * 0896973223 0896973223 Người gửi * bin VP gửi * [GEOGRAPHIC_DATA…" at bounding box center [813, 136] width 1390 height 85
click at [888, 250] on div "SĐT Người Nhận * 0984529007 Người nhận * HẢI VP Nhận * [GEOGRAPHIC_DATA] : VP […" at bounding box center [813, 225] width 1390 height 85
click at [1418, 322] on input "0" at bounding box center [1416, 323] width 127 height 20
type input "8"
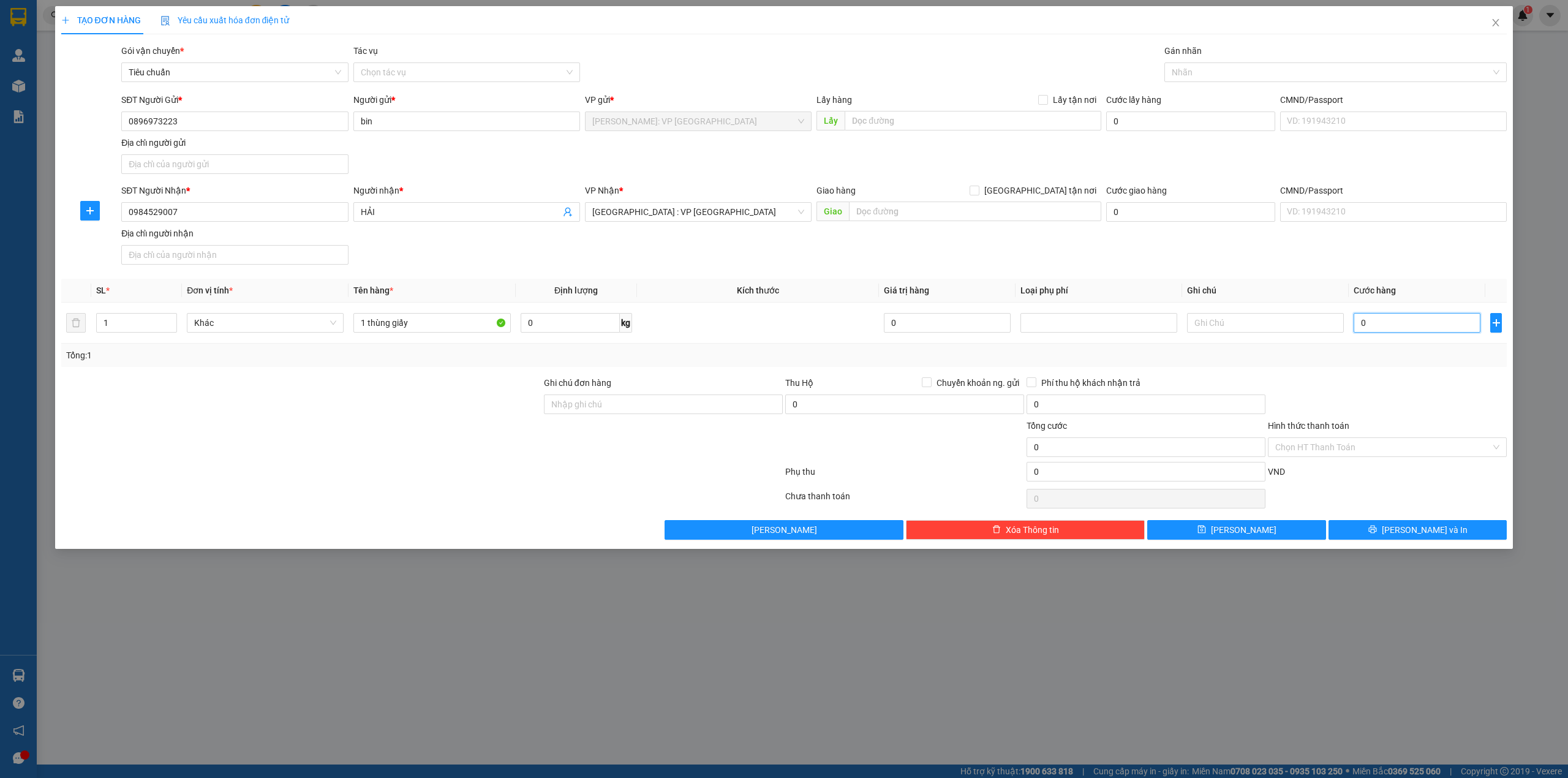
type input "8"
type input "80"
type input "800"
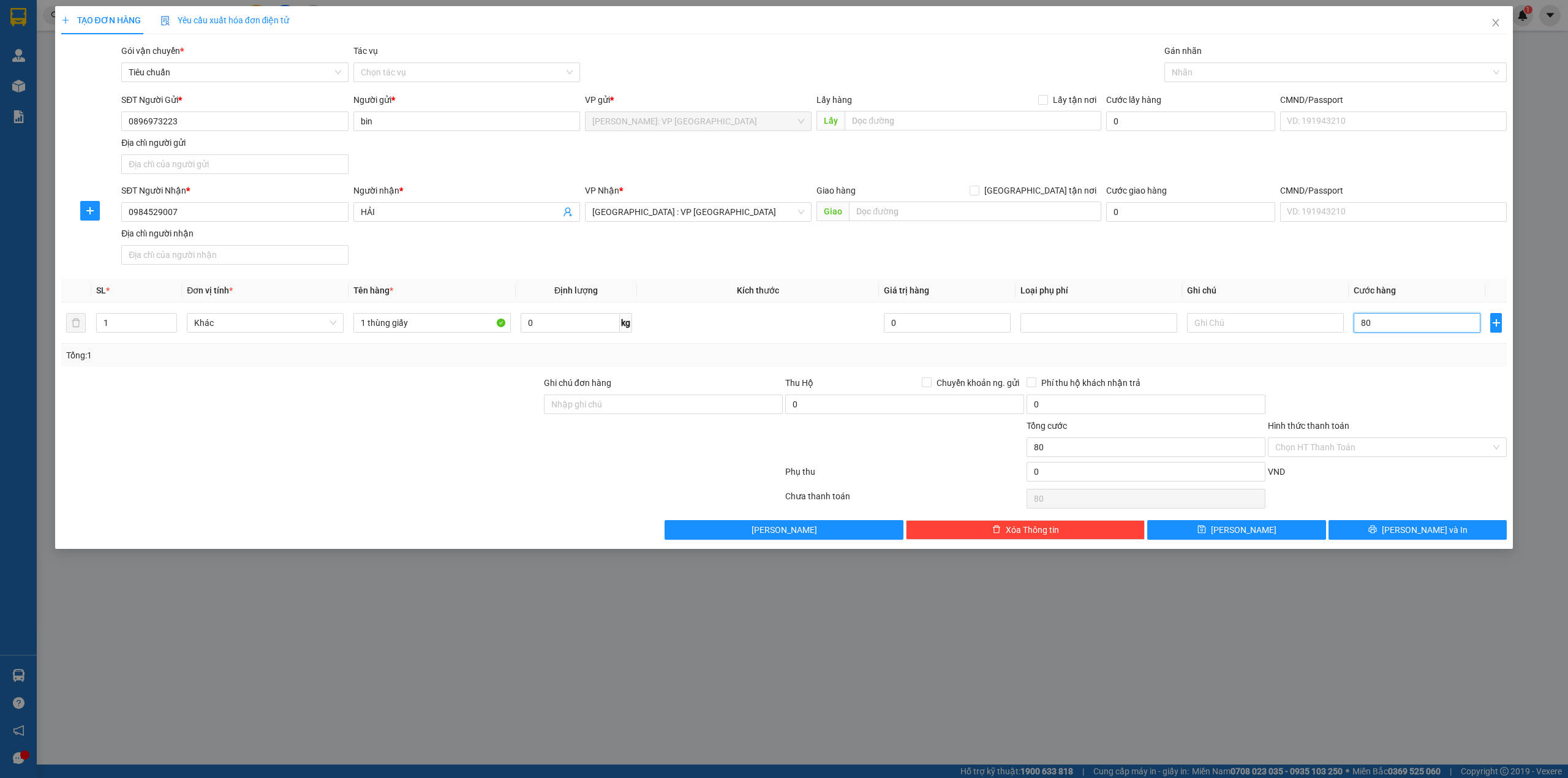
type input "800"
type input "8.000"
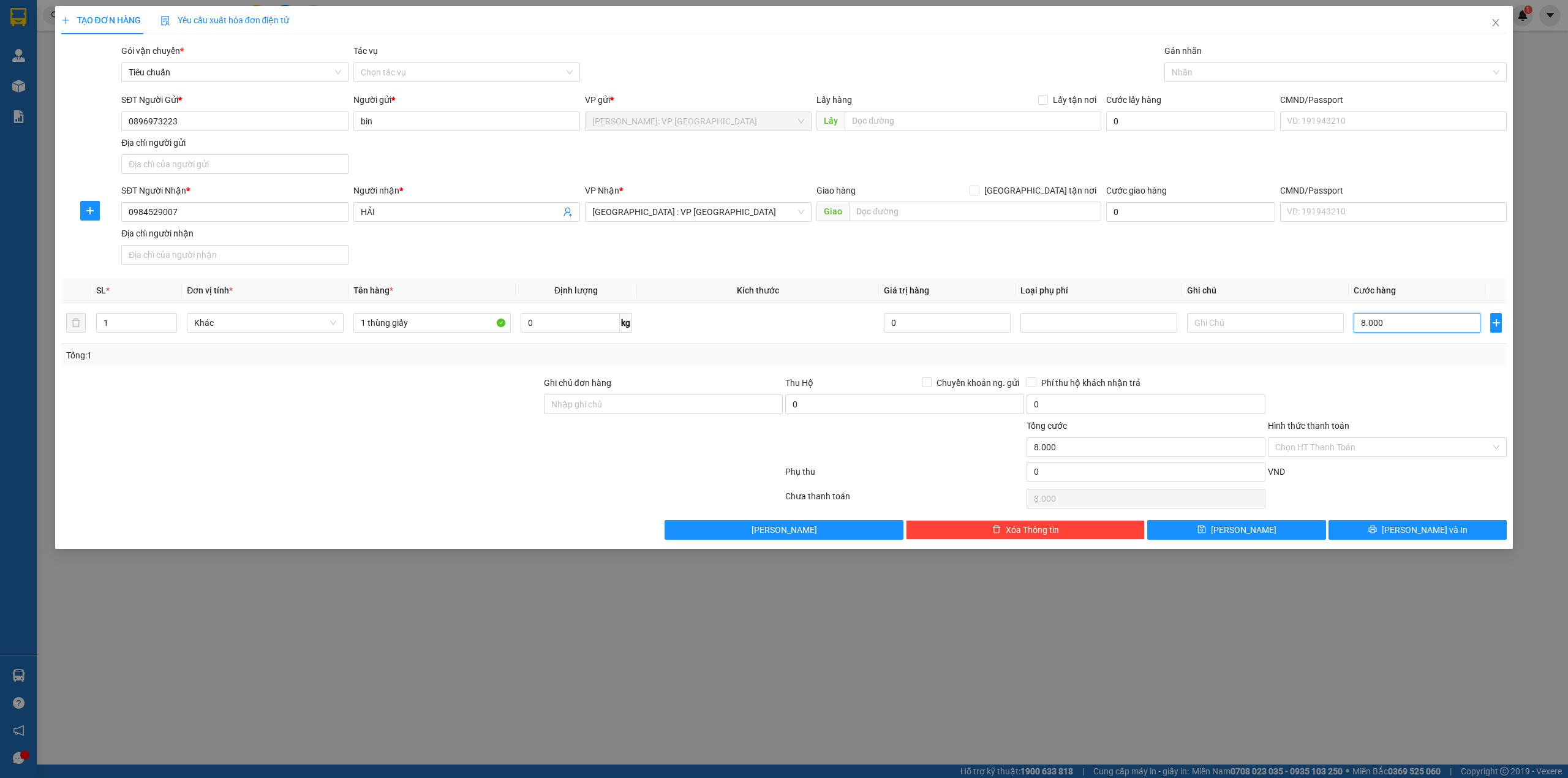
type input "80.000"
click at [449, 404] on div at bounding box center [301, 397] width 483 height 43
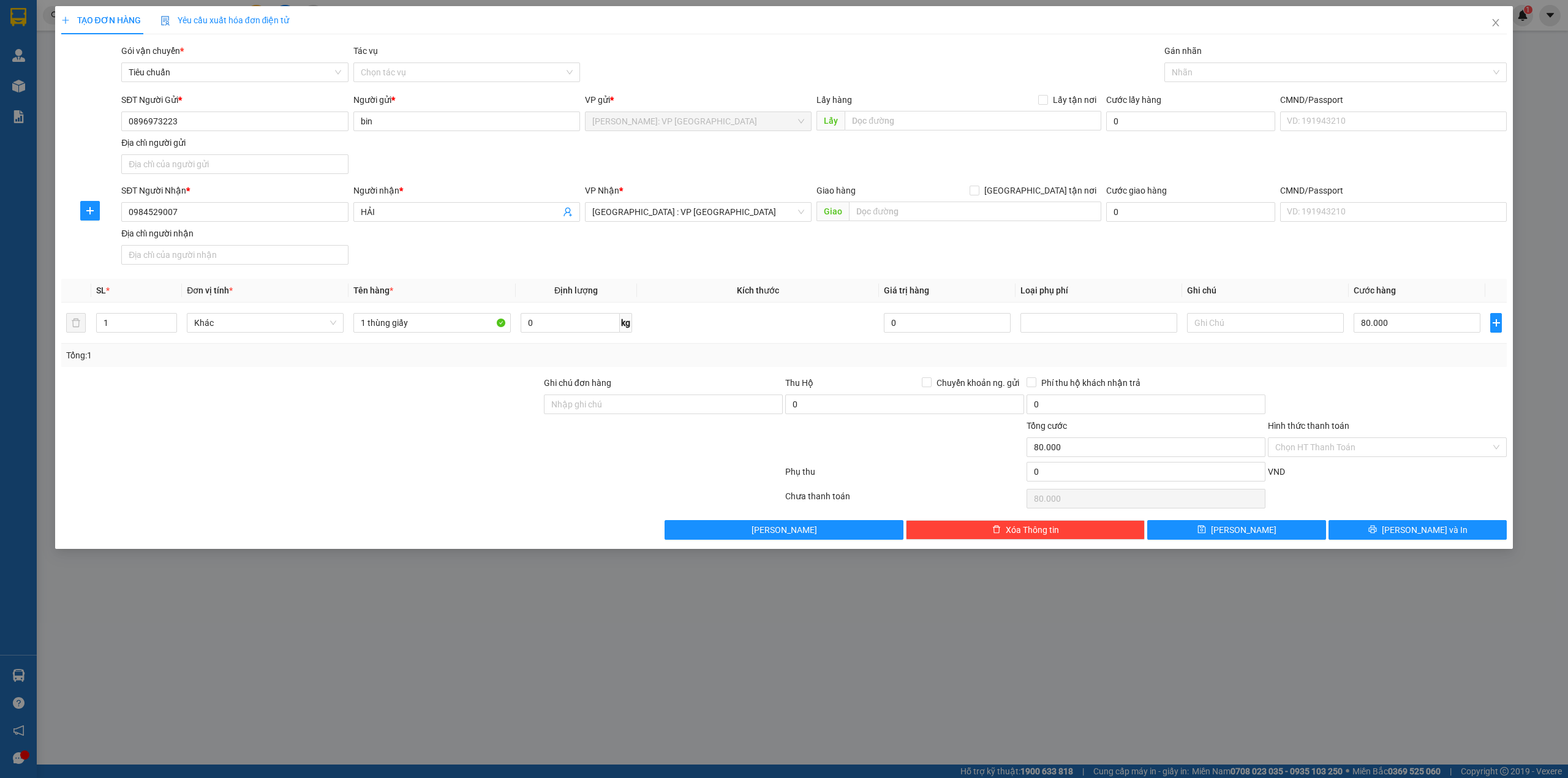
click at [351, 400] on div at bounding box center [301, 397] width 483 height 43
click at [380, 441] on div at bounding box center [301, 440] width 483 height 43
click at [1426, 530] on span "[PERSON_NAME] và In" at bounding box center [1423, 529] width 85 height 13
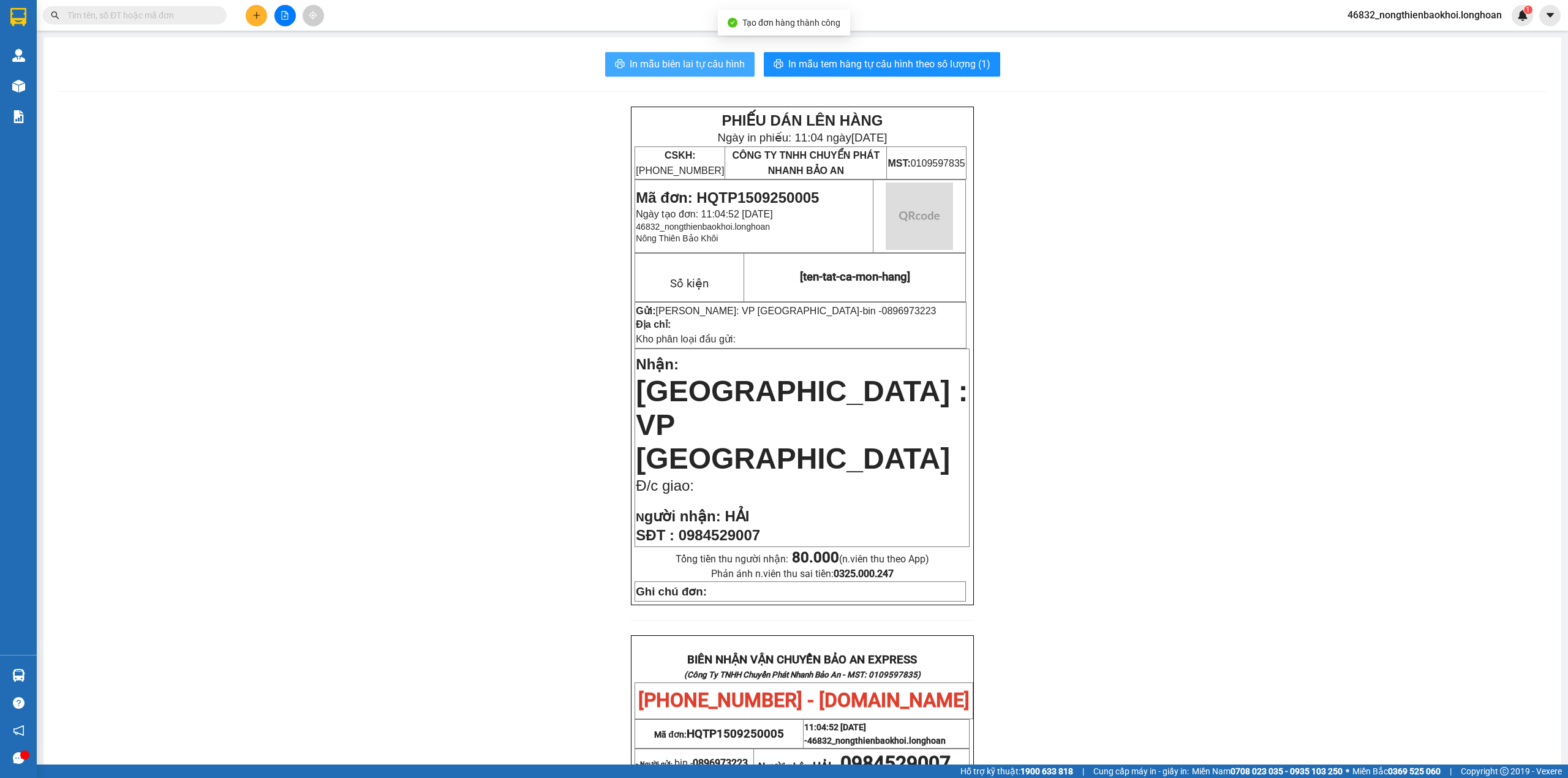
click at [699, 60] on span "In mẫu biên lai tự cấu hình" at bounding box center [687, 64] width 115 height 15
click at [116, 446] on div "PHIẾU DÁN LÊN HÀNG Ngày in phiếu: 11:04 ngày 15-09-2025 CSKH: 1900.06.88.33 CÔN…" at bounding box center [802, 670] width 1488 height 1127
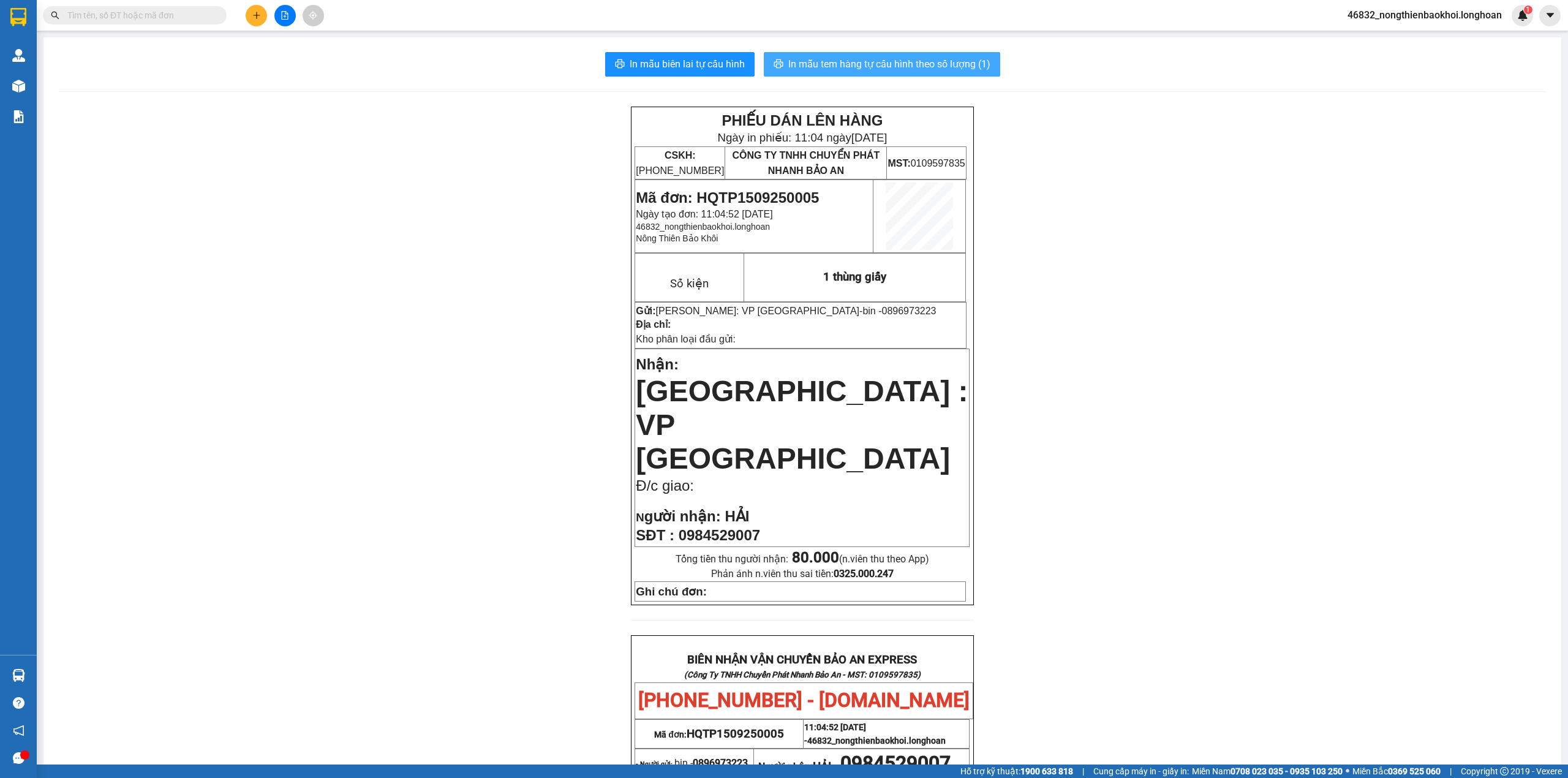
click at [843, 66] on span "In mẫu tem hàng tự cấu hình theo số lượng (1)" at bounding box center [889, 64] width 202 height 15
click at [542, 417] on div "PHIẾU DÁN LÊN HÀNG Ngày in phiếu: 11:05 ngày 15-09-2025 CSKH: 1900.06.88.33 CÔN…" at bounding box center [802, 670] width 1488 height 1127
click at [101, 13] on input "text" at bounding box center [139, 15] width 145 height 13
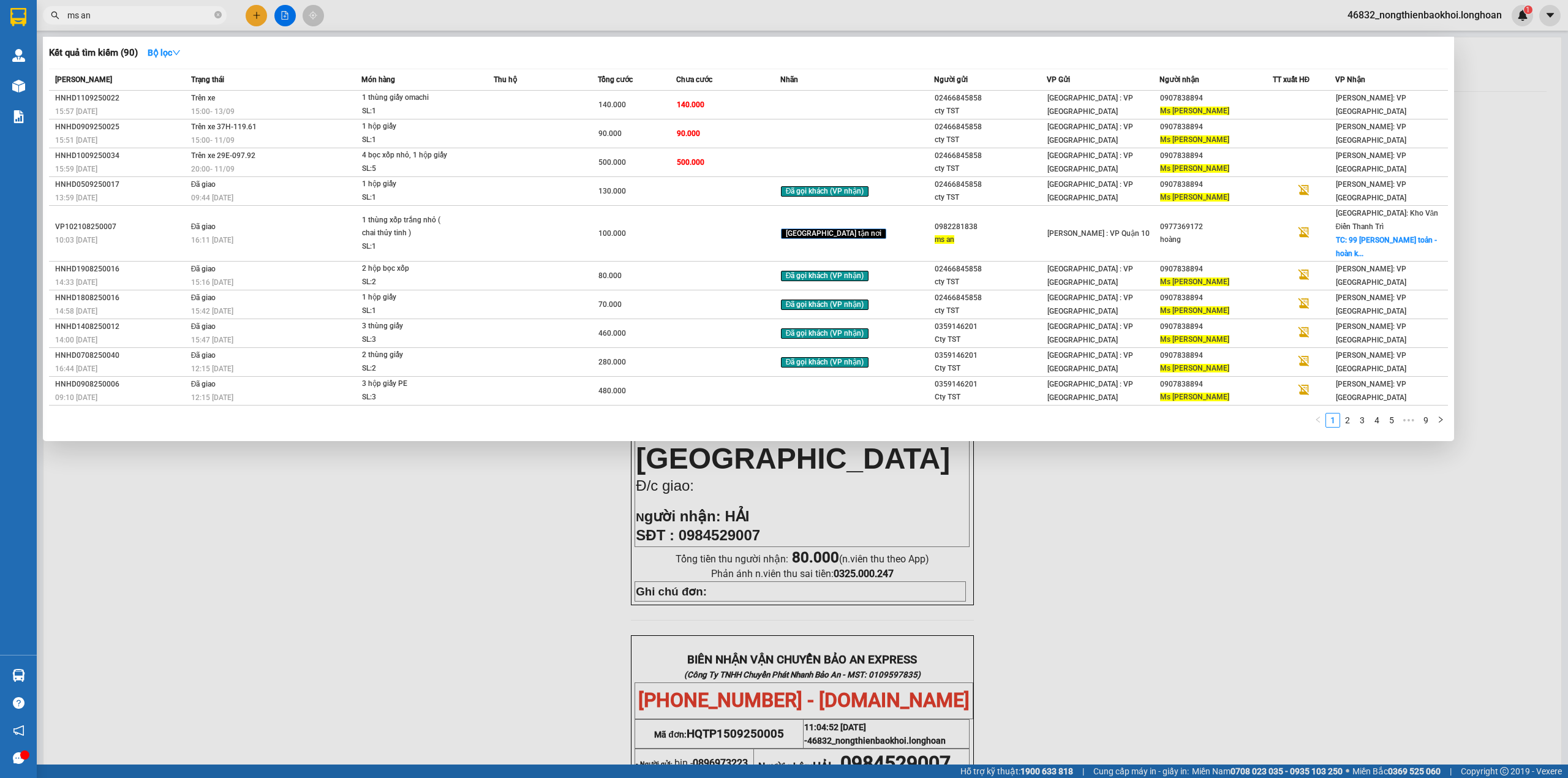
type input "ms an"
drag, startPoint x: 362, startPoint y: 547, endPoint x: 262, endPoint y: 666, distance: 155.4
click at [358, 549] on div at bounding box center [784, 389] width 1568 height 778
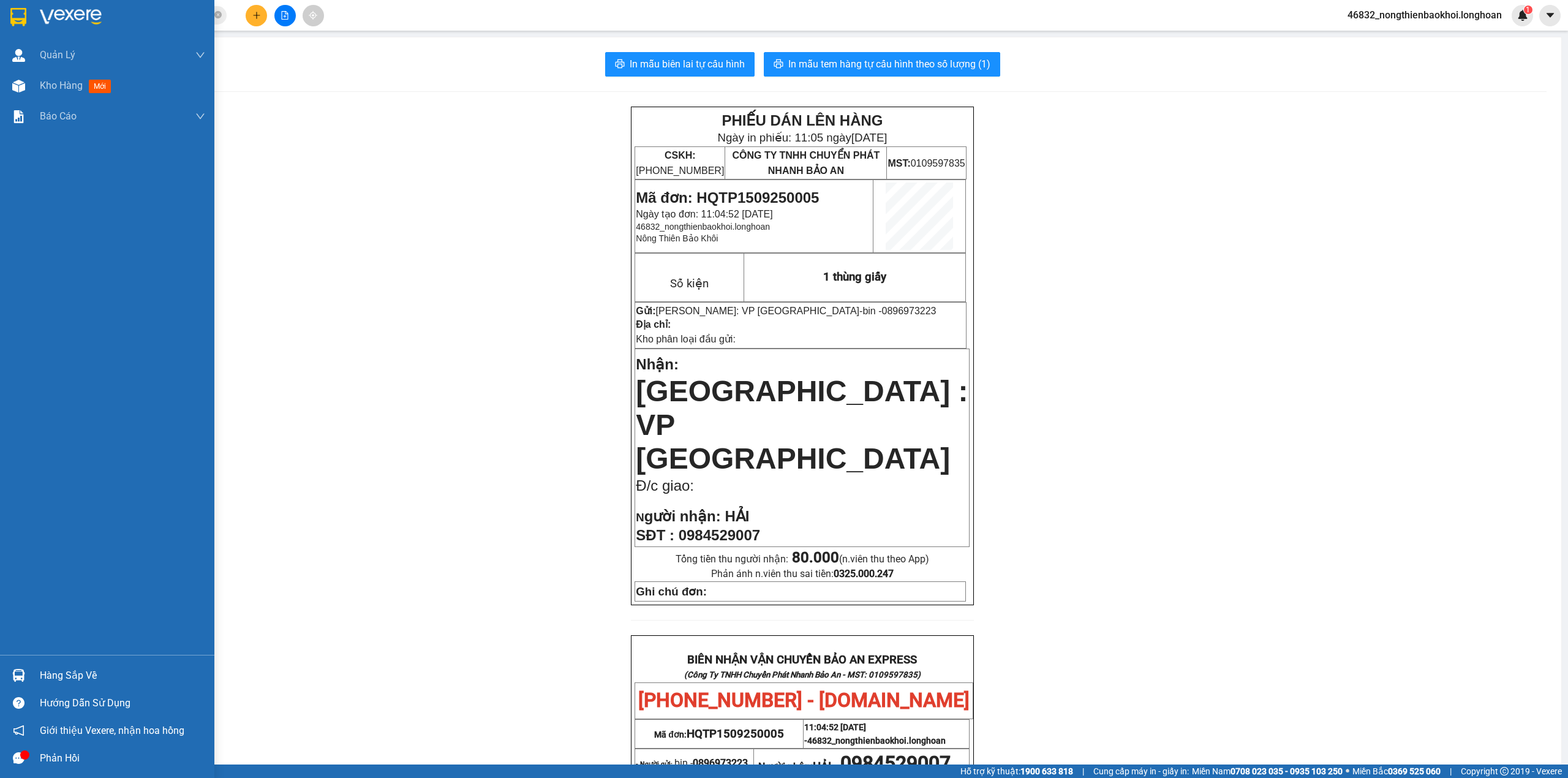
click at [89, 674] on div "Hàng sắp về" at bounding box center [122, 675] width 165 height 18
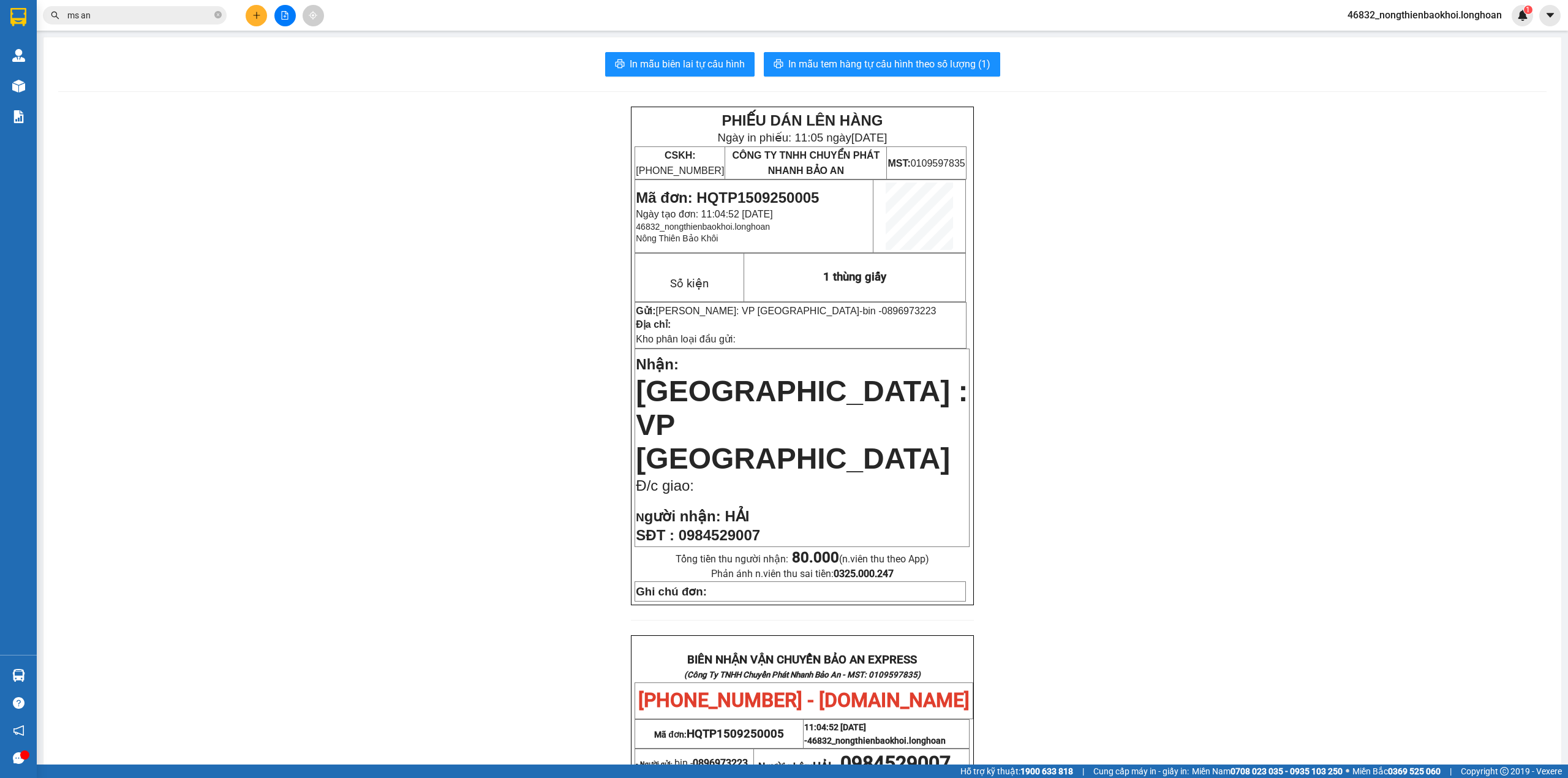
click at [430, 377] on section "Kết quả tìm kiếm ( 90 ) Bộ lọc Mã ĐH Trạng thái Món hàng Thu hộ Tổng cước Chưa …" at bounding box center [784, 389] width 1568 height 778
drag, startPoint x: 364, startPoint y: 412, endPoint x: 340, endPoint y: 385, distance: 36.1
click at [356, 402] on div "PHIẾU DÁN LÊN HÀNG Ngày in phiếu: 11:05 ngày 15-09-2025 CSKH: 1900.06.88.33 CÔN…" at bounding box center [802, 670] width 1488 height 1127
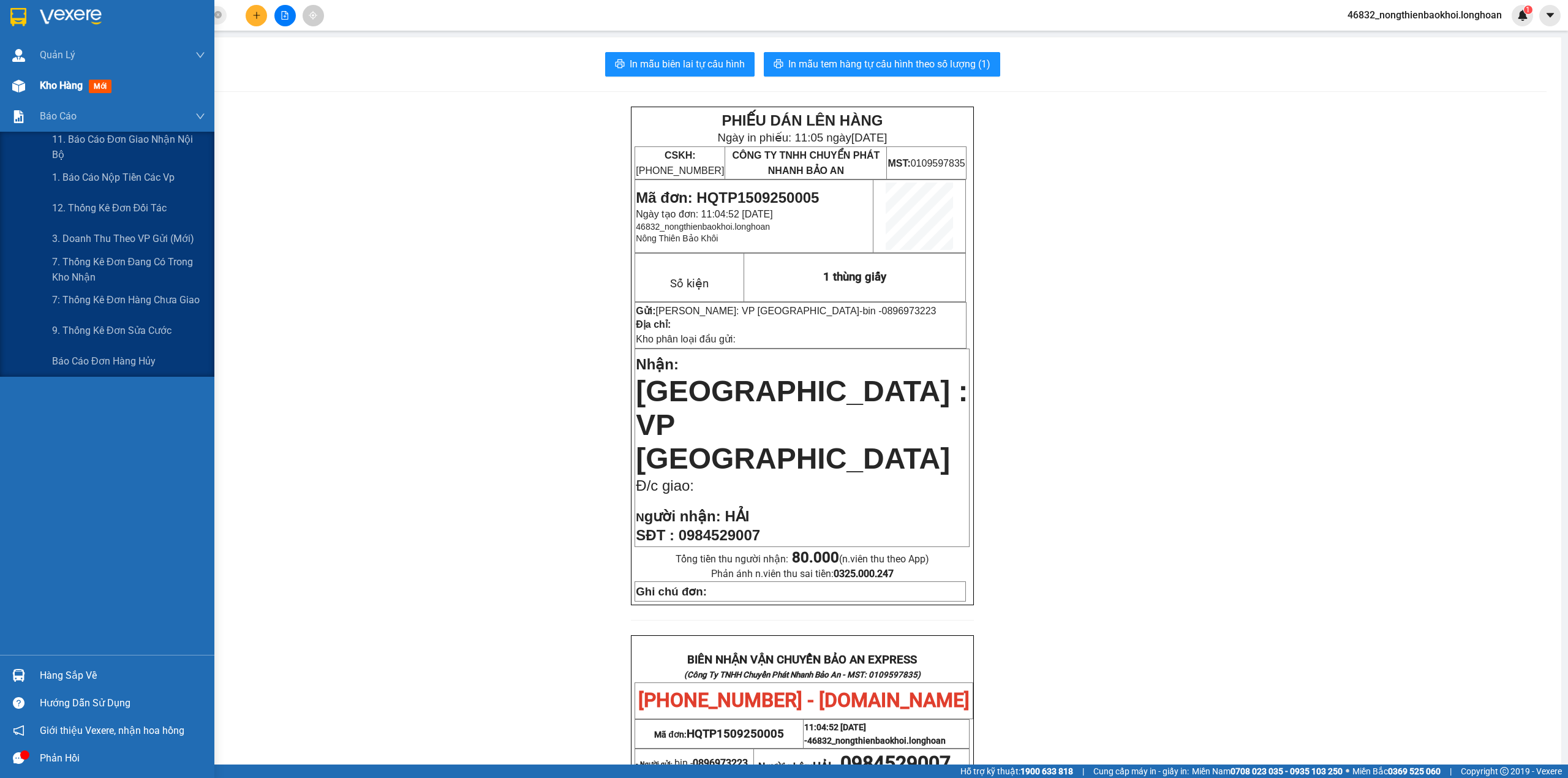
click at [41, 101] on div "Báo cáo" at bounding box center [122, 116] width 165 height 31
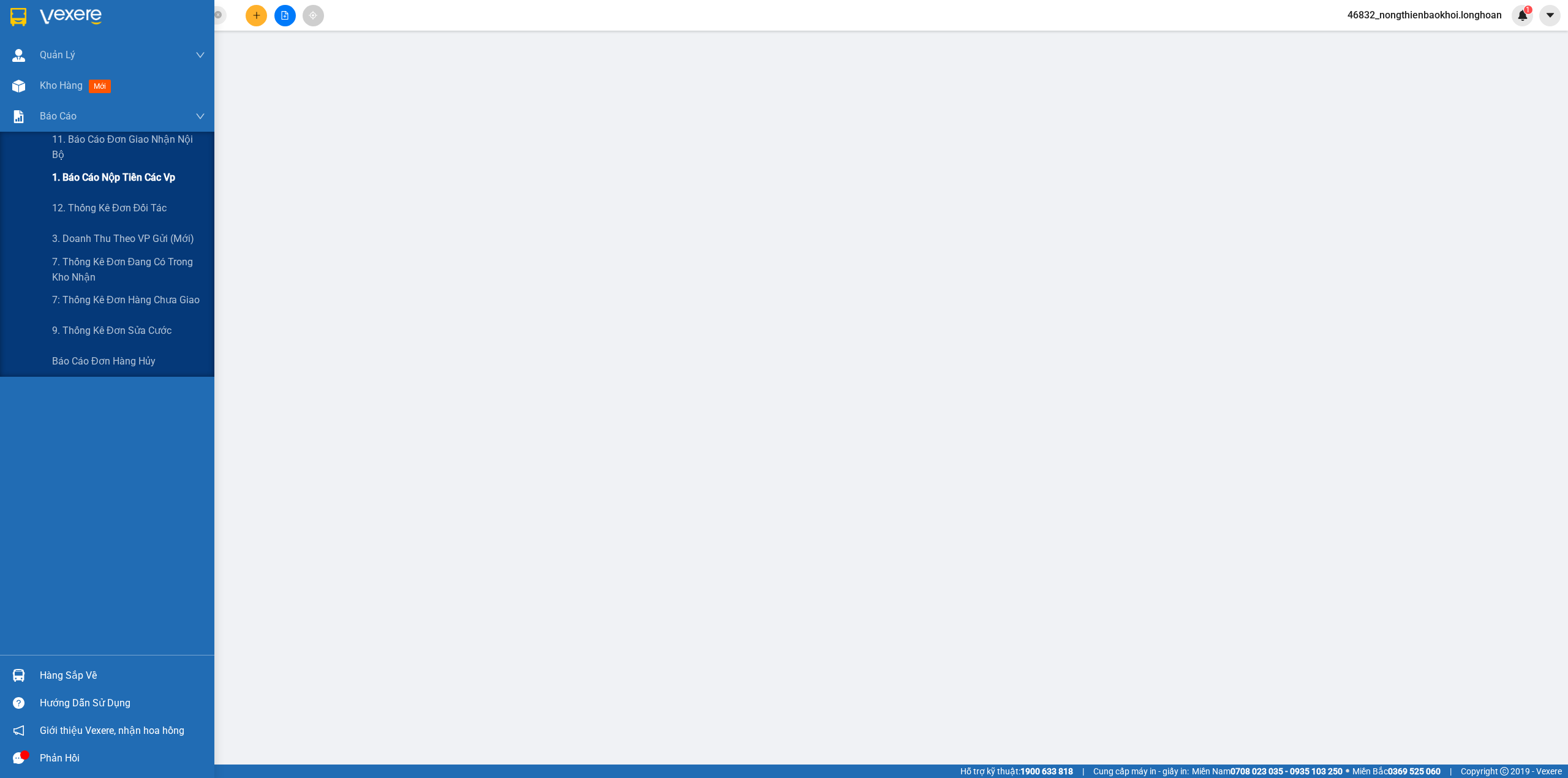
click at [128, 180] on span "1. Báo cáo nộp tiền các vp" at bounding box center [113, 177] width 123 height 15
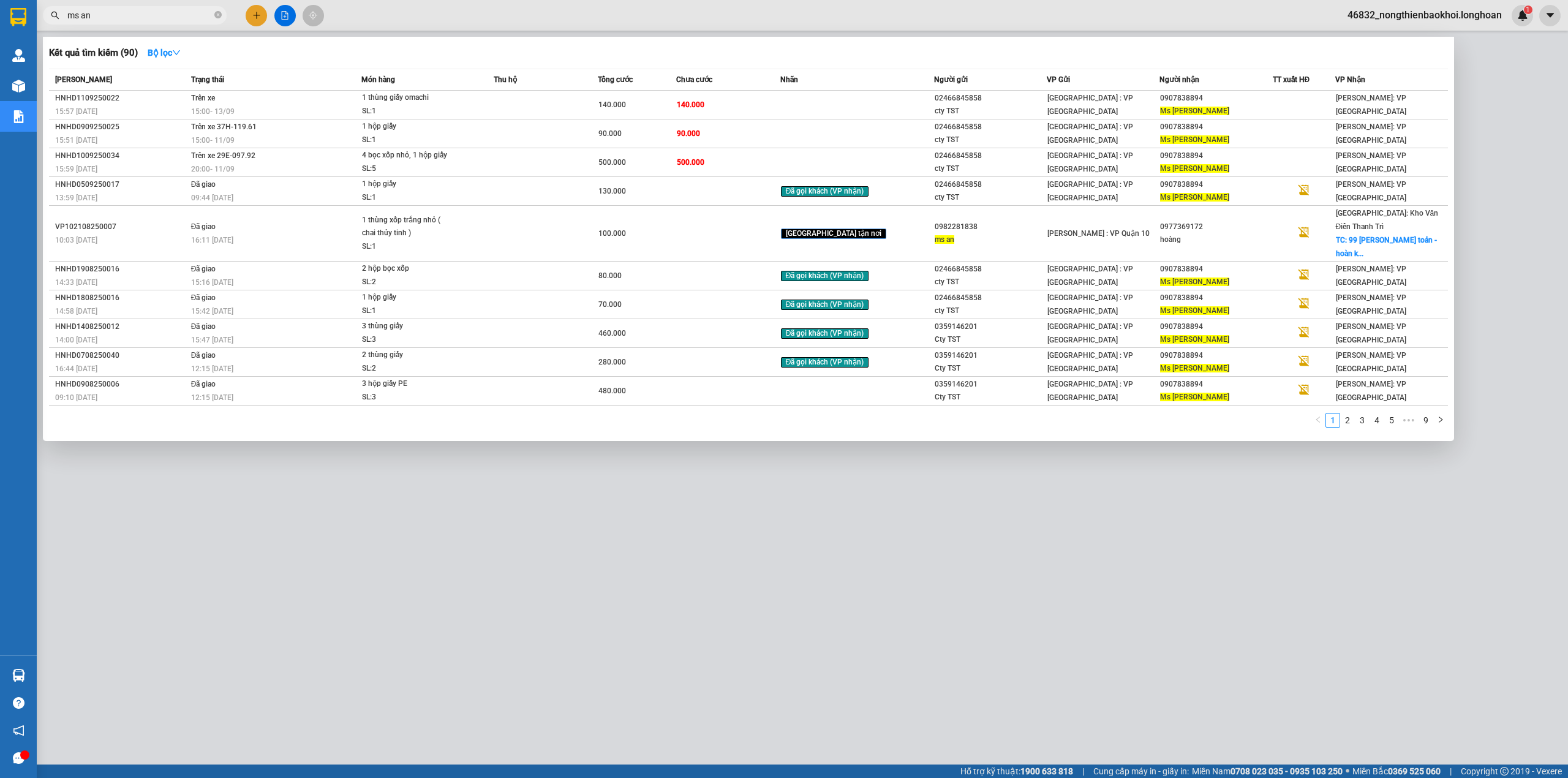
click at [165, 14] on input "ms an" at bounding box center [139, 15] width 145 height 13
click at [1262, 108] on div "Ms [PERSON_NAME]" at bounding box center [1216, 111] width 111 height 13
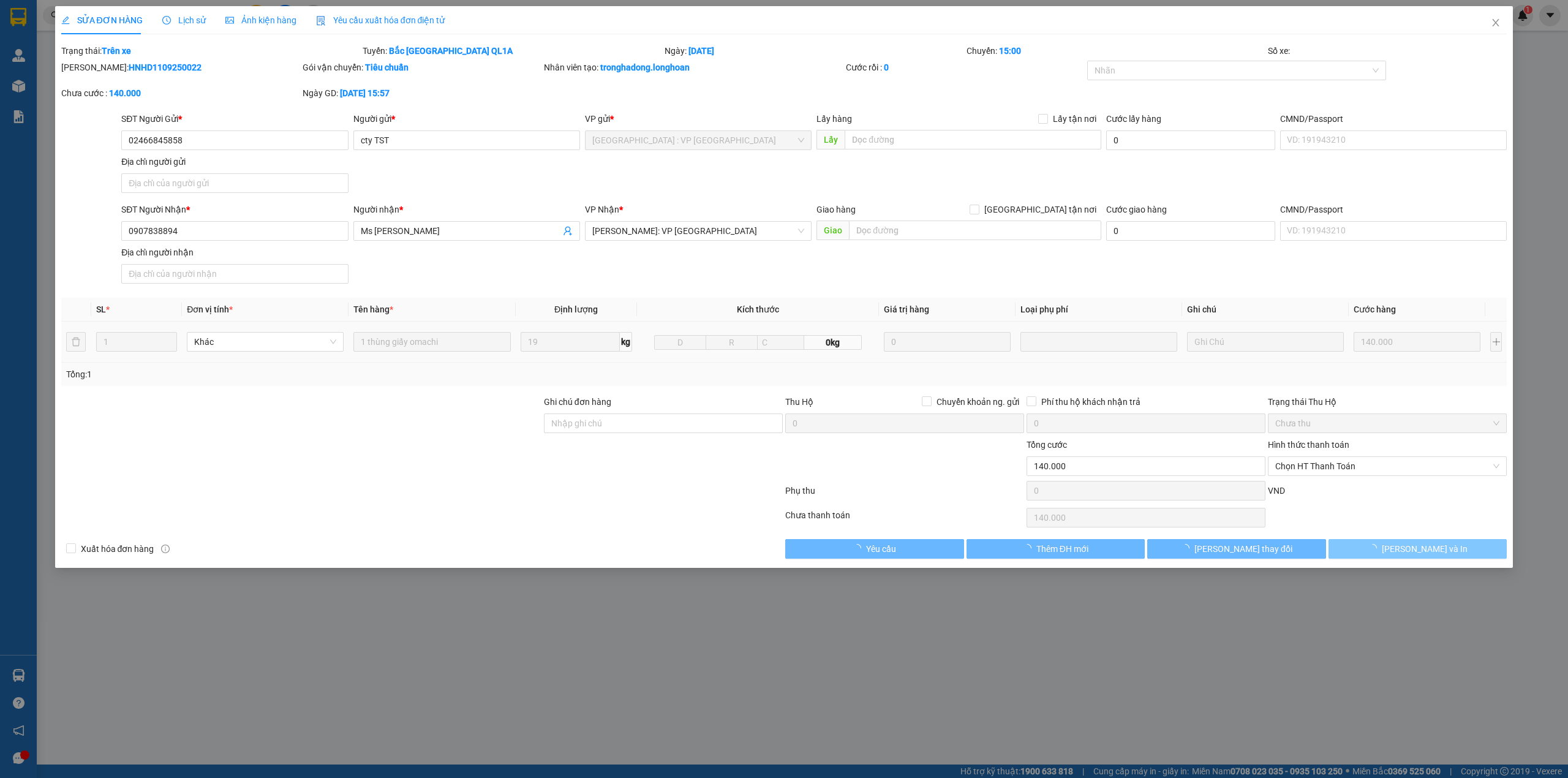
type input "02466845858"
type input "cty TST"
type input "0907838894"
type input "Ms [PERSON_NAME]"
type input "140.000"
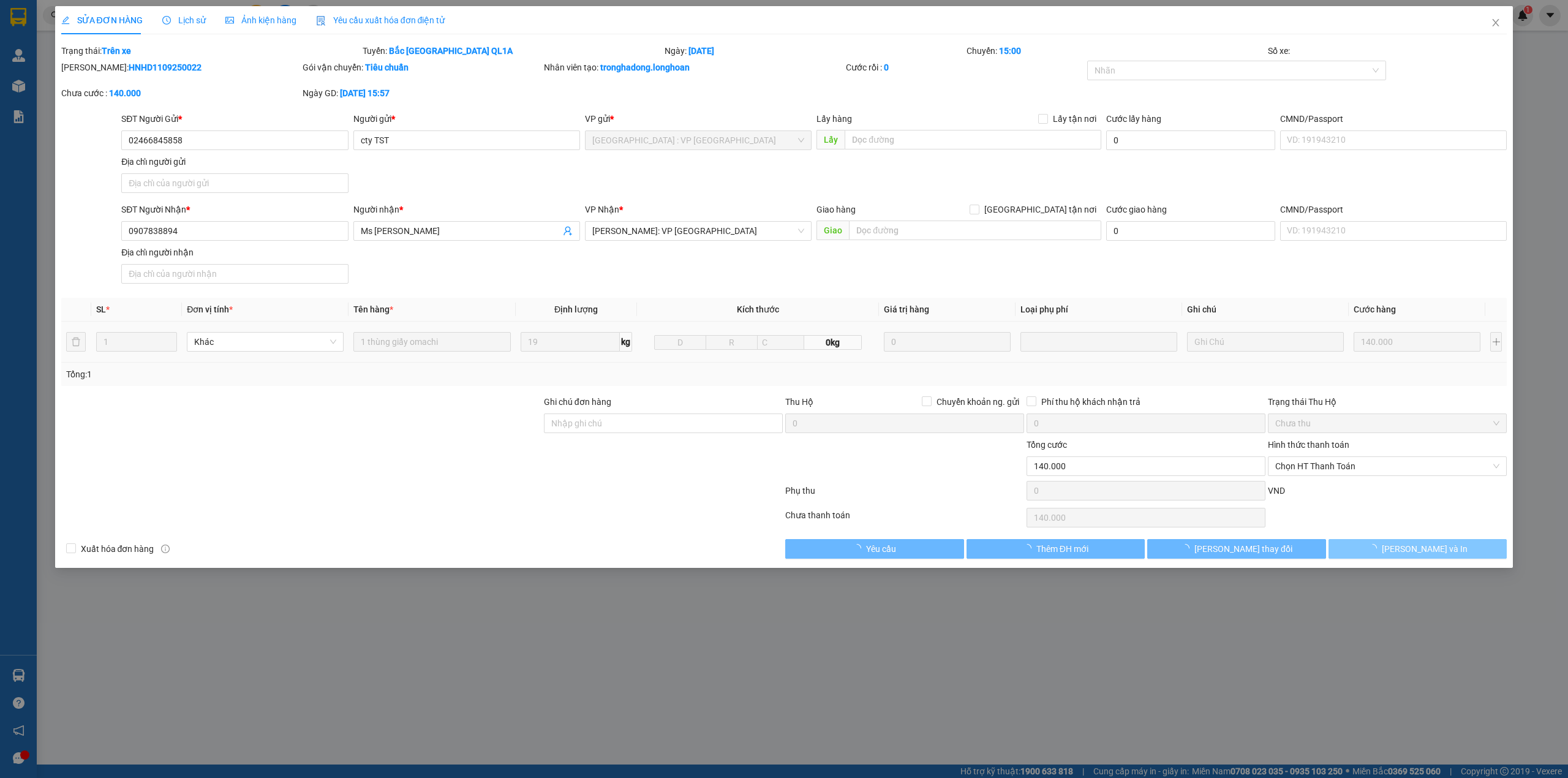
type input "140.000"
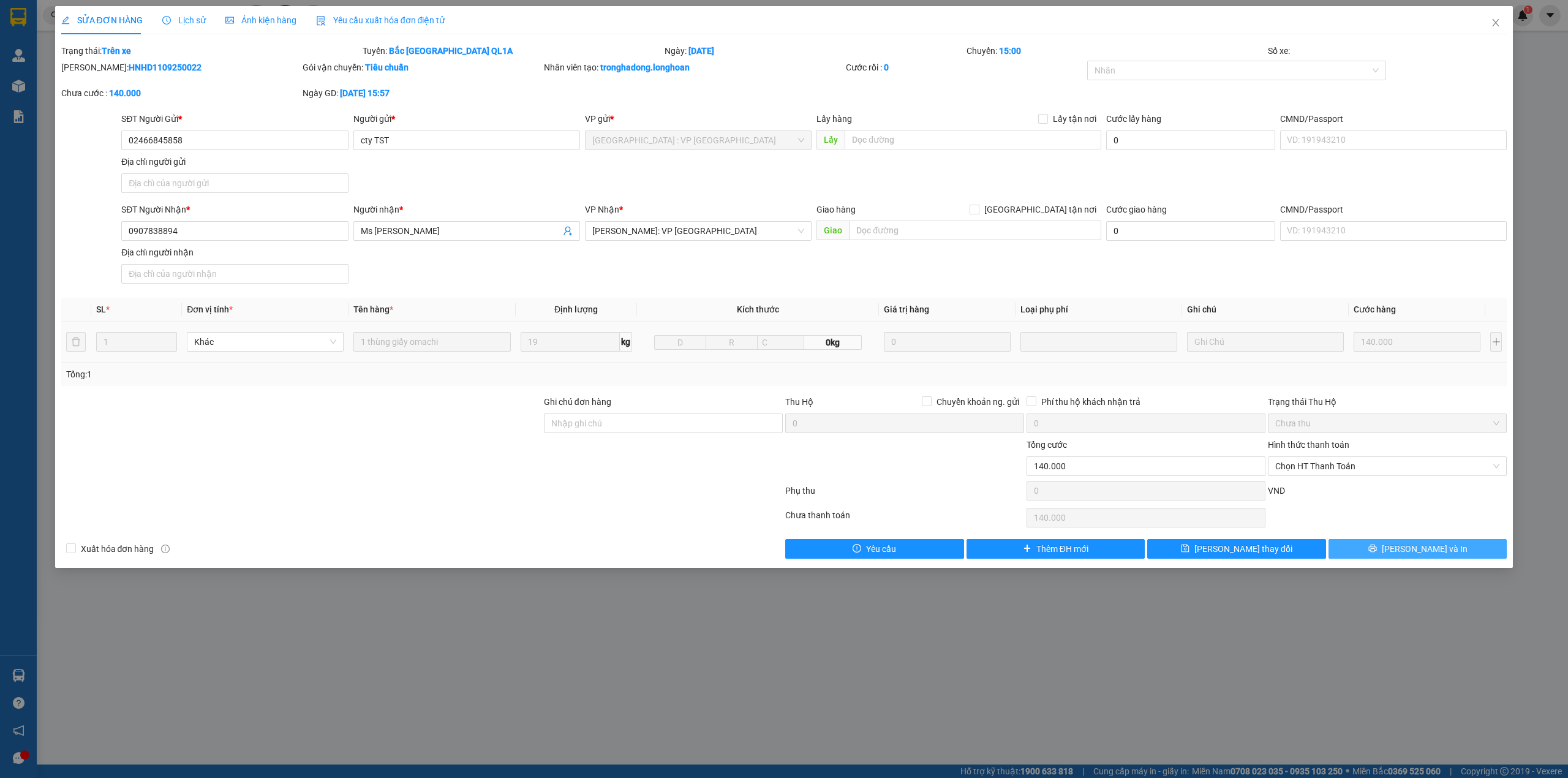
click at [1370, 554] on button "Lưu và In" at bounding box center [1417, 549] width 179 height 20
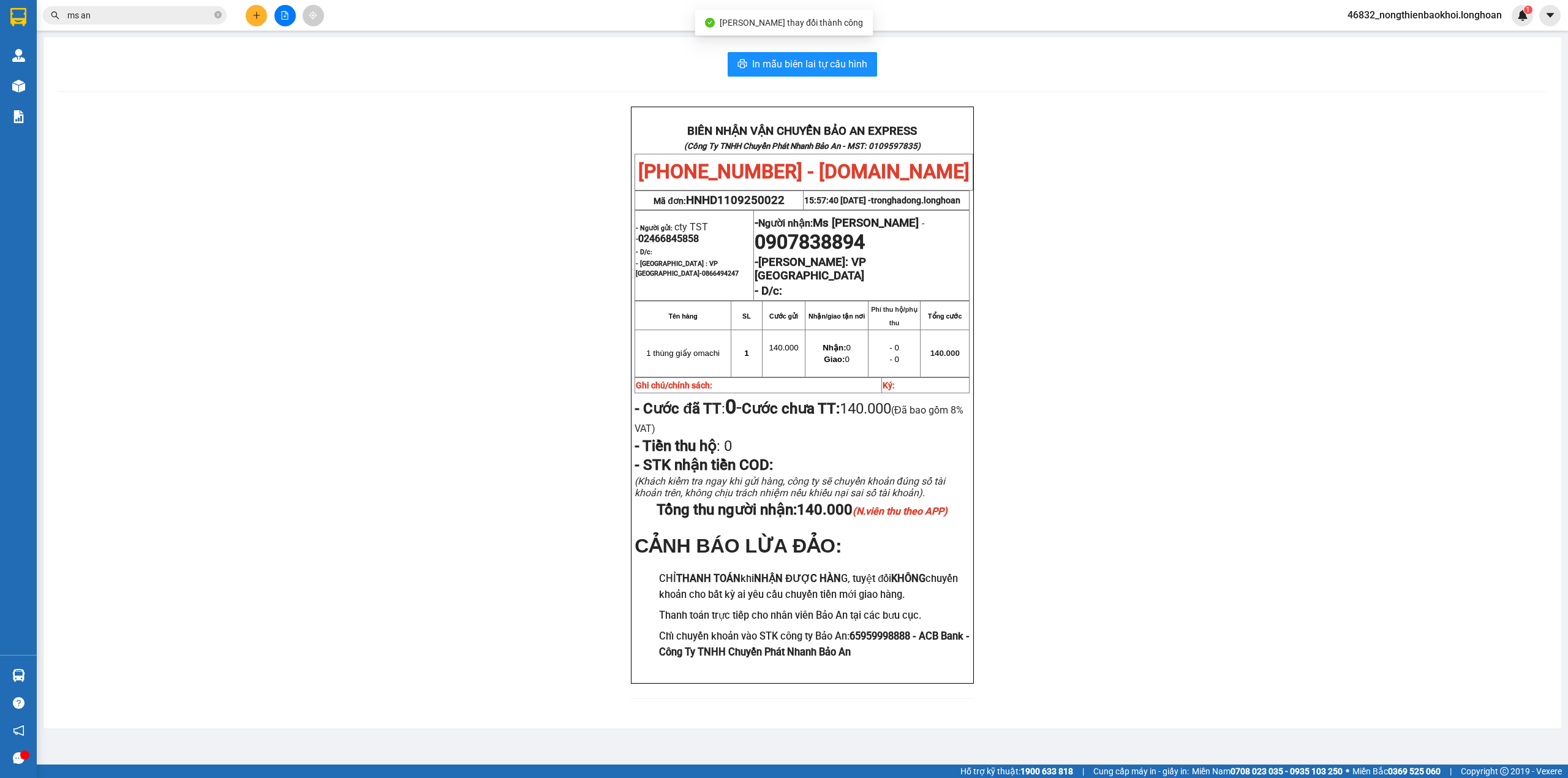
scroll to position [1, 0]
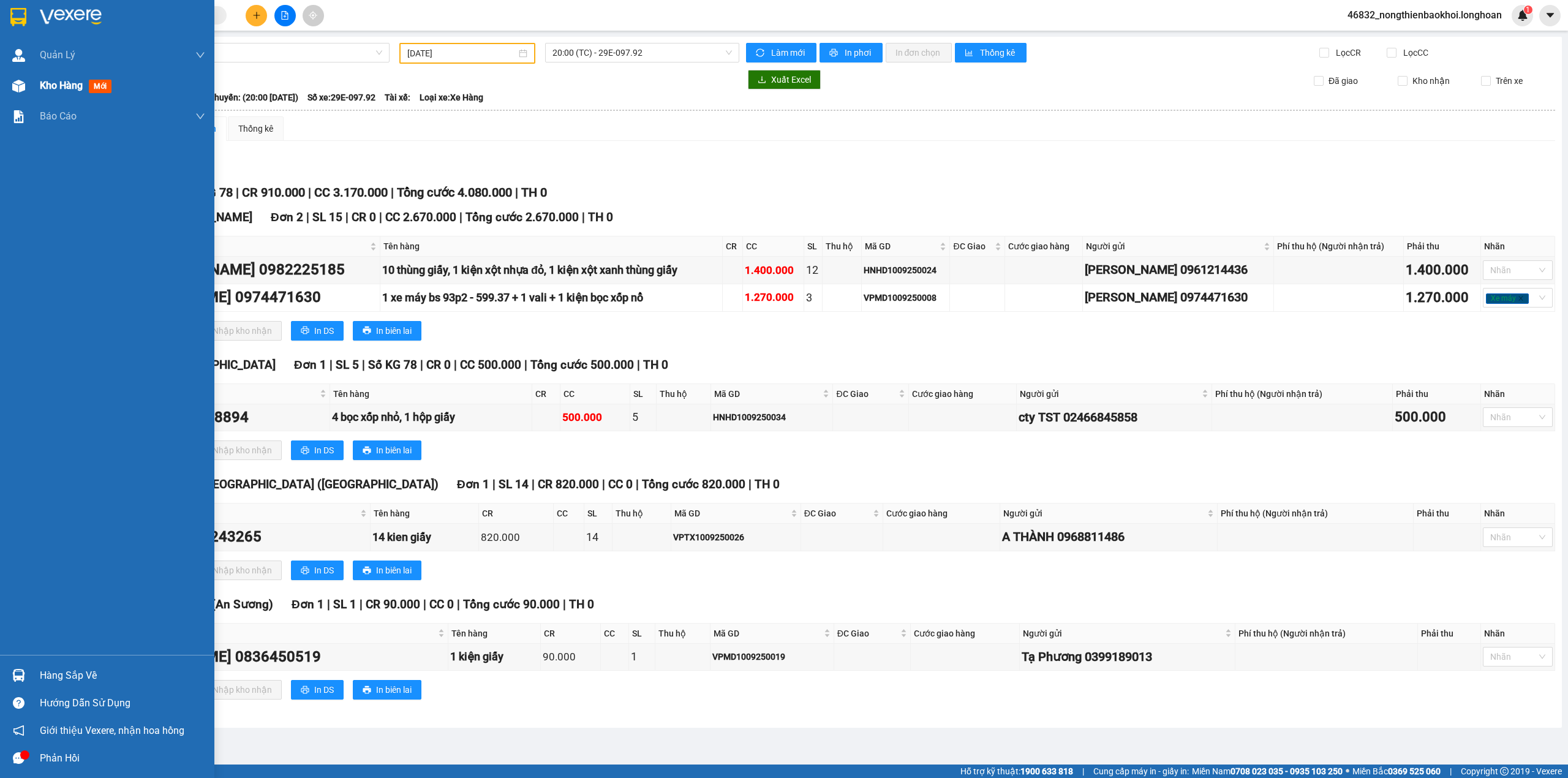
click at [13, 84] on img at bounding box center [19, 86] width 13 height 13
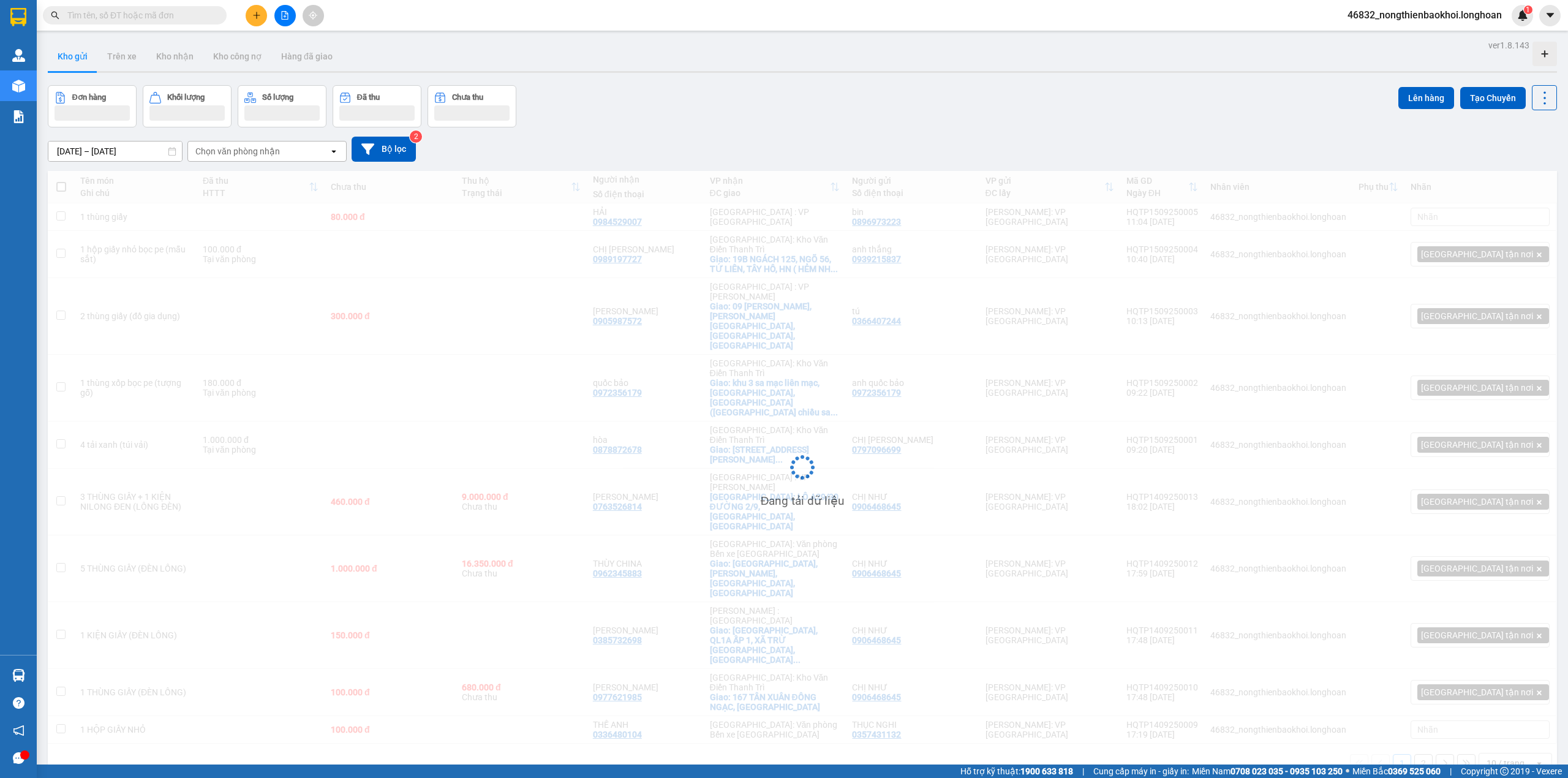
click at [258, 13] on icon "plus" at bounding box center [257, 15] width 9 height 9
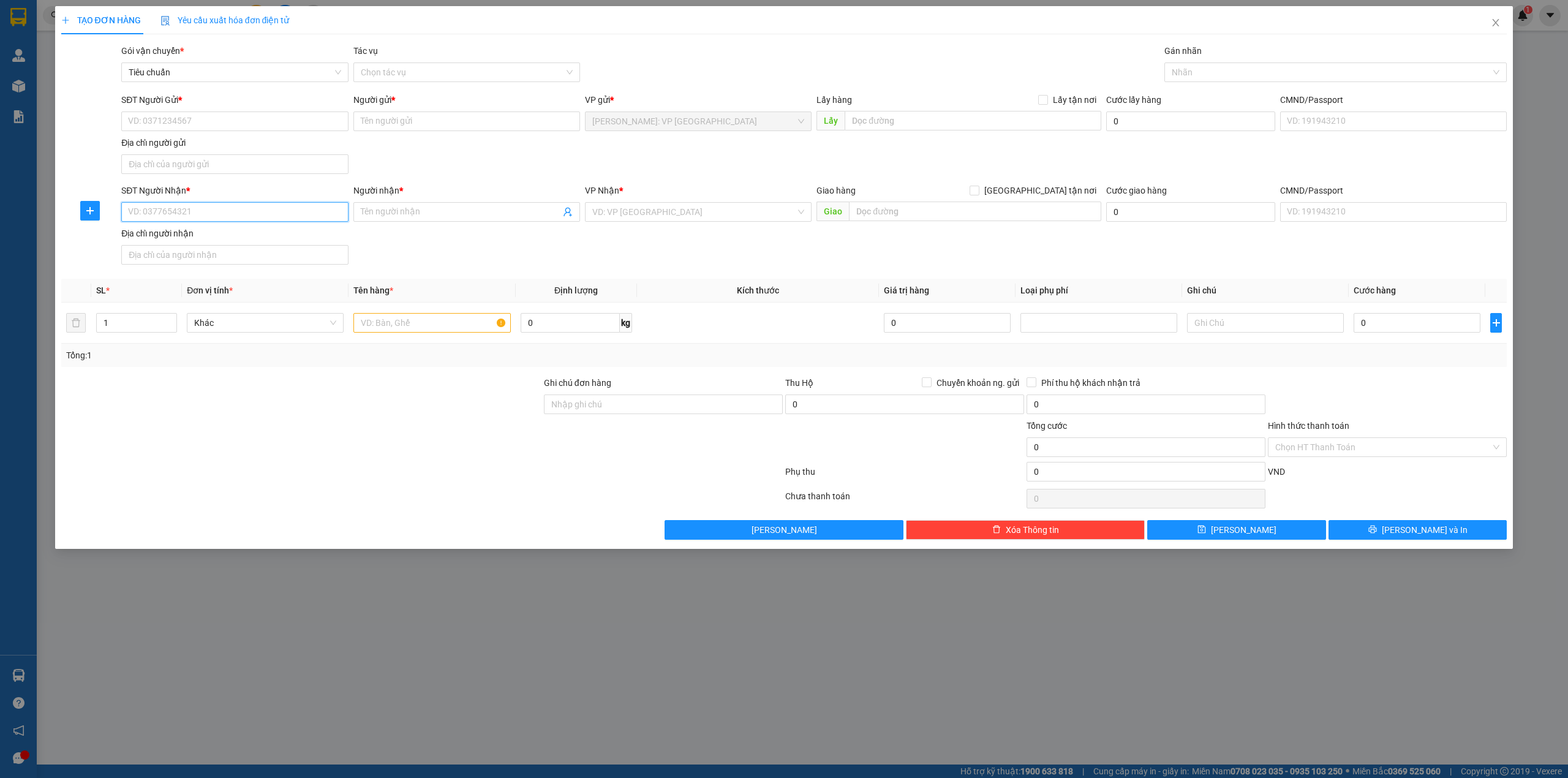
click at [212, 207] on input "SĐT Người Nhận *" at bounding box center [235, 212] width 226 height 20
paste input "0768011043"
type input "0768011043"
click at [417, 210] on input "Người nhận *" at bounding box center [460, 211] width 199 height 13
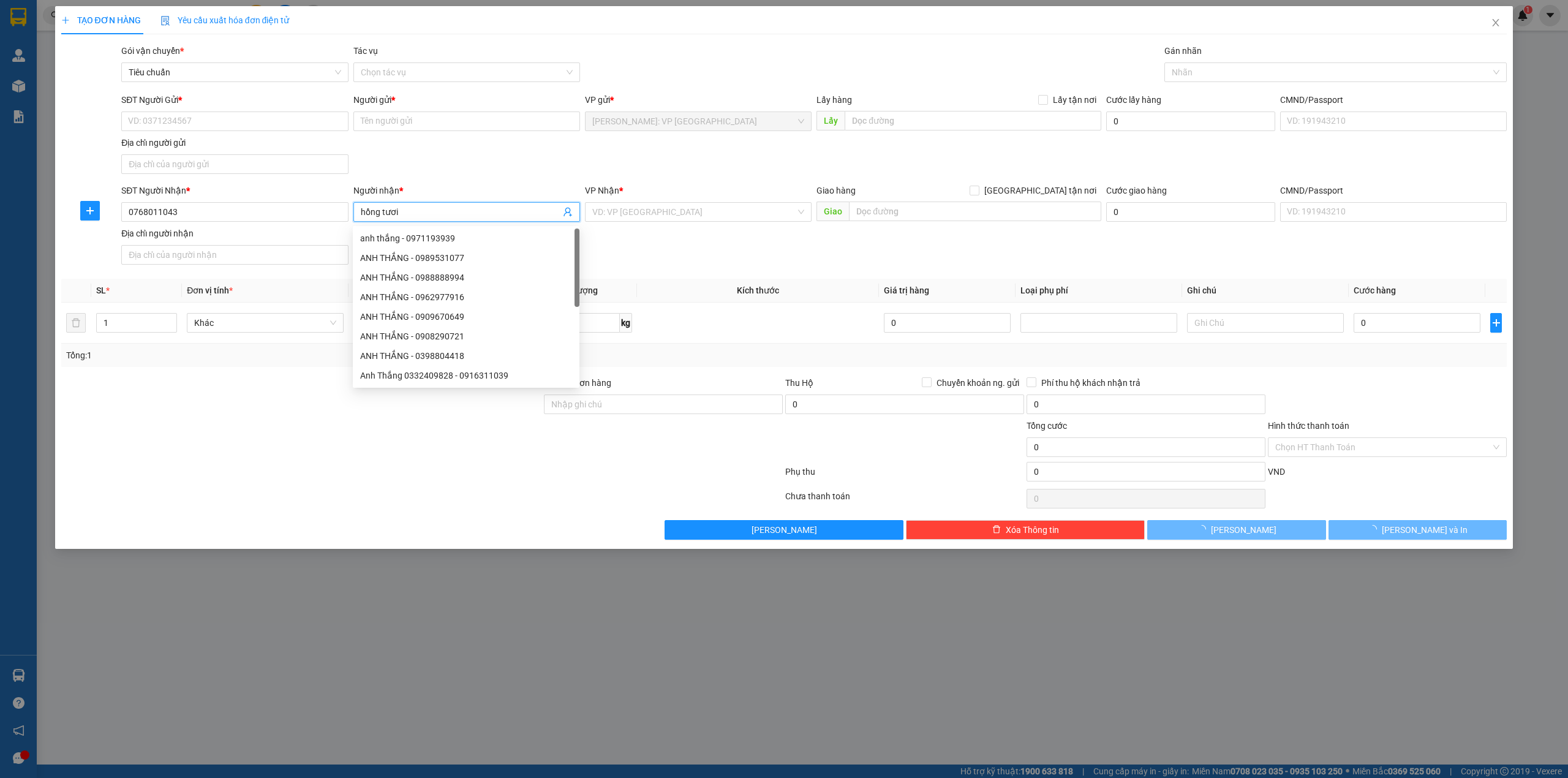
type input "hồng tươi"
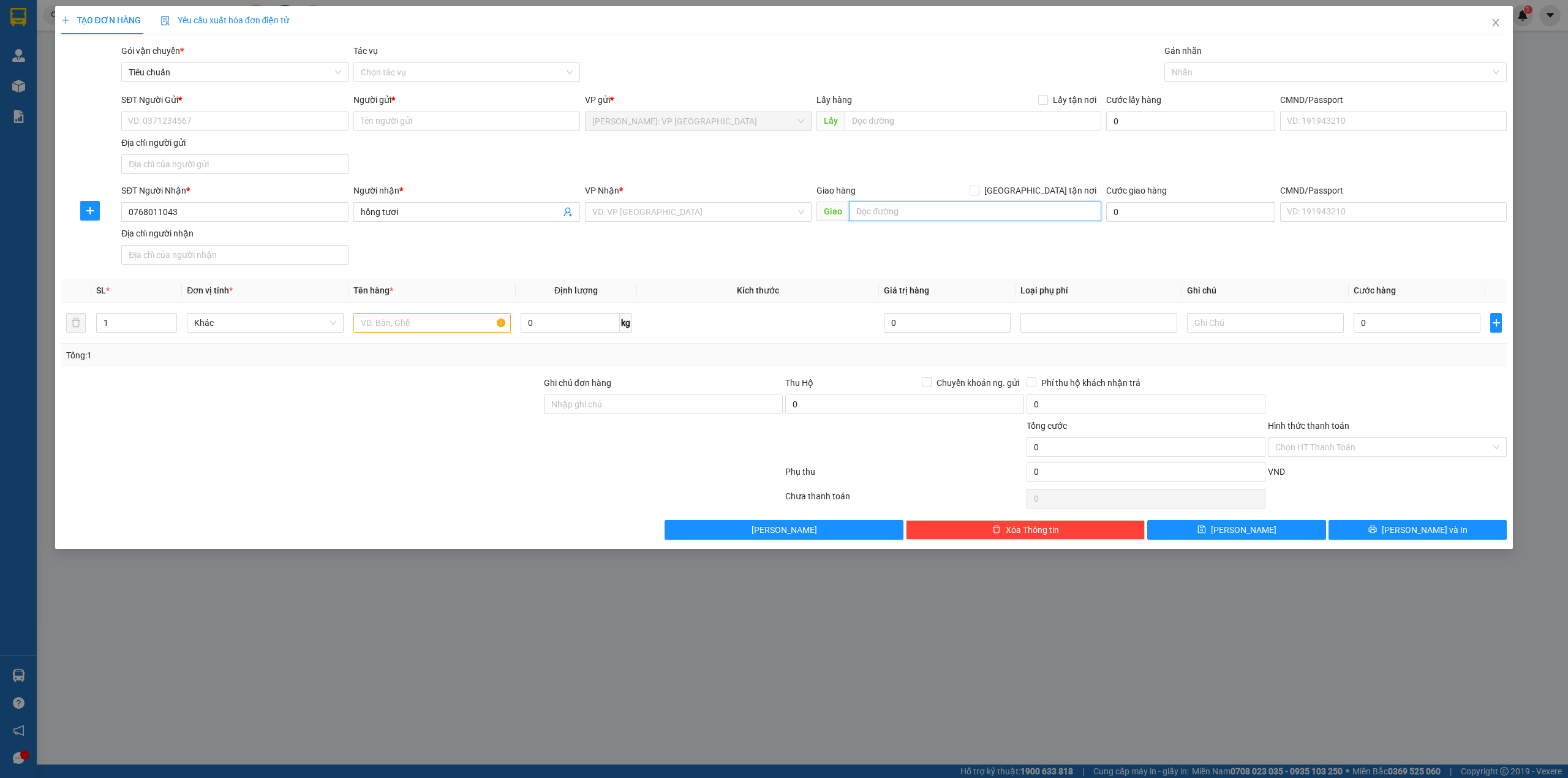
click at [866, 212] on input "text" at bounding box center [975, 211] width 252 height 20
paste input "Showroom [PERSON_NAME] & [PERSON_NAME] (nữa nhé 2 quy mỹ), [GEOGRAPHIC_DATA], […"
type input "Showroom [PERSON_NAME] & [PERSON_NAME] (nữa nhé 2 quy mỹ), [GEOGRAPHIC_DATA], […"
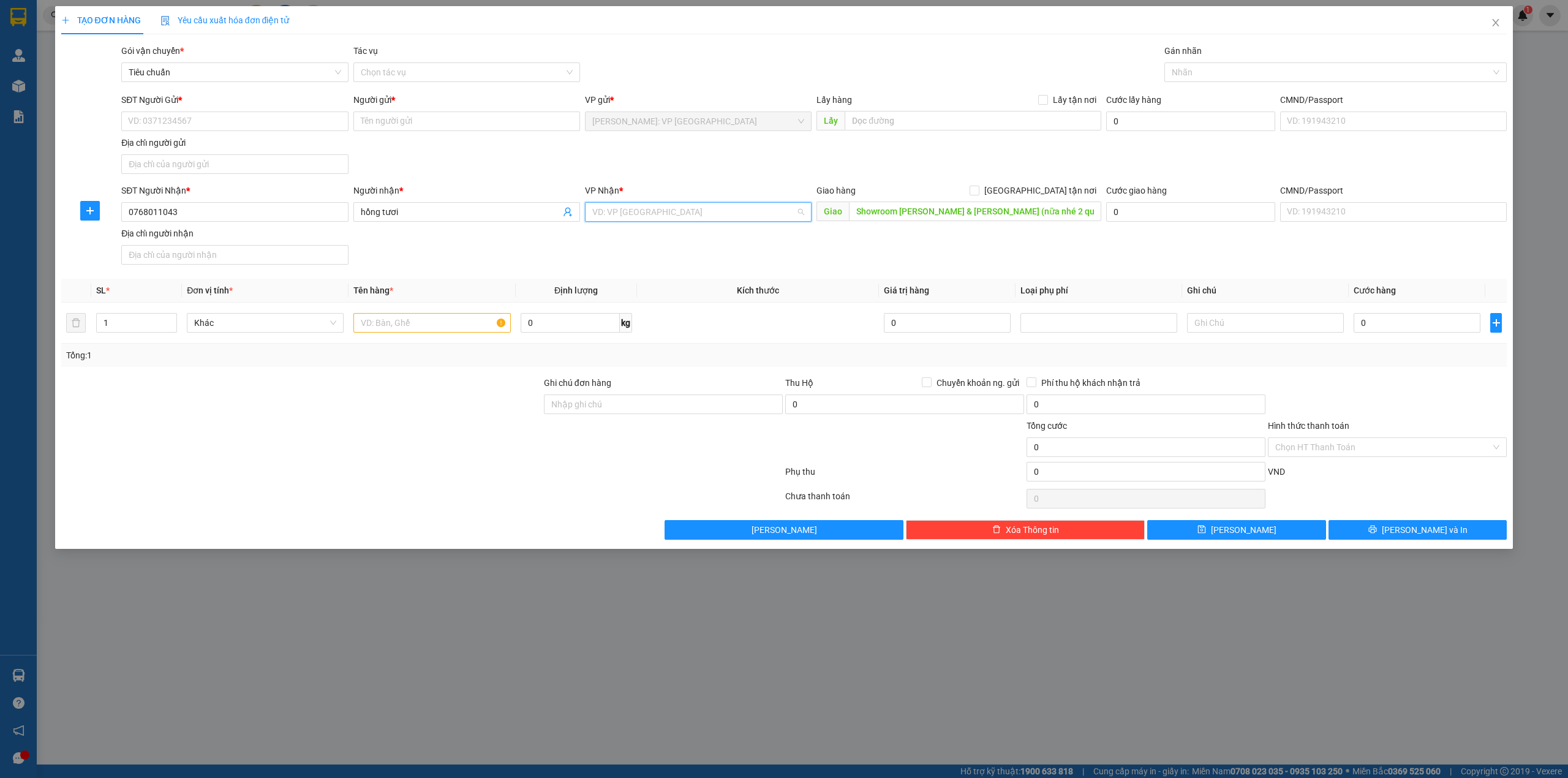
click at [733, 210] on input "search" at bounding box center [694, 212] width 203 height 18
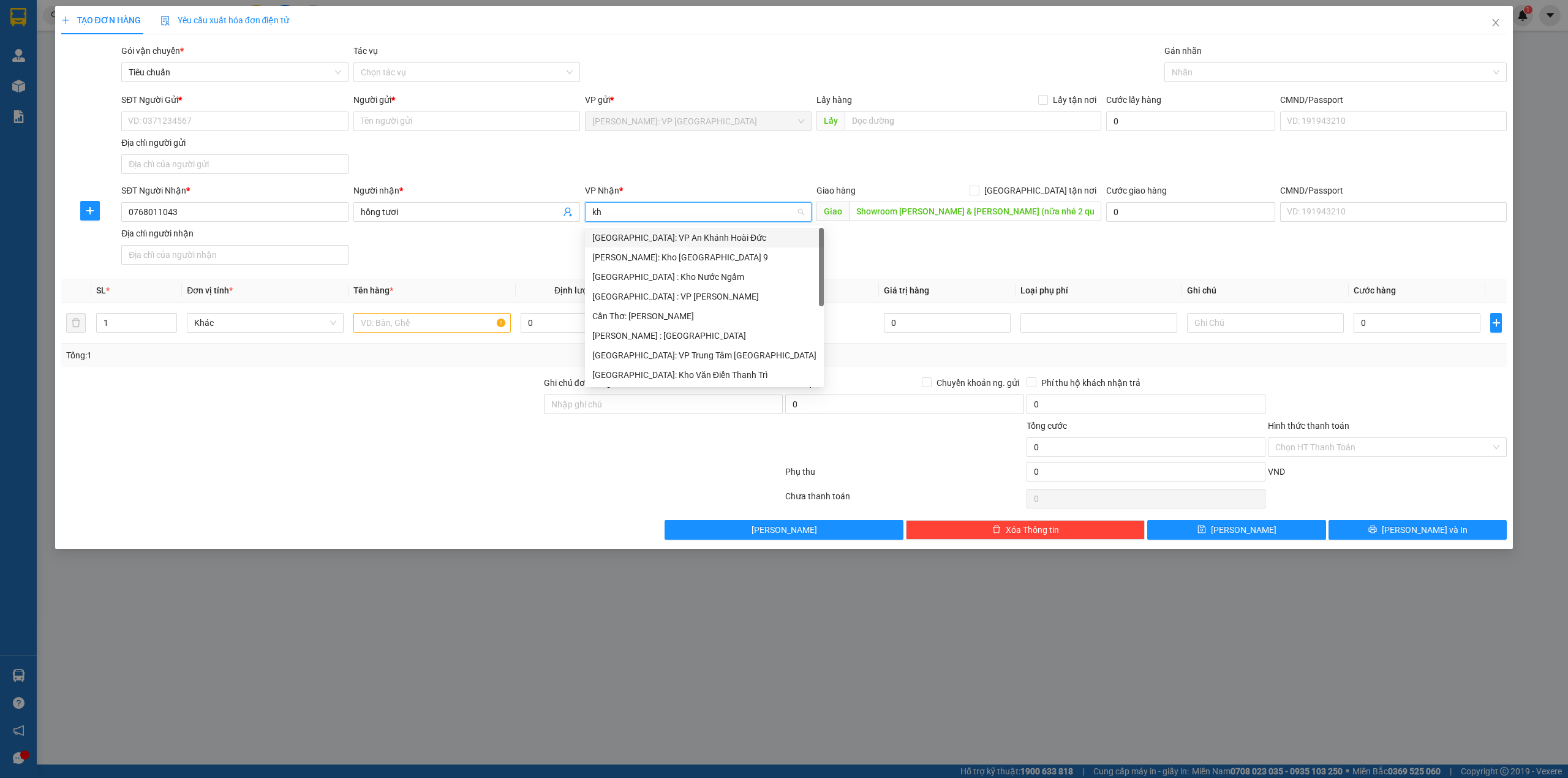
type input "khe"
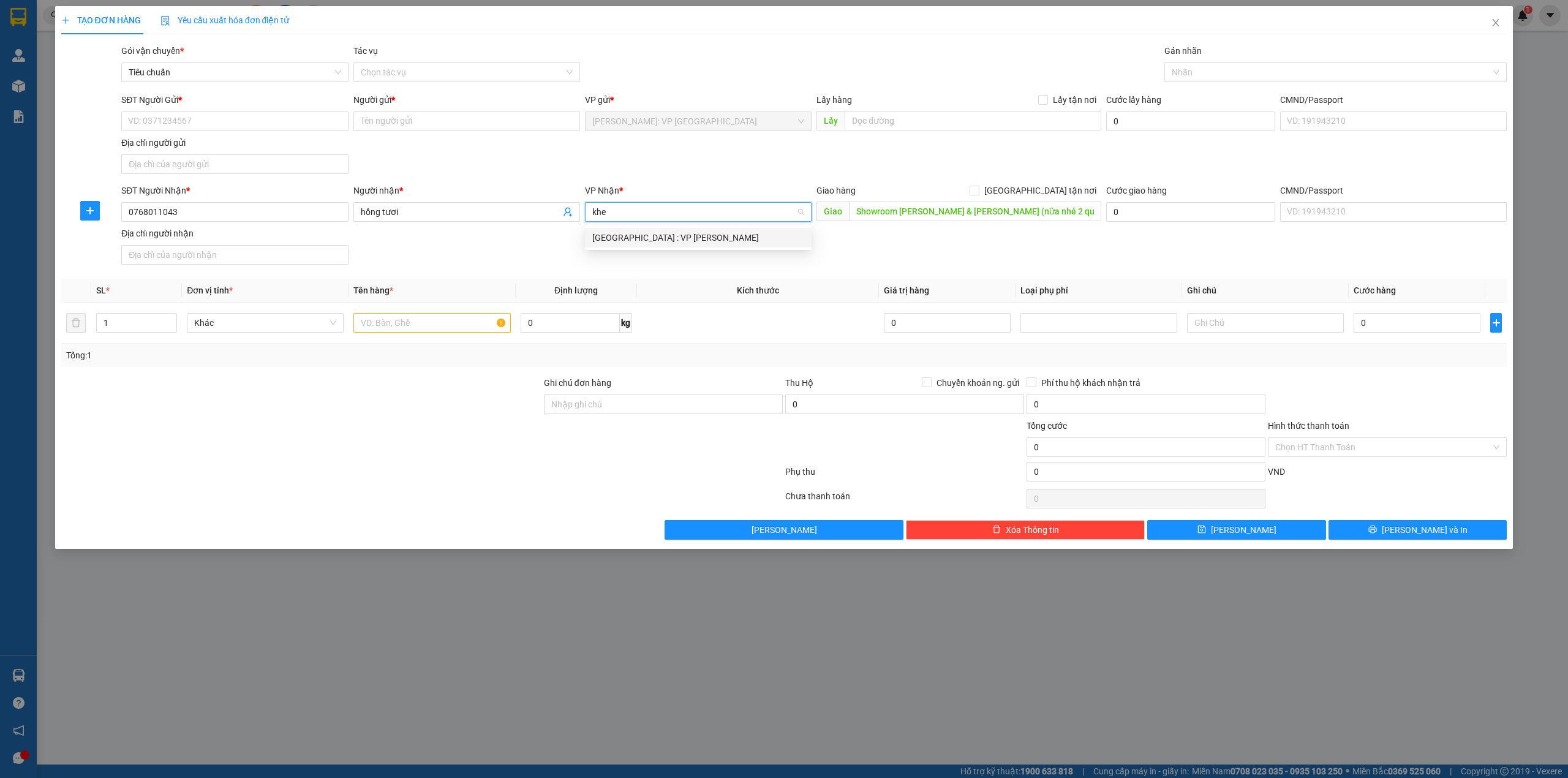
click at [720, 243] on div "[GEOGRAPHIC_DATA] : VP [PERSON_NAME]" at bounding box center [698, 237] width 212 height 13
click at [885, 153] on div "SĐT Người Gửi * VD: 0371234567 Người gửi * Tên người gửi VP gửi * [GEOGRAPHIC_D…" at bounding box center [813, 136] width 1390 height 85
click at [1070, 196] on span "[GEOGRAPHIC_DATA] tận nơi" at bounding box center [1041, 190] width 122 height 13
click at [978, 194] on input "[GEOGRAPHIC_DATA] tận nơi" at bounding box center [974, 190] width 9 height 9
checkbox input "true"
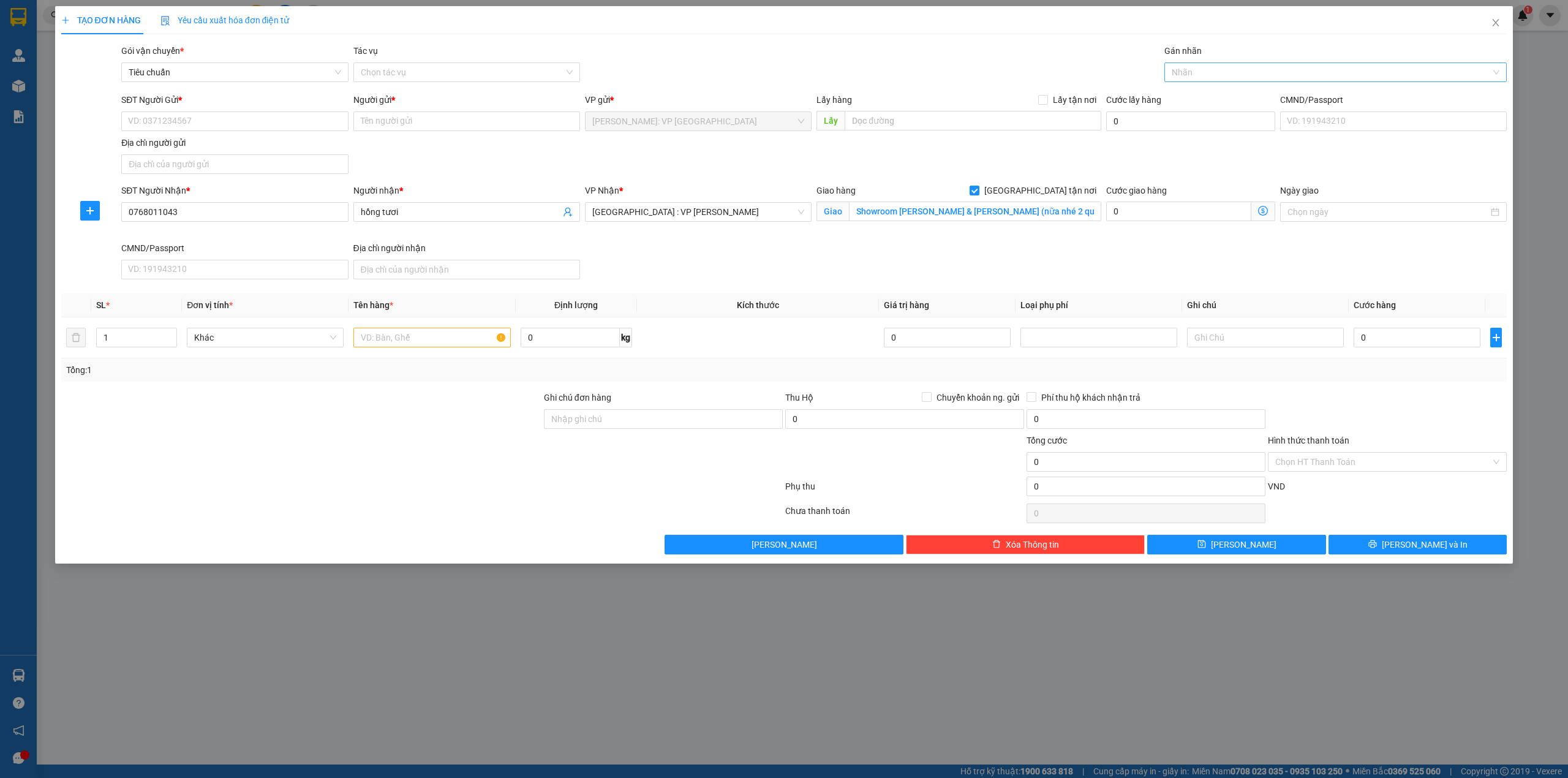
click at [1228, 71] on div at bounding box center [1329, 72] width 324 height 14
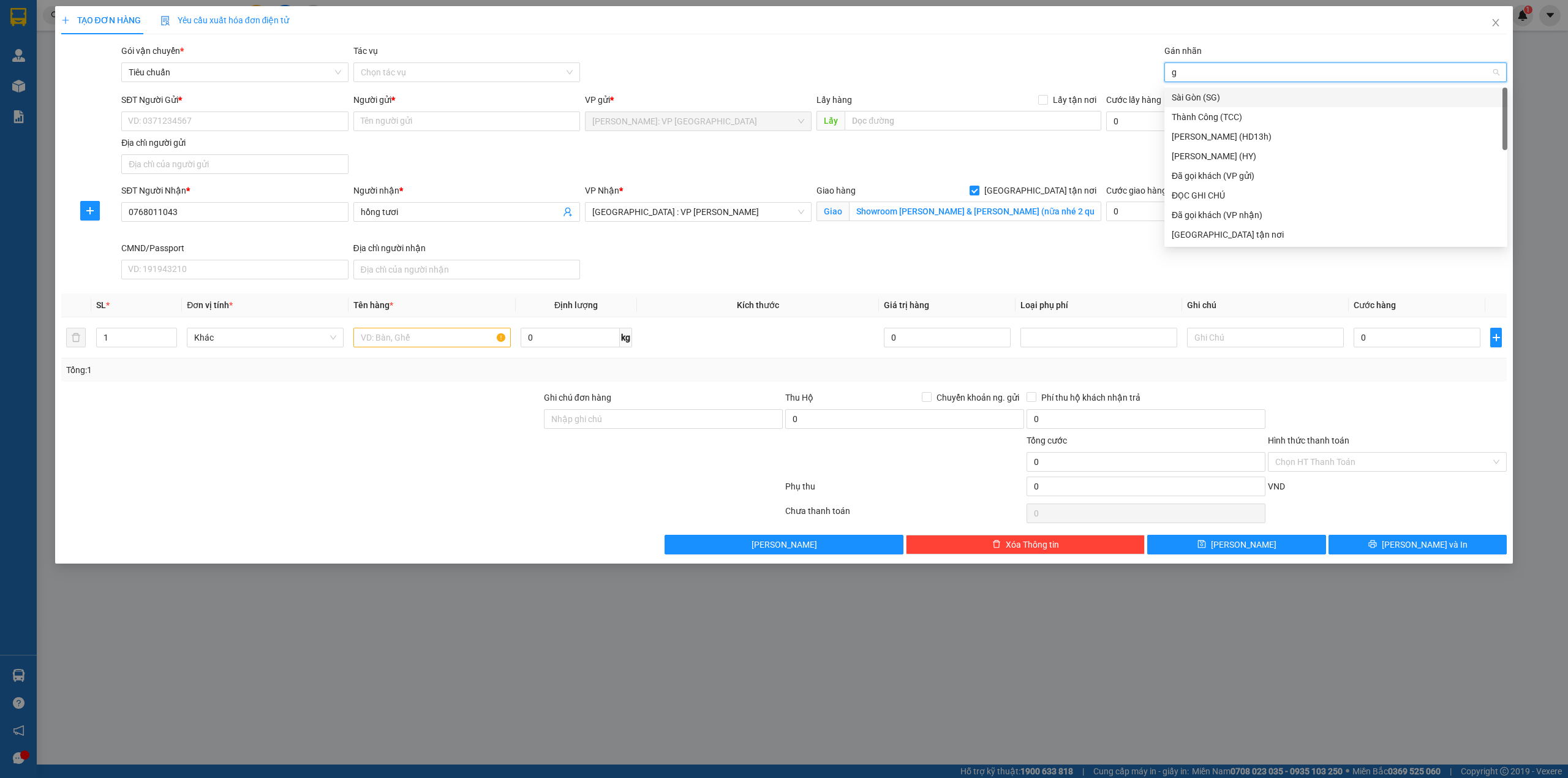
type input "gi"
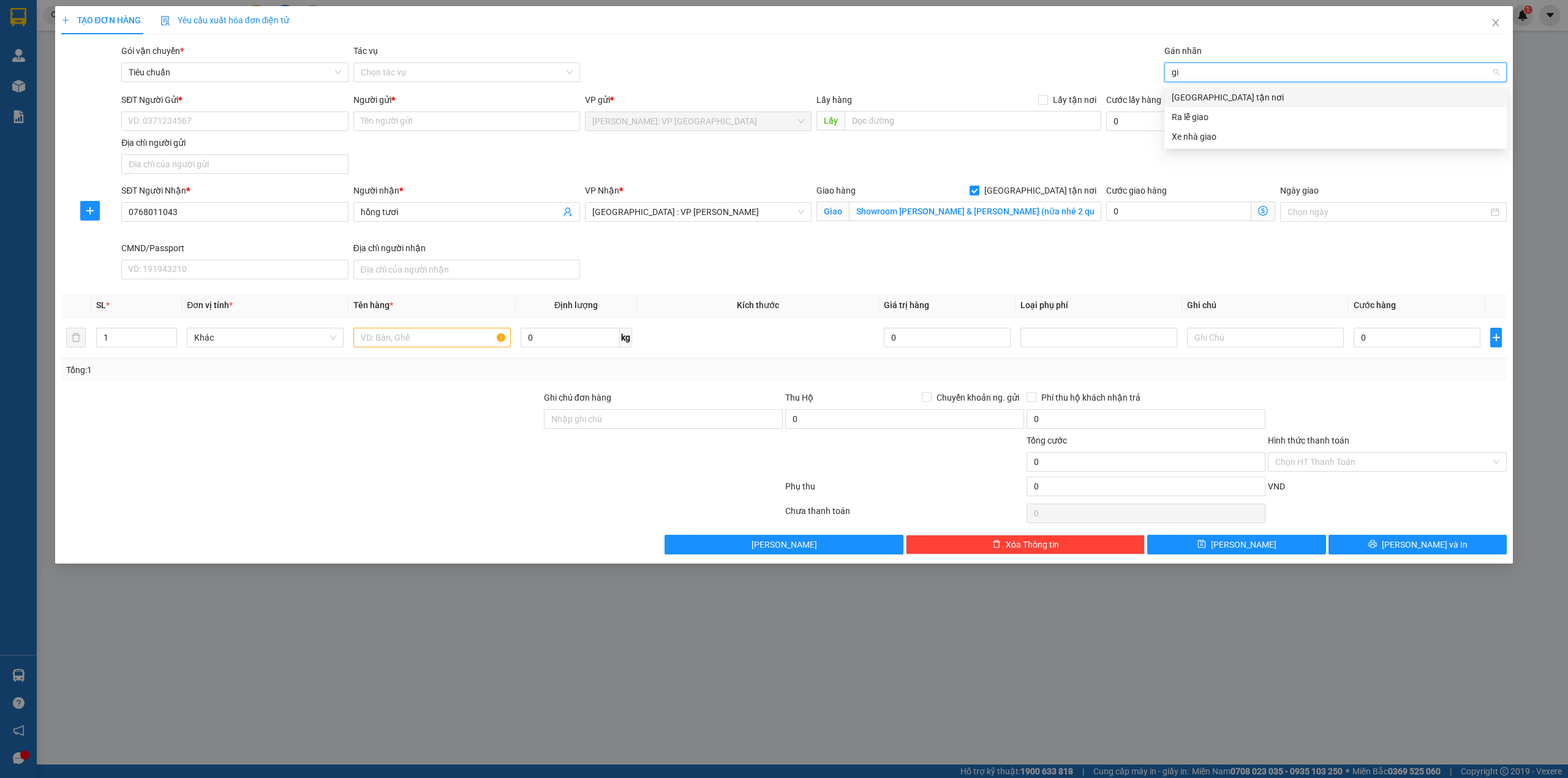
click at [1188, 101] on div "[GEOGRAPHIC_DATA] tận nơi" at bounding box center [1335, 97] width 328 height 13
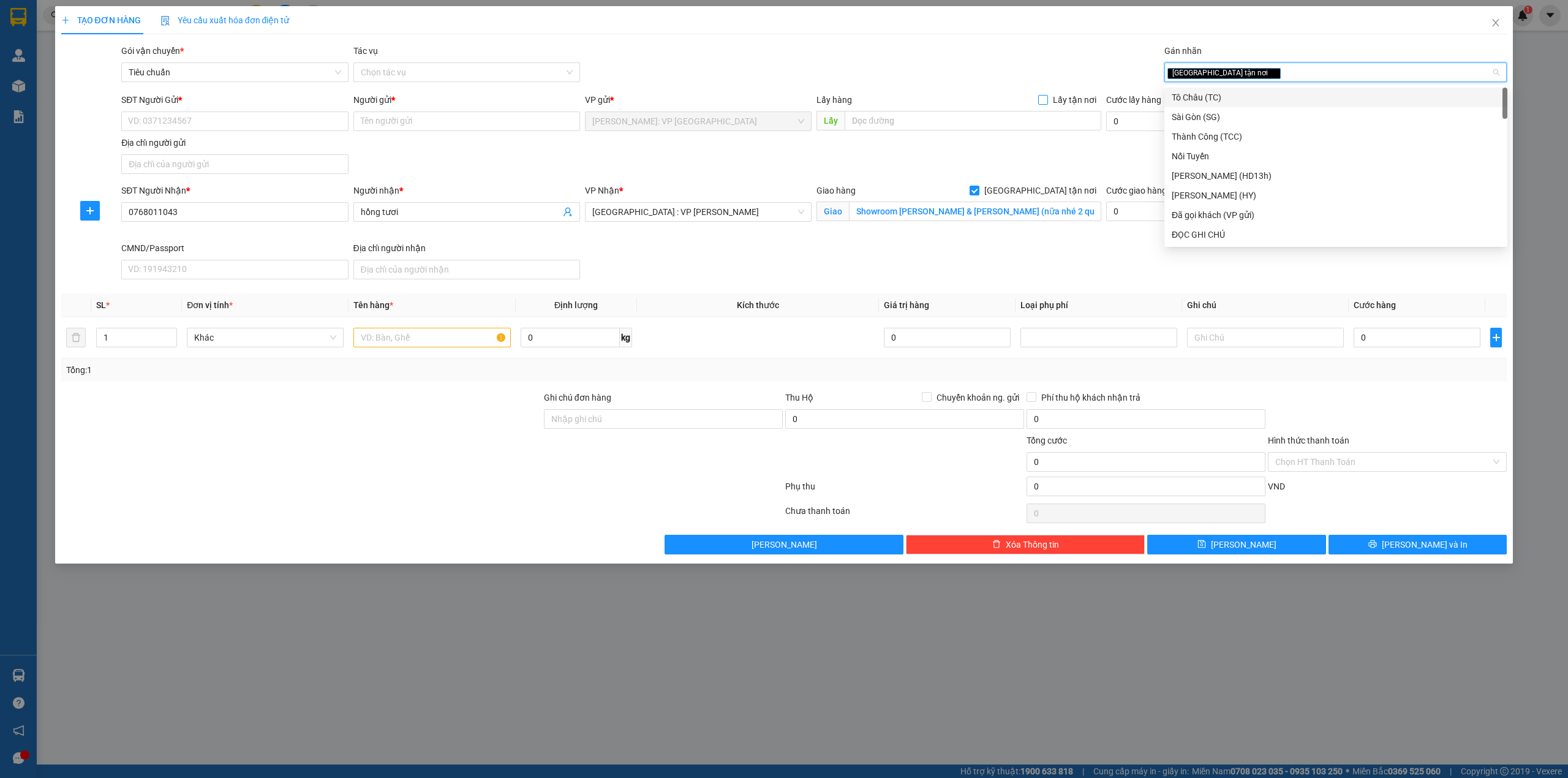
click at [1042, 103] on input "Lấy tận nơi" at bounding box center [1042, 100] width 9 height 9
checkbox input "true"
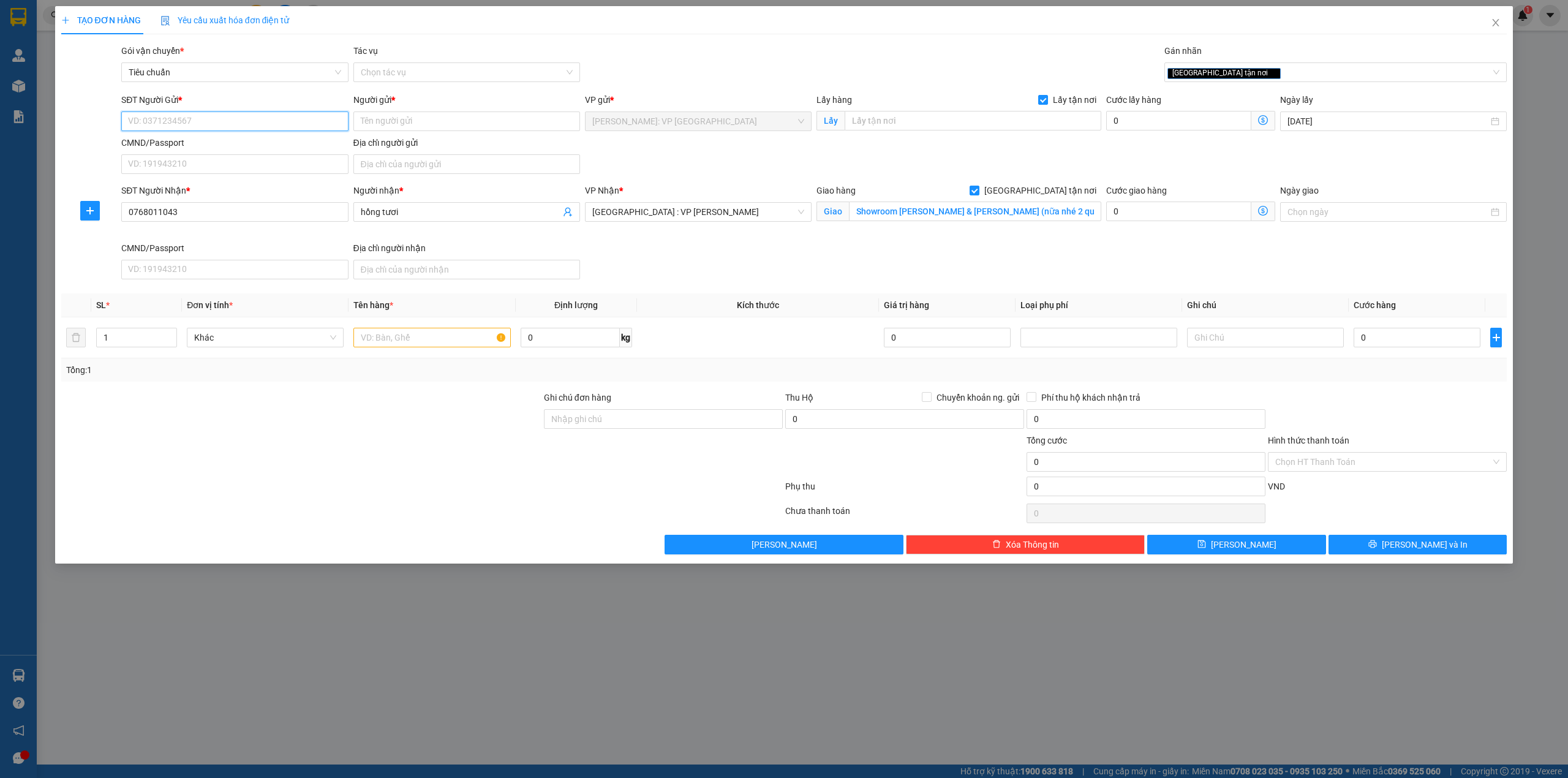
click at [226, 126] on input "SĐT Người Gửi *" at bounding box center [235, 121] width 226 height 20
paste input "0919237737"
type input "0919237737"
click at [180, 153] on div "0919237737 - THANH" at bounding box center [235, 146] width 212 height 13
type input "THANH"
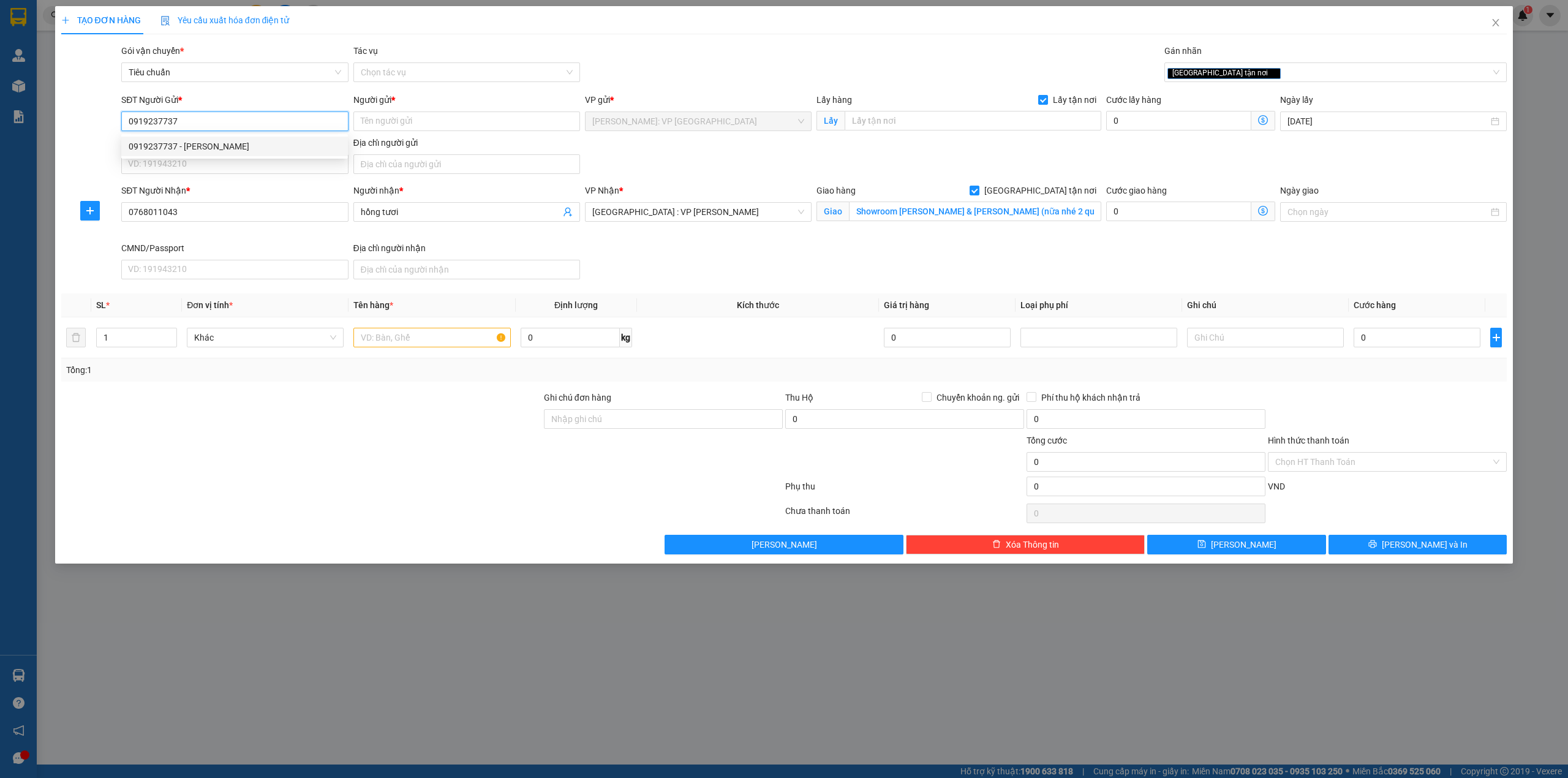
type input "184/20A [PERSON_NAME]"
type input "65.000"
type input "0919237737"
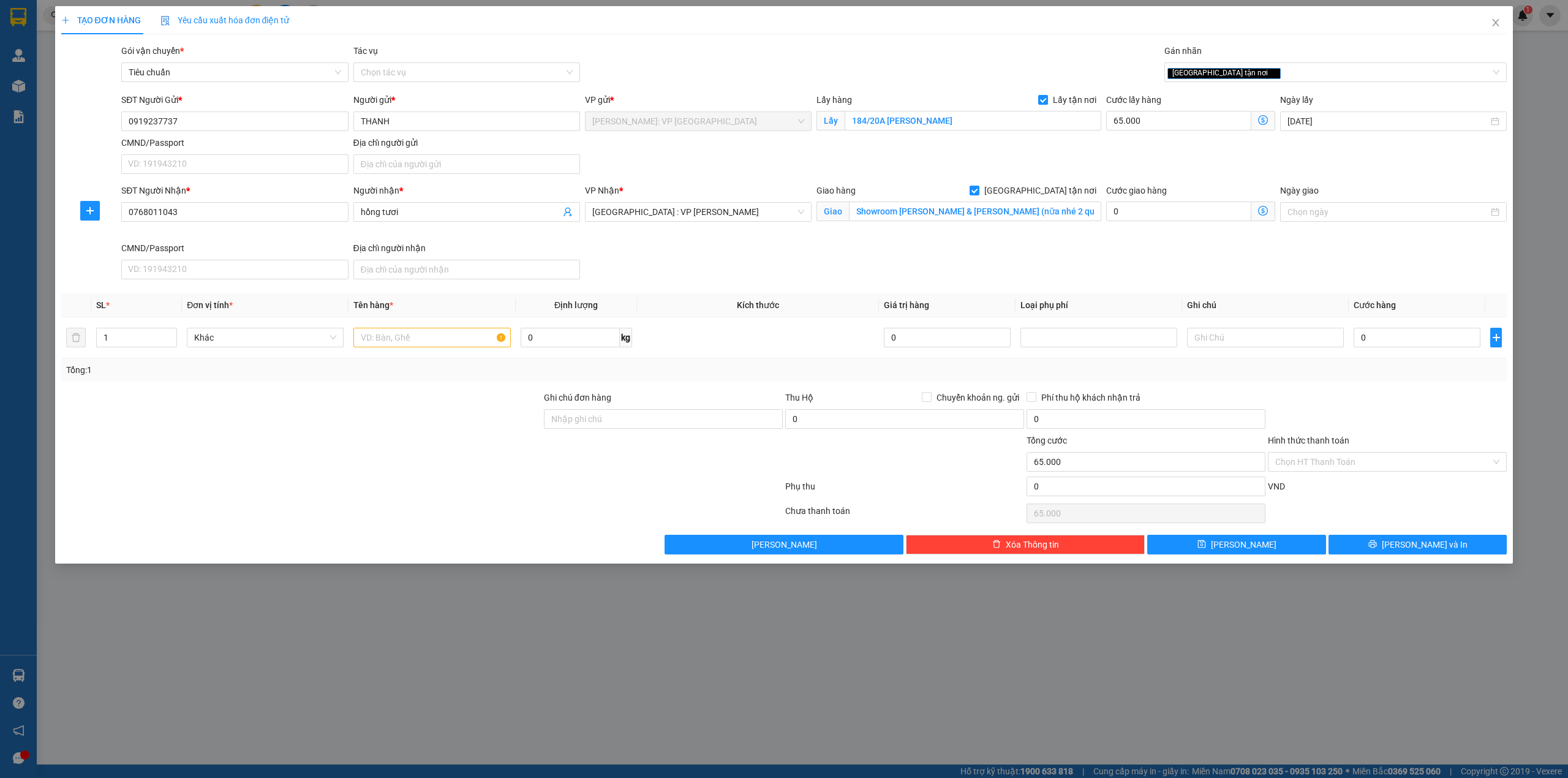
click at [691, 153] on div "SĐT Người Gửi * 0919237737 Người gửi * THANH VP gửi * Hồ Chí Minh: VP Quận Tân …" at bounding box center [813, 136] width 1390 height 85
click at [714, 258] on div "SĐT Người Nhận * 0768011043 Người nhận * hồng tươi VP Nhận * [GEOGRAPHIC_DATA] …" at bounding box center [813, 234] width 1390 height 101
click at [383, 334] on input "text" at bounding box center [431, 338] width 156 height 20
type input "1 thùng giấy dài"
click at [387, 387] on div "Transit Pickup Surcharge Ids Transit Deliver Surcharge Ids Transit Deliver Surc…" at bounding box center [784, 299] width 1446 height 510
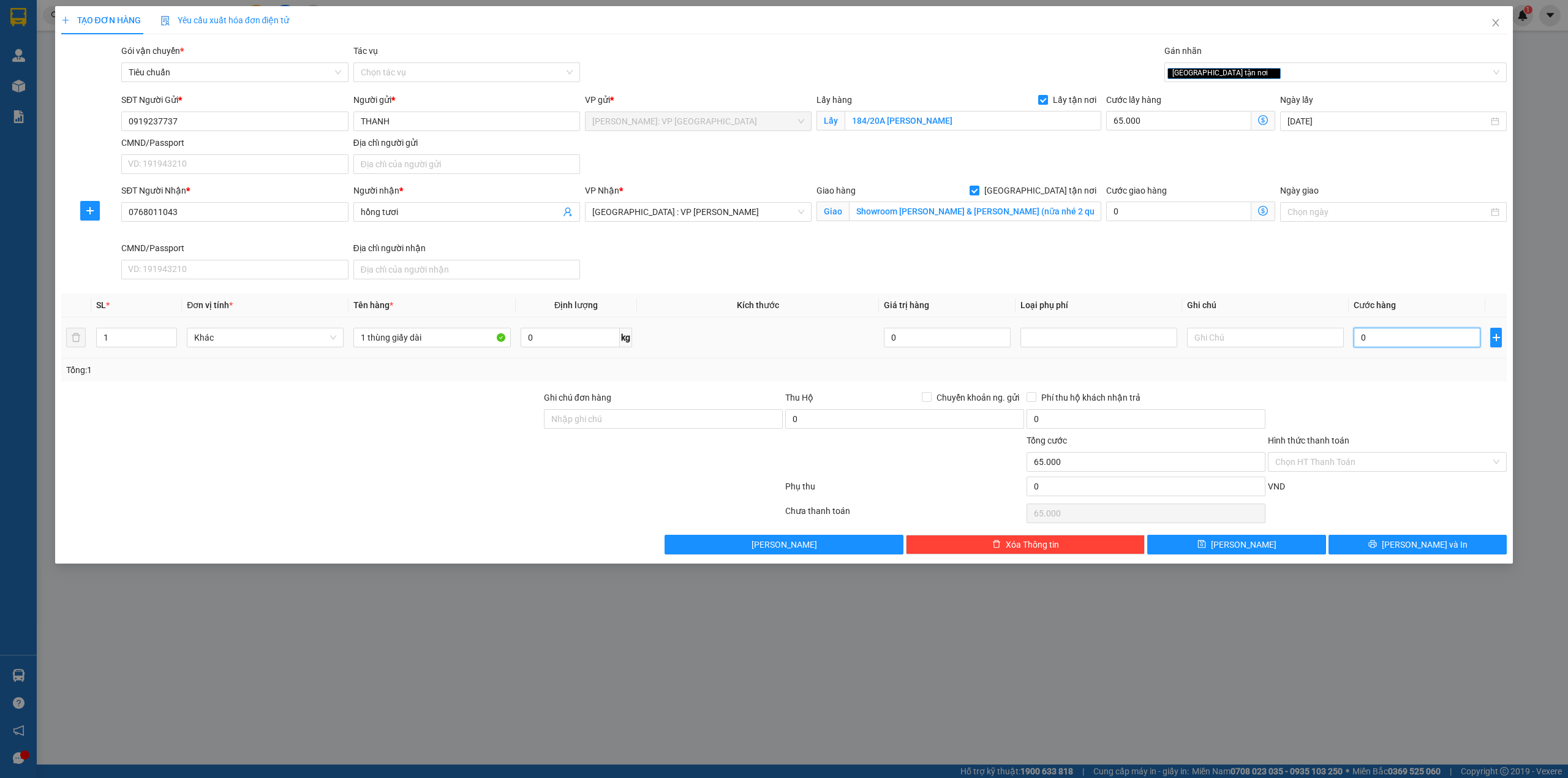
click at [1373, 338] on input "0" at bounding box center [1416, 338] width 127 height 20
type input "1"
type input "65.001"
type input "17"
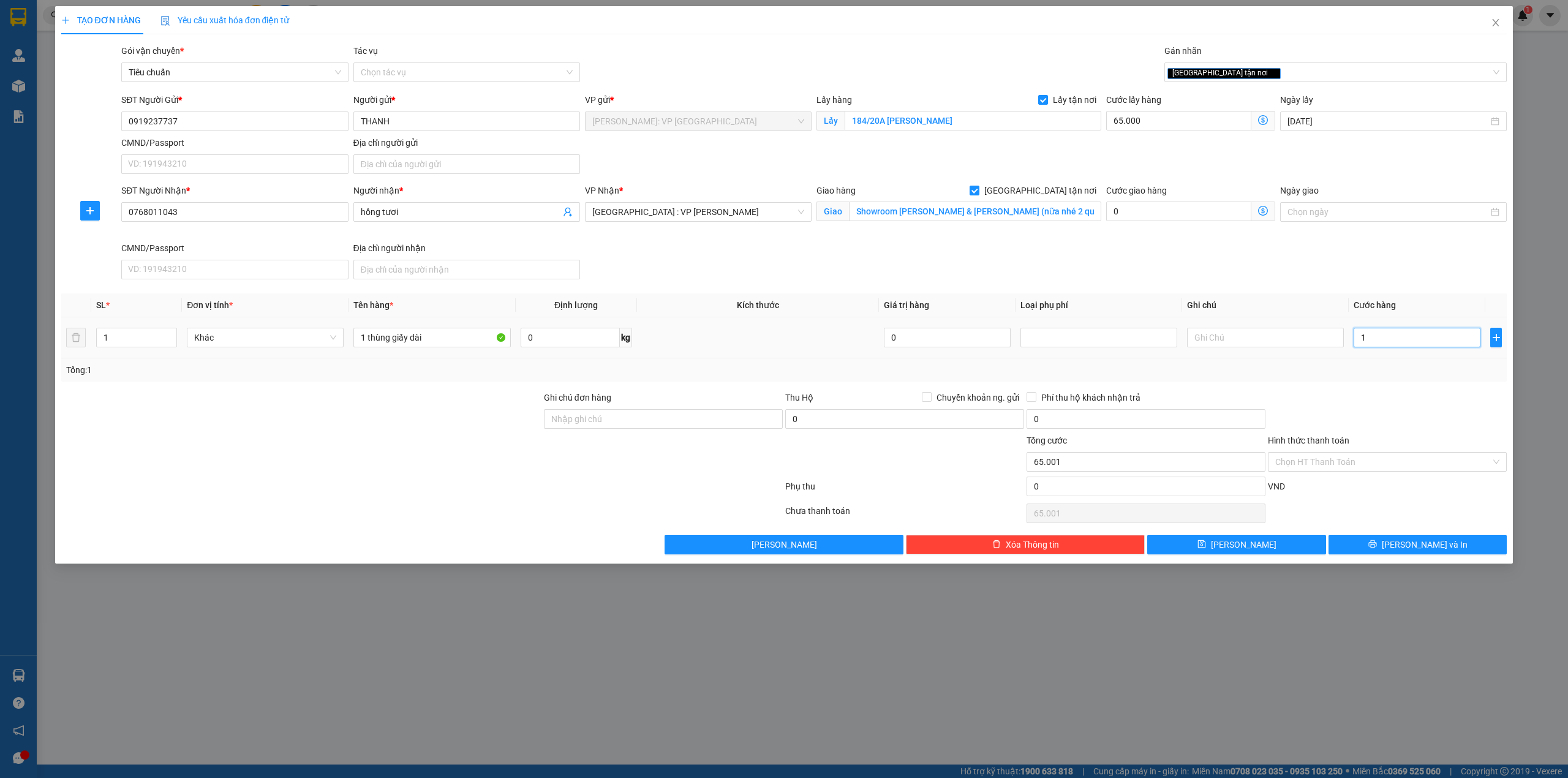
type input "65.017"
type input "170"
type input "65.170"
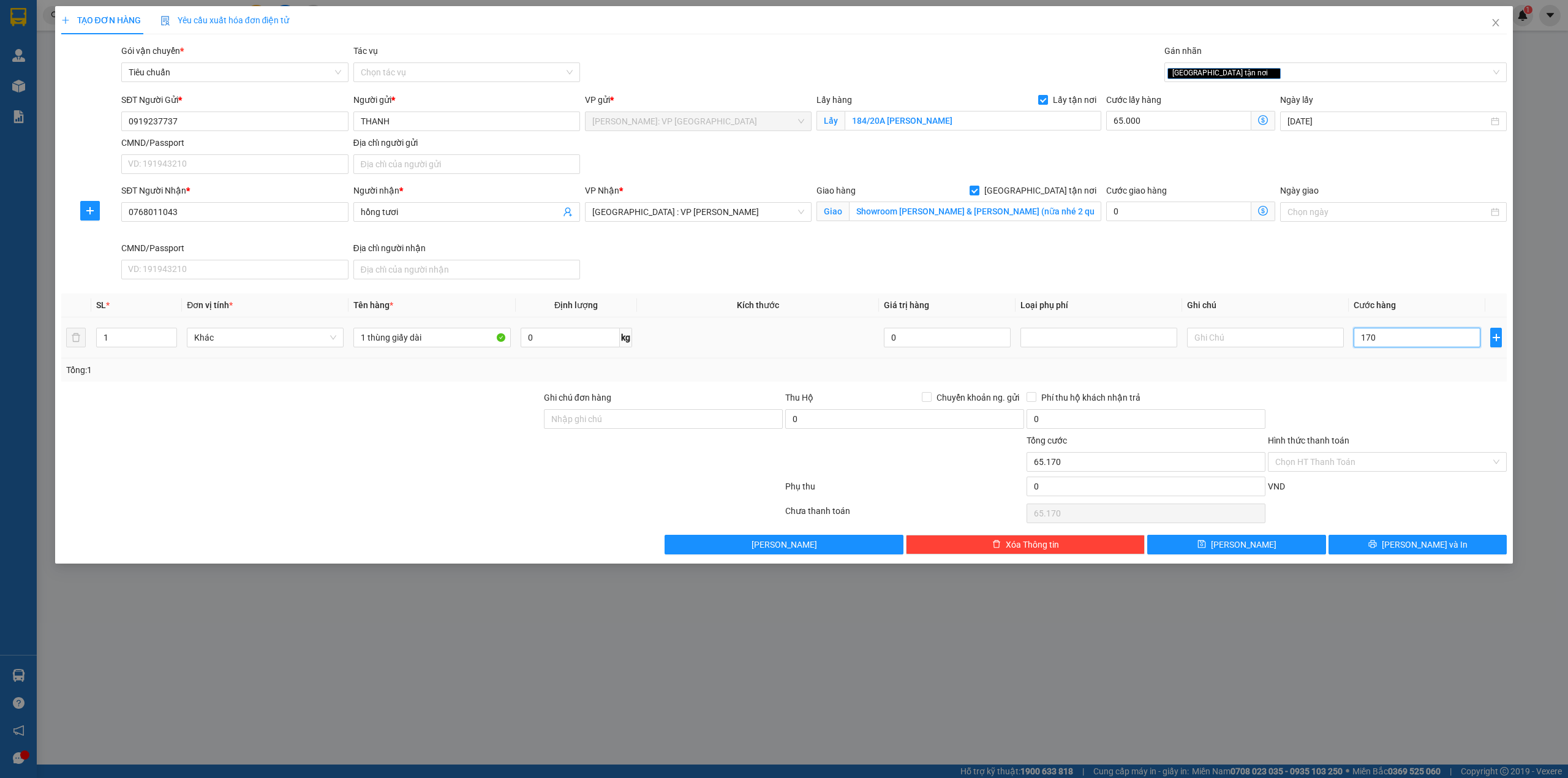
type input "1.700"
type input "66.700"
type input "17.000"
type input "82.000"
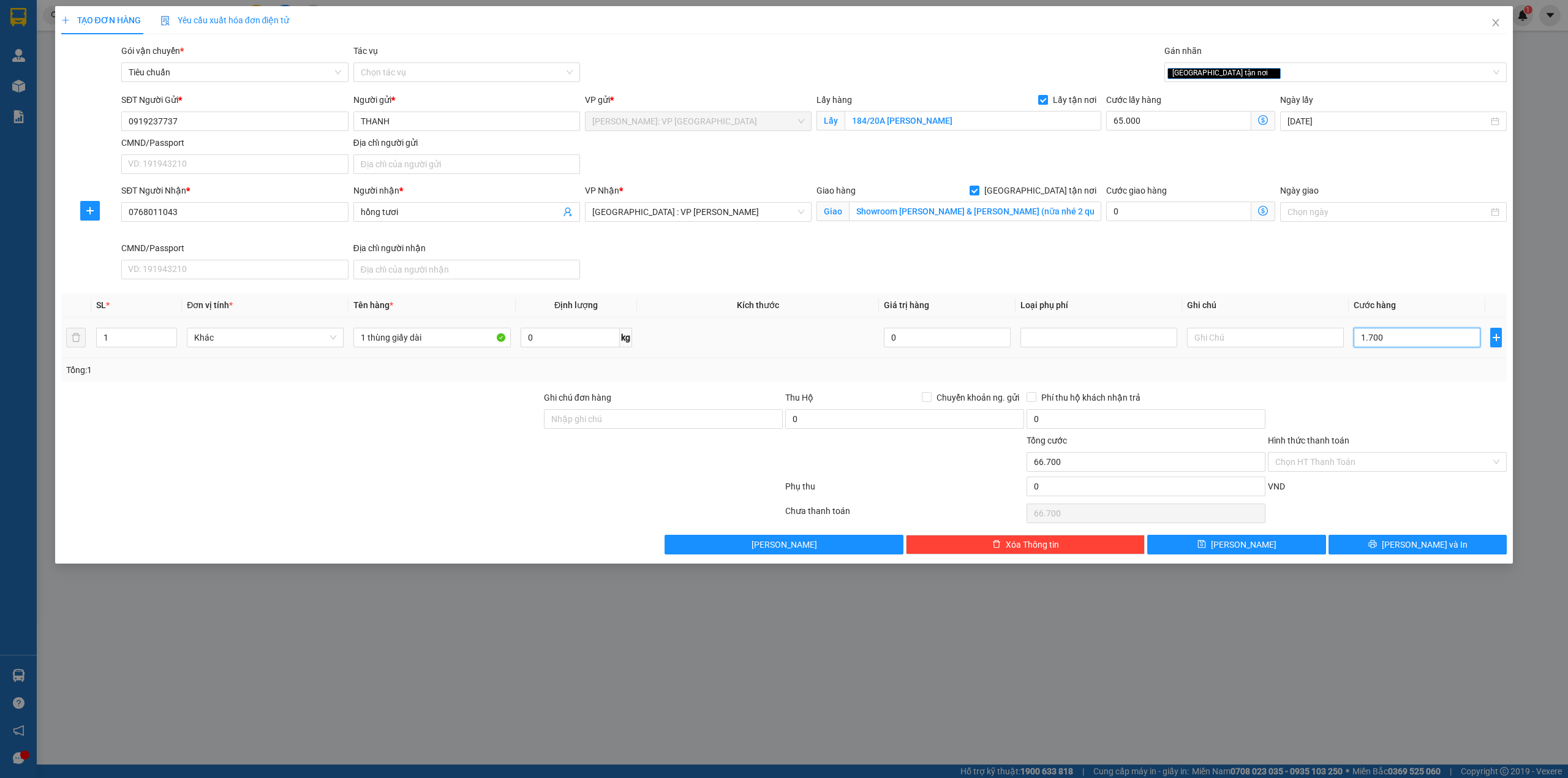
type input "82.000"
type input "170.000"
type input "235.000"
type input "170.000"
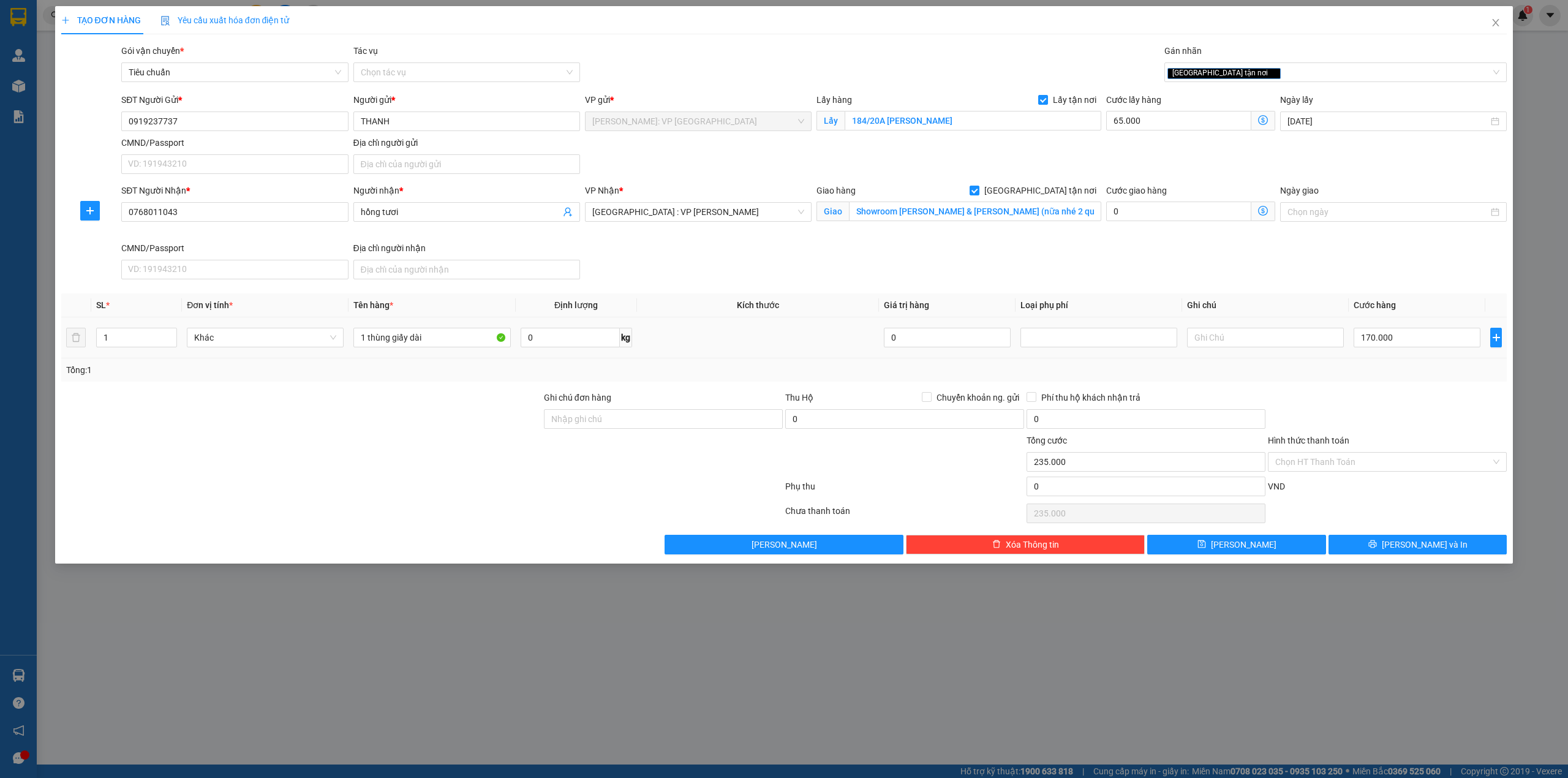
click at [733, 328] on td at bounding box center [758, 338] width 243 height 41
click at [925, 265] on div "SĐT Người Nhận * 0768011043 Người nhận * hồng tươi VP Nhận * [GEOGRAPHIC_DATA] …" at bounding box center [813, 234] width 1390 height 101
click at [1253, 549] on button "[PERSON_NAME]" at bounding box center [1236, 544] width 179 height 20
checkbox input "false"
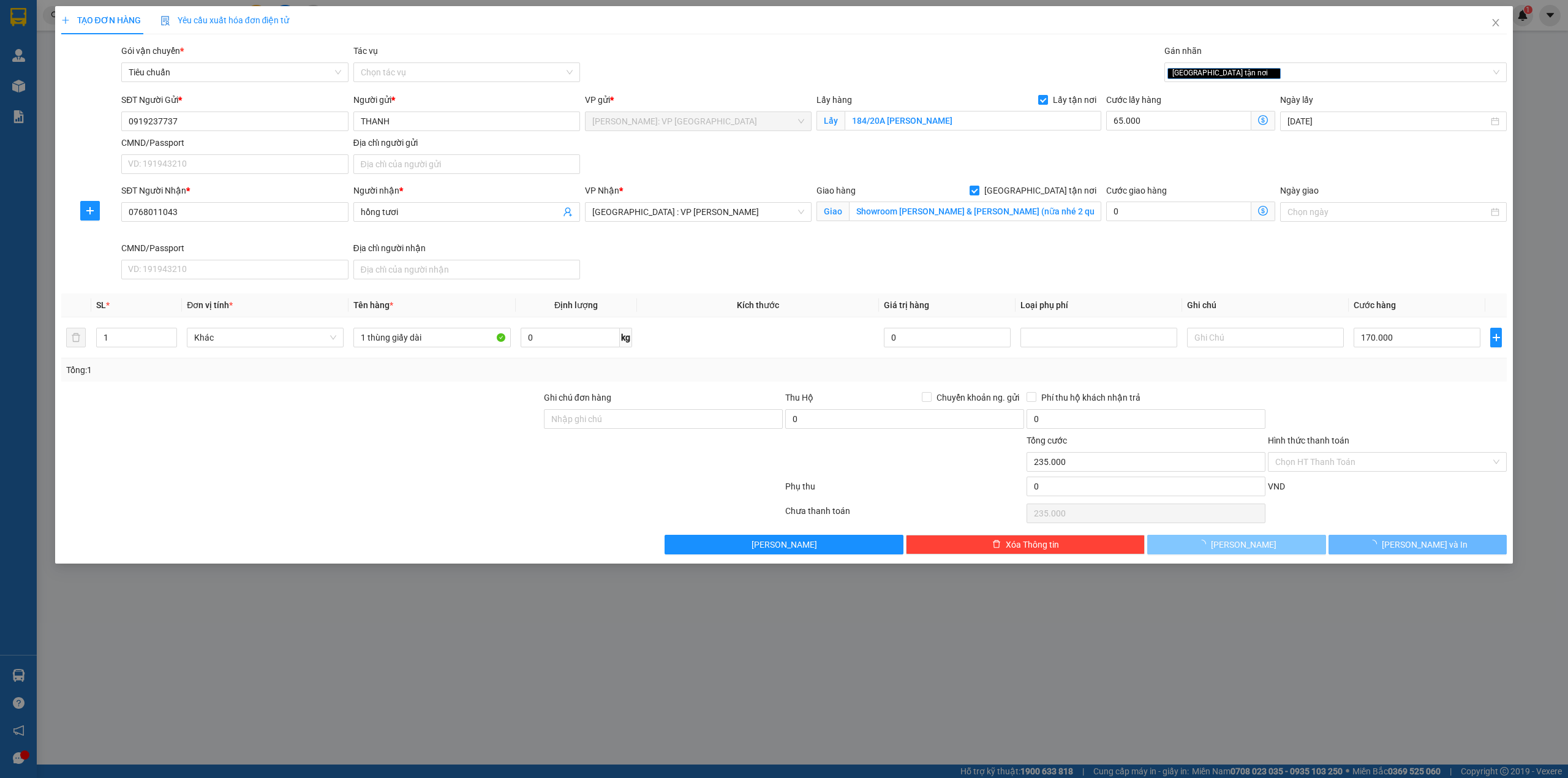
type input "0"
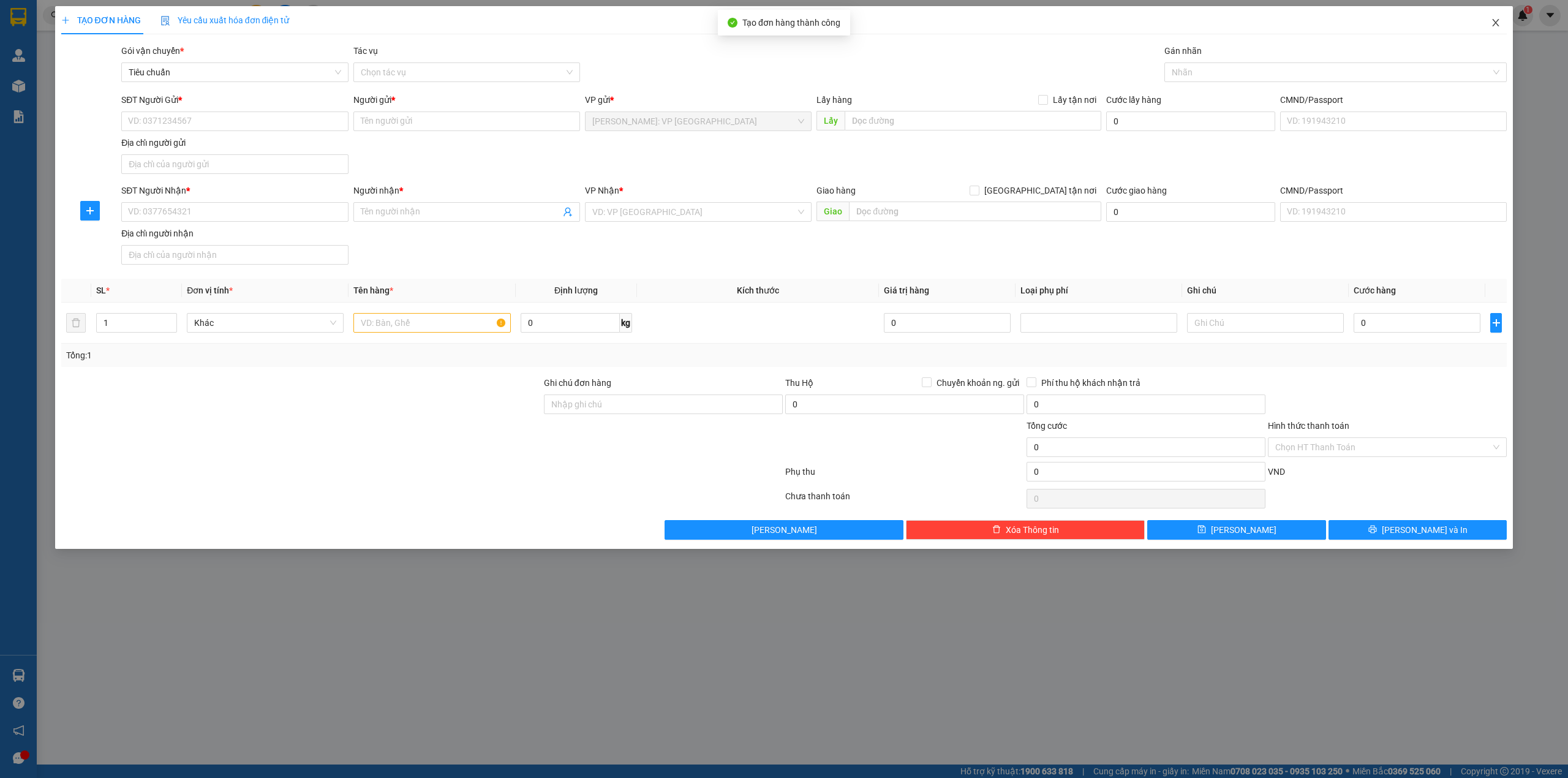
click at [1495, 22] on icon "close" at bounding box center [1495, 22] width 10 height 10
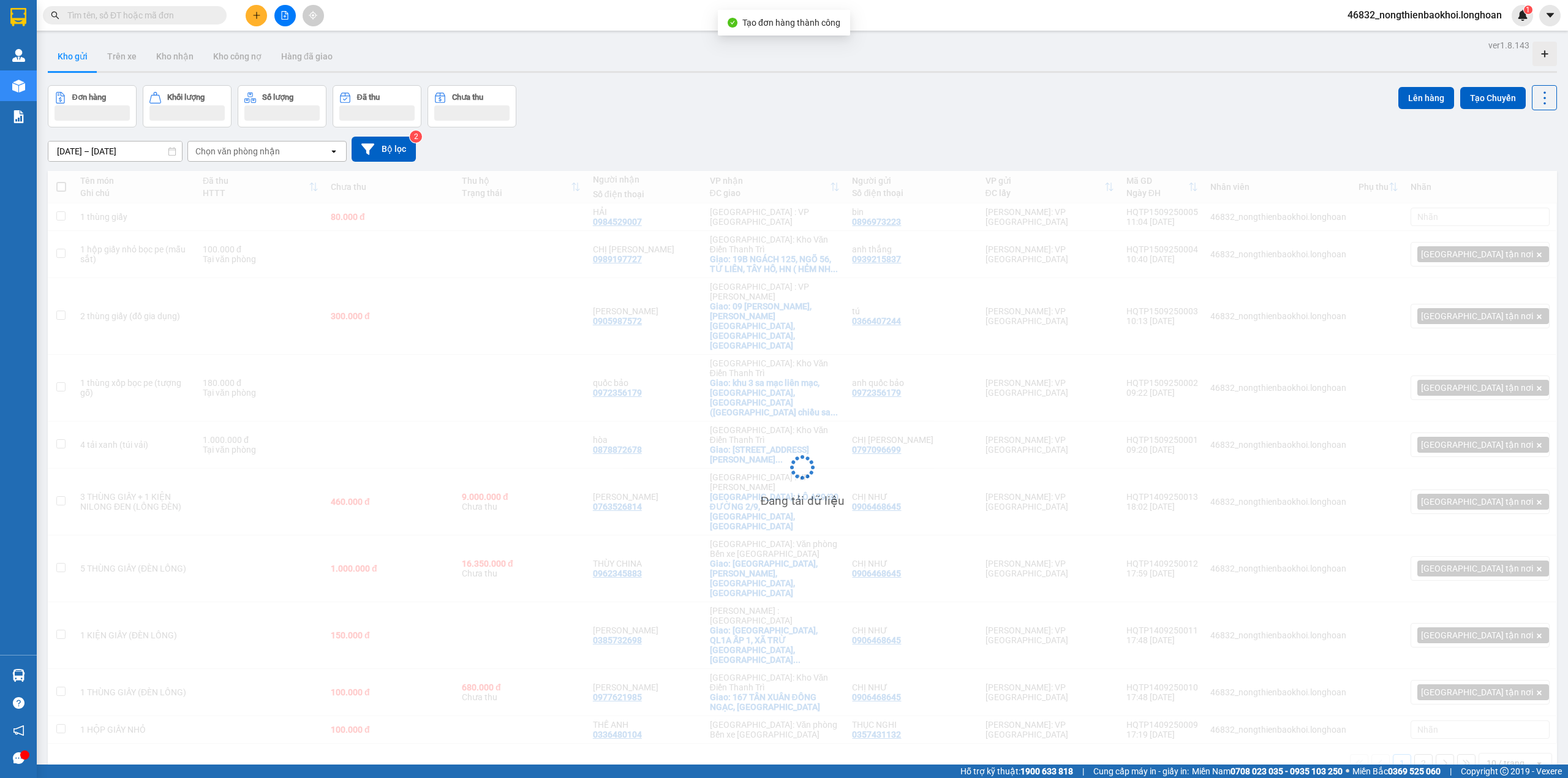
click at [662, 103] on div "Đơn hàng Khối lượng Số lượng Đã thu Chưa thu Lên hàng Tạo Chuyến" at bounding box center [802, 106] width 1509 height 42
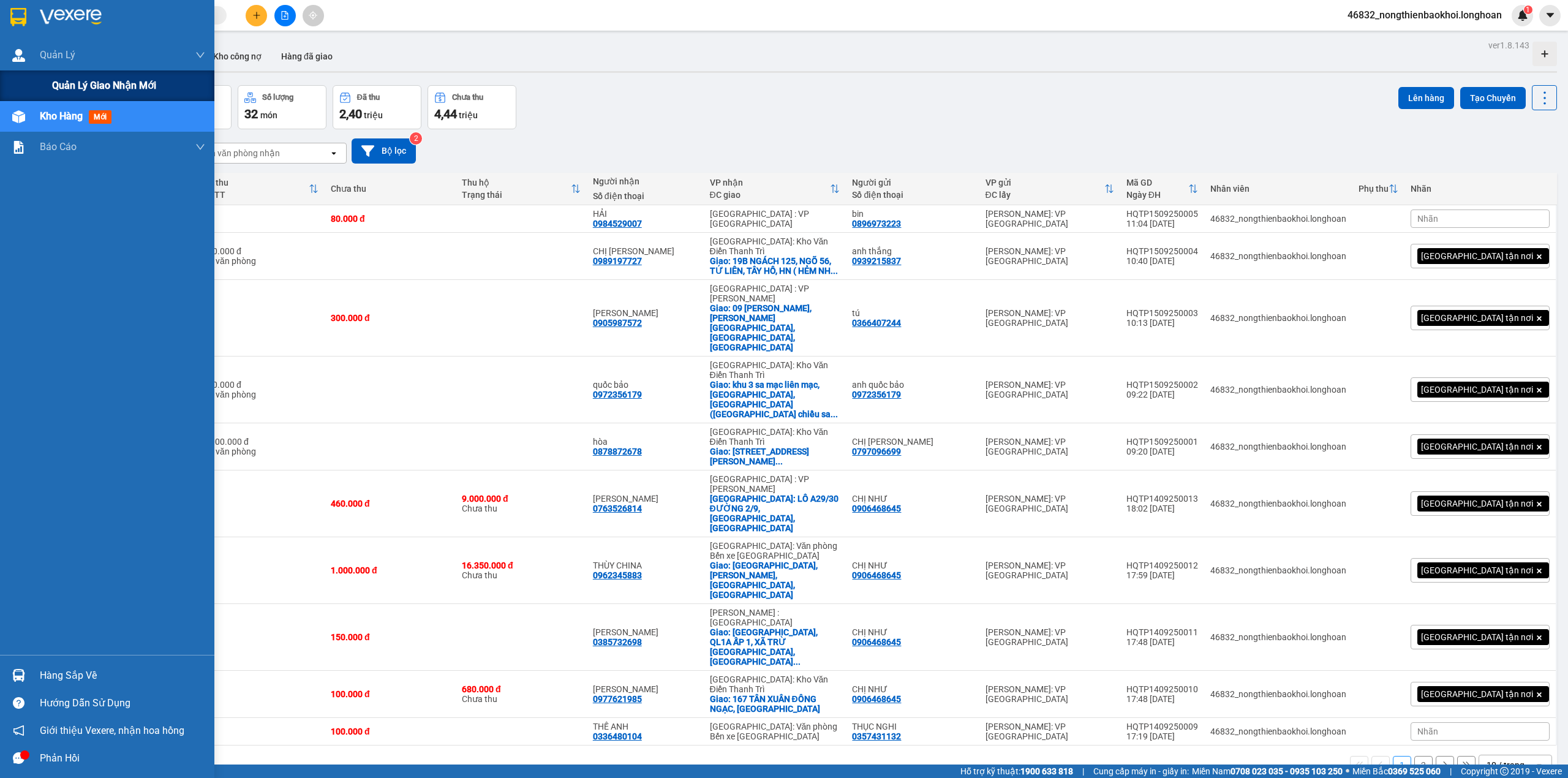
click at [50, 70] on div "Quản lý giao nhận mới" at bounding box center [107, 85] width 215 height 31
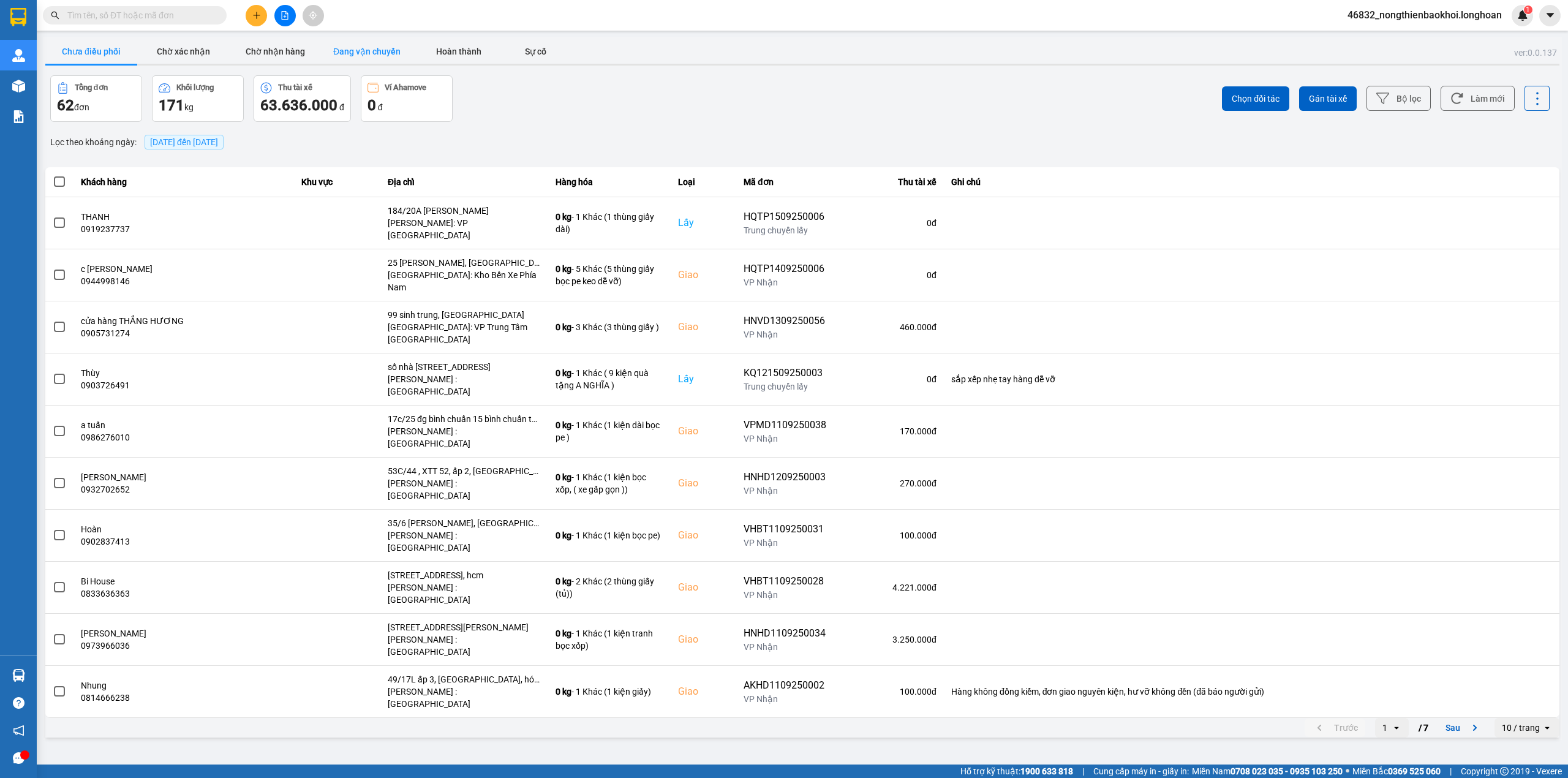
click at [359, 50] on button "Đang vận chuyển" at bounding box center [367, 51] width 92 height 24
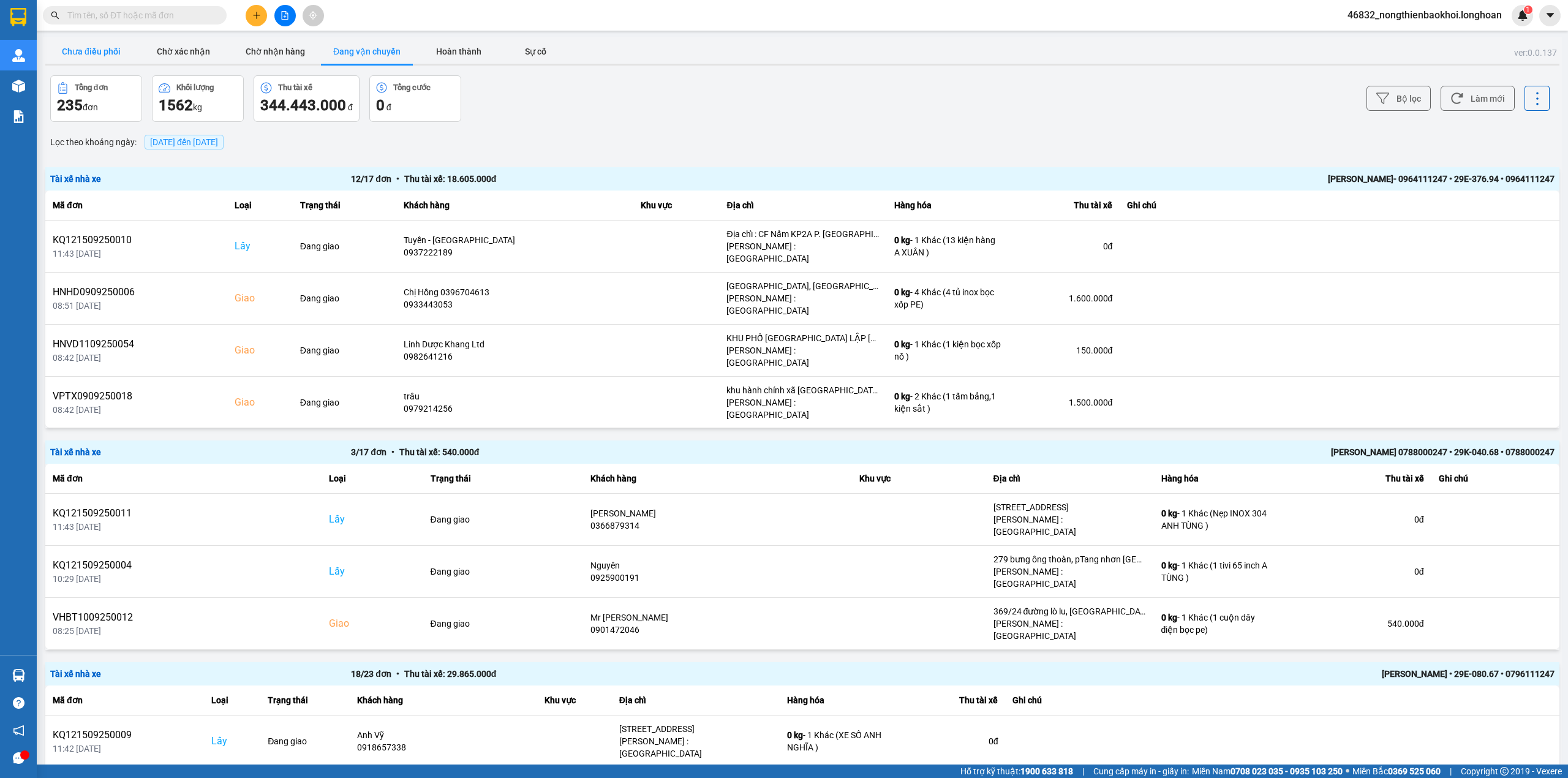
click at [85, 45] on button "Chưa điều phối" at bounding box center [91, 51] width 92 height 24
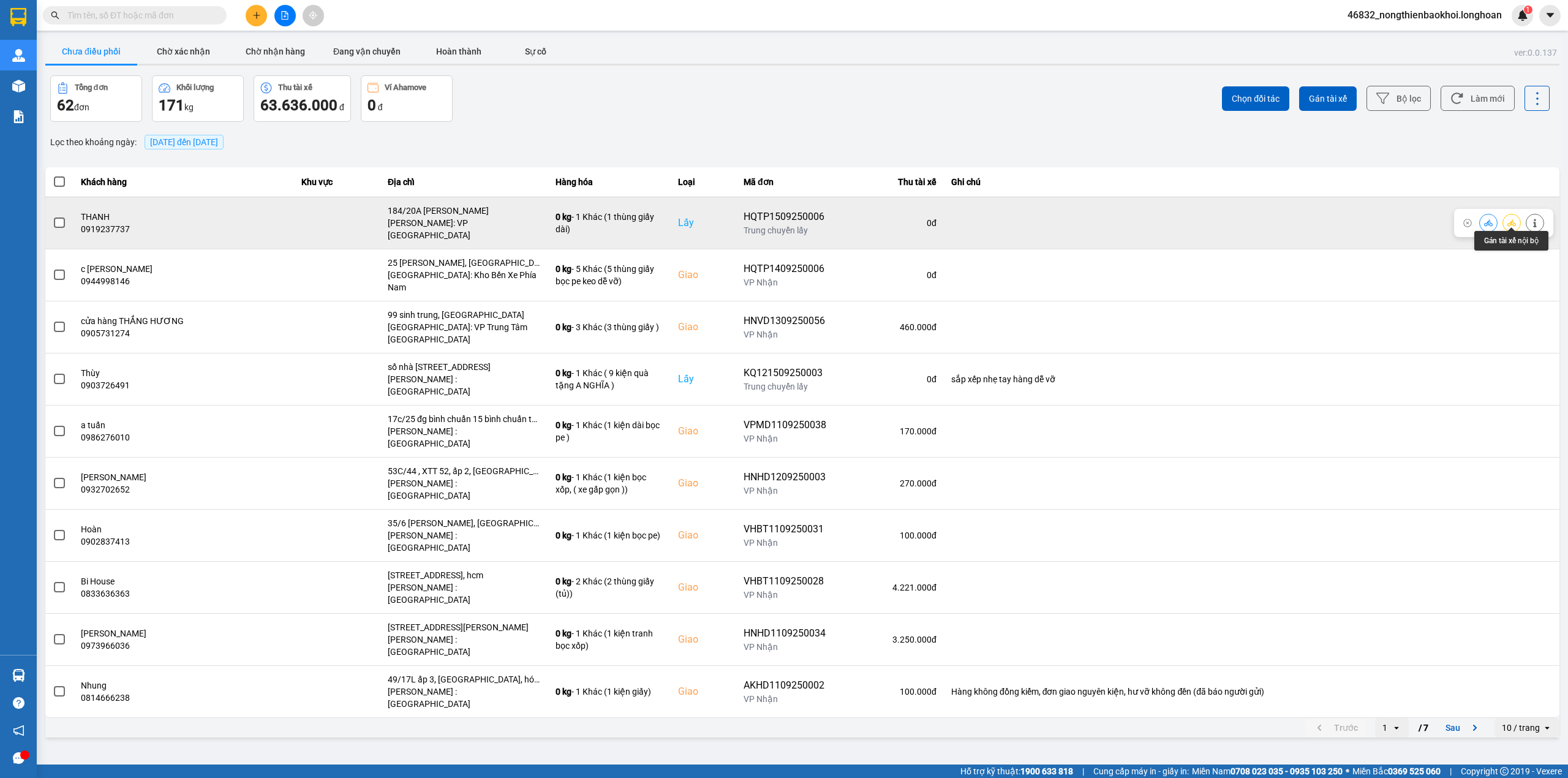
click at [1507, 219] on icon at bounding box center [1511, 222] width 9 height 6
click at [1514, 218] on icon at bounding box center [1511, 223] width 9 height 9
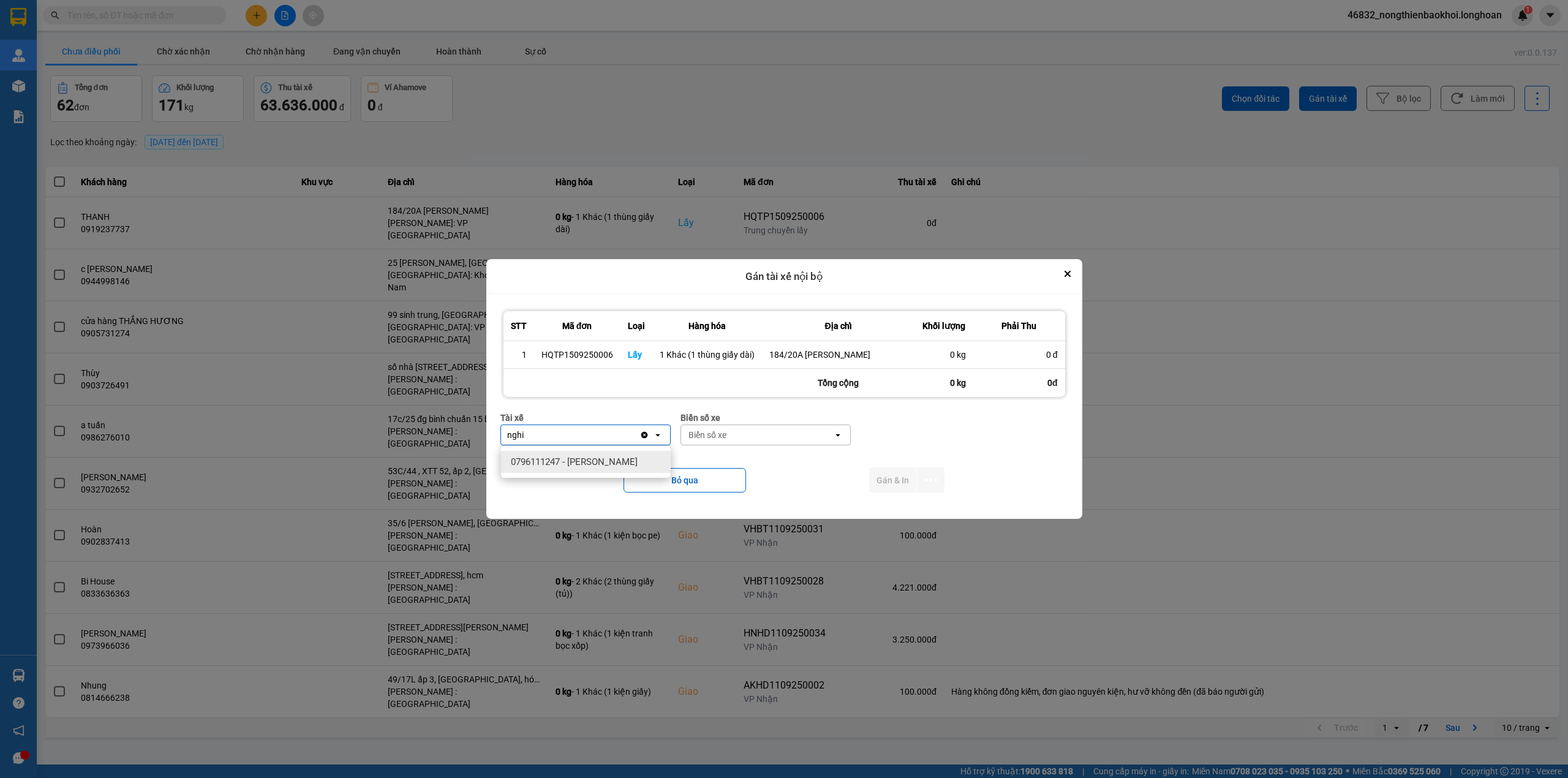
type input "nghi"
click at [577, 456] on span "0796111247 - Nguyễn Văn Nghĩa" at bounding box center [573, 462] width 127 height 13
click at [802, 435] on div "Biển số xe" at bounding box center [757, 435] width 152 height 20
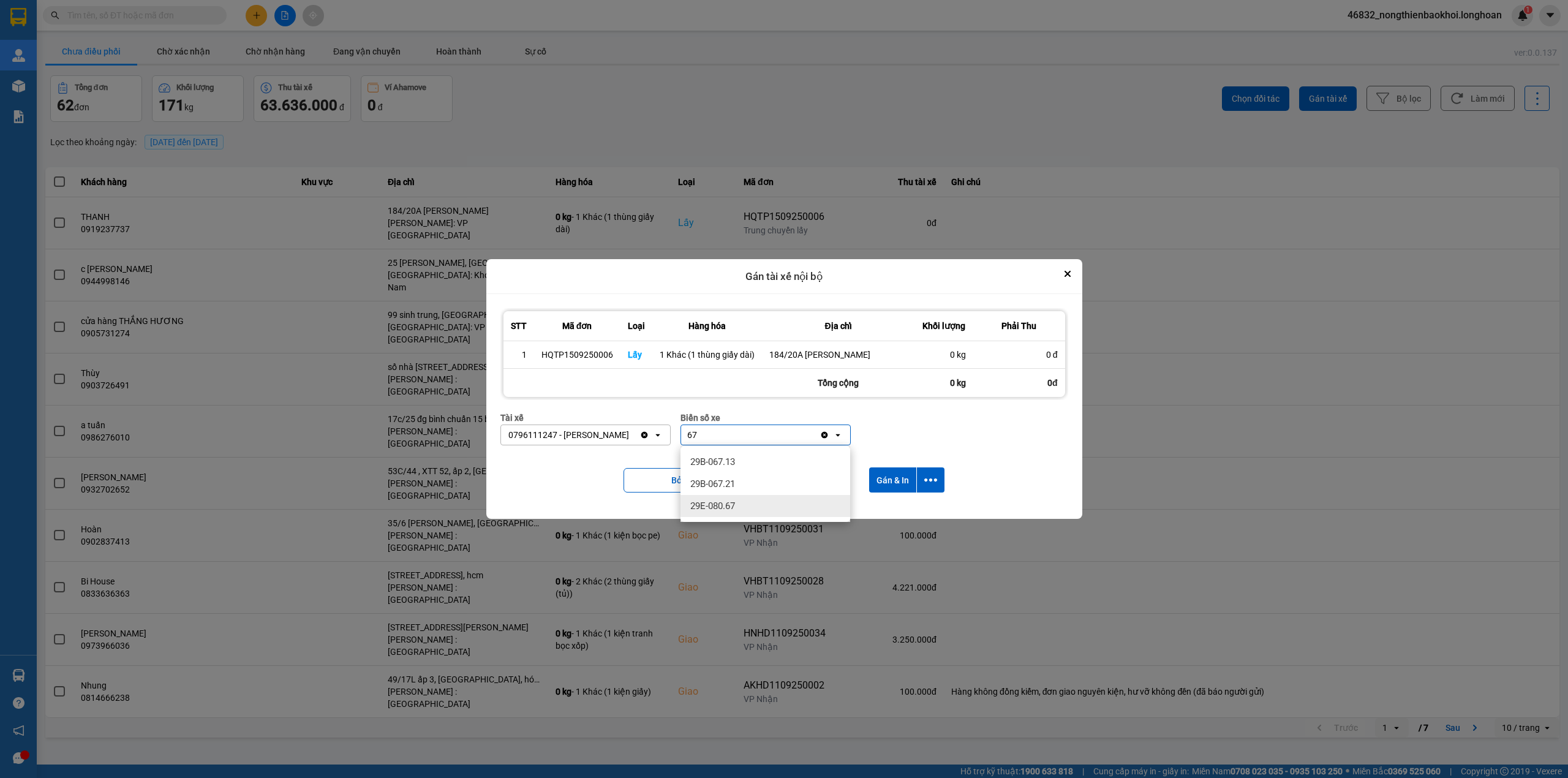
type input "67"
click at [731, 498] on div "29E-080.67" at bounding box center [765, 506] width 170 height 22
click at [927, 480] on icon "dialog" at bounding box center [930, 480] width 13 height 13
click at [885, 510] on span "Chỉ gán tài" at bounding box center [881, 514] width 40 height 13
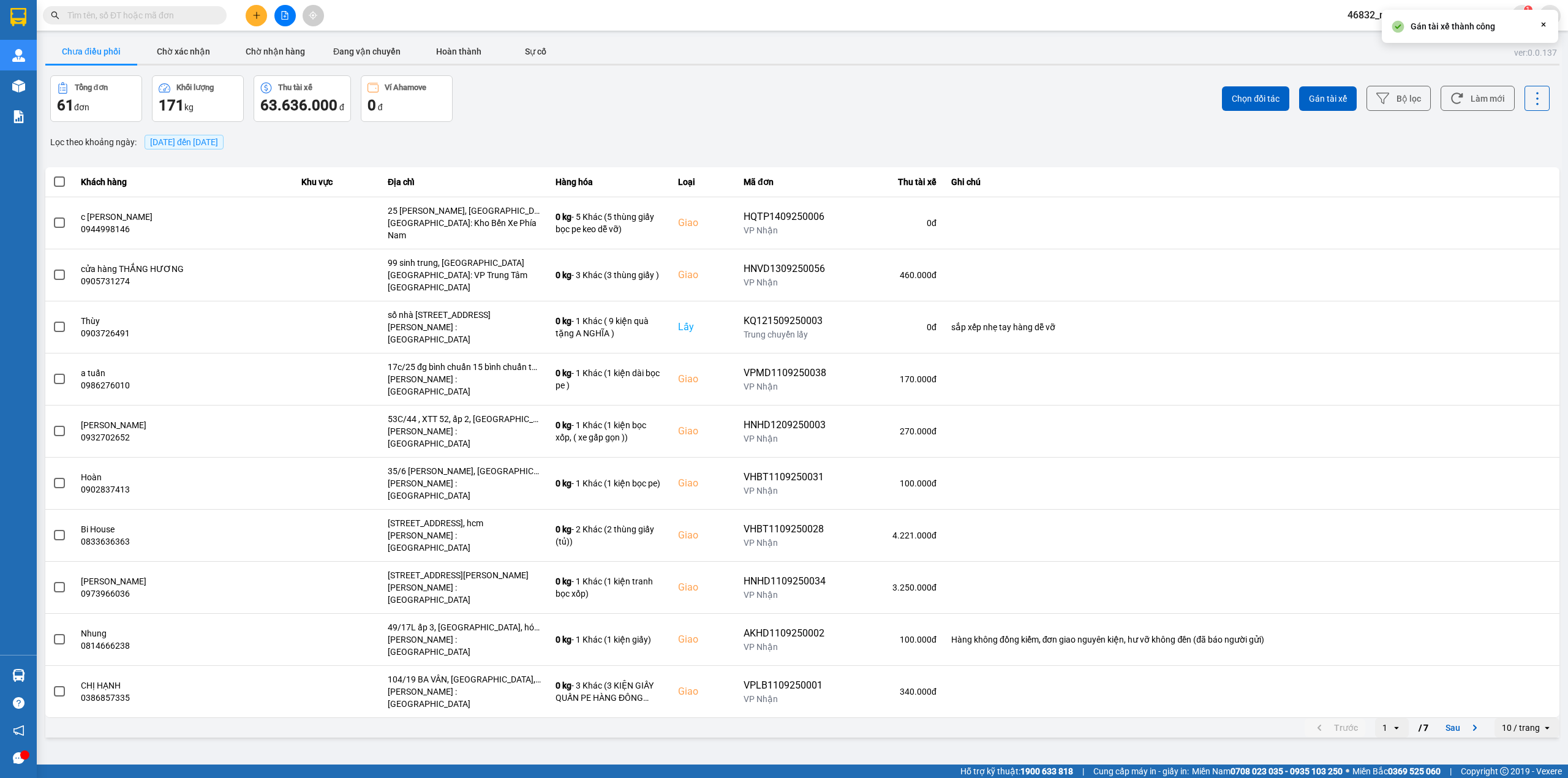
click at [639, 152] on div "Lọc theo khoảng ngày : 15/09/2025 đến 15/09/2025" at bounding box center [802, 142] width 1514 height 21
click at [368, 36] on main "ver: 0.0.137 Chưa điều phối Chờ xác nhận Chờ nhận hàng Đang vận chuyển Hoàn thà…" at bounding box center [784, 382] width 1568 height 765
click at [358, 44] on button "Đang vận chuyển" at bounding box center [367, 51] width 92 height 24
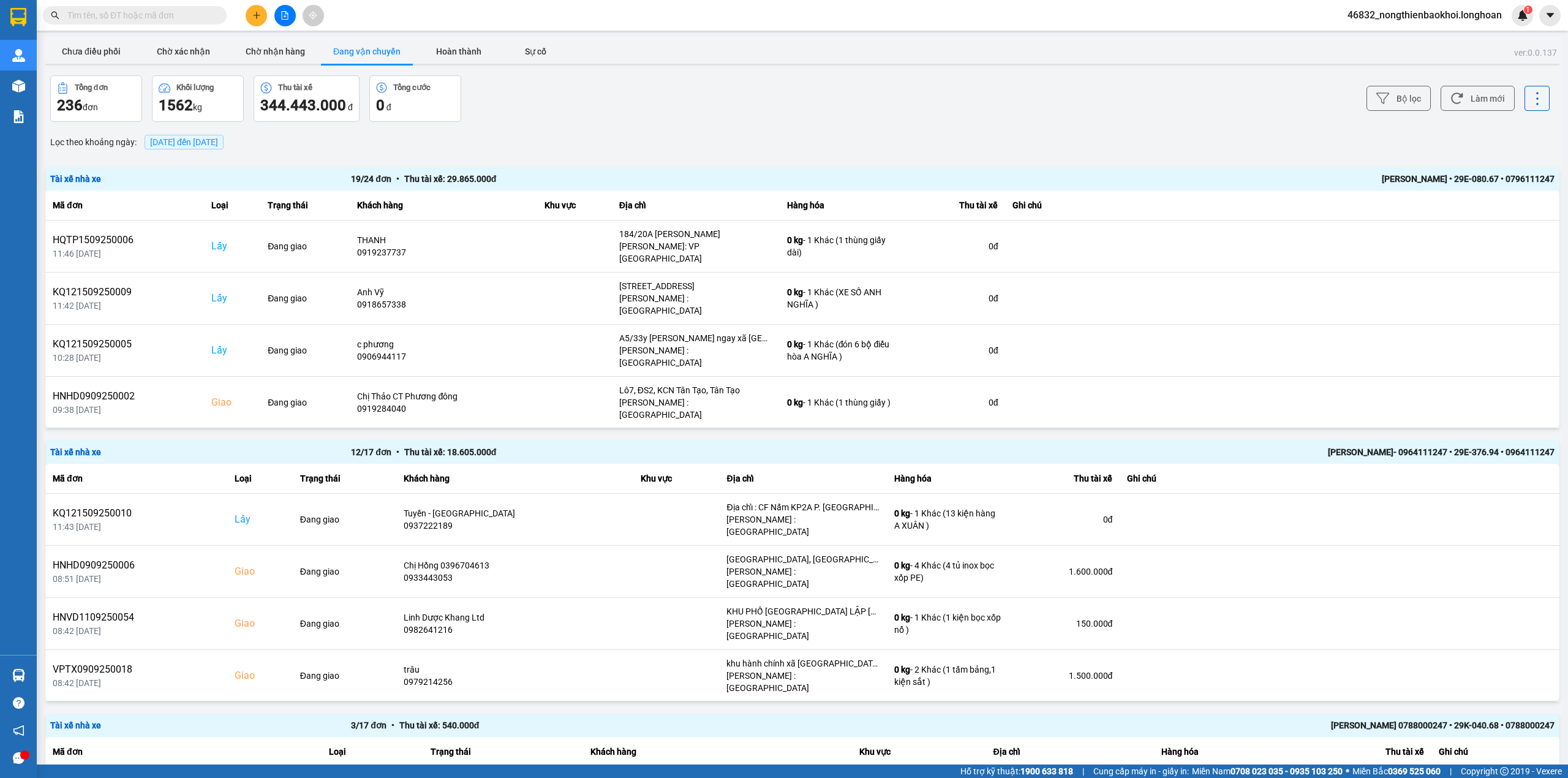
click at [639, 76] on div "Tổng đơn 236 đơn Khối lượng 1562 kg Thu tài xế 344.443.000 đ Tổng cước 0 đ" at bounding box center [425, 99] width 749 height 47
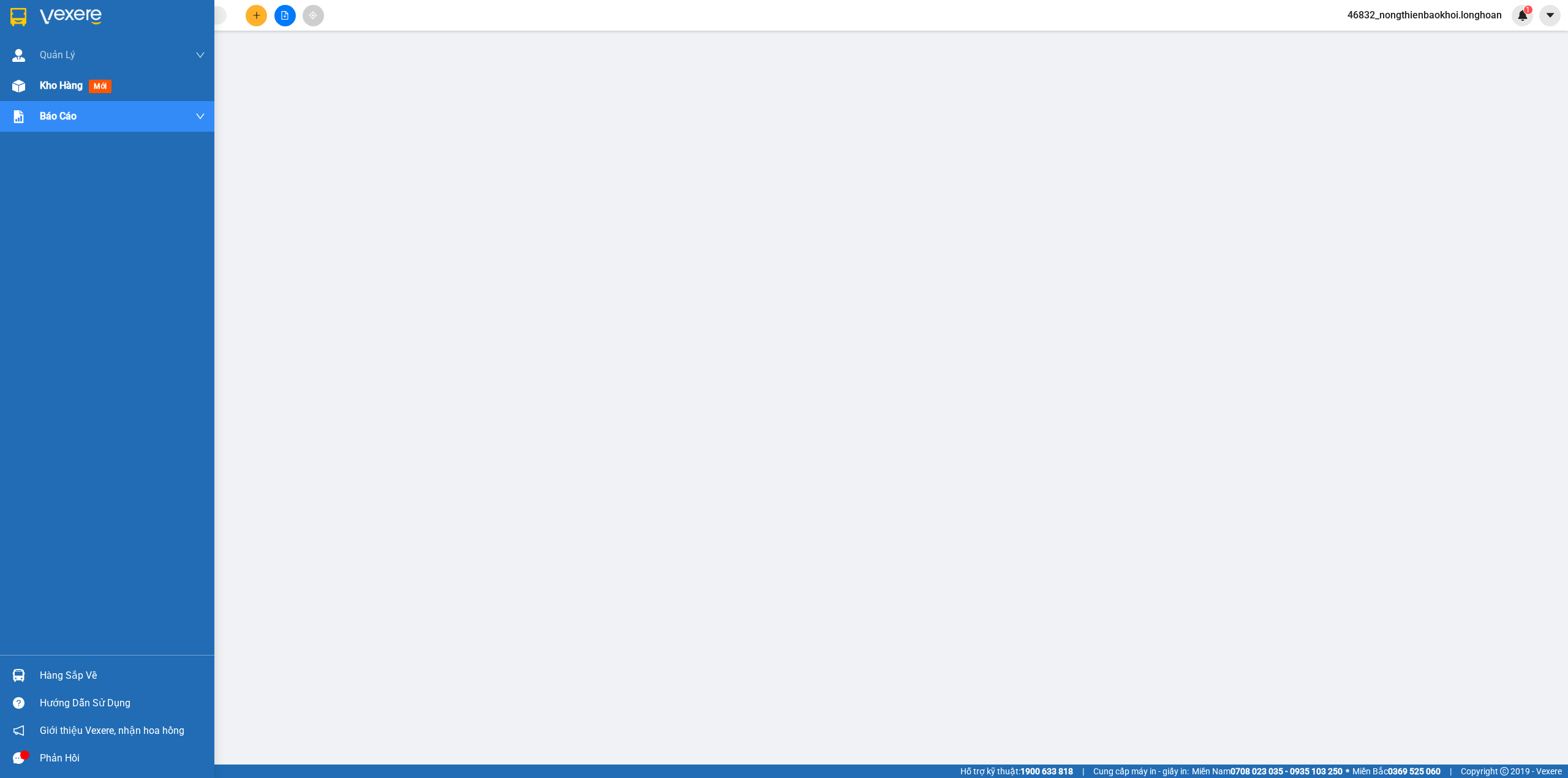
click at [31, 88] on div "Kho hàng mới" at bounding box center [107, 85] width 215 height 31
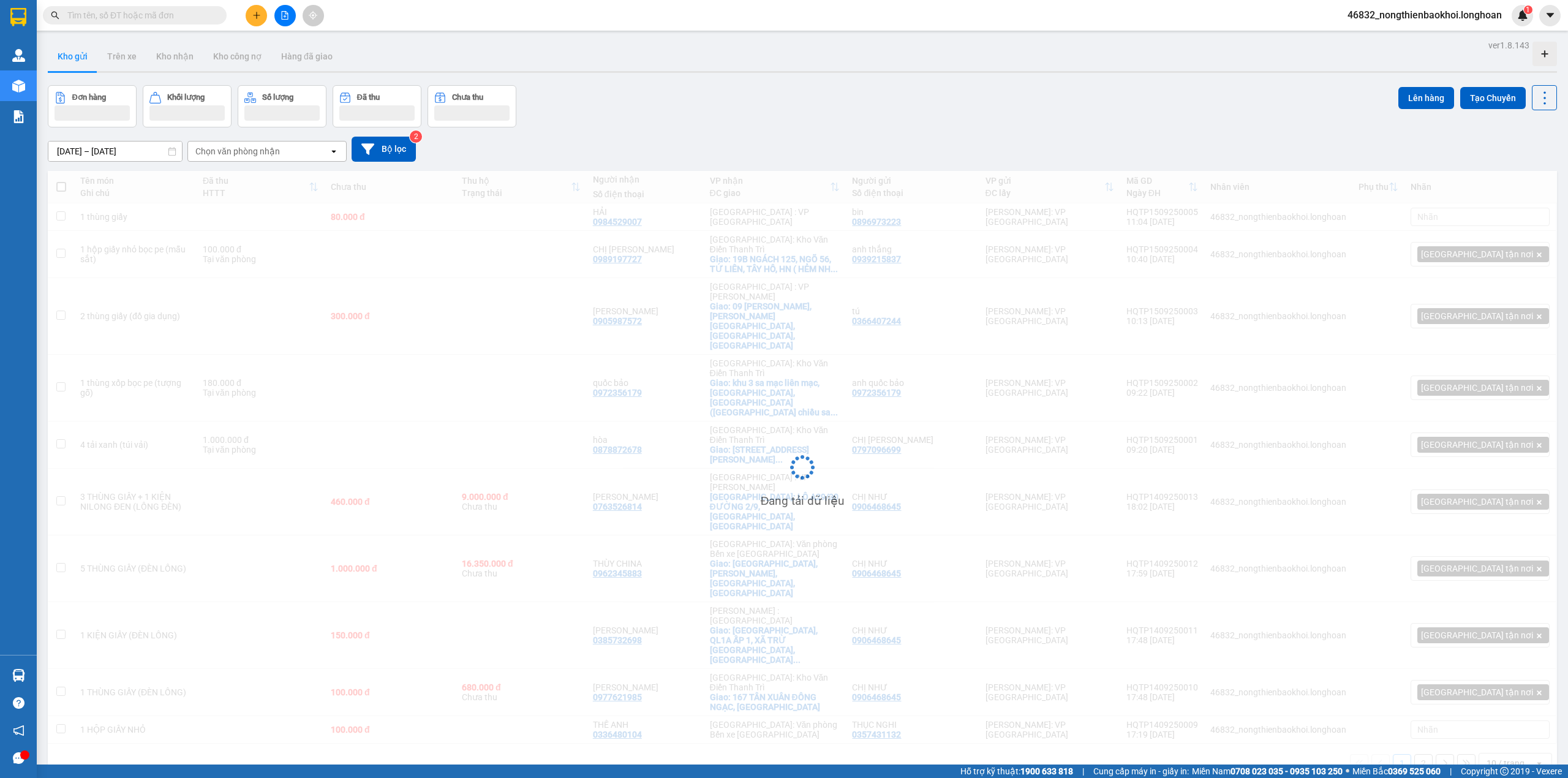
click at [607, 114] on div "Đơn hàng Khối lượng Số lượng Đã thu Chưa thu Lên hàng Tạo Chuyến" at bounding box center [802, 106] width 1509 height 42
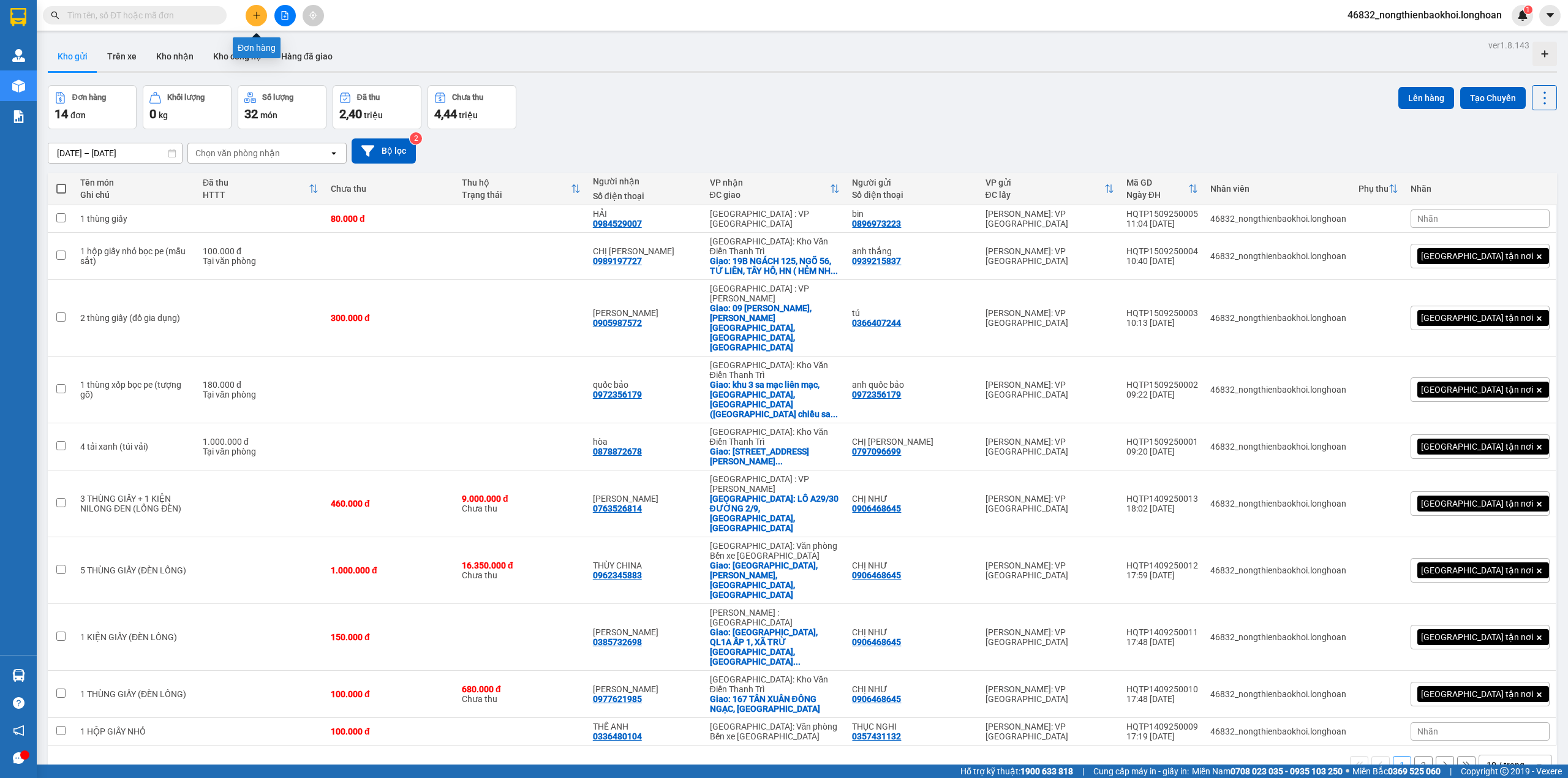
click at [258, 17] on icon "plus" at bounding box center [257, 15] width 9 height 9
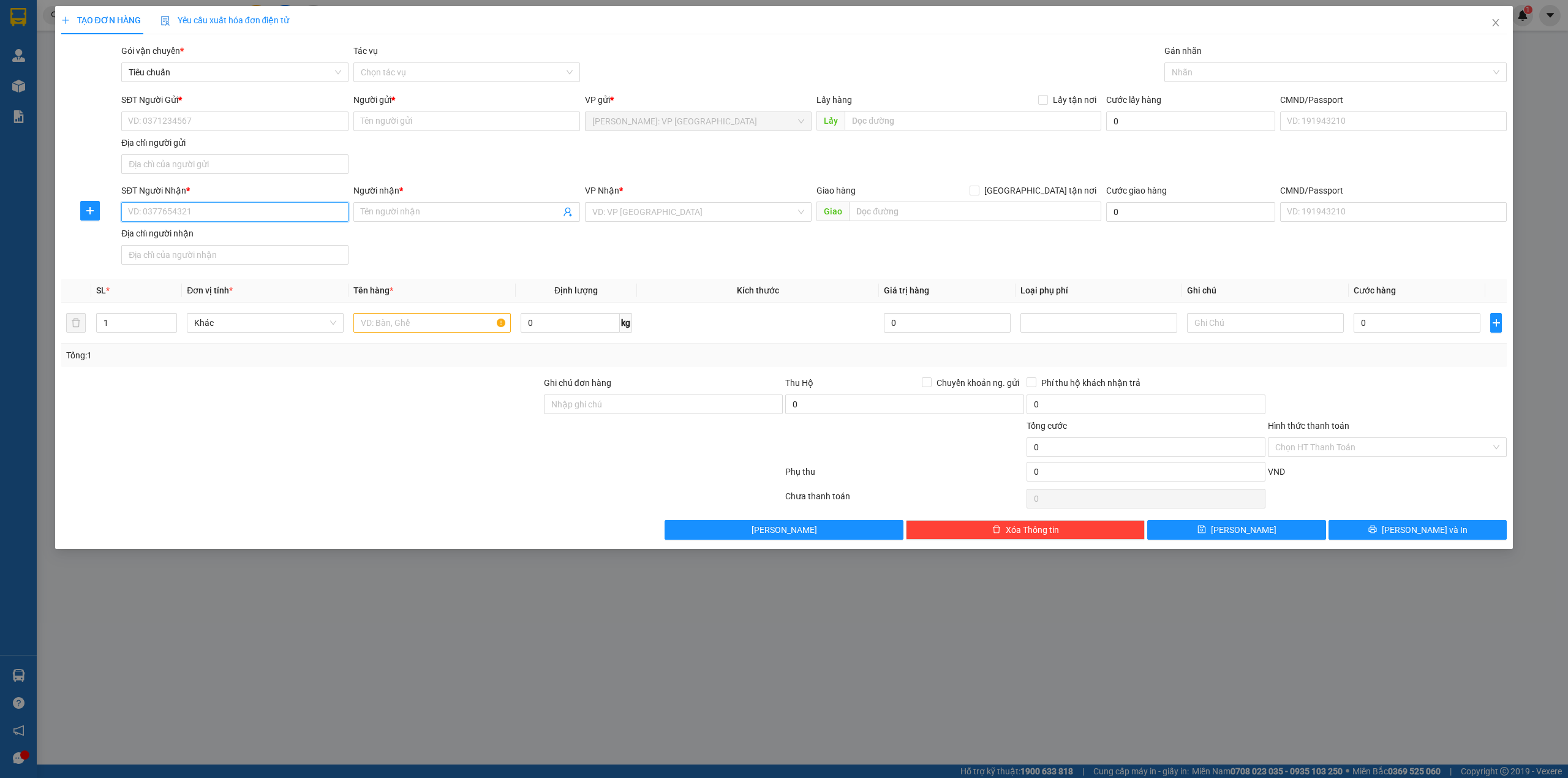
click at [186, 220] on input "SĐT Người Nhận *" at bounding box center [235, 212] width 226 height 20
type input "0966384786"
click at [378, 215] on input "Người nhận *" at bounding box center [460, 211] width 199 height 13
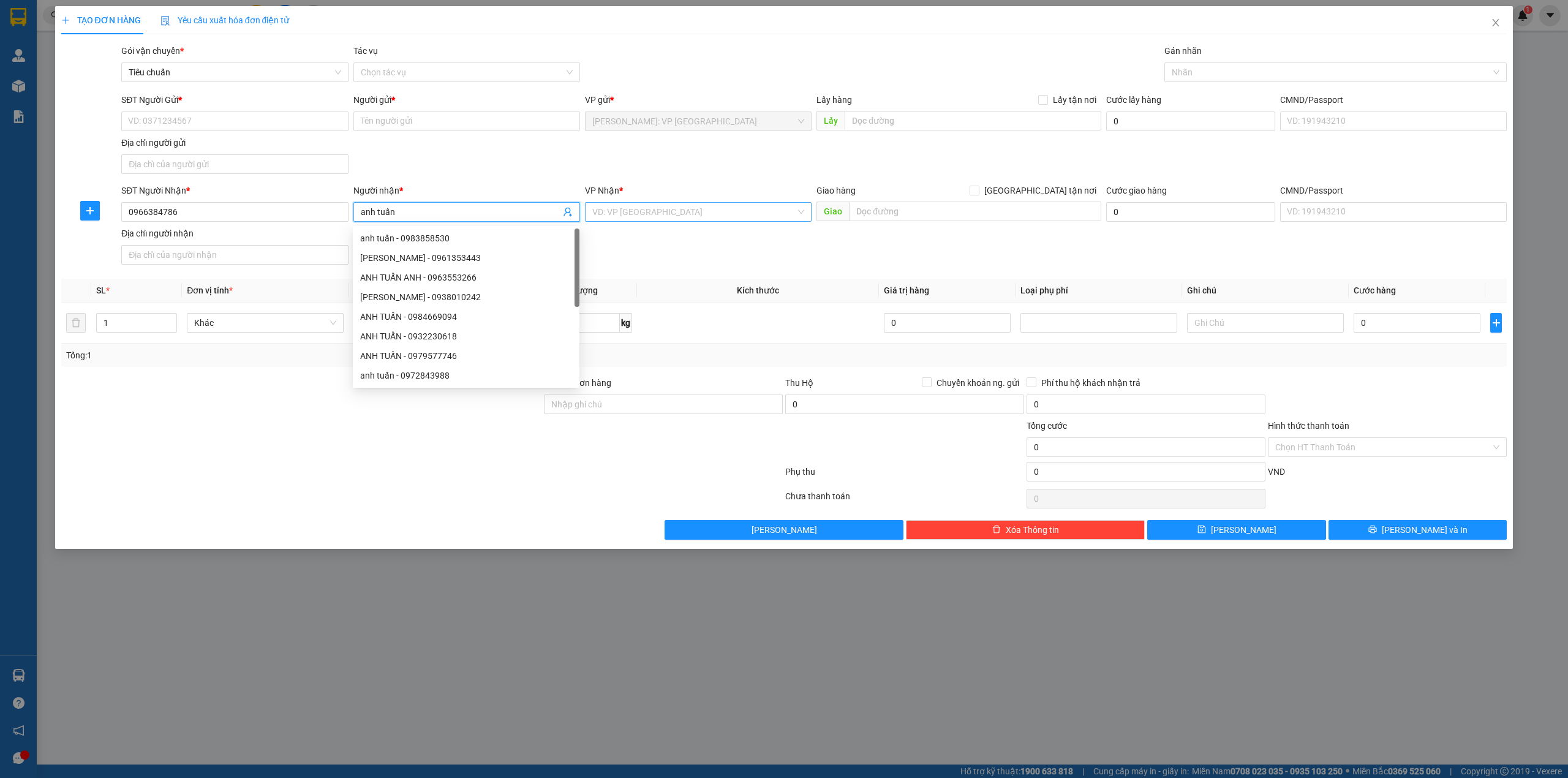
type input "anh tuấn"
click at [713, 216] on input "search" at bounding box center [694, 212] width 203 height 18
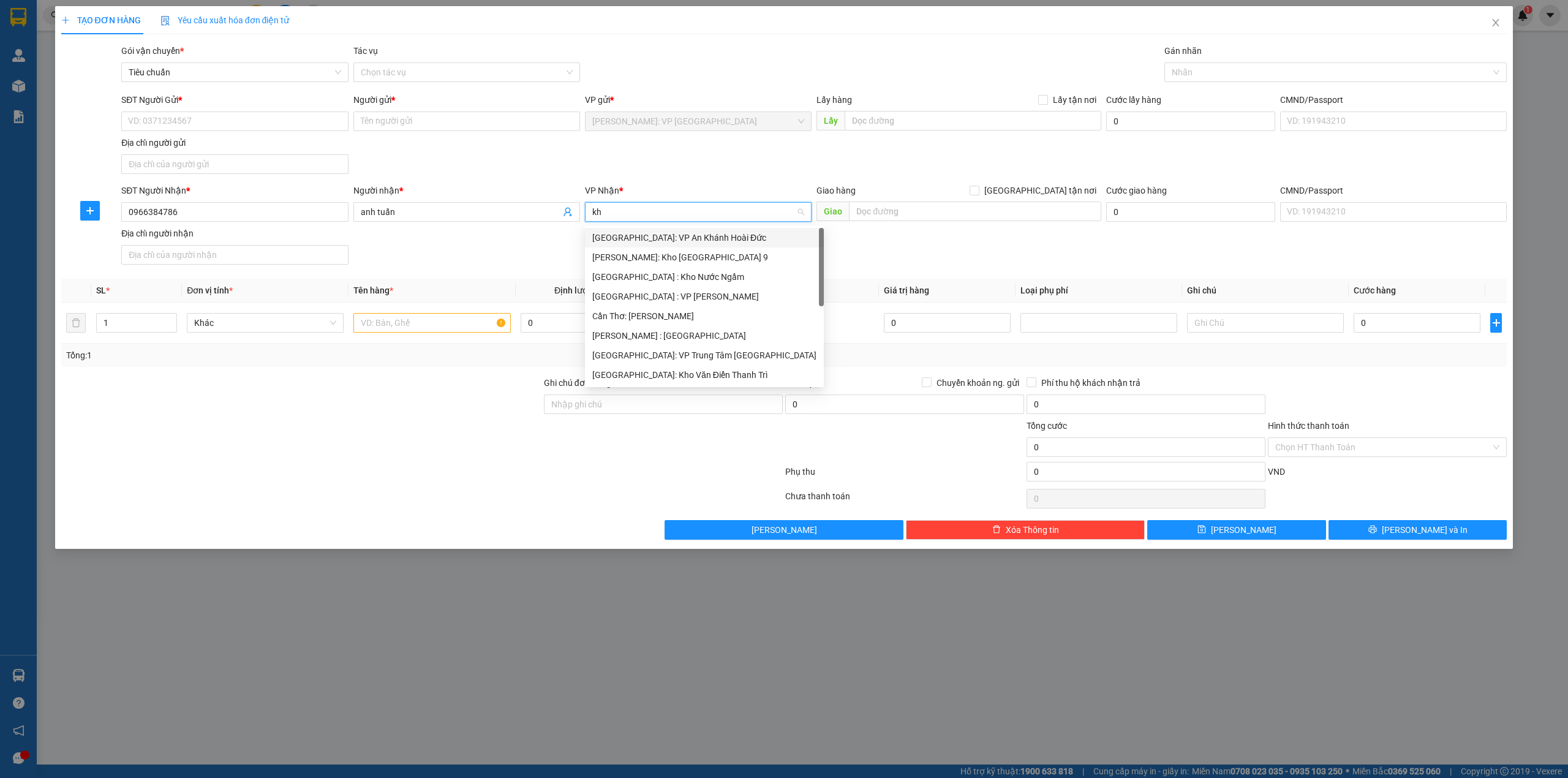
type input "khe"
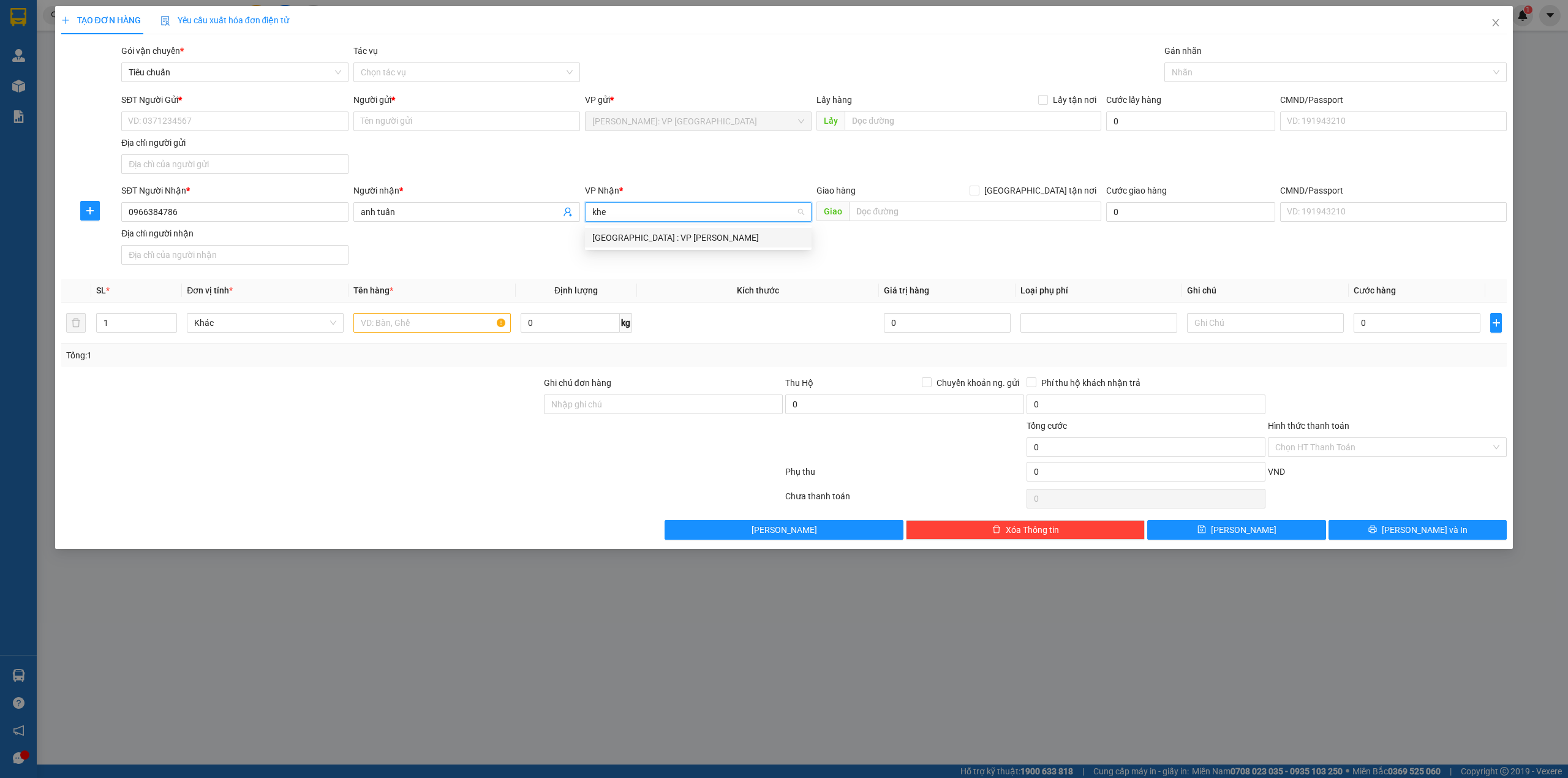
click at [716, 243] on div "[GEOGRAPHIC_DATA] : VP [PERSON_NAME]" at bounding box center [698, 237] width 212 height 13
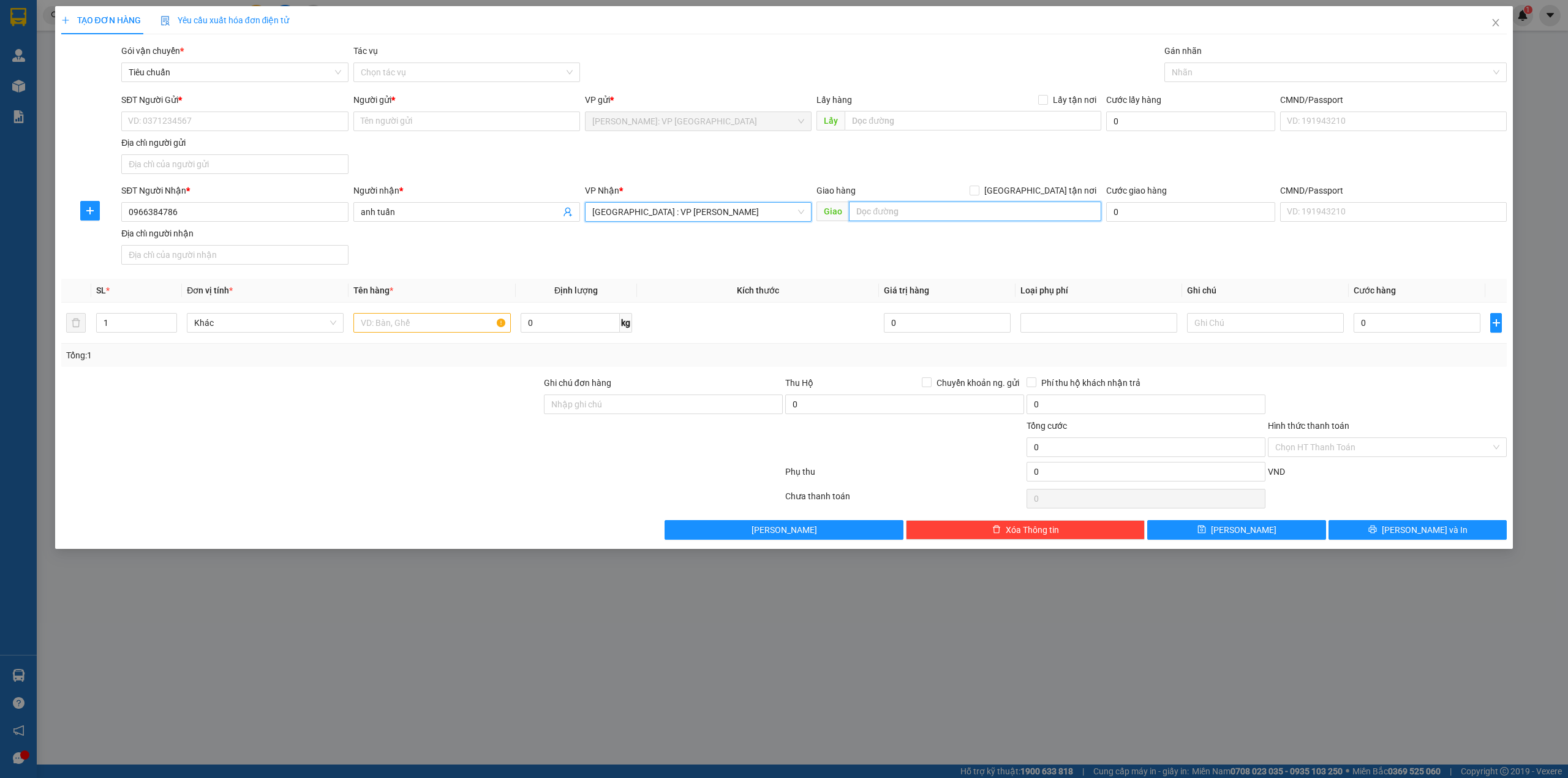
click at [866, 206] on input "text" at bounding box center [975, 211] width 252 height 20
type input "132 [PERSON_NAME], [PERSON_NAME], [GEOGRAPHIC_DATA], [GEOGRAPHIC_DATA]"
click at [1059, 188] on span "[GEOGRAPHIC_DATA] tận nơi" at bounding box center [1041, 190] width 122 height 13
click at [978, 188] on input "[GEOGRAPHIC_DATA] tận nơi" at bounding box center [974, 190] width 9 height 9
checkbox input "true"
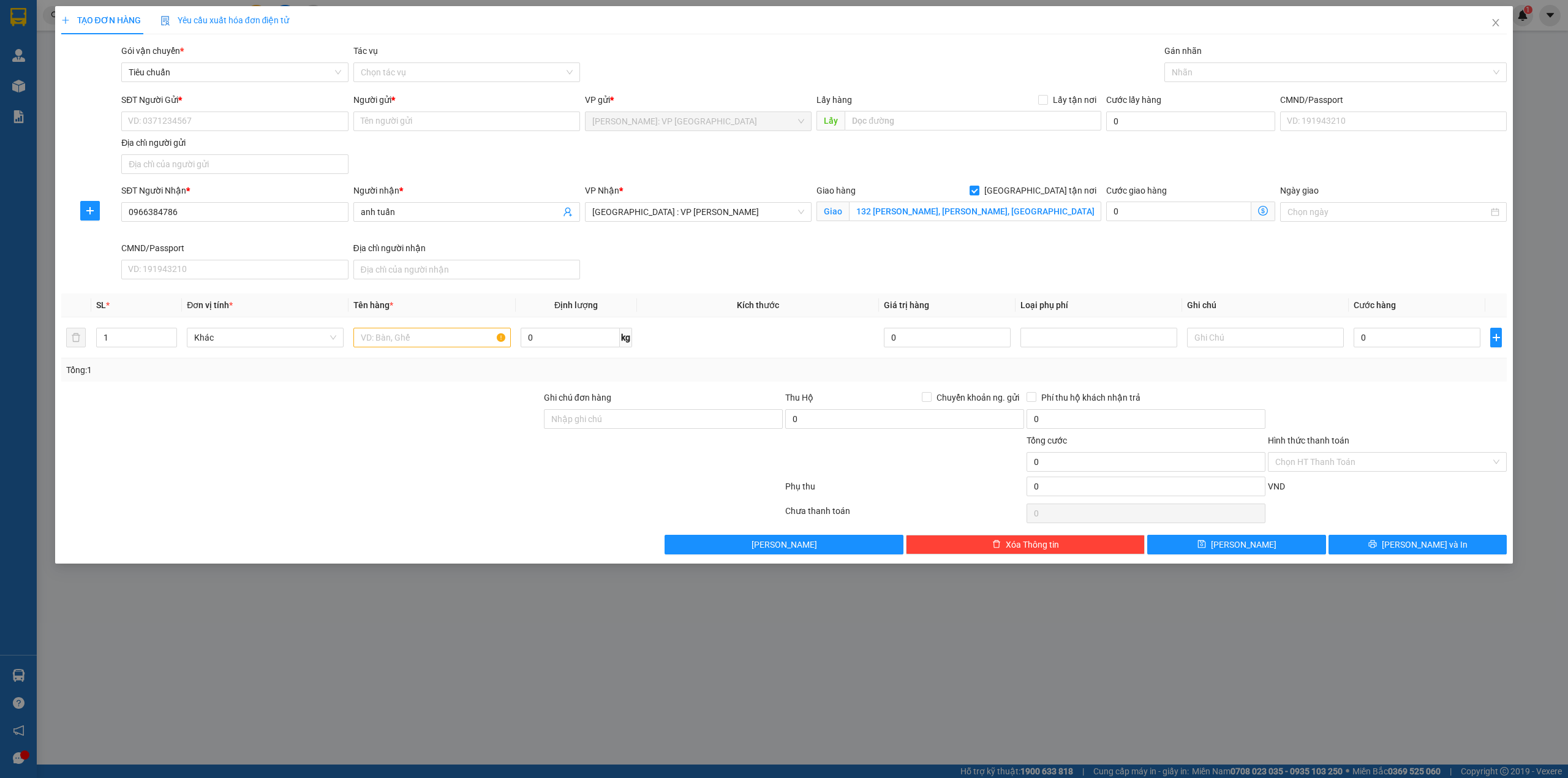
click at [837, 162] on div "SĐT Người Gửi * VD: 0371234567 Người gửi * Tên người gửi VP gửi * [GEOGRAPHIC_D…" at bounding box center [813, 136] width 1390 height 85
click at [1176, 67] on div at bounding box center [1329, 72] width 324 height 14
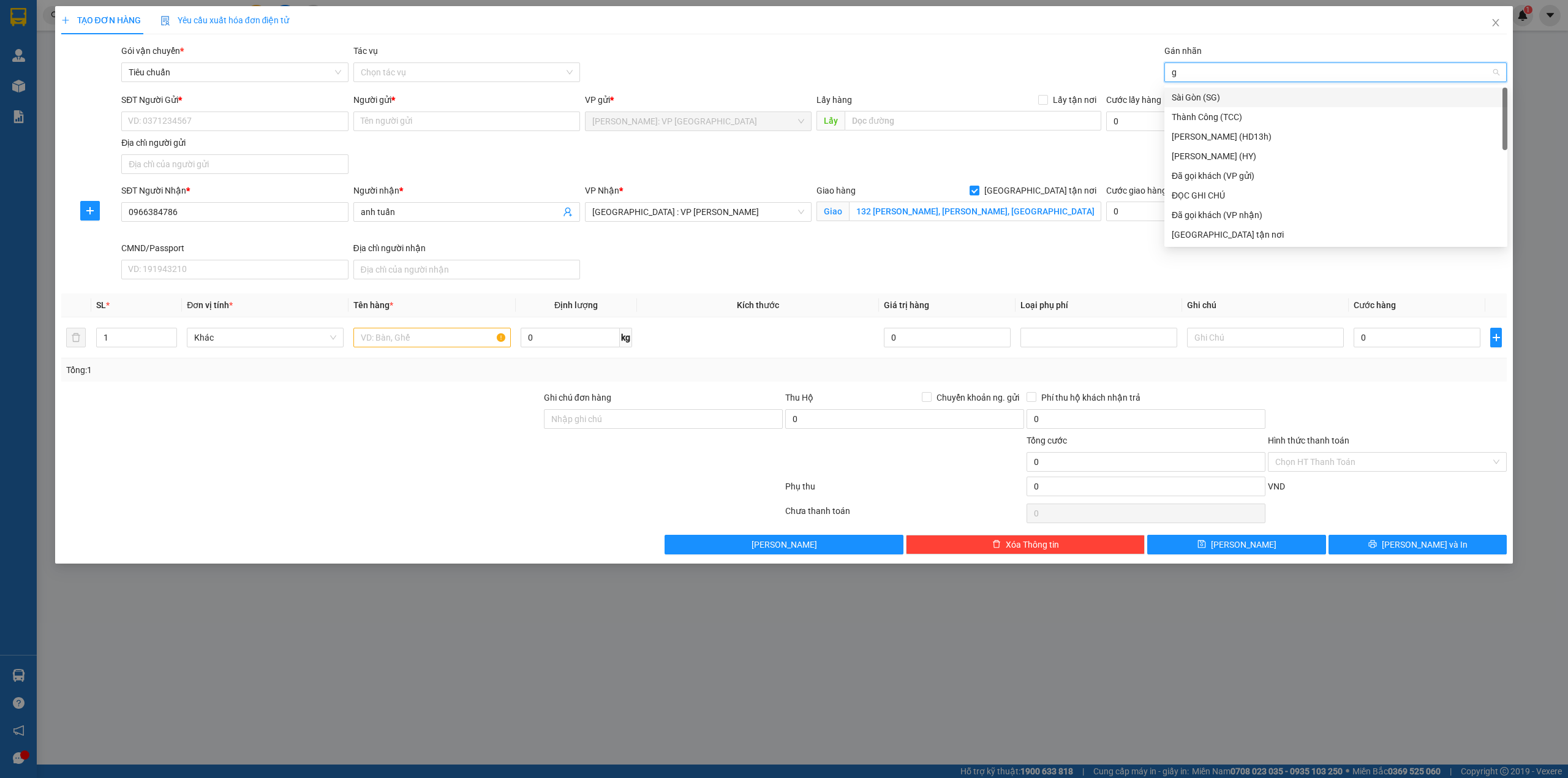
type input "gi"
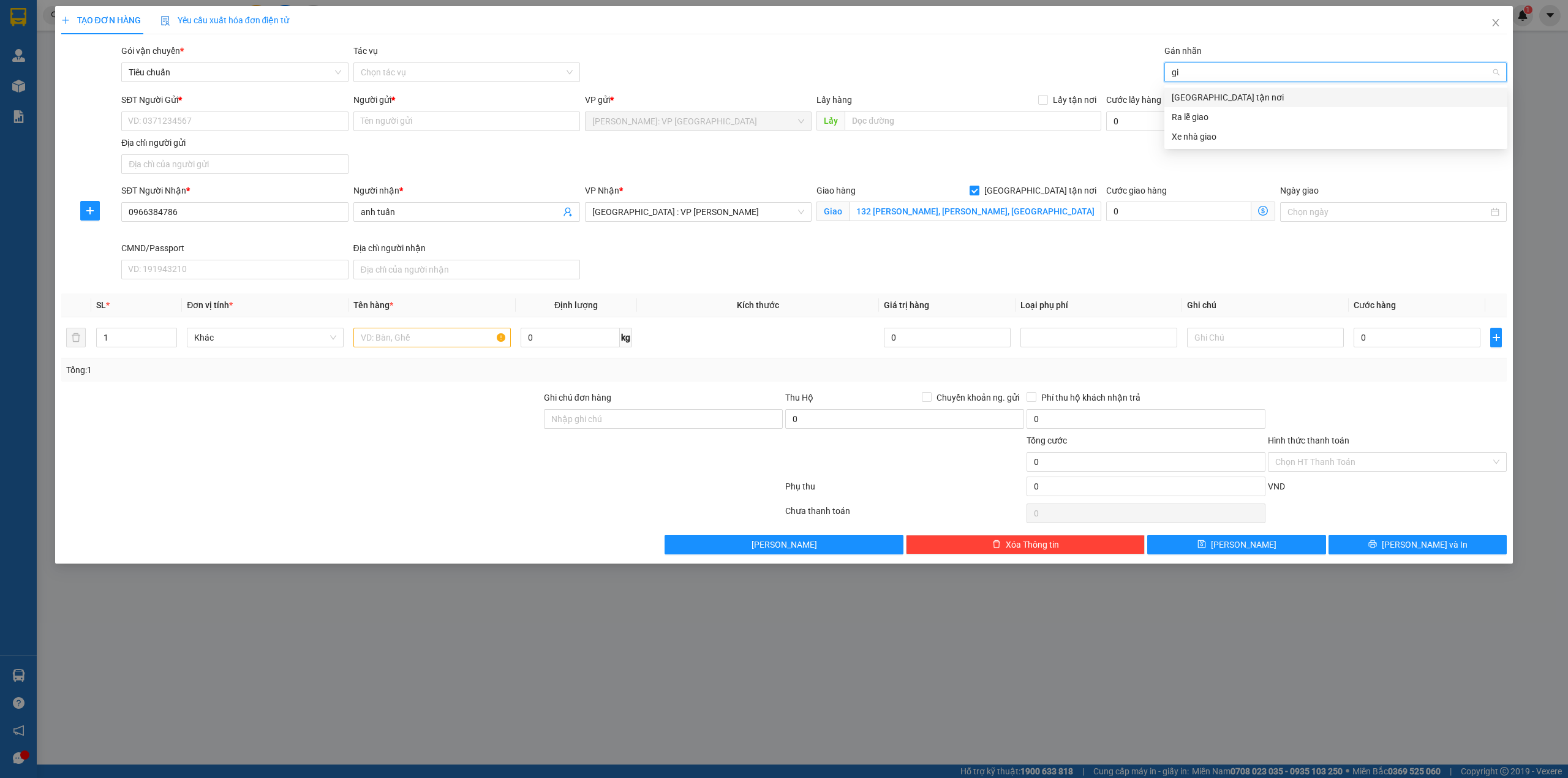
click at [1199, 91] on div "[GEOGRAPHIC_DATA] tận nơi" at bounding box center [1335, 97] width 328 height 13
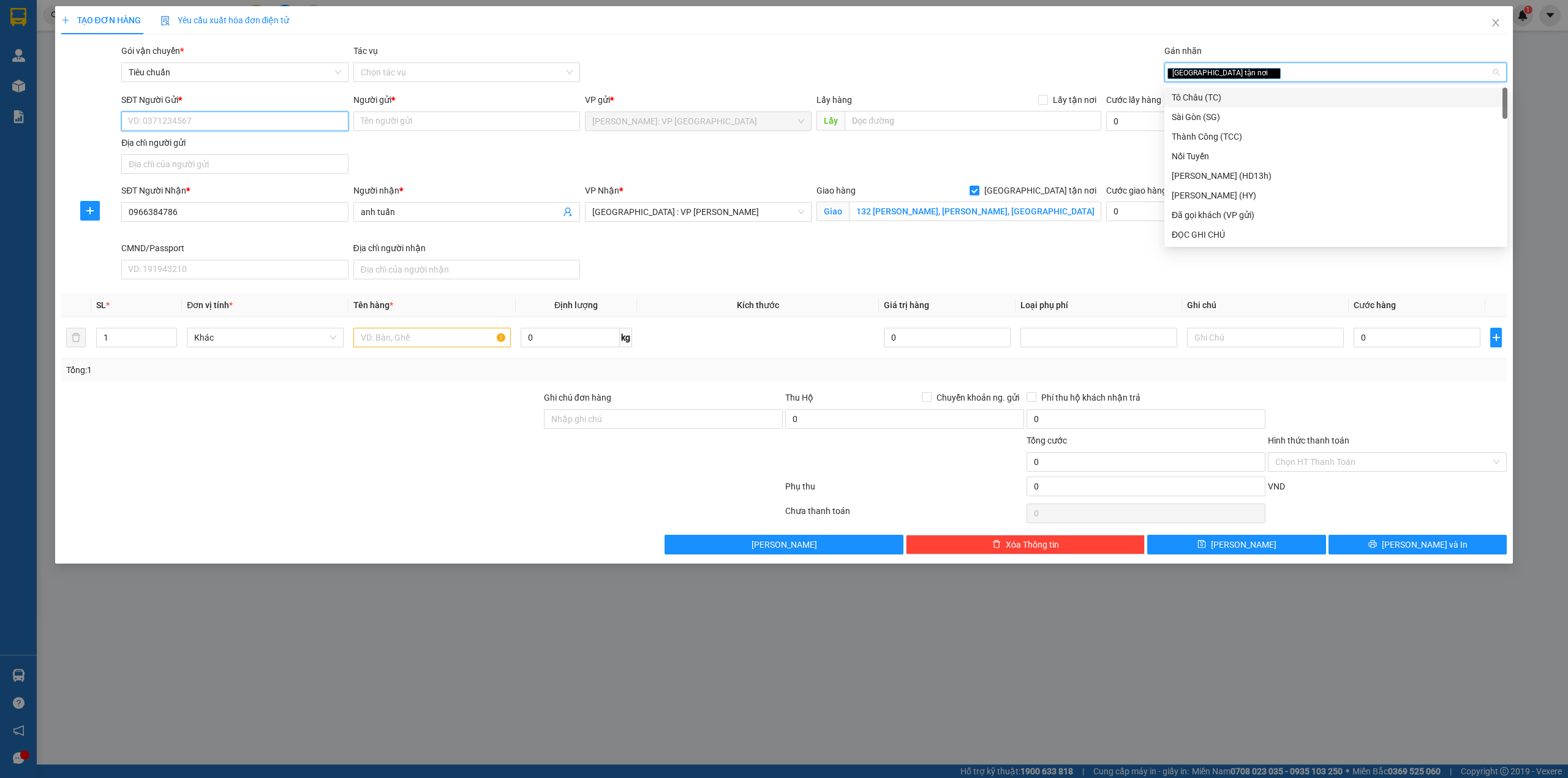
click at [228, 119] on input "SĐT Người Gửi *" at bounding box center [235, 121] width 226 height 20
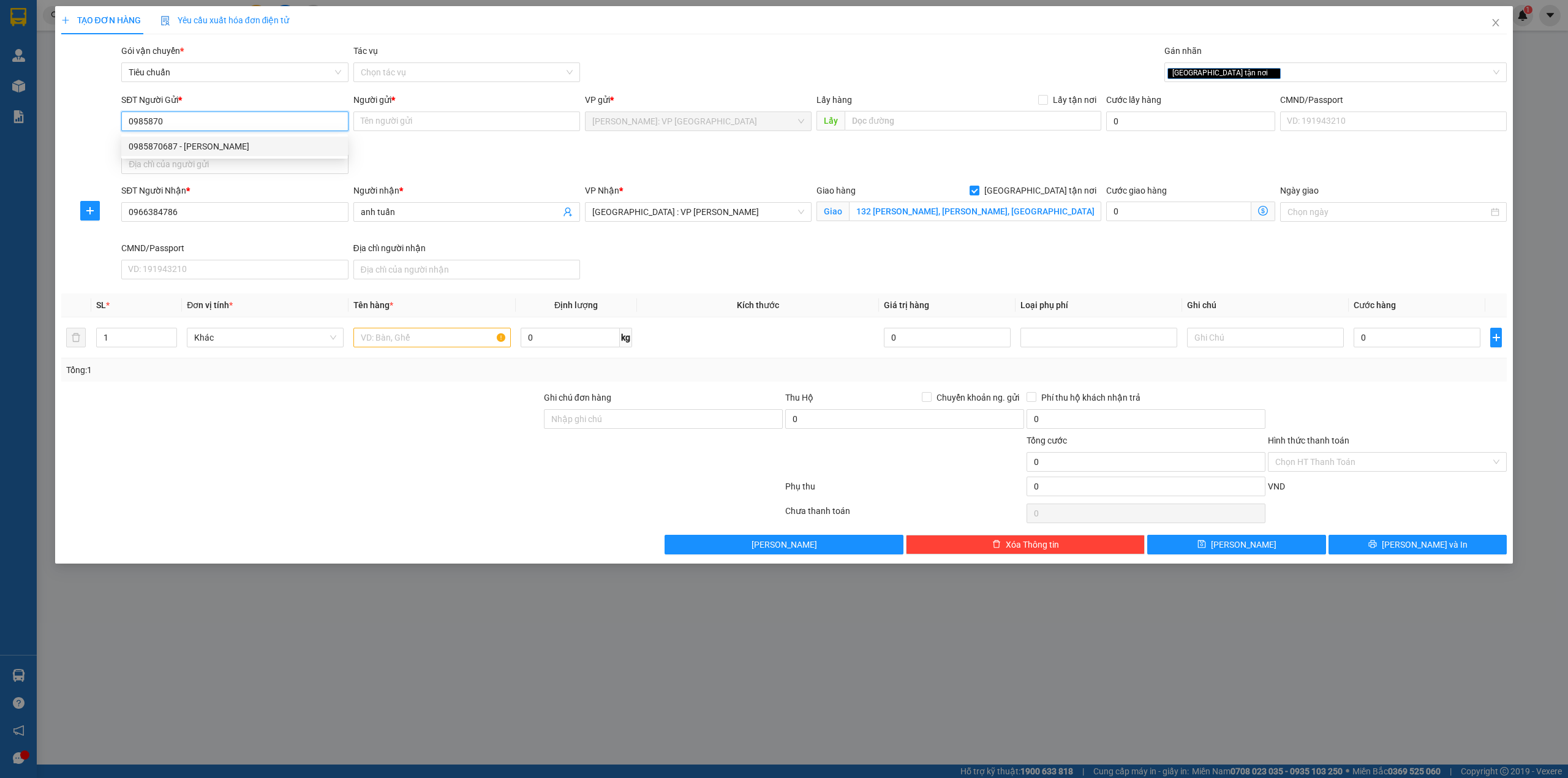
click at [244, 146] on div "0985870687 - [PERSON_NAME]" at bounding box center [235, 146] width 212 height 13
type input "0985870687"
type input "[PERSON_NAME]"
click at [243, 116] on input "0985870687" at bounding box center [235, 121] width 226 height 20
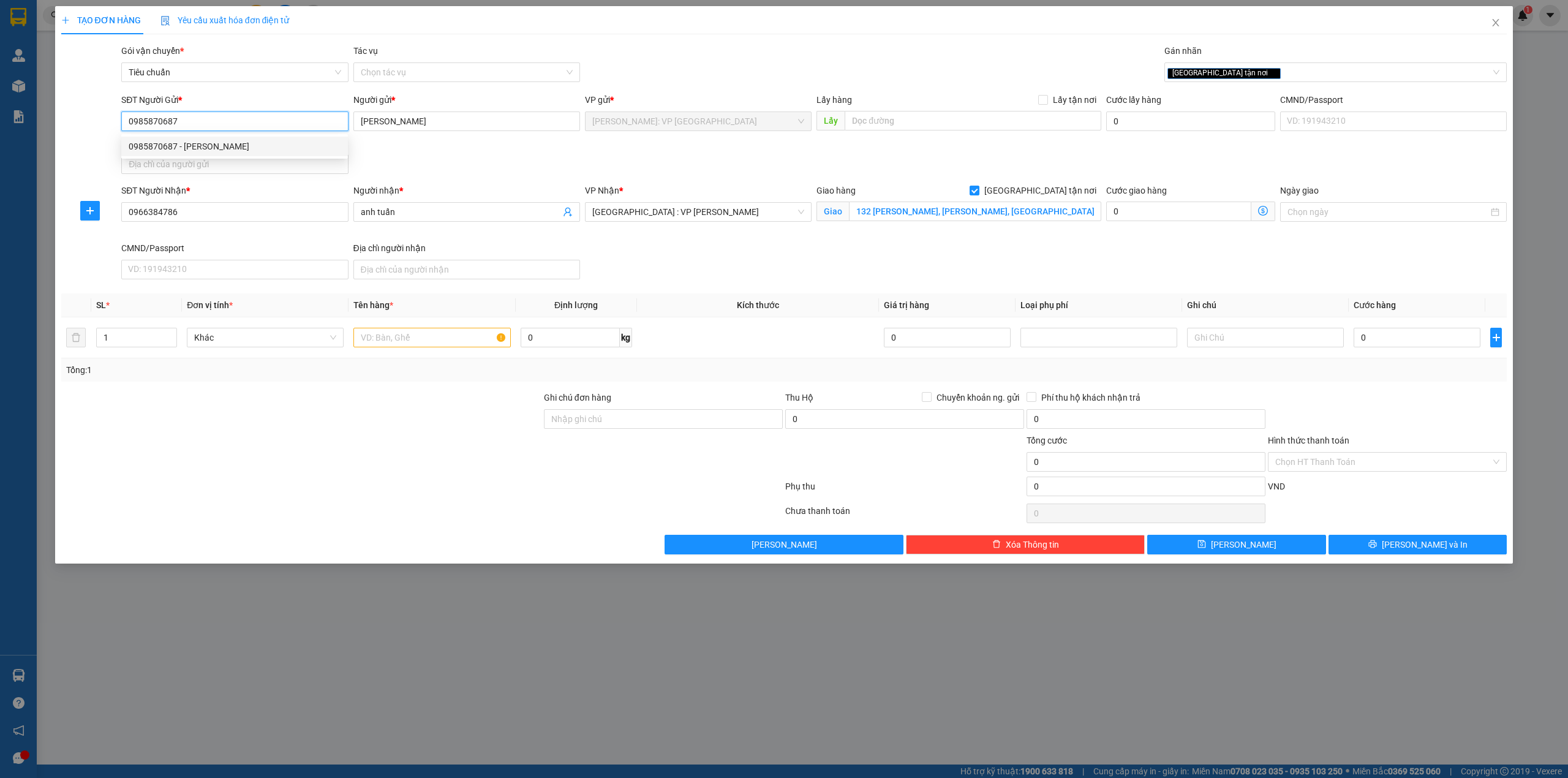
type input "0985870687"
click at [665, 277] on div "SĐT Người Nhận * 0966384786 Người nhận * anh tuấn VP Nhận * [GEOGRAPHIC_DATA] :…" at bounding box center [813, 234] width 1390 height 101
click at [1417, 347] on input "0" at bounding box center [1416, 338] width 127 height 20
type input "1"
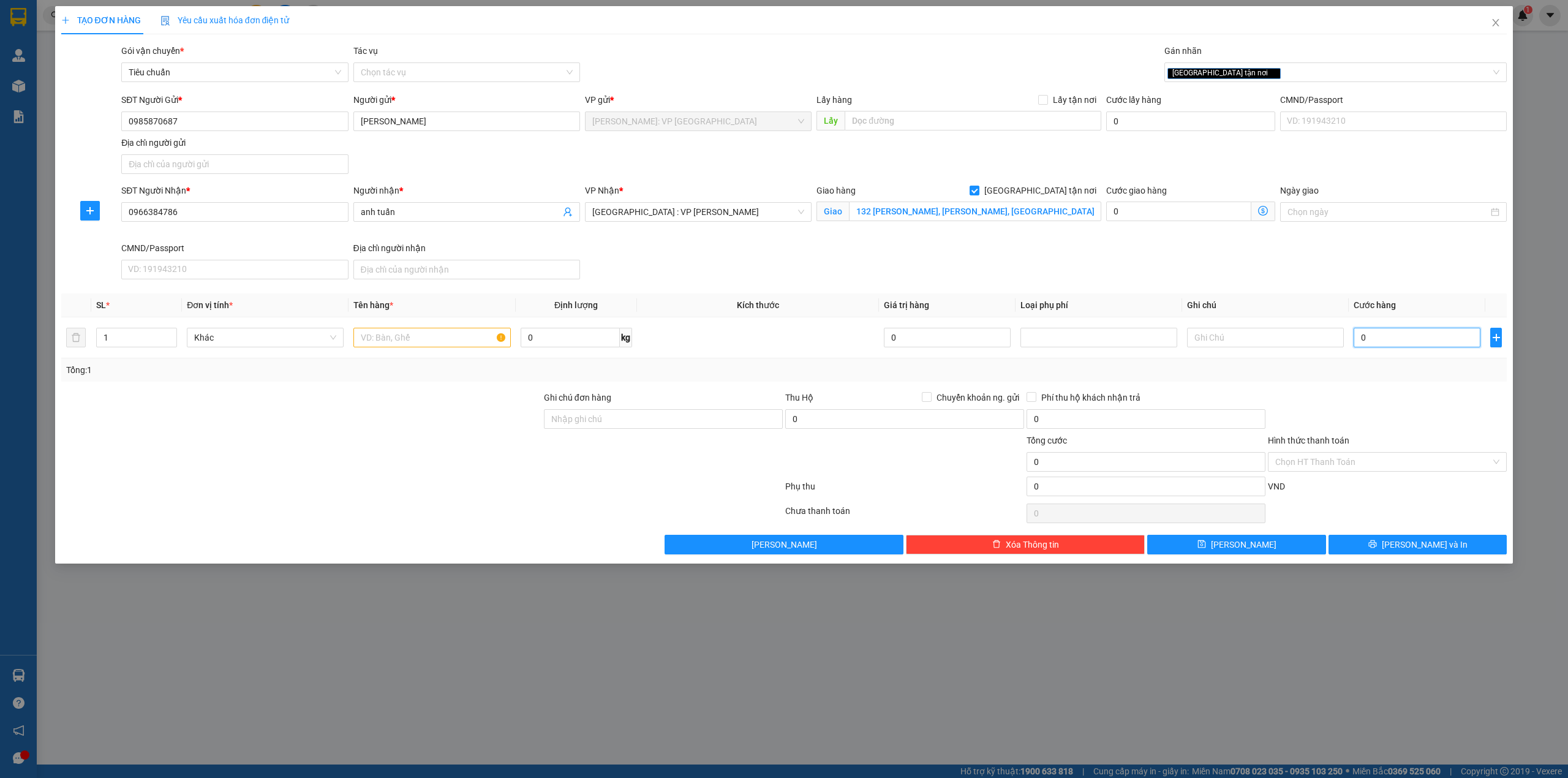
type input "1"
type input "10"
type input "100"
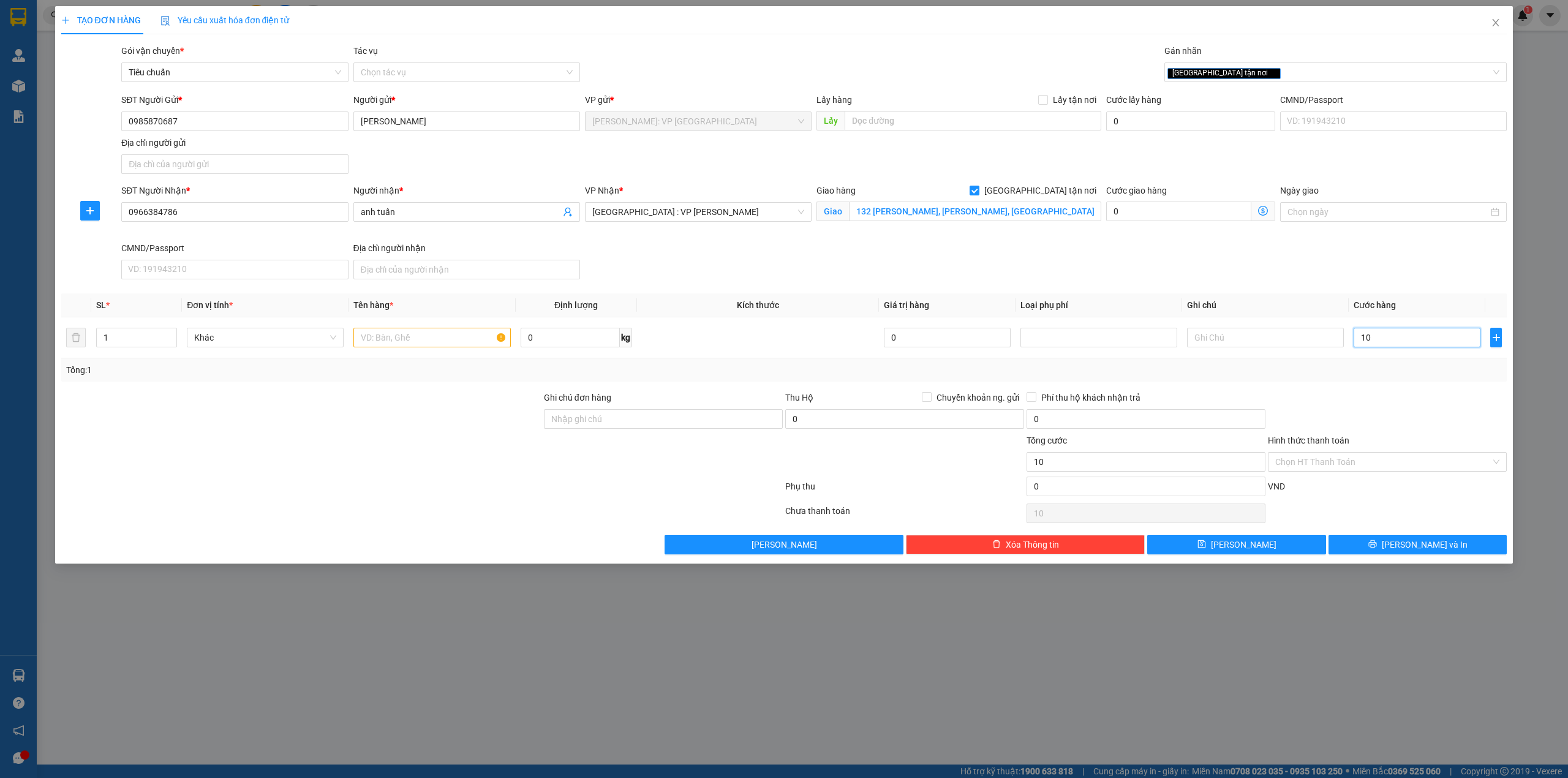
type input "100"
type input "1.000"
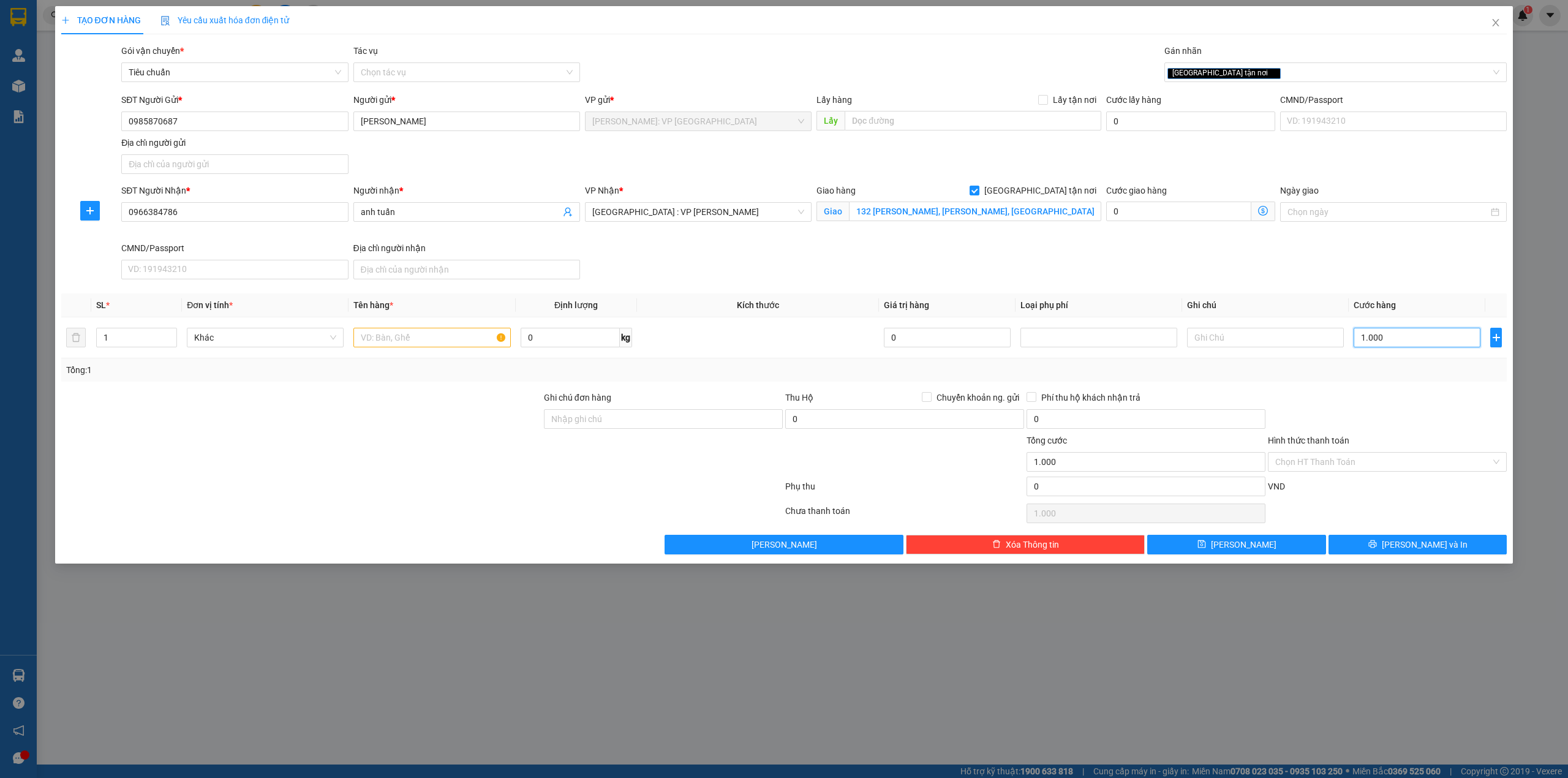
type input "10.000"
type input "100.000"
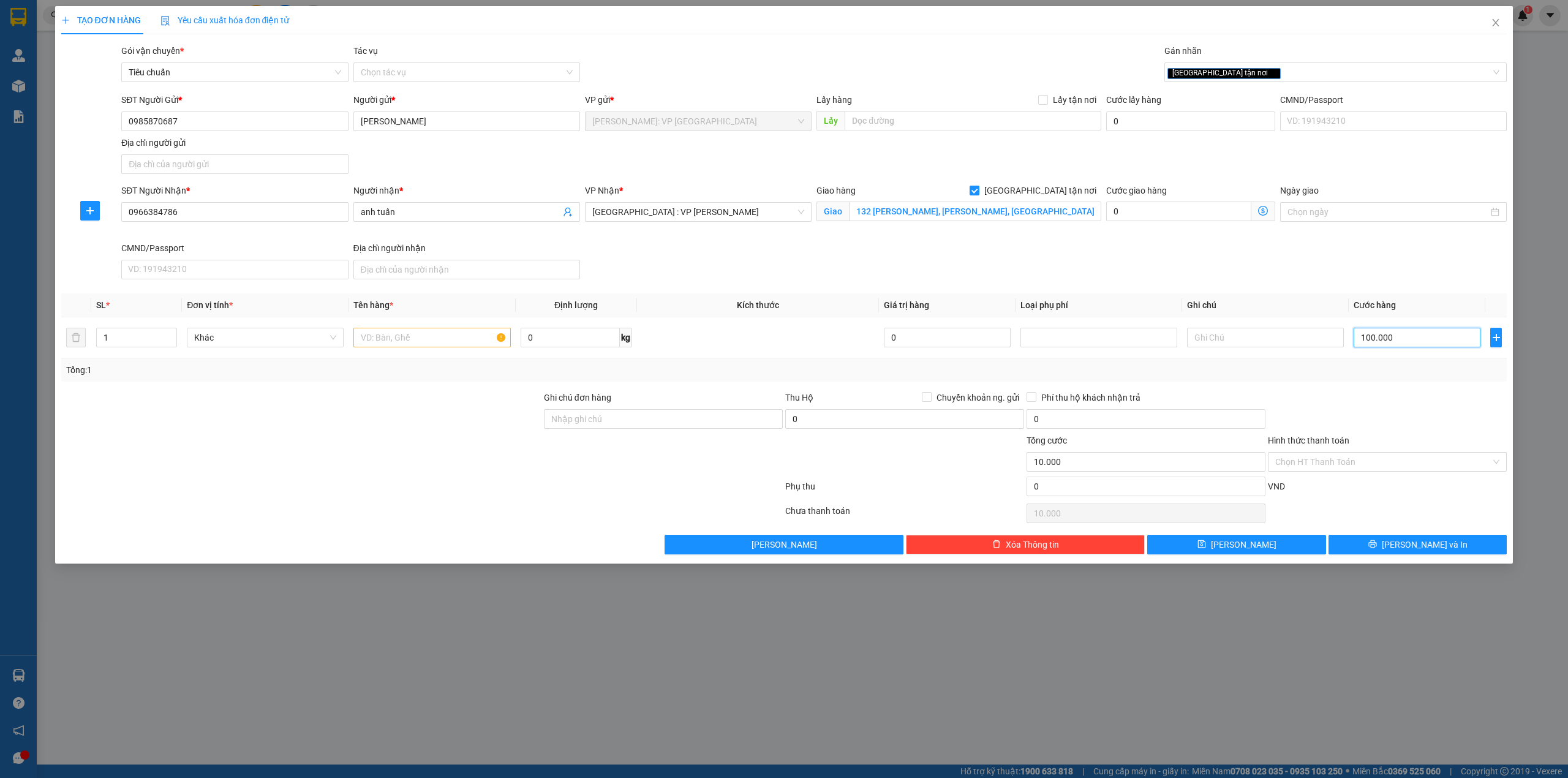
type input "100.000"
drag, startPoint x: 1318, startPoint y: 404, endPoint x: 1326, endPoint y: 404, distance: 8.0
click at [1319, 404] on div at bounding box center [1386, 412] width 242 height 43
click at [439, 344] on input "text" at bounding box center [431, 338] width 156 height 20
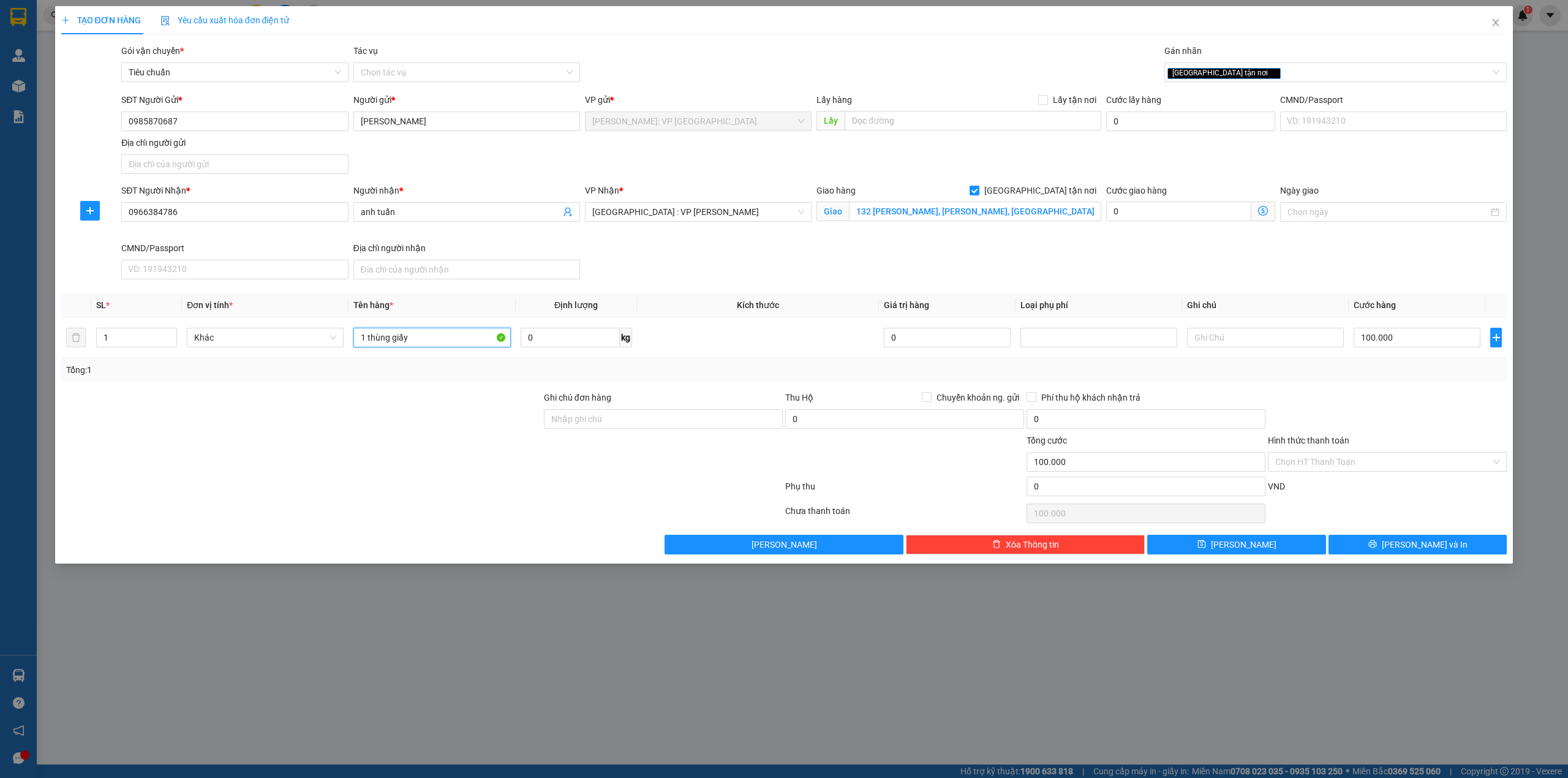
type input "1 thùng giấy"
drag, startPoint x: 384, startPoint y: 487, endPoint x: 401, endPoint y: 493, distance: 18.0
click at [390, 489] on div at bounding box center [422, 488] width 724 height 24
click at [1343, 549] on button "[PERSON_NAME] và In" at bounding box center [1417, 544] width 179 height 20
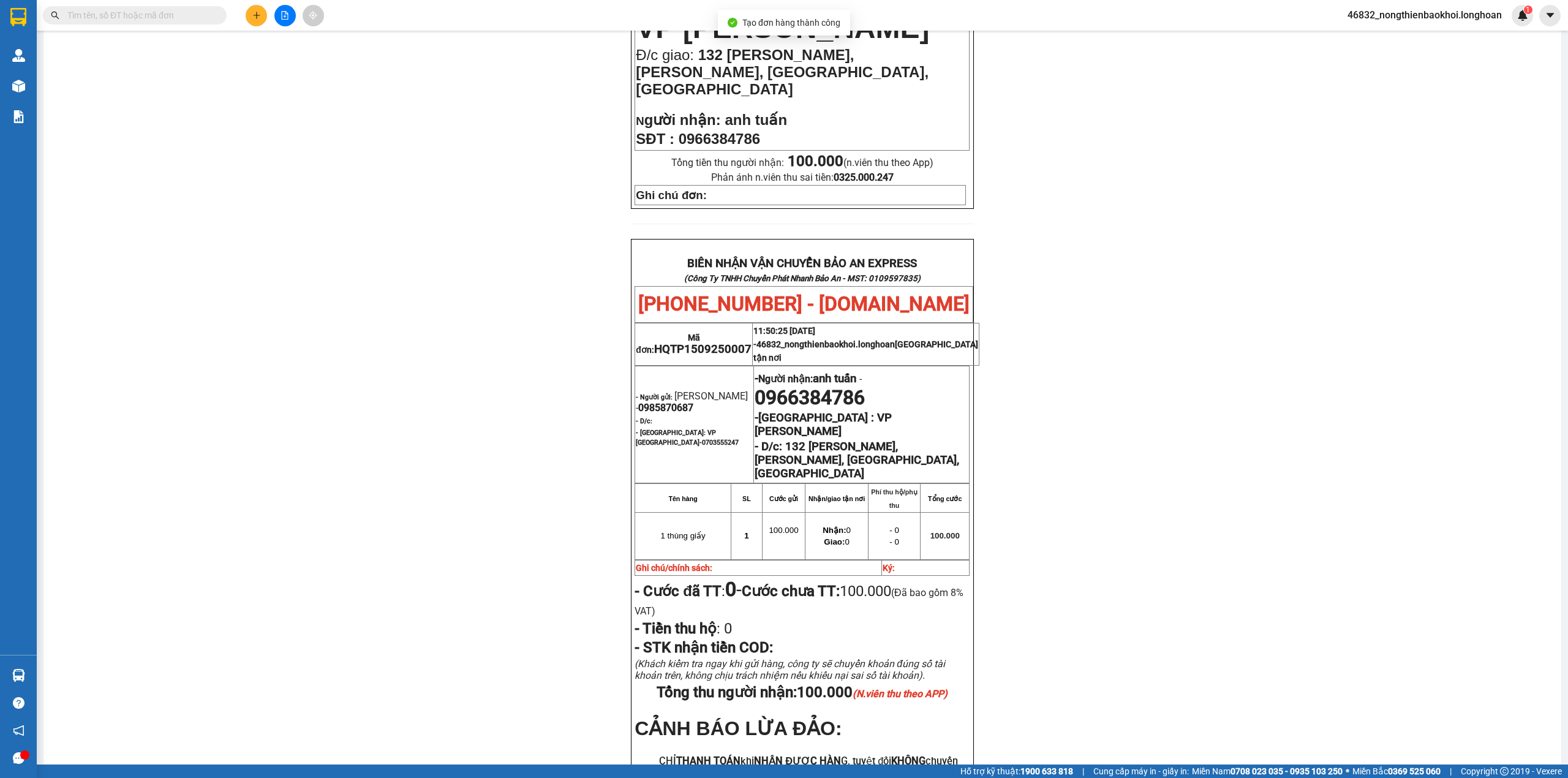
scroll to position [490, 0]
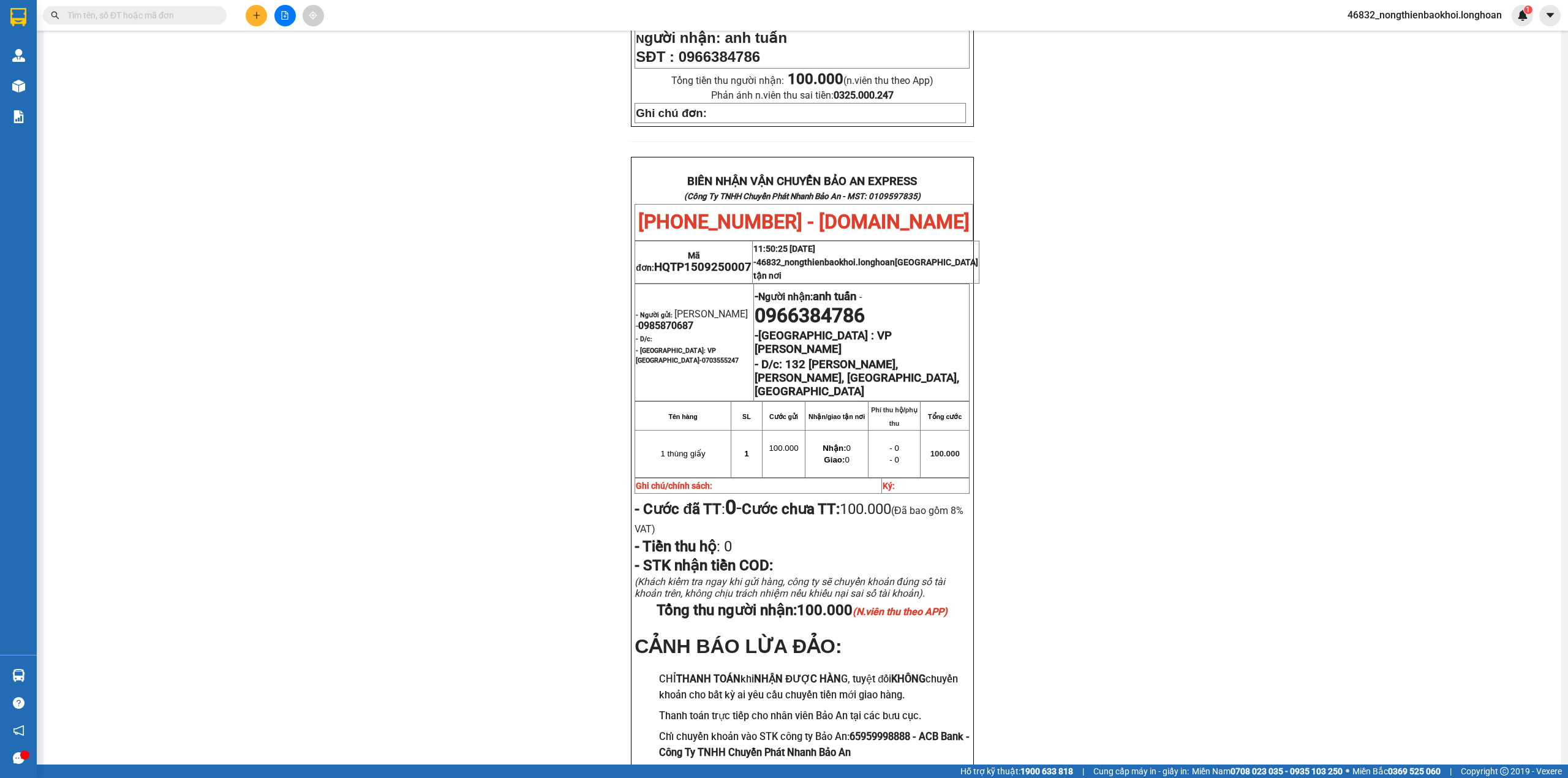
click at [449, 510] on div "PHIẾU DÁN LÊN HÀNG Ngày in phiếu: 11:50 [DATE] CSKH: [PHONE_NUMBER] CÔNG TY TNH…" at bounding box center [802, 215] width 1488 height 1197
click at [600, 322] on div "PHIẾU DÁN LÊN HÀNG Ngày in phiếu: 11:50 [DATE] CSKH: [PHONE_NUMBER] CÔNG TY TNH…" at bounding box center [802, 215] width 1488 height 1197
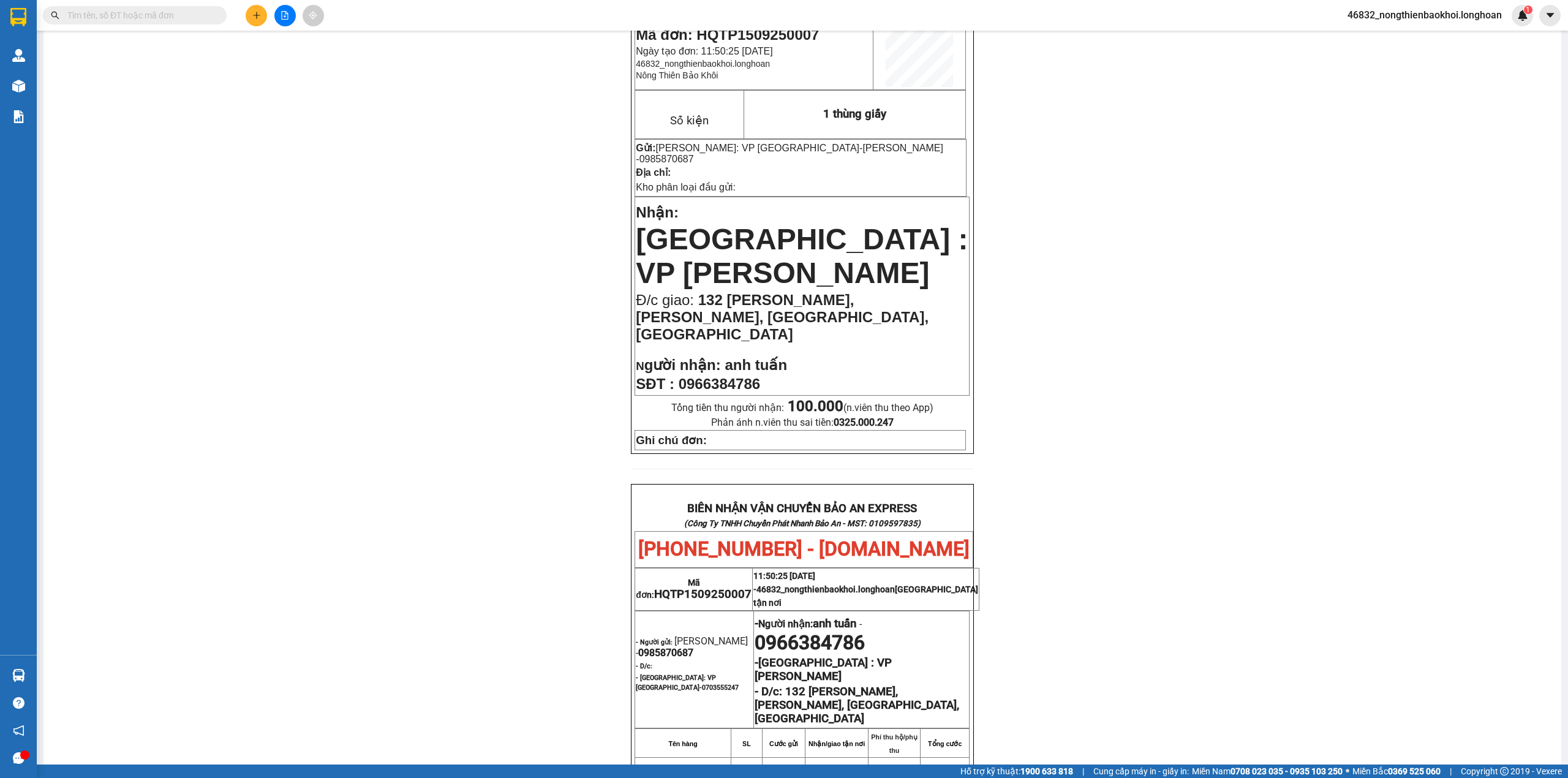
scroll to position [0, 0]
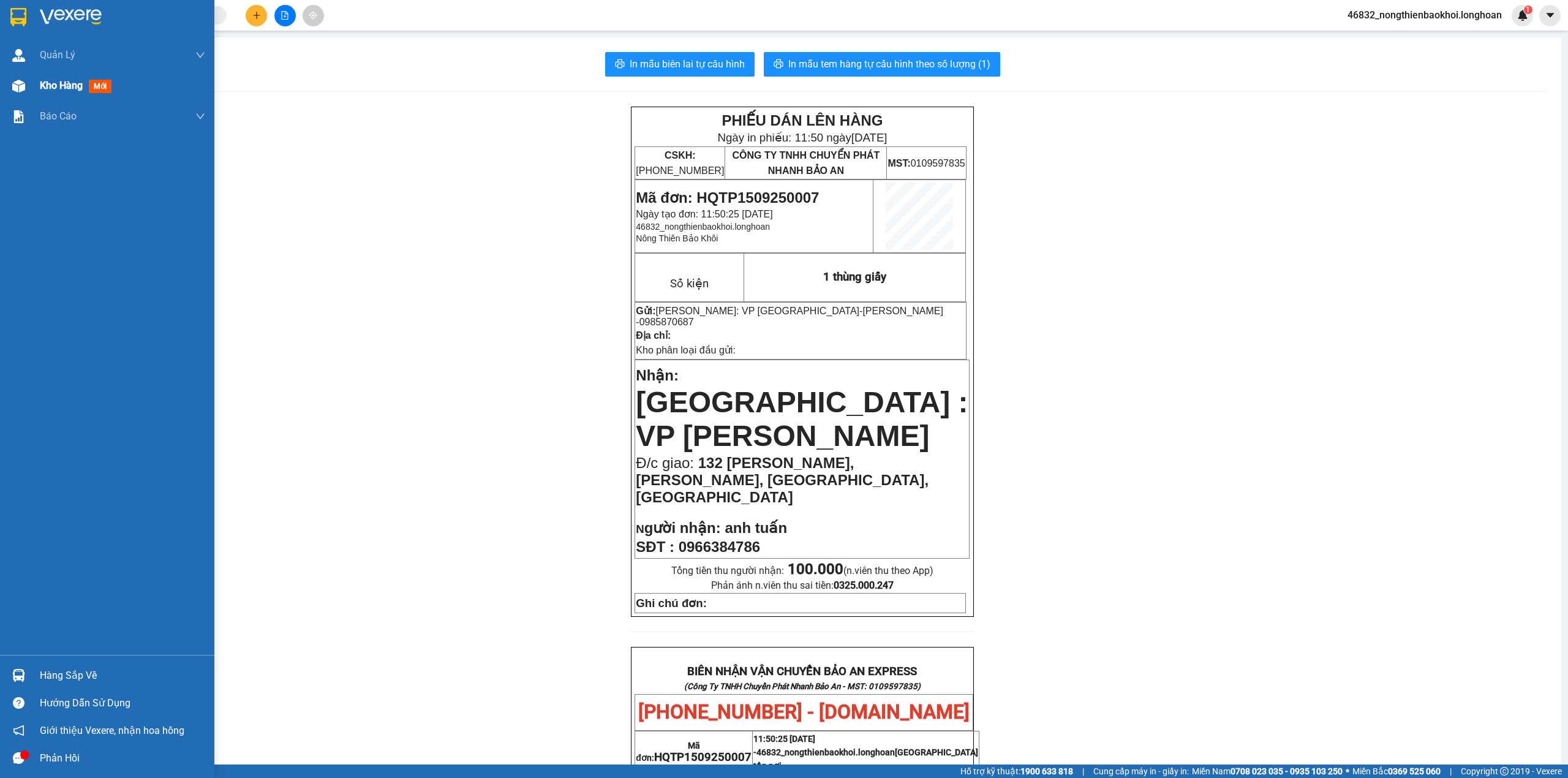
click at [23, 89] on img at bounding box center [19, 86] width 13 height 13
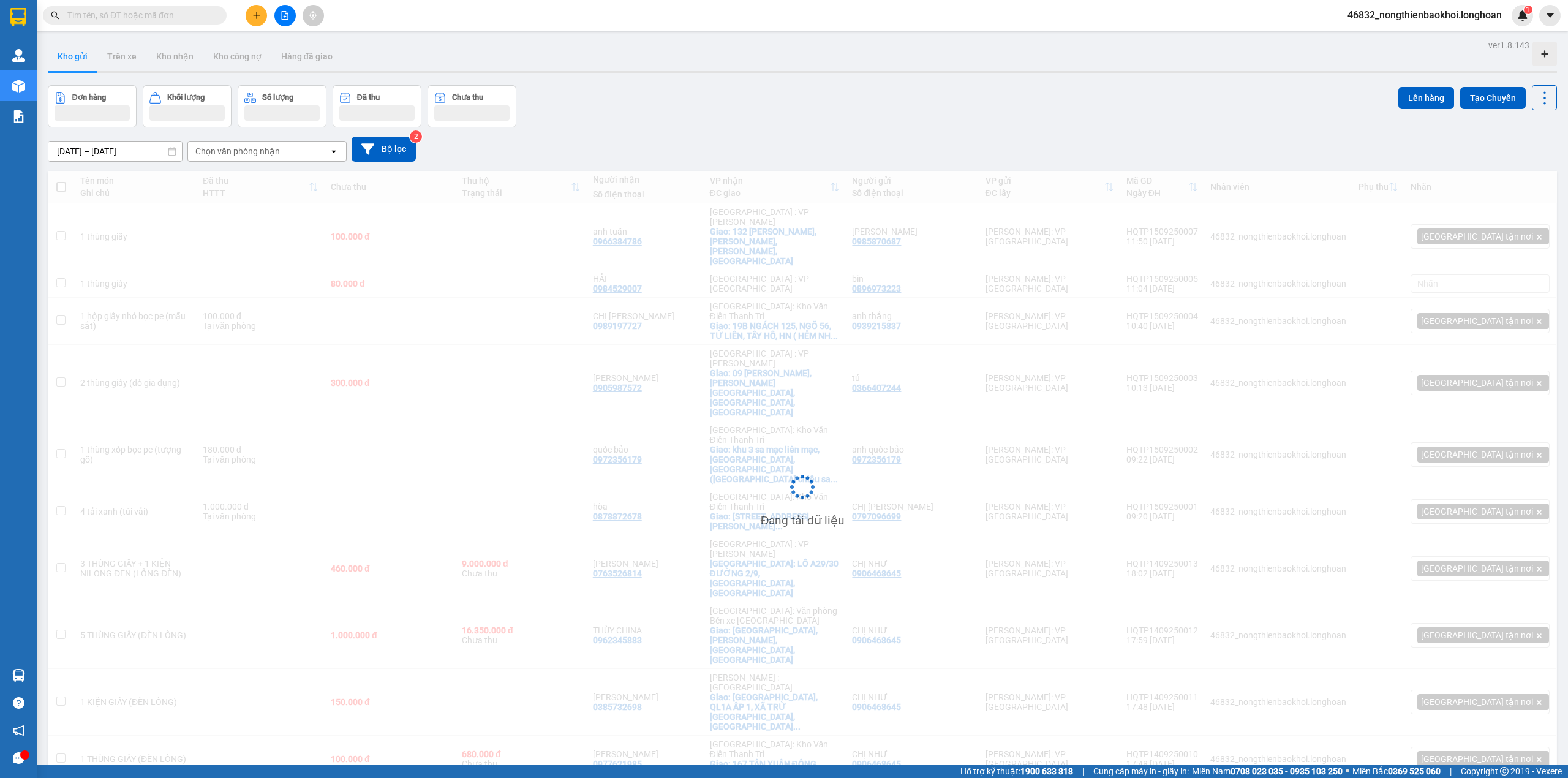
click at [780, 119] on div "Đơn hàng Khối lượng Số lượng Đã thu Chưa thu Lên hàng Tạo Chuyến" at bounding box center [802, 106] width 1509 height 42
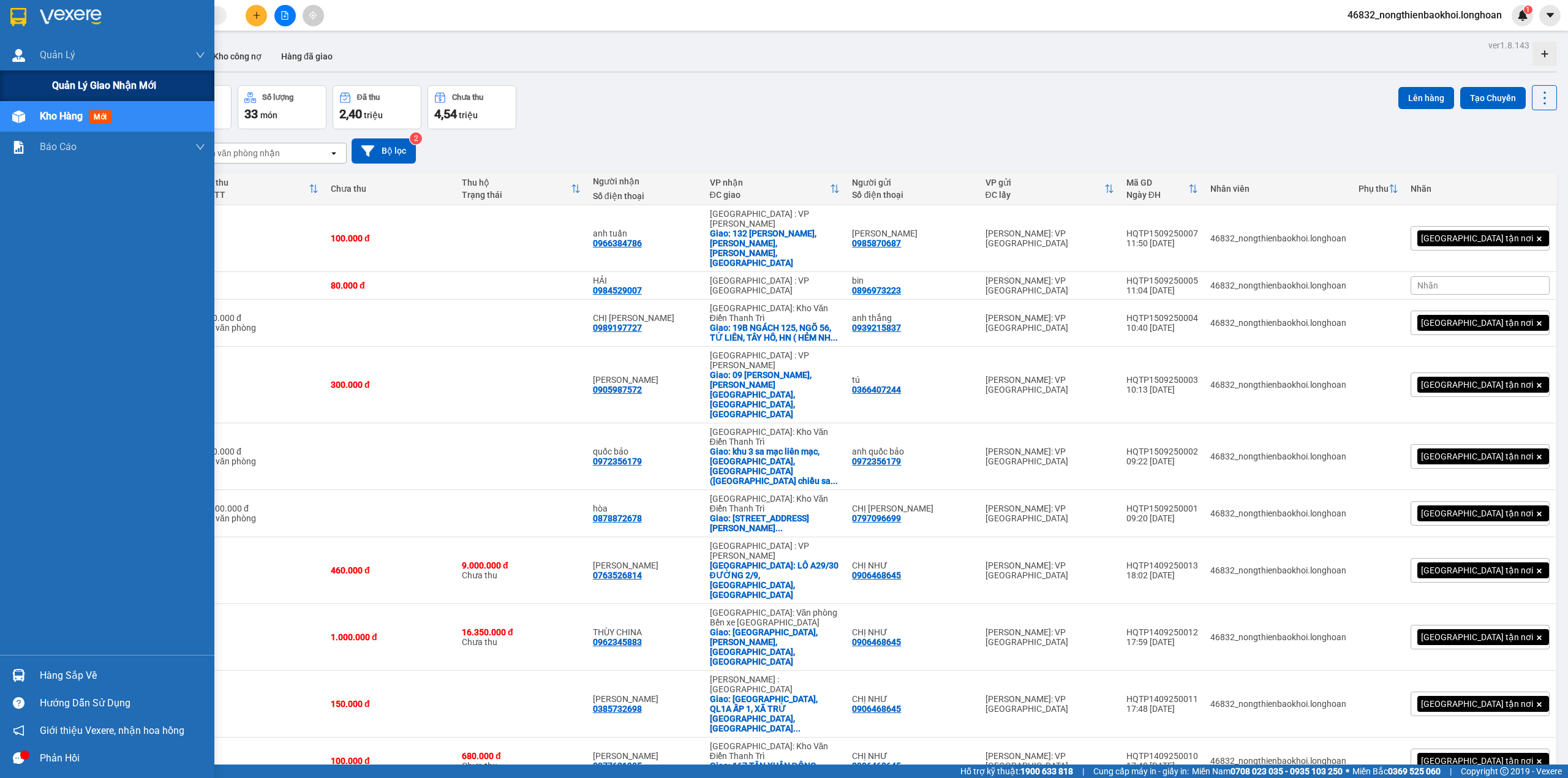
click at [98, 91] on span "Quản lý giao nhận mới" at bounding box center [104, 85] width 104 height 15
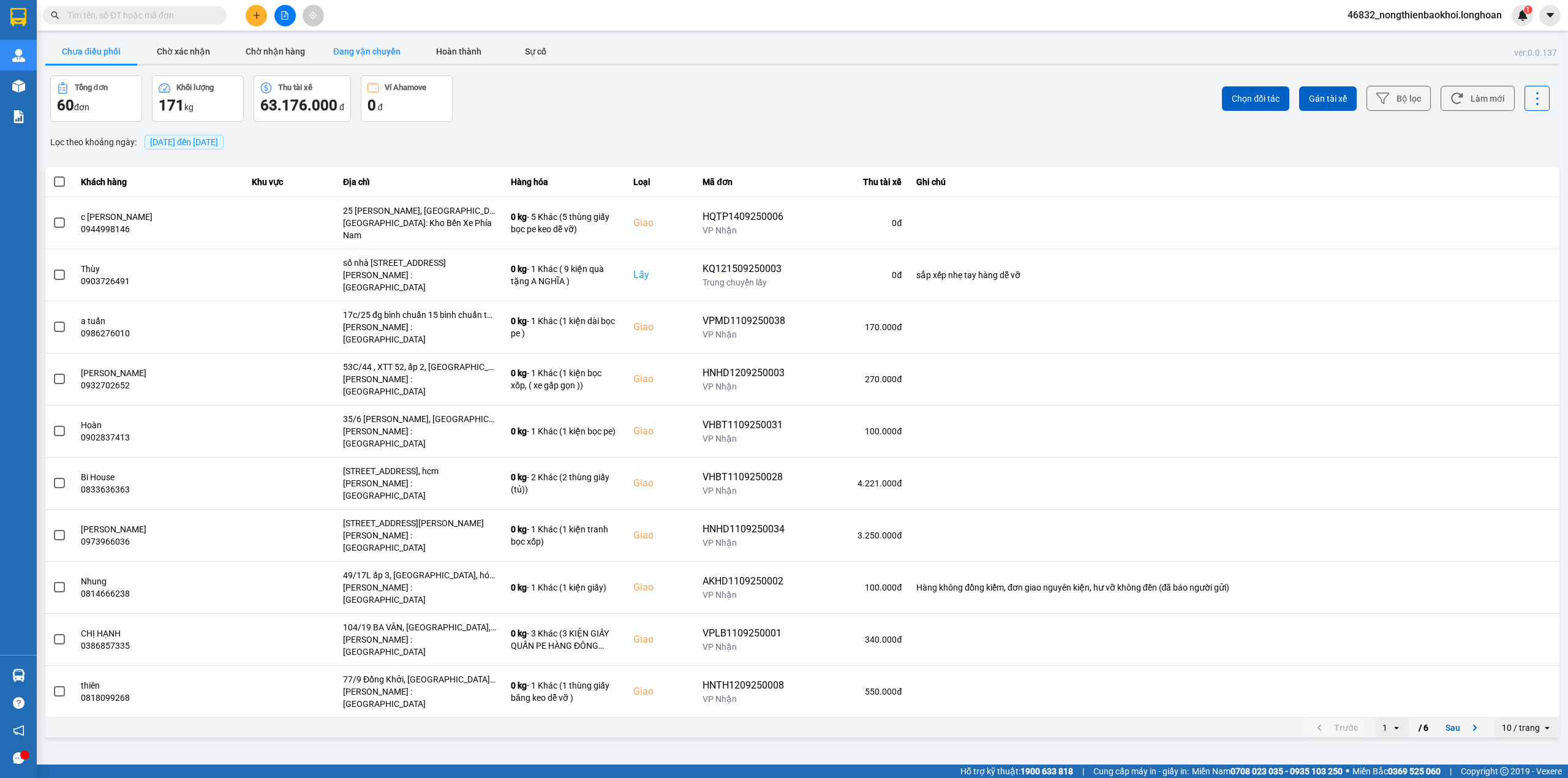
click at [349, 53] on button "Đang vận chuyển" at bounding box center [367, 51] width 92 height 24
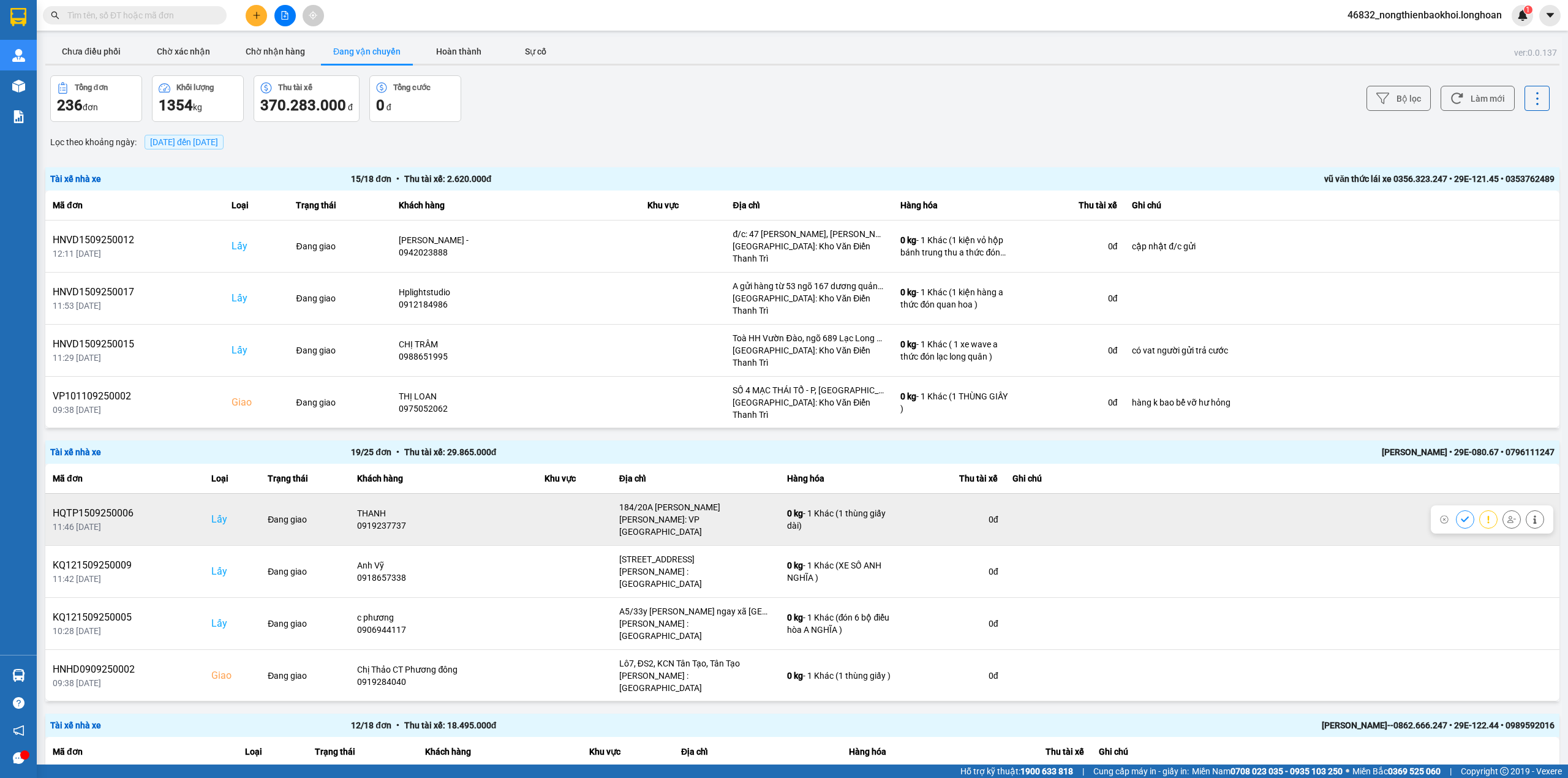
click at [391, 520] on div "0919237737" at bounding box center [443, 526] width 173 height 13
copy div "0919237737"
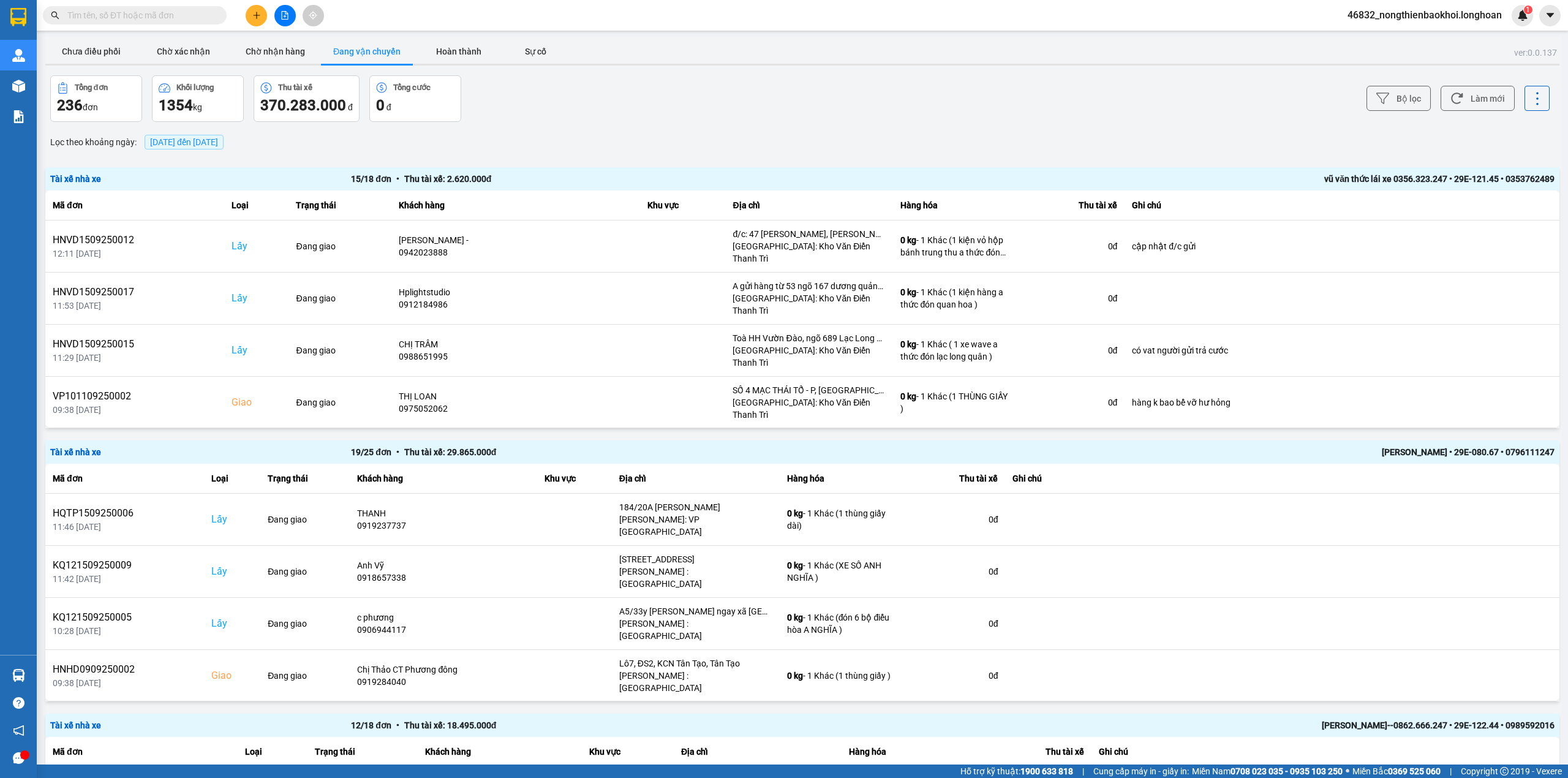
click at [98, 15] on input "text" at bounding box center [139, 15] width 145 height 13
paste input "0919237737"
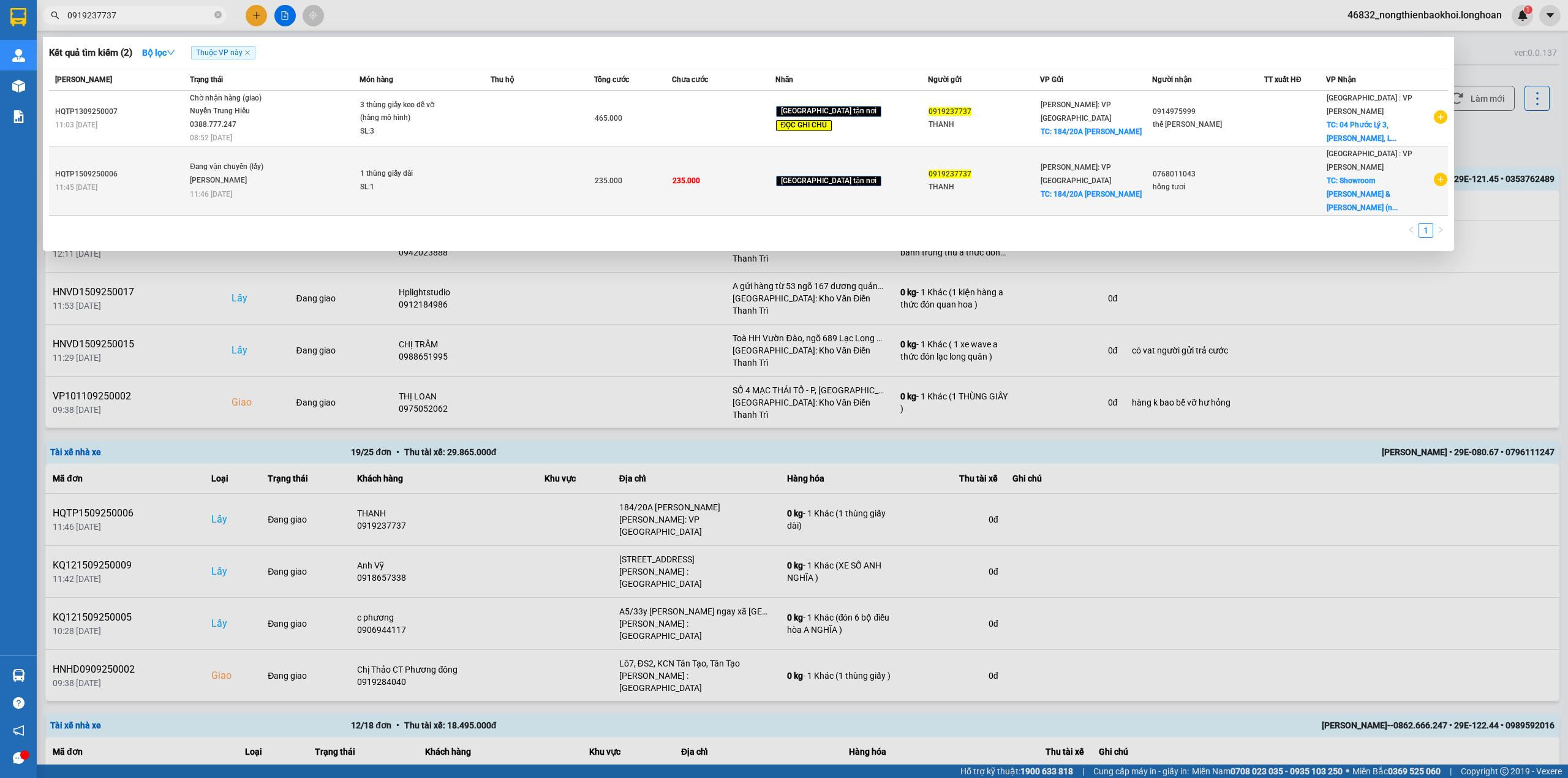
type input "0919237737"
click at [566, 167] on td at bounding box center [542, 181] width 103 height 69
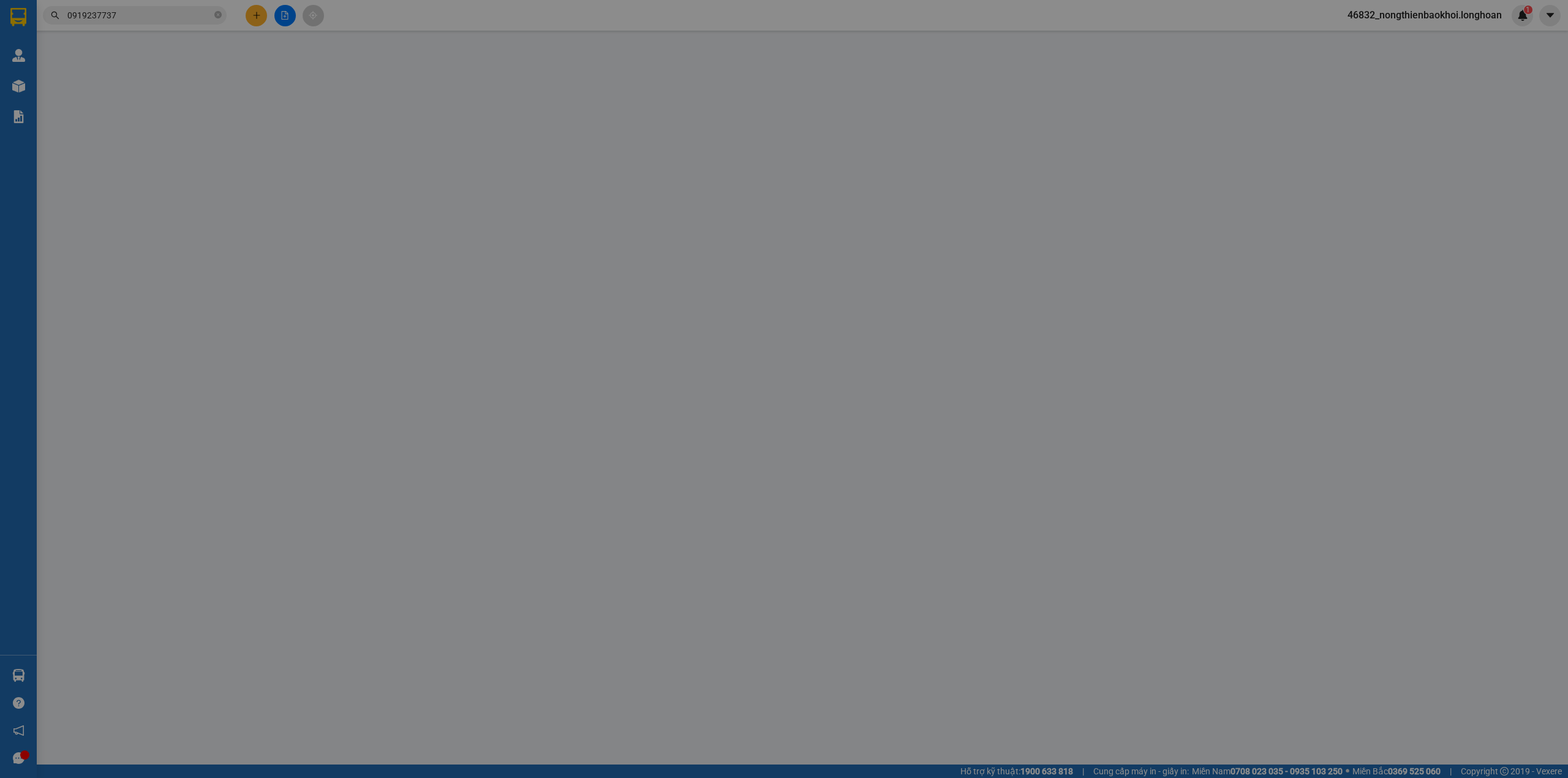
type input "0919237737"
type input "THANH"
checkbox input "true"
type input "184/20A [PERSON_NAME]"
type input "0768011043"
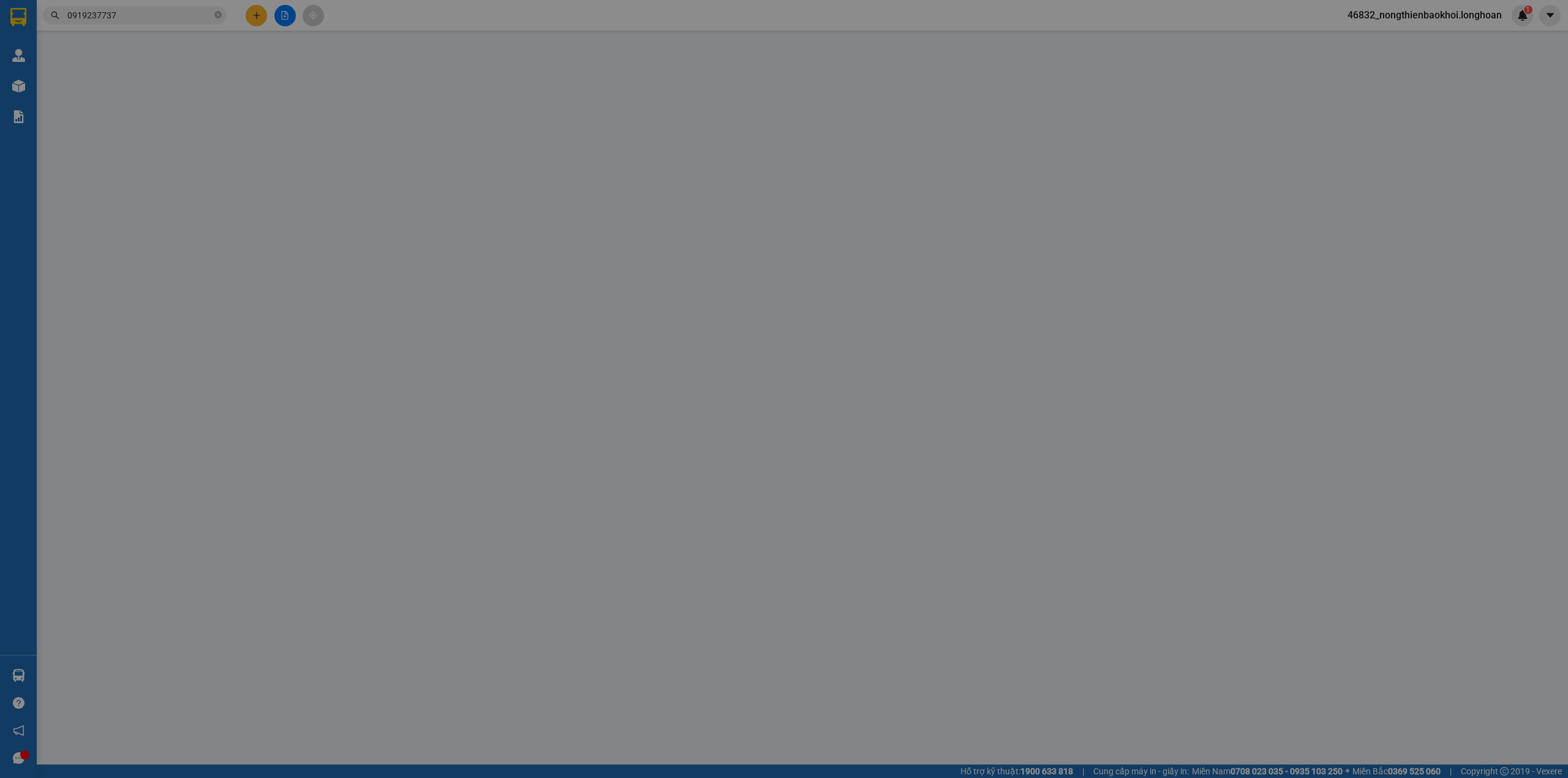
type input "hồng tươi"
checkbox input "true"
type input "Showroom [PERSON_NAME] & [PERSON_NAME] (nữa nhé 2 quy mỹ), [GEOGRAPHIC_DATA], […"
type input "235.000"
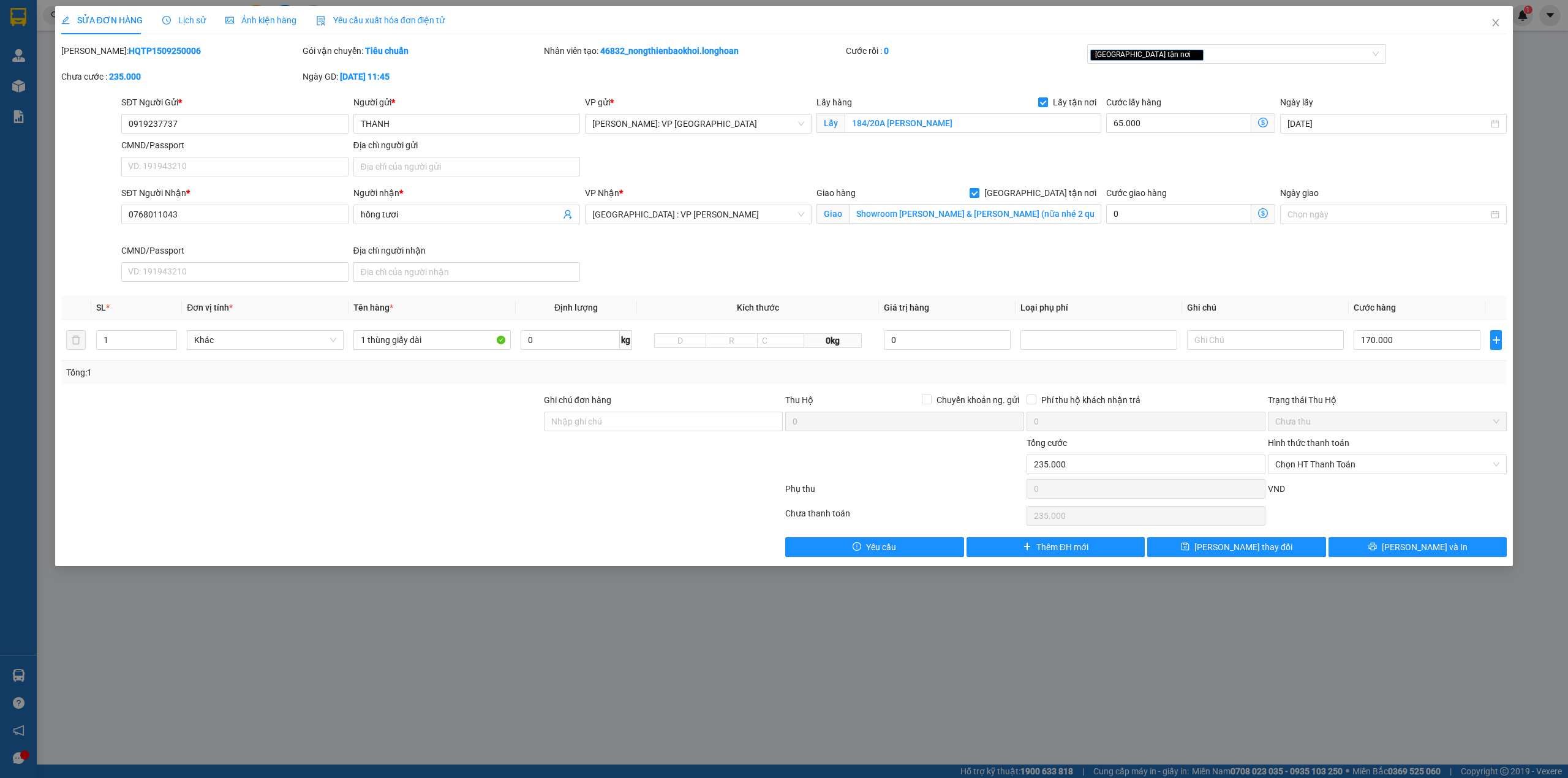
click at [816, 270] on div "SĐT Người Nhận * 0768011043 Người nhận * hồng tươi VP Nhận * [GEOGRAPHIC_DATA] …" at bounding box center [813, 236] width 1390 height 101
click at [1377, 551] on icon "printer" at bounding box center [1372, 546] width 9 height 9
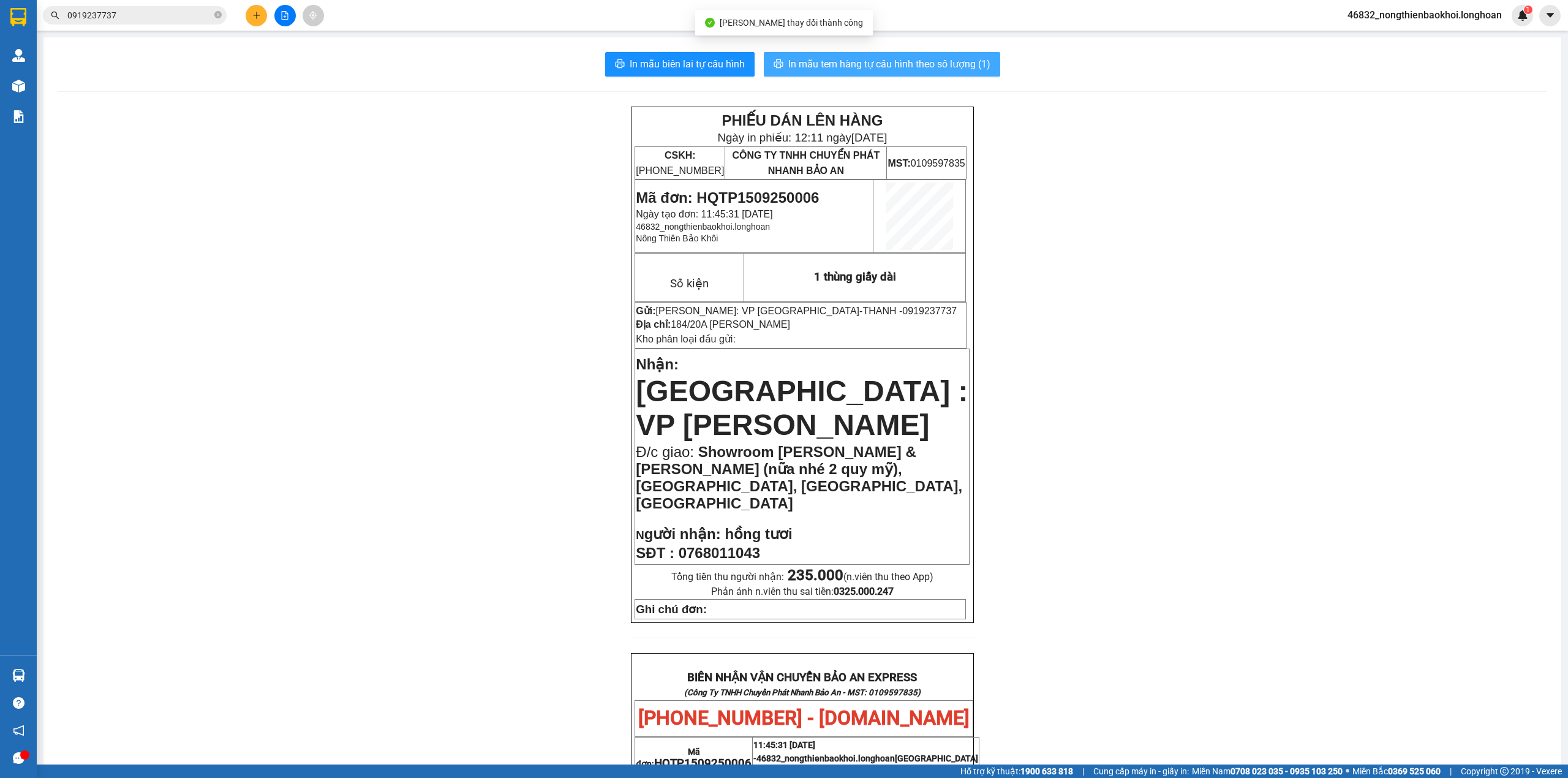
click at [802, 68] on span "In mẫu tem hàng tự cấu hình theo số lượng (1)" at bounding box center [889, 64] width 202 height 15
click at [483, 351] on div "PHIẾU DÁN LÊN HÀNG Ngày in phiếu: 12:11 [DATE] CSKH: [PHONE_NUMBER] CÔNG TY TNH…" at bounding box center [802, 721] width 1488 height 1230
click at [252, 411] on div "PHIẾU DÁN LÊN HÀNG Ngày in phiếu: 12:11 [DATE] CSKH: [PHONE_NUMBER] CÔNG TY TNH…" at bounding box center [802, 721] width 1488 height 1230
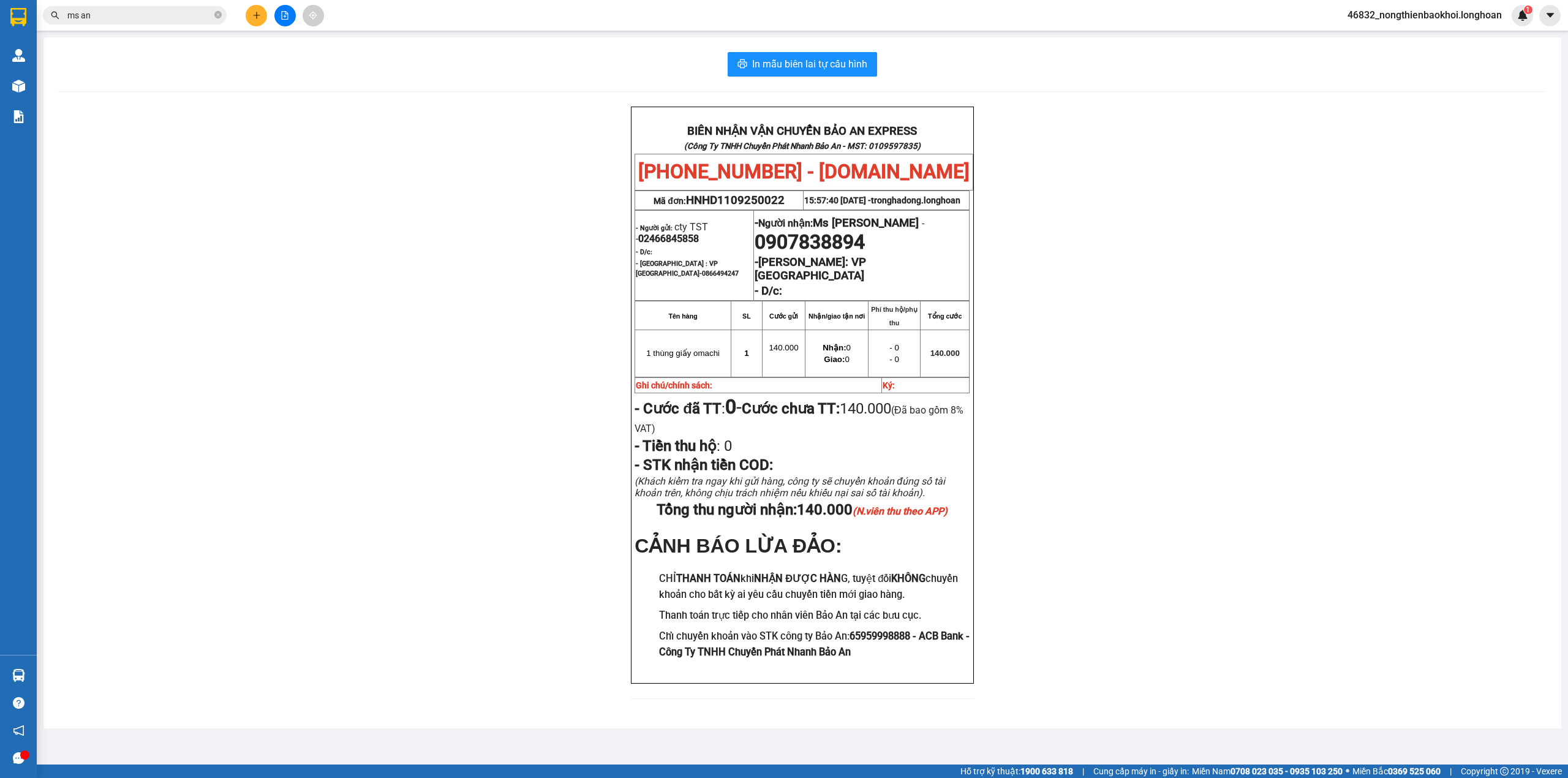
scroll to position [1, 0]
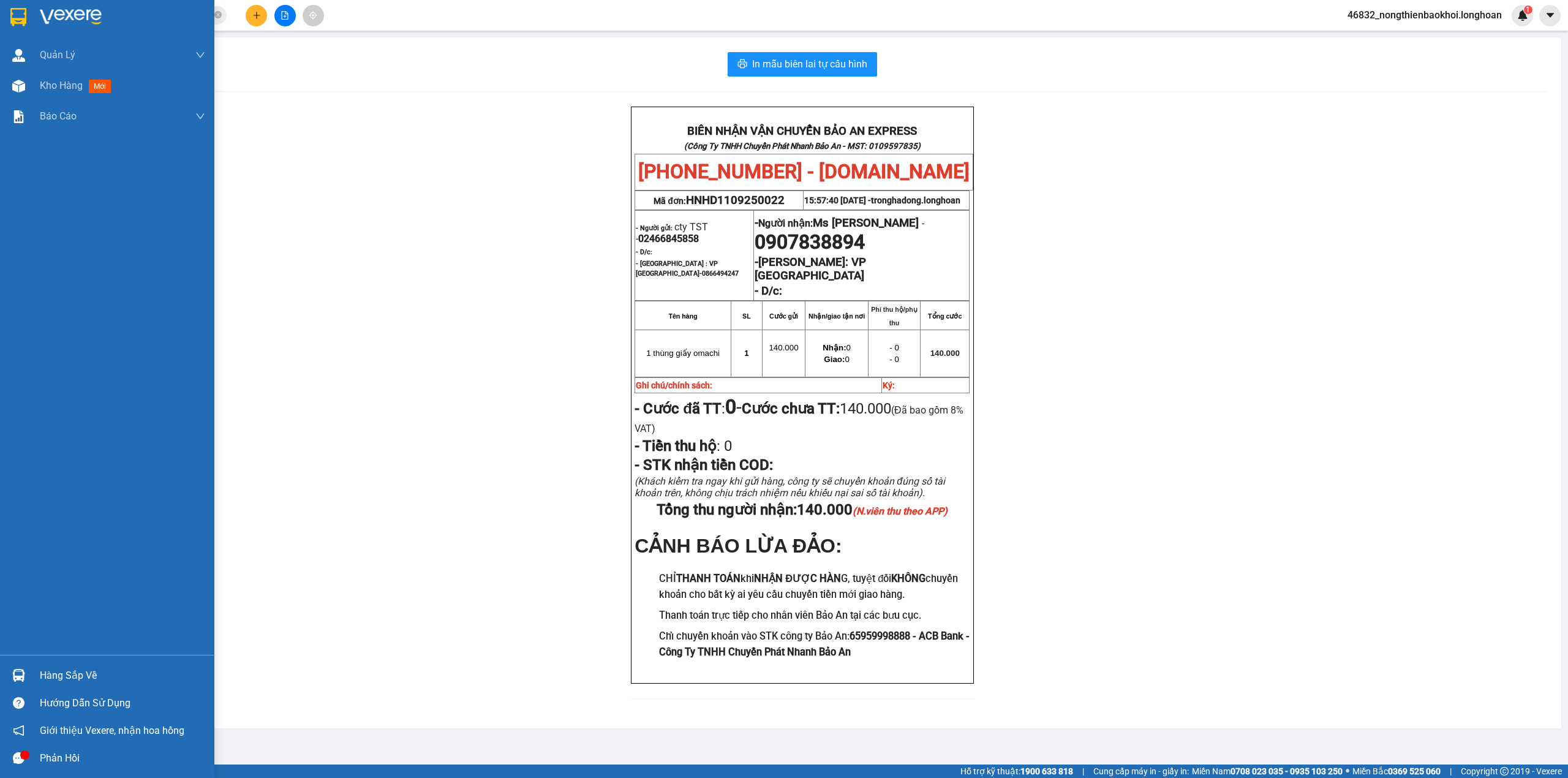
click at [17, 672] on img at bounding box center [19, 675] width 13 height 13
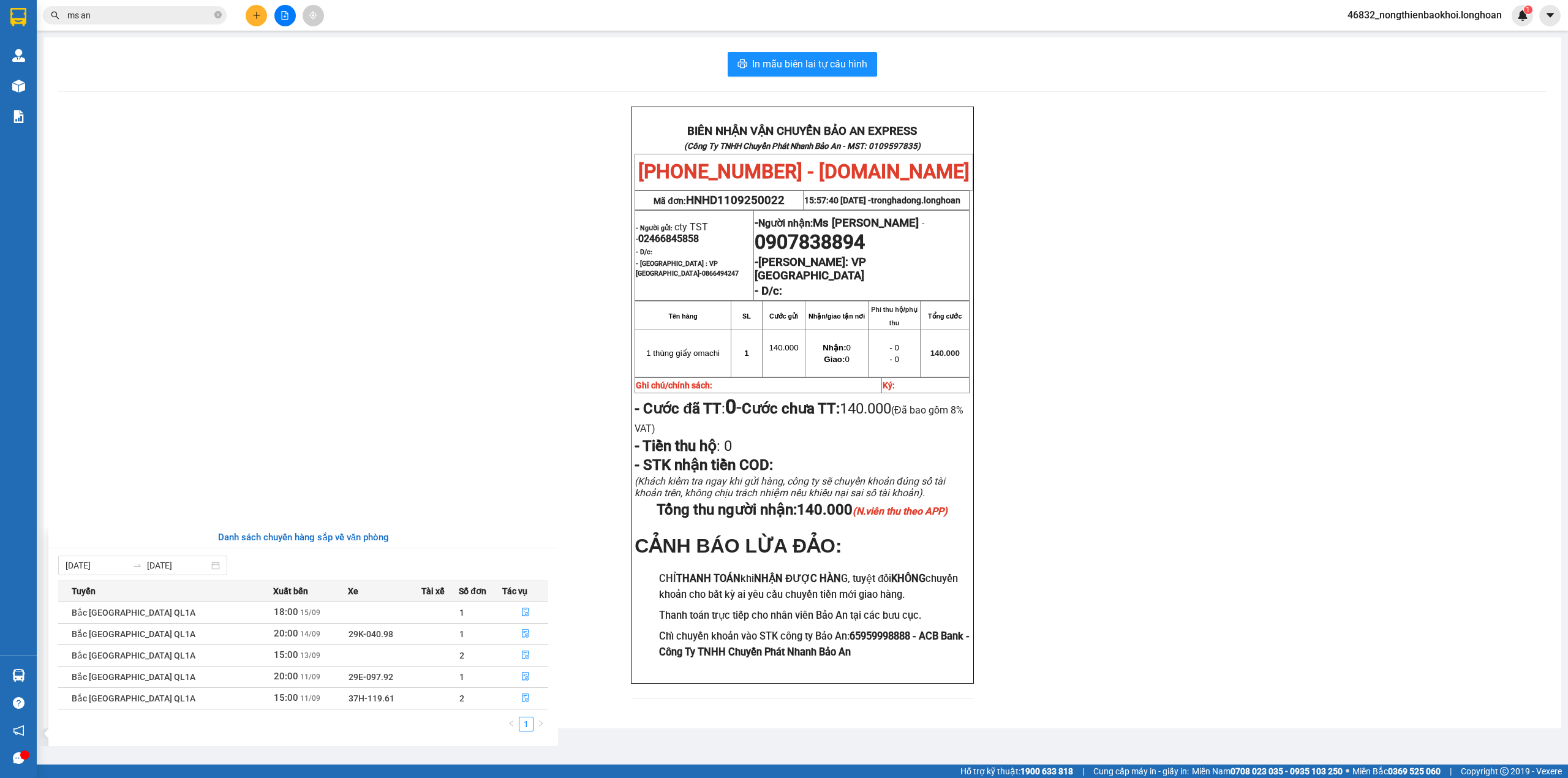
click at [376, 349] on section "Kết quả tìm kiếm ( 90 ) Bộ lọc Mã ĐH Trạng thái Món hàng Thu hộ Tổng cước Chưa …" at bounding box center [784, 389] width 1568 height 778
